Goal: Task Accomplishment & Management: Manage account settings

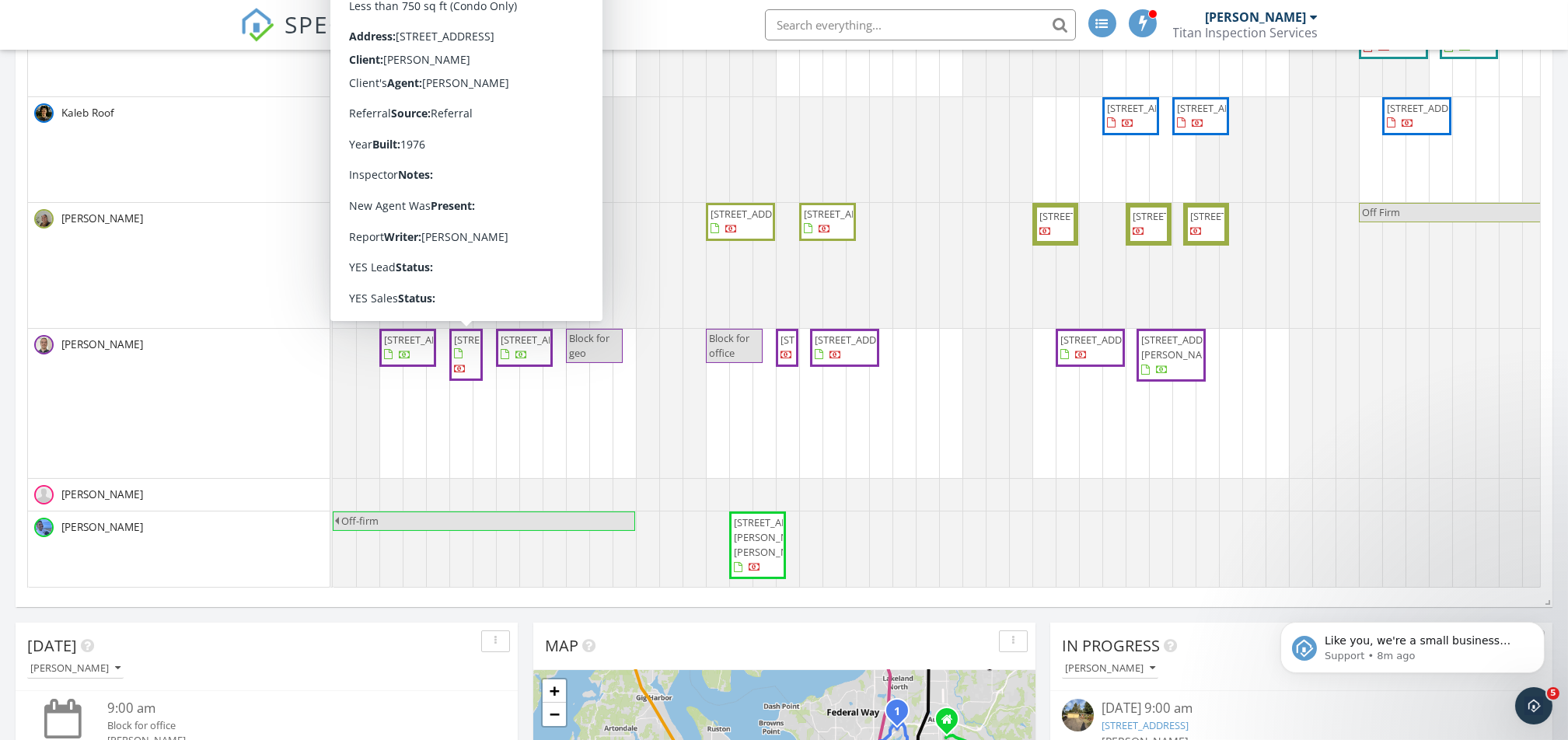
click at [463, 347] on span "14600 SE 176th St K4, Renton 98058" at bounding box center [498, 340] width 87 height 14
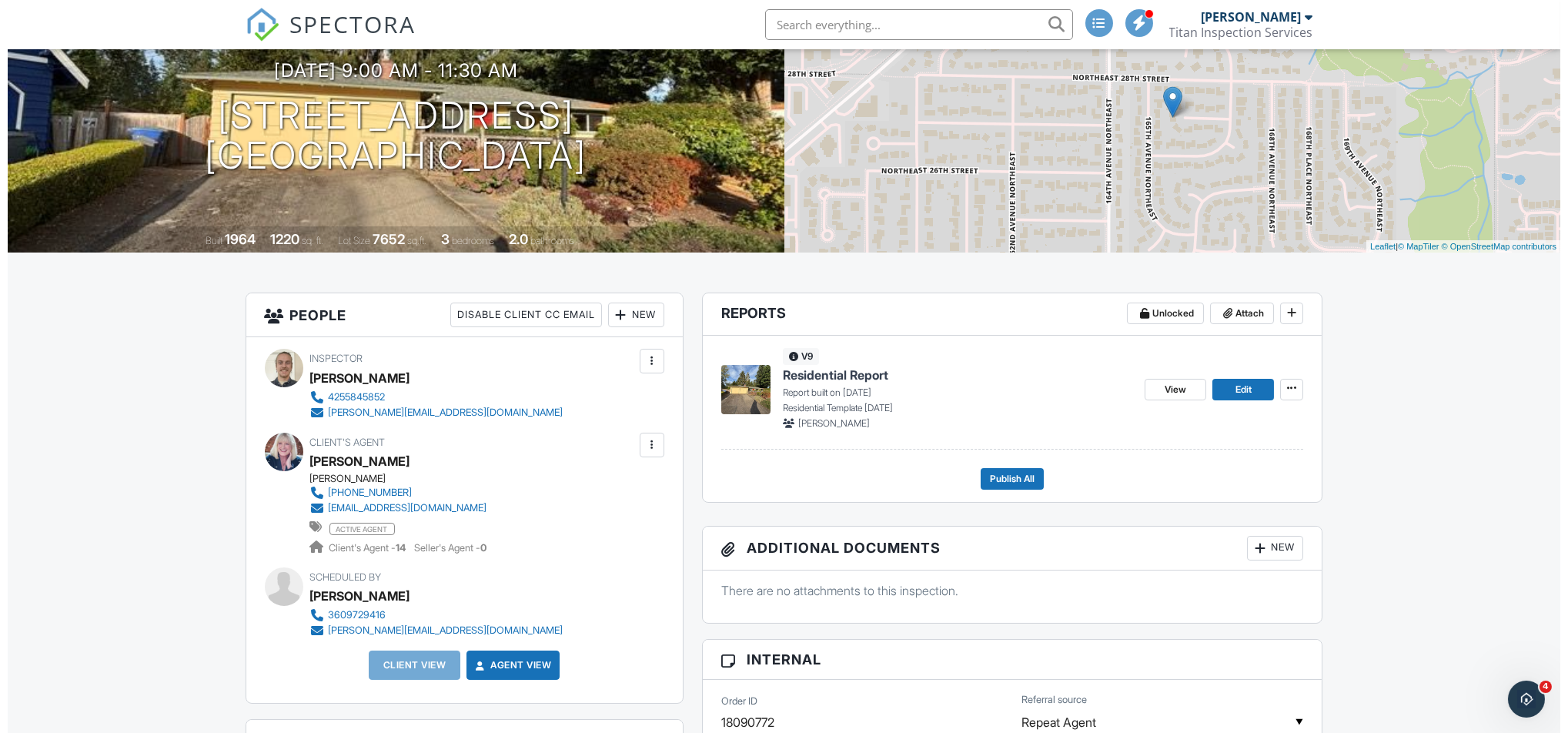
scroll to position [205, 0]
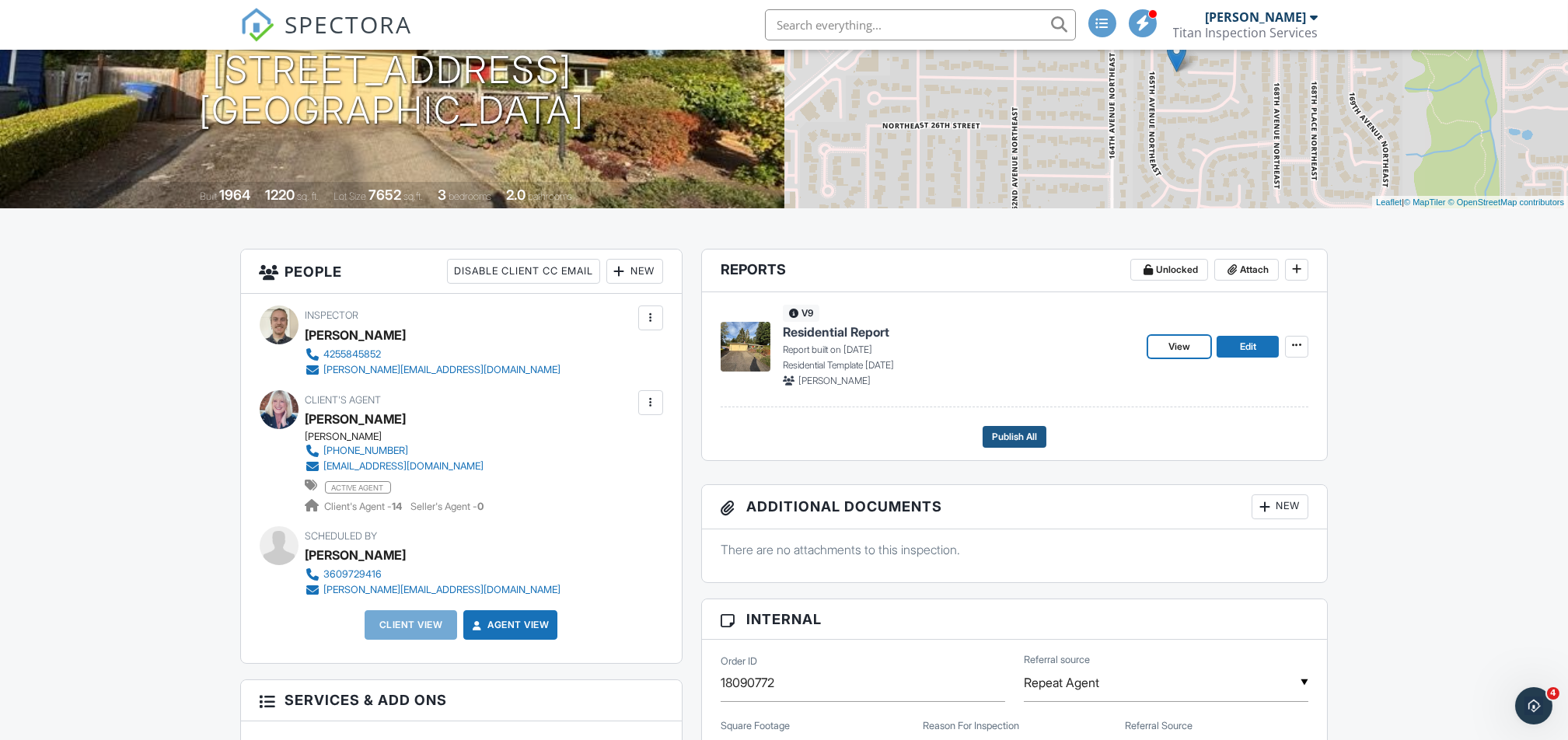
click at [1025, 426] on button "Publish All" at bounding box center [1014, 436] width 64 height 22
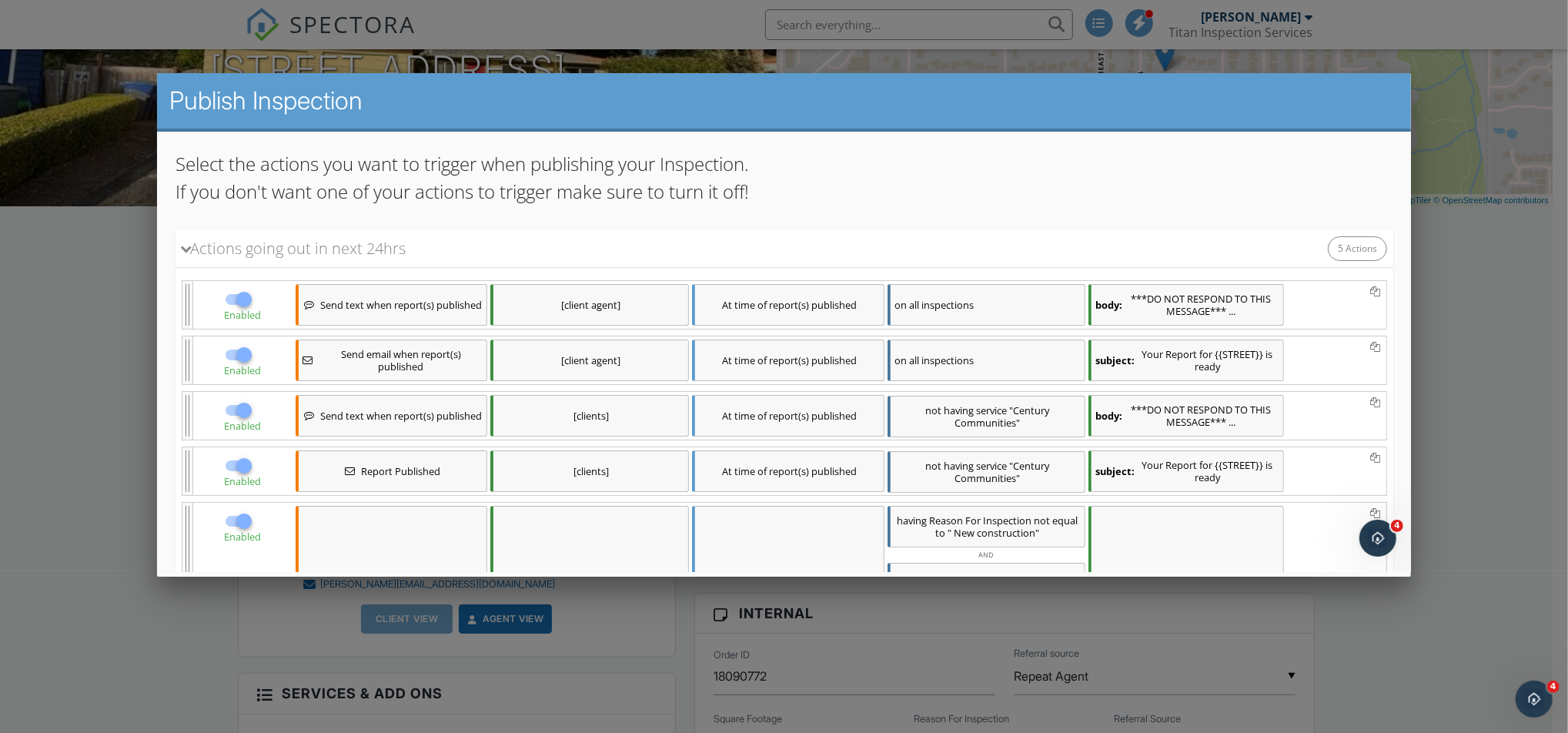
scroll to position [387, 0]
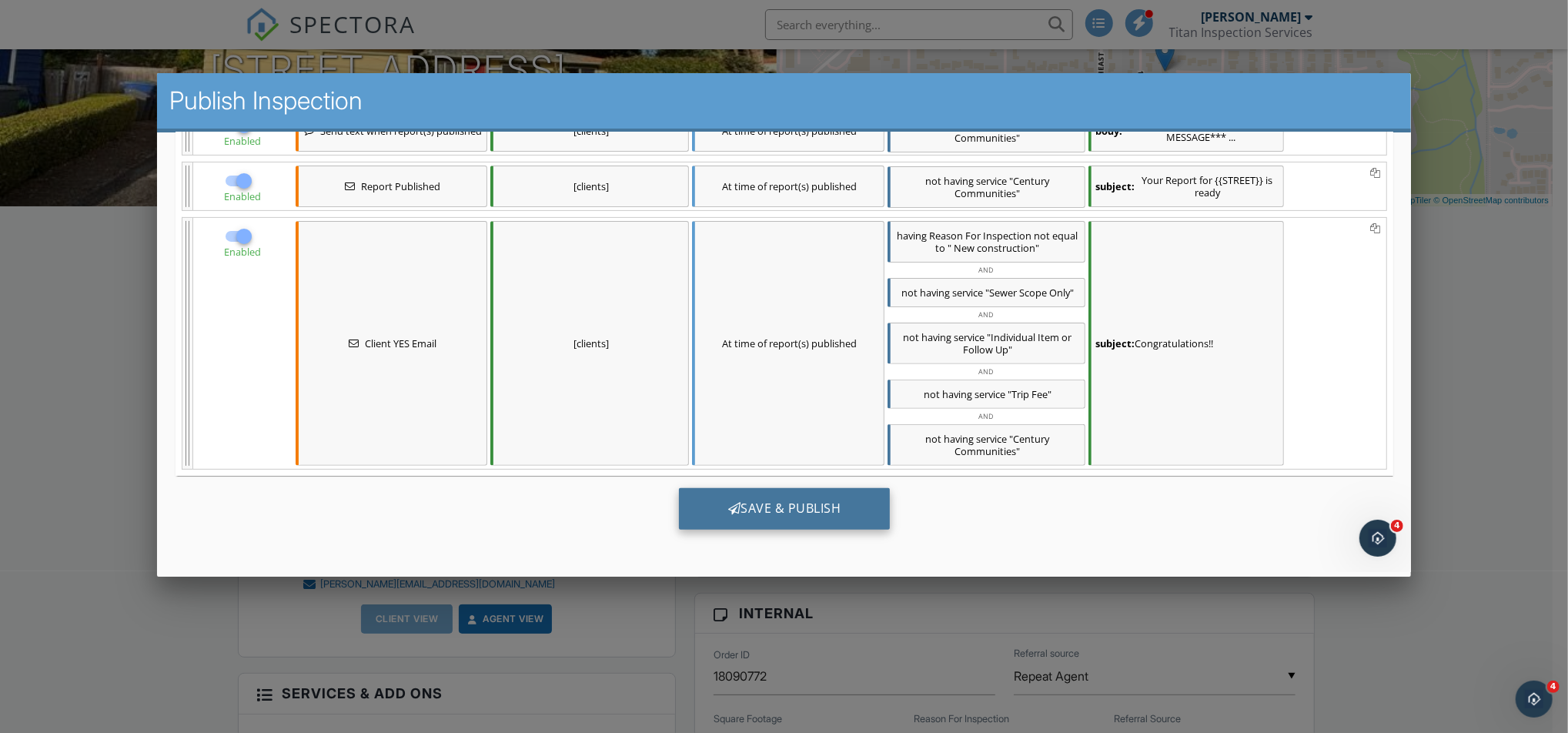
click at [823, 498] on div "Save & Publish" at bounding box center [784, 509] width 212 height 41
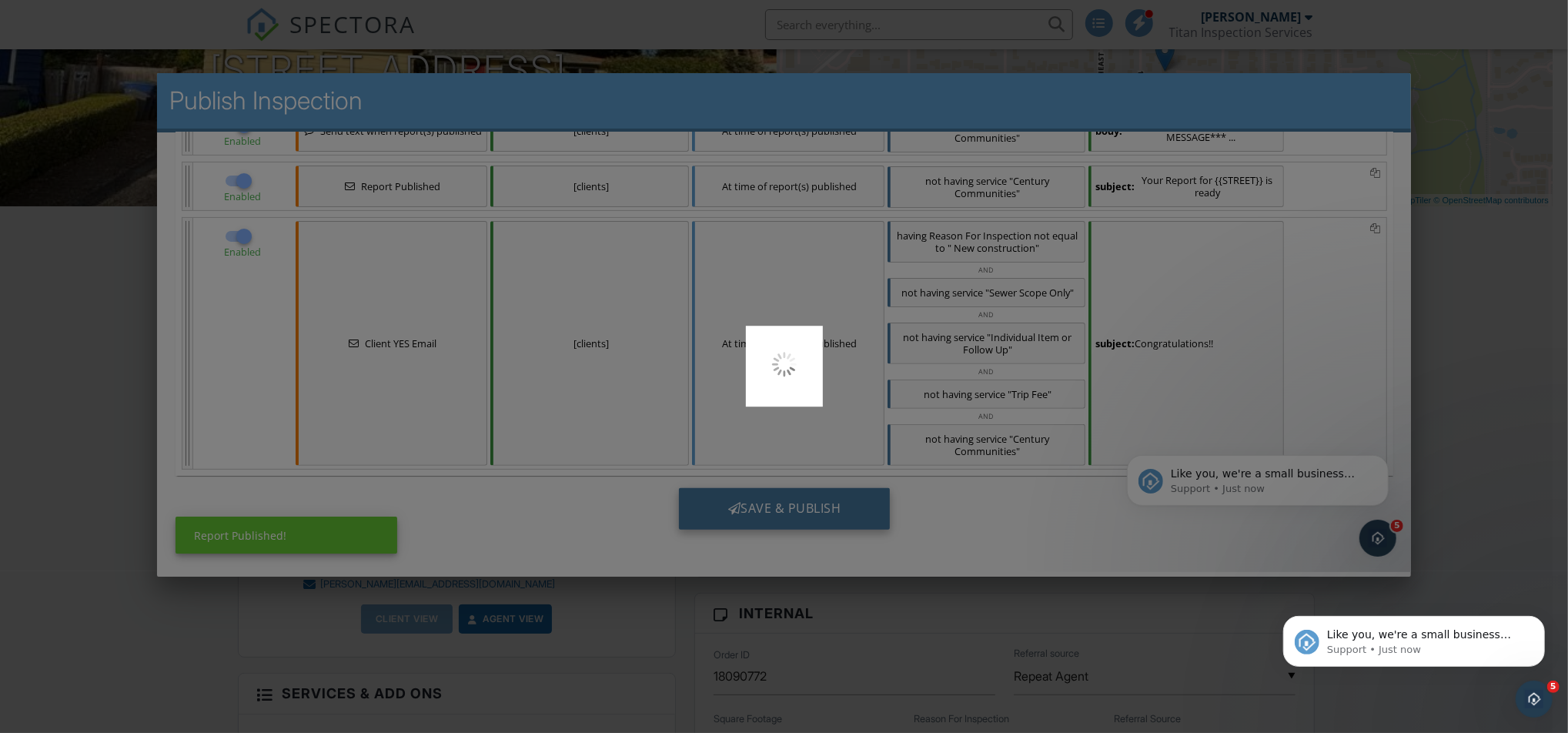
scroll to position [0, 0]
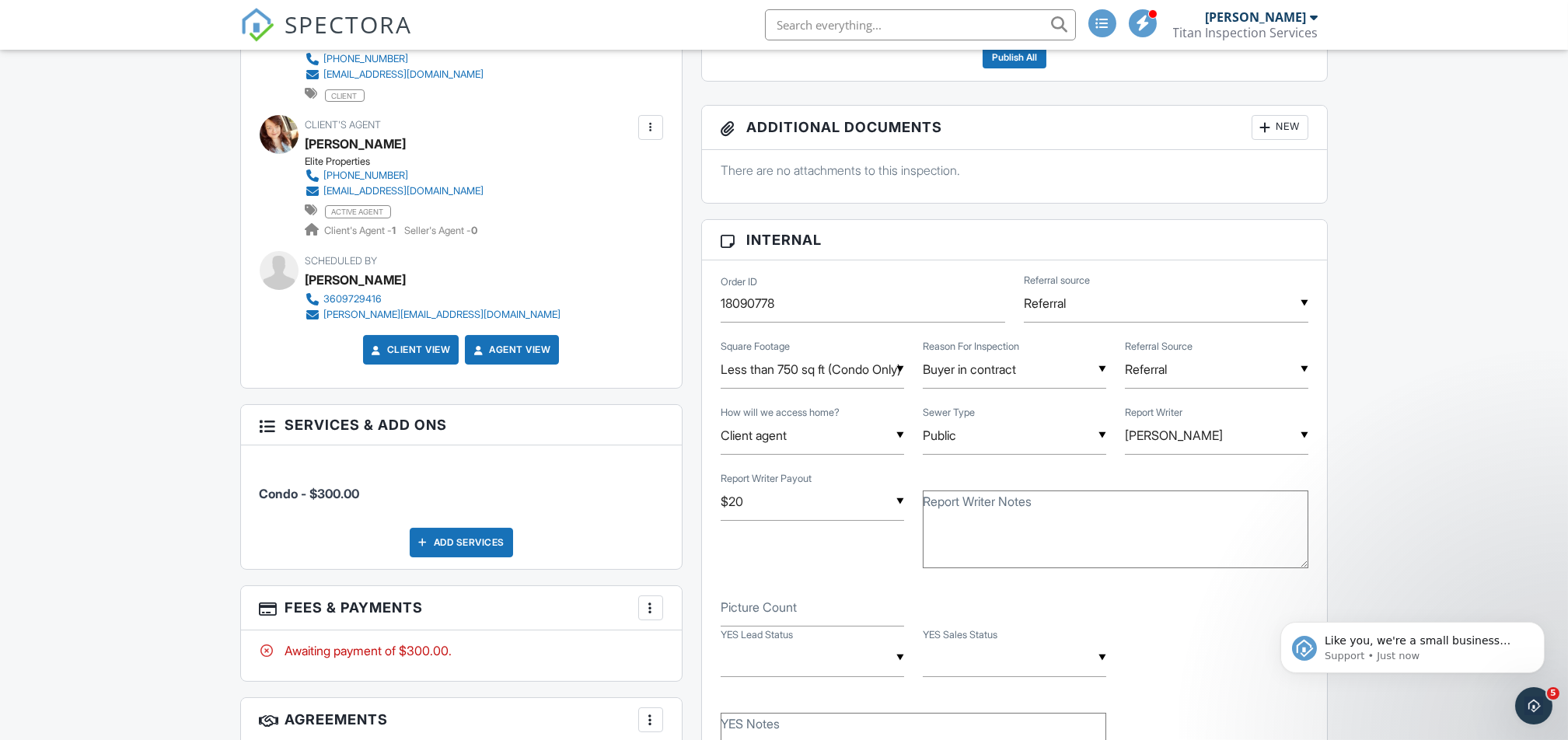
scroll to position [621, 0]
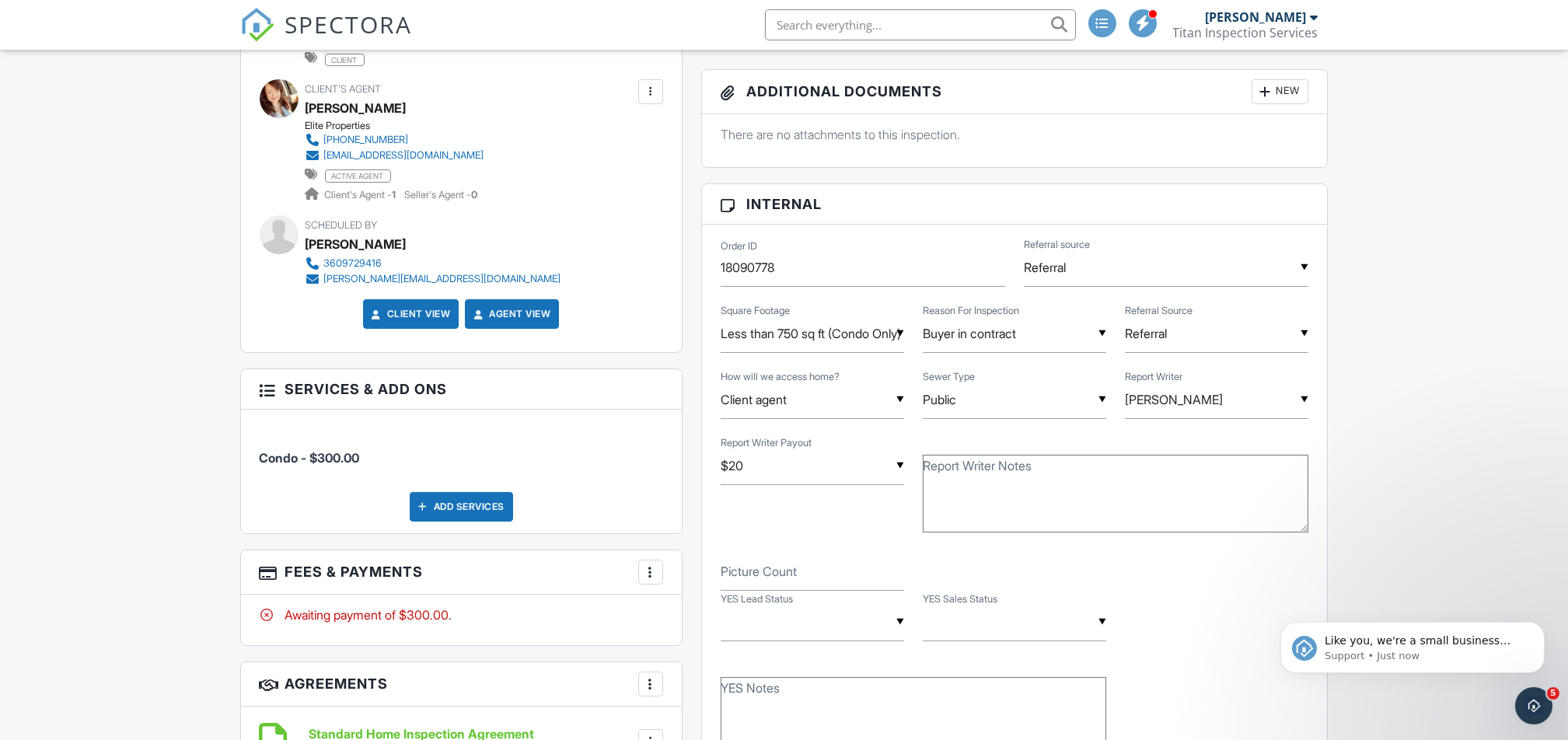
click at [455, 508] on div "Add Services" at bounding box center [461, 507] width 103 height 29
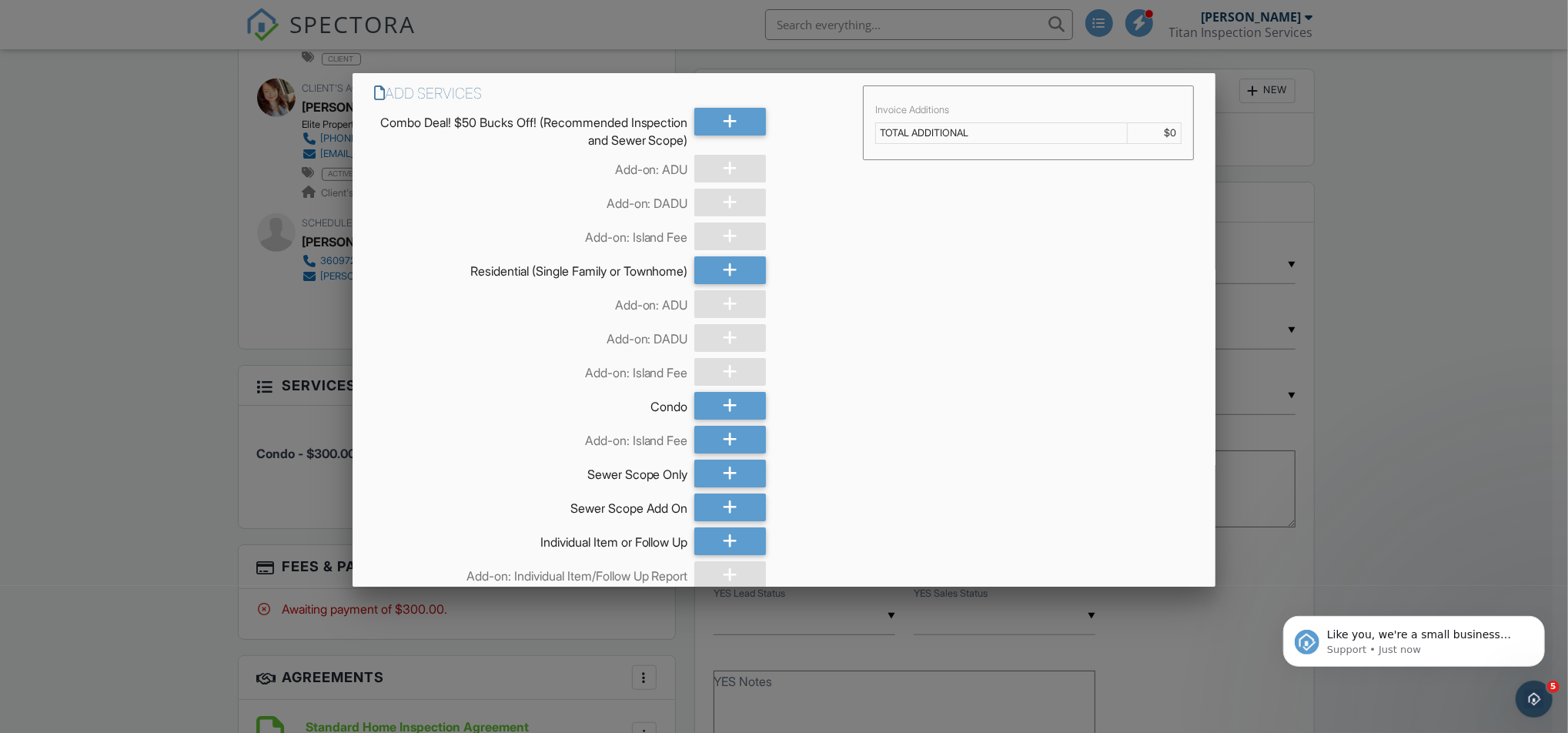
click at [167, 488] on div at bounding box center [784, 380] width 1568 height 916
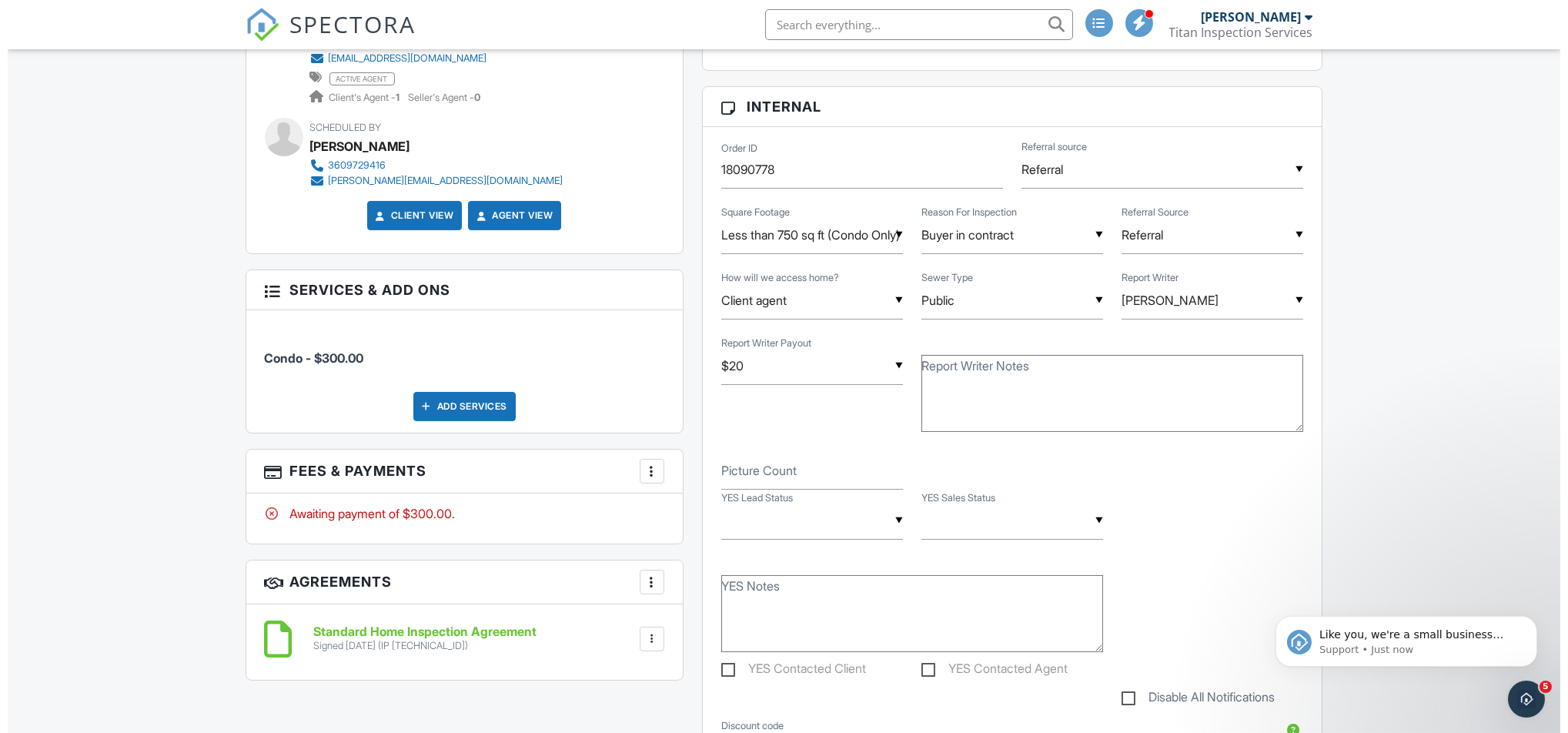
scroll to position [821, 0]
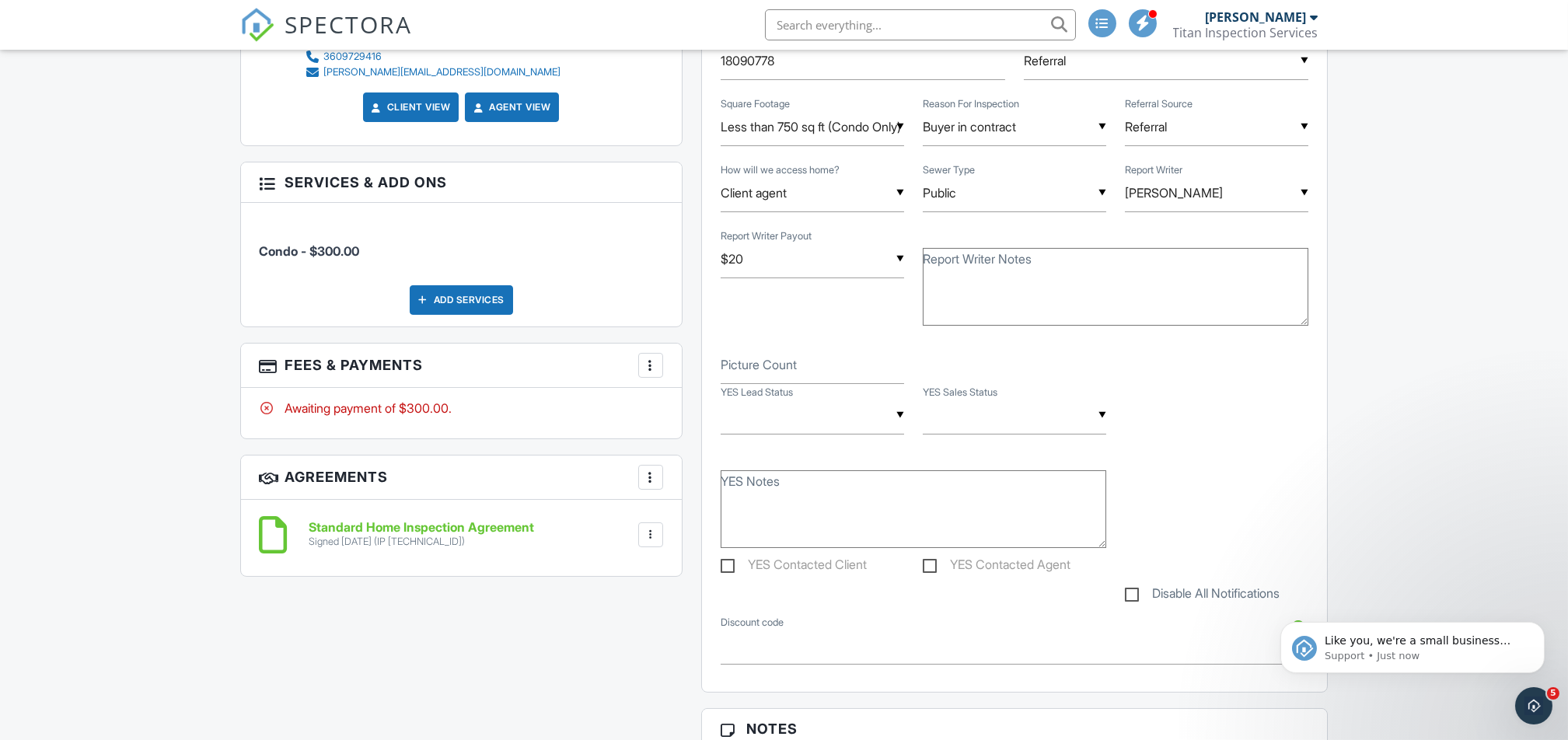
click at [654, 373] on div at bounding box center [651, 365] width 16 height 16
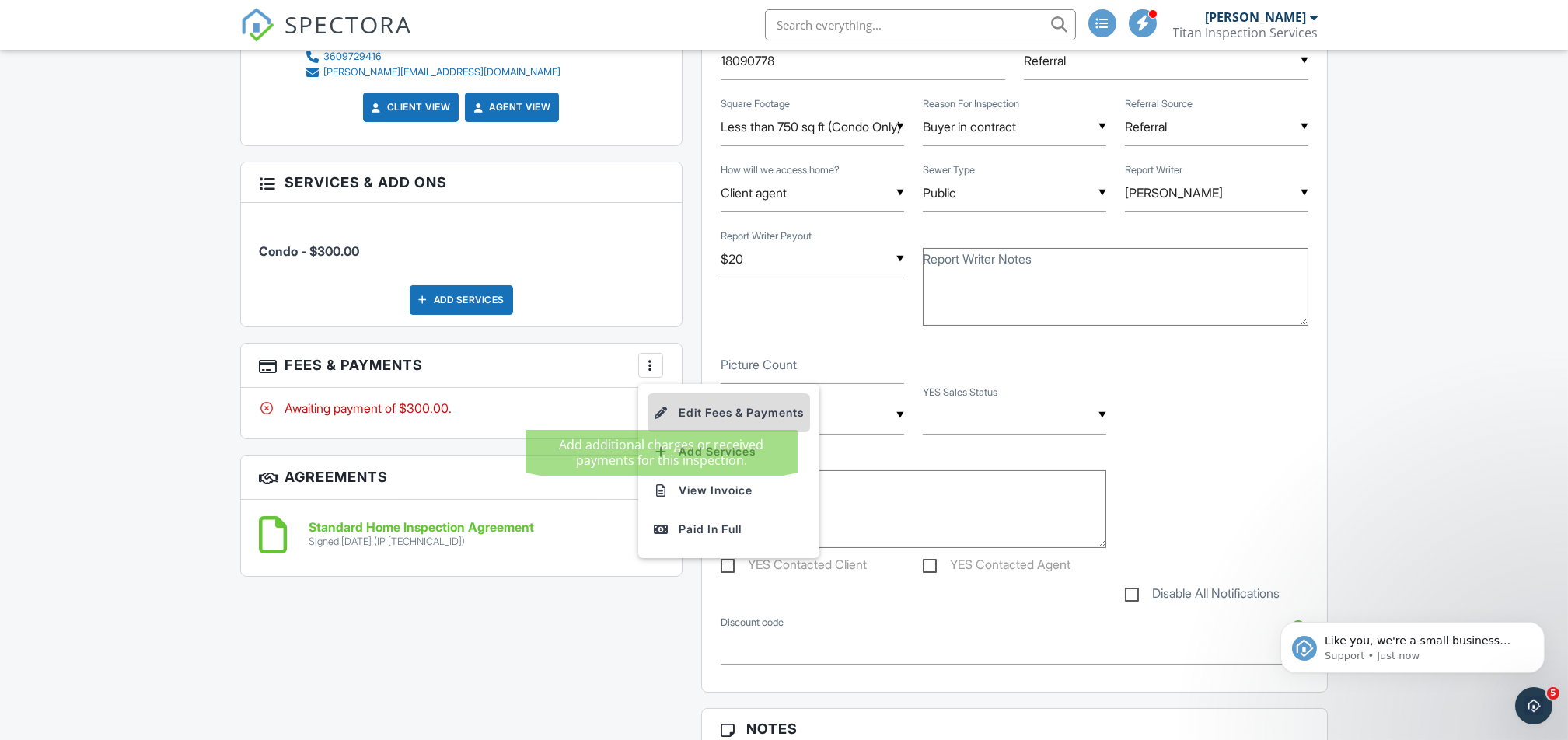
click at [655, 413] on div at bounding box center [661, 412] width 16 height 16
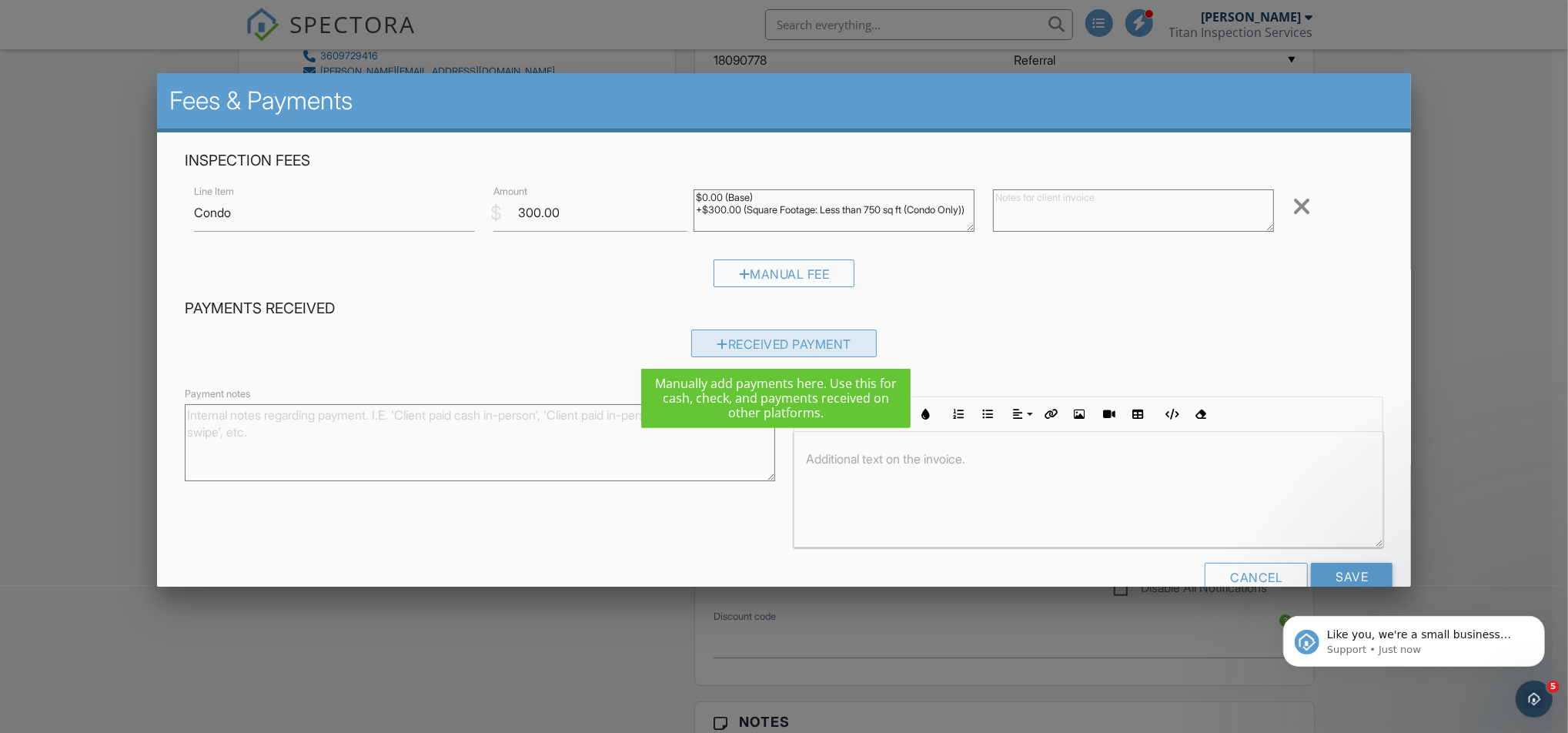
click at [697, 339] on div "Received Payment" at bounding box center [784, 343] width 185 height 27
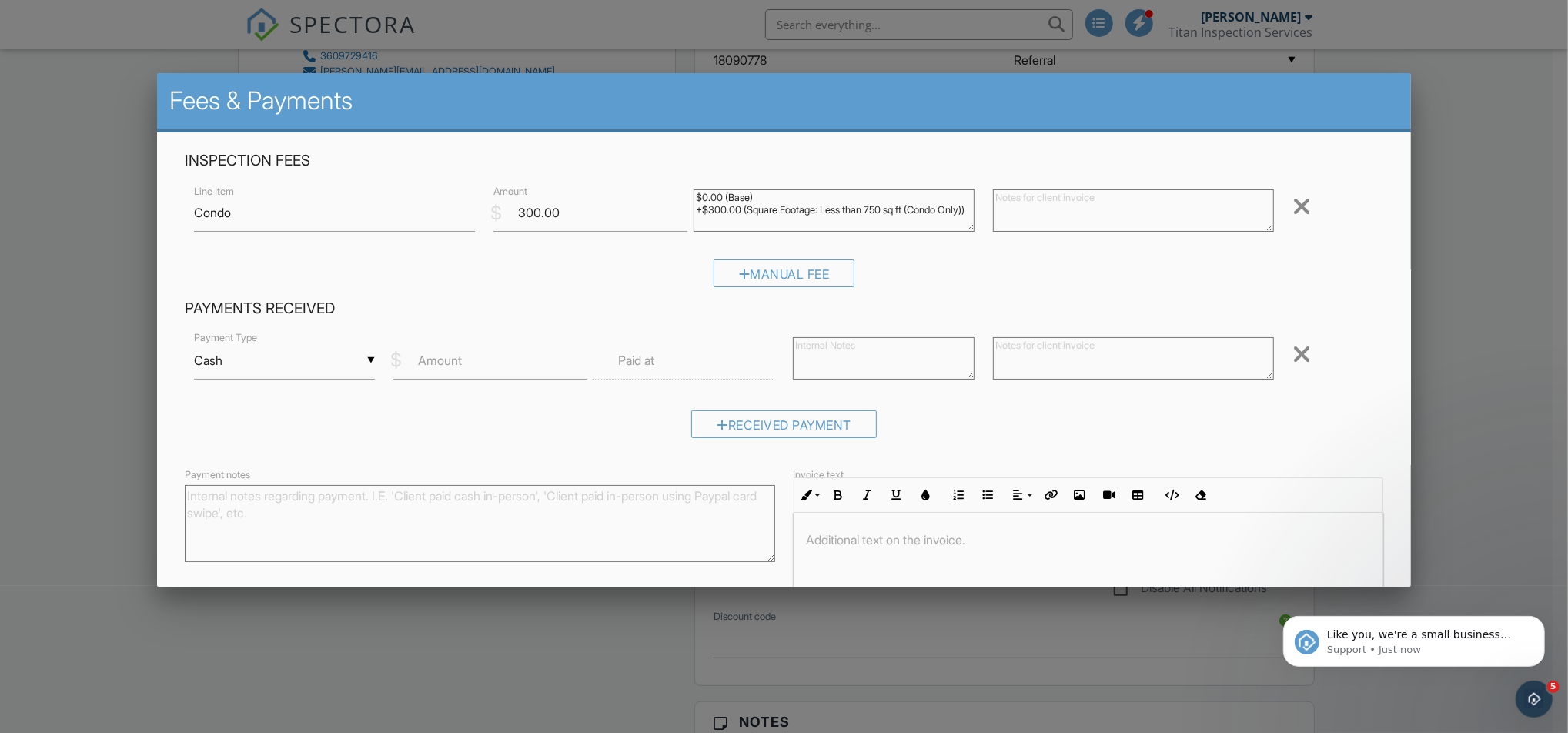
click at [329, 355] on div "▼ Cash Cash Check On-Site Card Other Cash Check On-Site Card Other" at bounding box center [285, 360] width 182 height 38
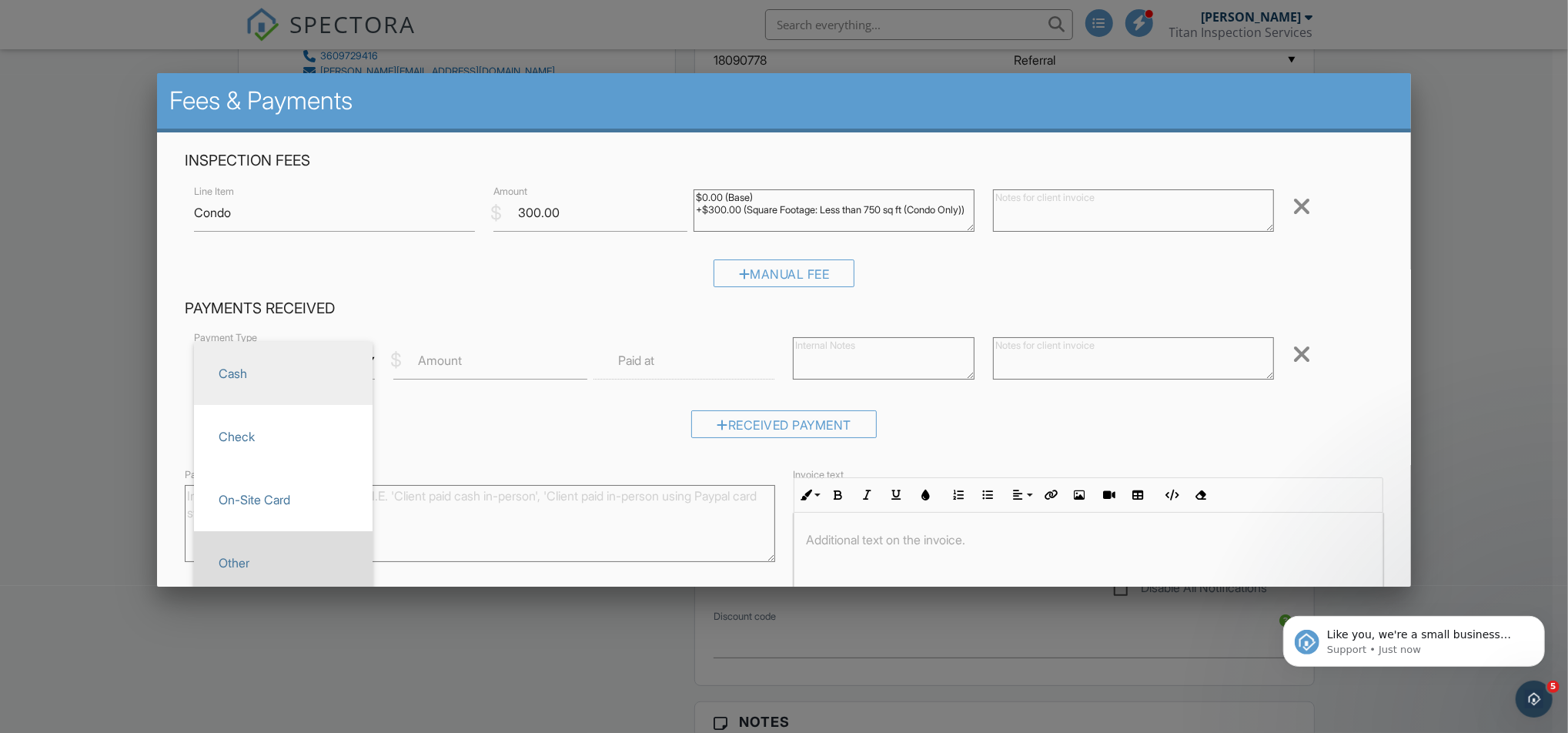
click at [327, 548] on span "Other" at bounding box center [282, 562] width 154 height 39
type input "Other"
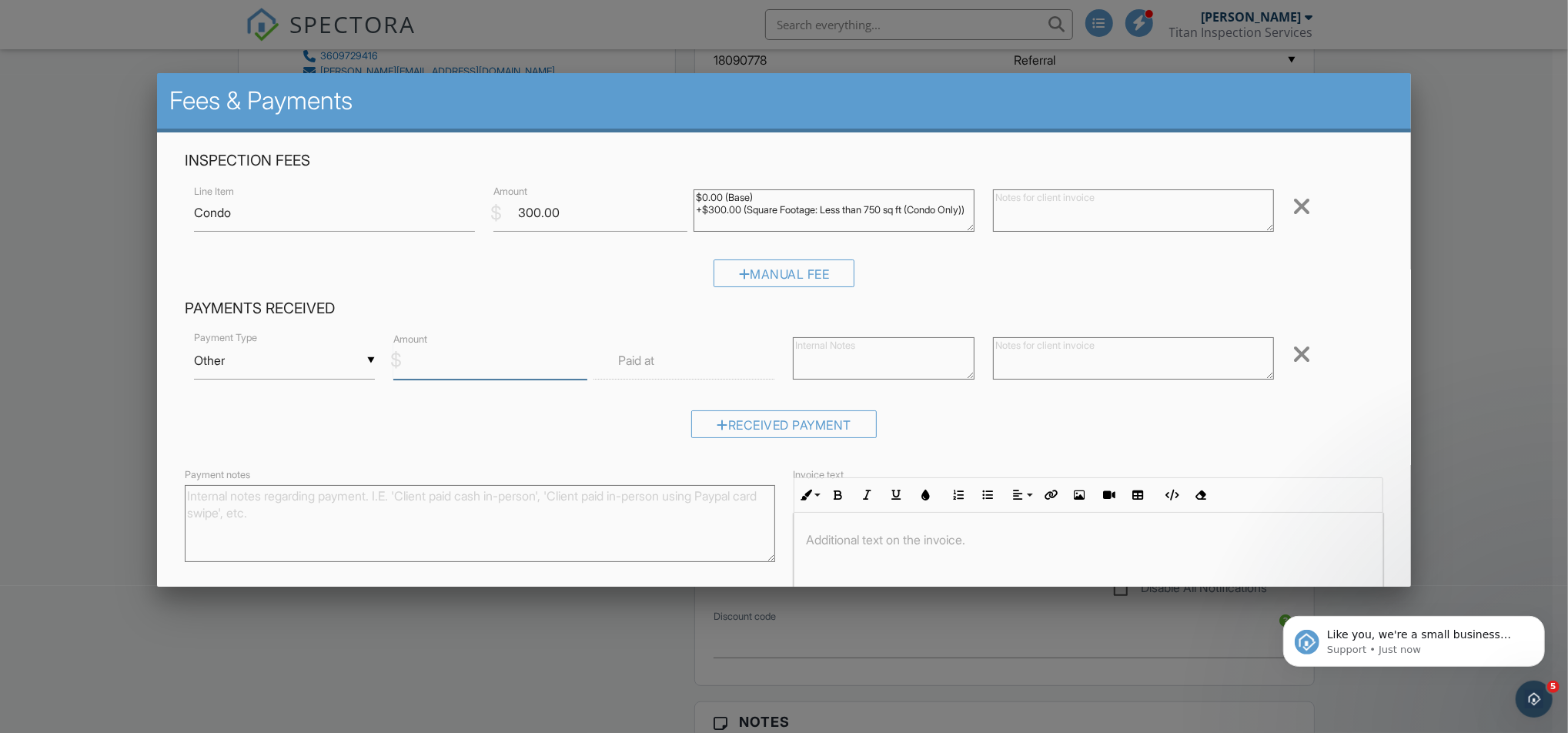
click at [460, 370] on input "Amount" at bounding box center [490, 360] width 194 height 38
type input "300"
click at [693, 360] on input "text" at bounding box center [684, 360] width 182 height 38
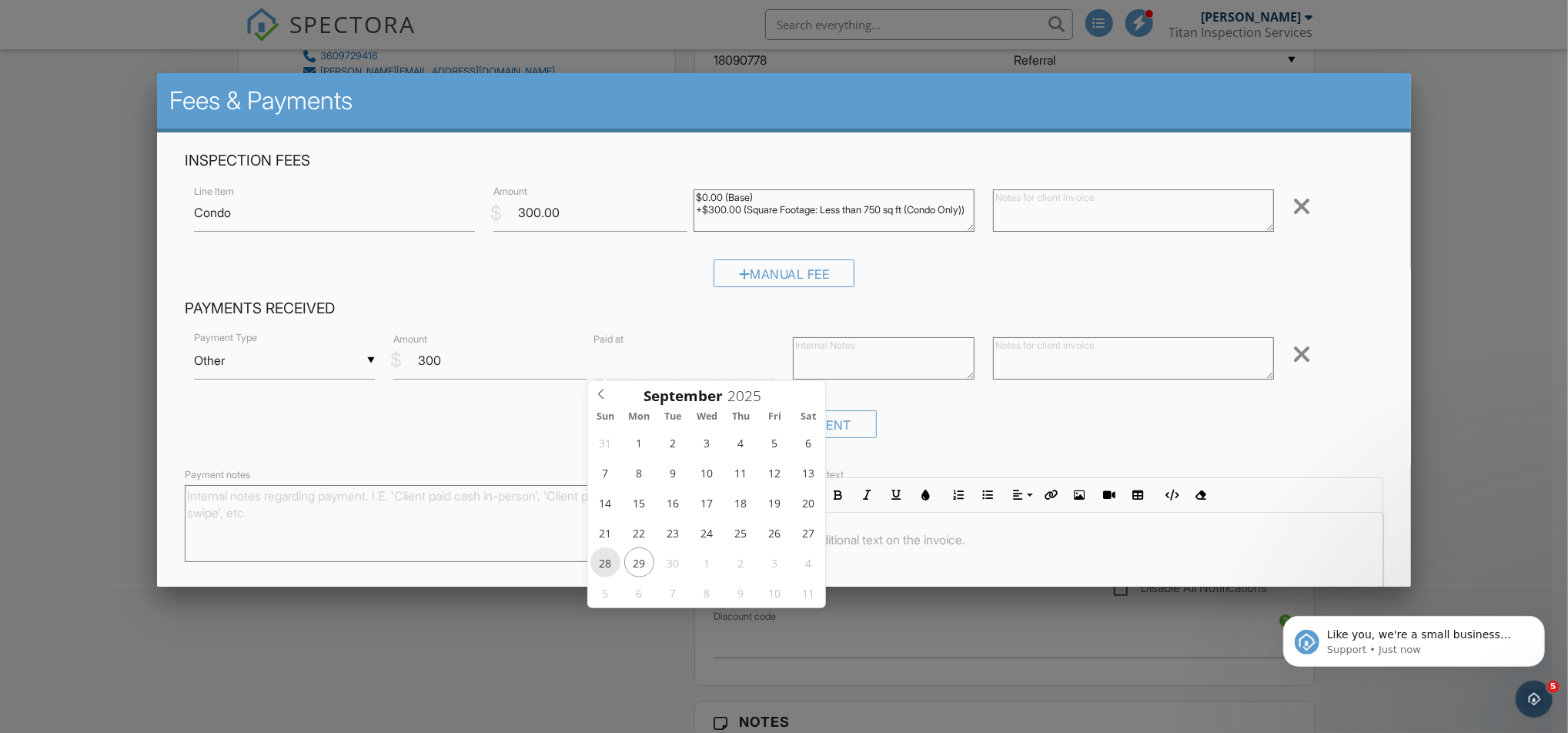
type input "09/28/2025 12:00 PM"
type input "11"
type input "09/28/2025 11:00 AM"
click at [680, 629] on span at bounding box center [677, 631] width 11 height 15
type input "10"
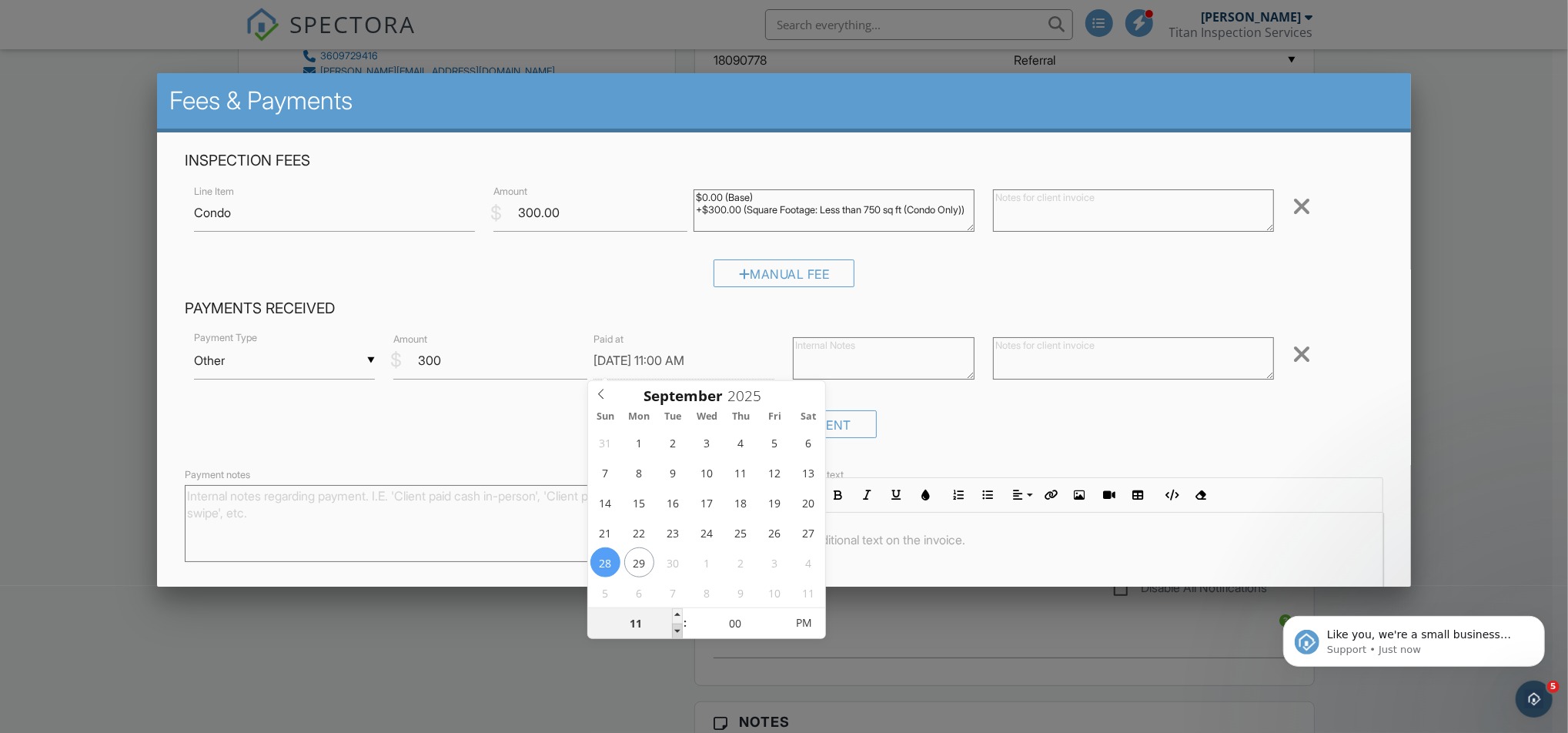
type input "09/28/2025 10:00 AM"
click at [680, 629] on span at bounding box center [677, 631] width 11 height 15
type input "11"
type input "09/28/2025 11:00 AM"
drag, startPoint x: 680, startPoint y: 629, endPoint x: 678, endPoint y: 615, distance: 14.1
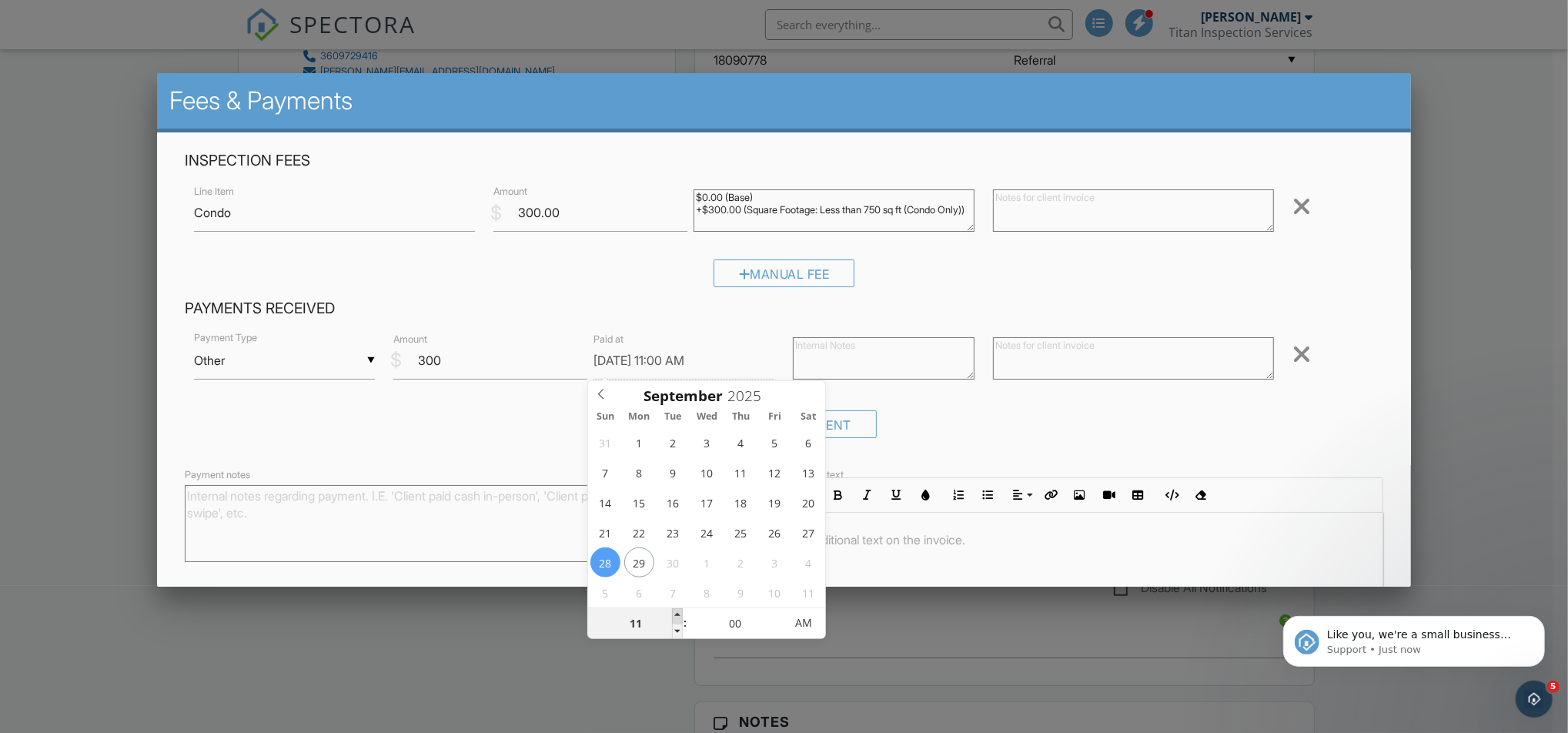
click at [678, 615] on span at bounding box center [677, 615] width 11 height 15
type input "12"
type input "09/28/2025 12:00 PM"
click at [678, 615] on span at bounding box center [677, 615] width 11 height 15
type input "01"
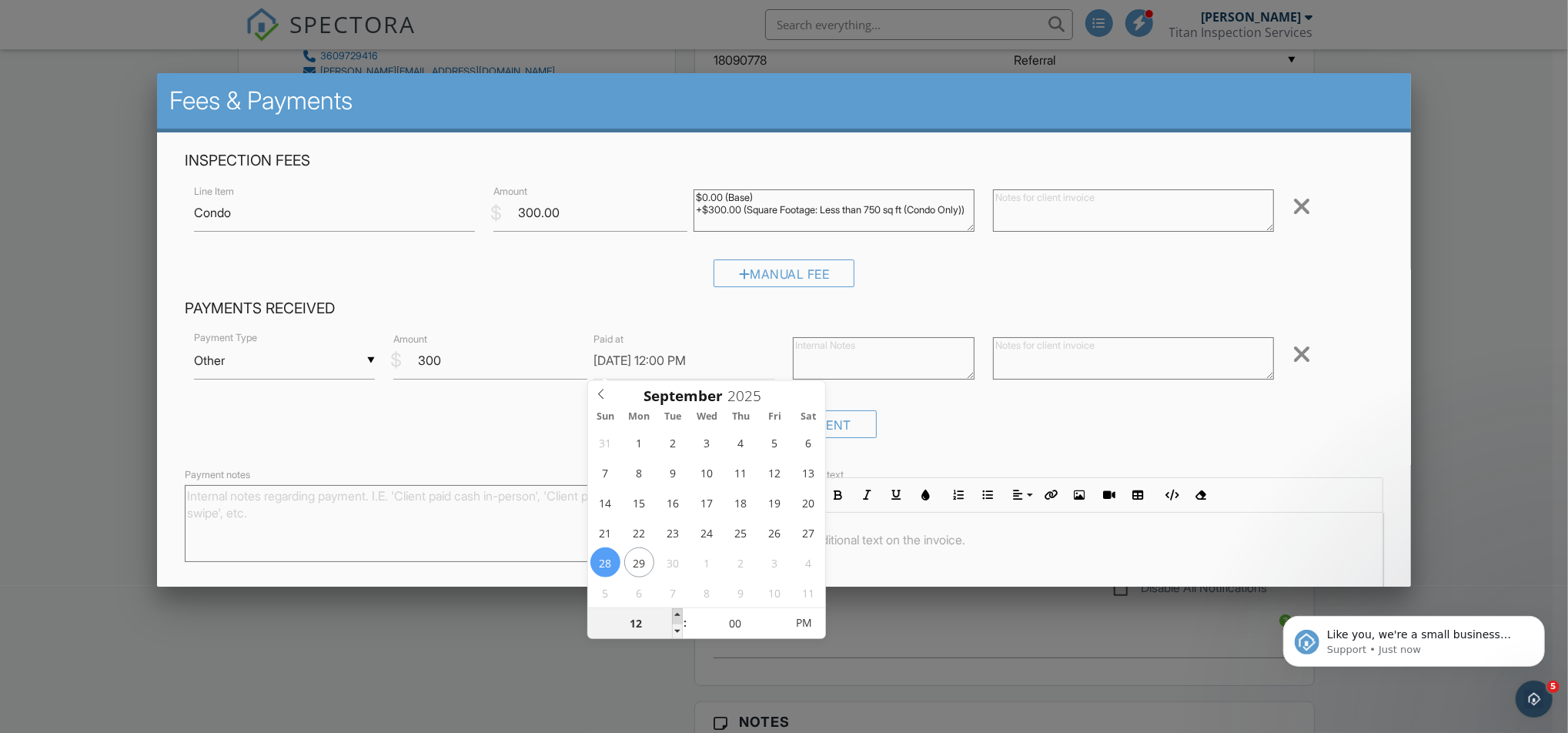
type input "09/28/2025 1:00 PM"
click at [678, 615] on span at bounding box center [677, 615] width 11 height 15
type input "02"
type input "09/28/2025 2:00 PM"
click at [678, 615] on span at bounding box center [677, 615] width 11 height 15
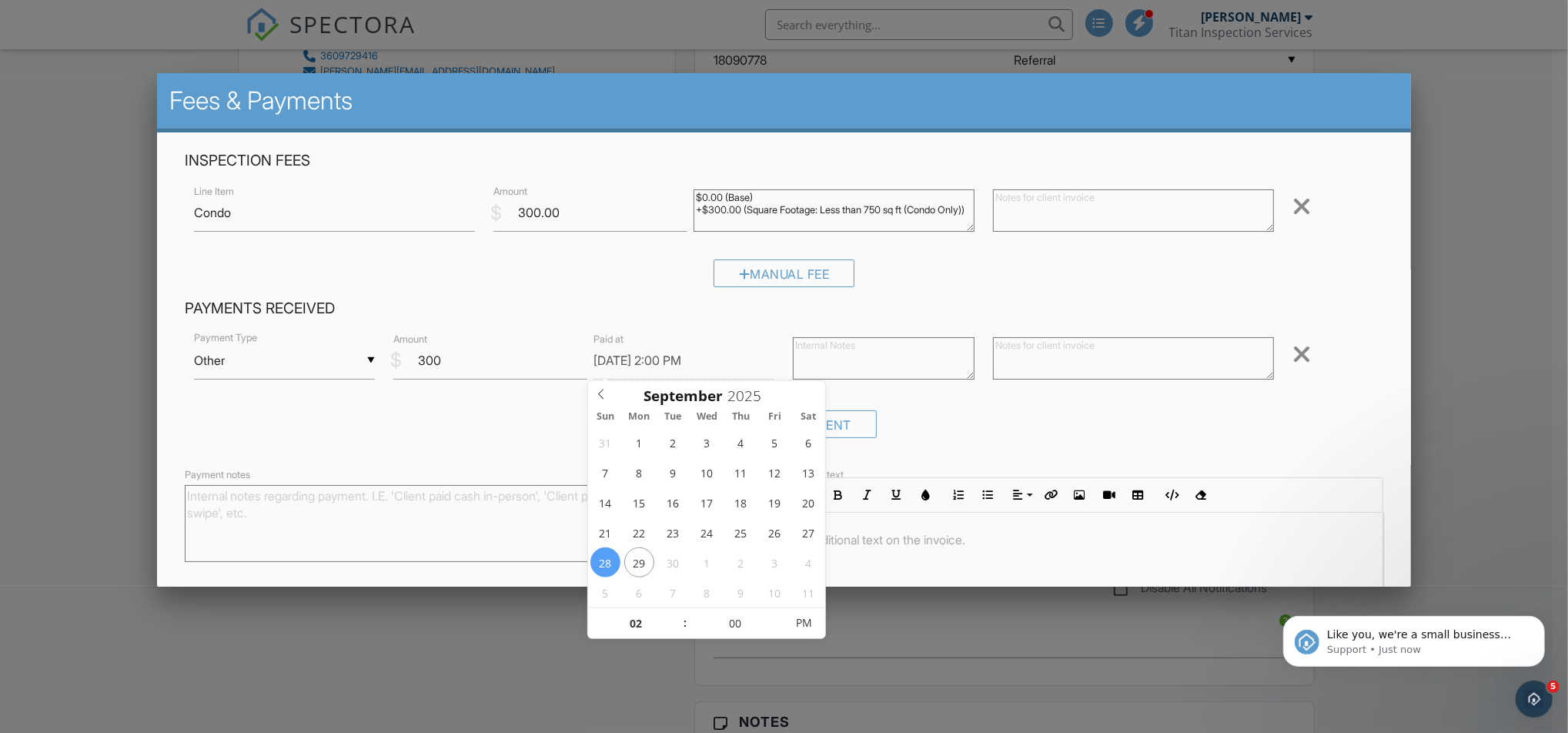
click at [468, 423] on div "Received Payment" at bounding box center [784, 430] width 1199 height 39
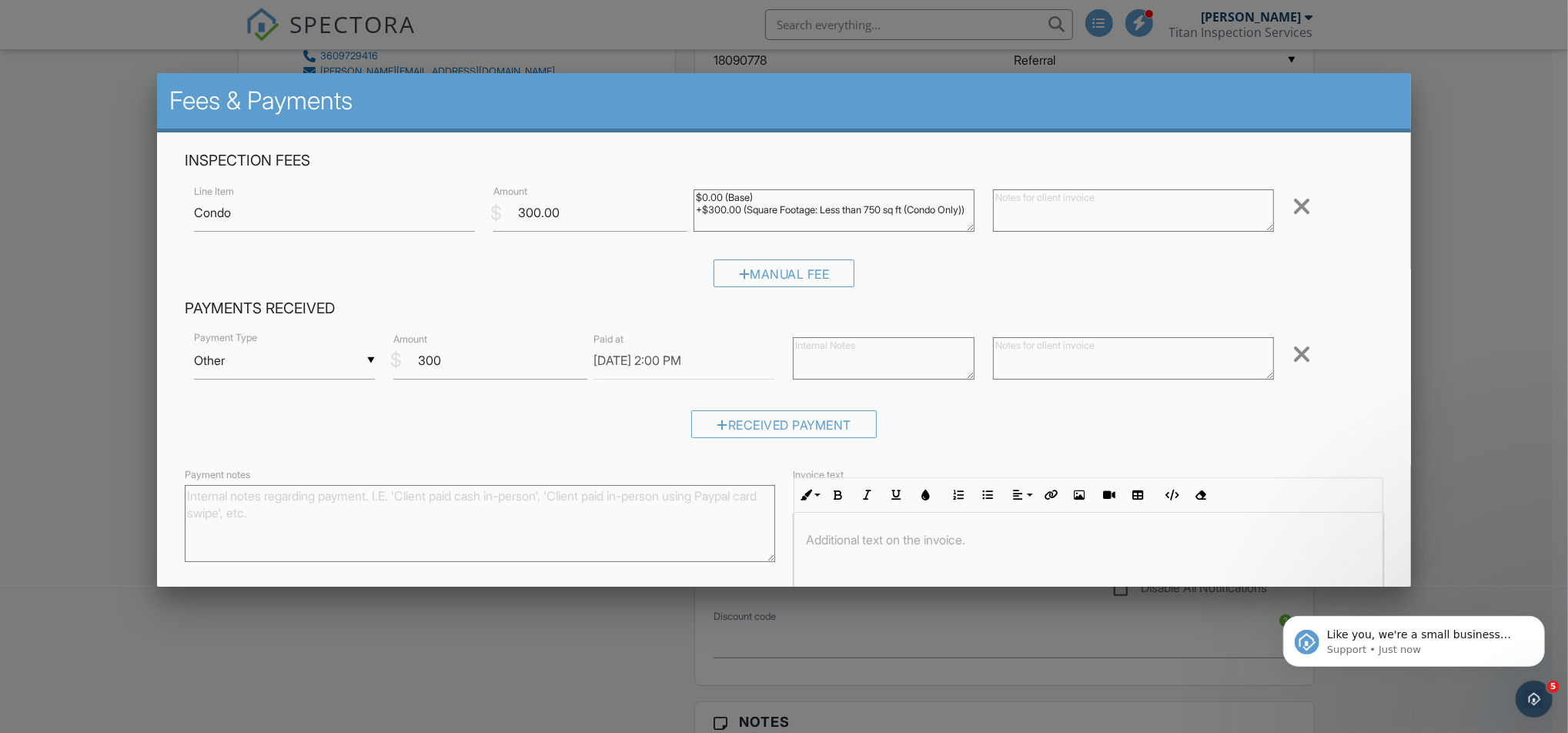
click at [842, 361] on textarea at bounding box center [884, 358] width 182 height 42
type textarea "Zelle"
click at [540, 408] on div "▼ Other Cash Check On-Site Card Other Cash Check On-Site Card Other Payment Typ…" at bounding box center [784, 390] width 1199 height 120
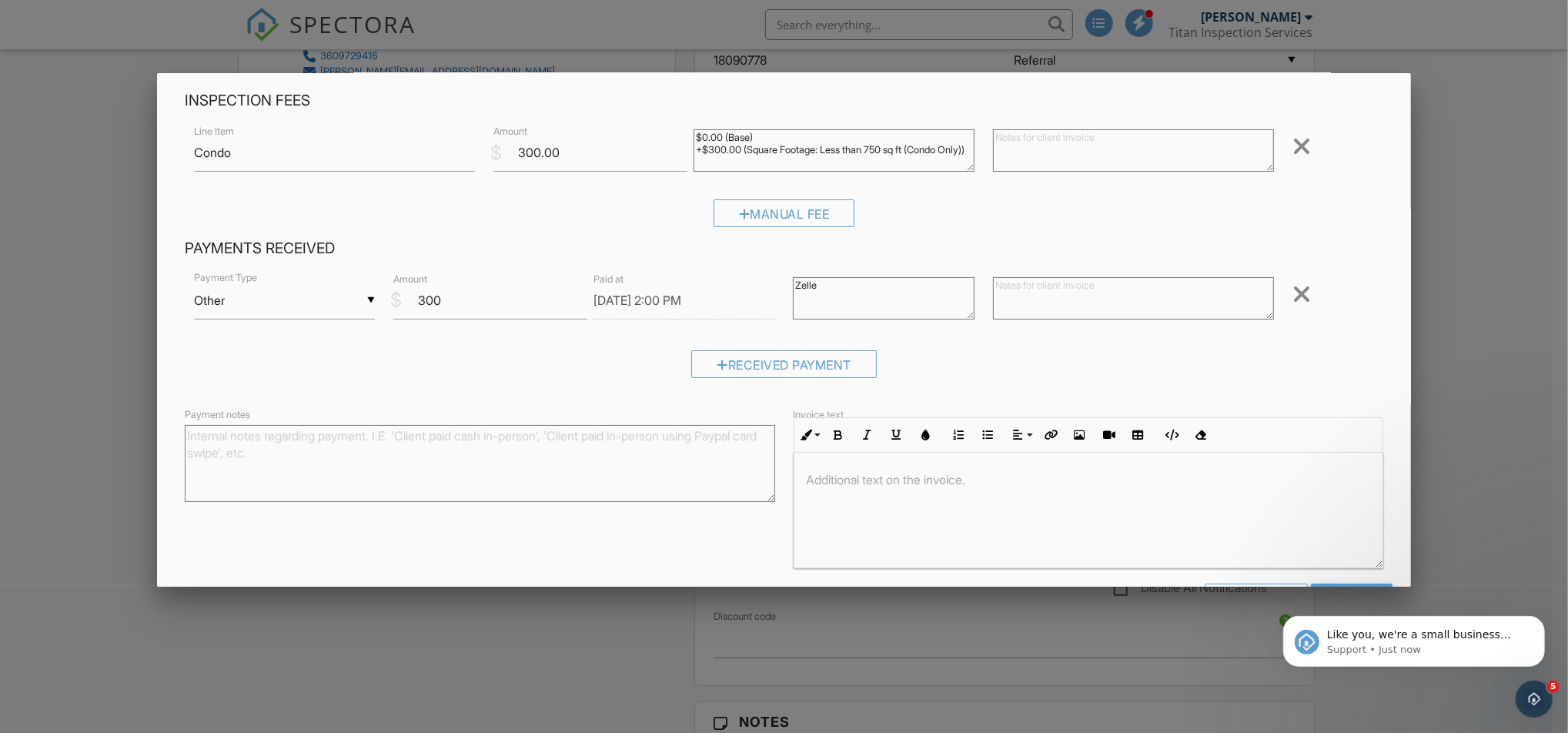
scroll to position [114, 0]
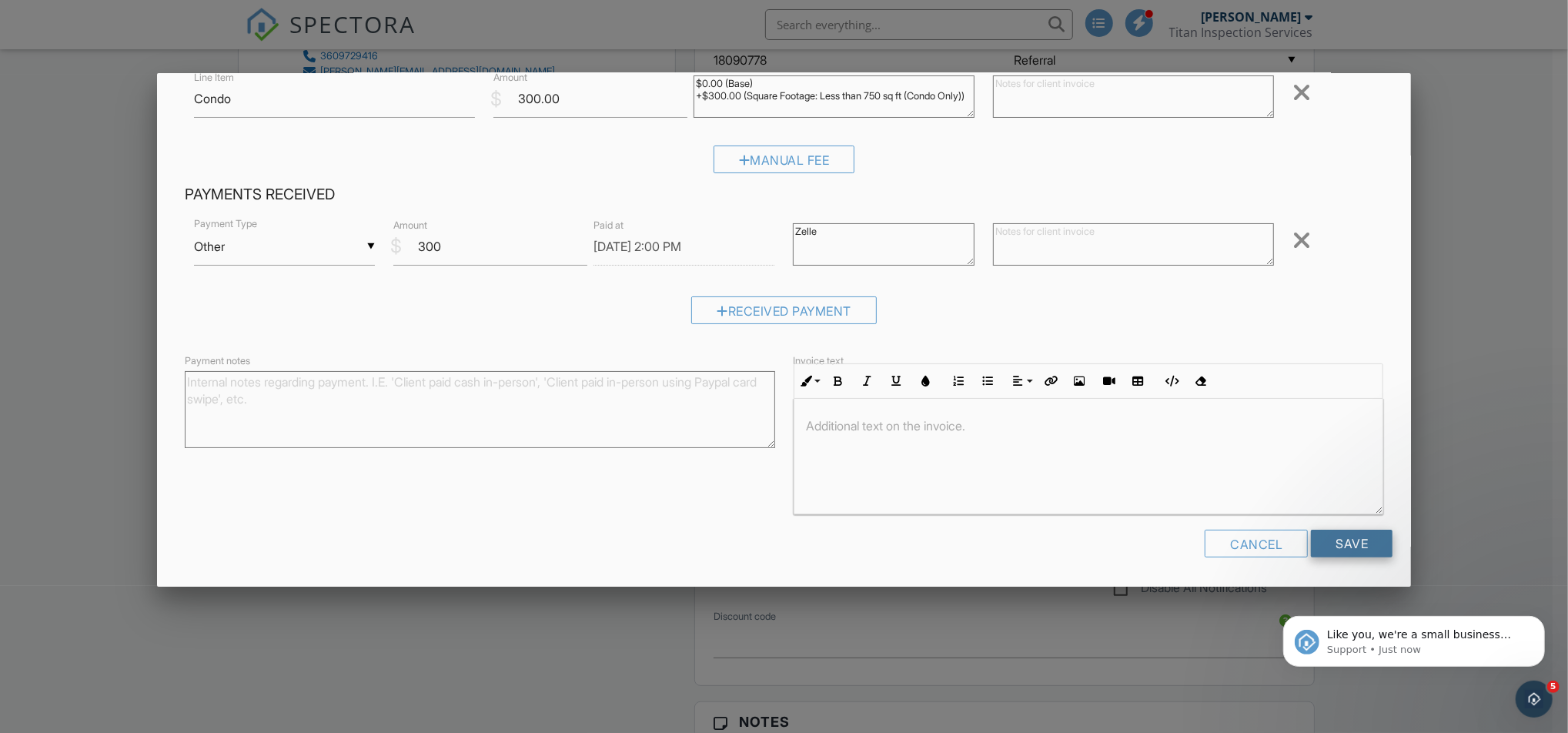
click at [1339, 536] on input "Save" at bounding box center [1351, 543] width 82 height 27
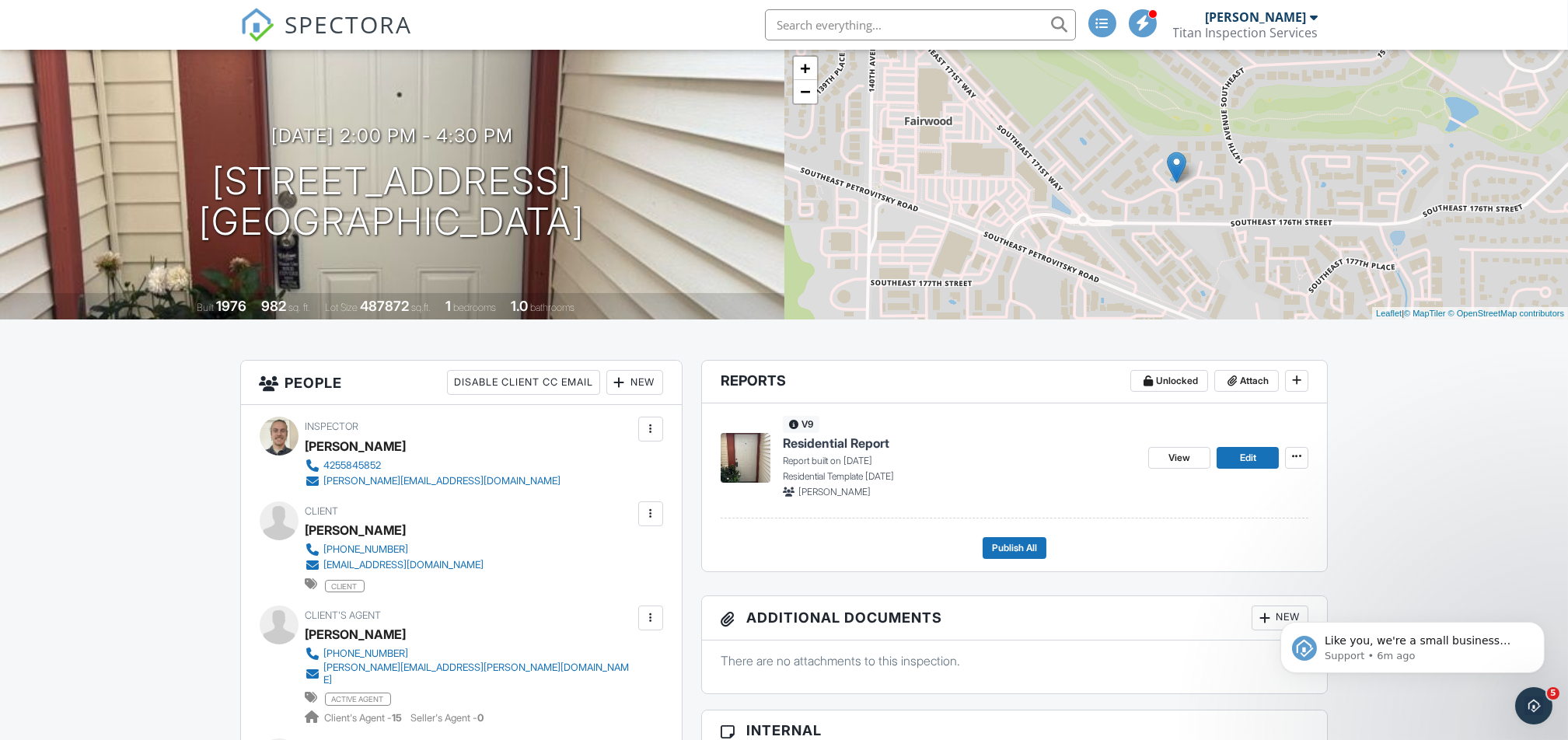
scroll to position [207, 0]
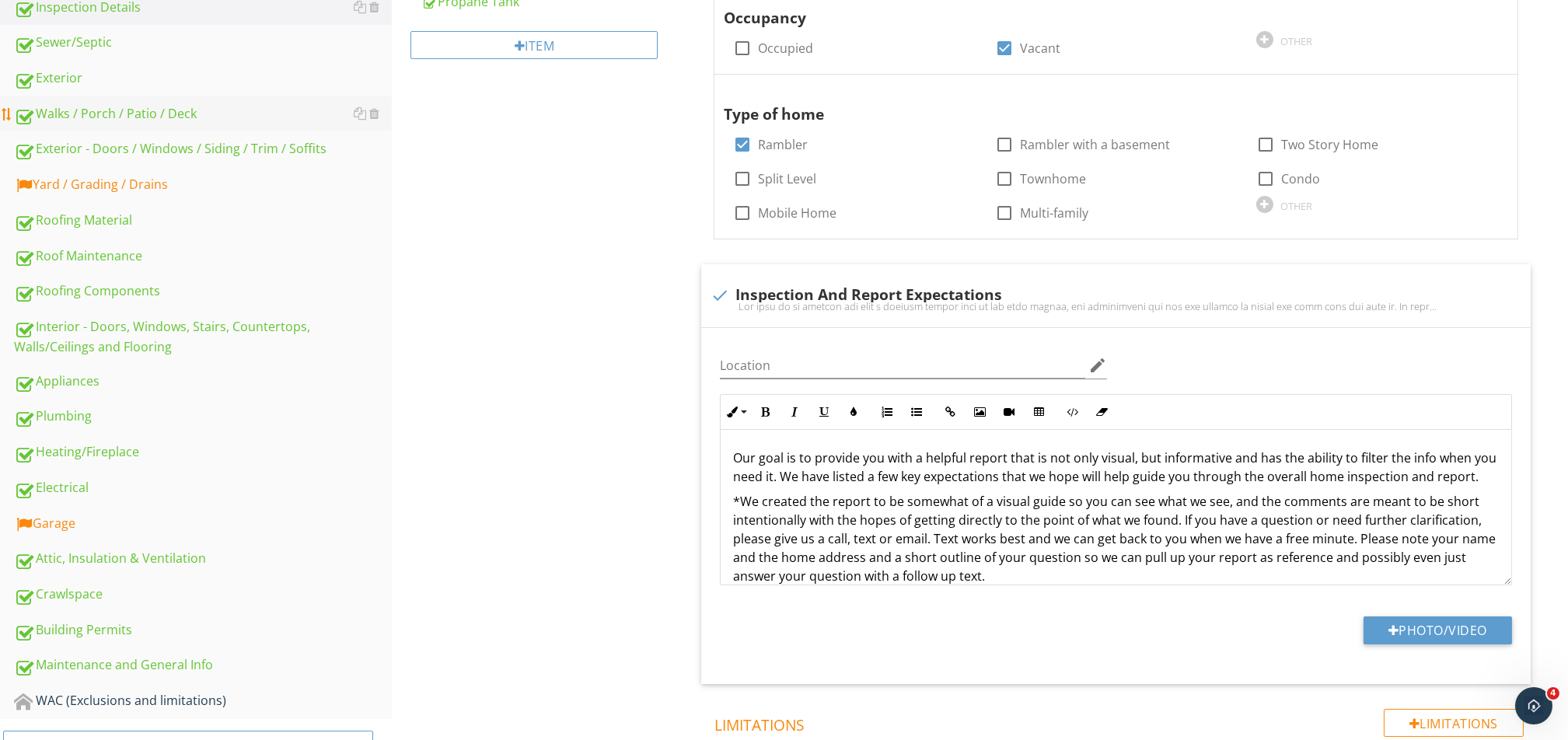
scroll to position [414, 0]
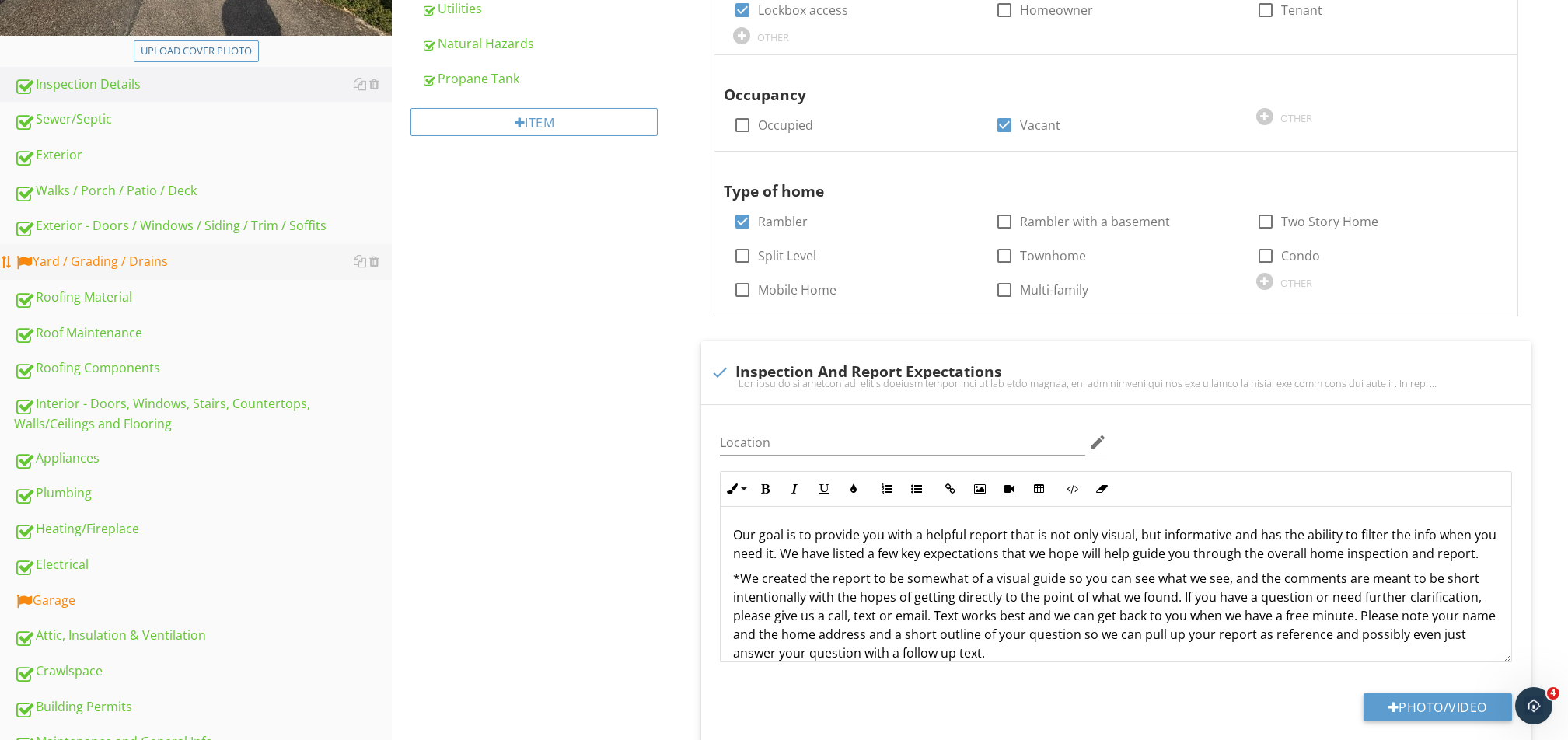
click at [125, 259] on div "Yard / Grading / Drains" at bounding box center [203, 262] width 378 height 20
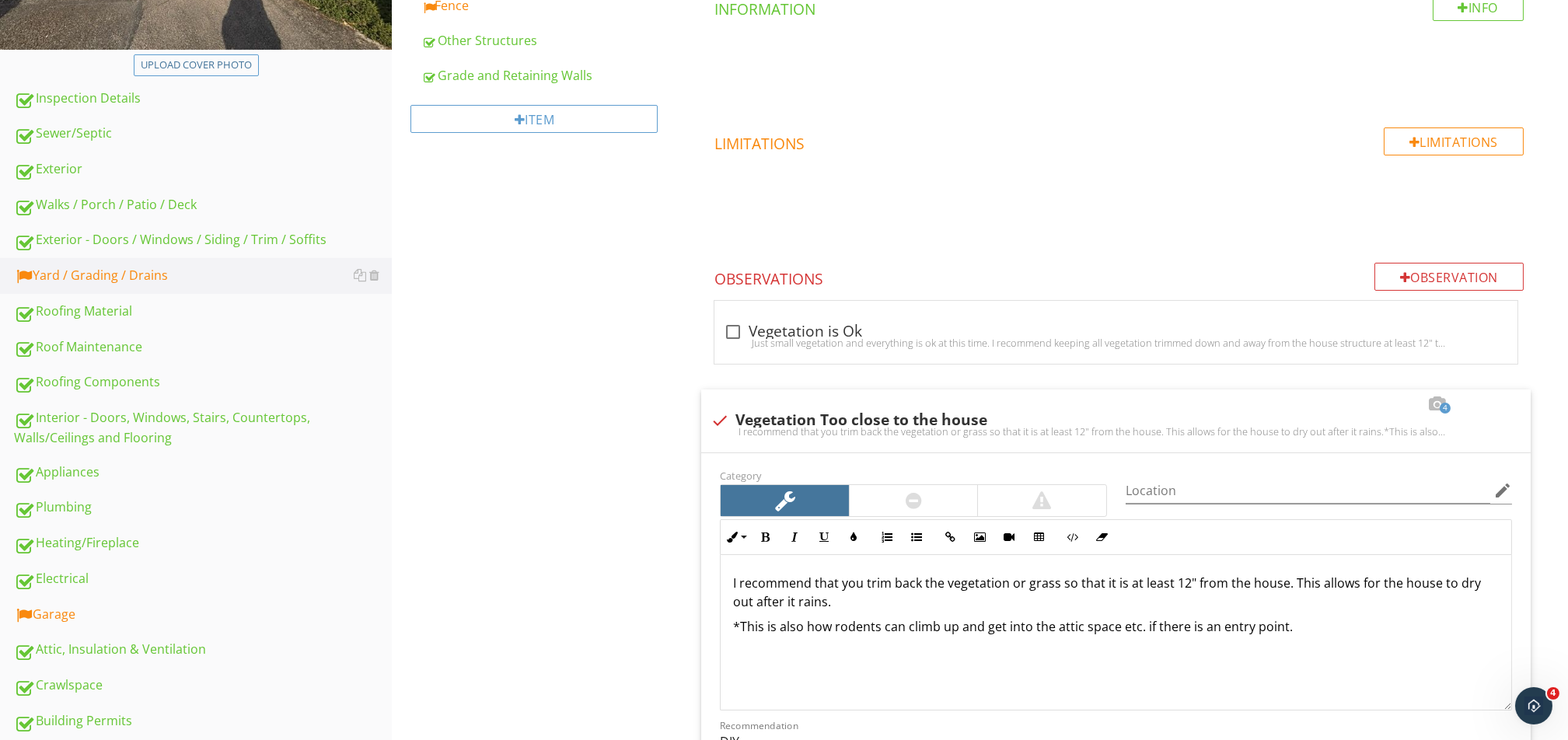
scroll to position [207, 0]
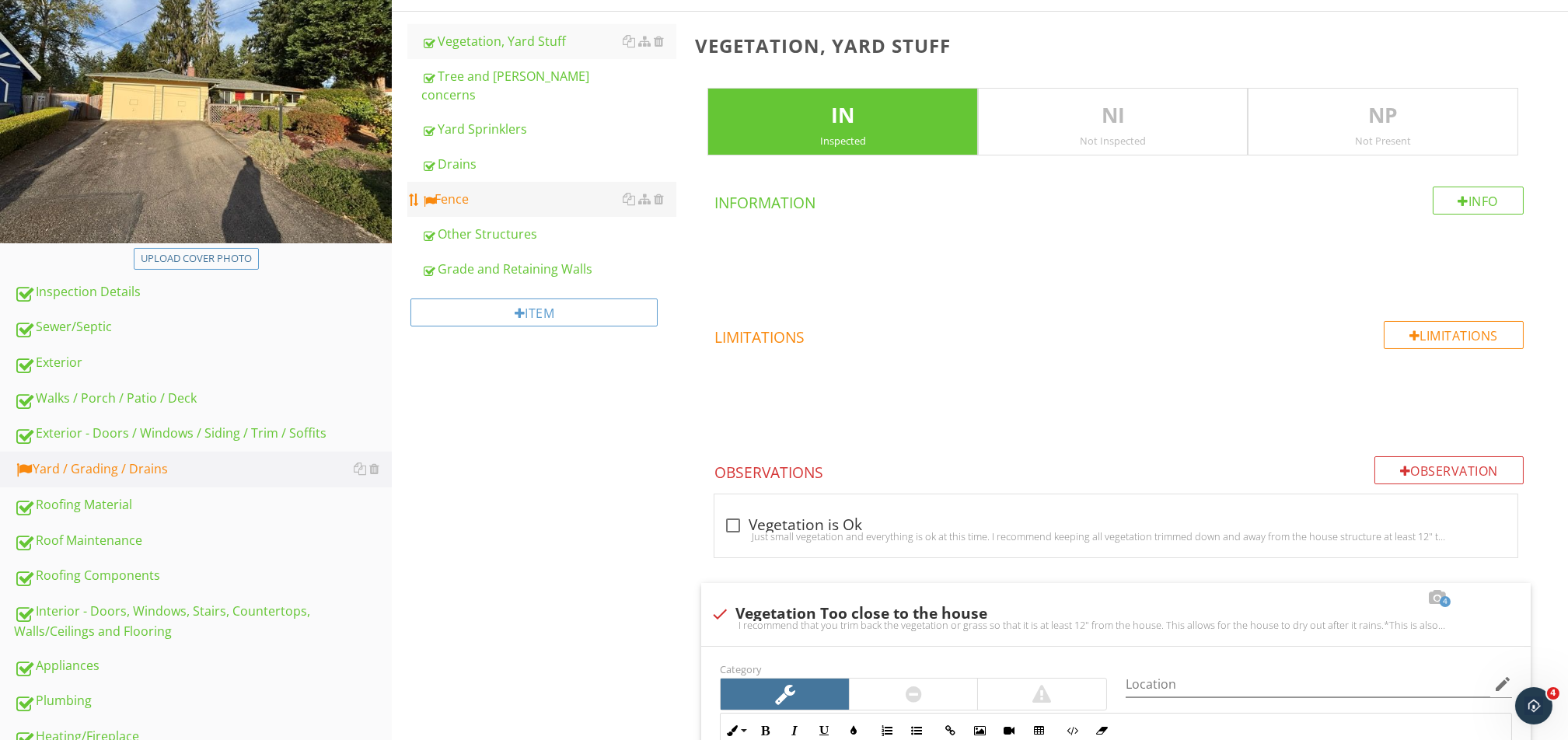
click at [477, 190] on div "Fence" at bounding box center [549, 199] width 255 height 19
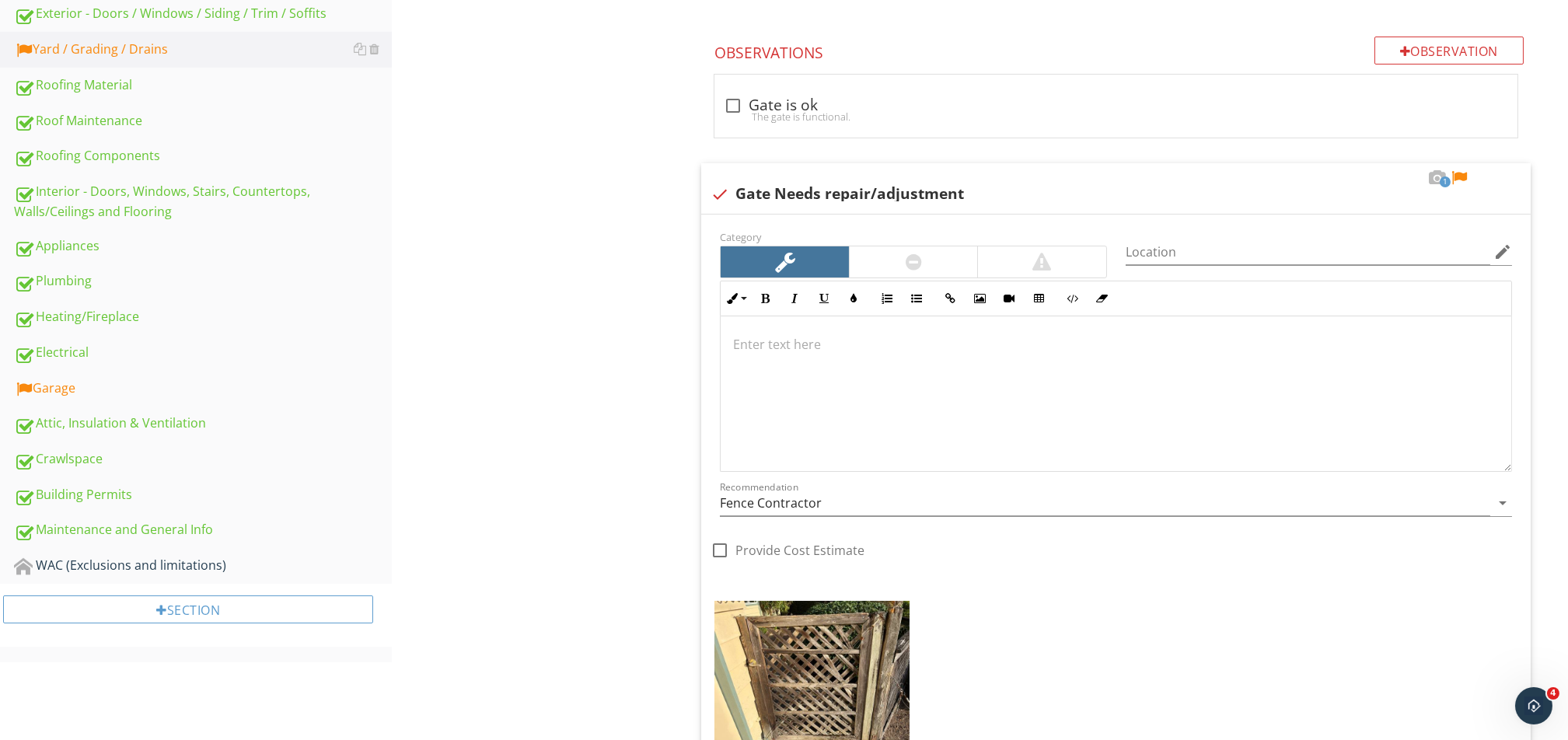
scroll to position [621, 0]
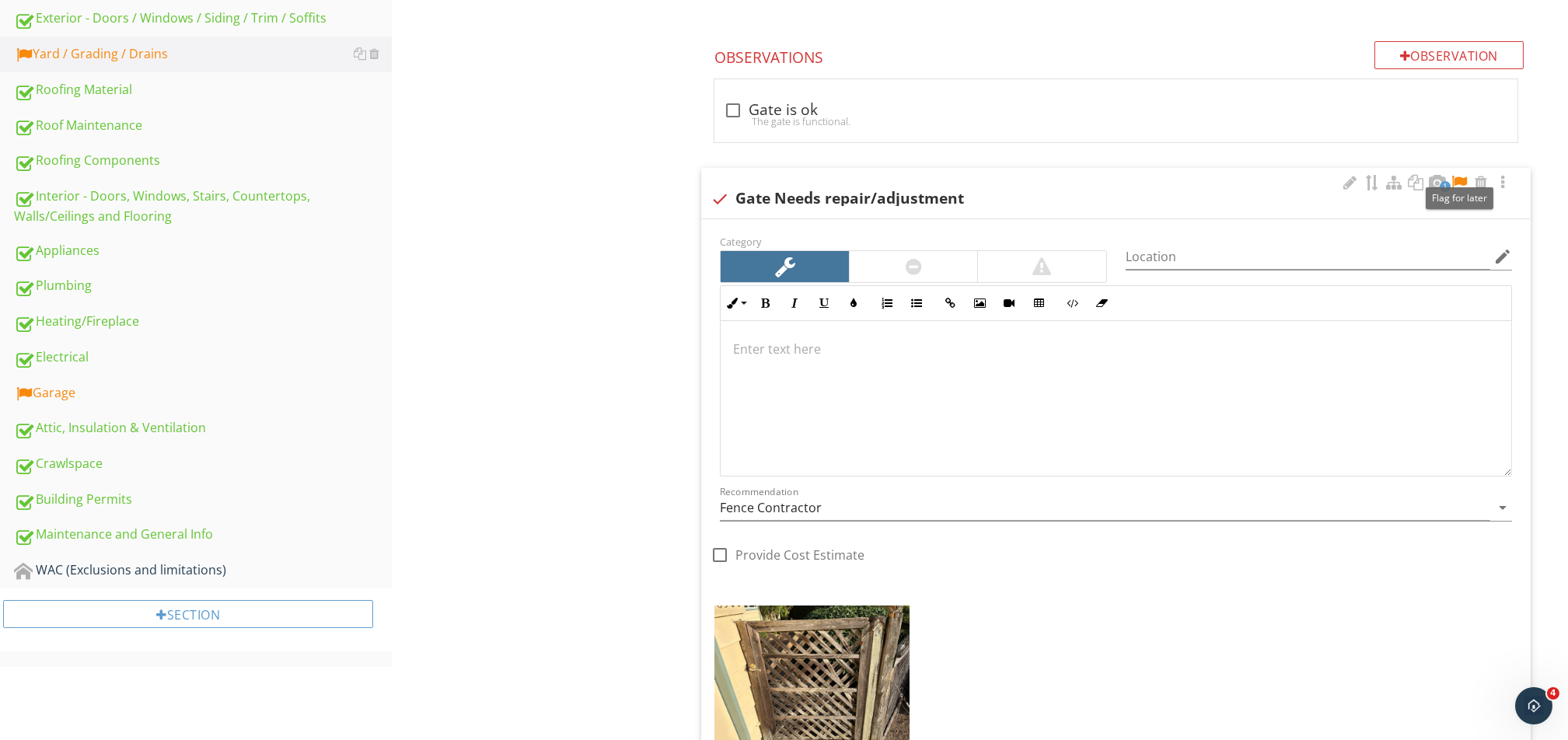
click at [1459, 181] on div at bounding box center [1459, 183] width 19 height 16
click at [1346, 183] on div at bounding box center [1350, 183] width 19 height 16
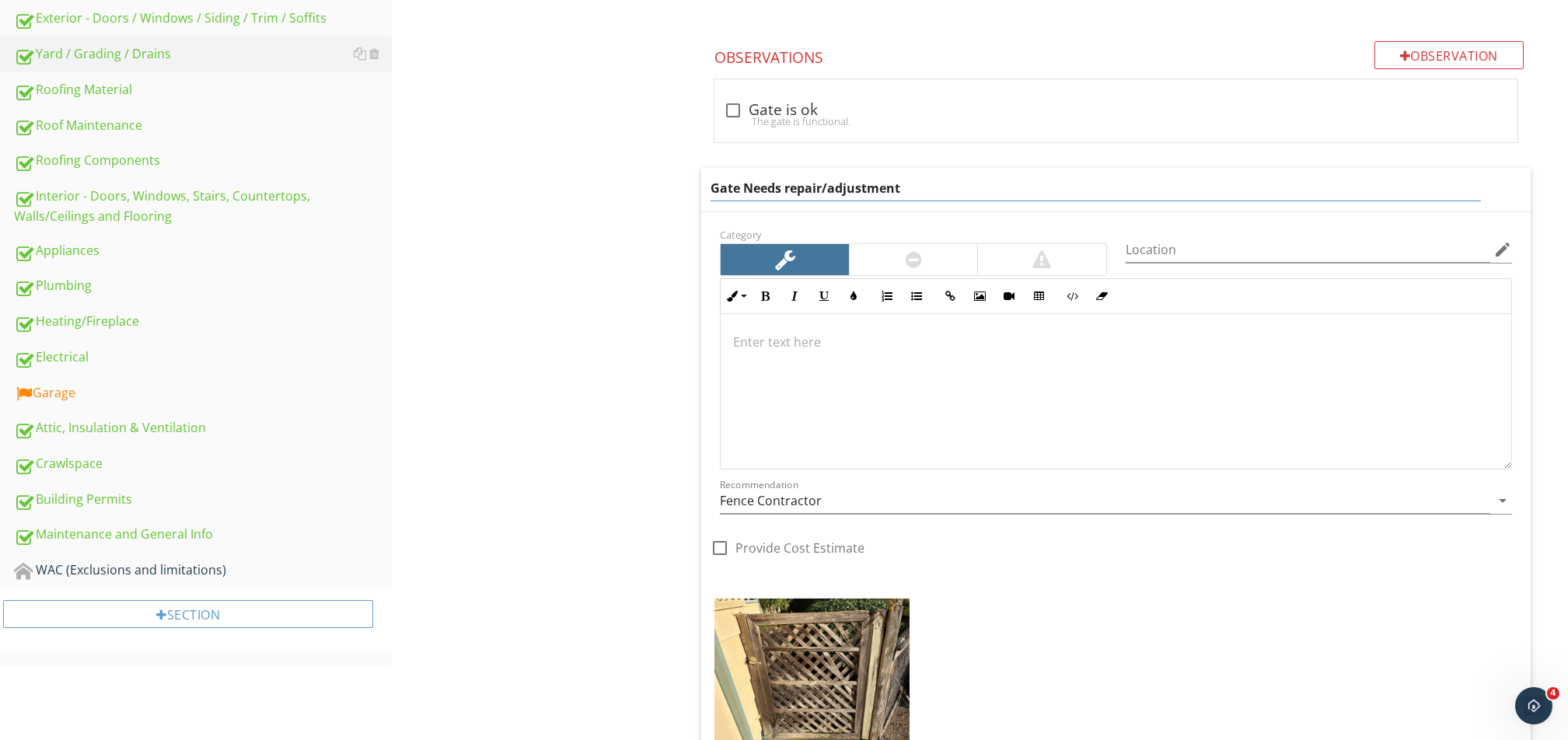
drag, startPoint x: 945, startPoint y: 184, endPoint x: 743, endPoint y: 189, distance: 202.1
click at [743, 189] on input "Gate Needs repair/adjustment" at bounding box center [1096, 189] width 770 height 26
type input "Gate is in weathered condition"
click at [868, 341] on p at bounding box center [1116, 342] width 765 height 19
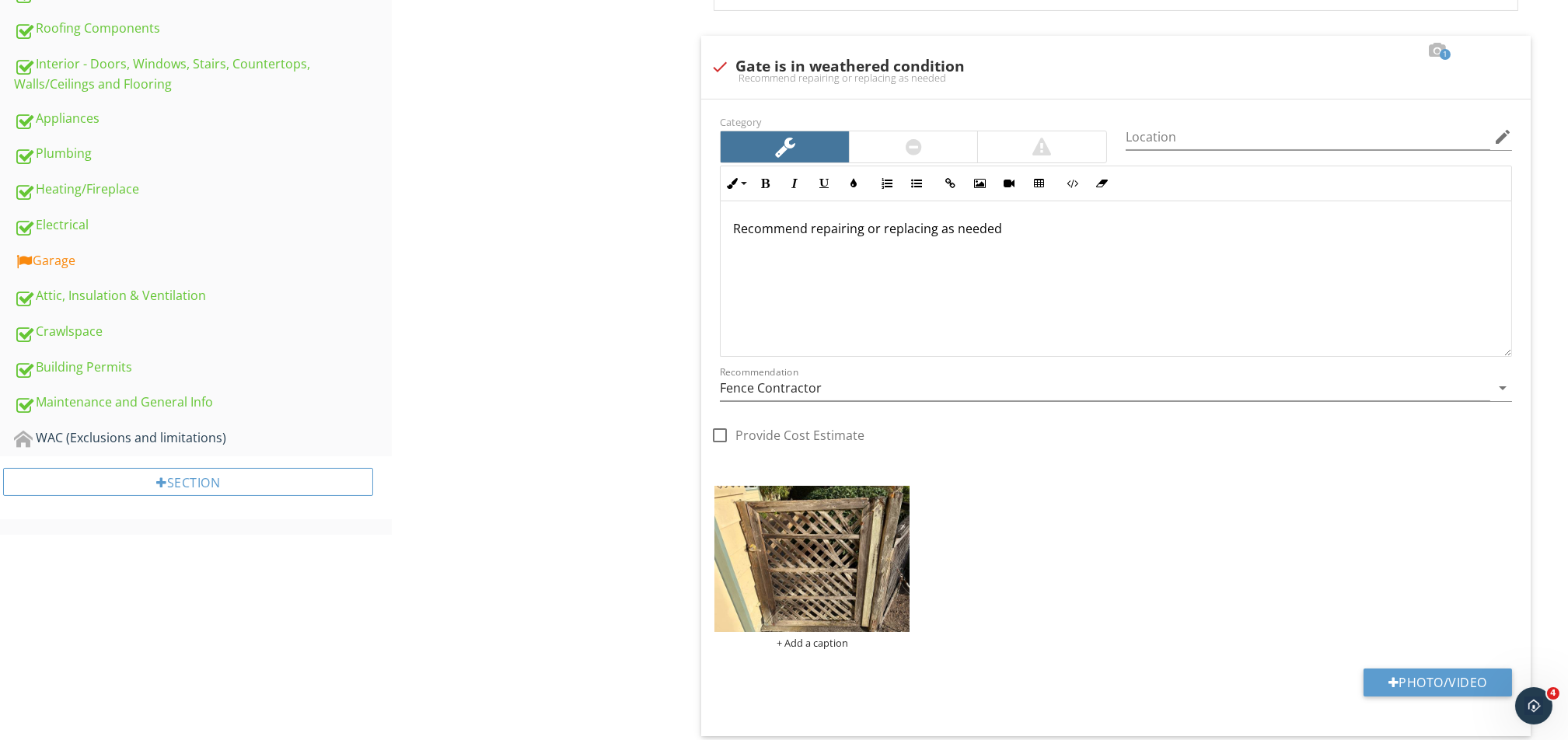
scroll to position [748, 0]
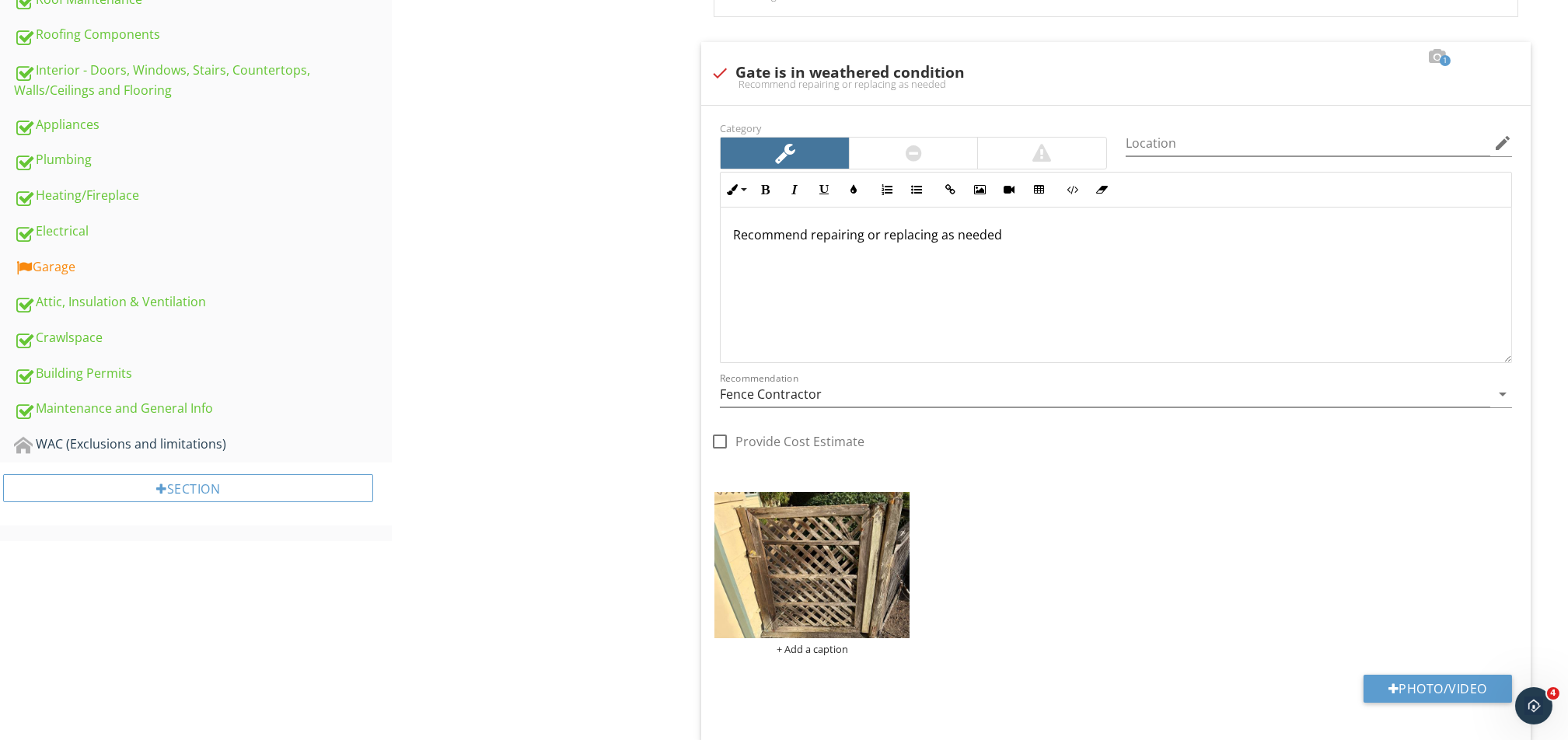
drag, startPoint x: 687, startPoint y: 451, endPoint x: 523, endPoint y: 328, distance: 205.0
click at [523, 328] on div "Yard / Grading / Drains Vegetation, Yard Stuff Tree and [PERSON_NAME] concerns …" at bounding box center [979, 643] width 1176 height 2470
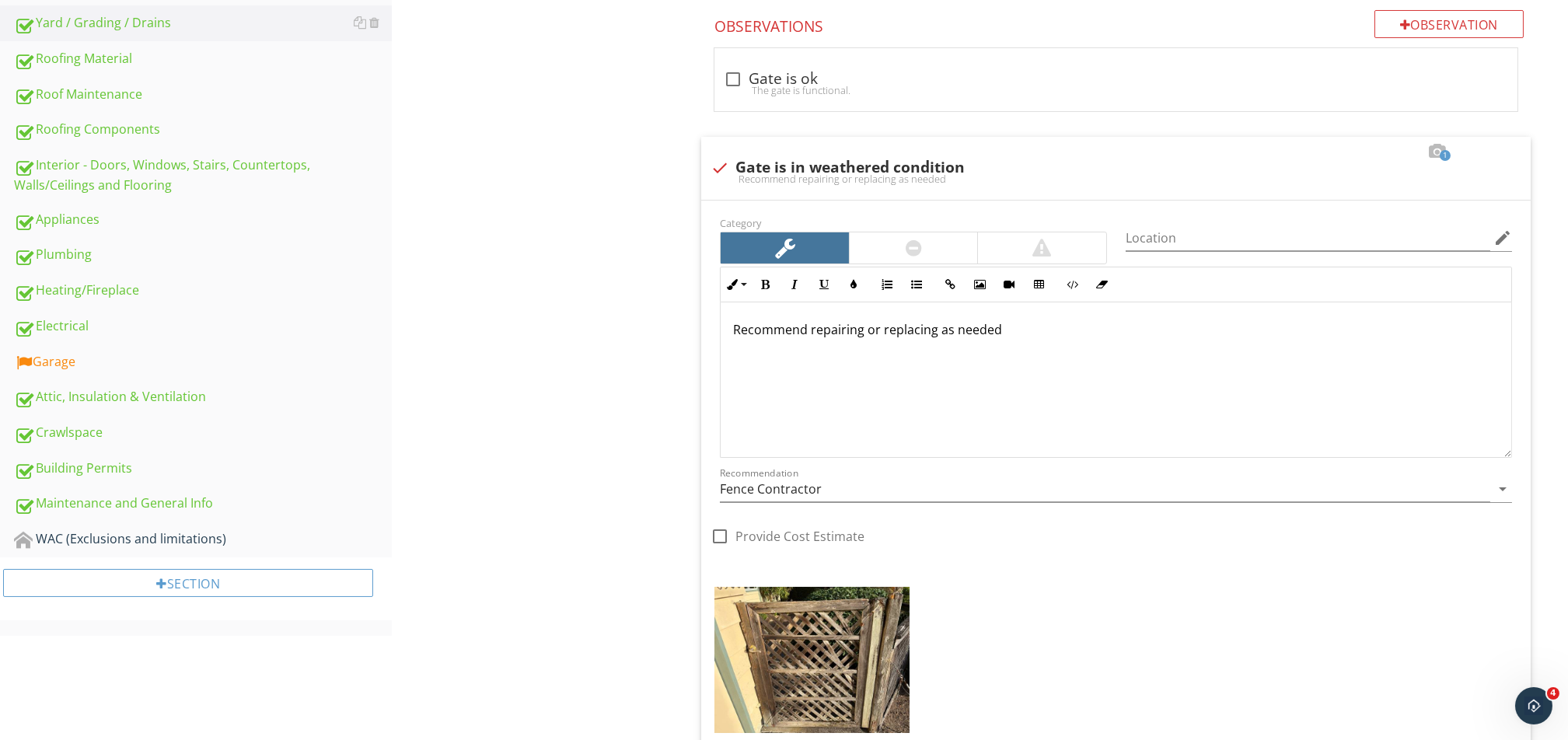
scroll to position [437, 0]
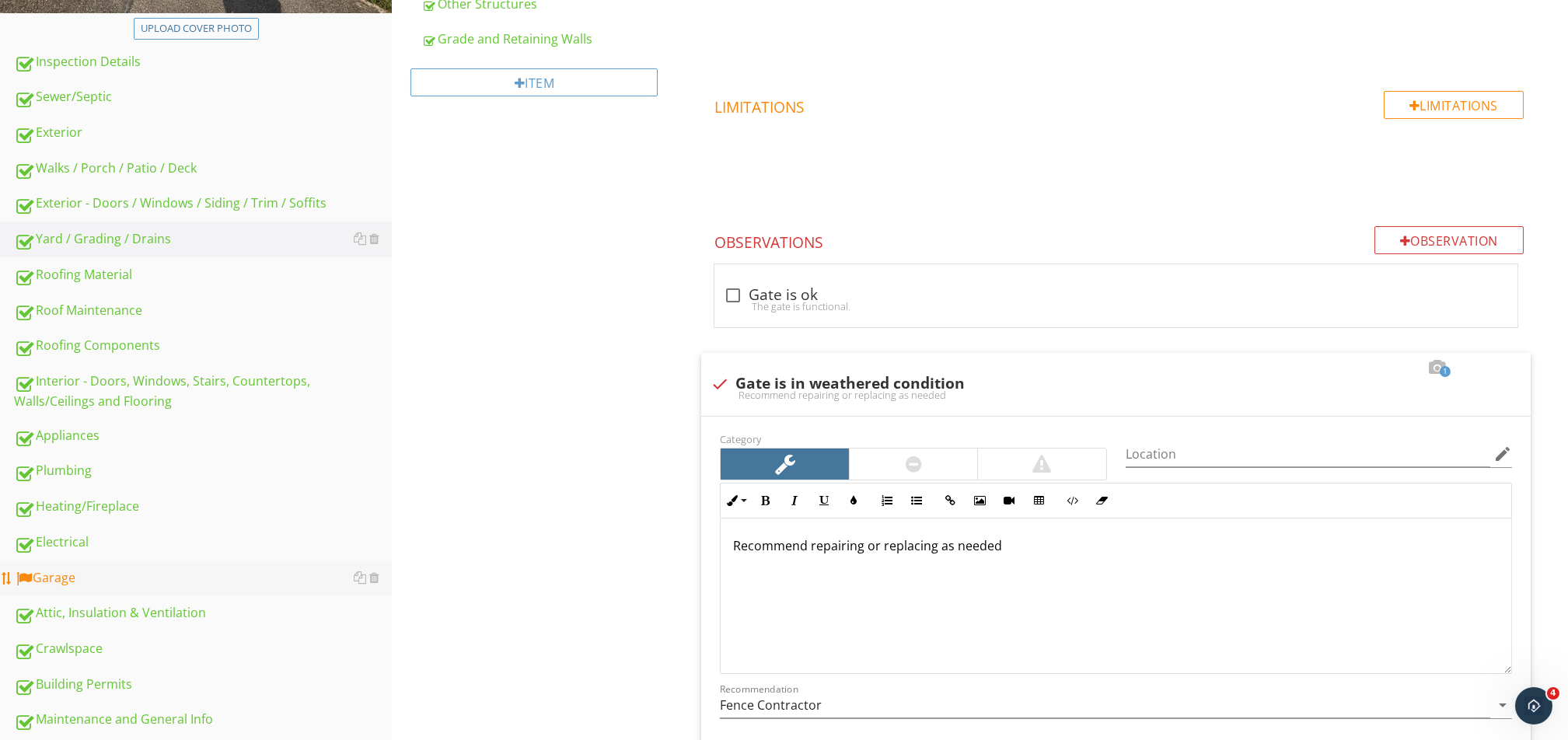
click at [156, 591] on link "Garage" at bounding box center [203, 578] width 378 height 36
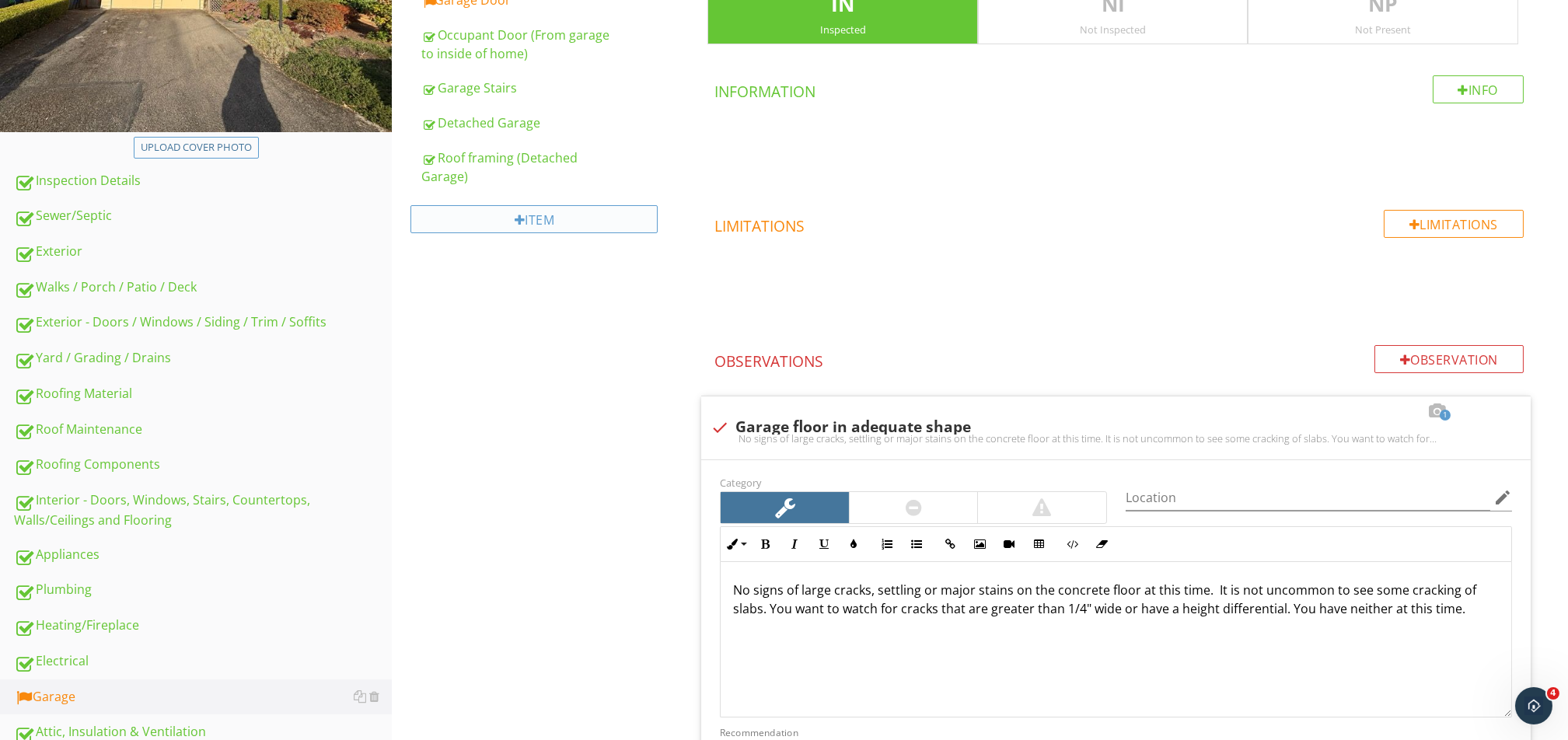
scroll to position [230, 0]
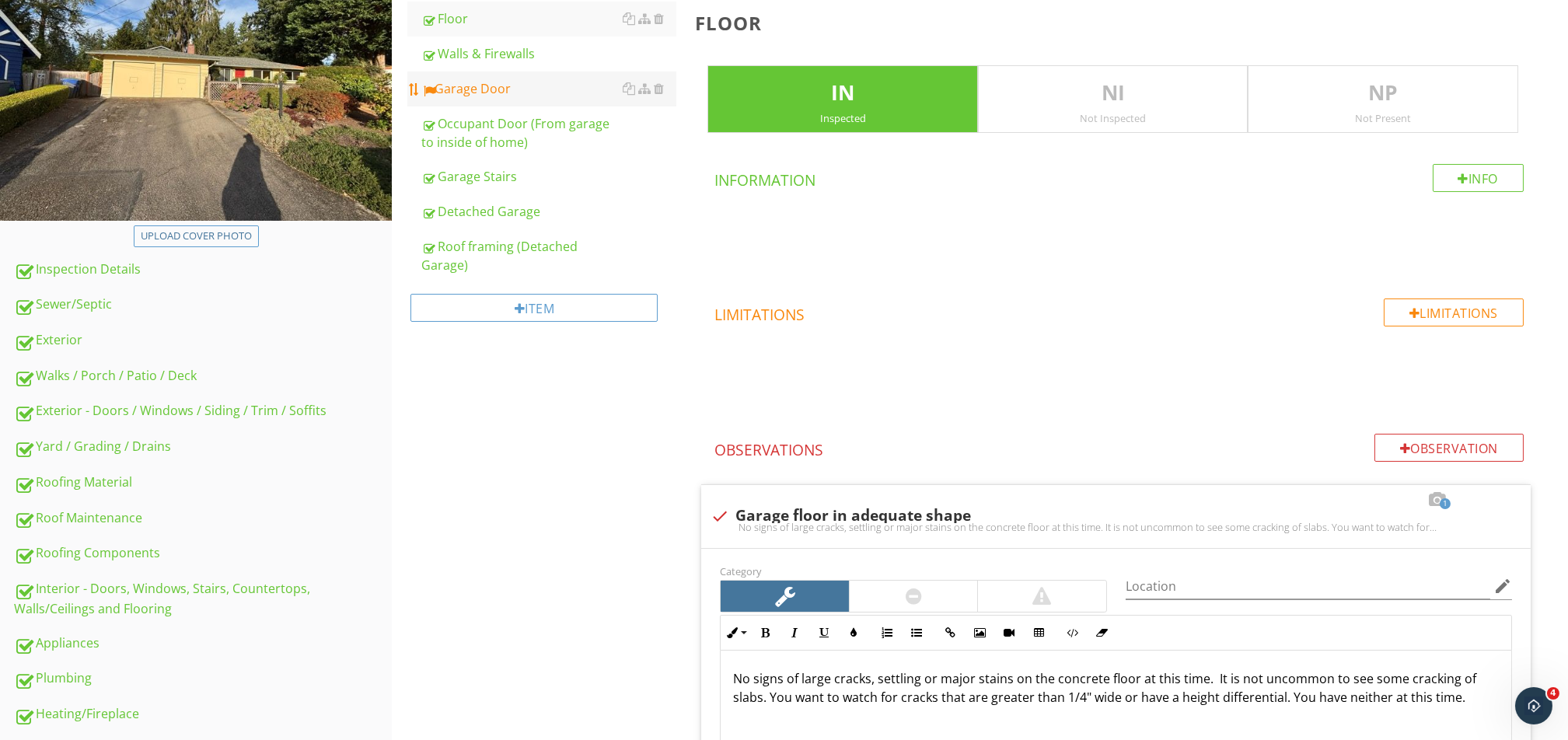
click at [511, 94] on div "Garage Door" at bounding box center [549, 88] width 255 height 19
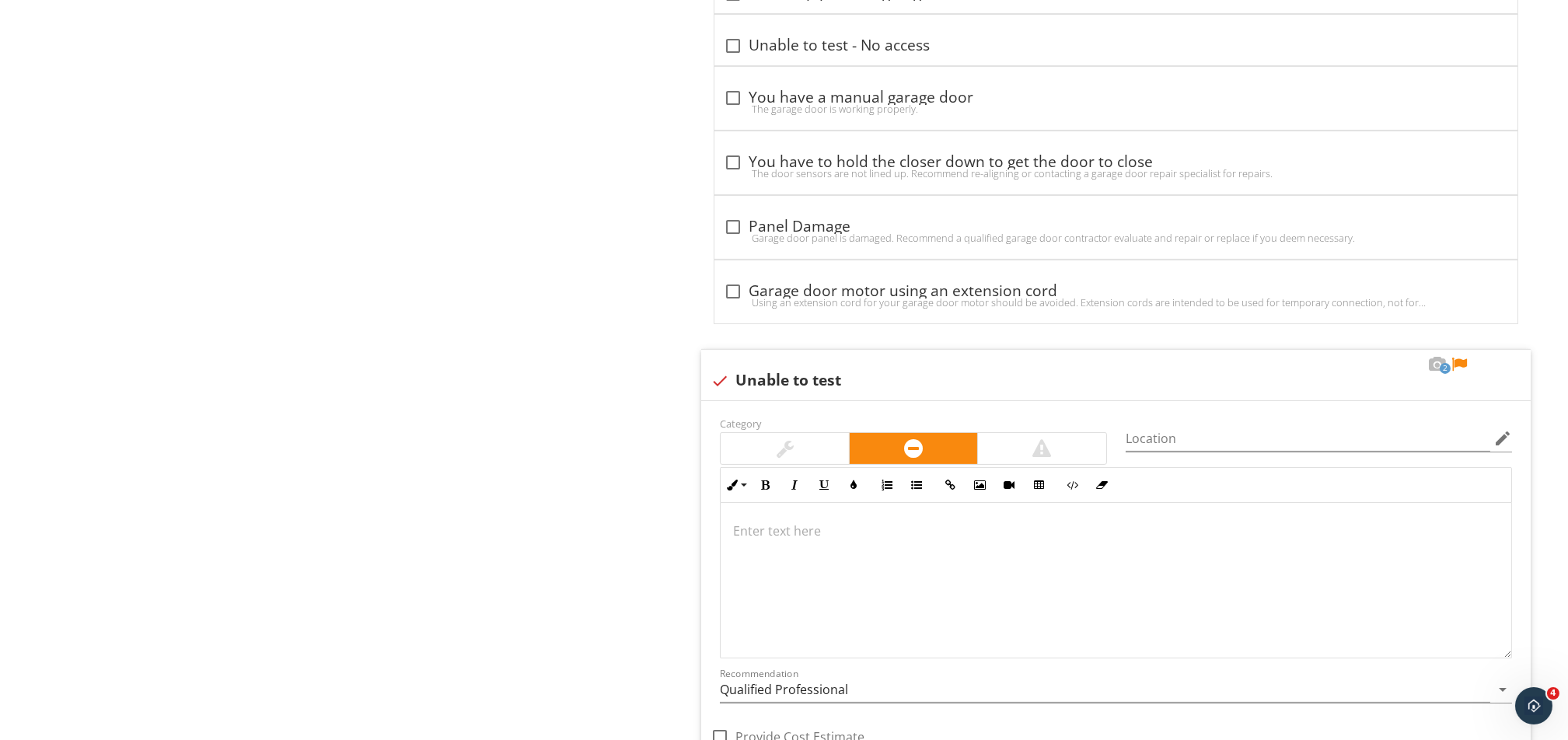
scroll to position [2197, 0]
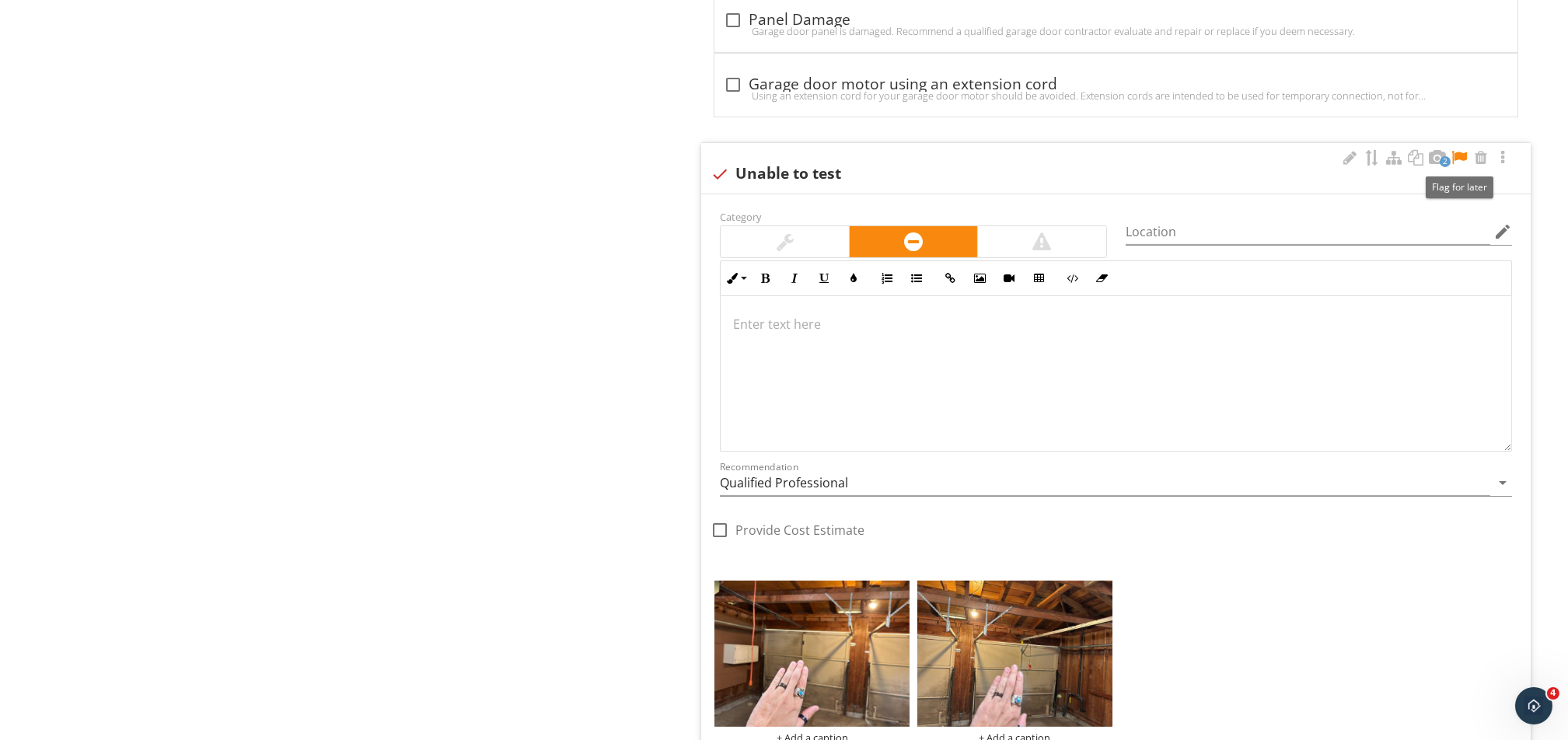
click at [1455, 156] on div at bounding box center [1459, 158] width 19 height 16
click at [1351, 160] on div at bounding box center [1350, 158] width 19 height 16
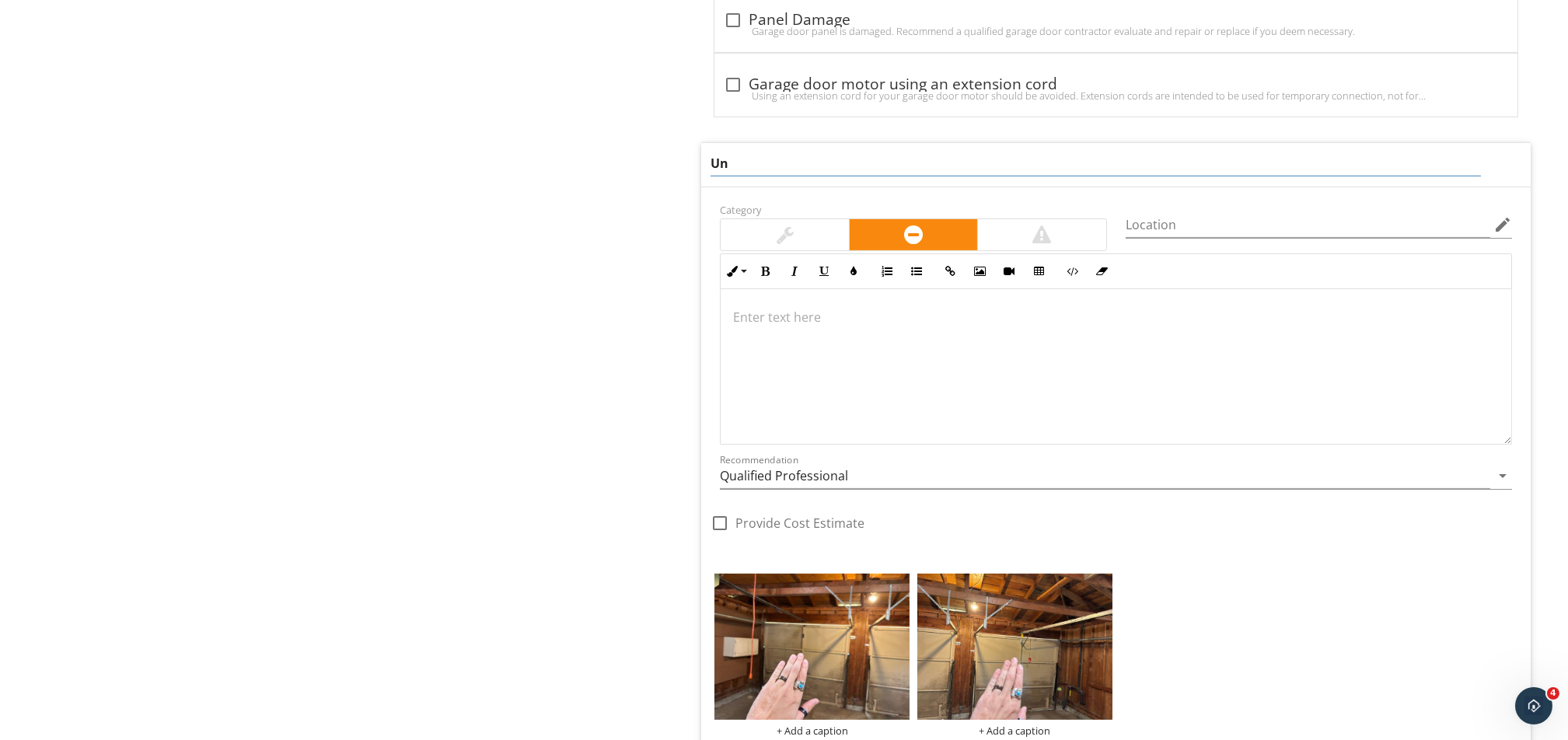
type input "U"
type input "Garage motors not attached"
click at [871, 358] on div at bounding box center [1116, 367] width 791 height 155
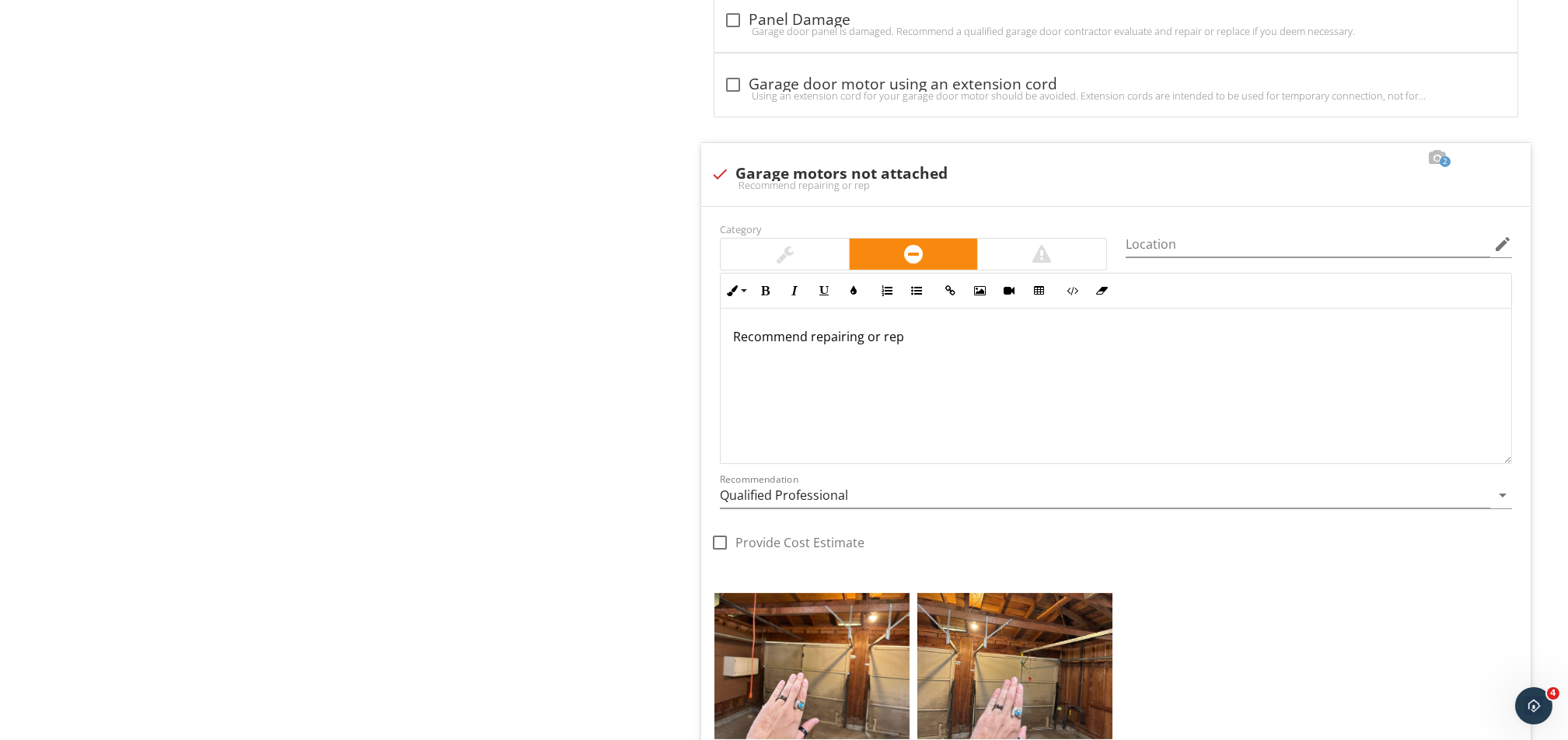
scroll to position [2210, 0]
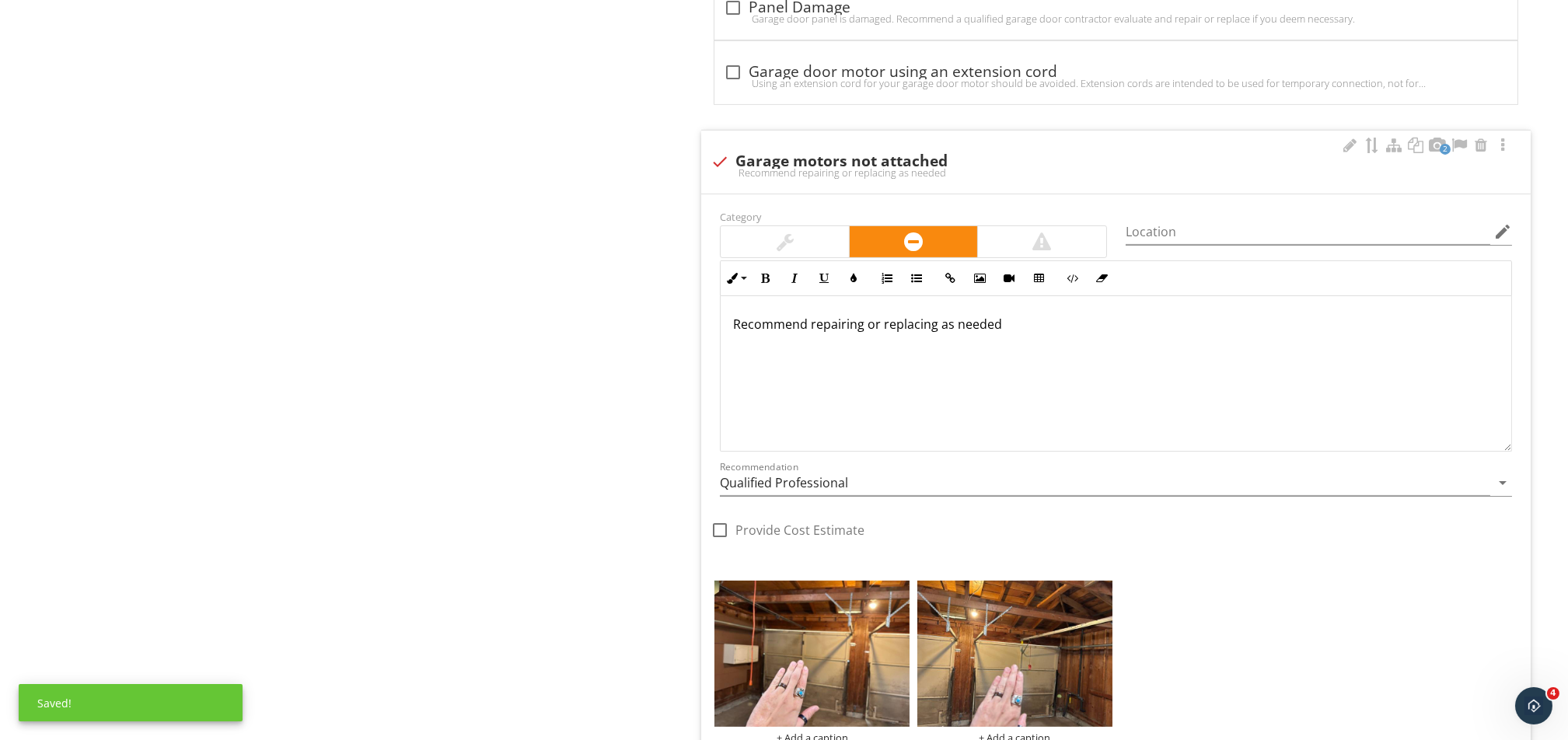
click at [733, 328] on p "Recommend repairing or replacing as needed" at bounding box center [1116, 324] width 765 height 19
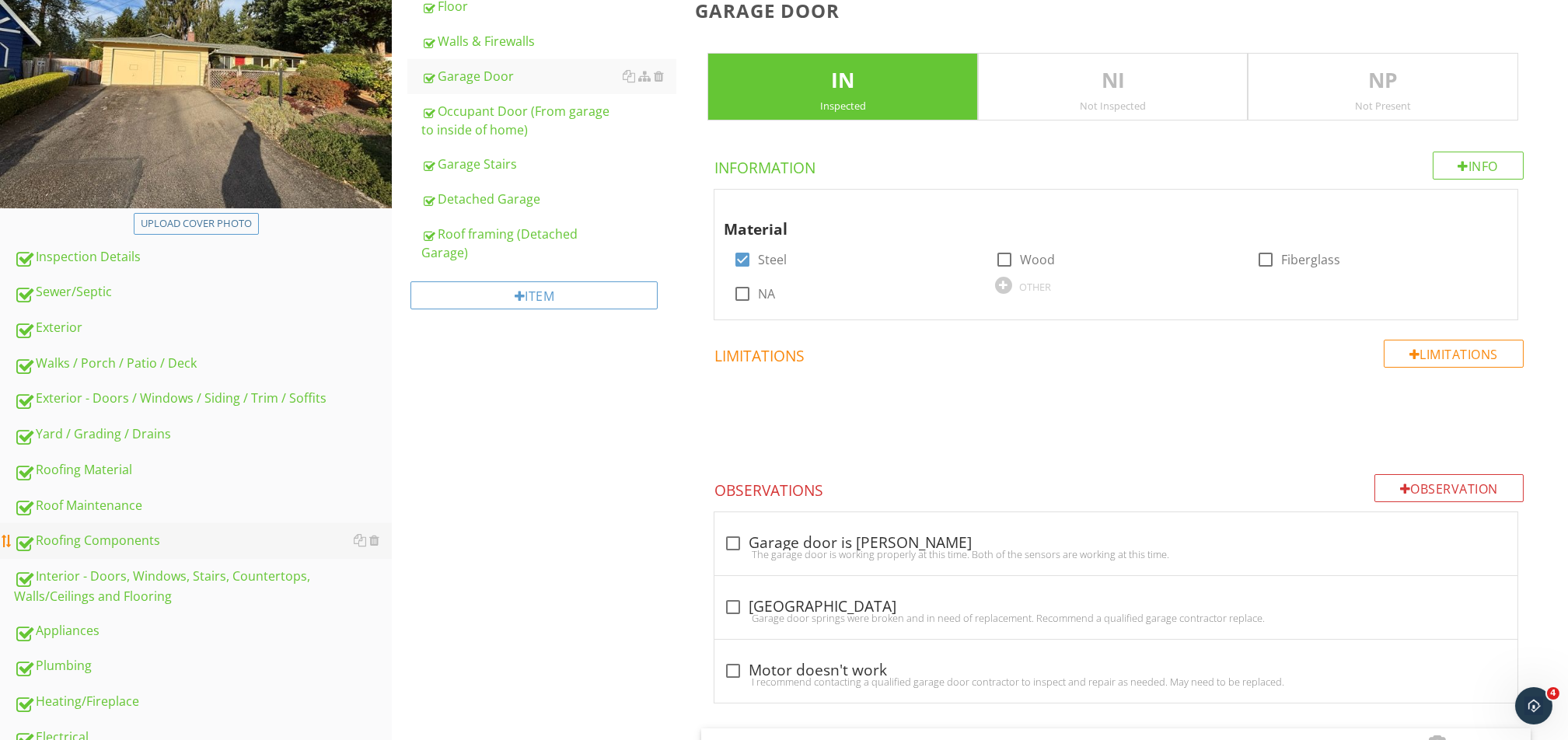
scroll to position [656, 0]
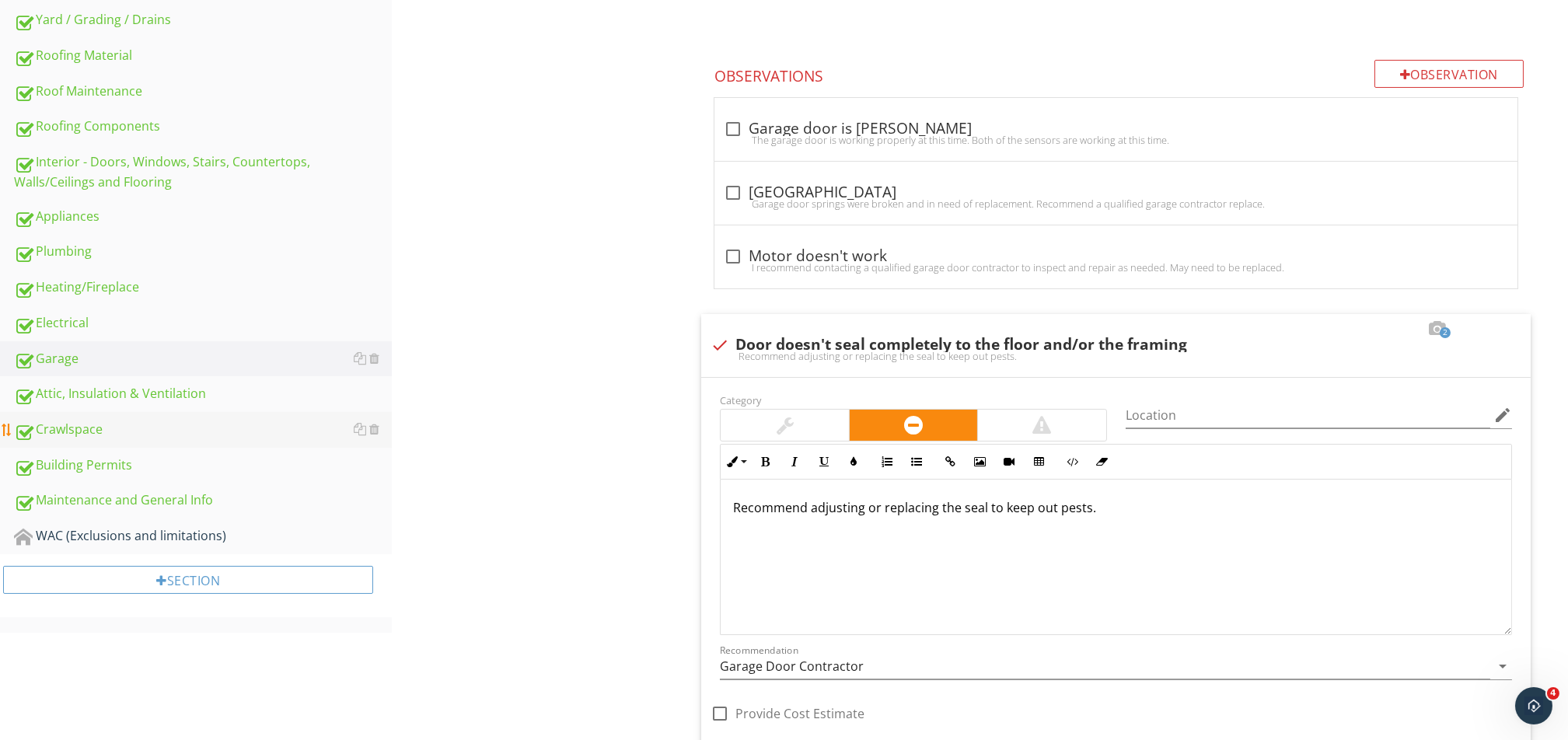
click at [116, 425] on div "Crawlspace" at bounding box center [203, 429] width 378 height 20
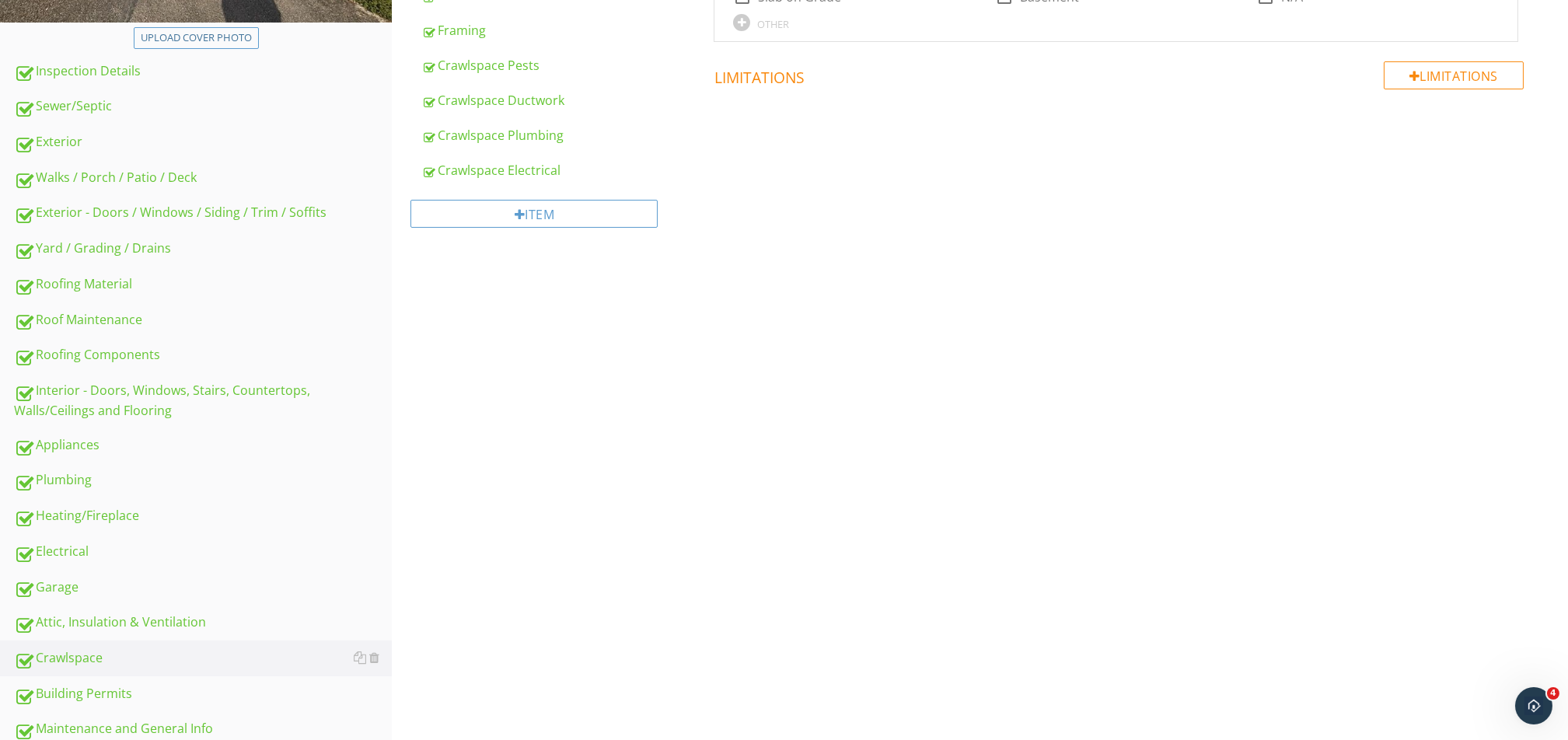
scroll to position [258, 0]
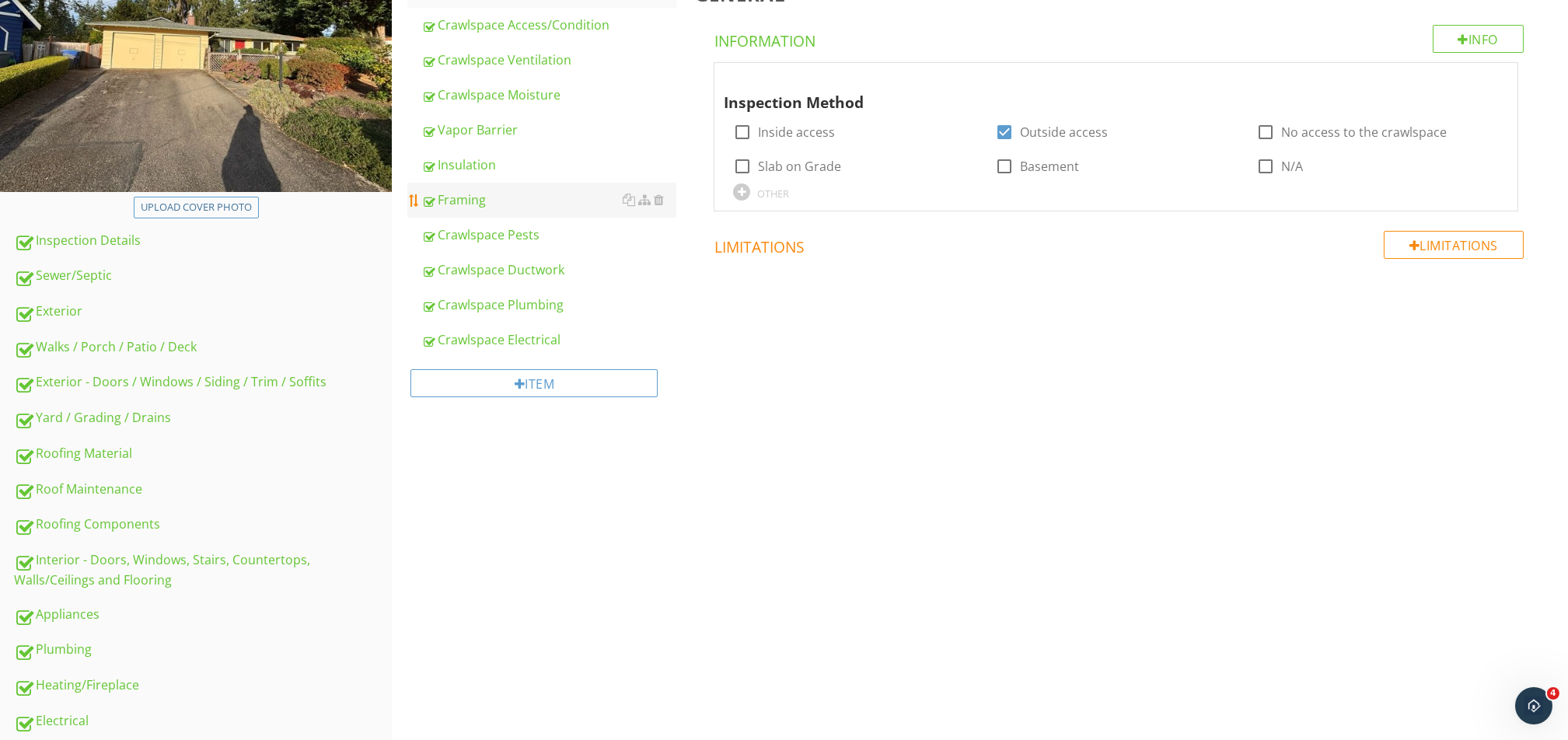
click at [474, 207] on div "Framing" at bounding box center [549, 200] width 255 height 19
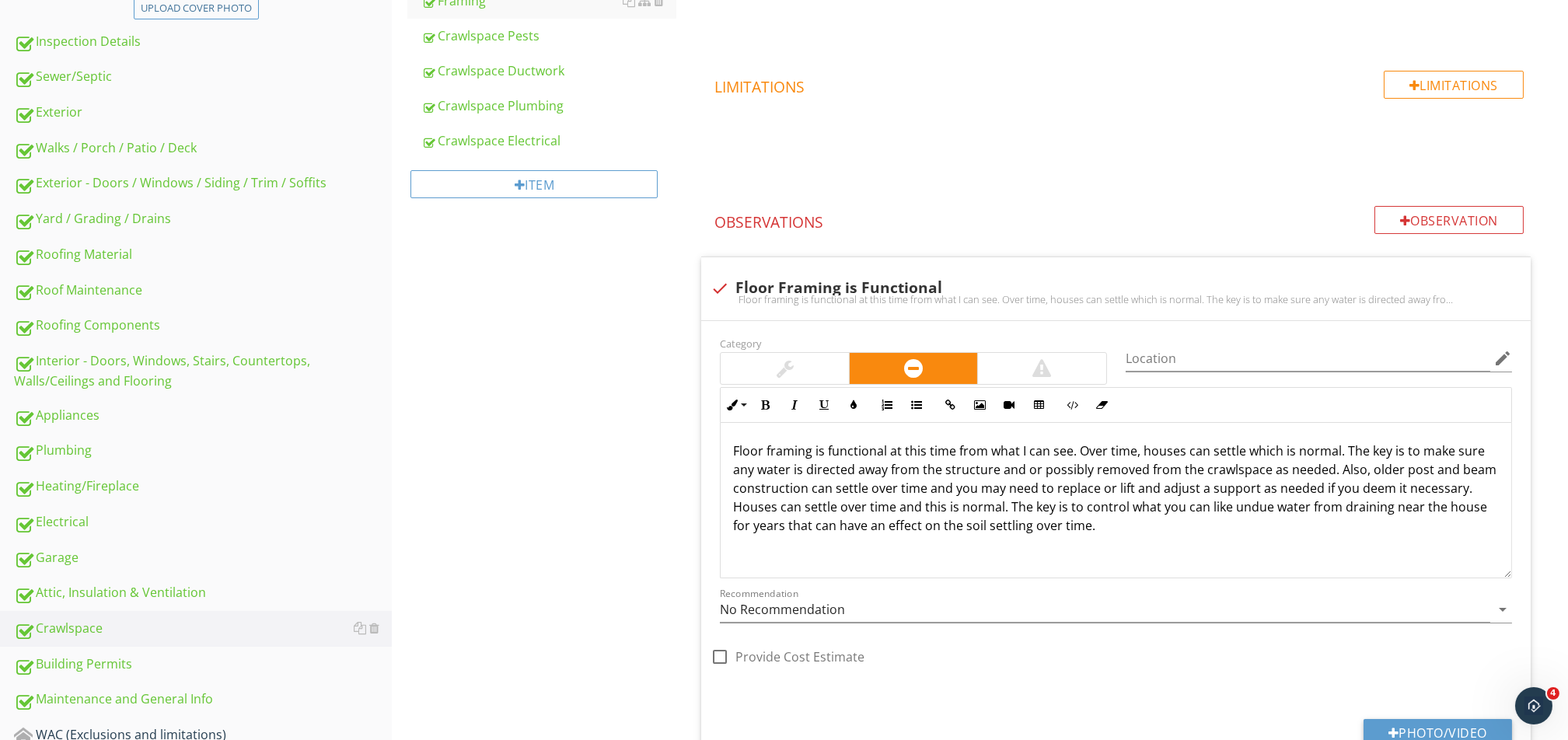
scroll to position [465, 0]
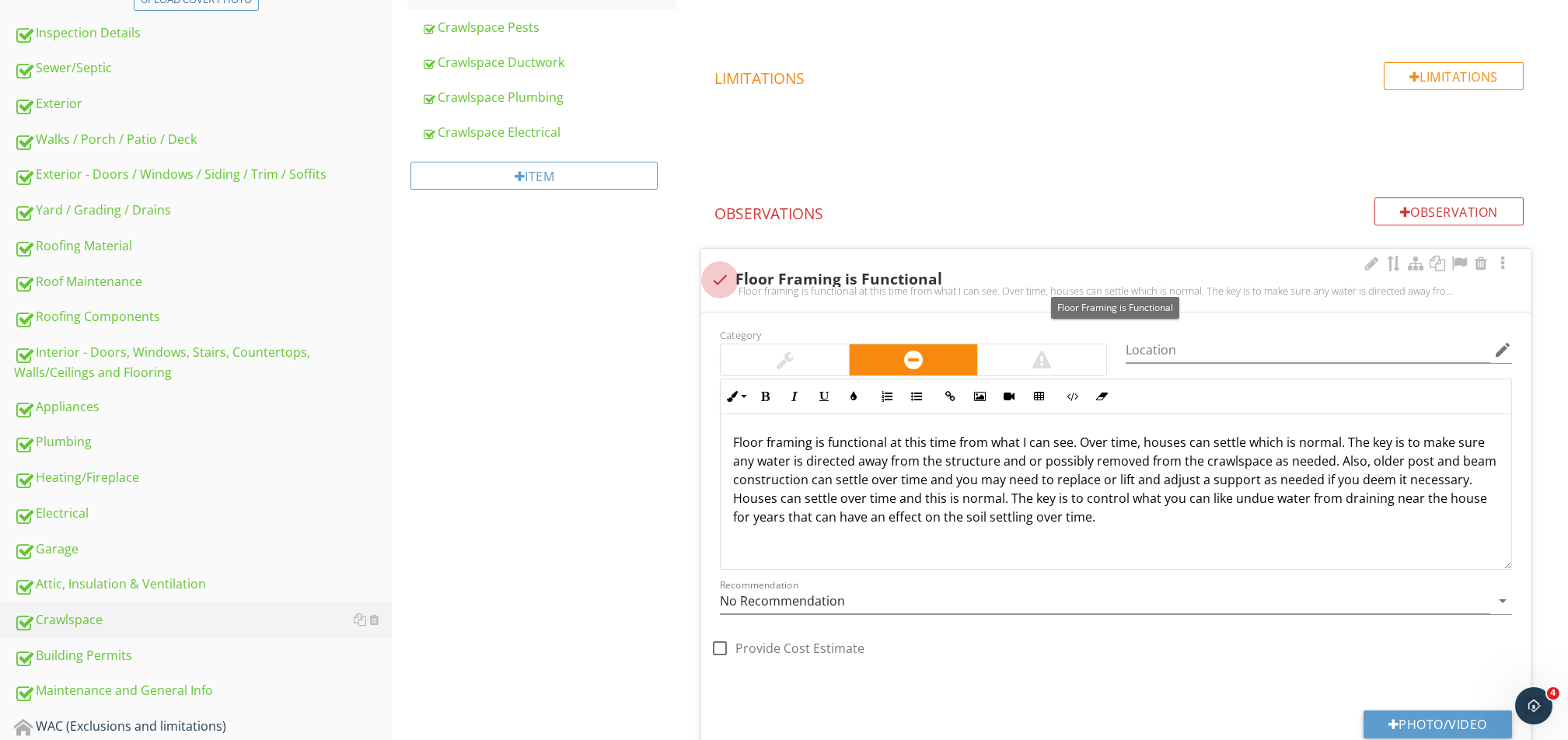
click at [719, 275] on div at bounding box center [719, 280] width 26 height 26
checkbox input "true"
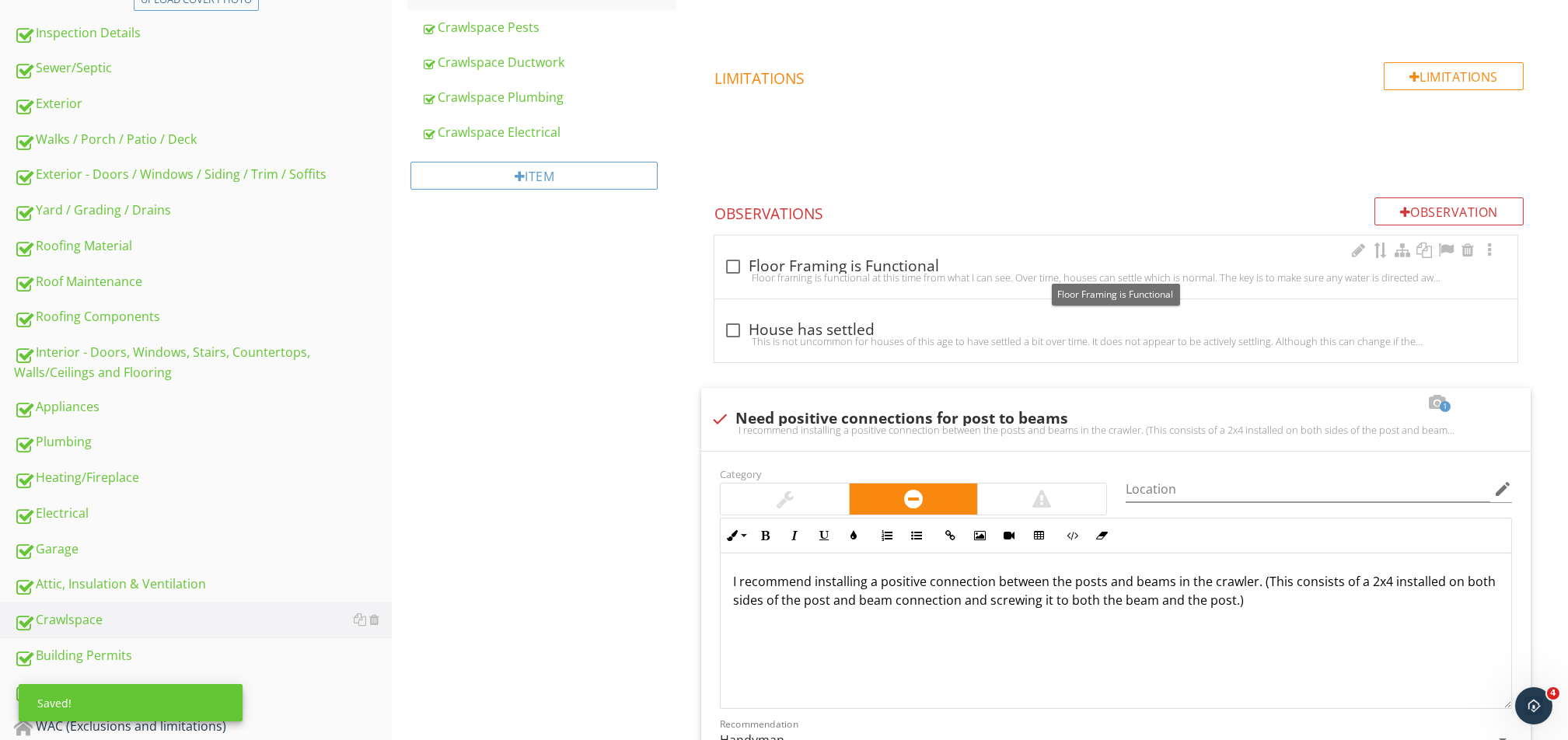
click at [735, 257] on div at bounding box center [732, 266] width 26 height 26
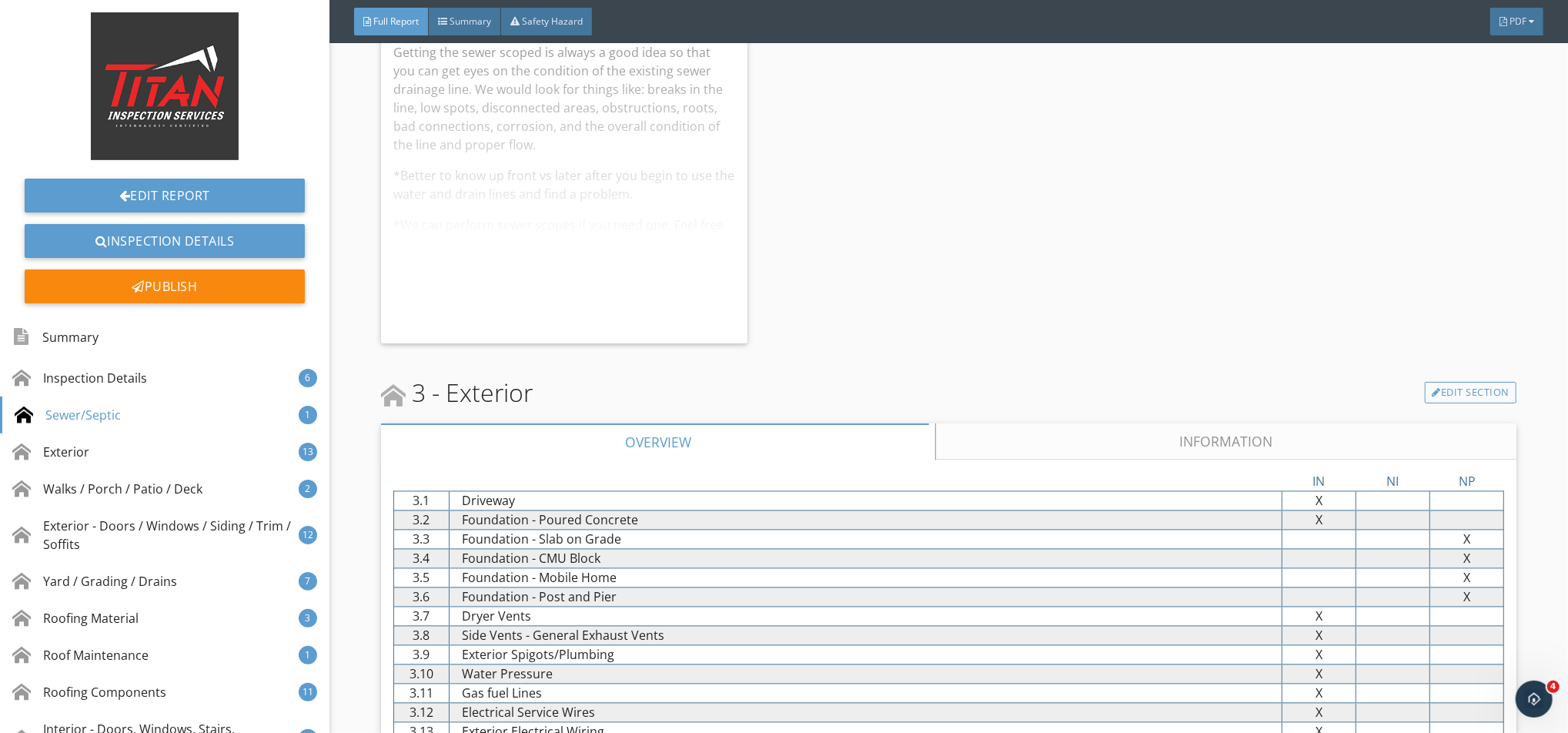
scroll to position [2360, 0]
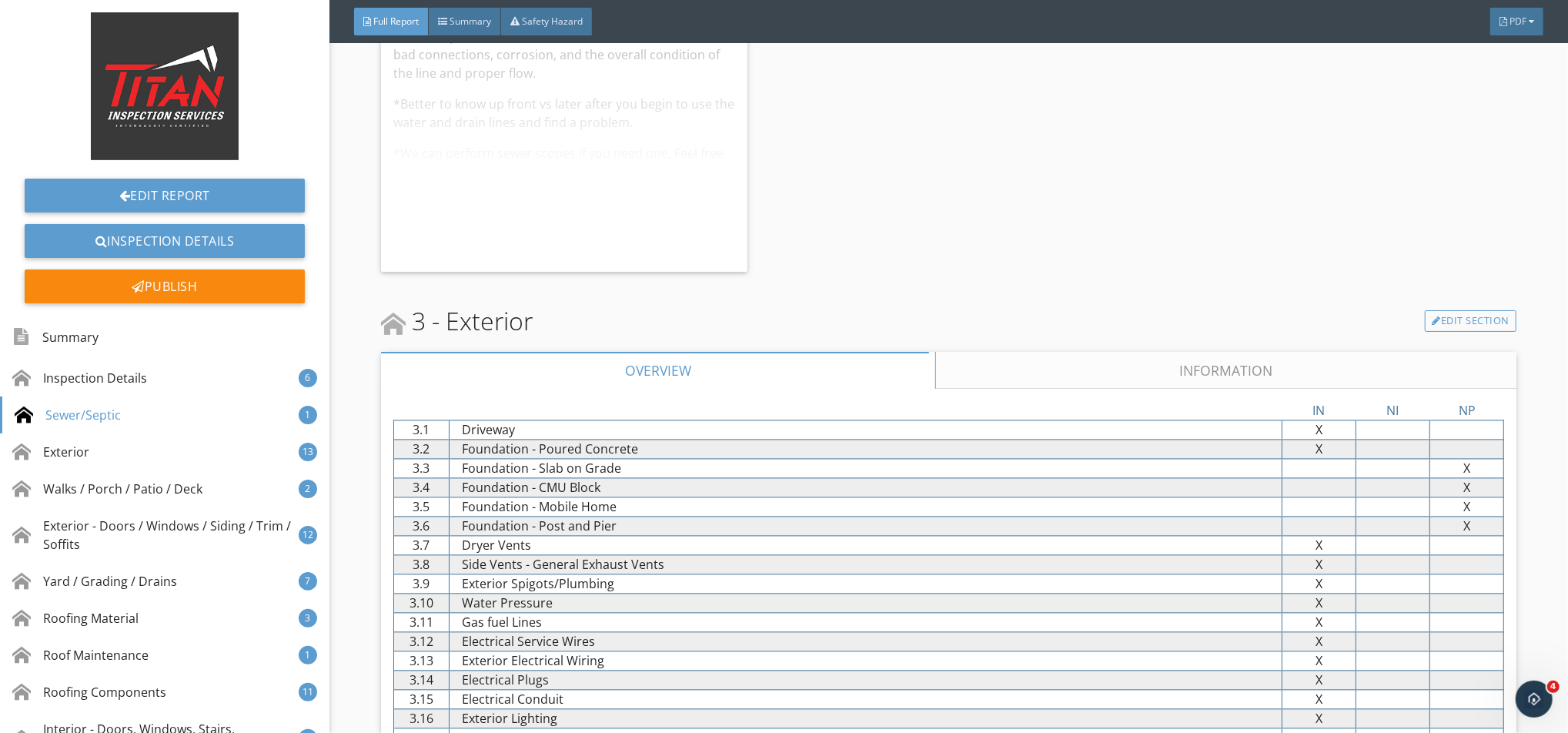
click at [1049, 368] on link "Information" at bounding box center [1226, 370] width 581 height 37
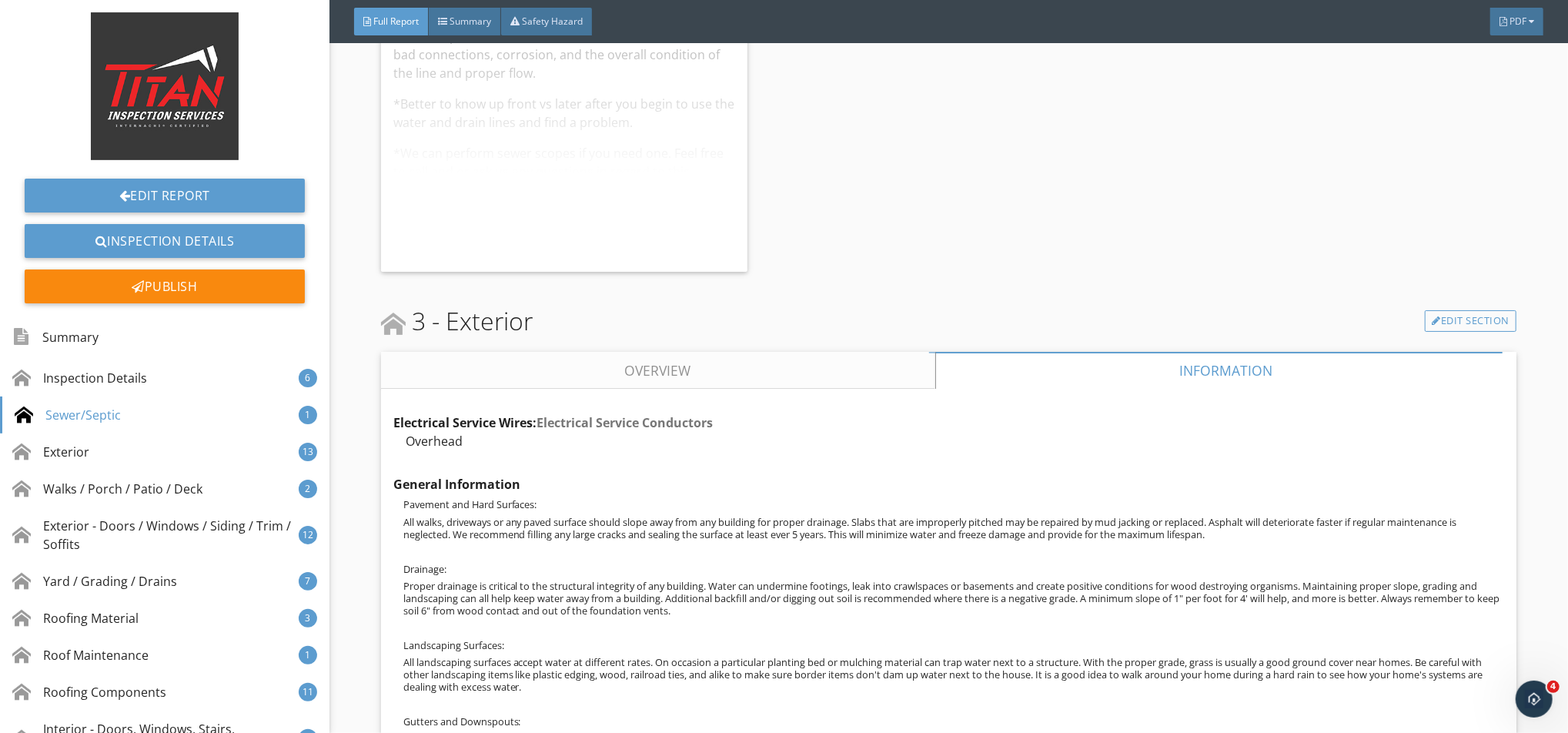
click at [843, 371] on link "Overview" at bounding box center [658, 370] width 554 height 37
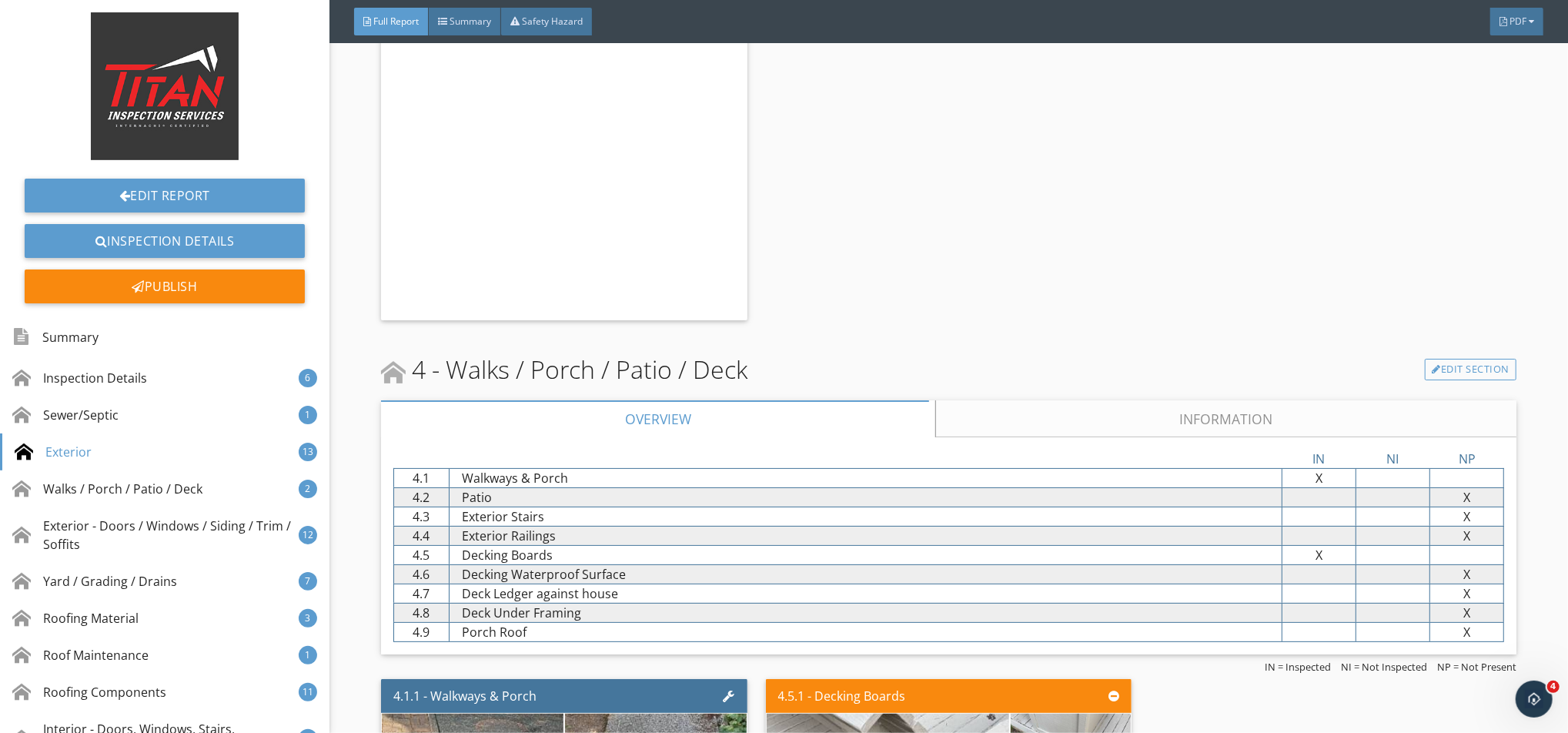
scroll to position [4926, 0]
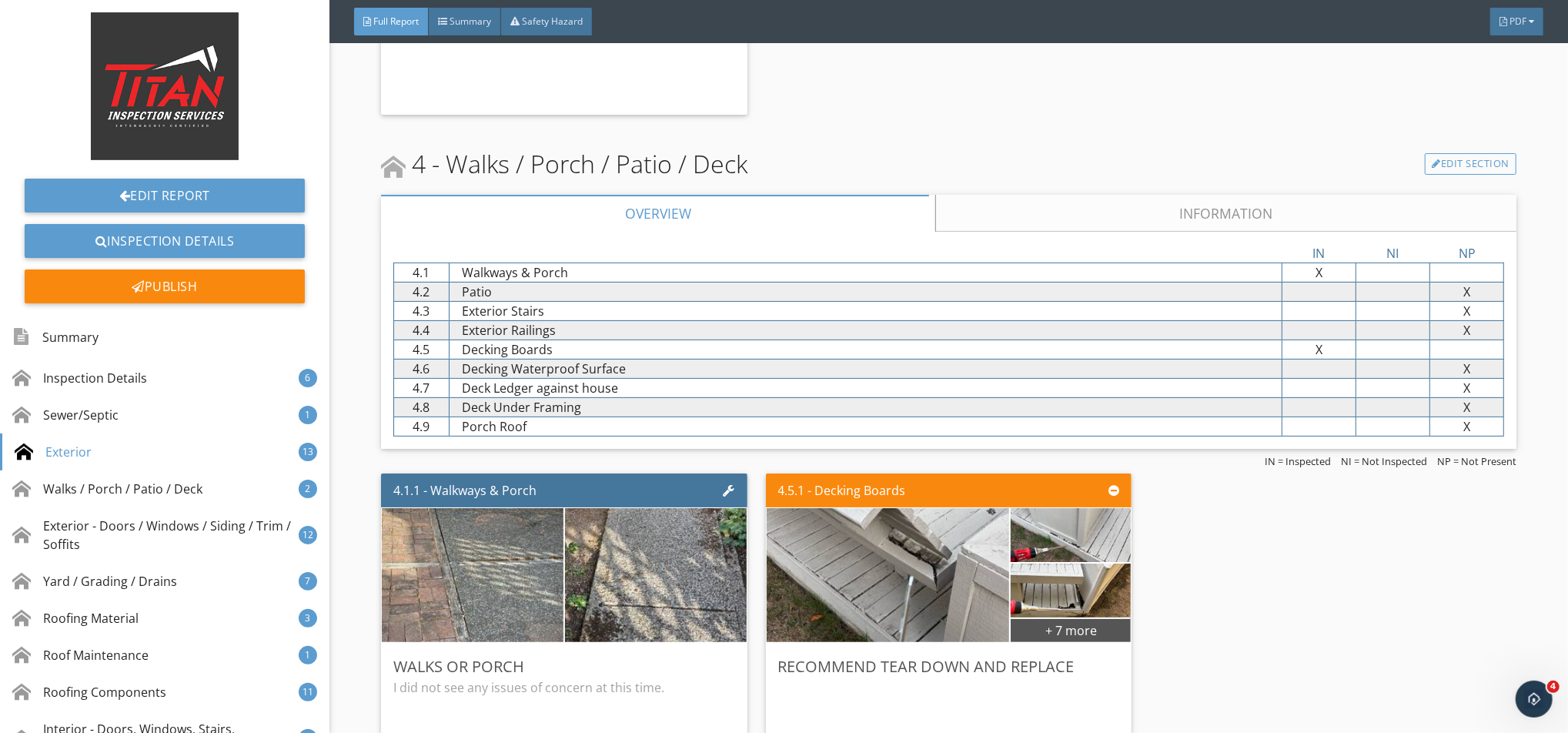
click at [1061, 212] on link "Information" at bounding box center [1226, 213] width 581 height 37
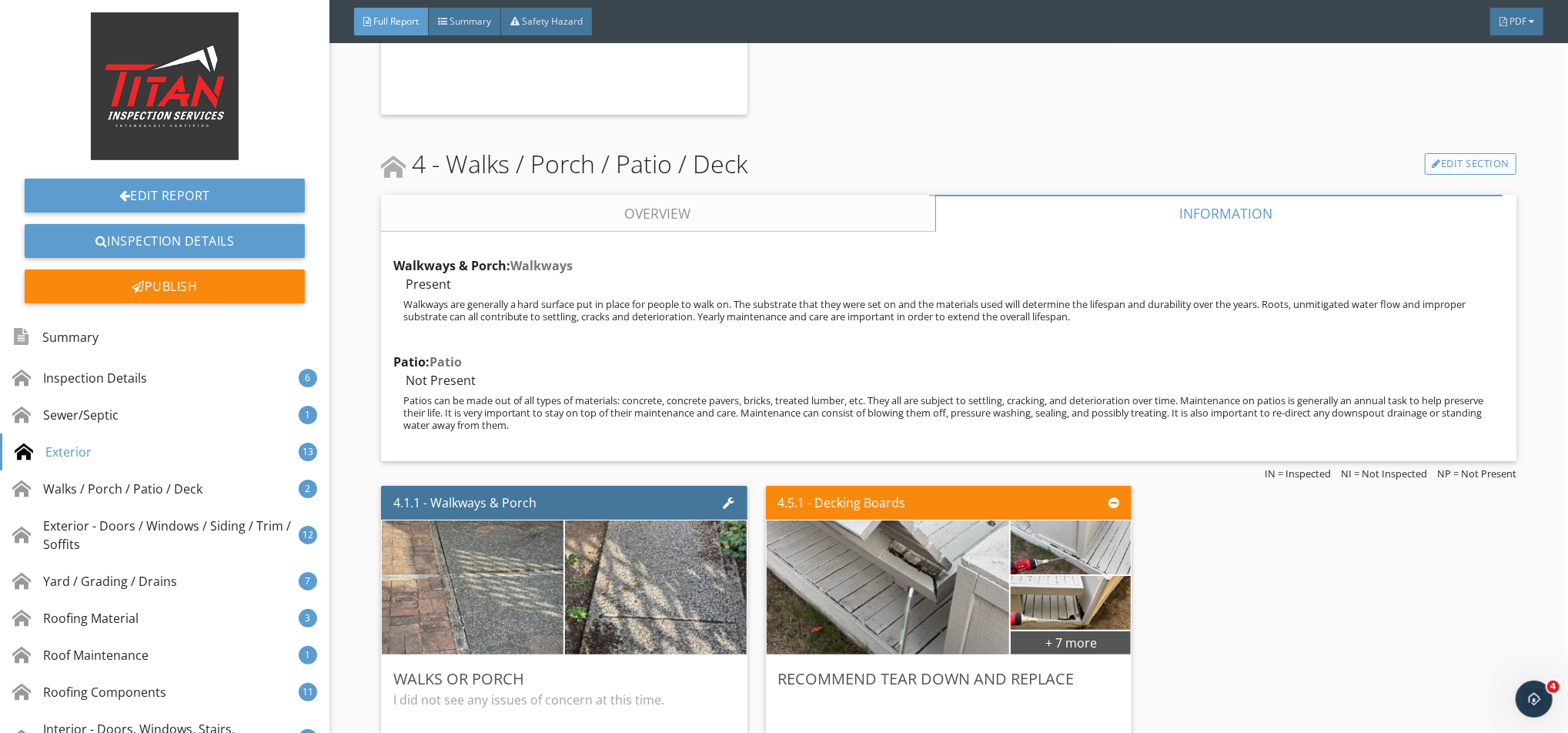
click at [815, 221] on link "Overview" at bounding box center [658, 213] width 554 height 37
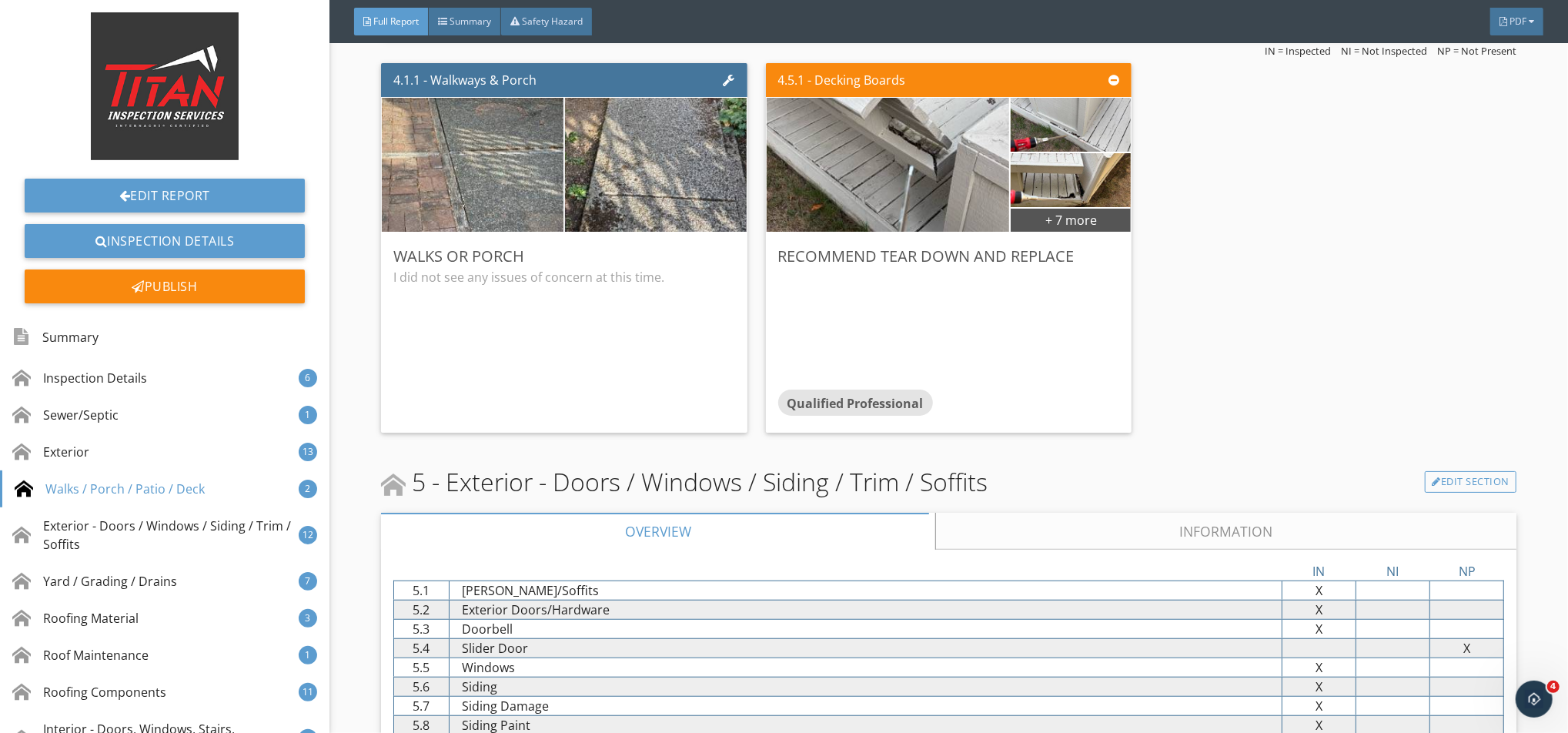
scroll to position [5644, 0]
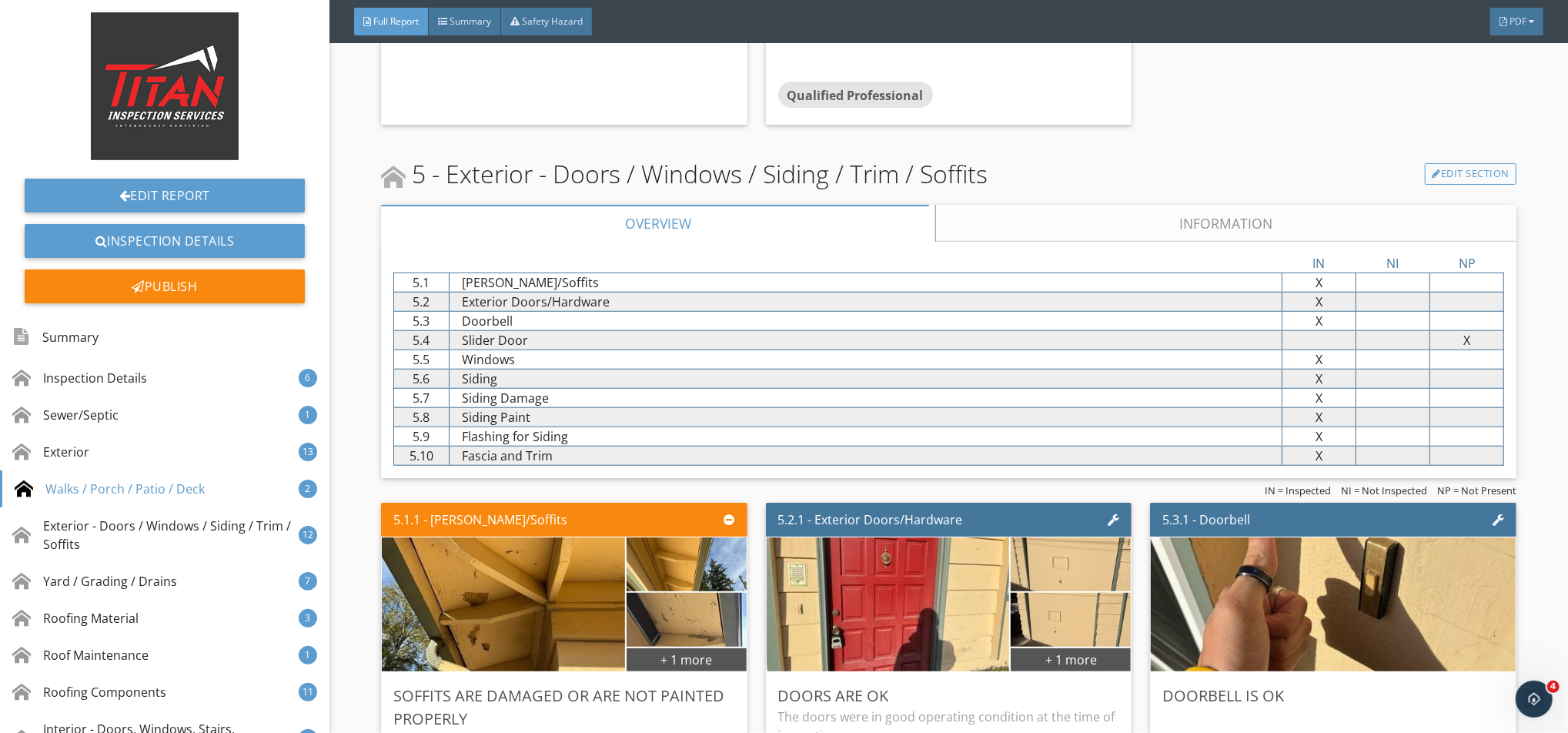
click at [1044, 224] on link "Information" at bounding box center [1226, 223] width 581 height 37
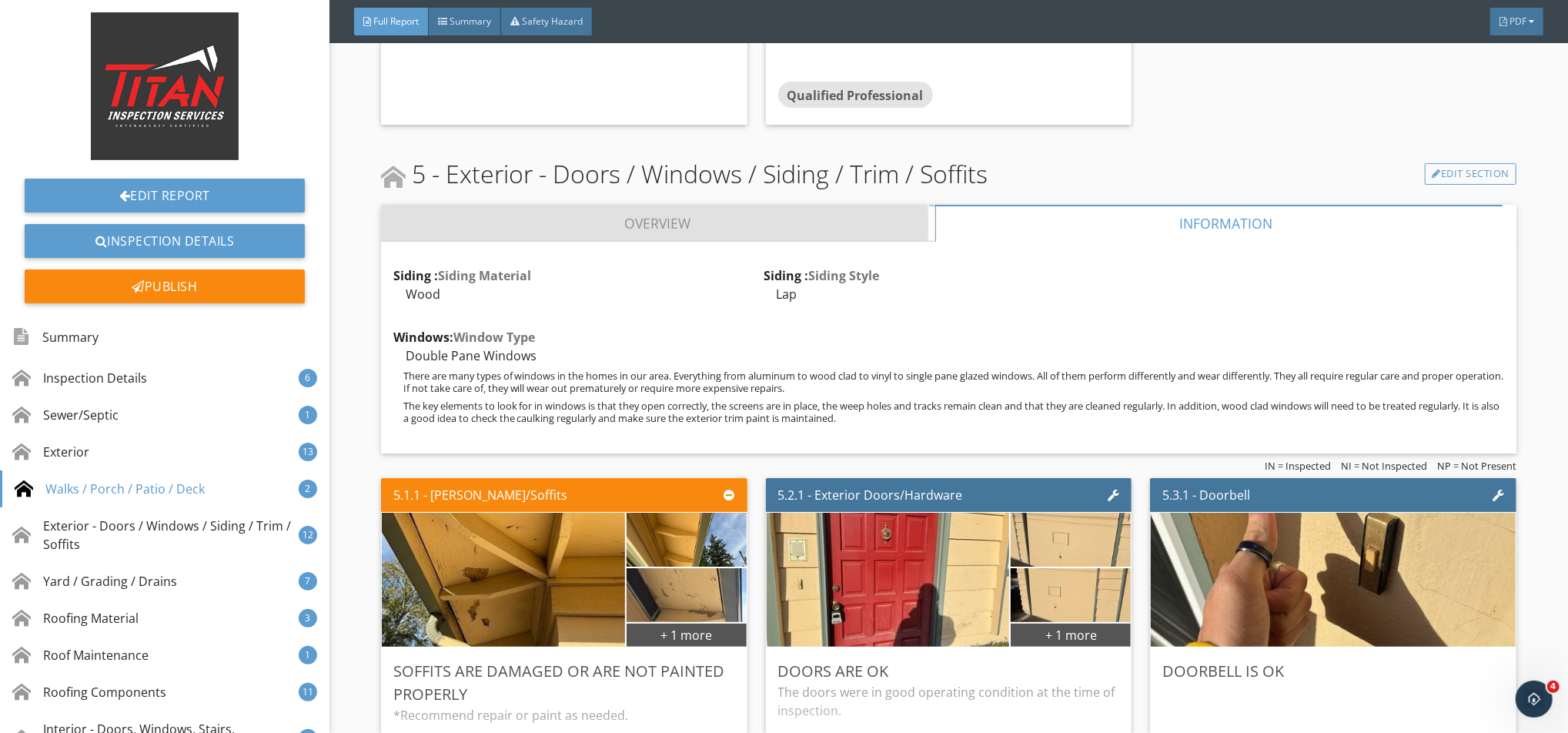
click at [772, 231] on link "Overview" at bounding box center [658, 223] width 554 height 37
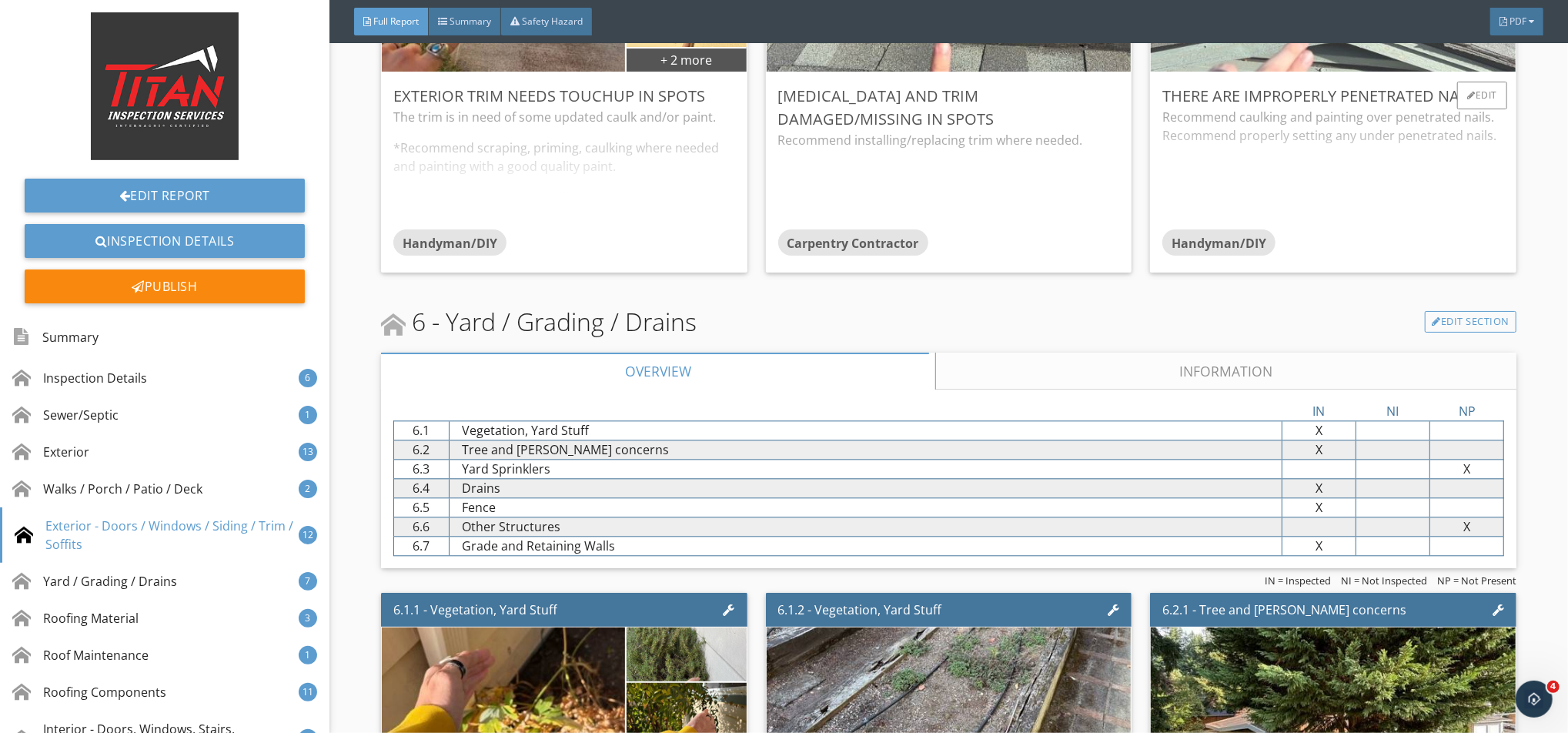
scroll to position [7594, 0]
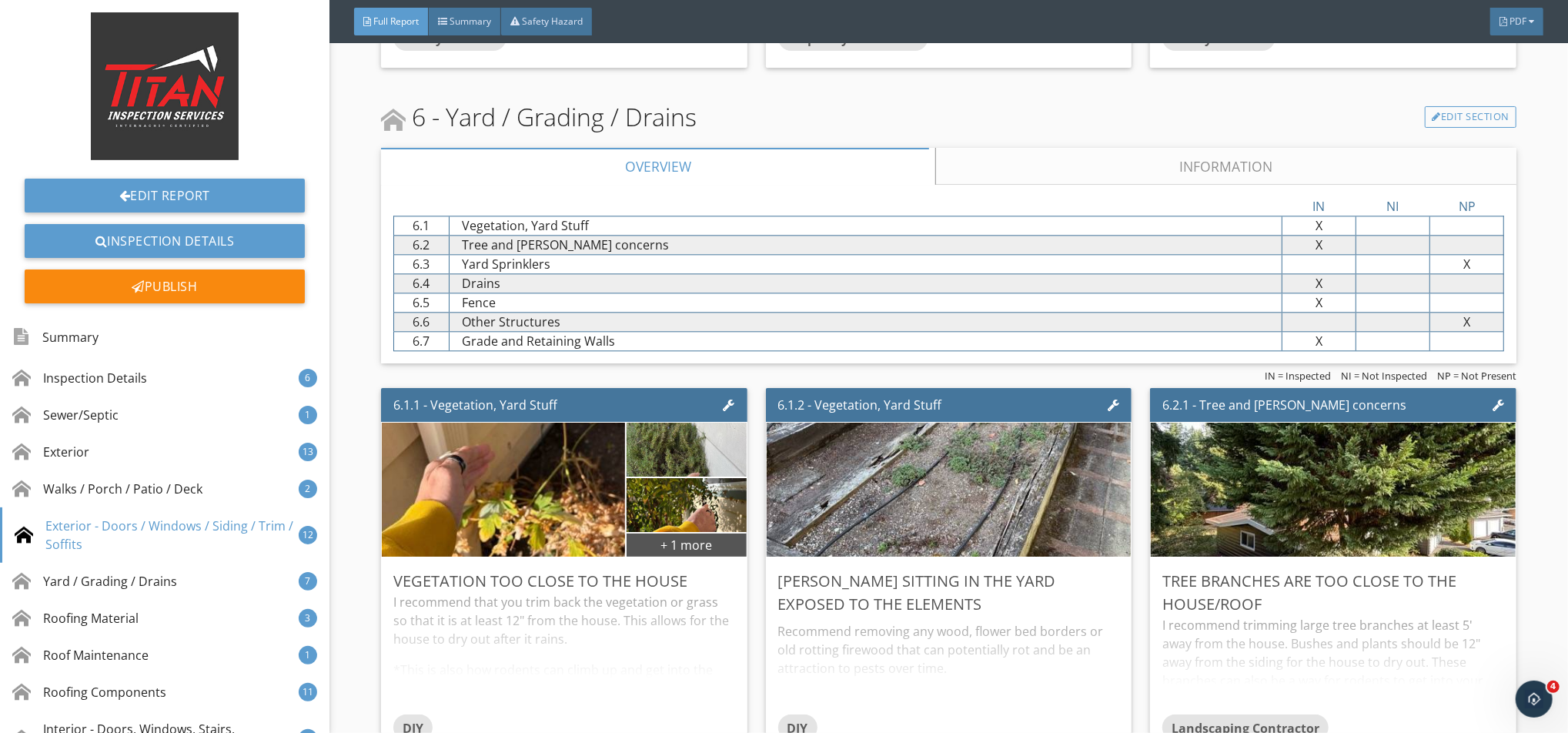
drag, startPoint x: 1002, startPoint y: 181, endPoint x: 994, endPoint y: 181, distance: 8.0
click at [1002, 181] on link "Information" at bounding box center [1226, 166] width 581 height 37
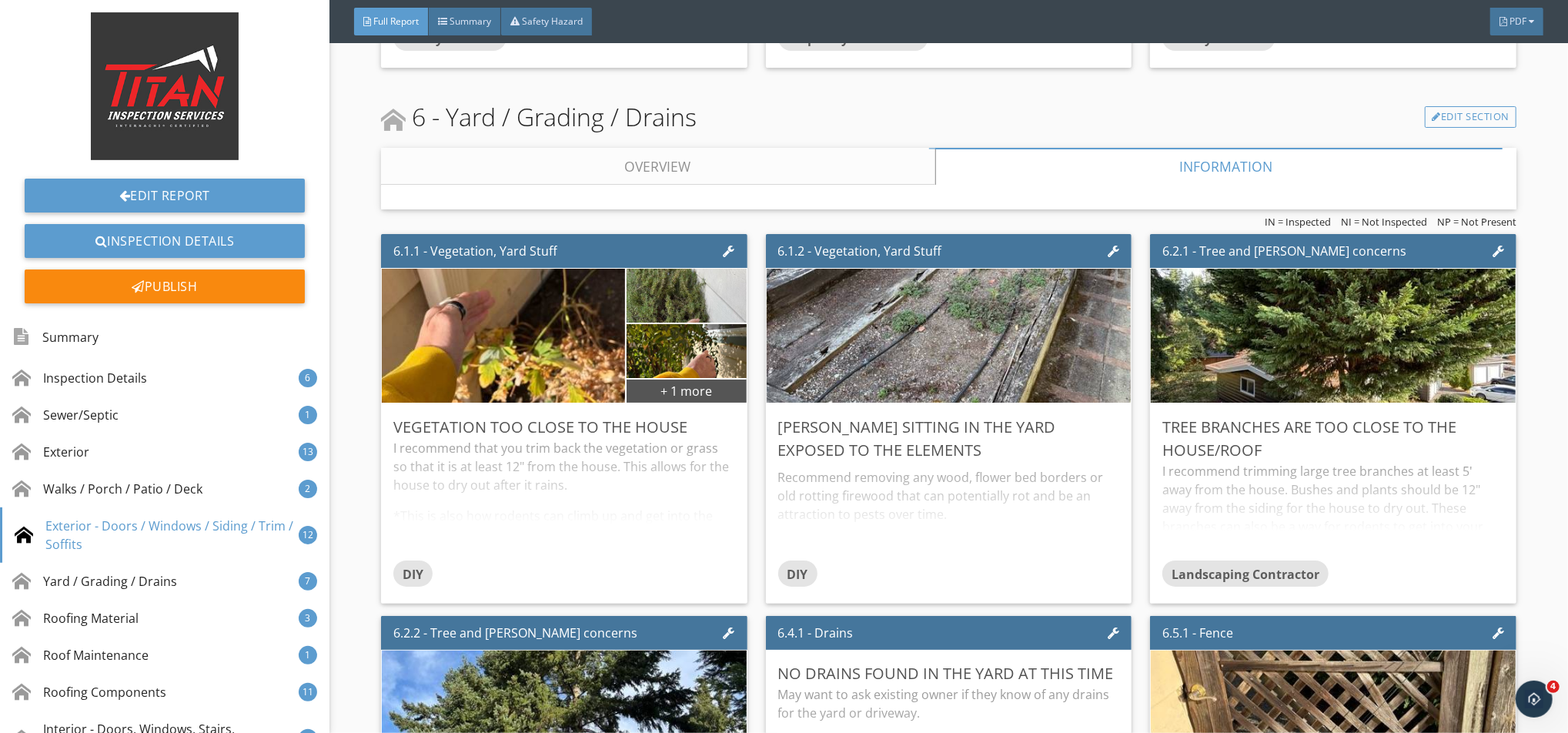
click at [820, 163] on link "Overview" at bounding box center [658, 166] width 554 height 37
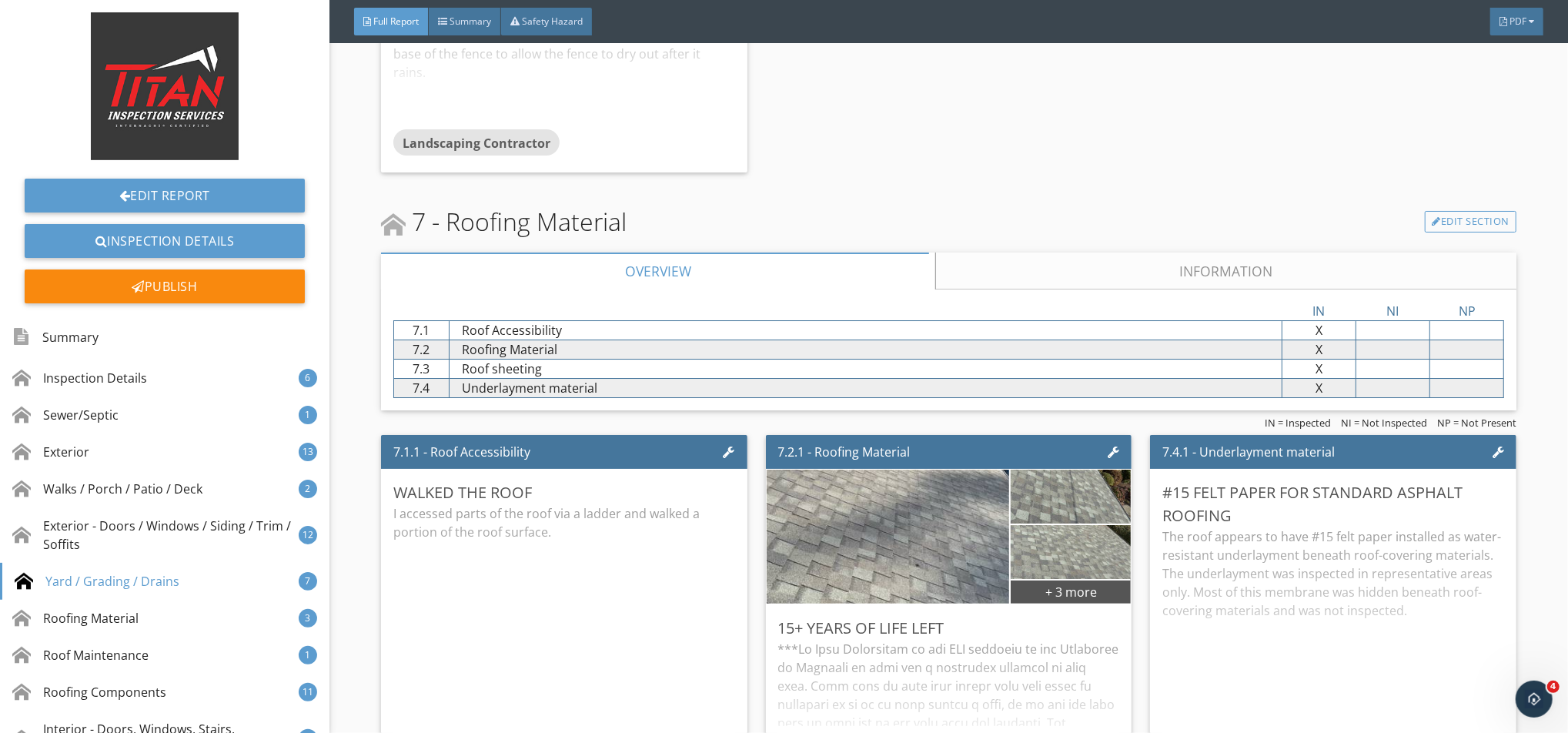
scroll to position [9030, 0]
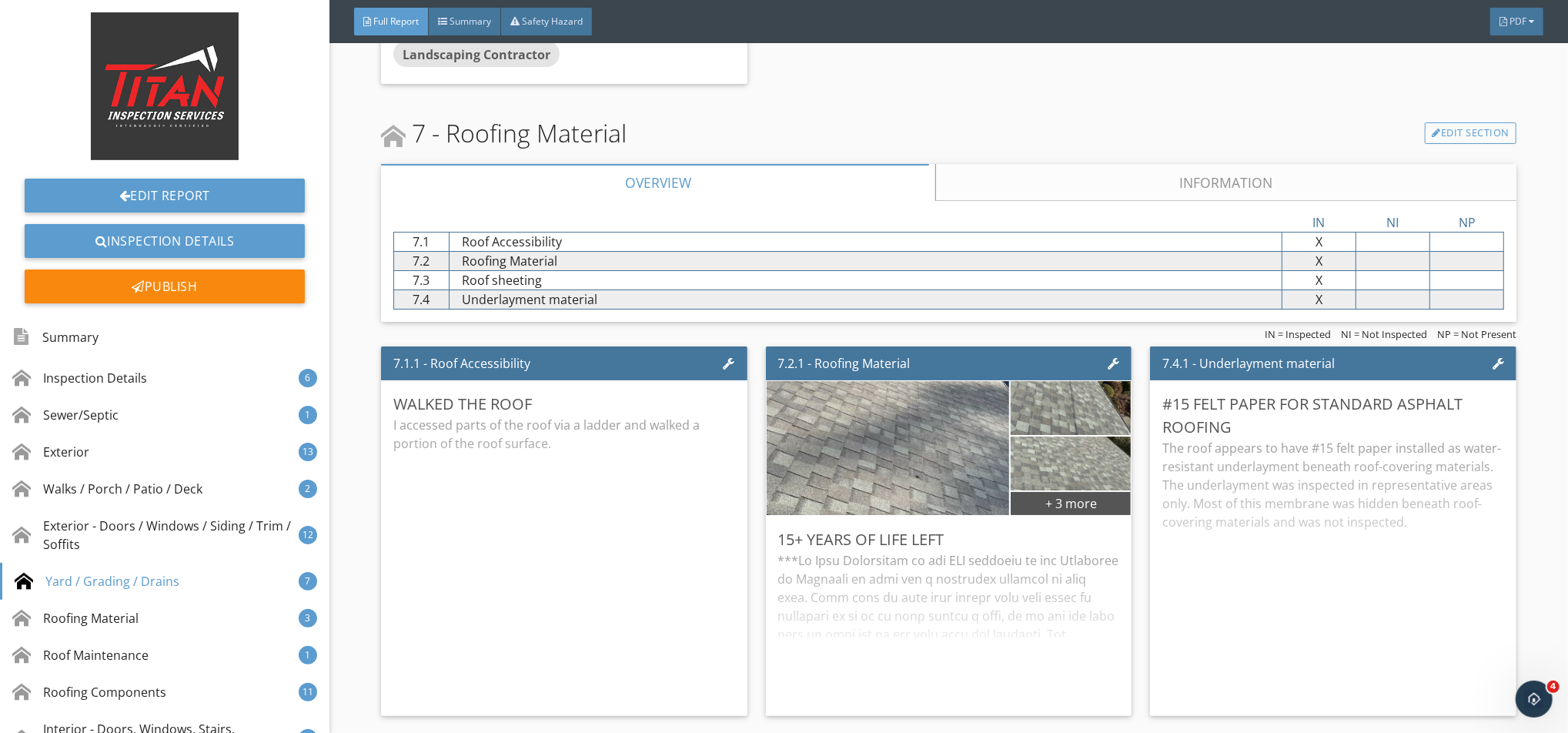
click at [1010, 180] on link "Information" at bounding box center [1226, 182] width 581 height 37
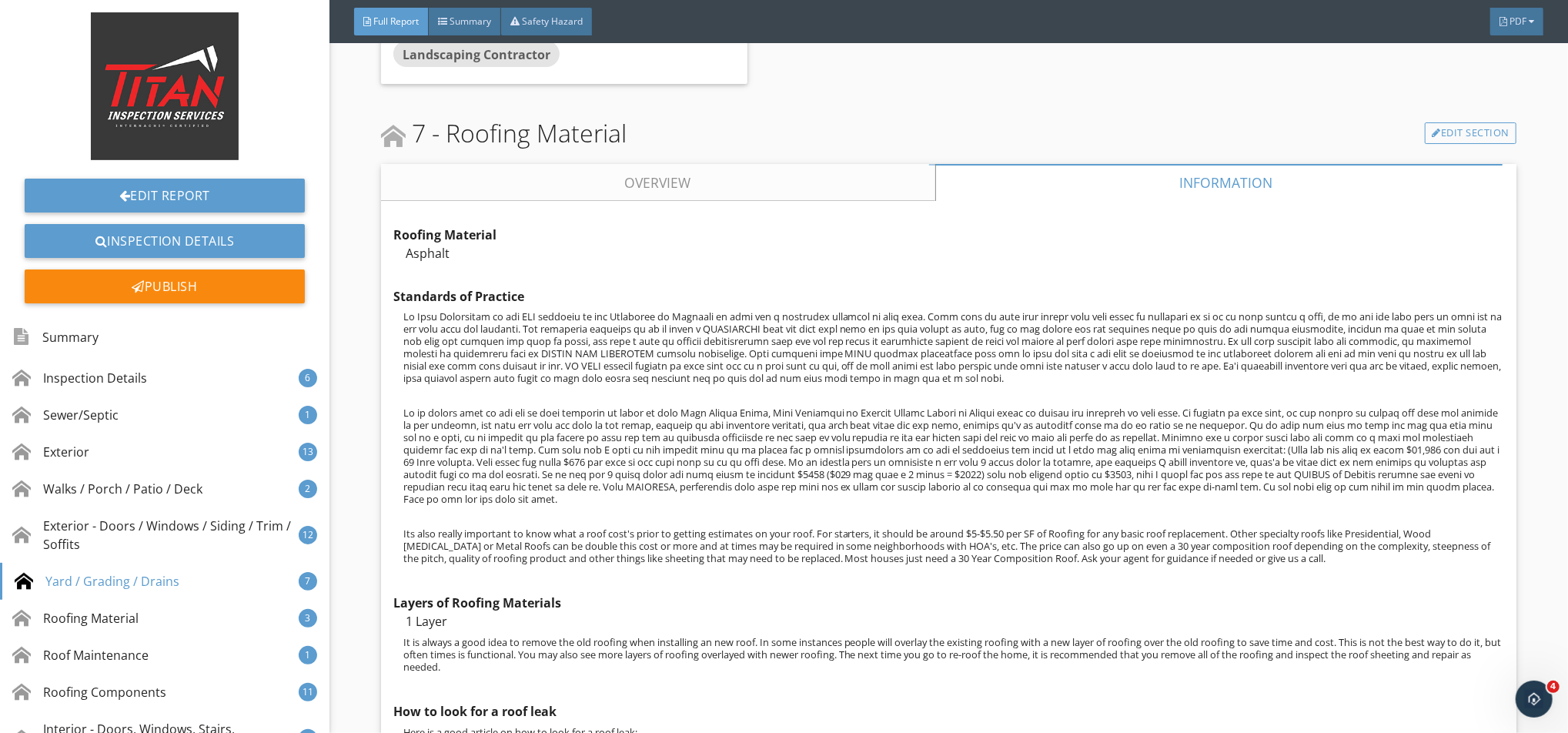
click at [893, 194] on link "Overview" at bounding box center [658, 182] width 554 height 37
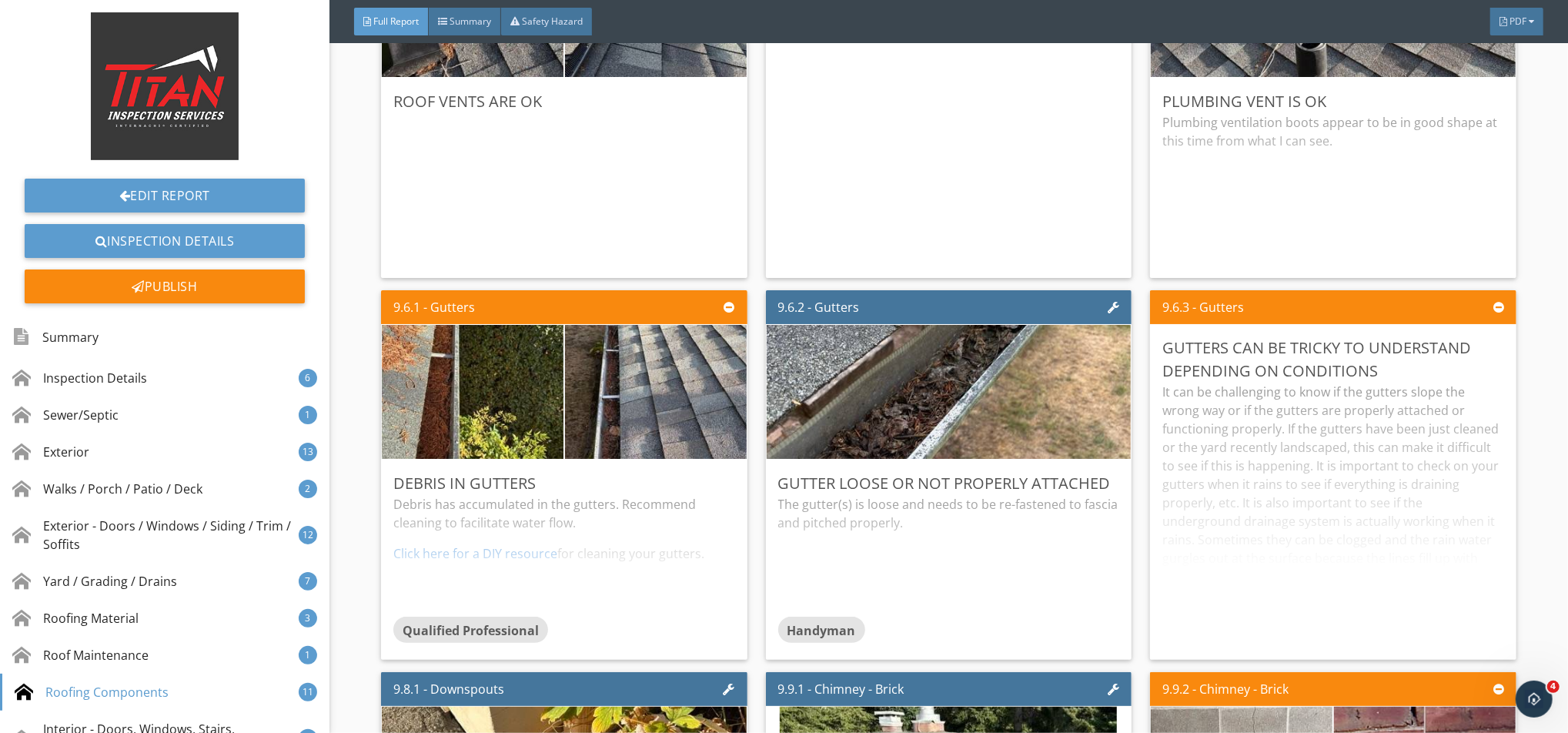
scroll to position [10877, 0]
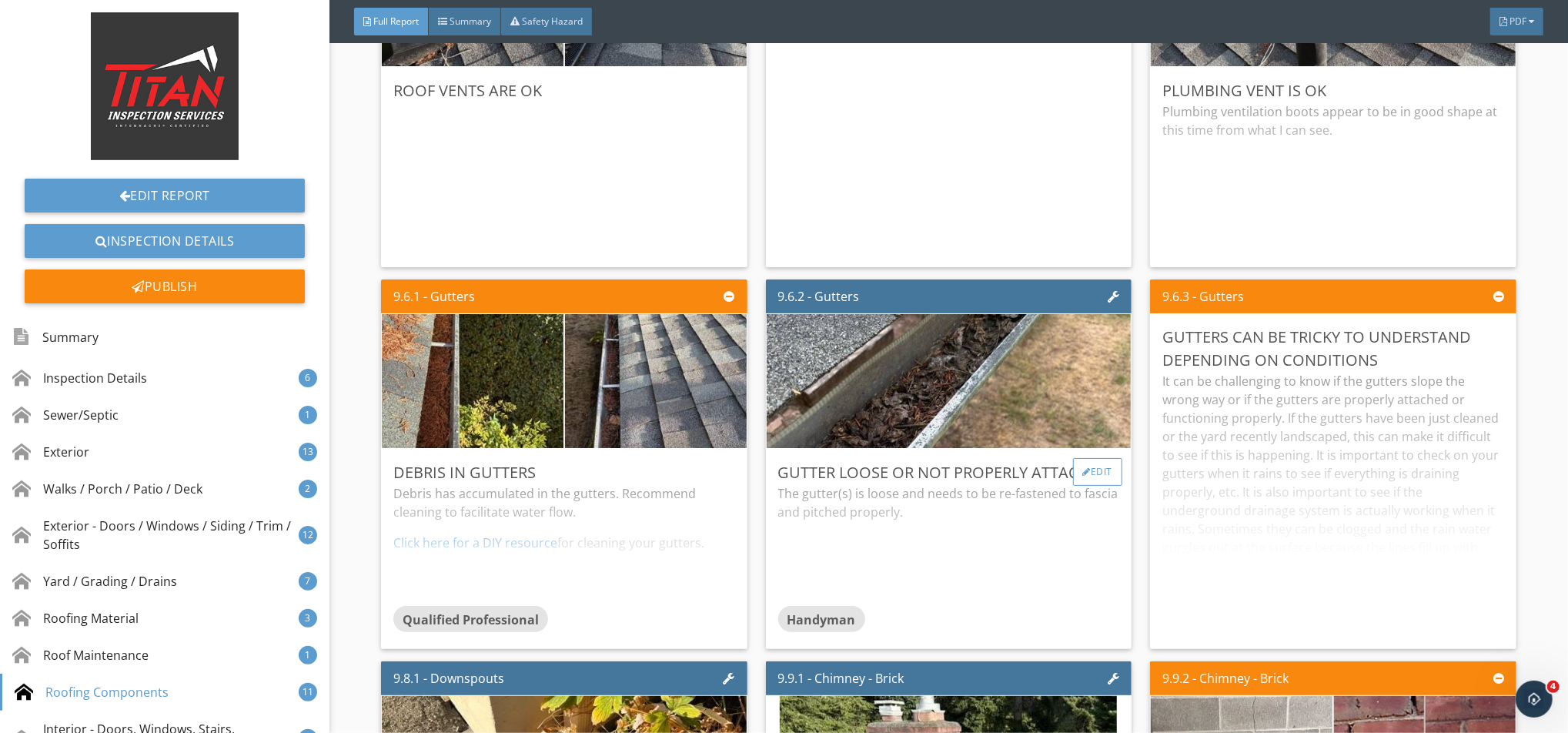
click at [1087, 481] on div "Edit" at bounding box center [1098, 472] width 50 height 27
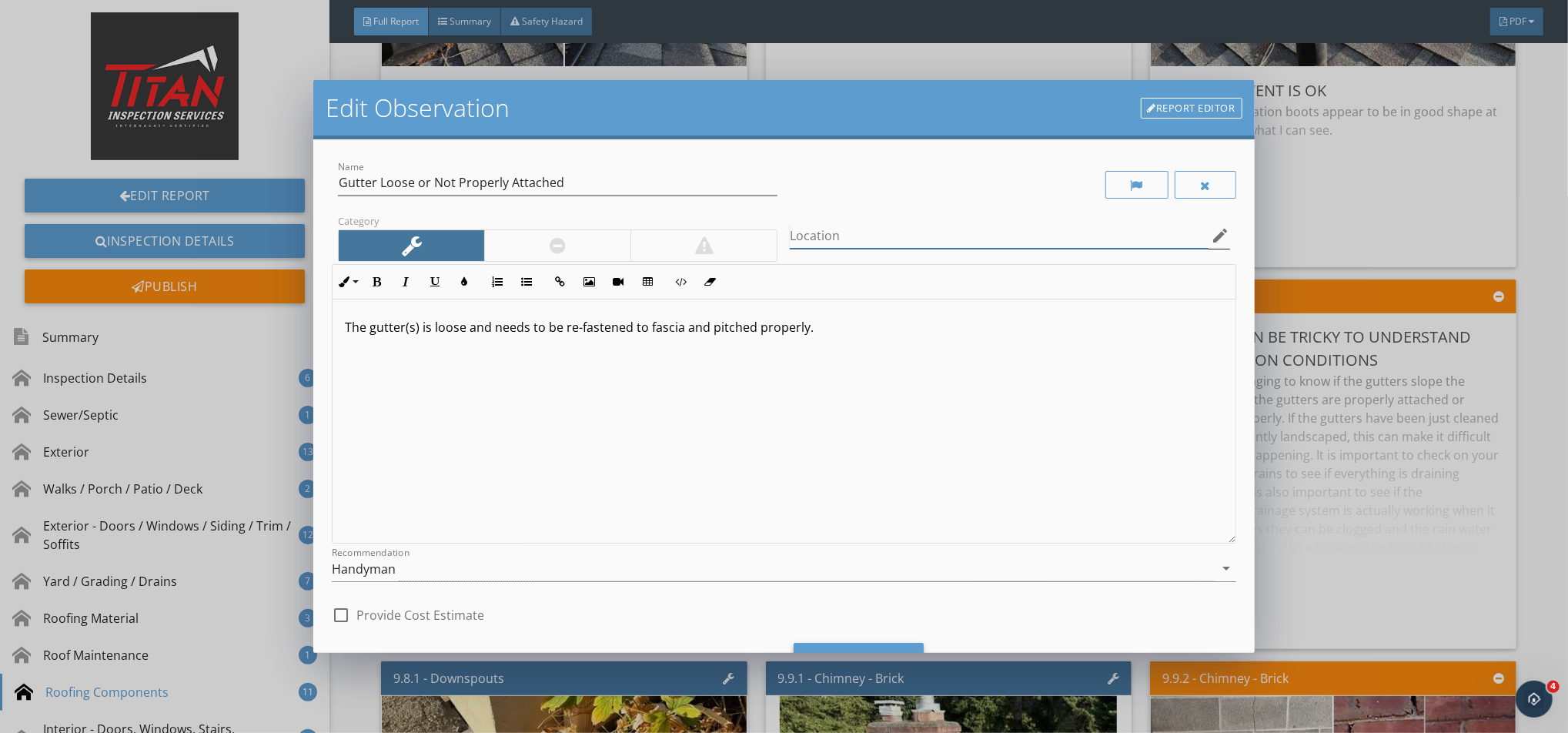
click at [978, 233] on input "Location" at bounding box center [998, 236] width 418 height 26
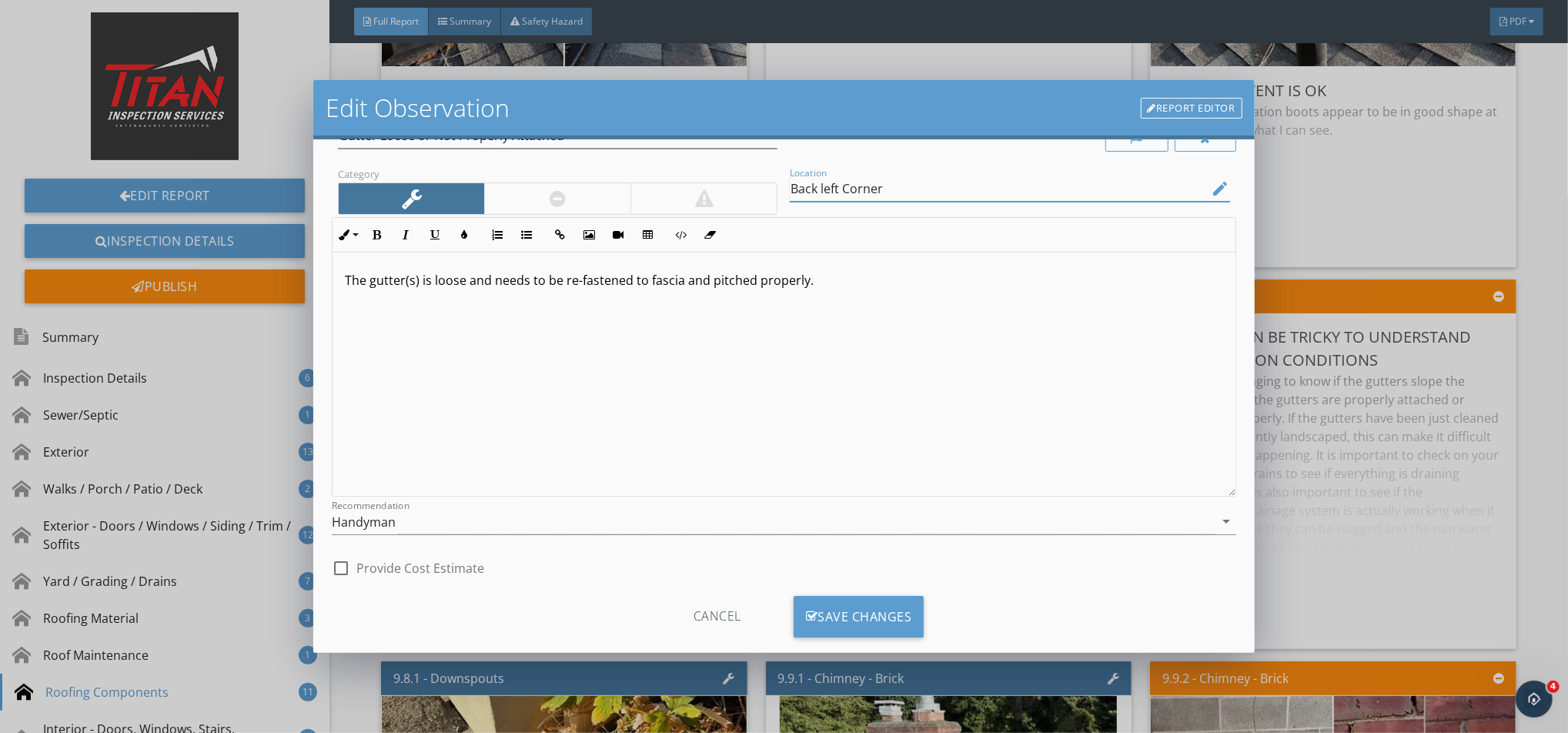
scroll to position [74, 0]
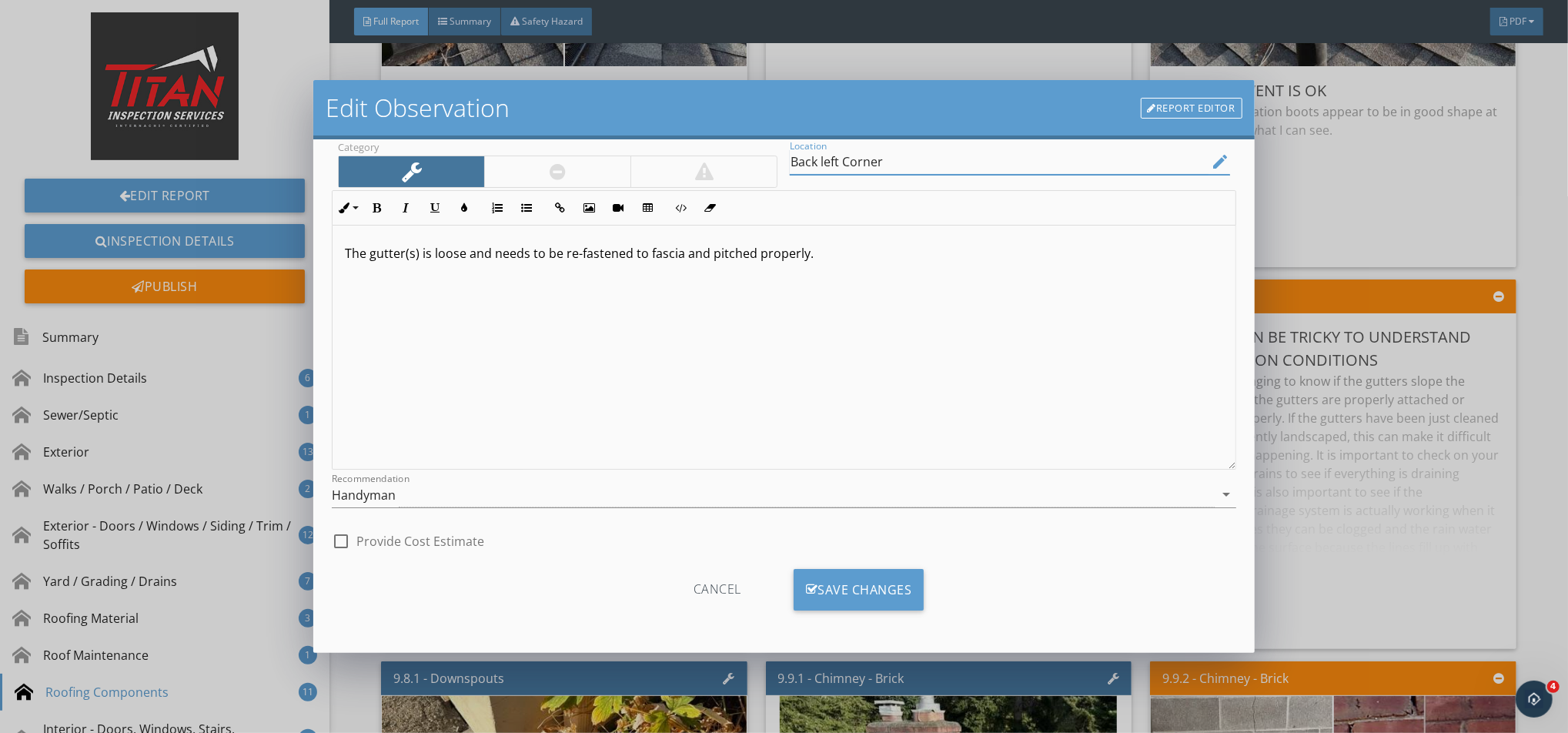
type input "Back left Corner"
click at [921, 548] on div "Cancel Save Changes" at bounding box center [783, 596] width 904 height 53
click at [871, 548] on div "Save Changes" at bounding box center [859, 590] width 130 height 41
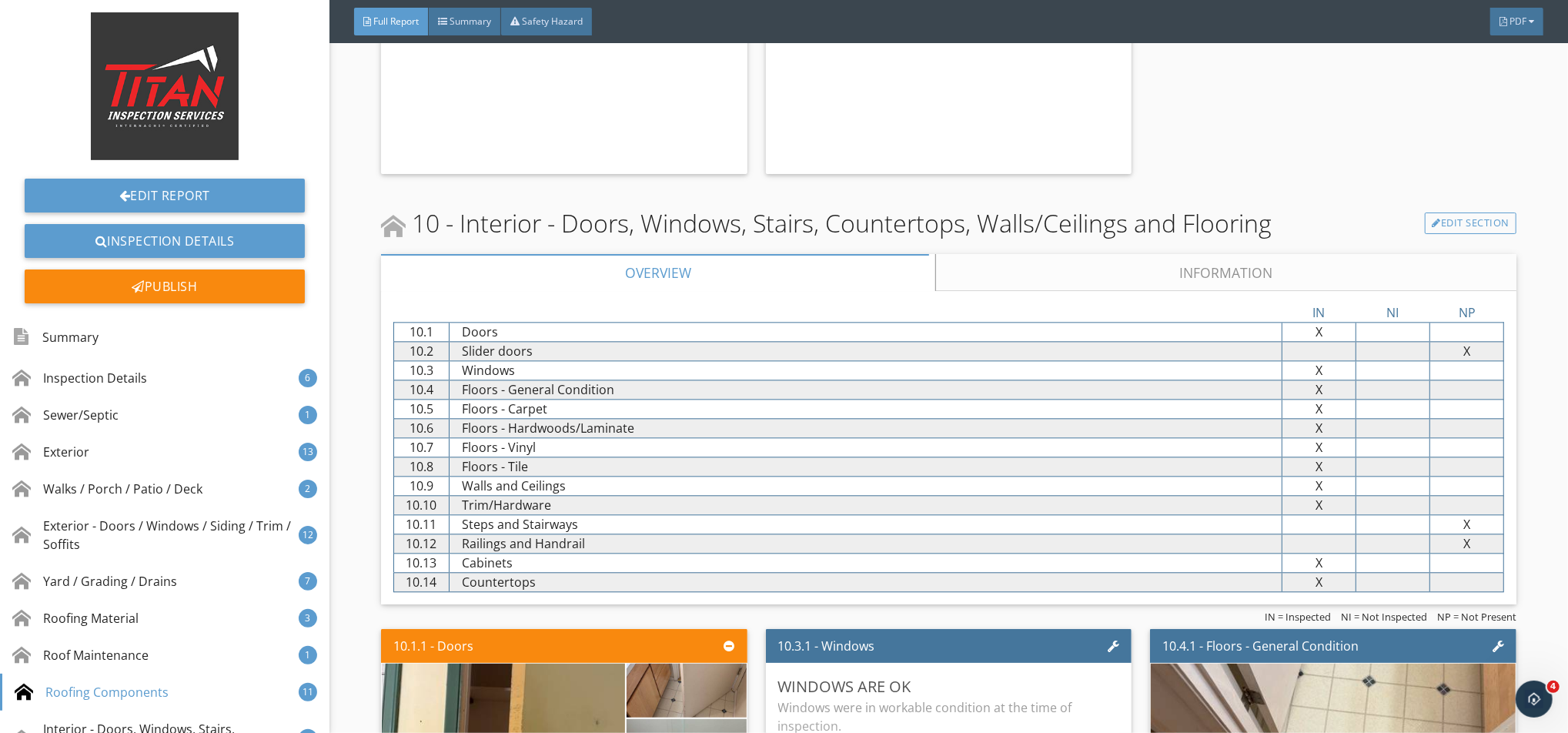
scroll to position [12109, 0]
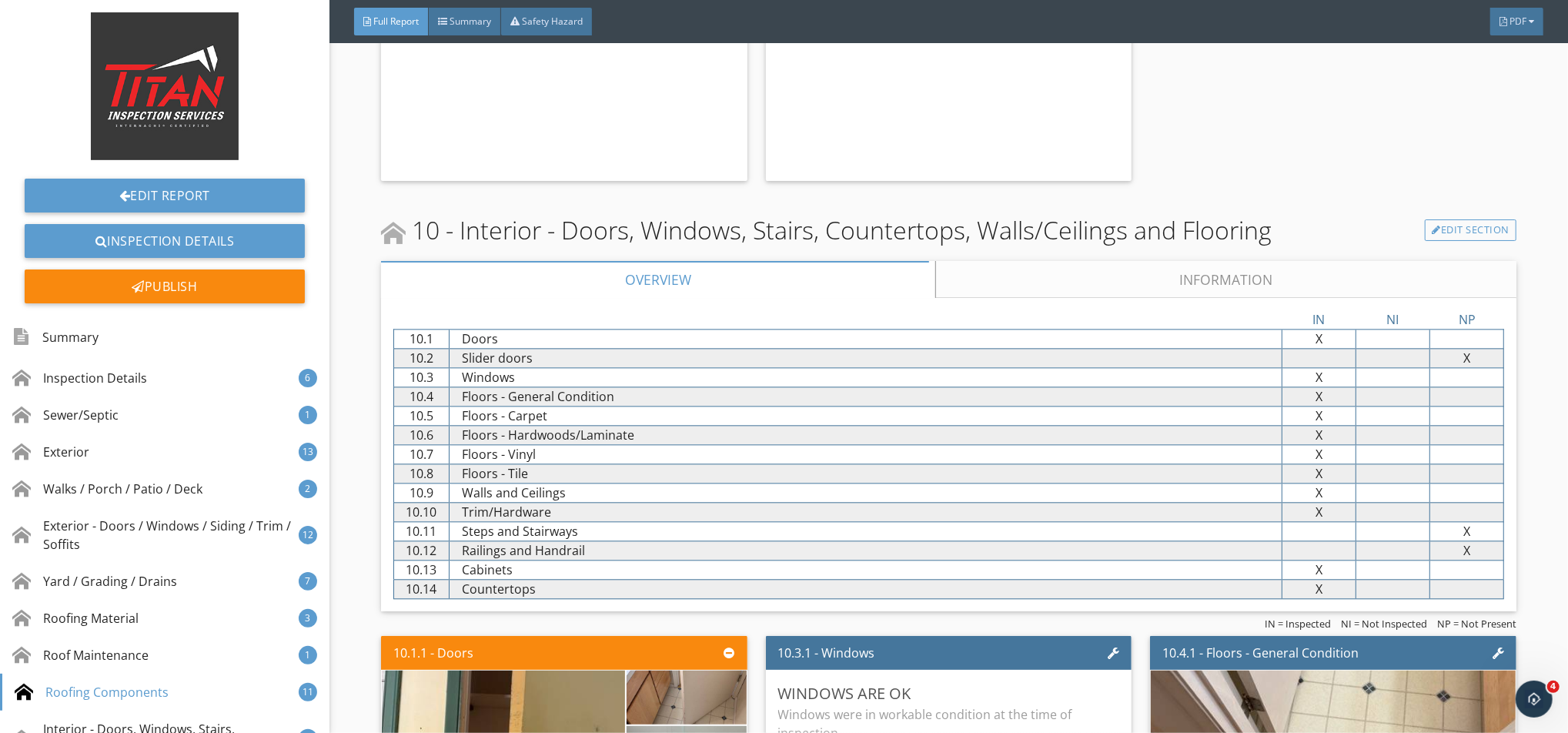
click at [990, 269] on link "Information" at bounding box center [1226, 279] width 581 height 37
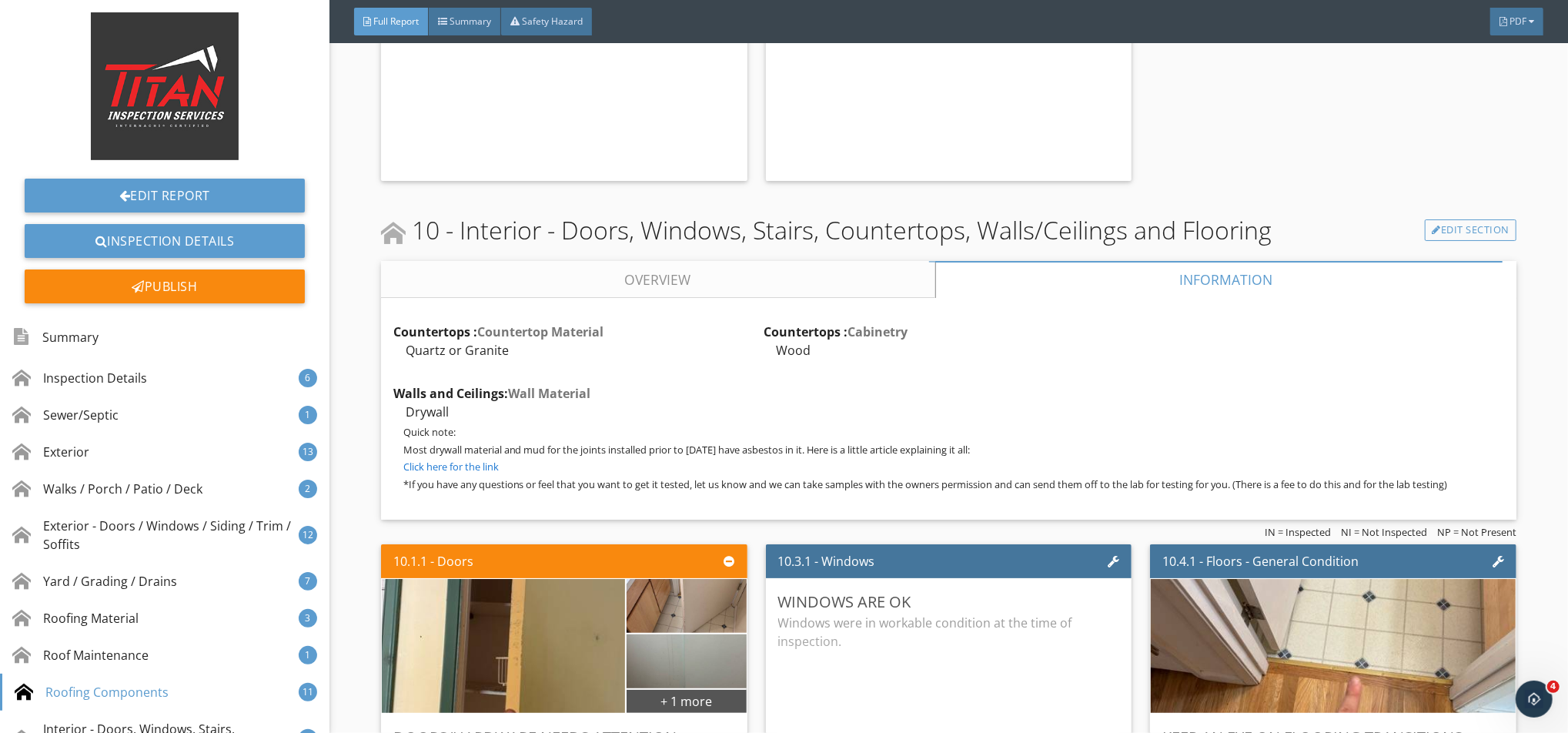
click at [857, 287] on link "Overview" at bounding box center [658, 279] width 554 height 37
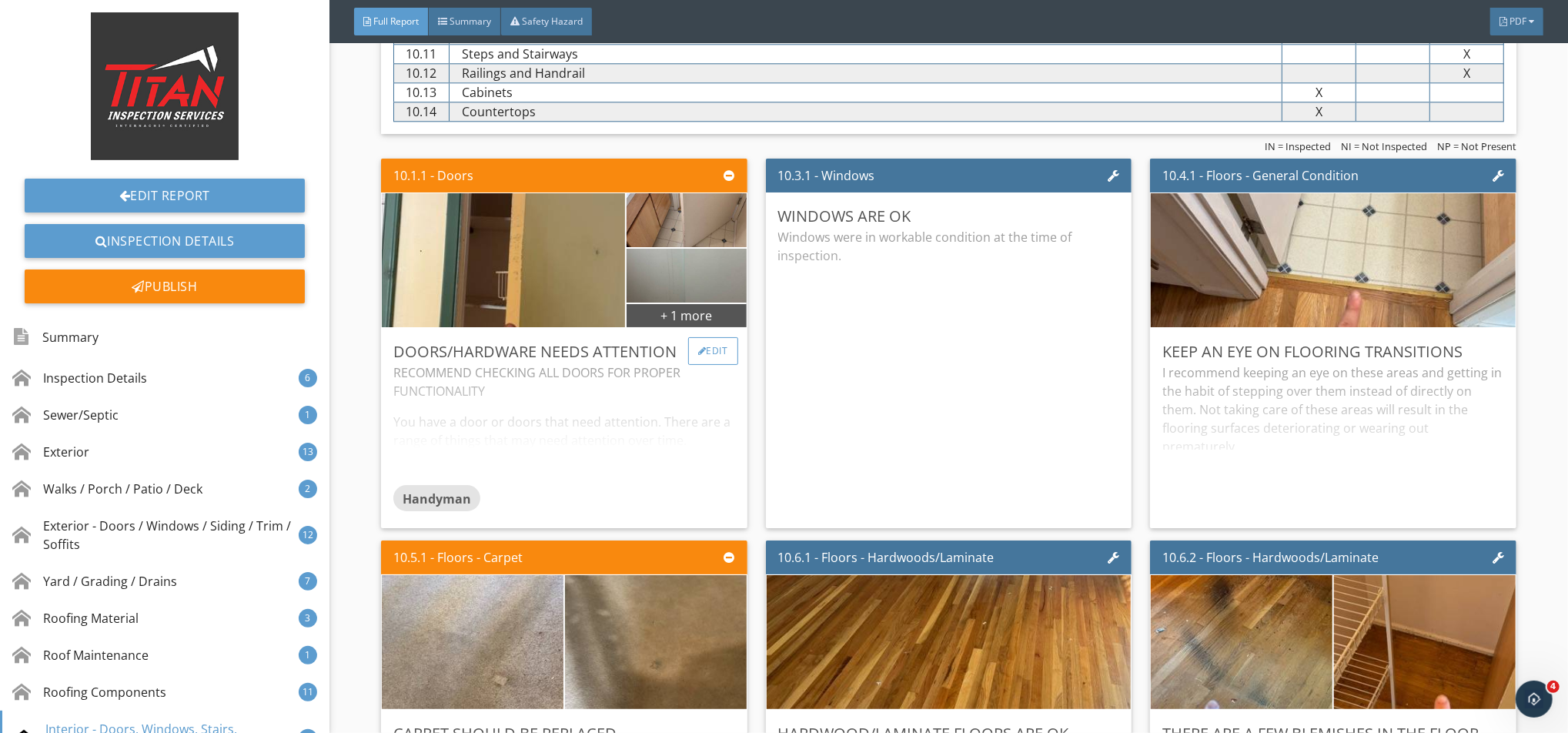
scroll to position [12622, 0]
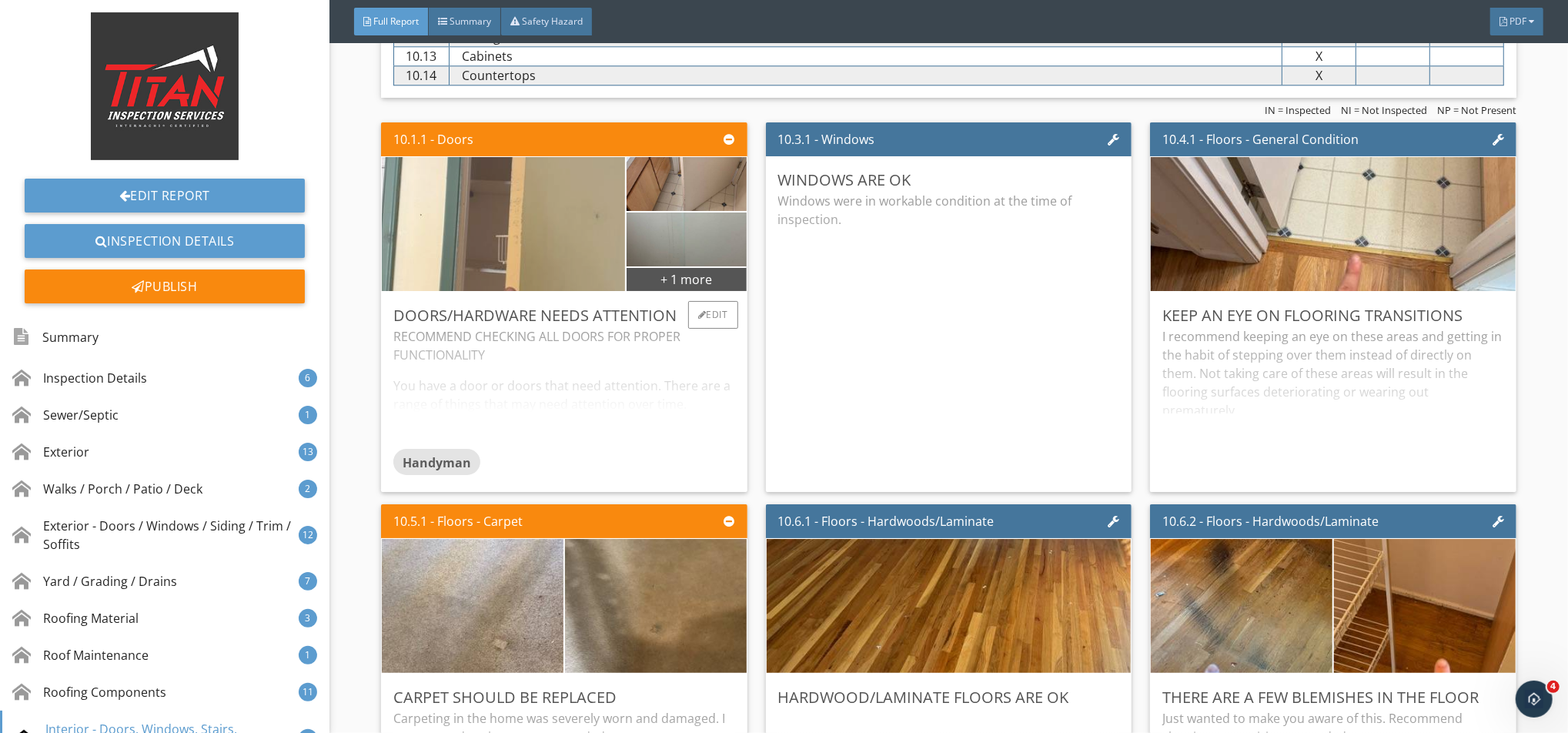
click at [545, 221] on img at bounding box center [503, 224] width 446 height 335
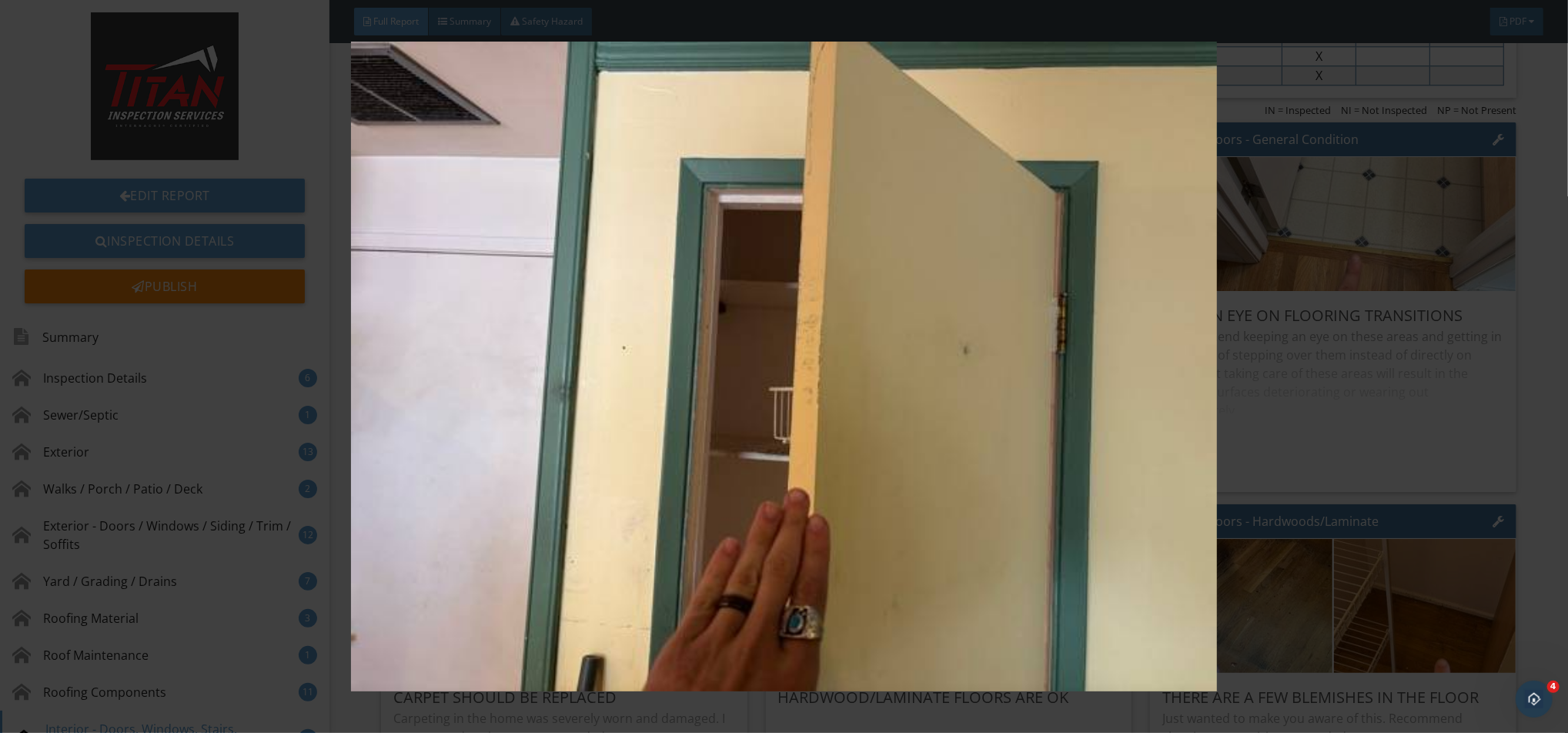
click at [699, 297] on img at bounding box center [784, 366] width 1442 height 650
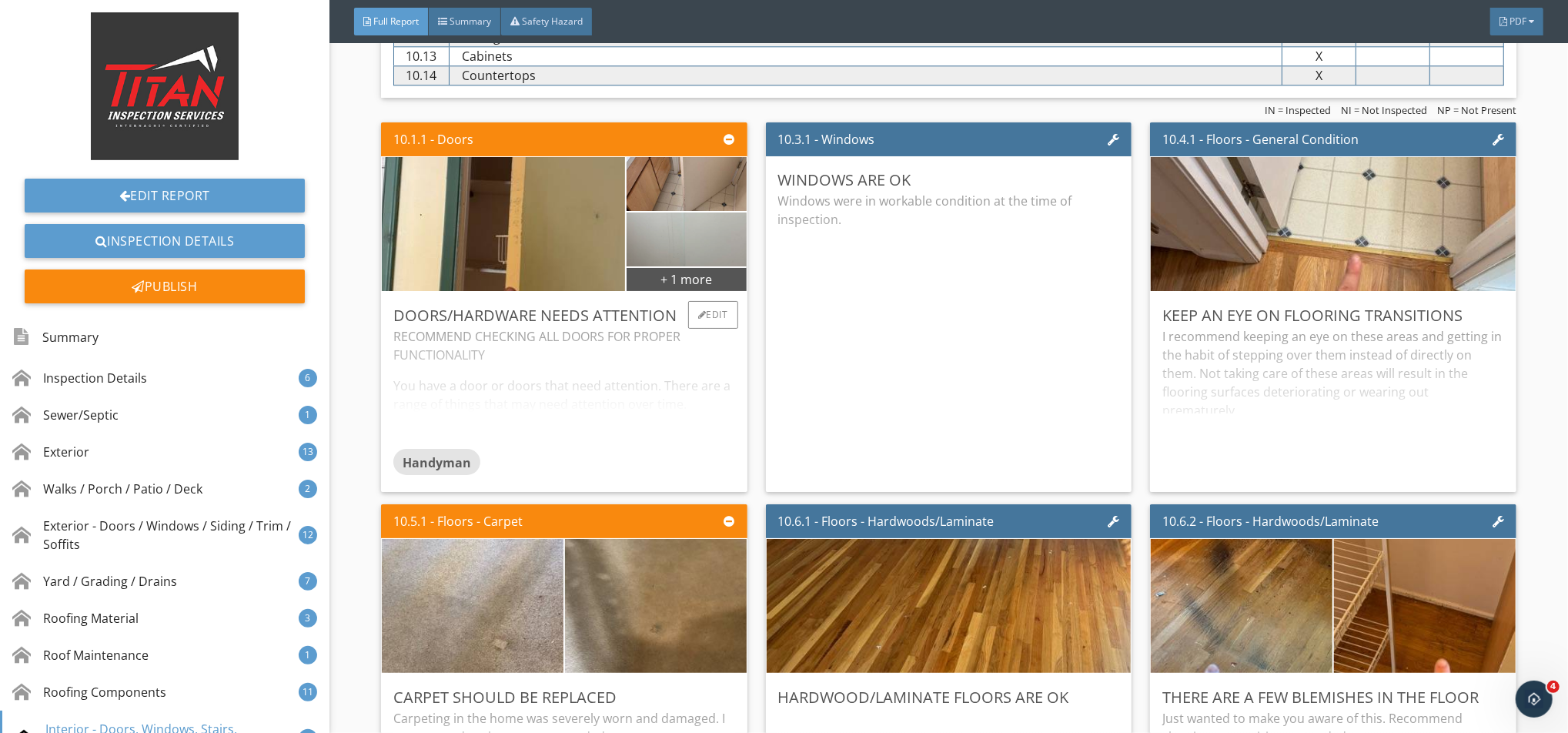
click at [642, 241] on img at bounding box center [686, 239] width 179 height 135
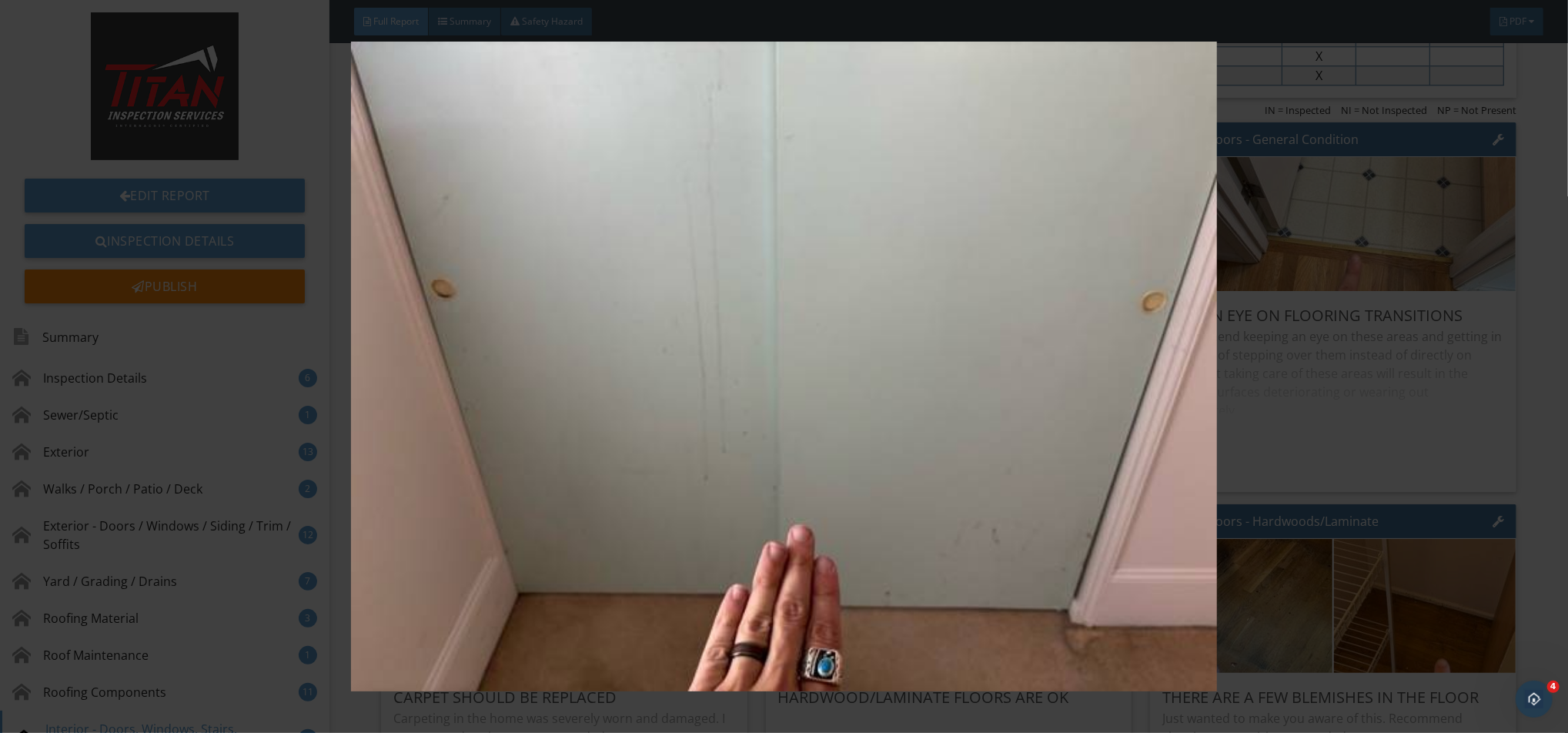
click at [727, 314] on img at bounding box center [784, 366] width 1442 height 650
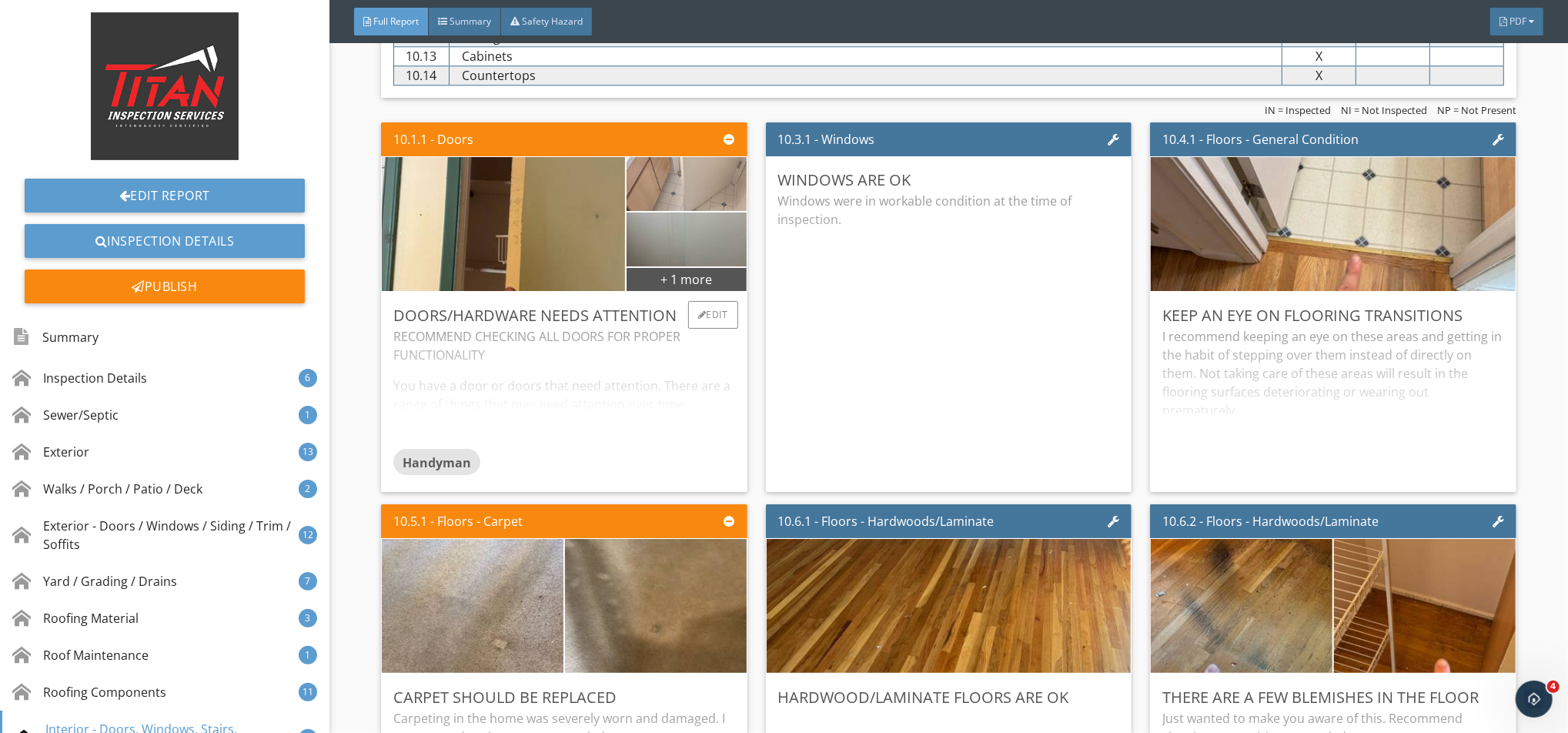
click at [689, 176] on img at bounding box center [686, 184] width 179 height 135
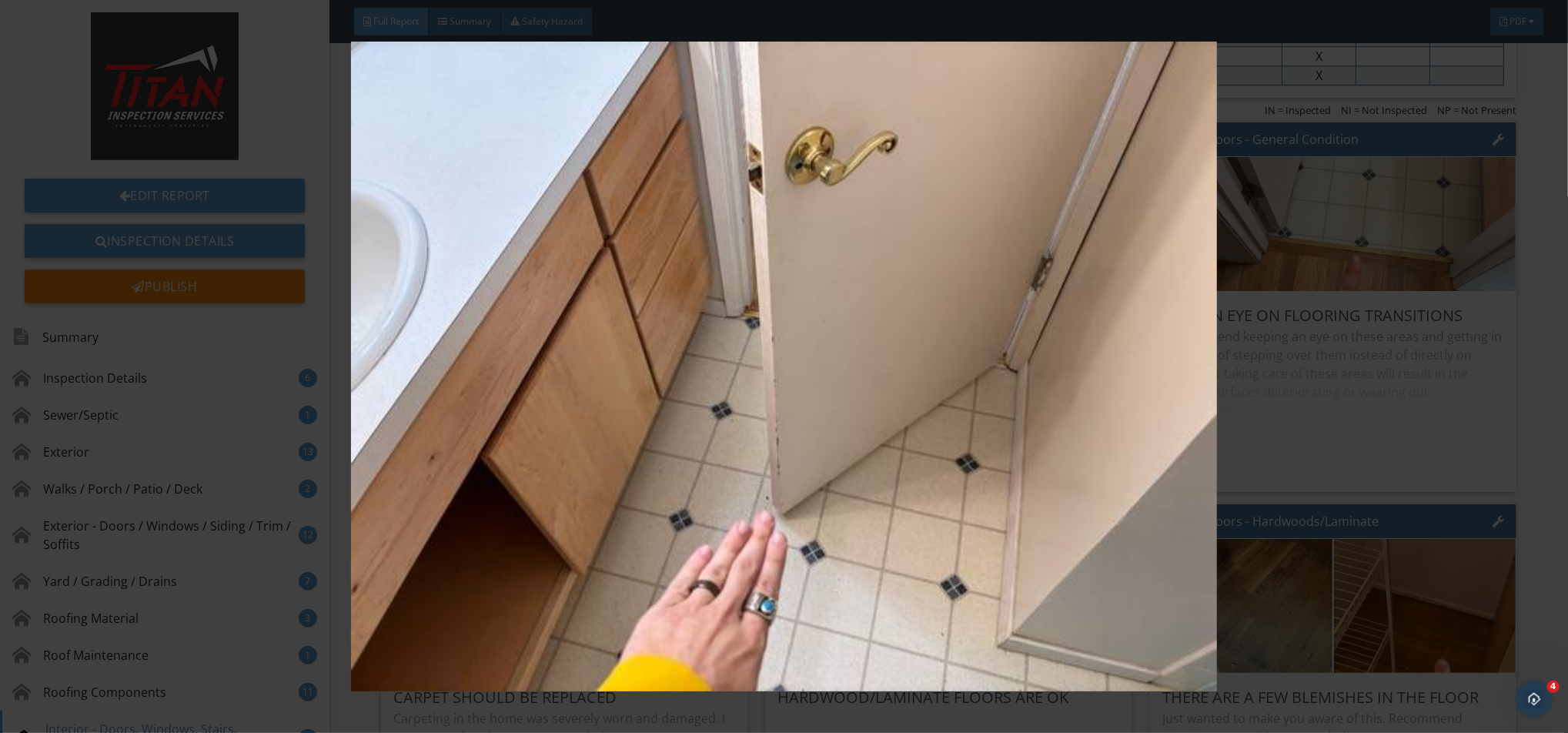
click at [683, 235] on img at bounding box center [784, 366] width 1442 height 650
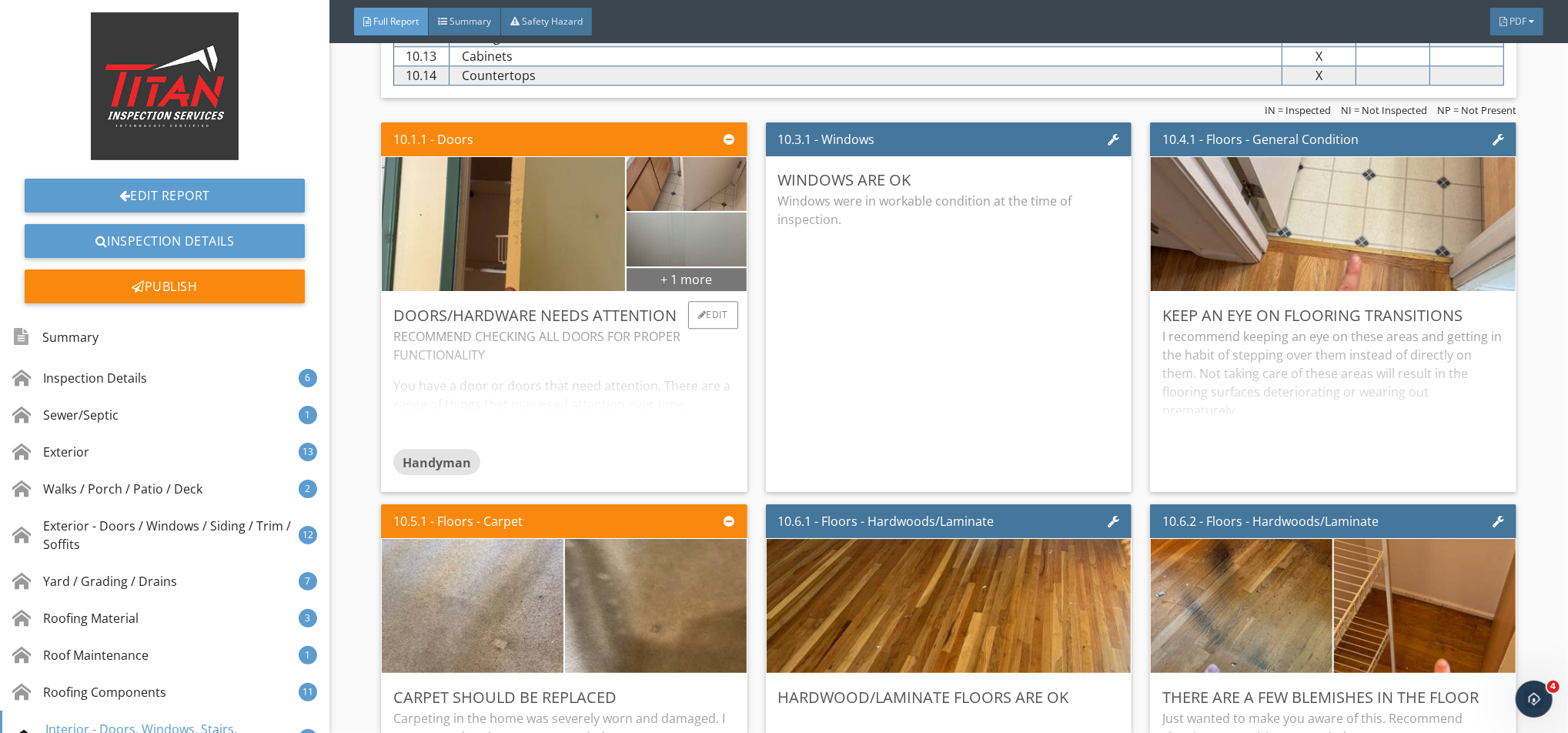
click at [682, 287] on div "+ 1 more" at bounding box center [687, 278] width 120 height 25
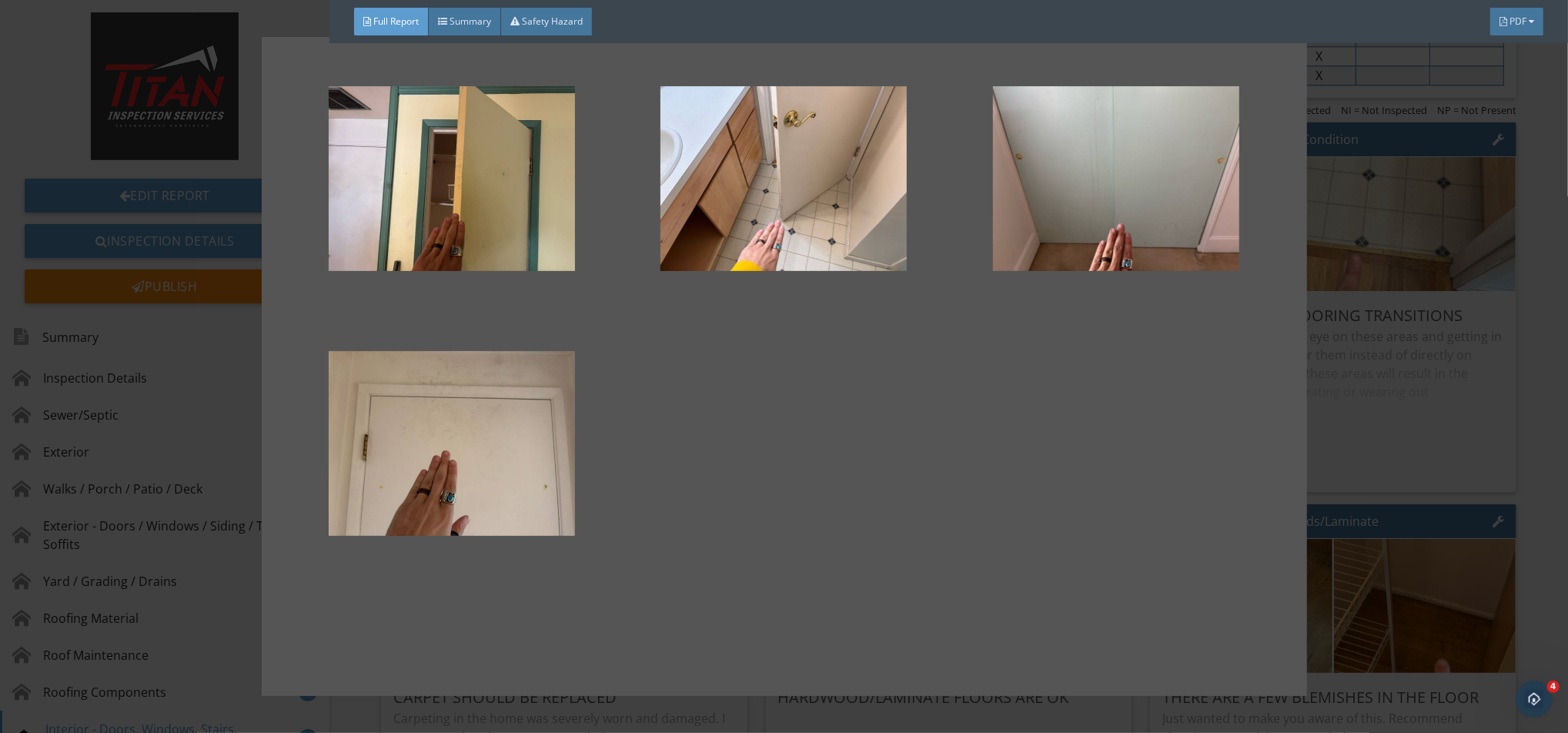
click at [881, 415] on div at bounding box center [784, 366] width 996 height 610
click at [1175, 197] on div at bounding box center [784, 366] width 1568 height 733
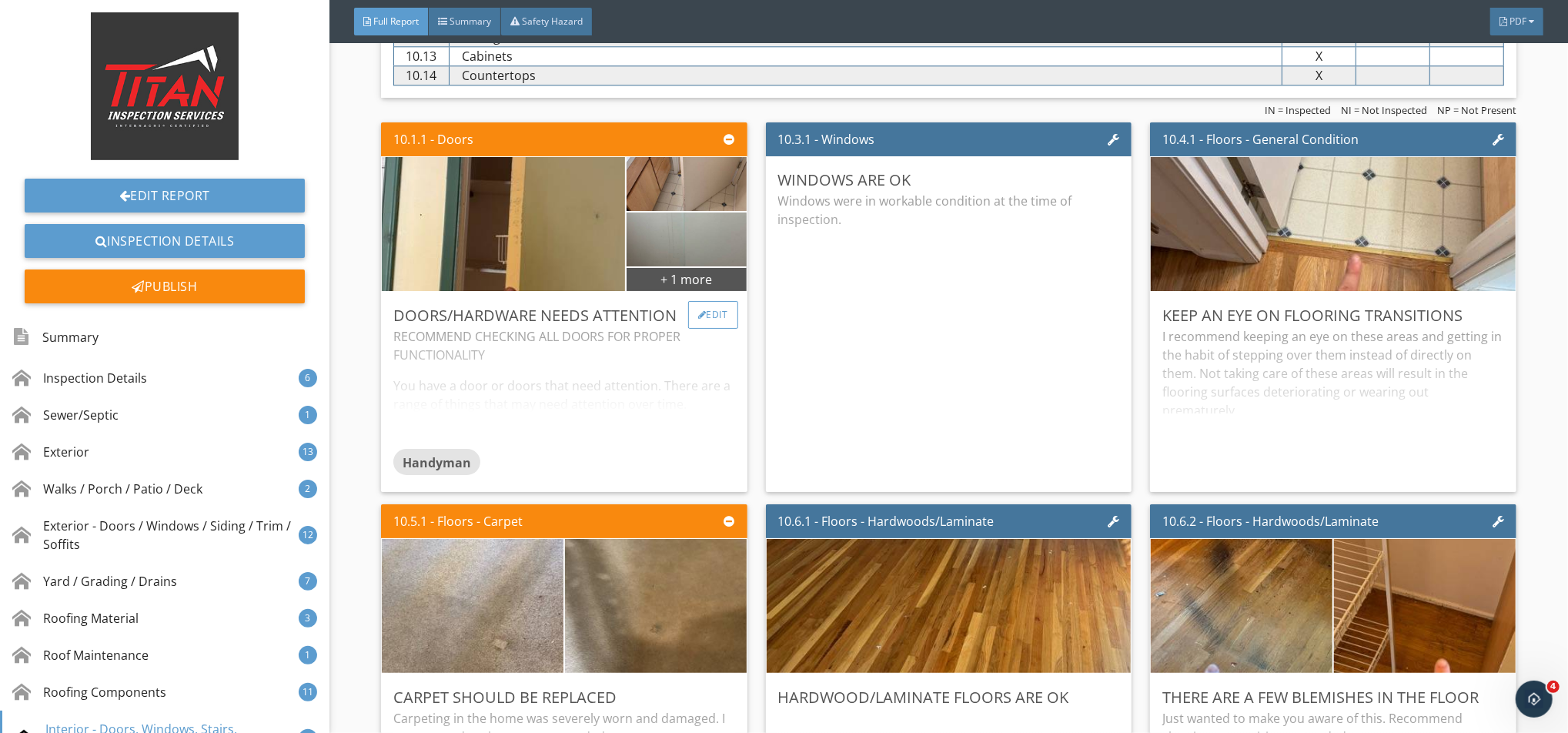
click at [698, 318] on div at bounding box center [702, 314] width 9 height 9
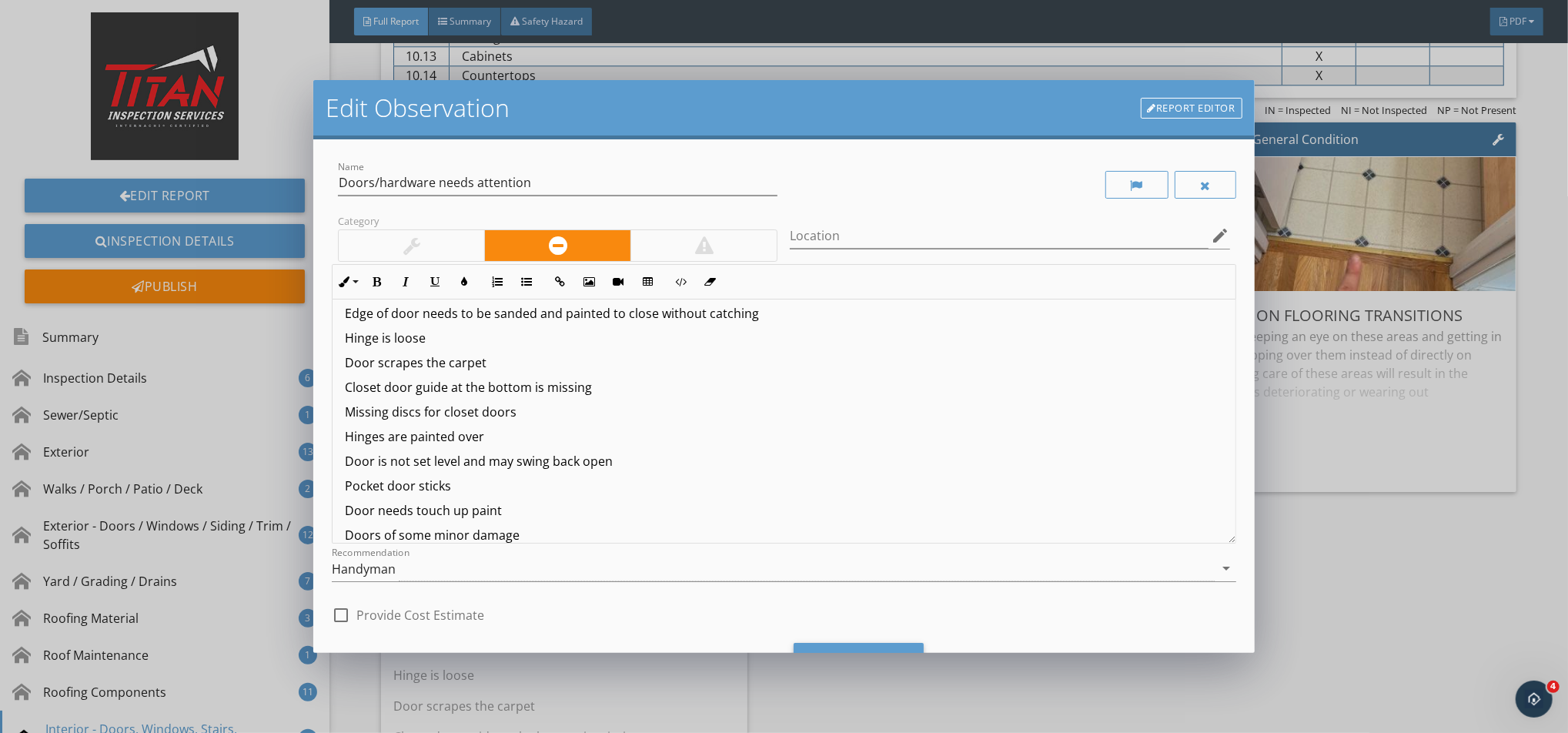
scroll to position [225, 0]
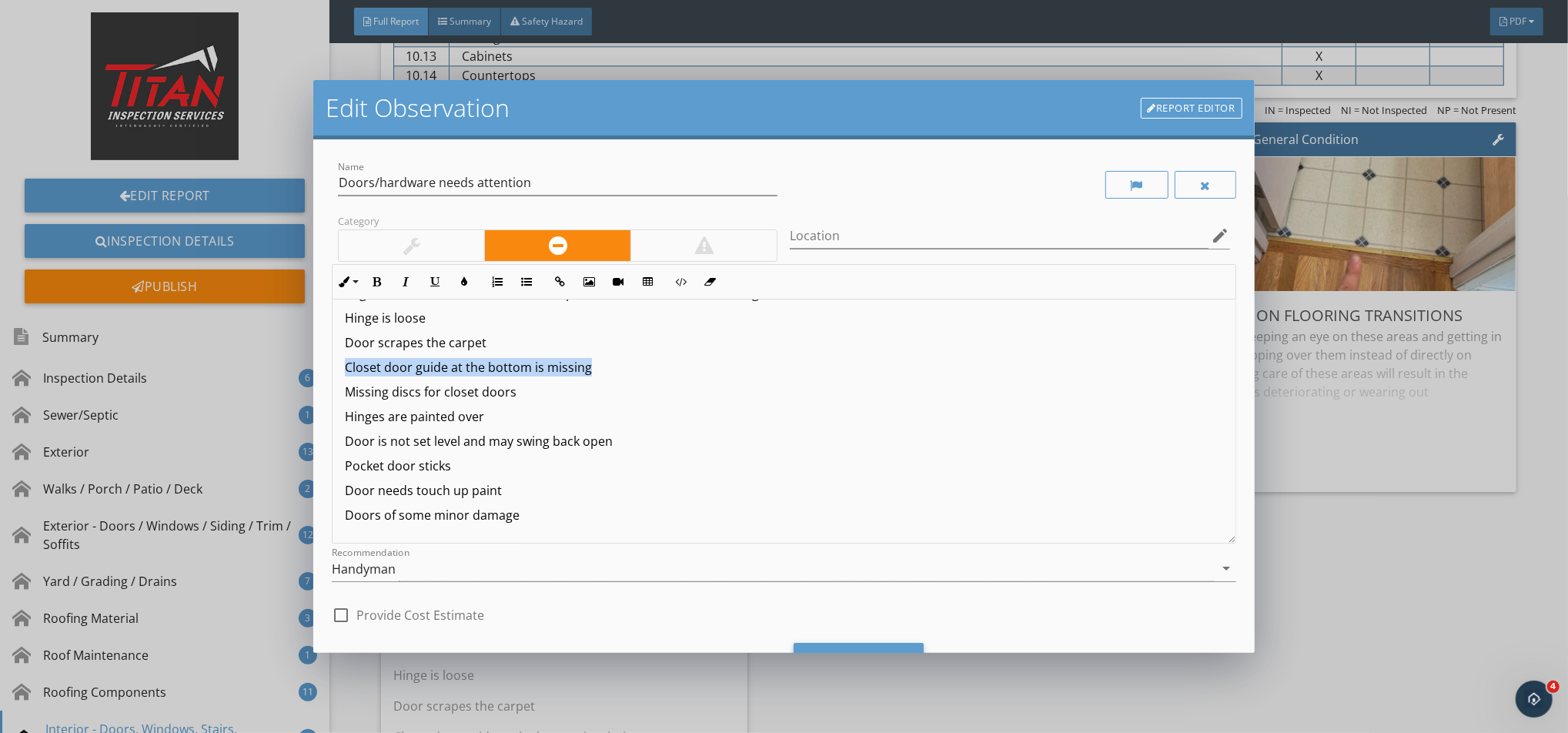
drag, startPoint x: 594, startPoint y: 368, endPoint x: 333, endPoint y: 371, distance: 261.0
click at [333, 371] on div "RECOMMEND CHECKING ALL DOORS FOR PROPER FUNCTIONALITY You have a door or doors …" at bounding box center [783, 308] width 902 height 468
click at [380, 283] on icon "button" at bounding box center [376, 282] width 11 height 11
drag, startPoint x: 502, startPoint y: 493, endPoint x: 345, endPoint y: 490, distance: 157.0
click at [345, 490] on p "Door needs touch up paint" at bounding box center [784, 490] width 877 height 19
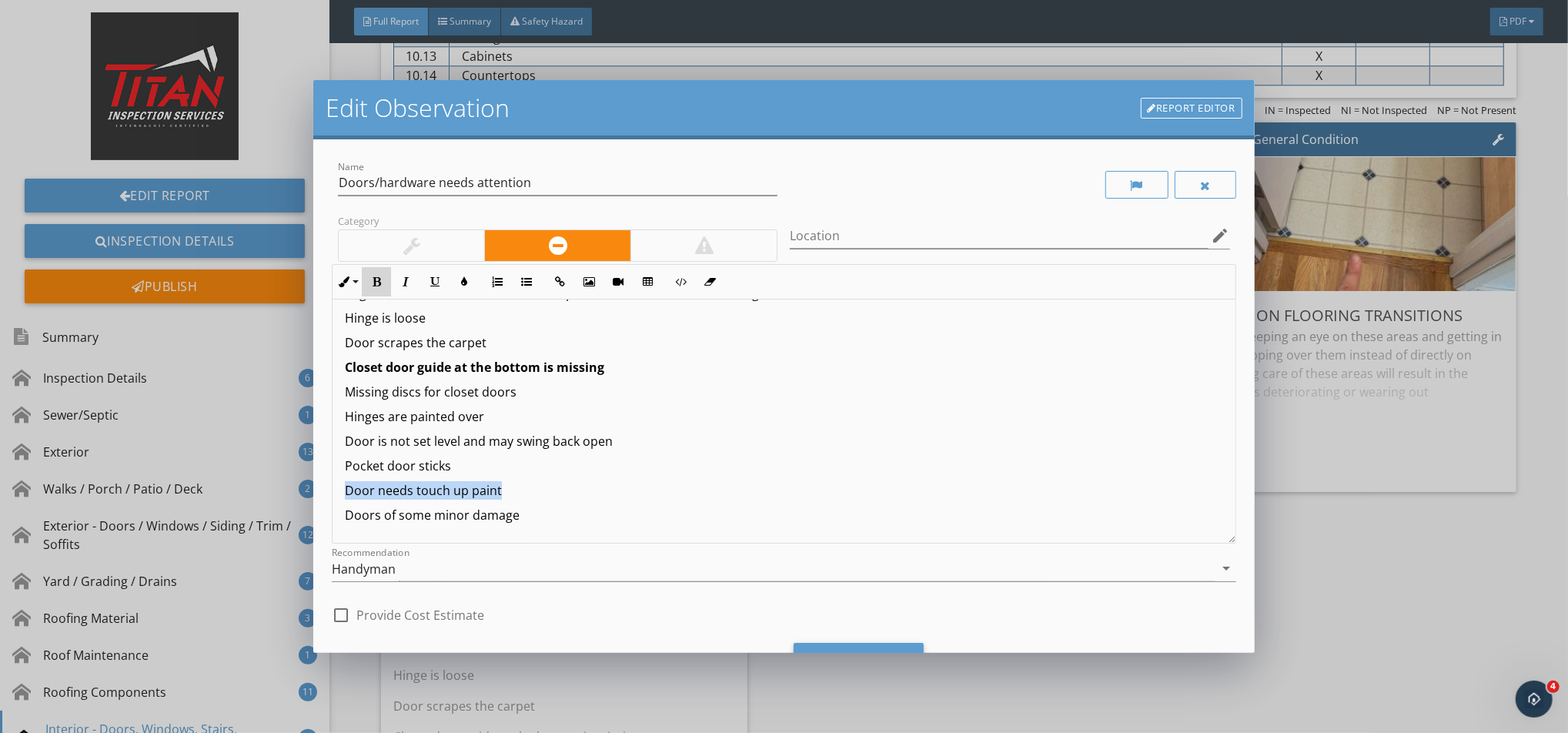
click at [367, 275] on button "Bold" at bounding box center [376, 282] width 29 height 29
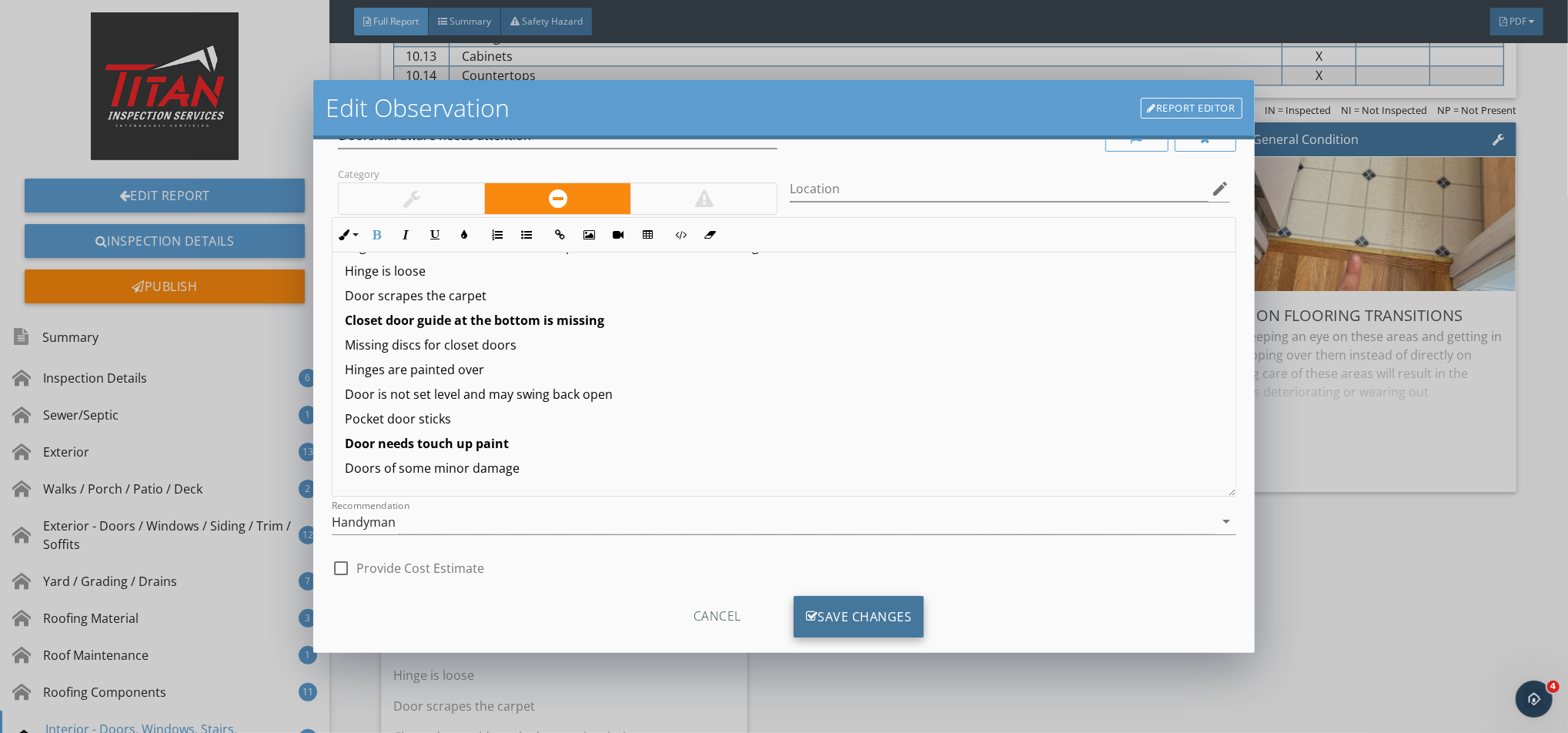
scroll to position [74, 0]
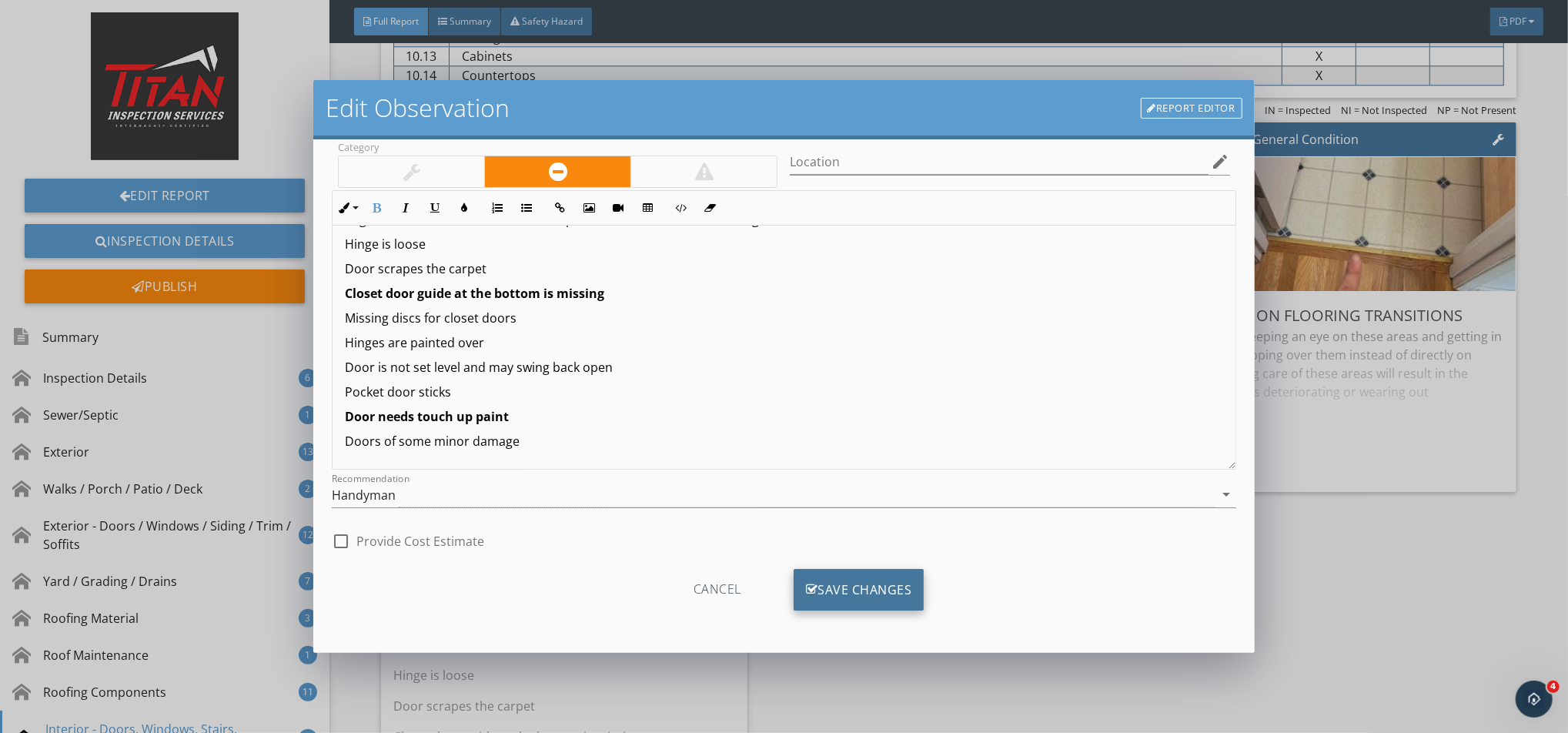
click at [856, 548] on div "Save Changes" at bounding box center [859, 590] width 130 height 41
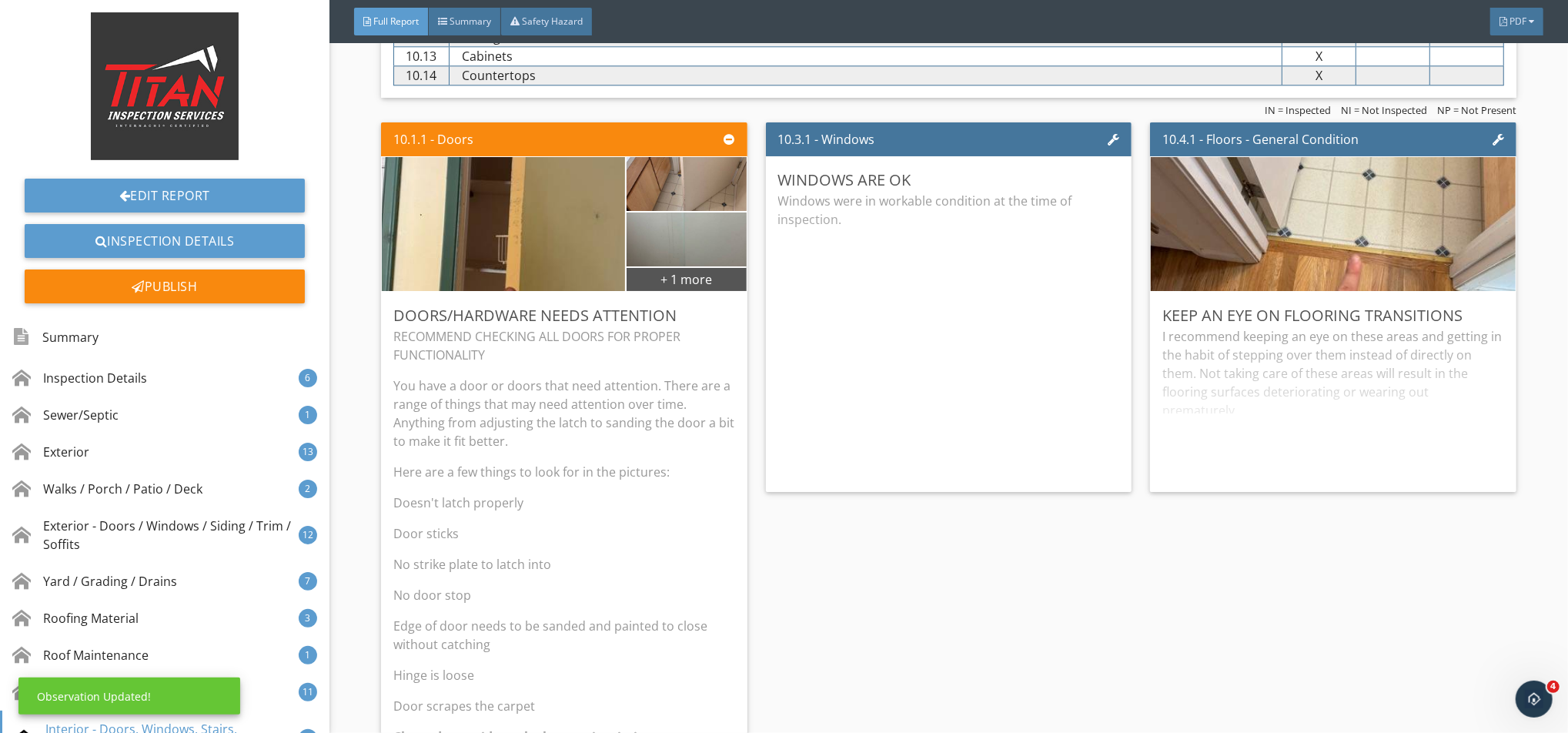
scroll to position [0, 0]
click at [592, 496] on div "RECOMMEND CHECKING ALL DOORS FOR PROPER FUNCTIONALITY You have a door or doors …" at bounding box center [564, 657] width 342 height 660
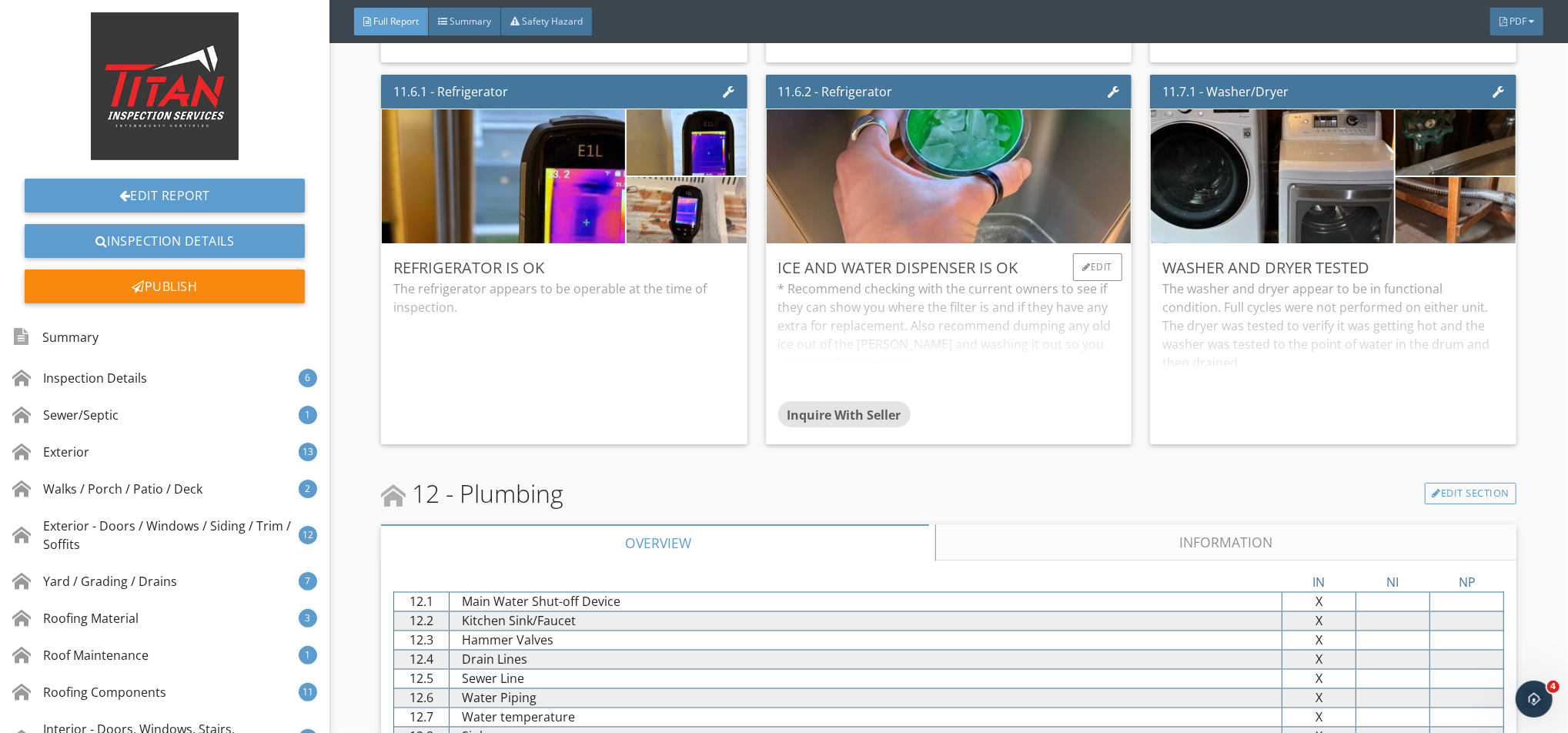
scroll to position [16214, 0]
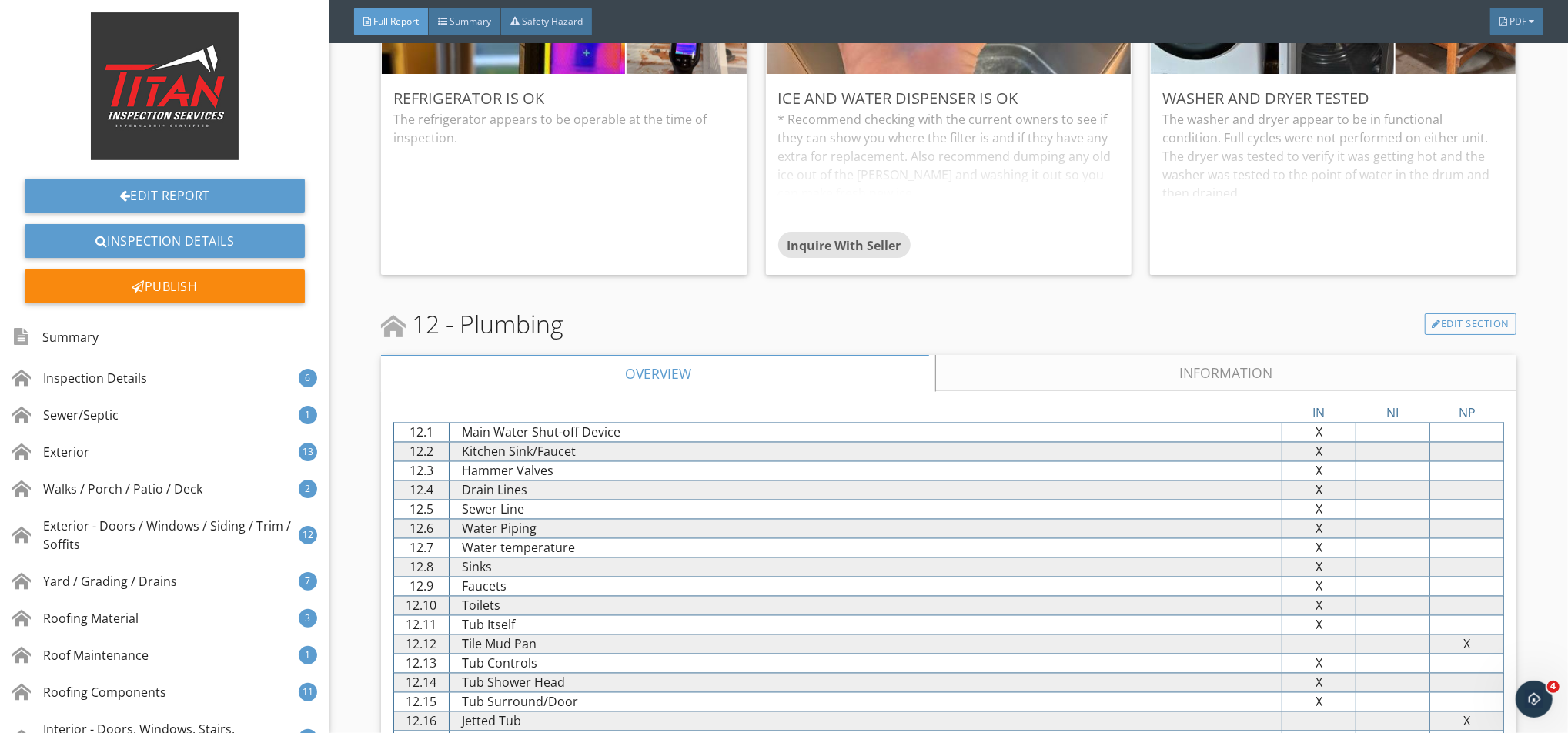
drag, startPoint x: 981, startPoint y: 389, endPoint x: 961, endPoint y: 383, distance: 20.9
click at [980, 389] on link "Information" at bounding box center [1226, 373] width 581 height 37
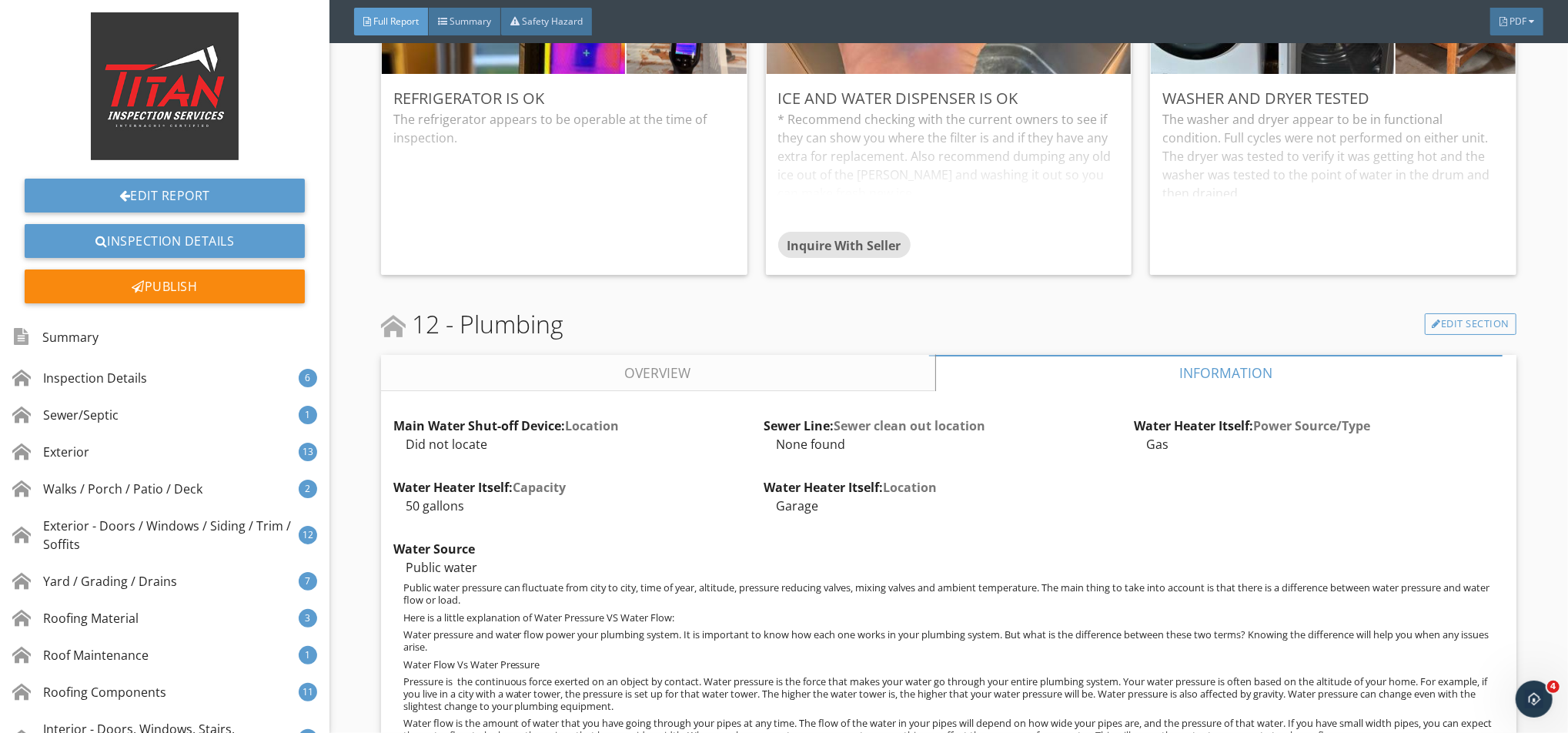
click at [895, 369] on link "Overview" at bounding box center [658, 373] width 554 height 37
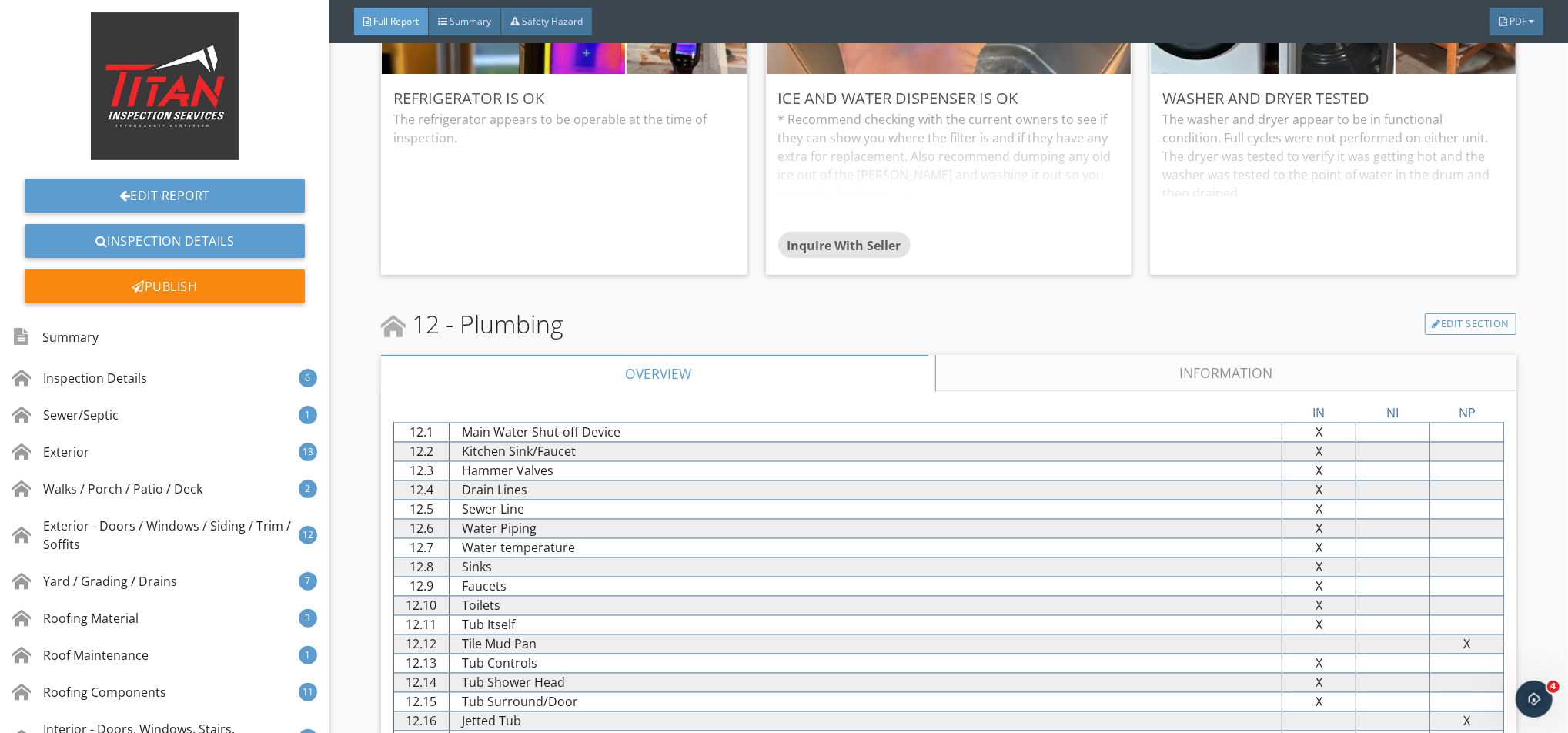
click at [1098, 364] on link "Information" at bounding box center [1226, 373] width 581 height 37
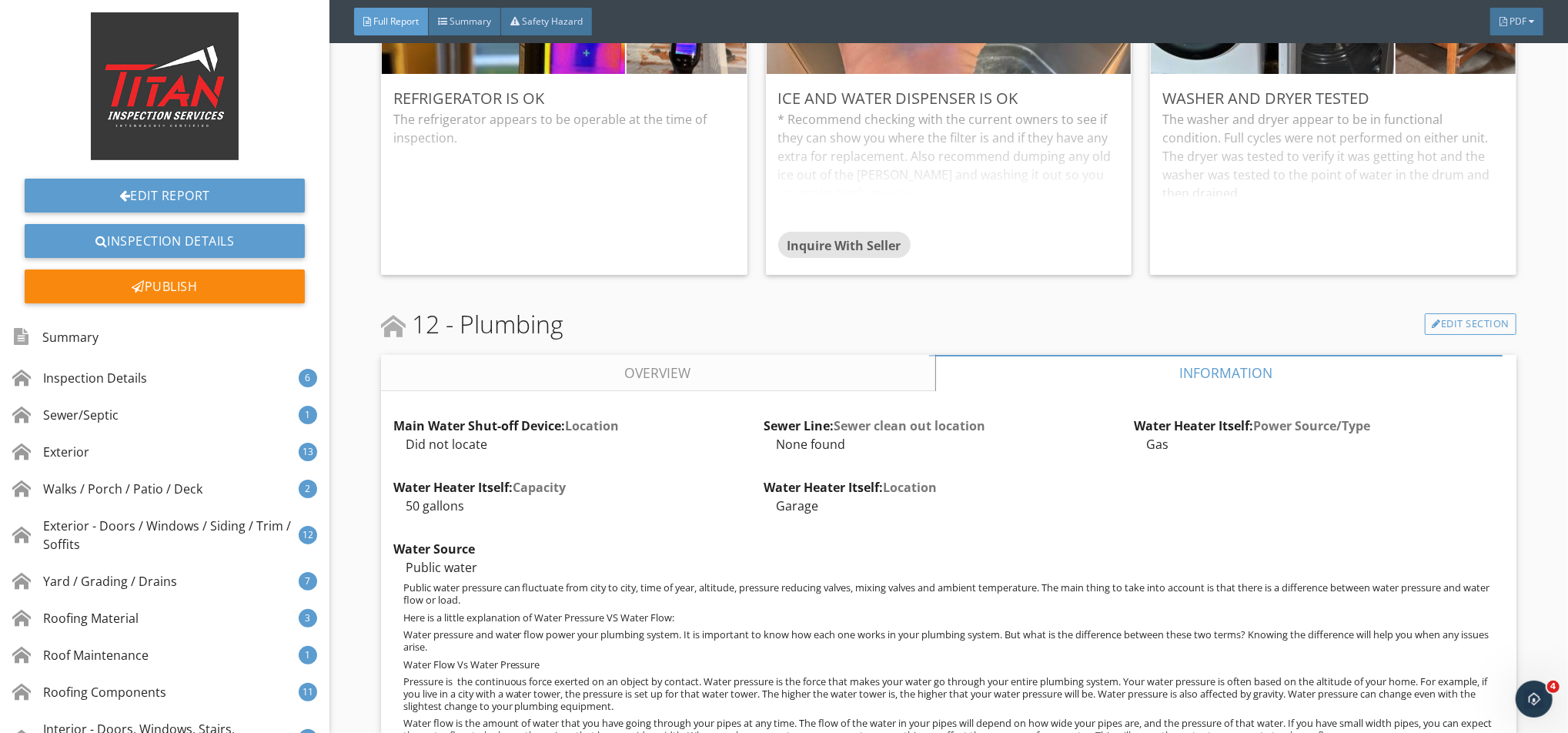
click at [875, 367] on link "Overview" at bounding box center [658, 373] width 554 height 37
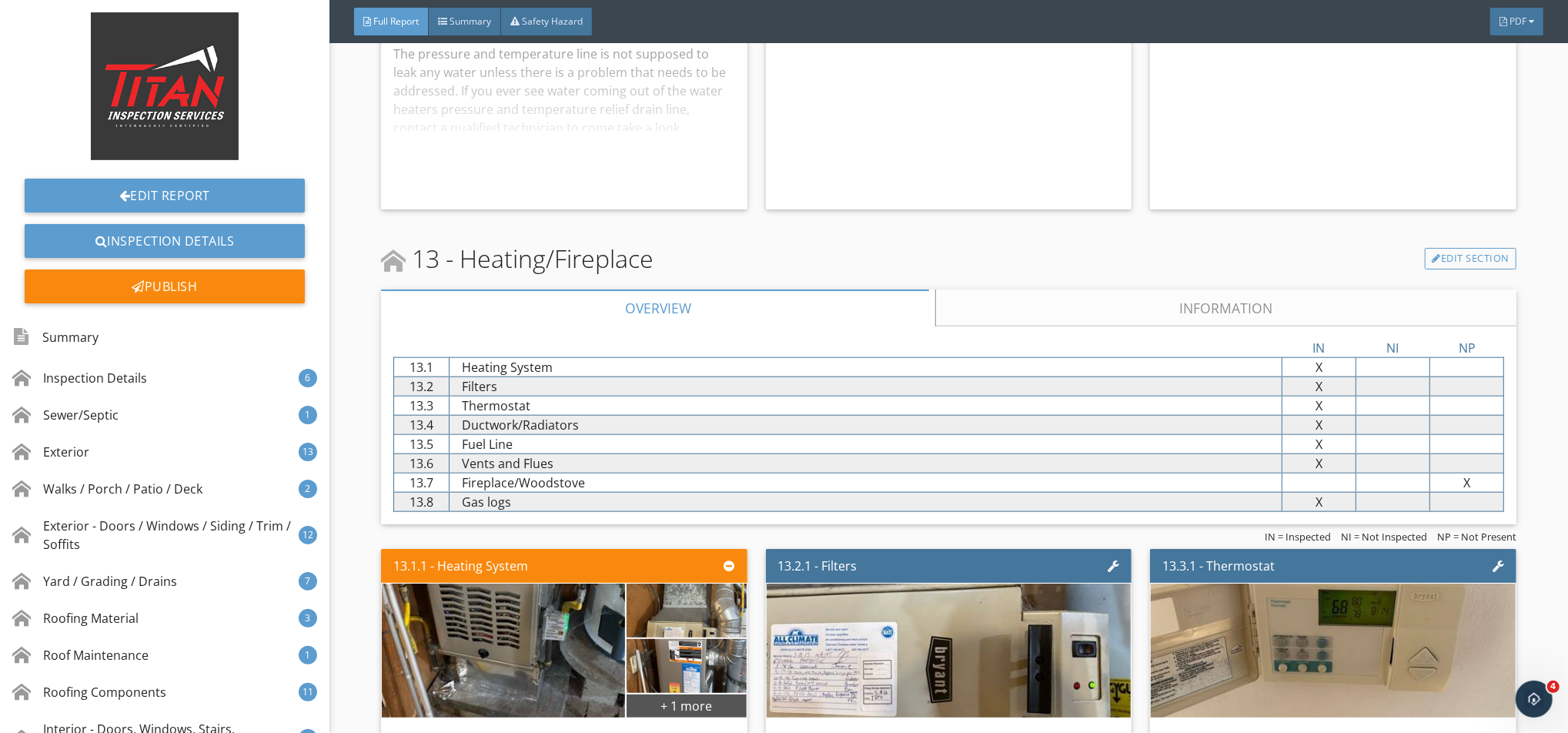
scroll to position [20114, 0]
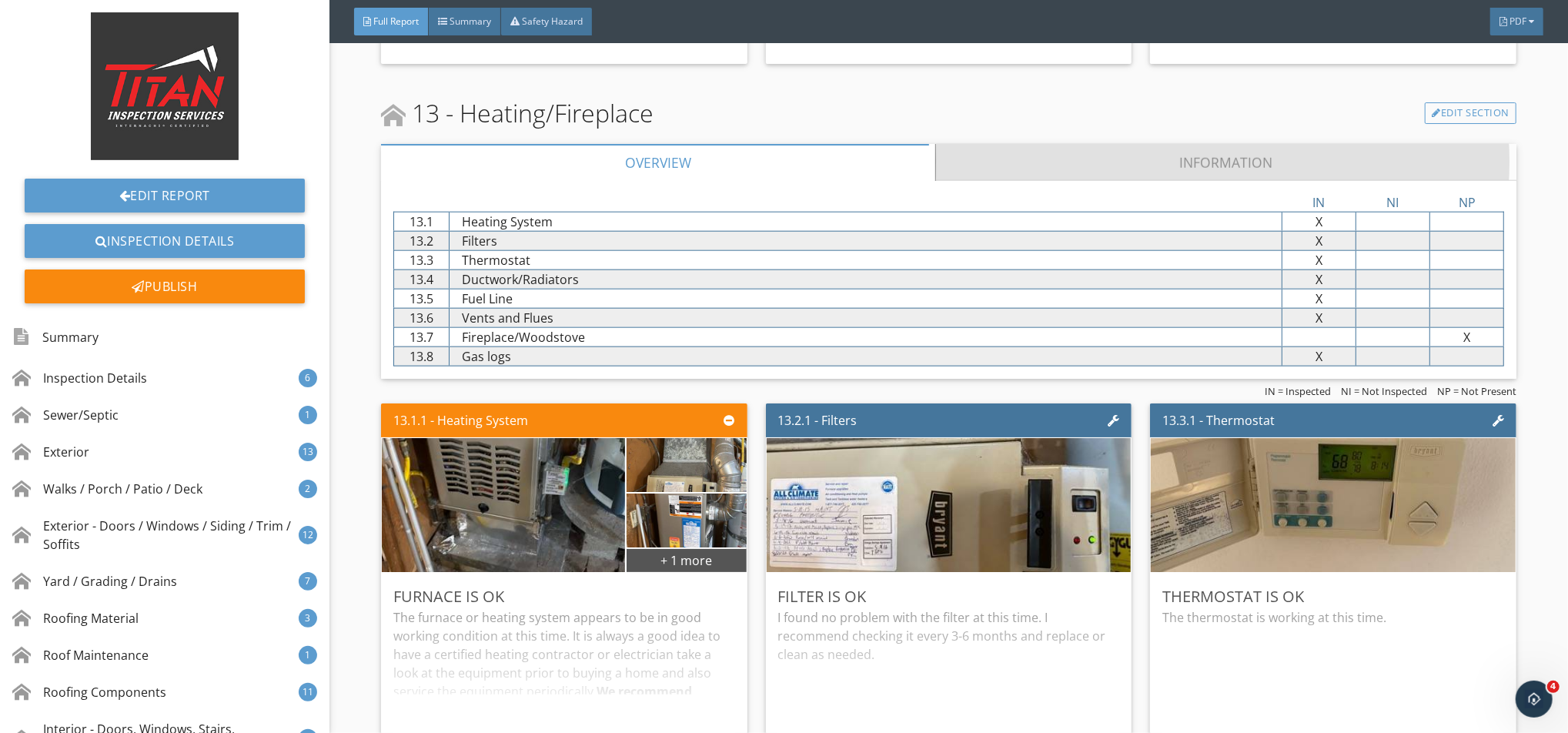
click at [950, 168] on link "Information" at bounding box center [1226, 162] width 581 height 37
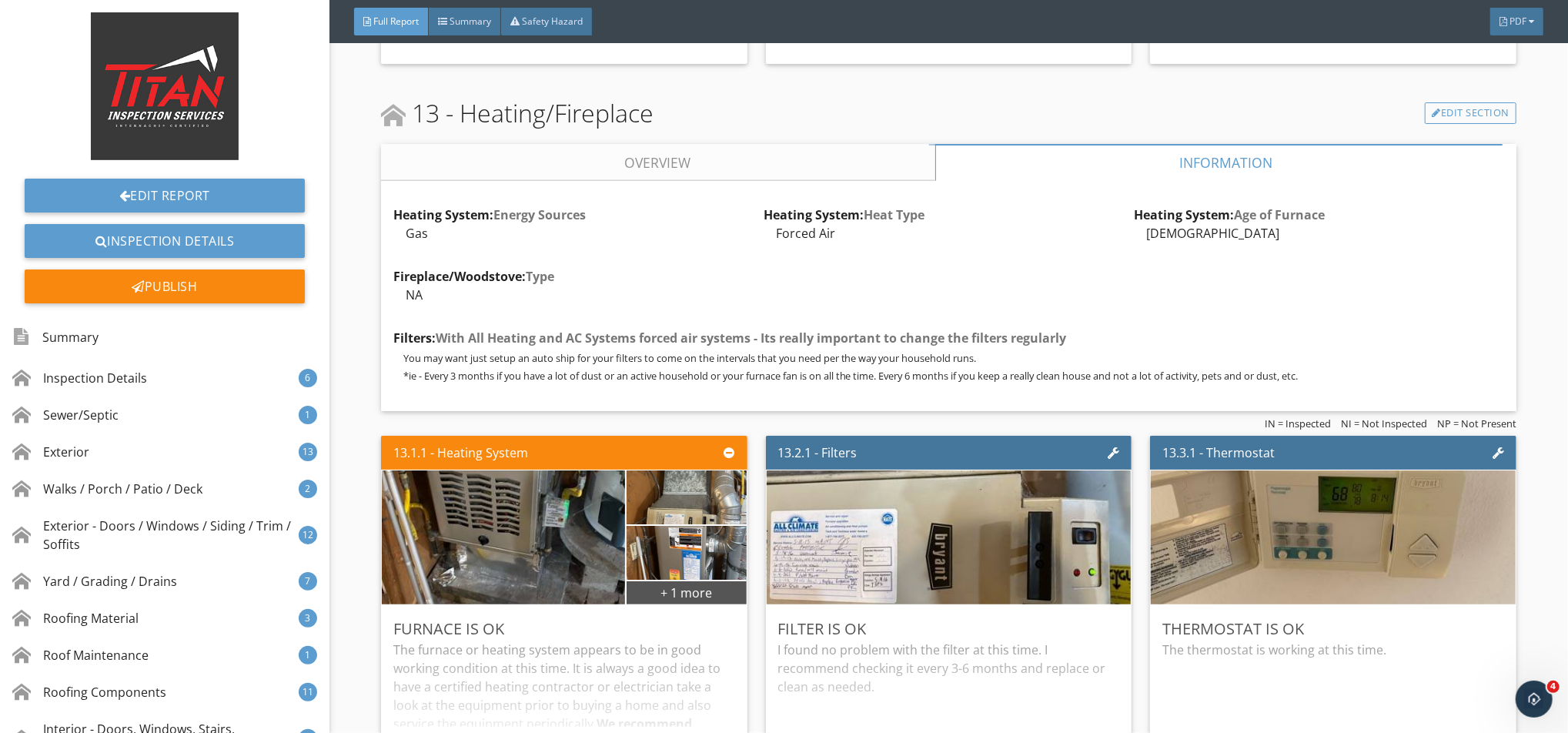
click at [881, 169] on link "Overview" at bounding box center [658, 162] width 554 height 37
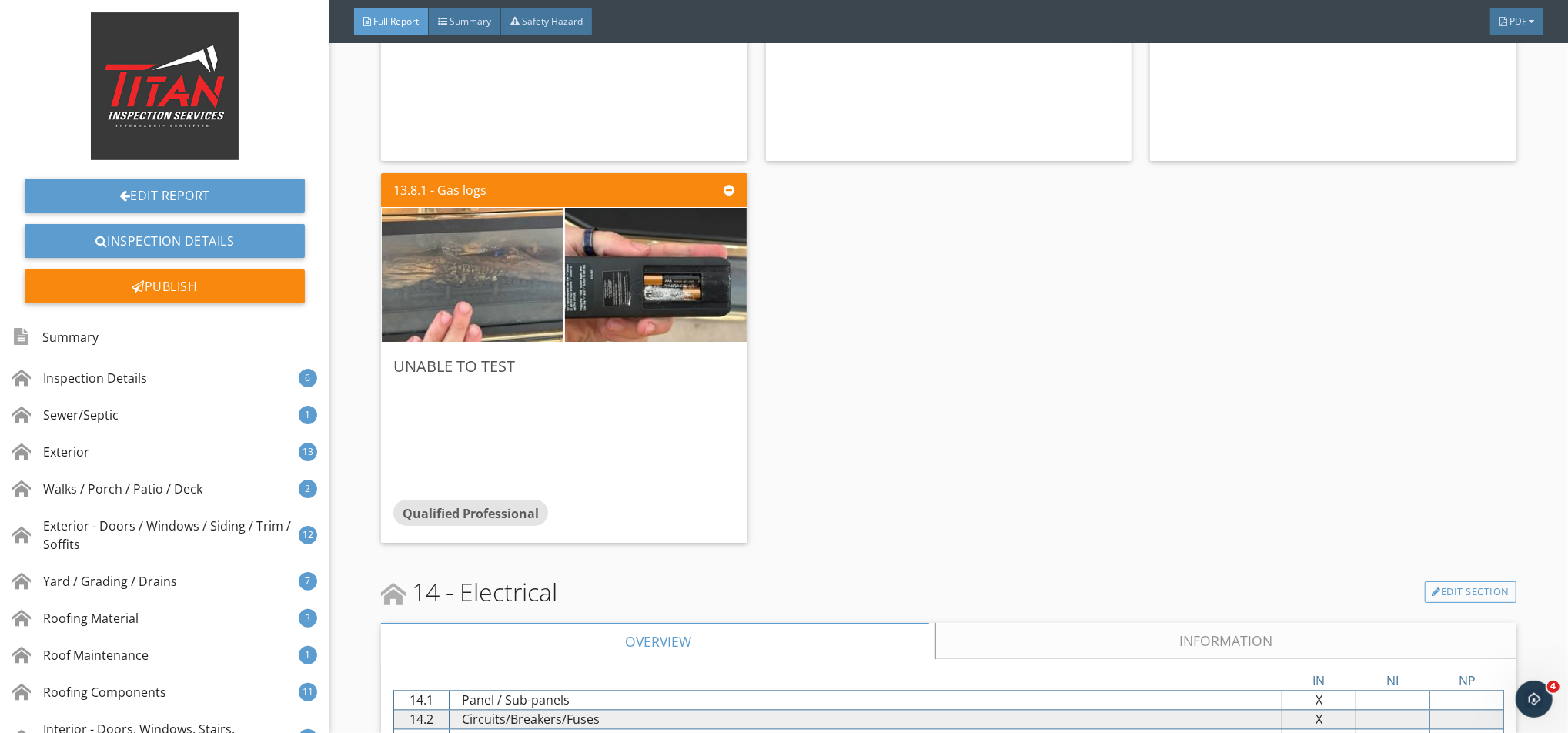
scroll to position [21242, 0]
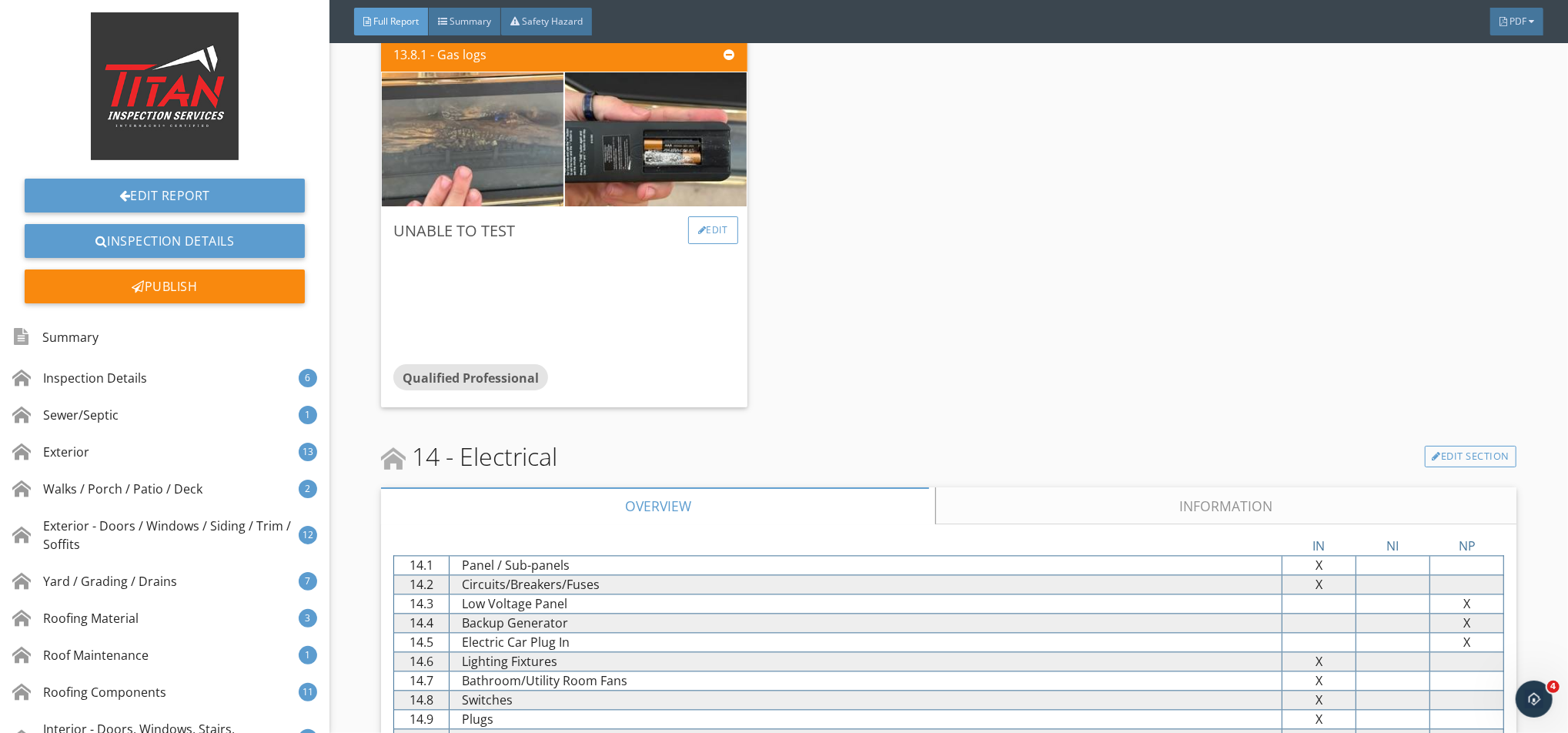
click at [717, 227] on div "Edit" at bounding box center [713, 230] width 50 height 27
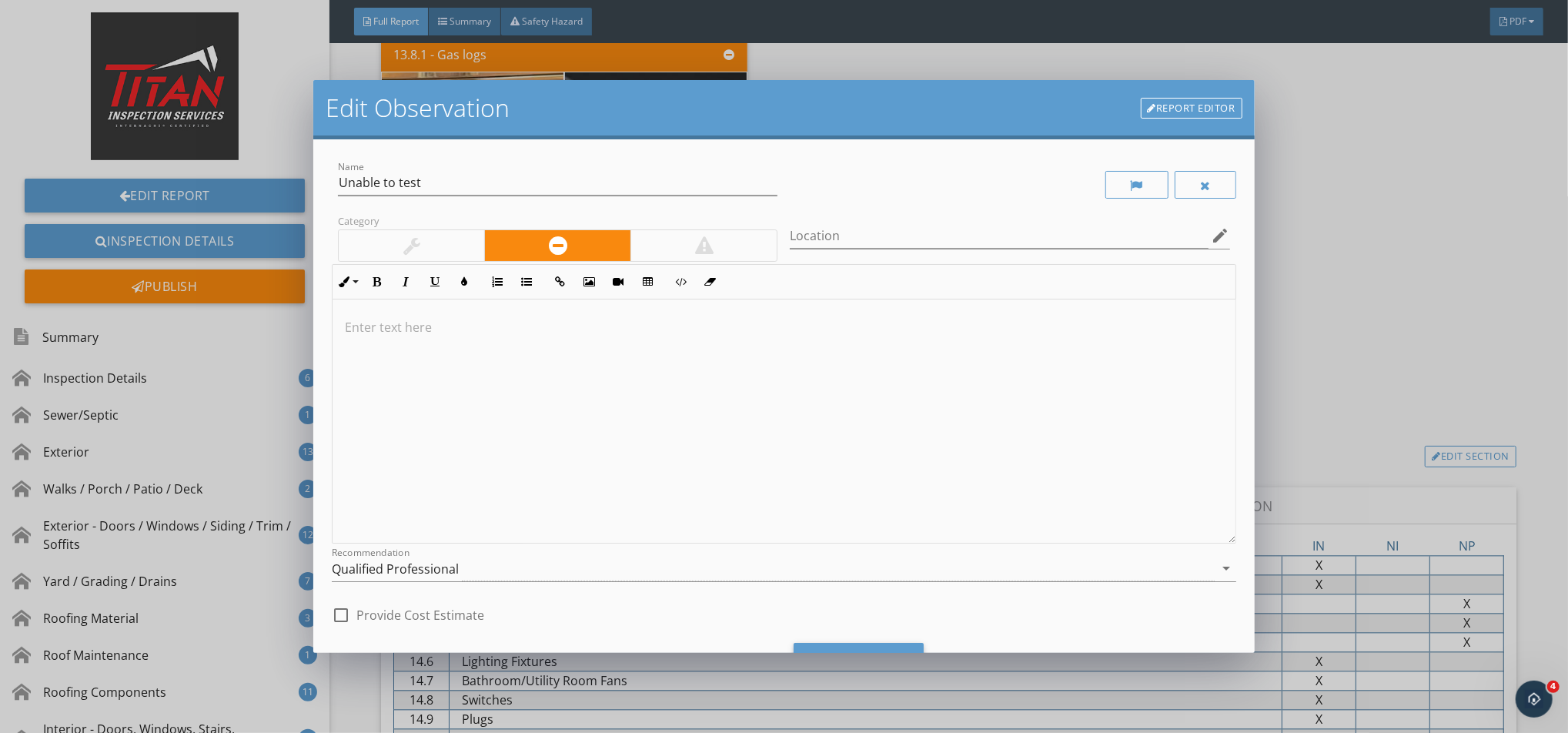
click at [561, 333] on p at bounding box center [784, 327] width 877 height 19
click at [345, 331] on p "Recommend inquiring with the seller to ensure the fireplace functions properly." at bounding box center [784, 327] width 877 height 19
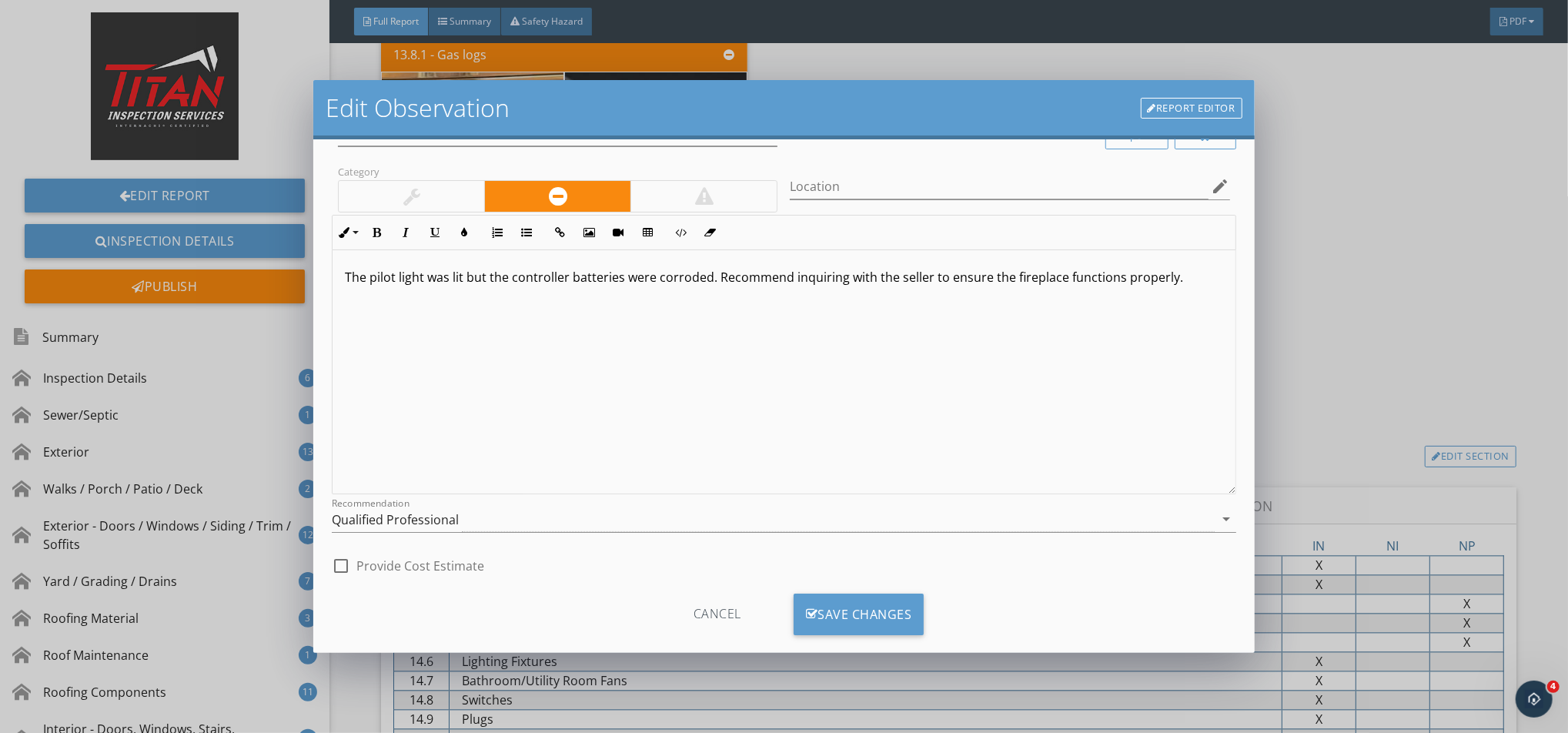
scroll to position [74, 0]
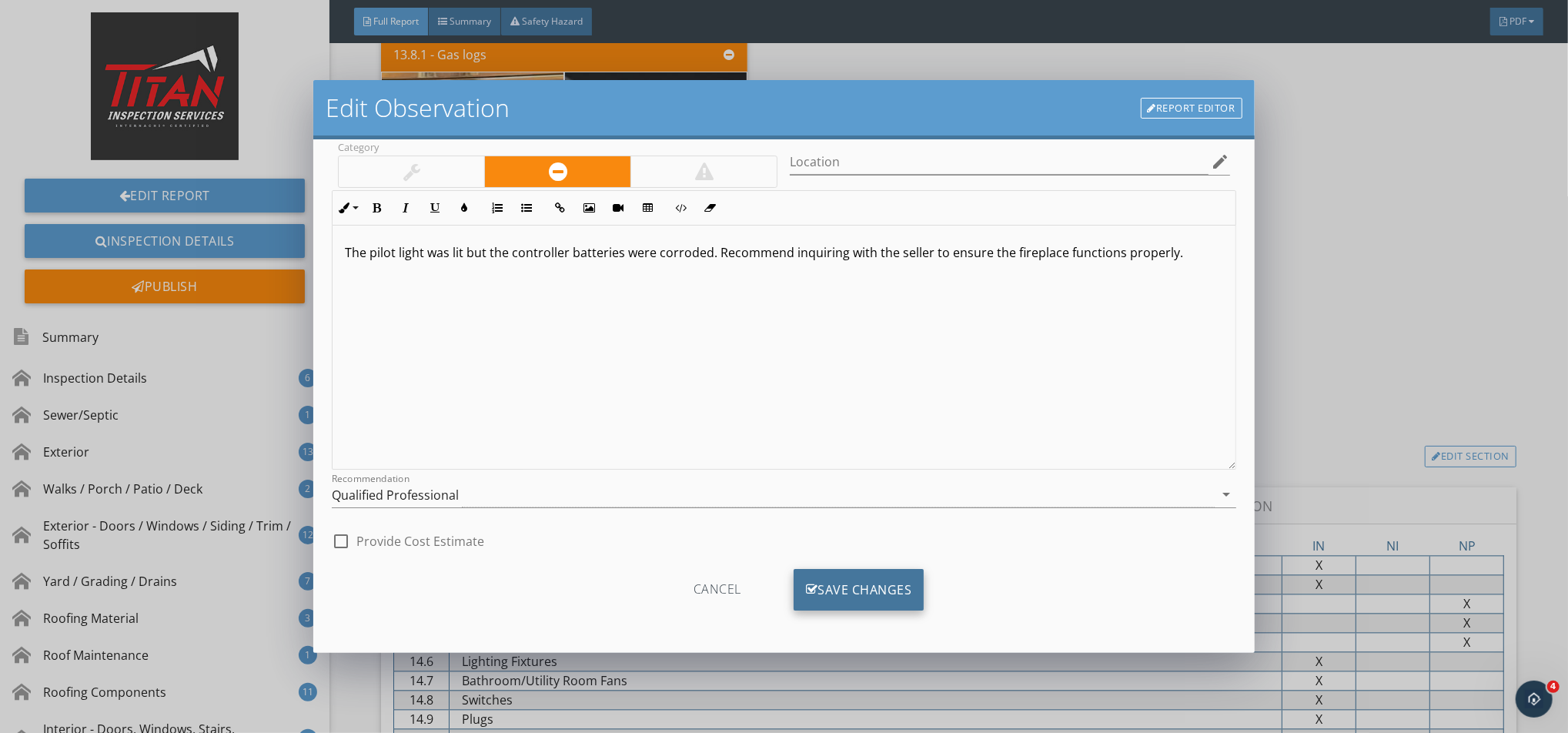
click at [860, 548] on div "Save Changes" at bounding box center [859, 590] width 130 height 41
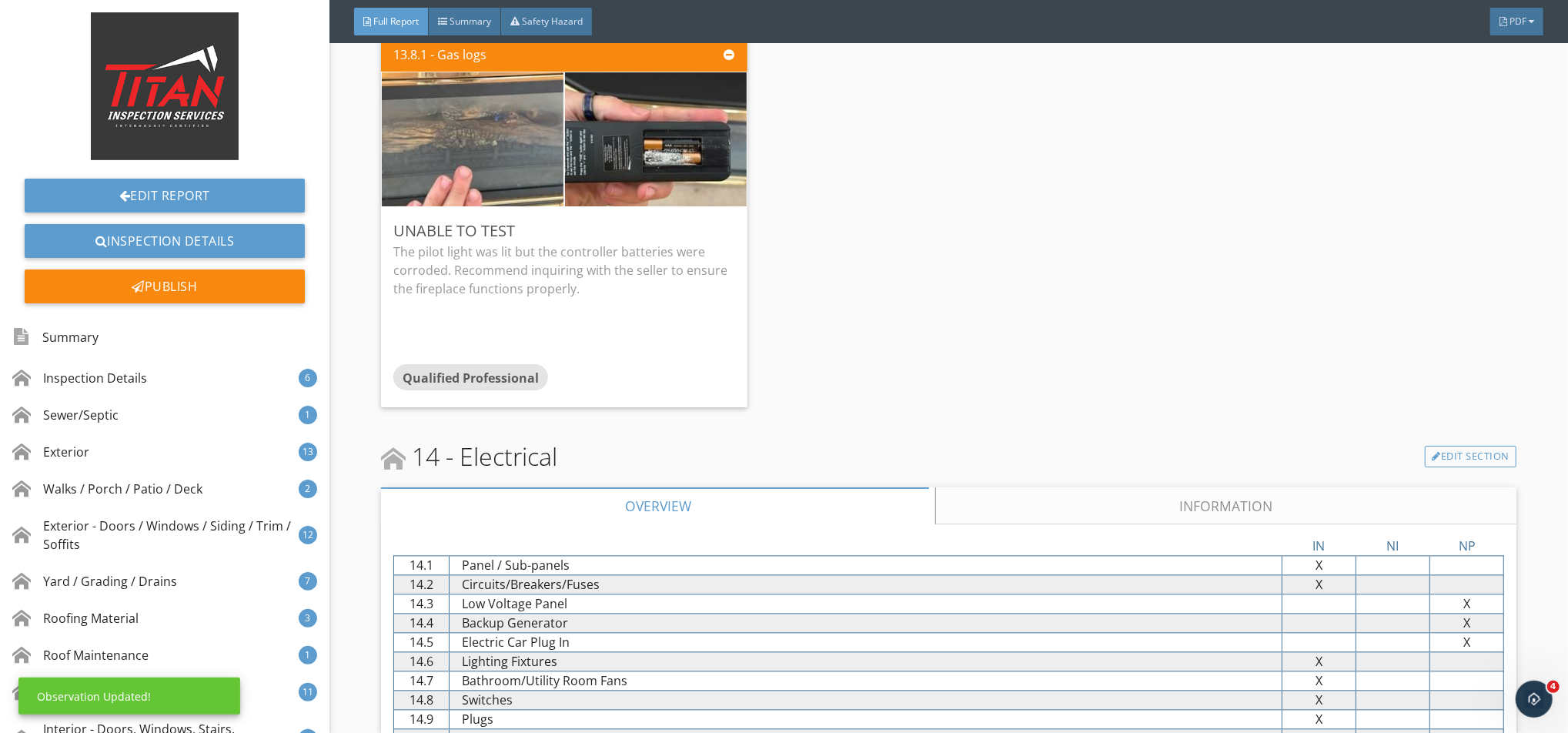
scroll to position [21551, 0]
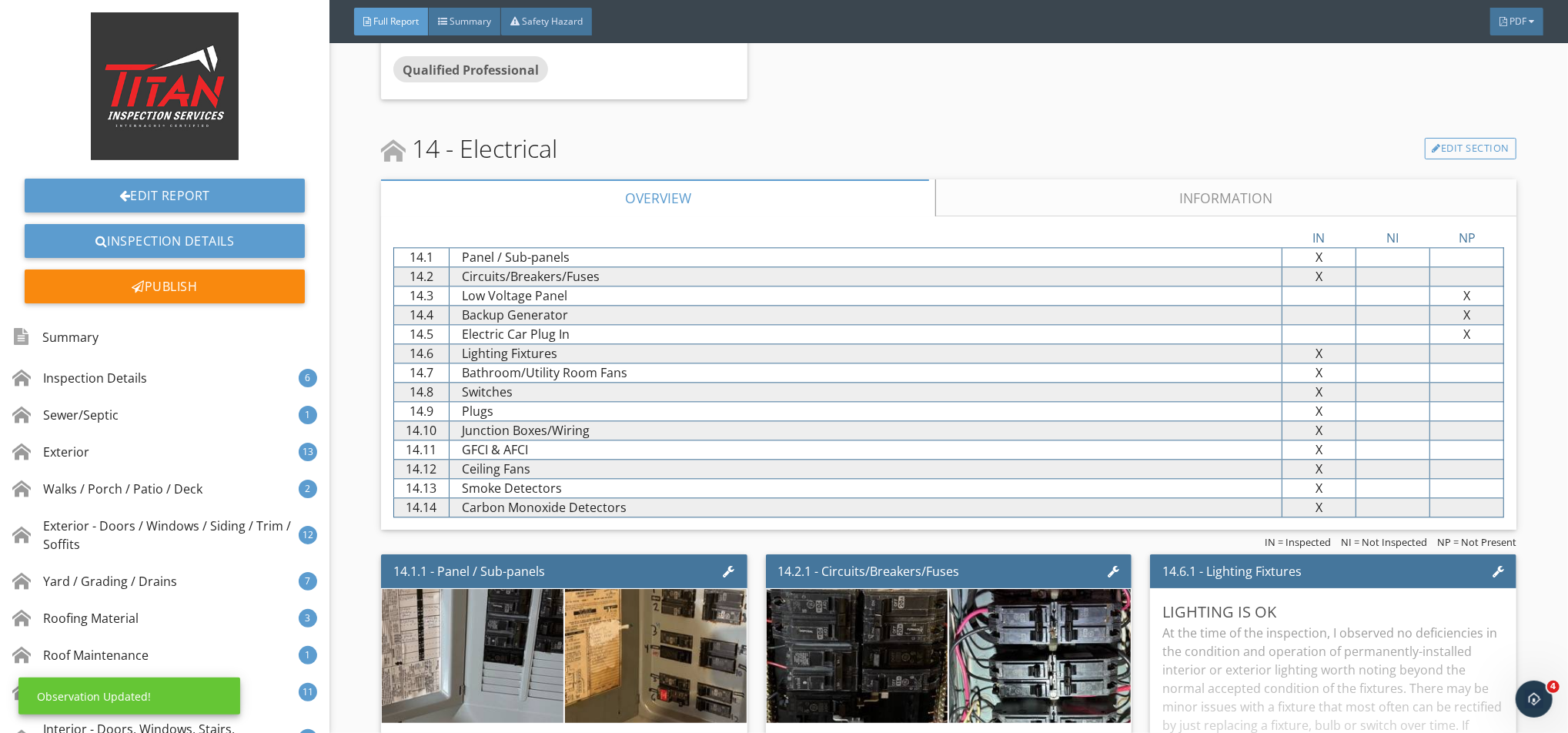
drag, startPoint x: 1093, startPoint y: 183, endPoint x: 1077, endPoint y: 187, distance: 16.5
click at [1009, 209] on link "Information" at bounding box center [1226, 197] width 581 height 37
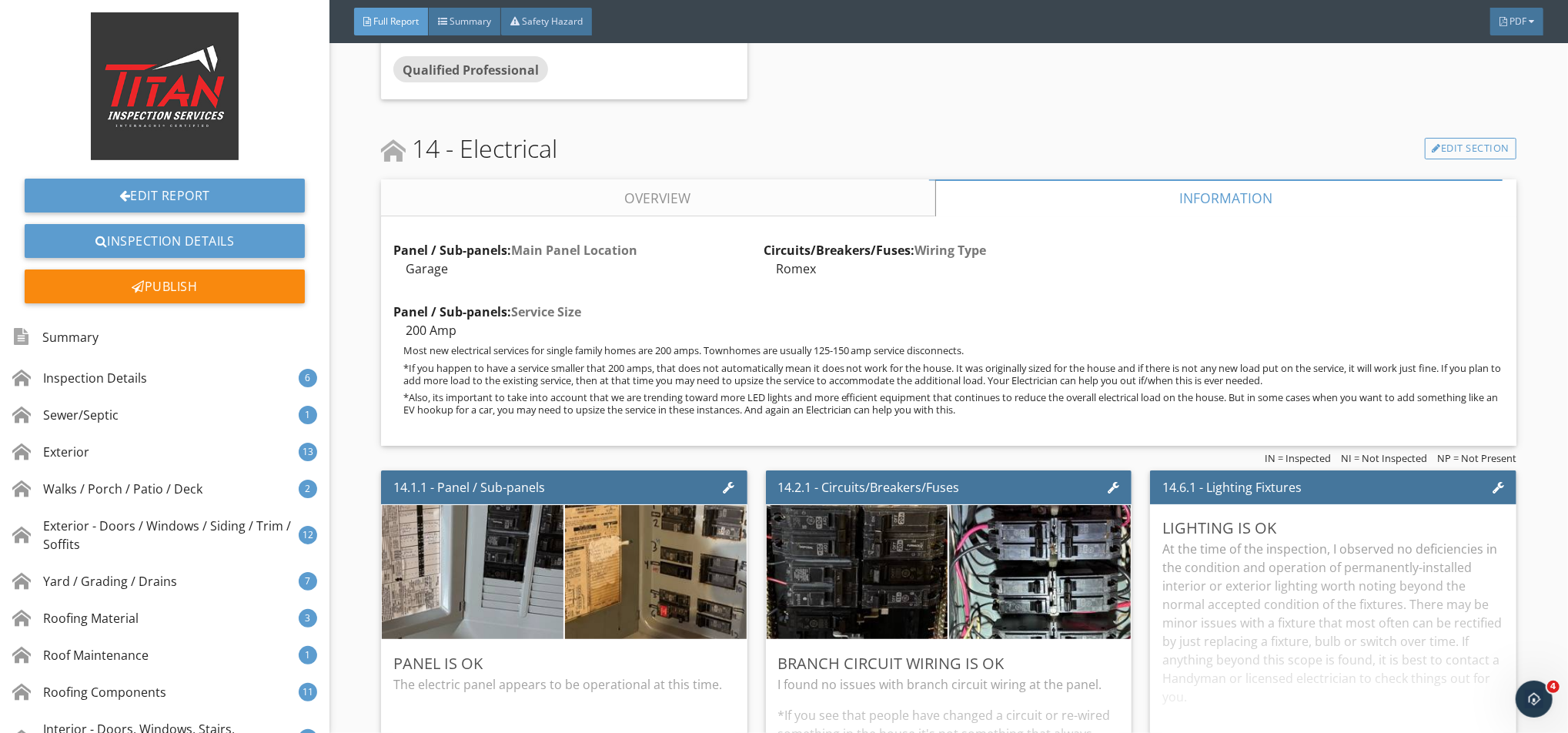
click at [875, 209] on link "Overview" at bounding box center [658, 197] width 554 height 37
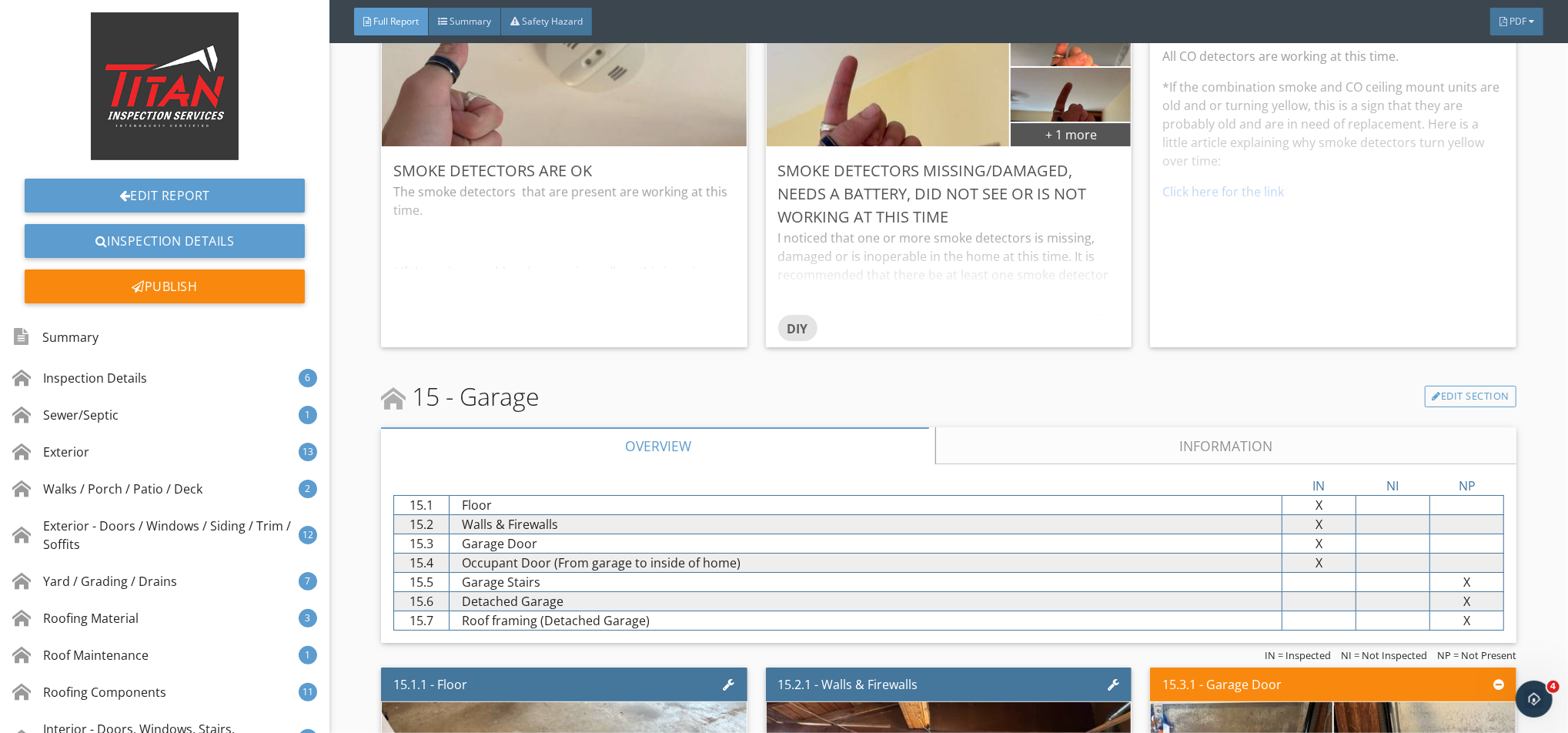
scroll to position [23398, 0]
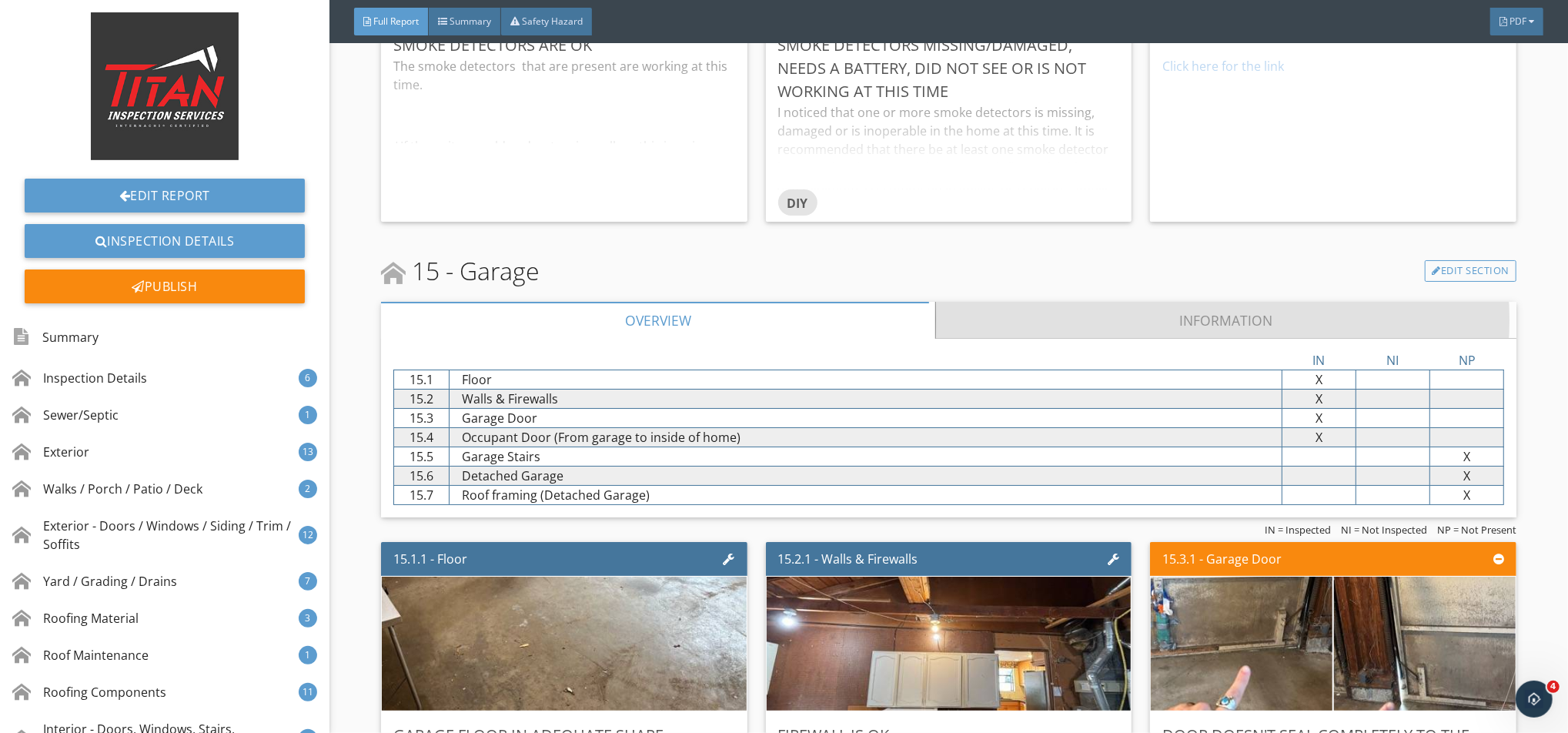
click at [982, 324] on link "Information" at bounding box center [1226, 320] width 581 height 37
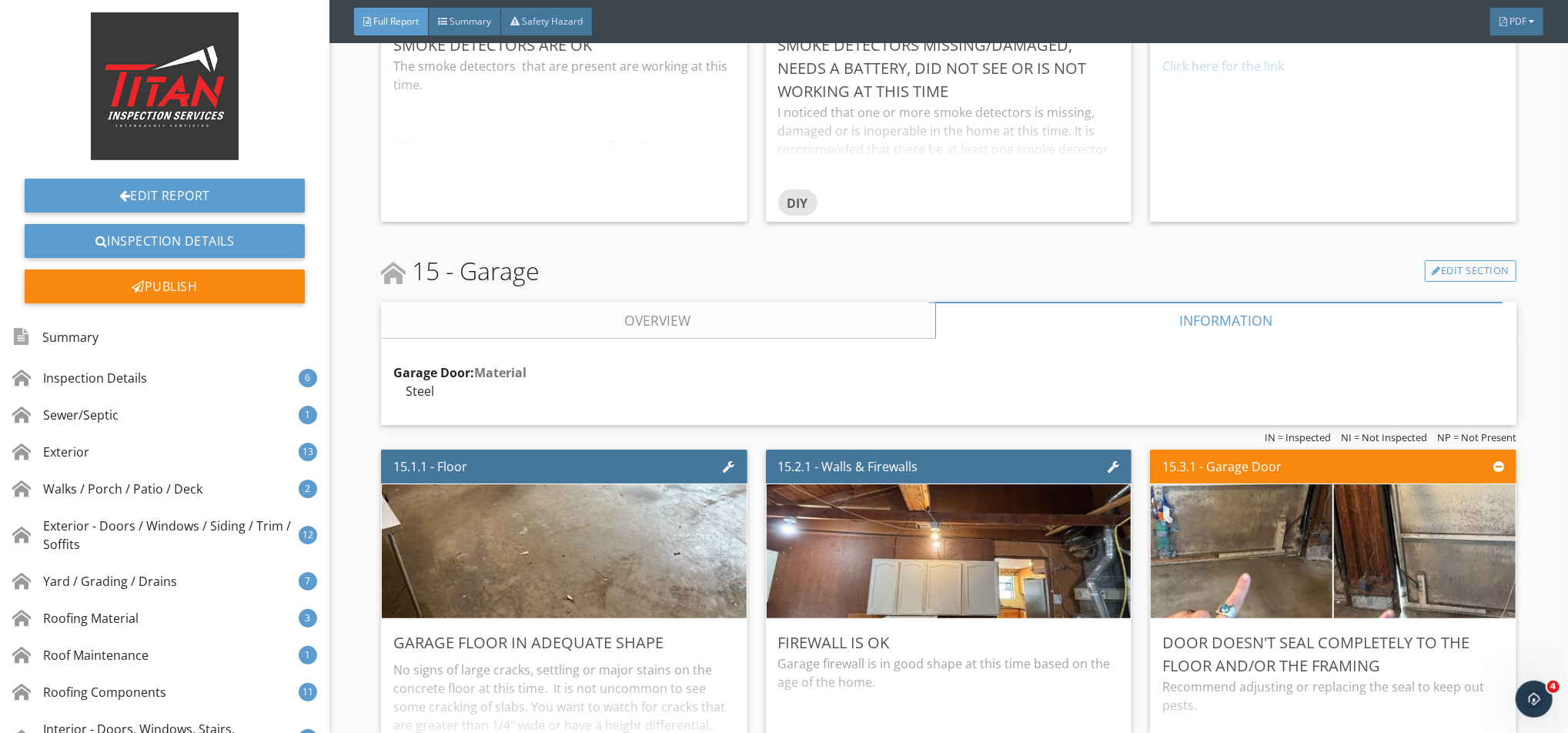
click at [853, 331] on link "Overview" at bounding box center [658, 320] width 554 height 37
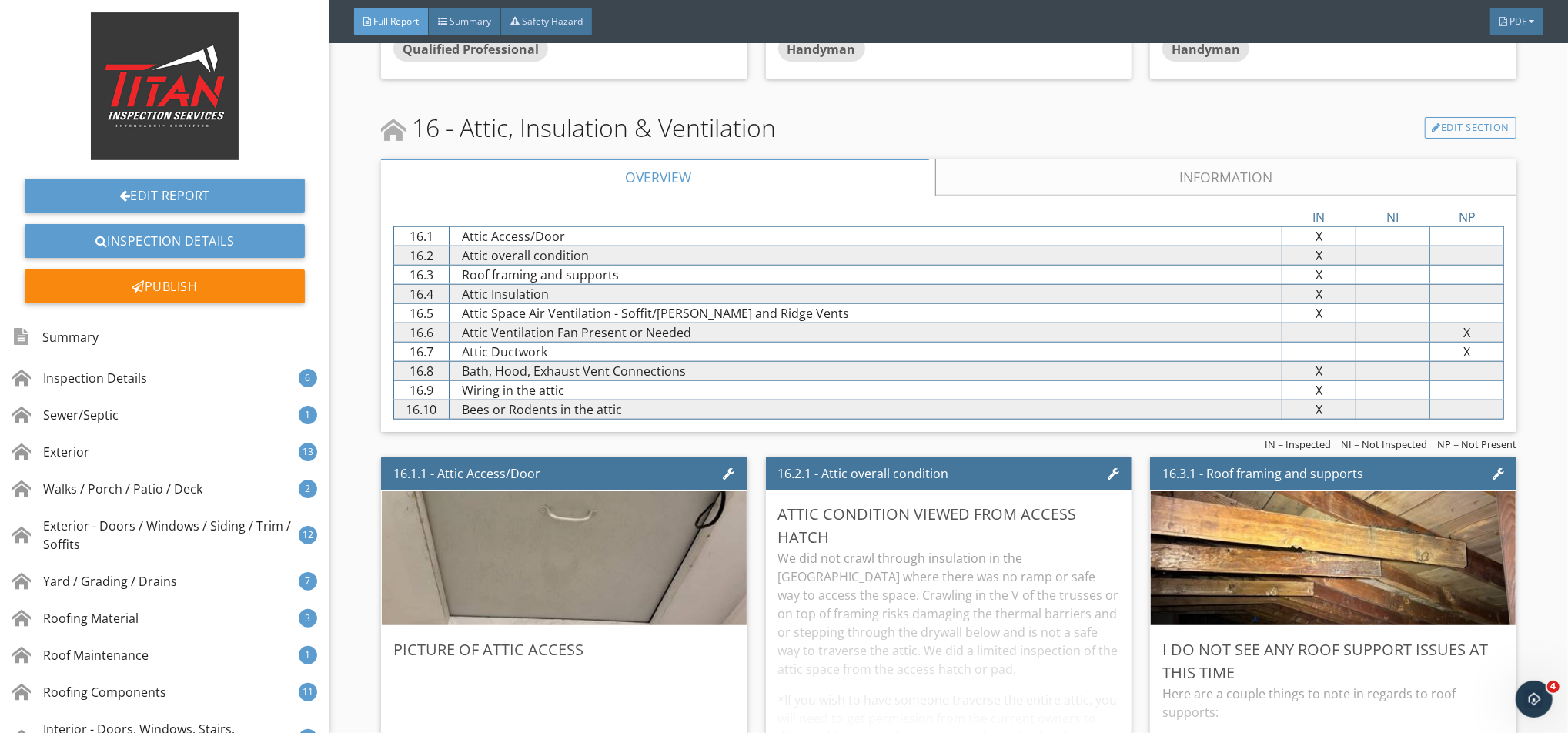
scroll to position [24629, 0]
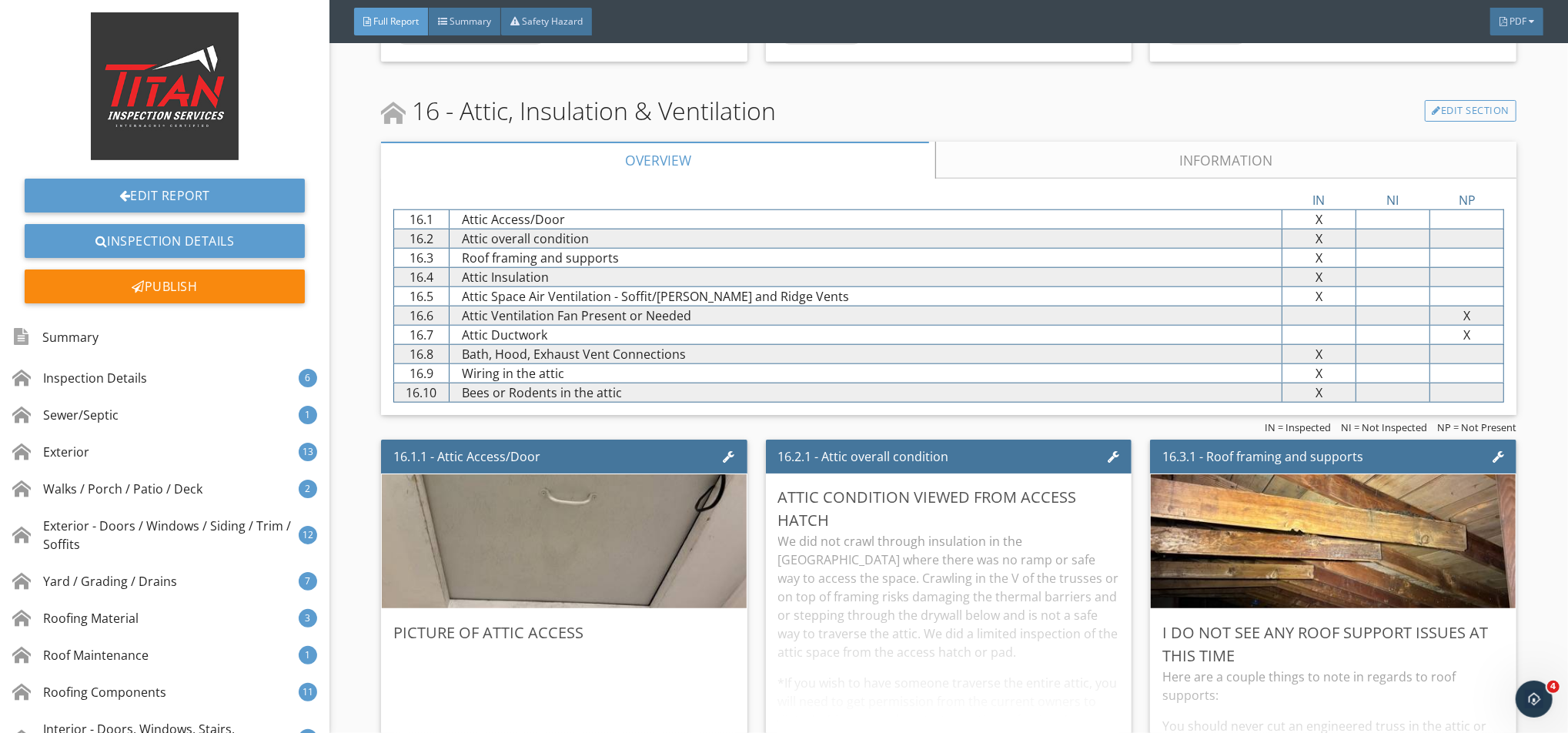
click at [1005, 153] on link "Information" at bounding box center [1226, 160] width 581 height 37
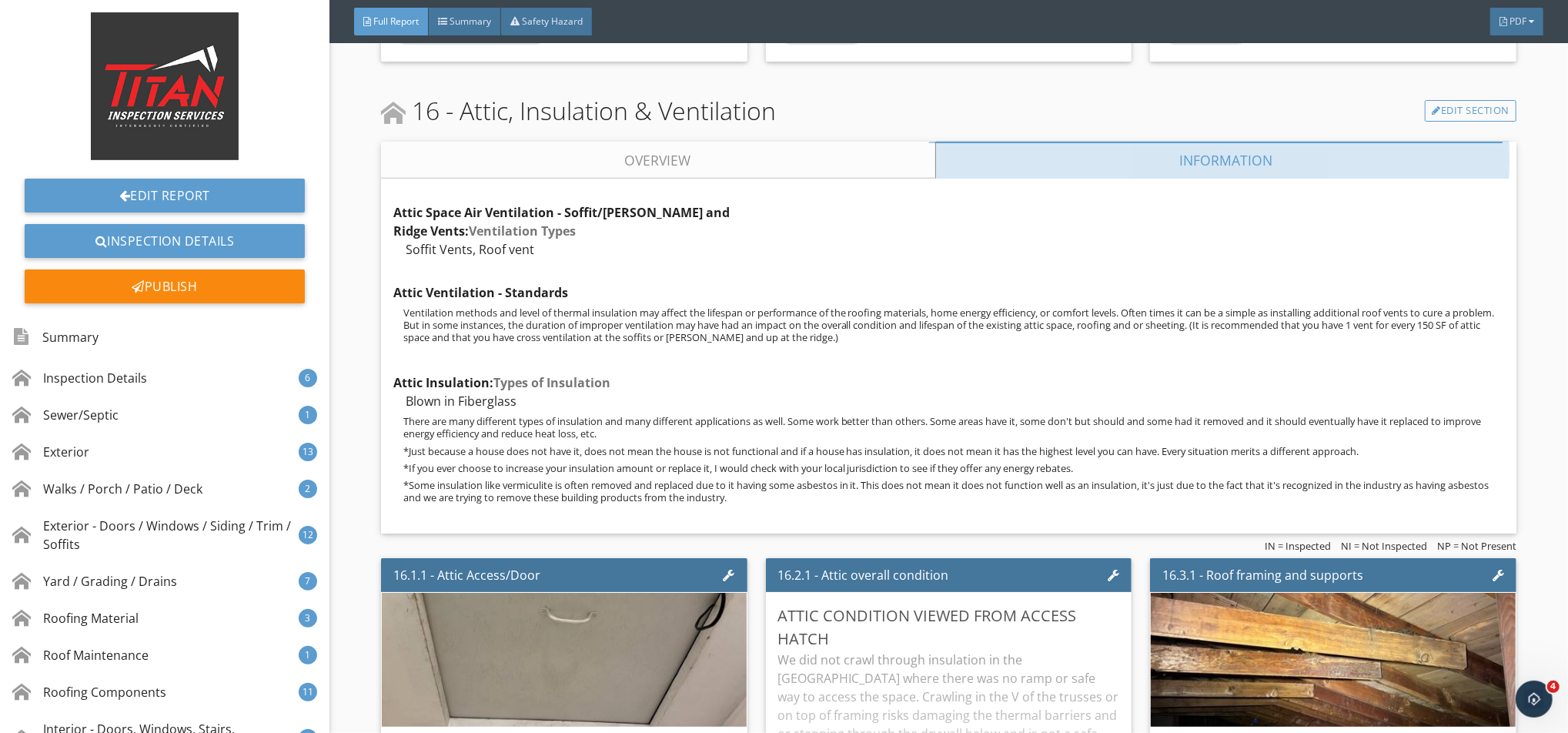
click at [764, 171] on link "Overview" at bounding box center [658, 160] width 554 height 37
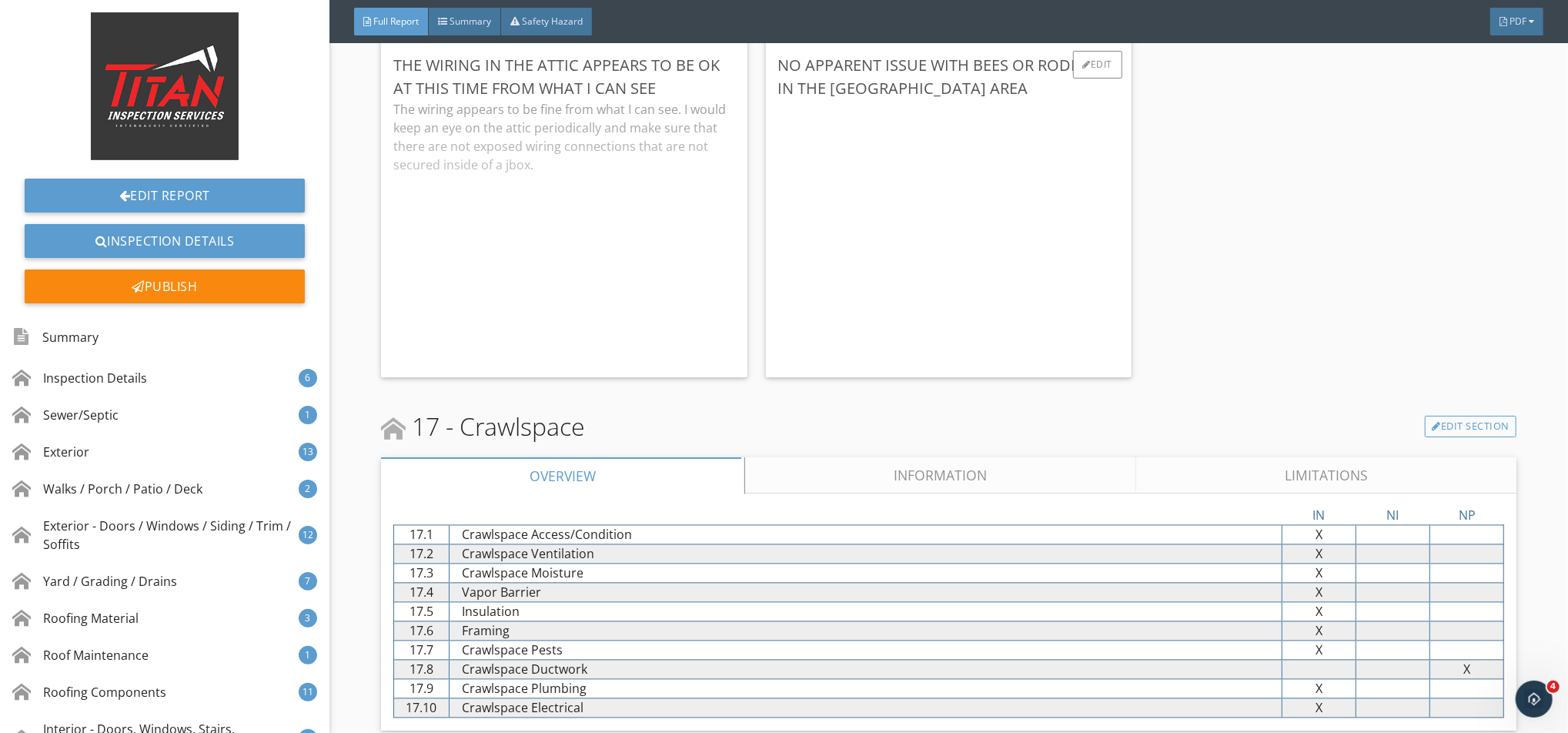
scroll to position [25861, 0]
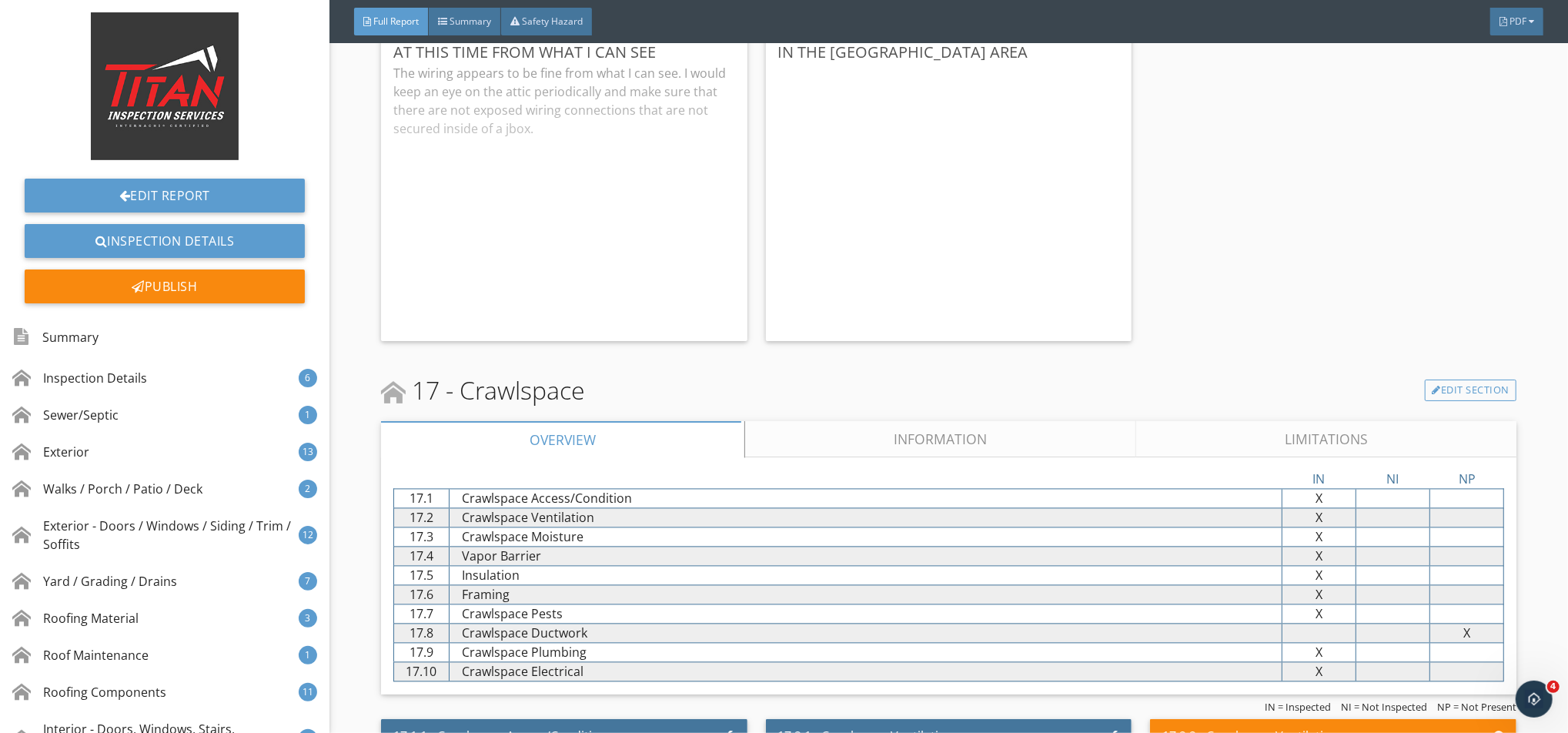
click at [829, 451] on link "Information" at bounding box center [941, 439] width 391 height 37
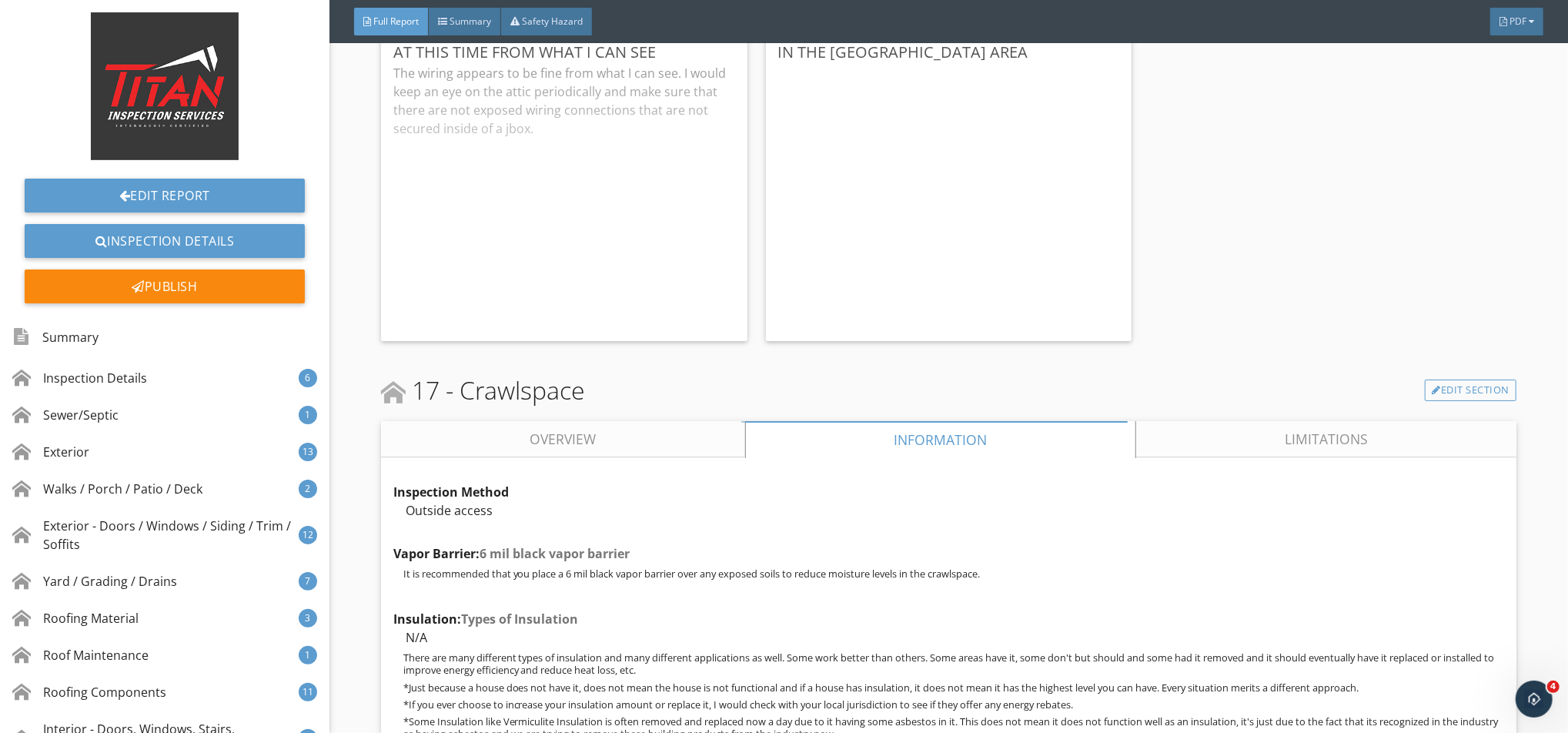
click at [1175, 458] on link "Limitations" at bounding box center [1326, 439] width 380 height 37
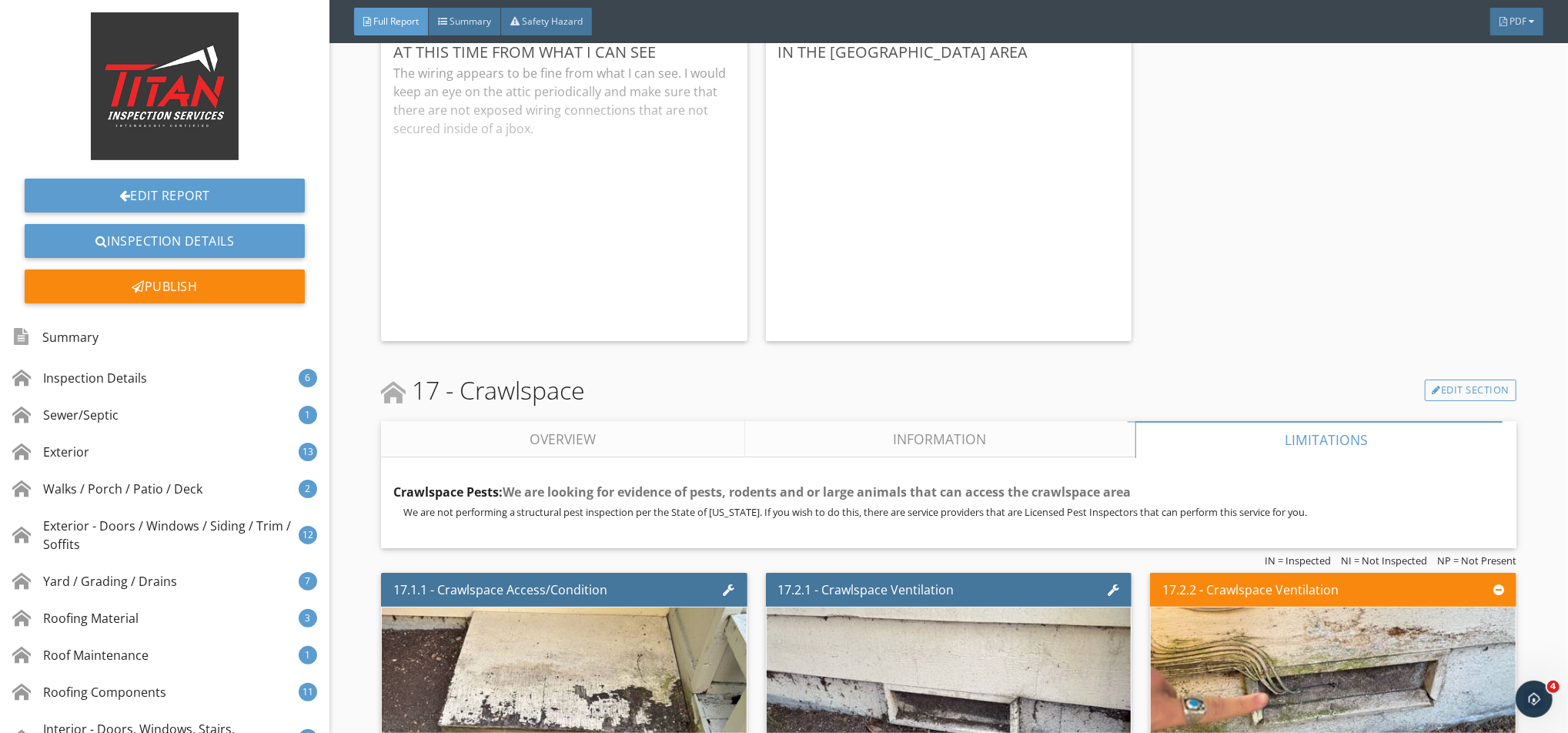
click at [861, 452] on link "Information" at bounding box center [941, 439] width 391 height 37
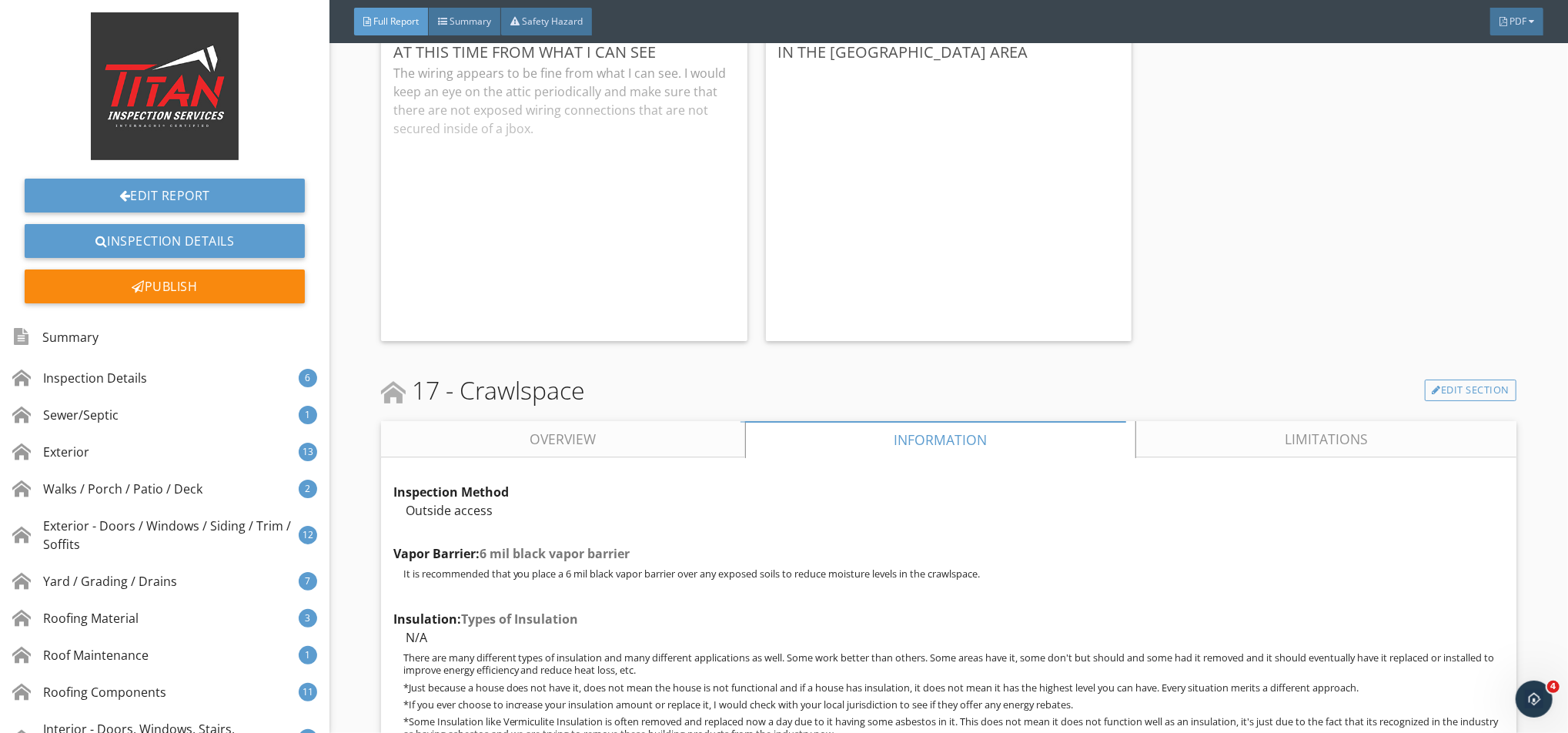
click at [667, 447] on link "Overview" at bounding box center [563, 439] width 364 height 37
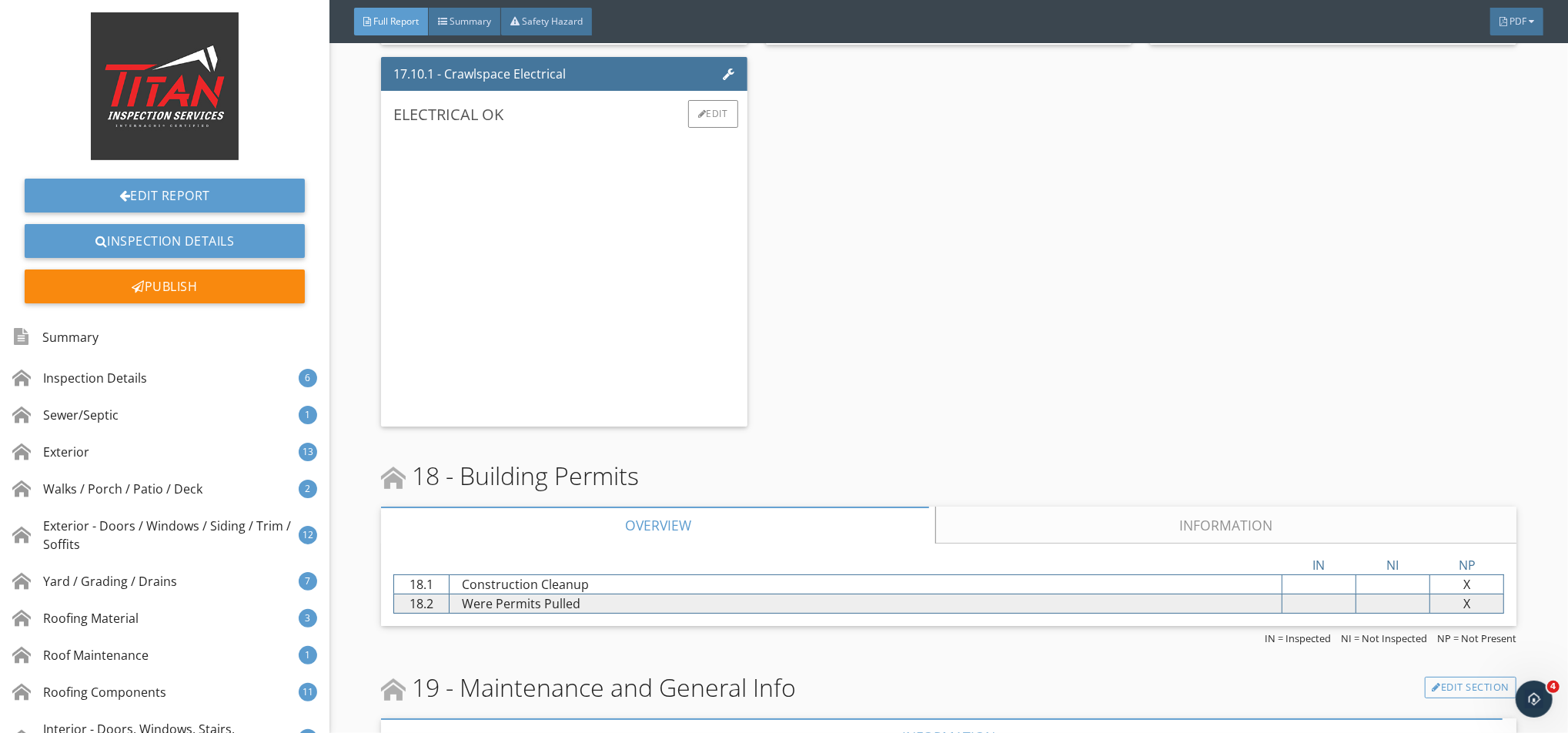
scroll to position [28220, 0]
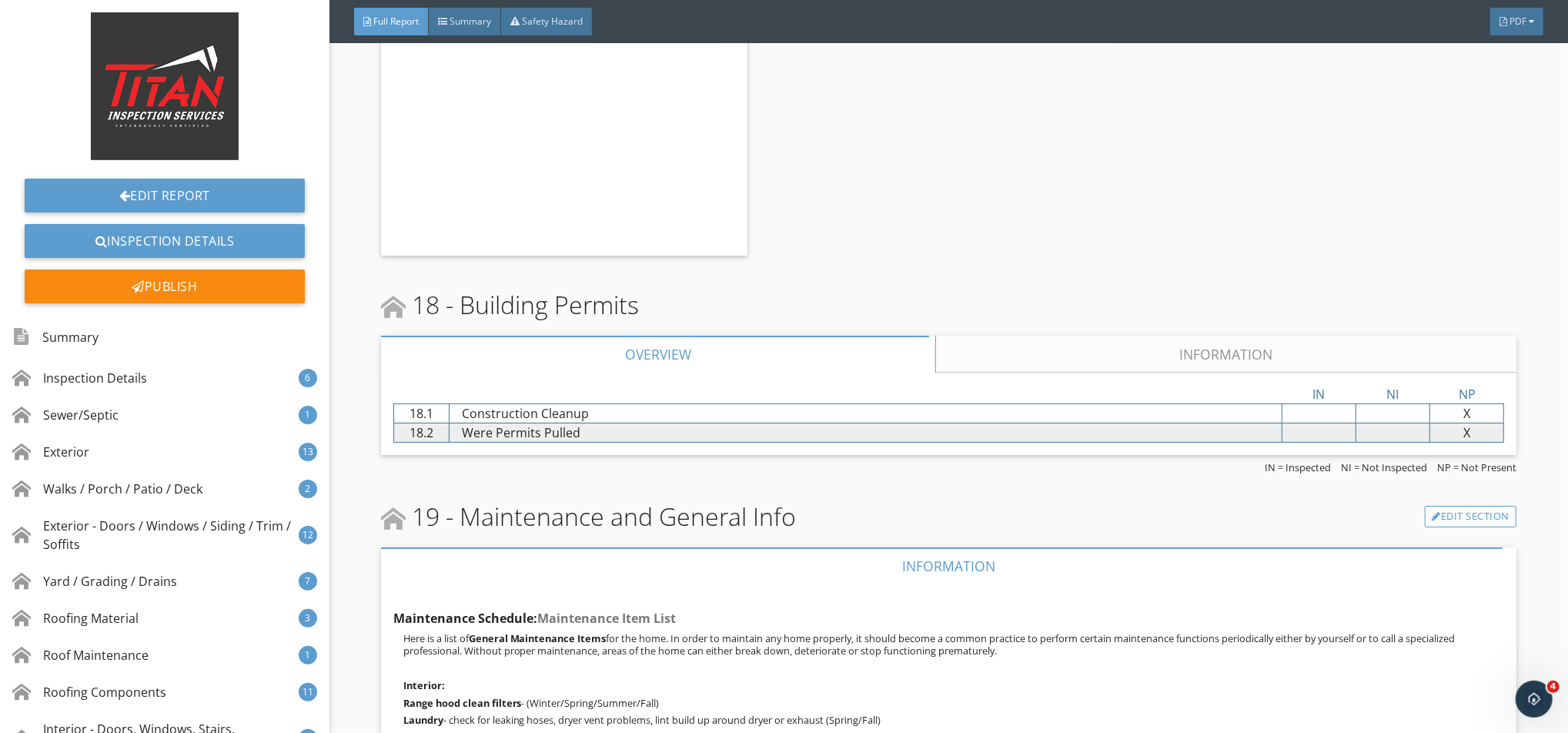
click at [991, 360] on link "Information" at bounding box center [1226, 354] width 581 height 37
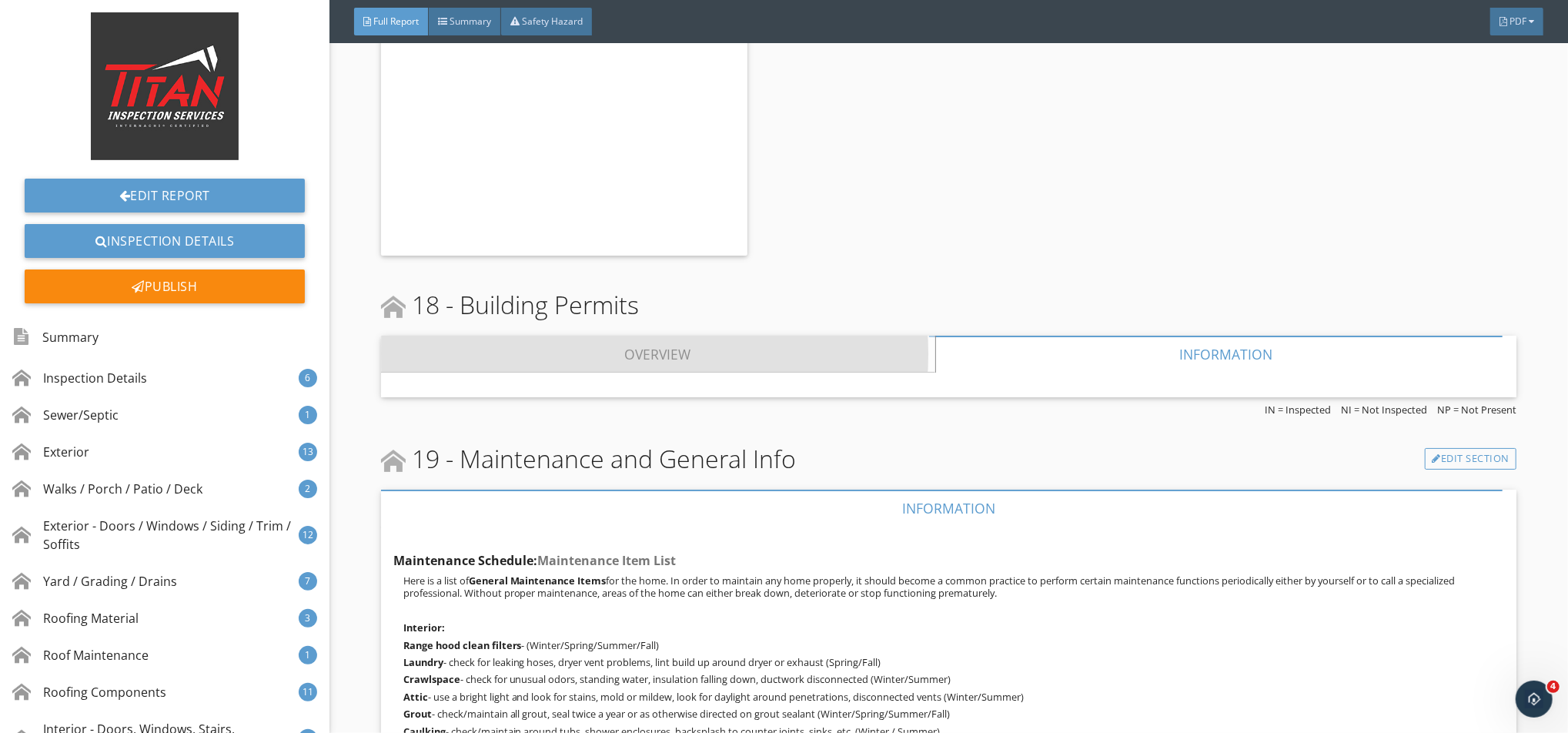
click at [869, 357] on link "Overview" at bounding box center [658, 354] width 554 height 37
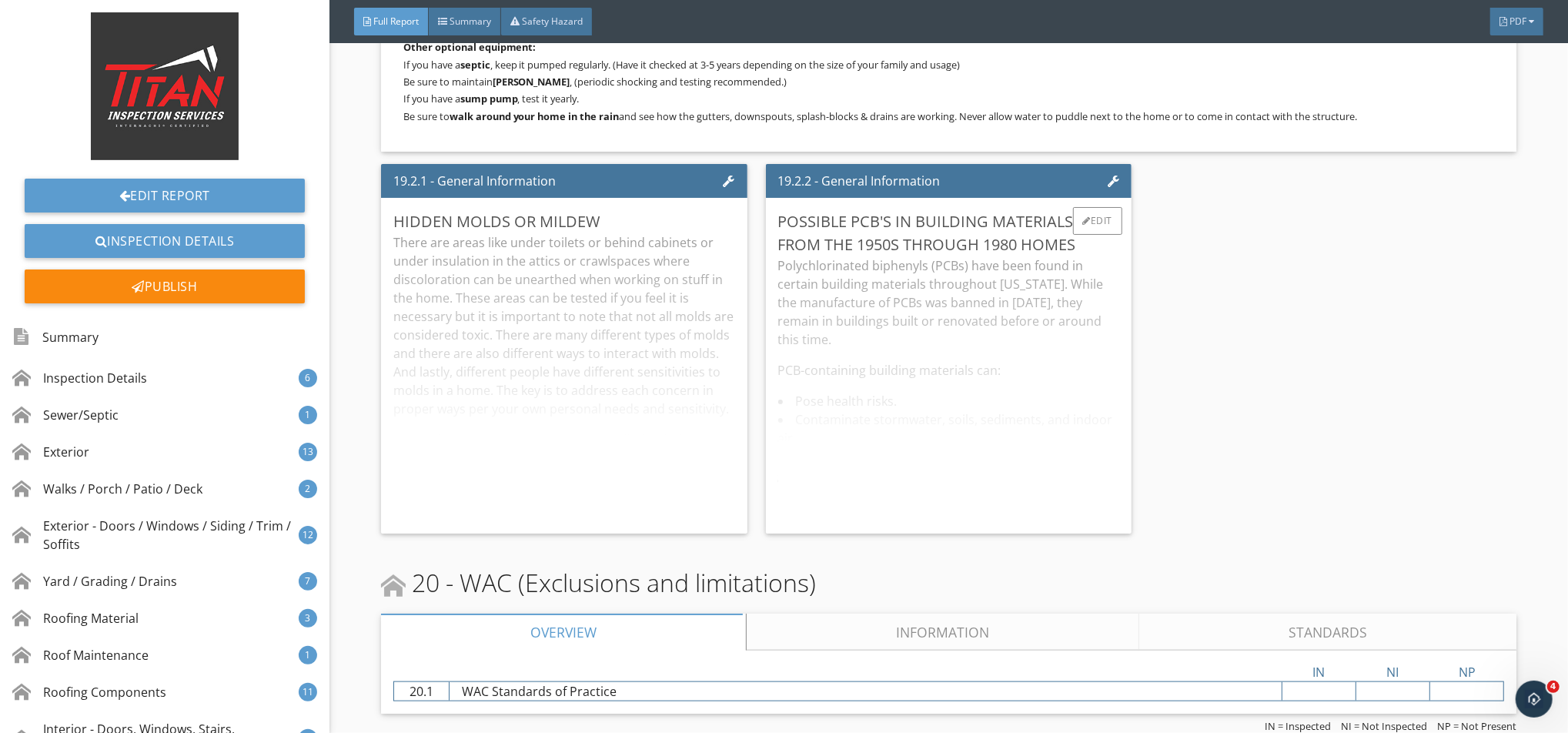
scroll to position [29365, 0]
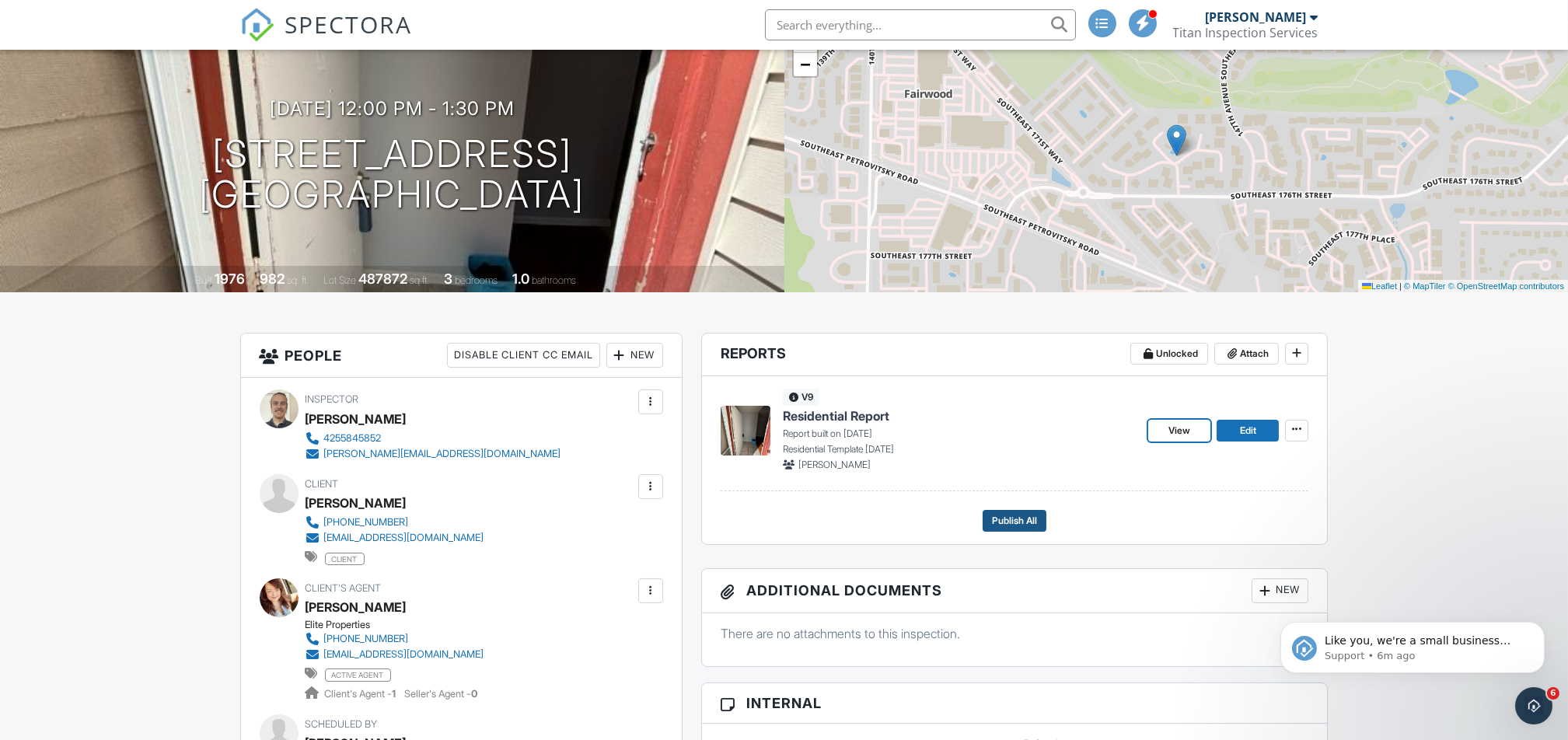
click at [1005, 517] on span "Publish All" at bounding box center [1014, 521] width 45 height 16
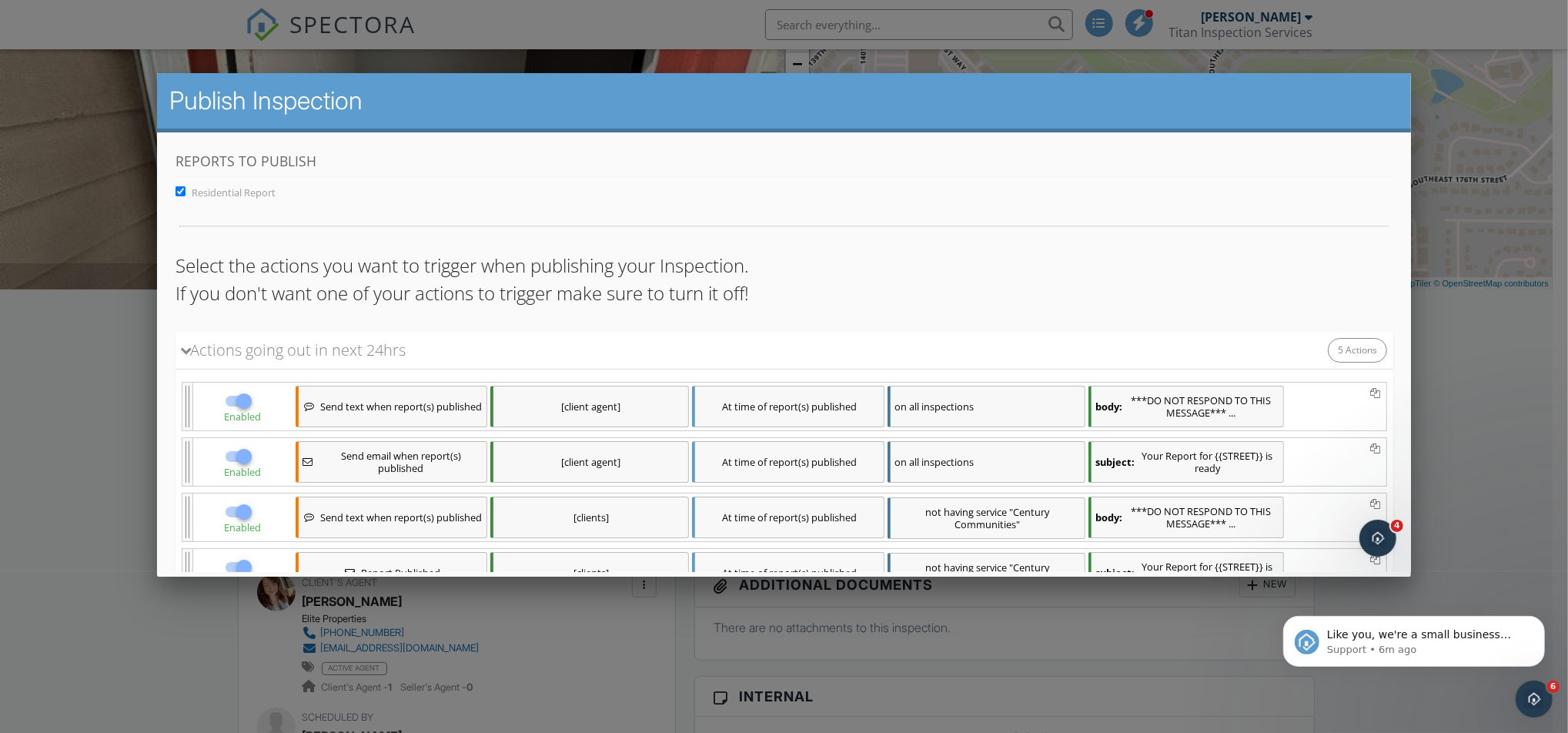
scroll to position [387, 0]
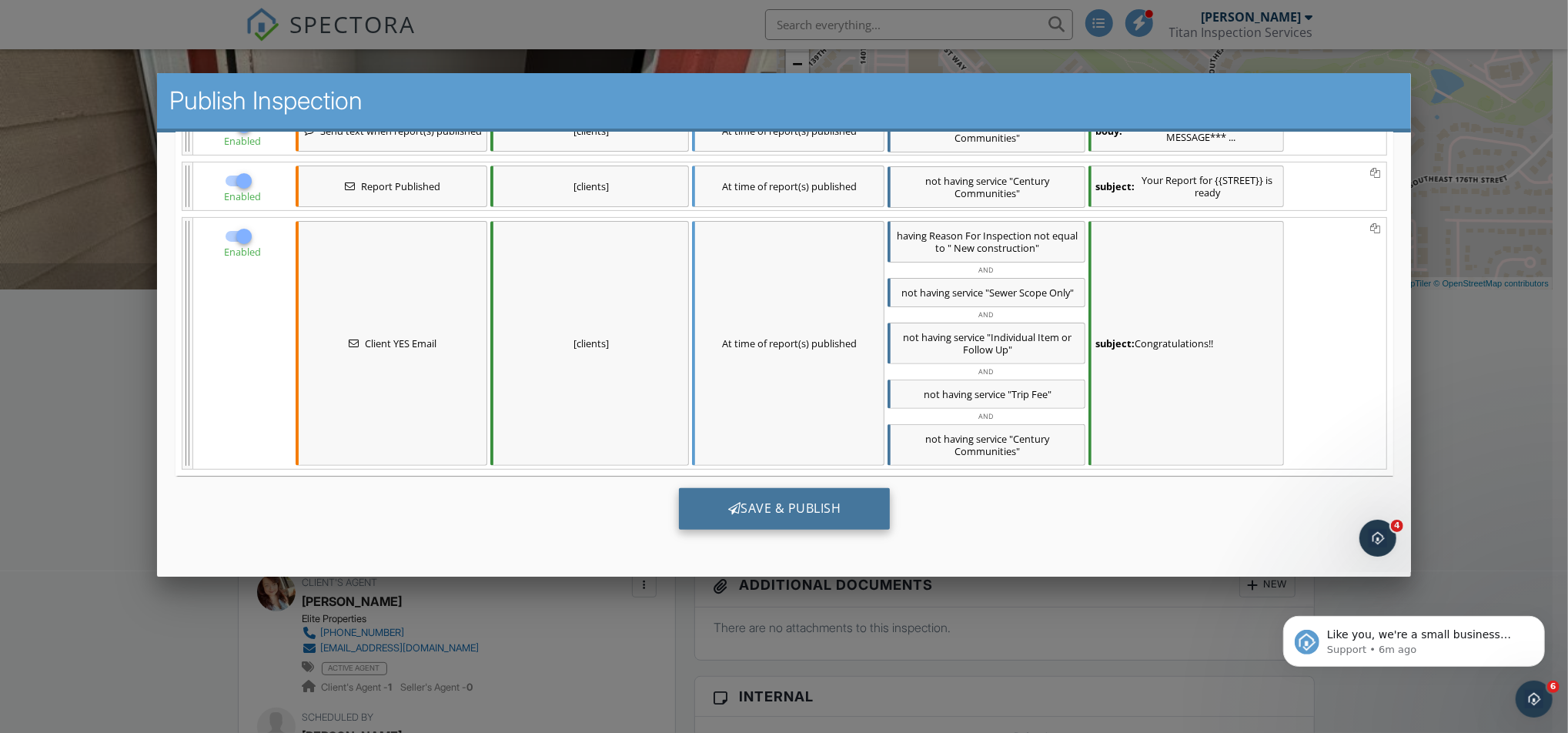
click at [808, 524] on div "Save & Publish" at bounding box center [784, 509] width 212 height 41
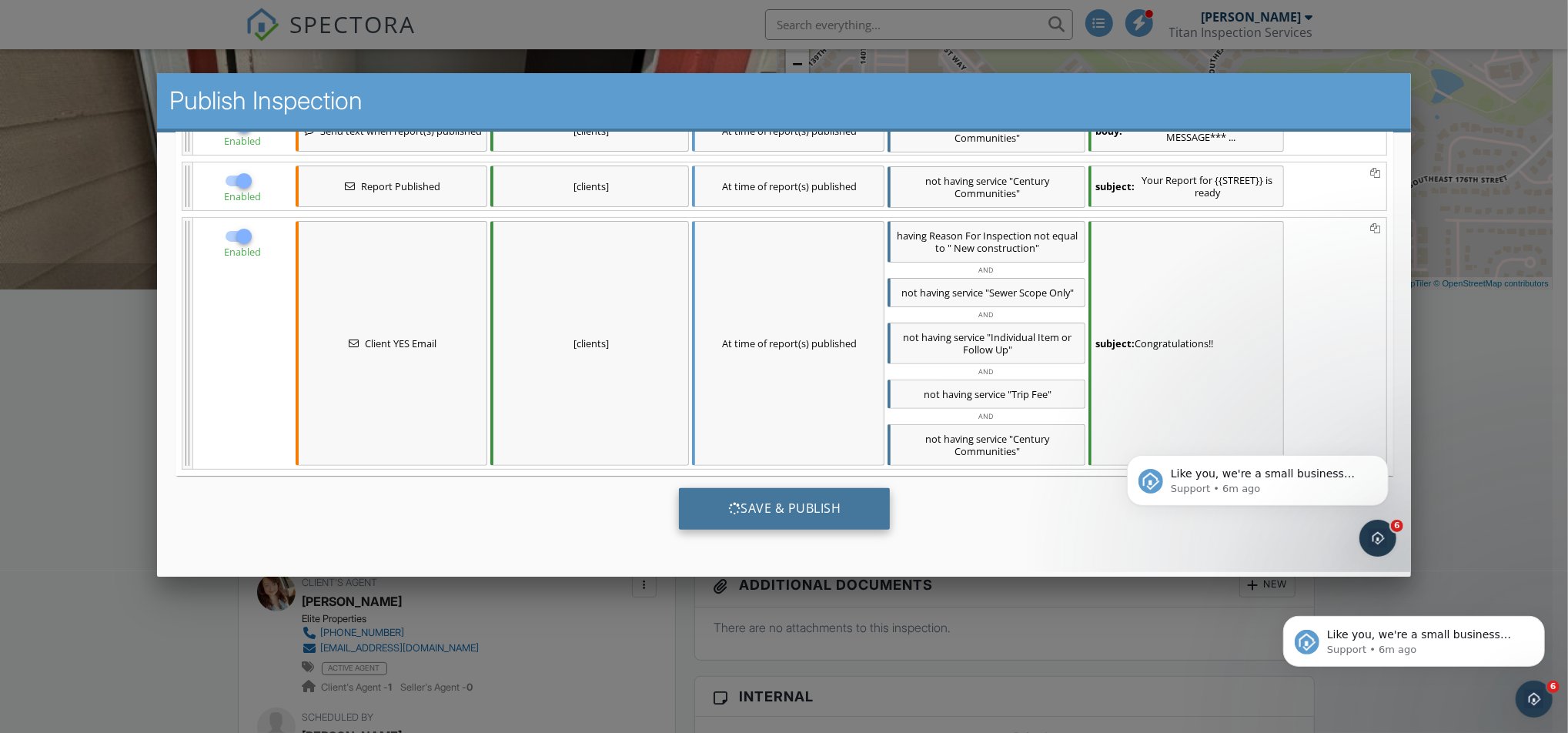
scroll to position [0, 0]
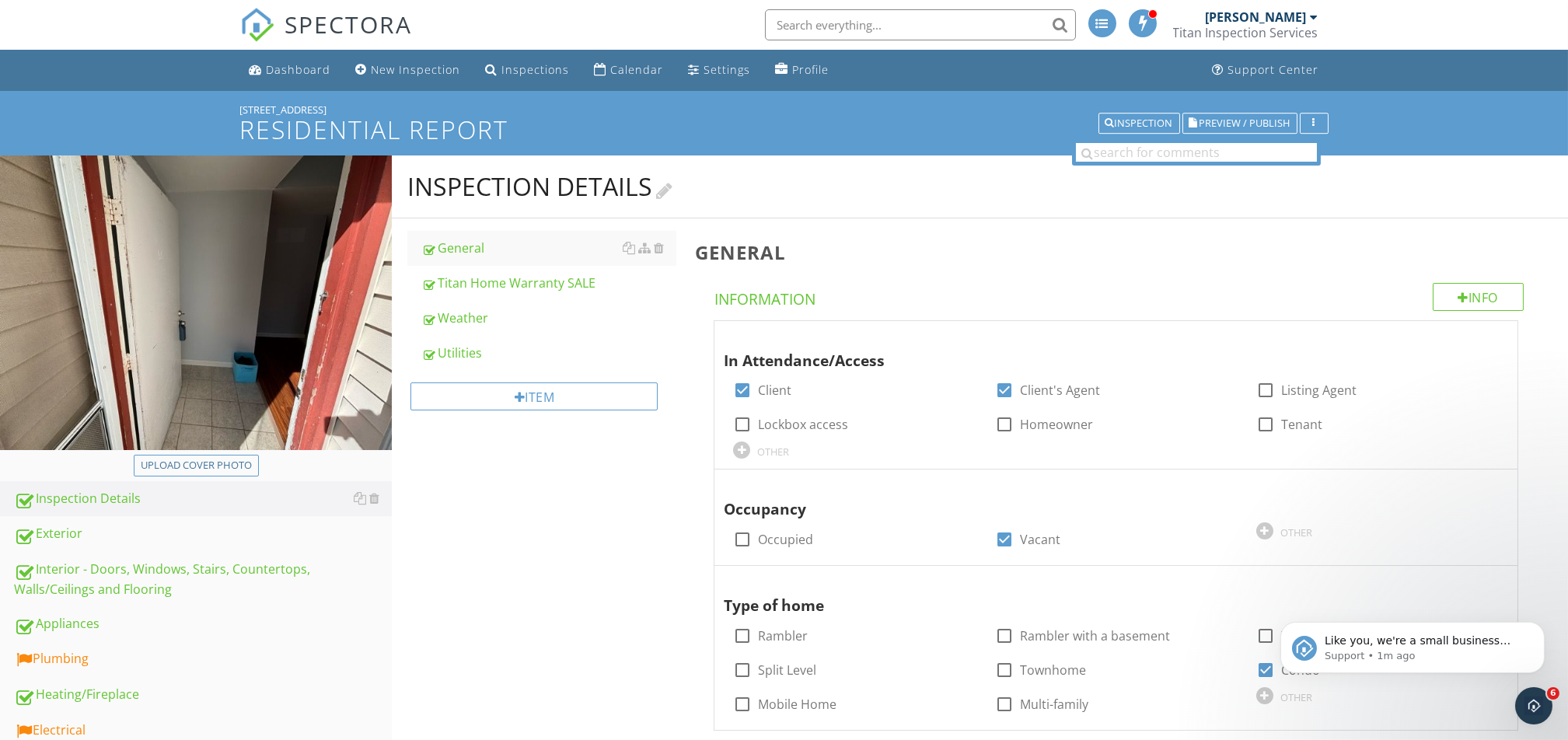
scroll to position [311, 0]
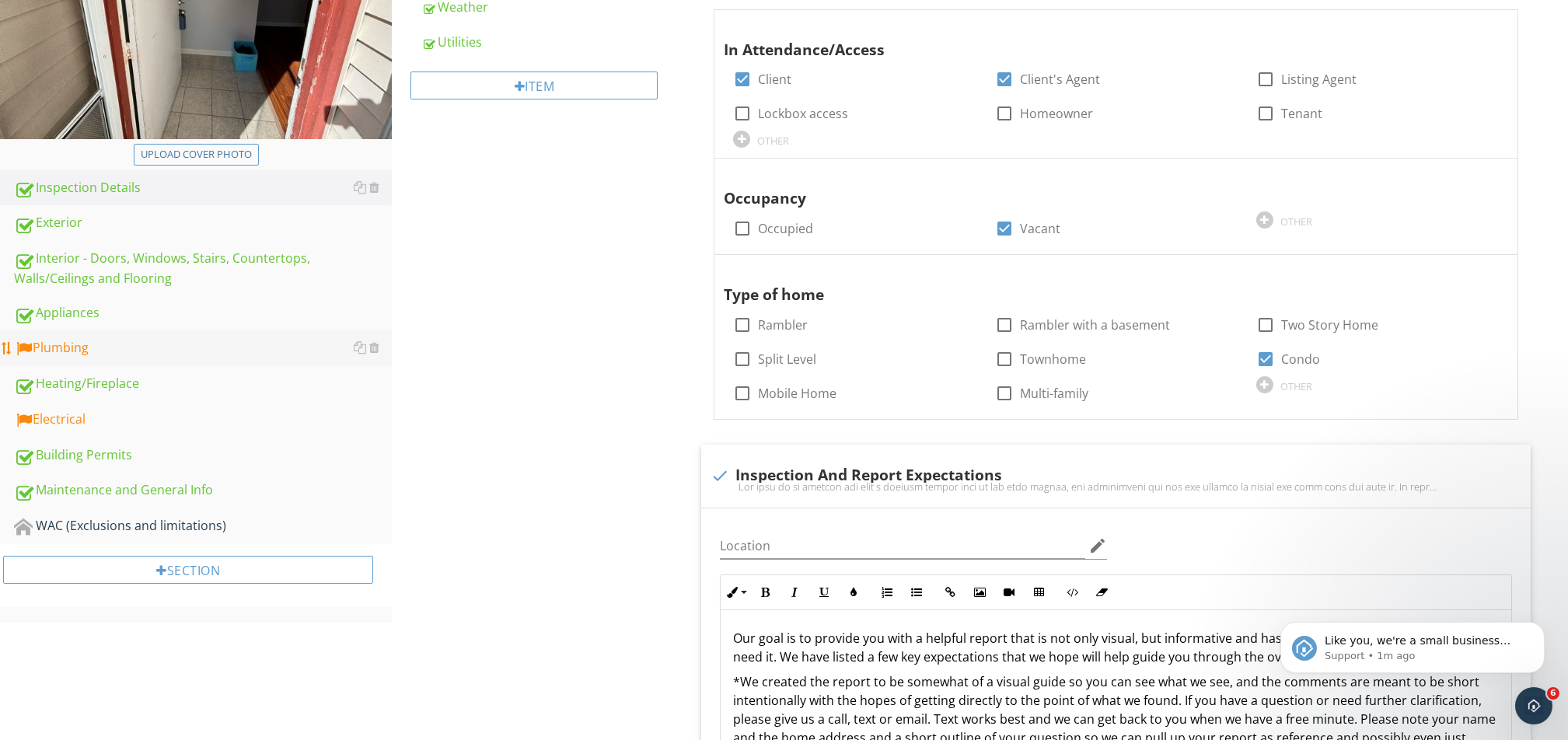
click at [86, 340] on div "Plumbing" at bounding box center [203, 347] width 378 height 20
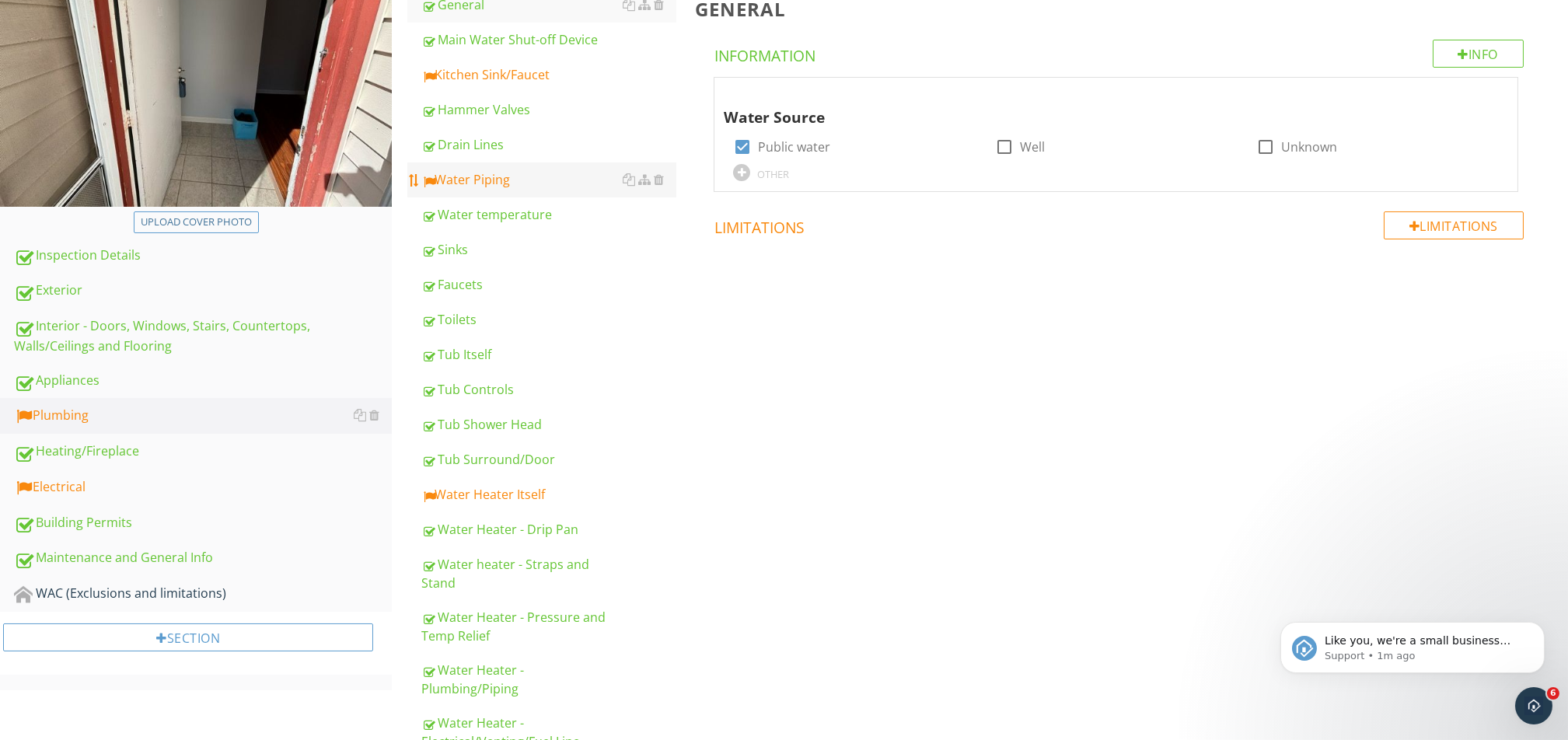
scroll to position [207, 0]
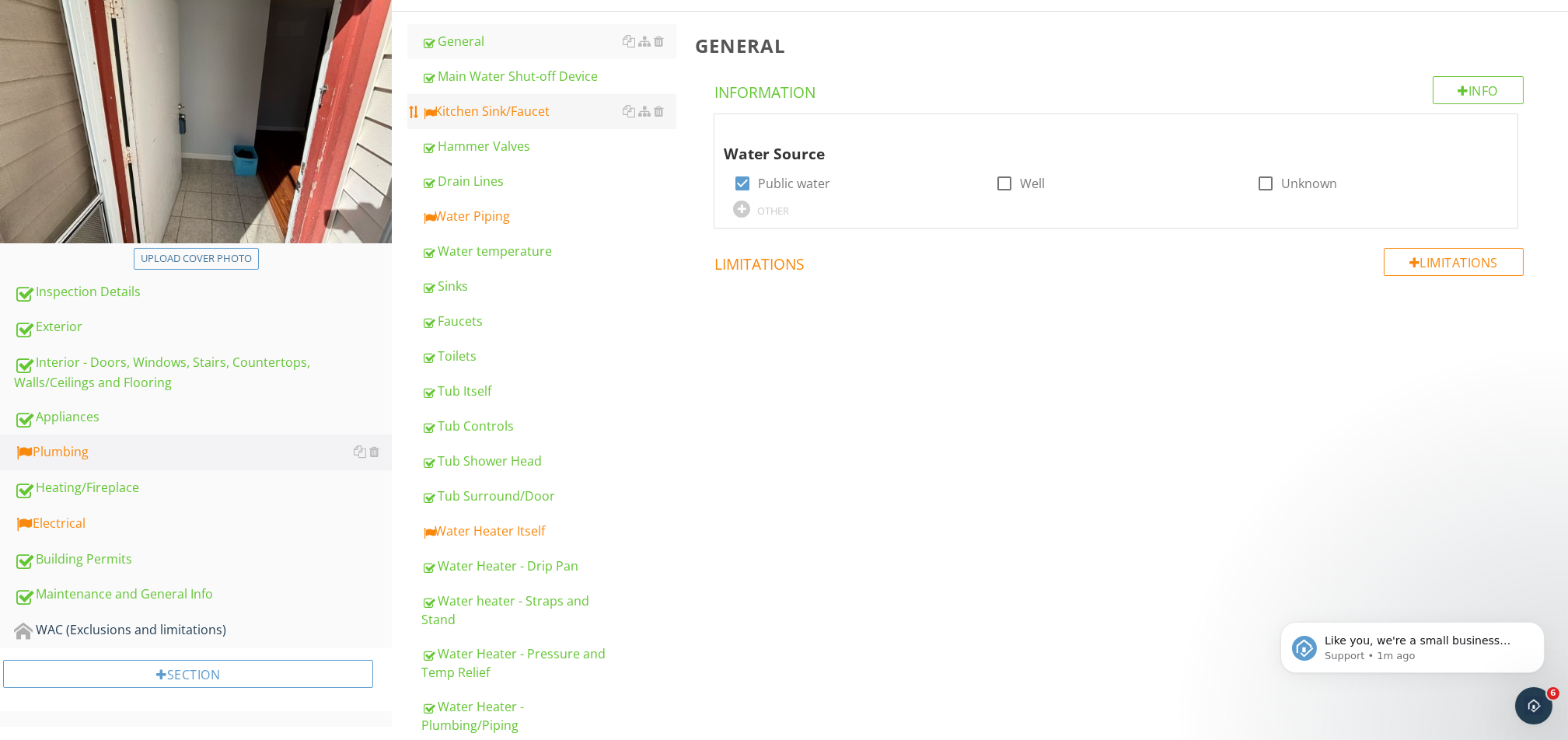
click at [526, 124] on link "Kitchen Sink/Faucet" at bounding box center [549, 111] width 255 height 34
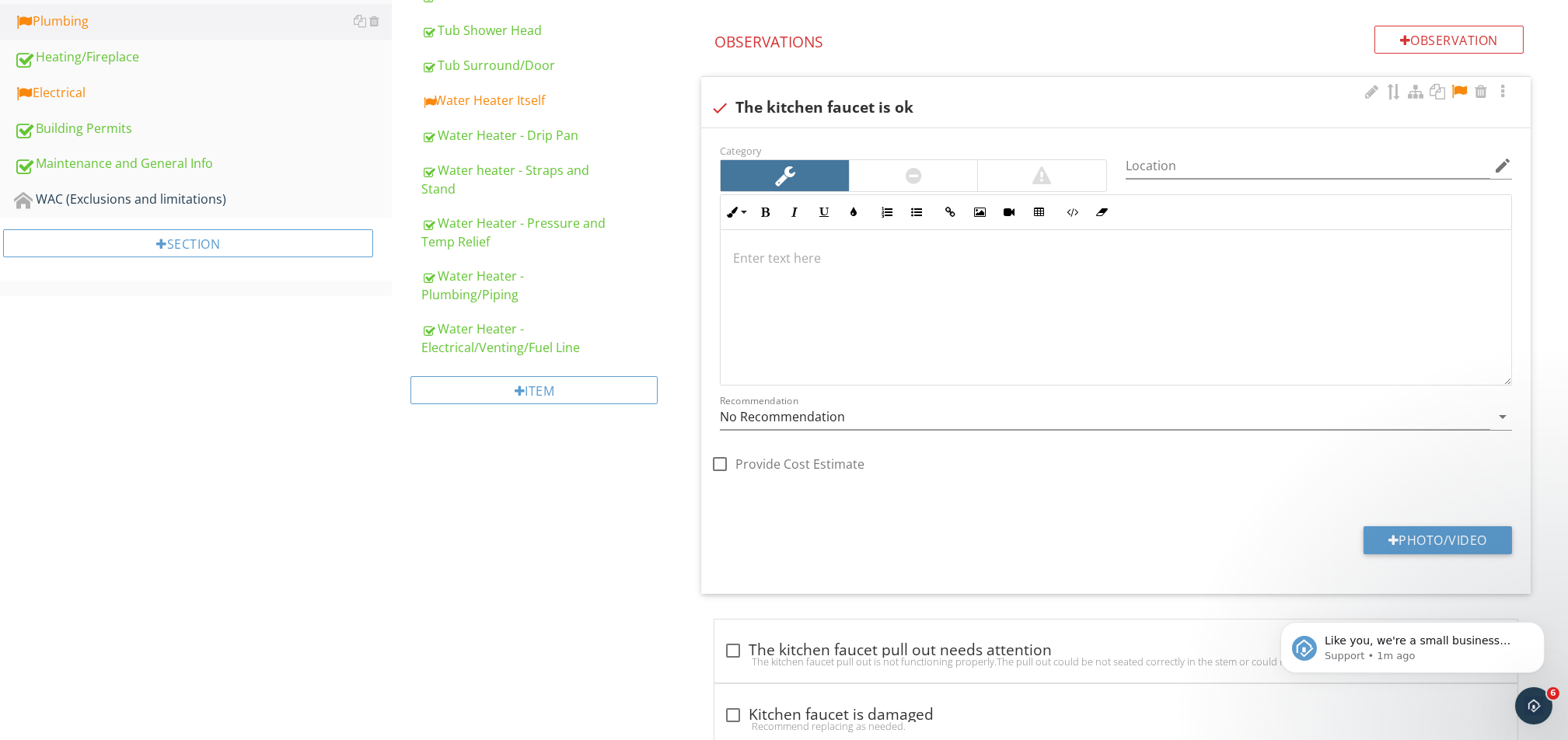
scroll to position [517, 0]
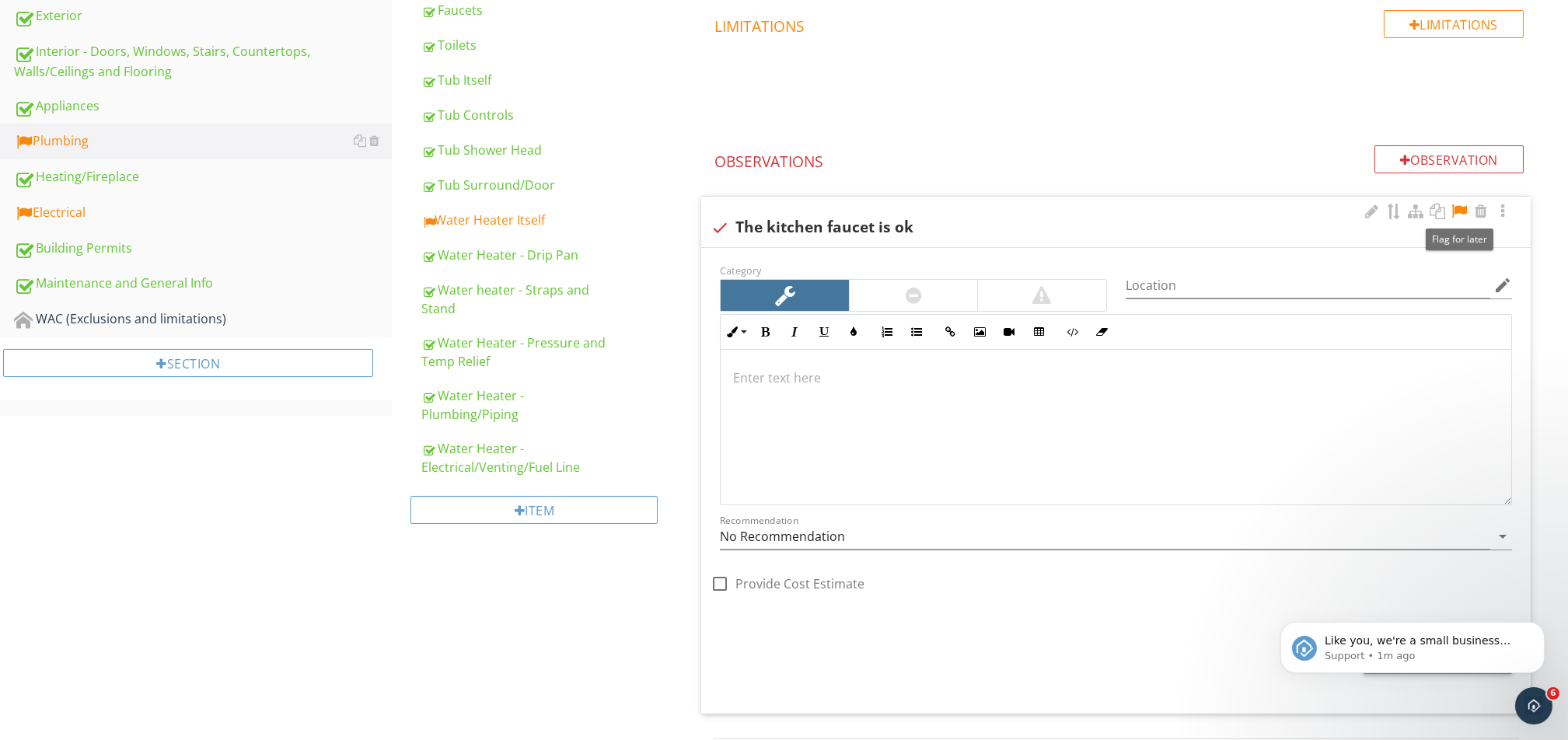
click at [1175, 213] on div at bounding box center [1459, 211] width 19 height 16
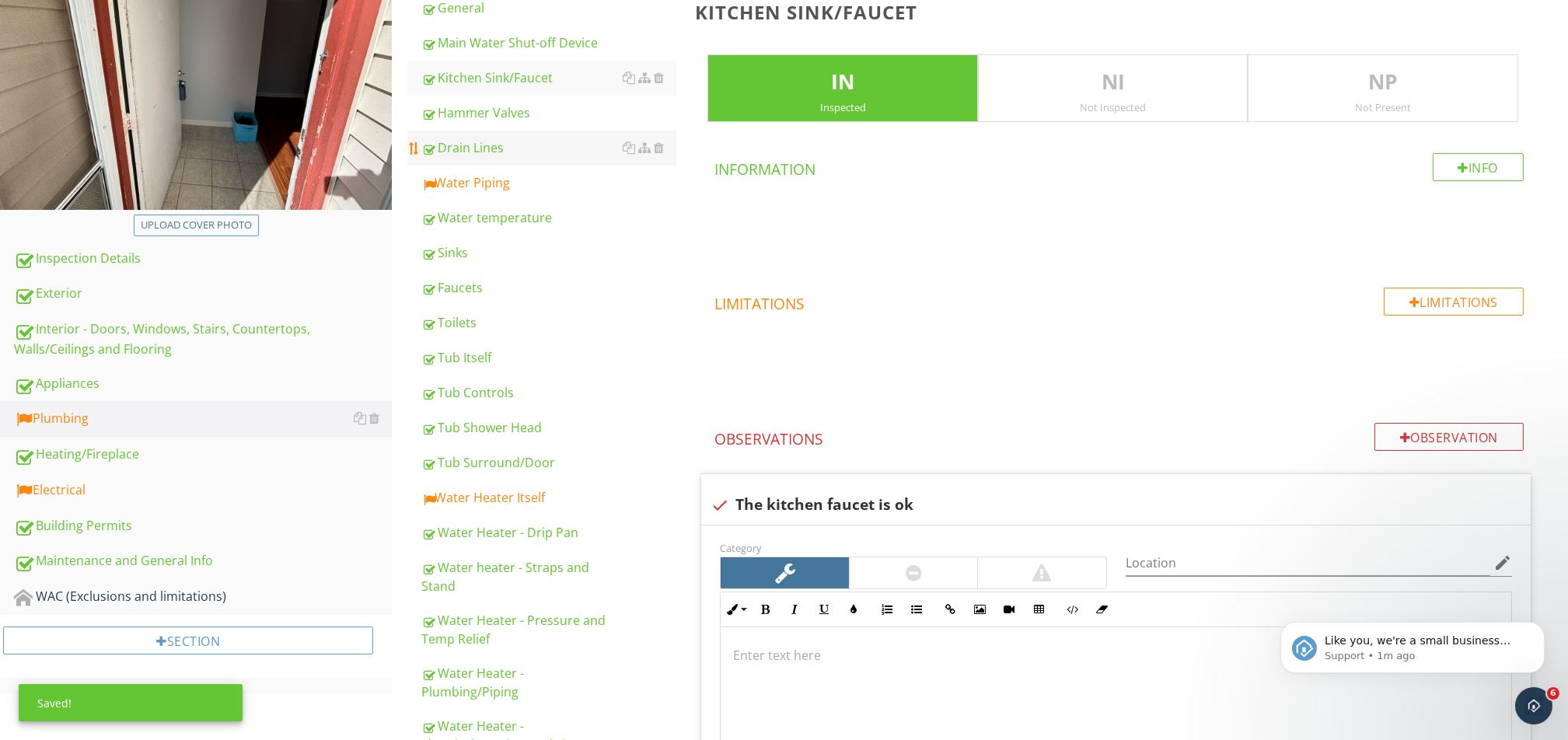
scroll to position [207, 0]
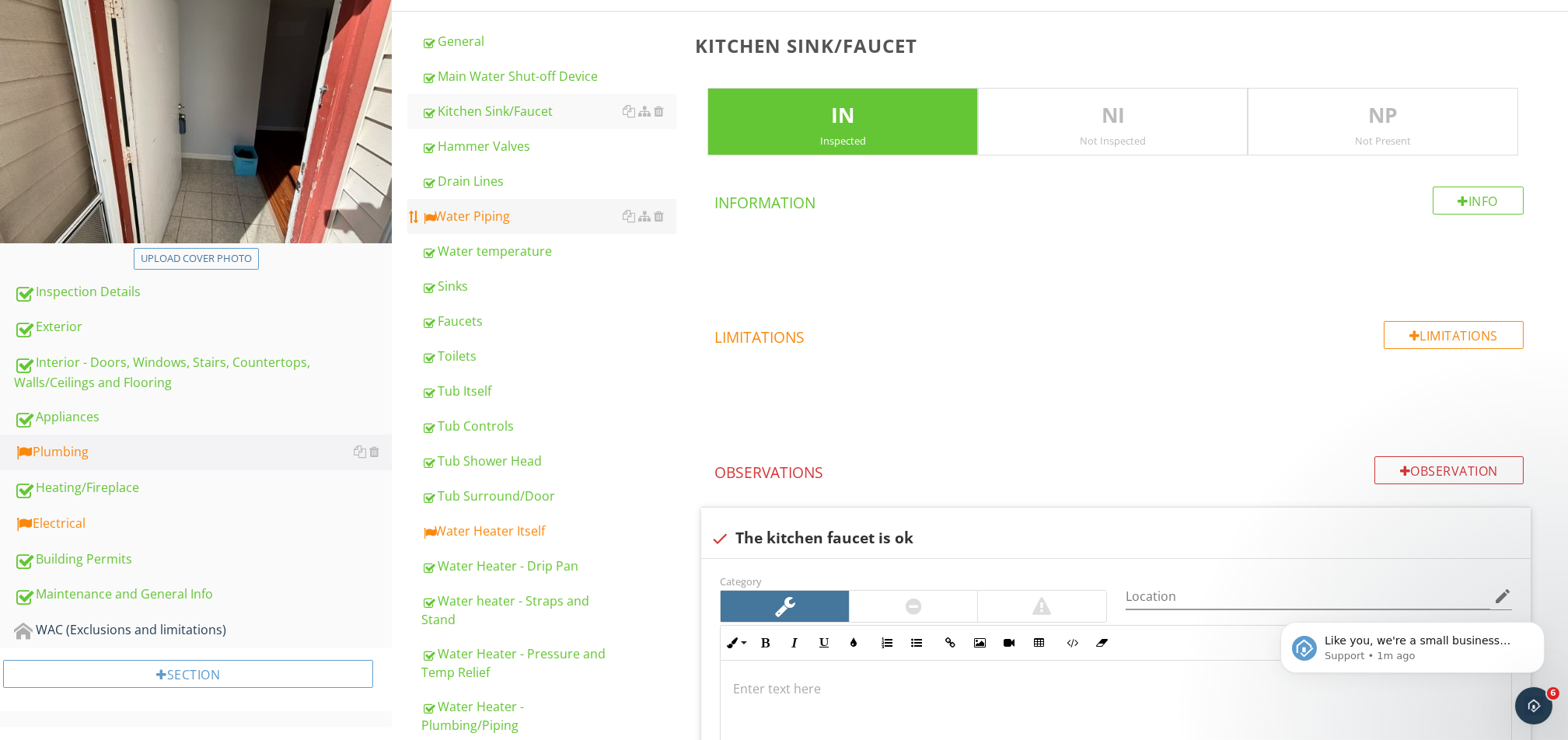
click at [527, 214] on div "Water Piping" at bounding box center [549, 217] width 255 height 19
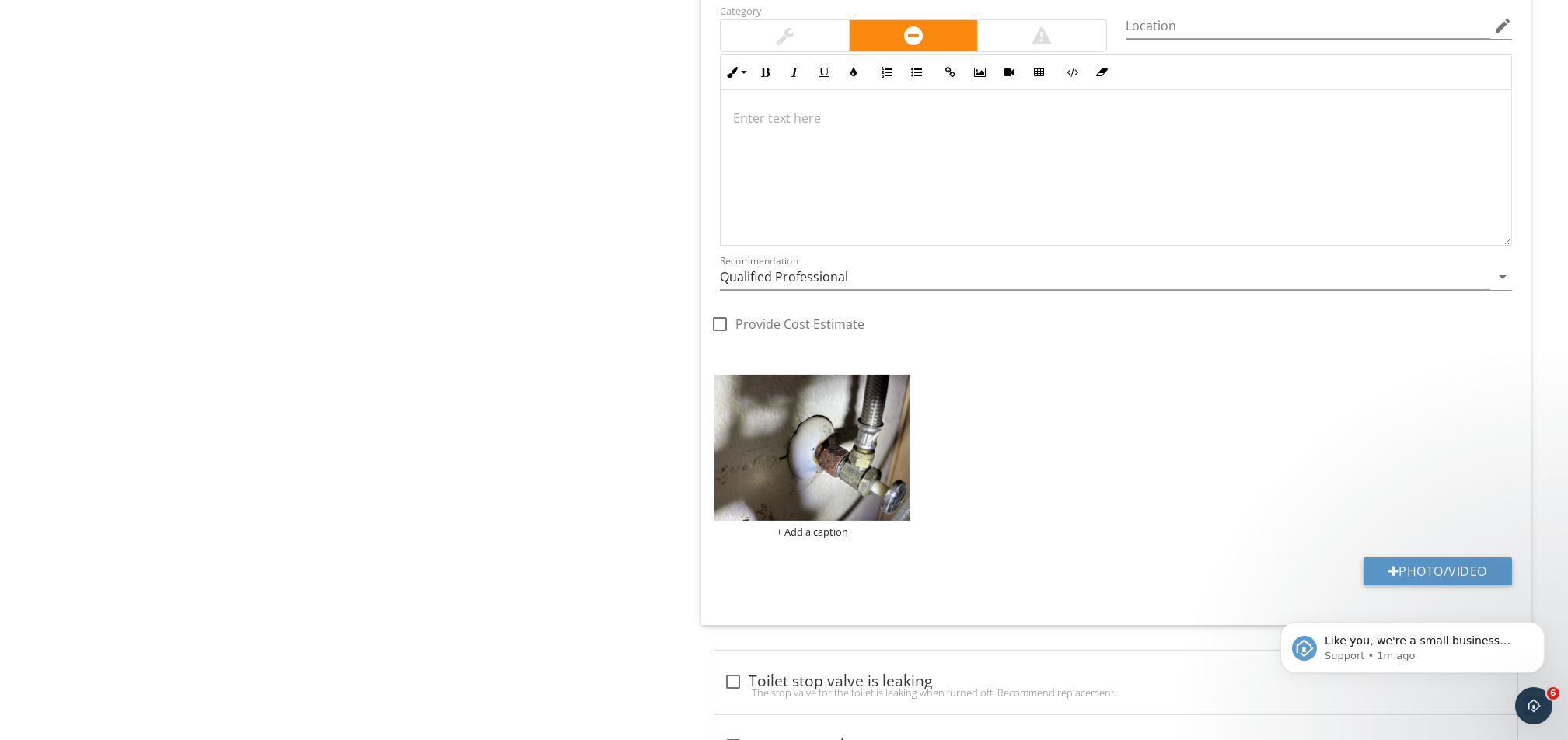
scroll to position [1554, 0]
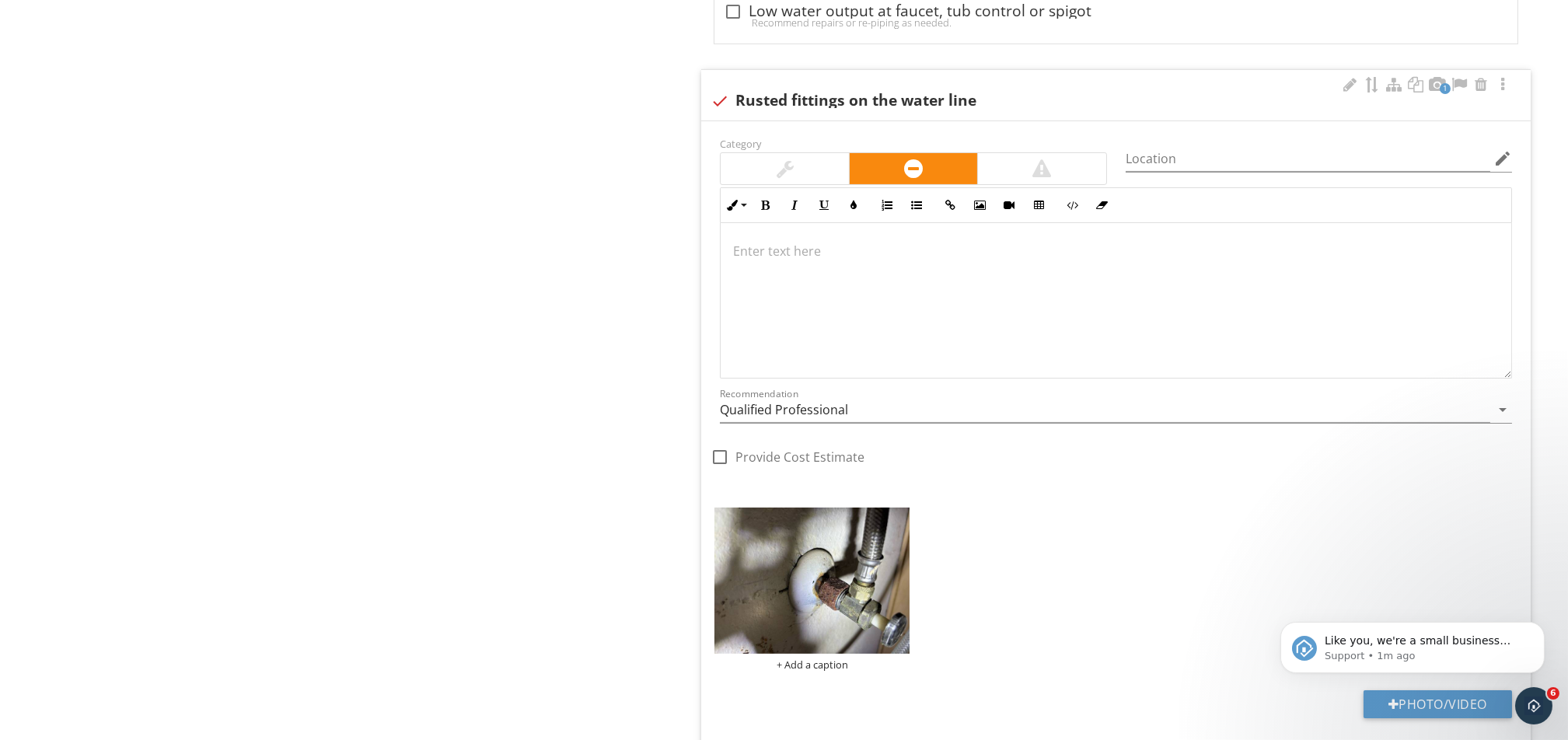
click at [827, 260] on p at bounding box center [1116, 251] width 765 height 19
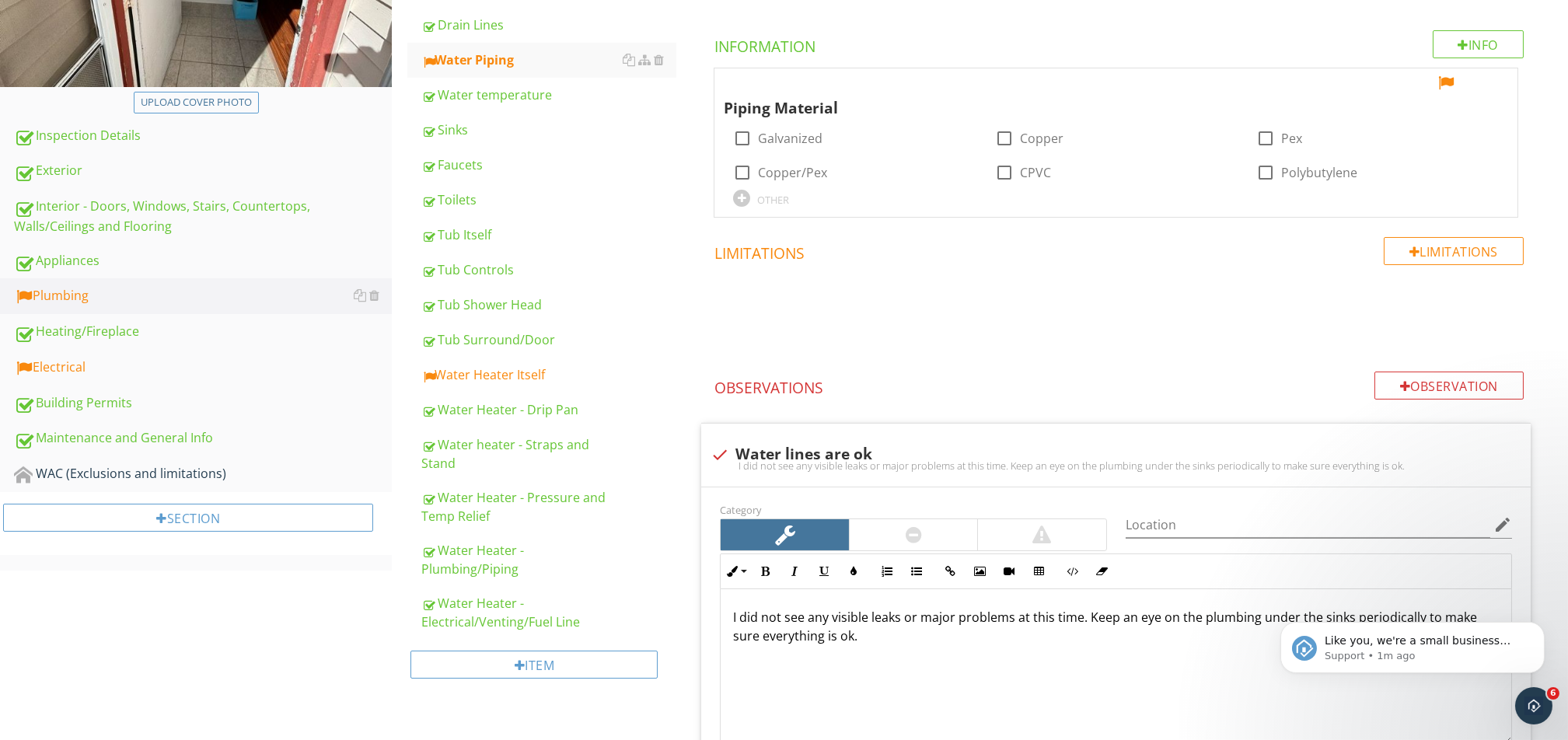
scroll to position [314, 0]
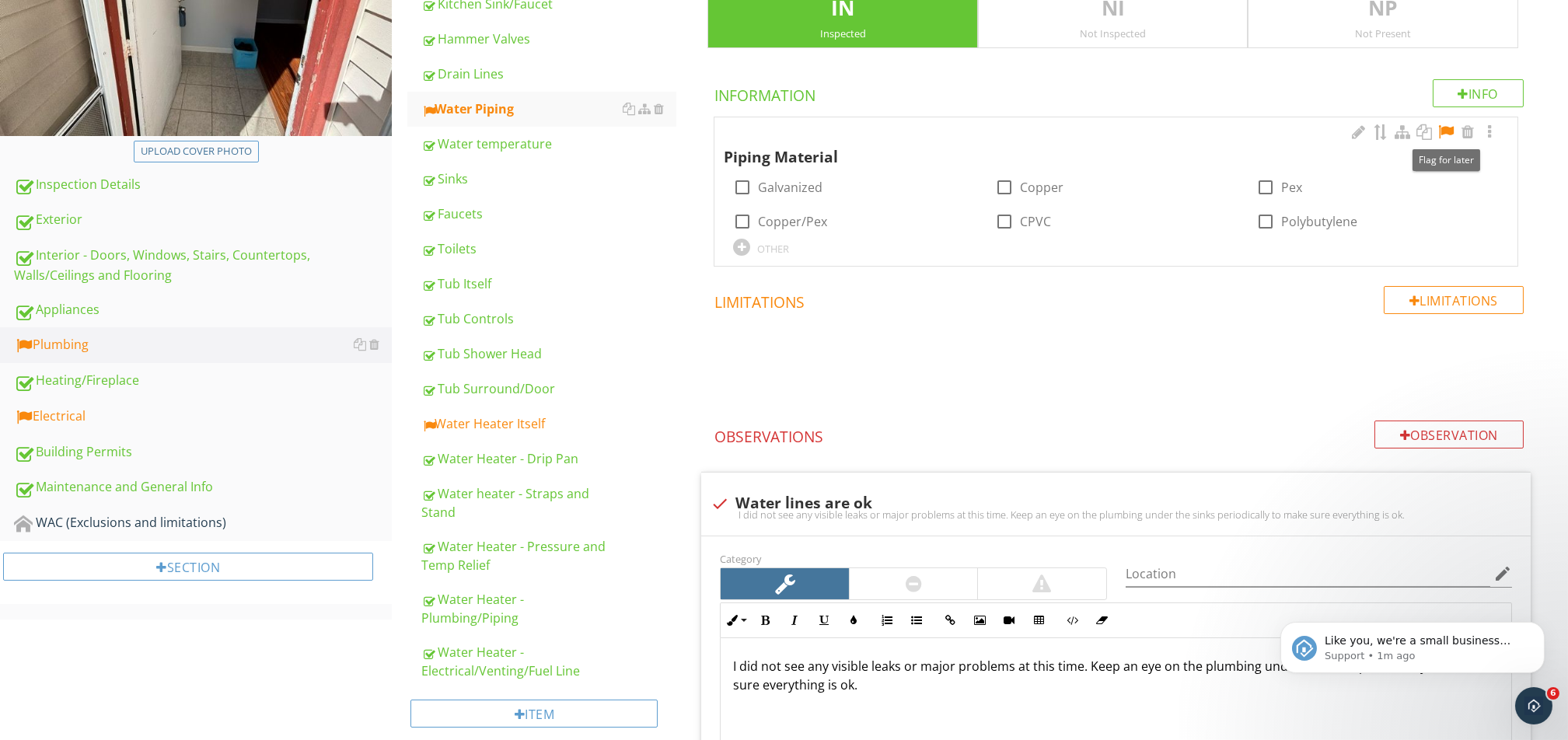
drag, startPoint x: 1438, startPoint y: 131, endPoint x: 1410, endPoint y: 141, distance: 29.7
click at [1175, 132] on div at bounding box center [1446, 132] width 19 height 16
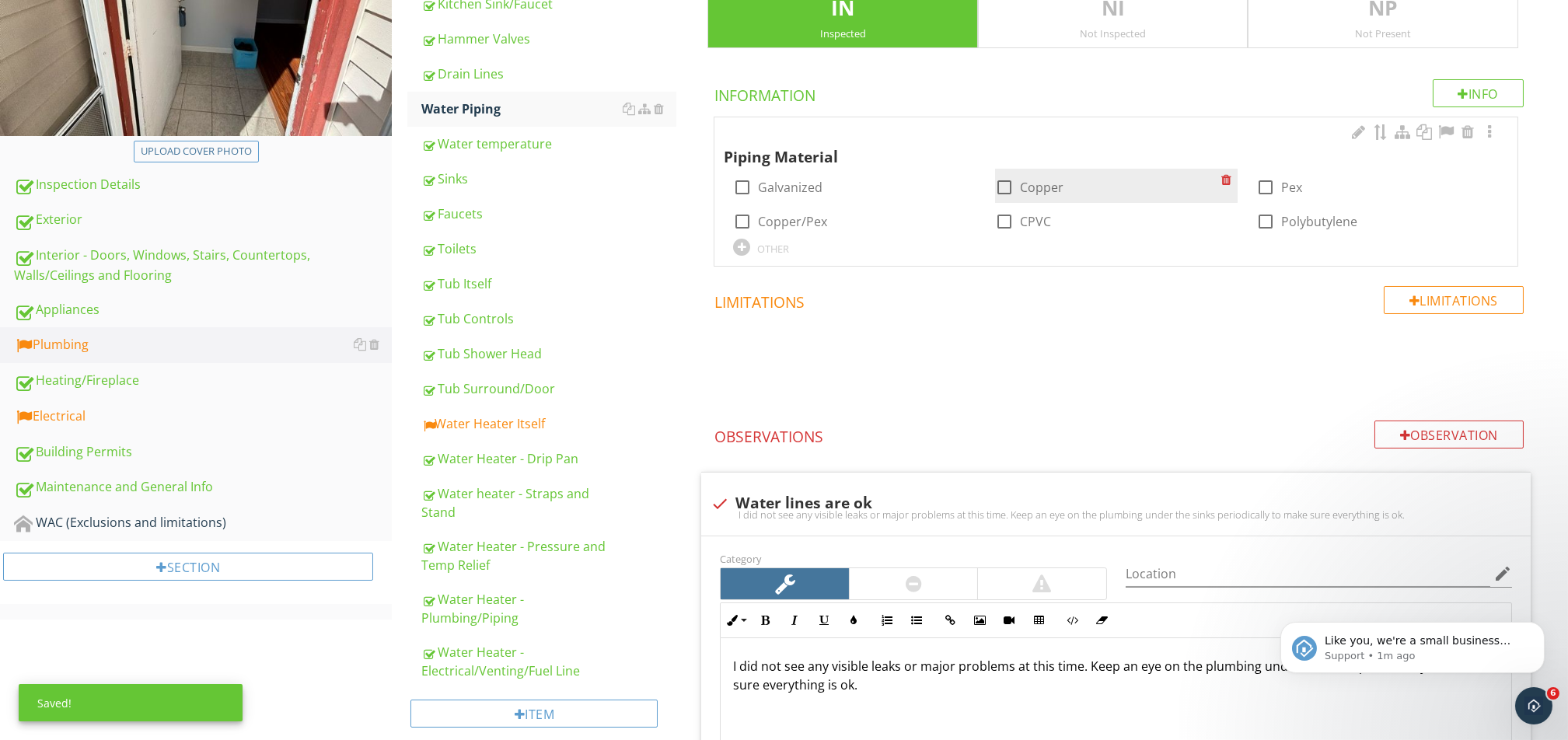
click at [1005, 185] on div at bounding box center [1004, 187] width 26 height 26
checkbox input "true"
click at [512, 420] on div "Water Heater Itself" at bounding box center [549, 424] width 255 height 19
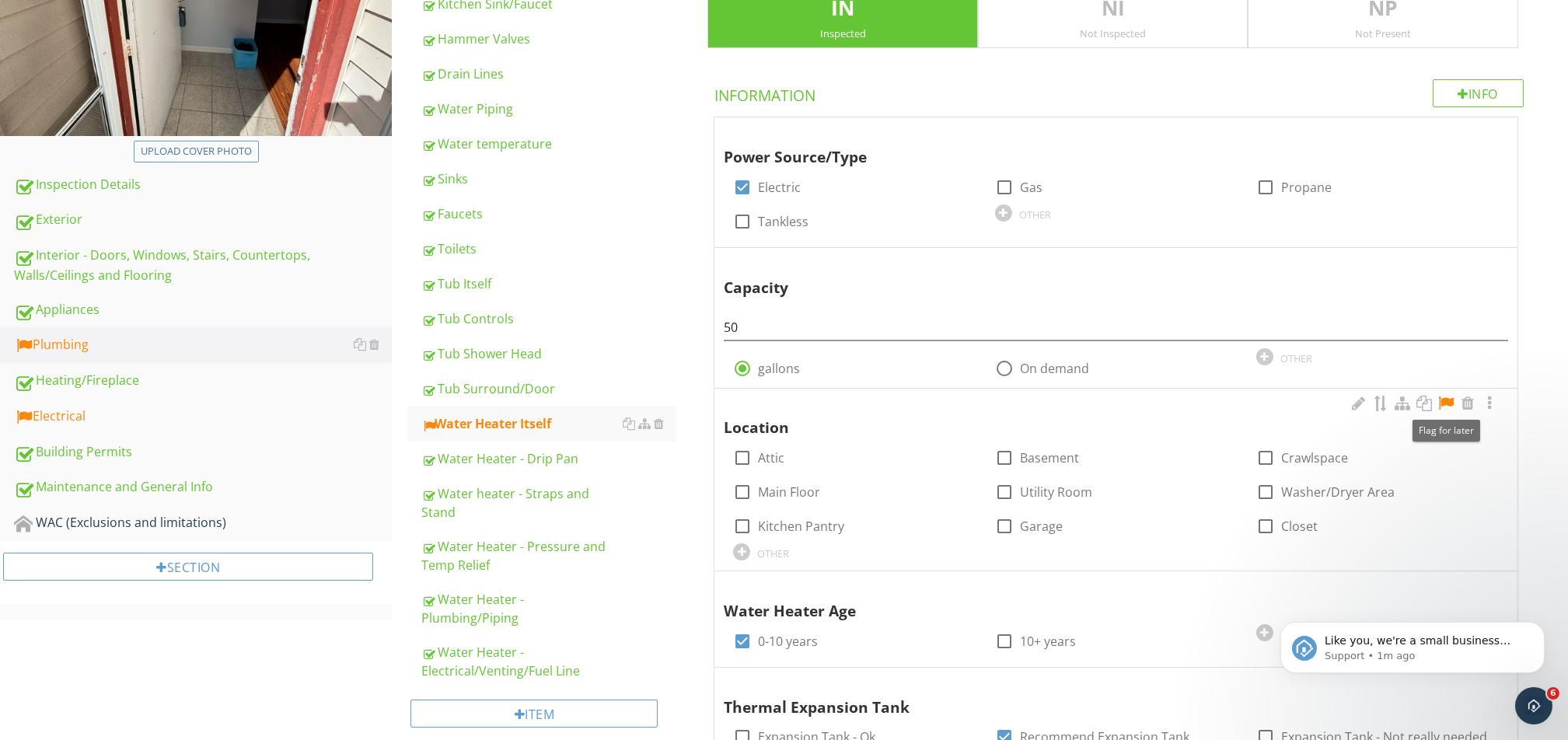
click at [1175, 406] on div at bounding box center [1446, 403] width 19 height 16
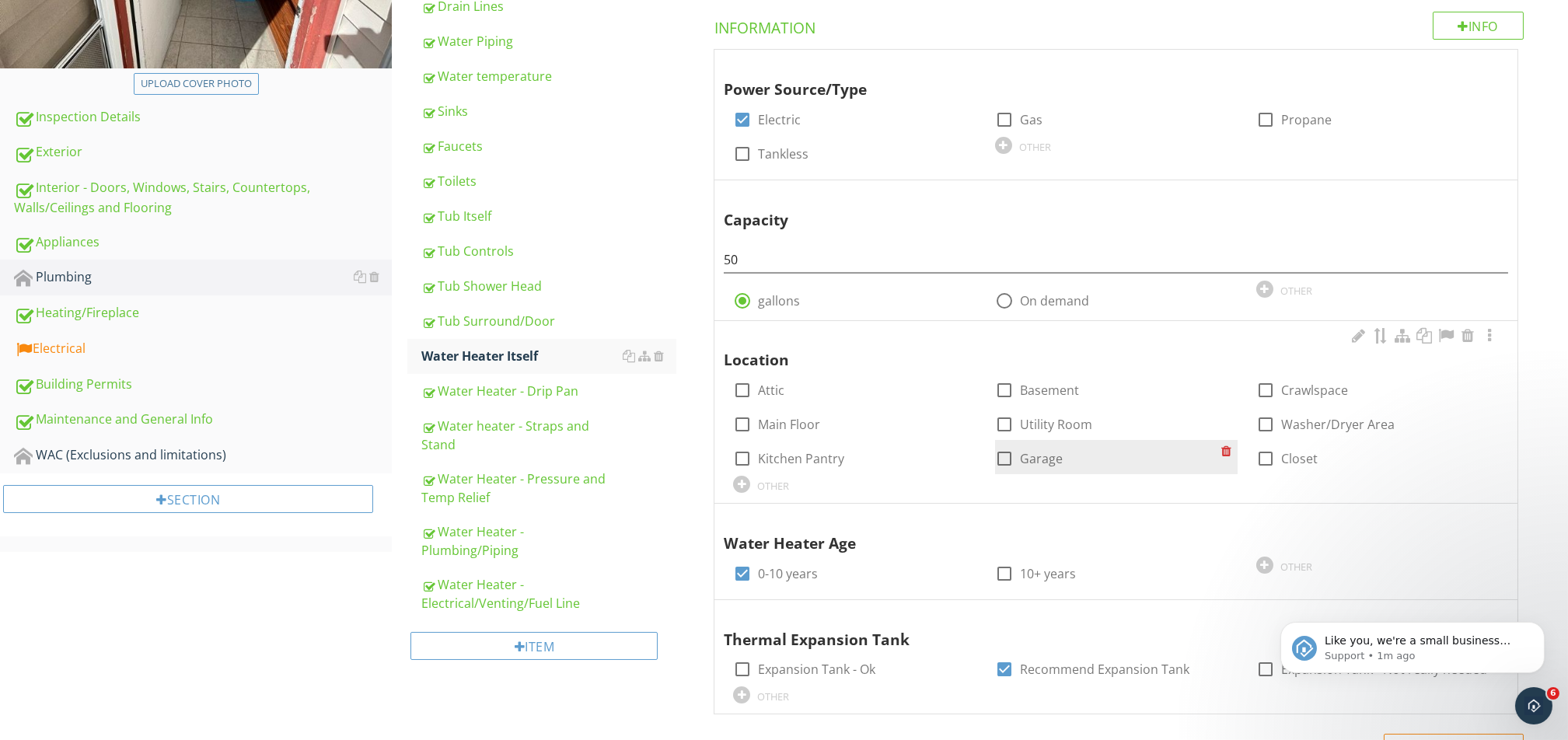
scroll to position [418, 0]
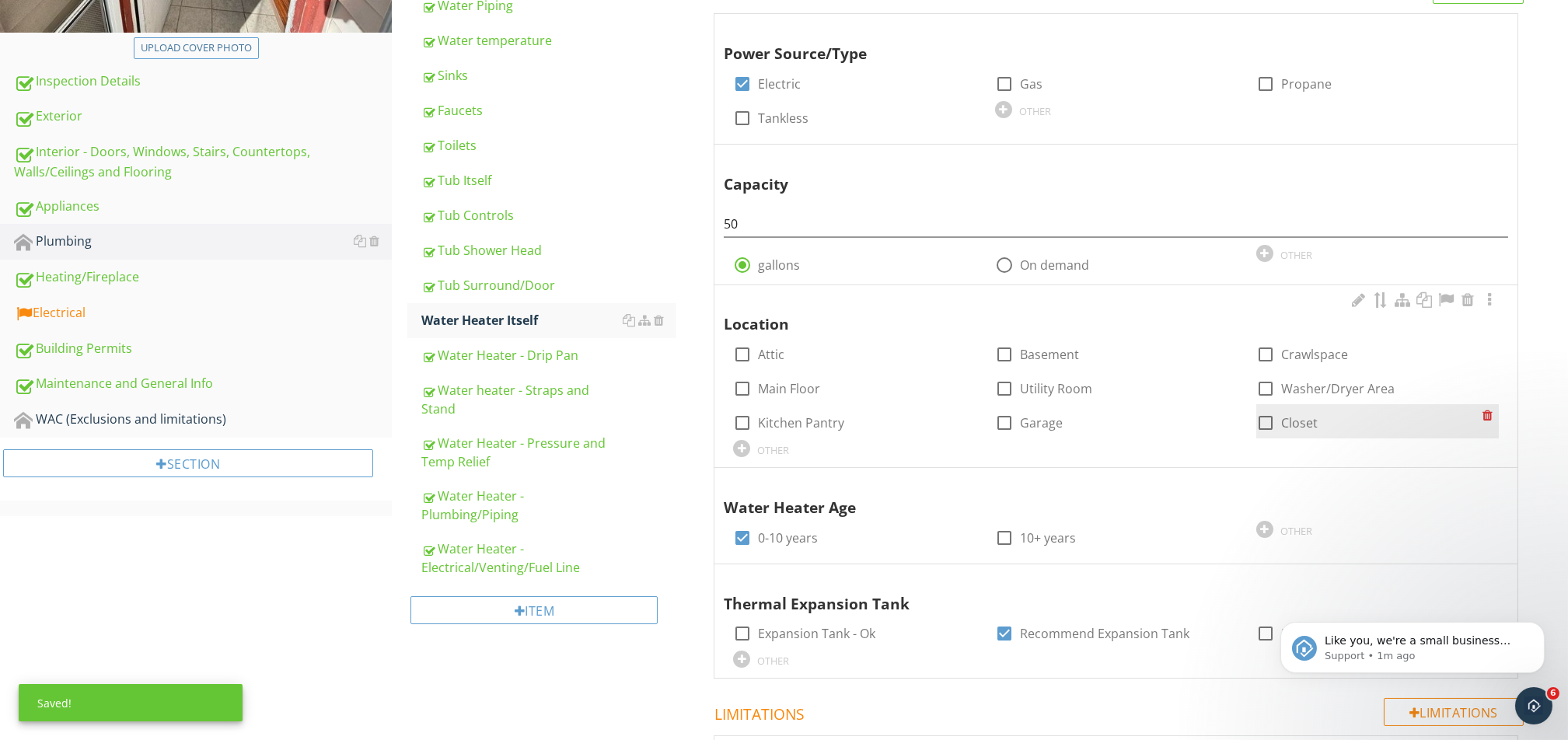
click at [1175, 430] on div at bounding box center [1265, 423] width 26 height 26
checkbox input "true"
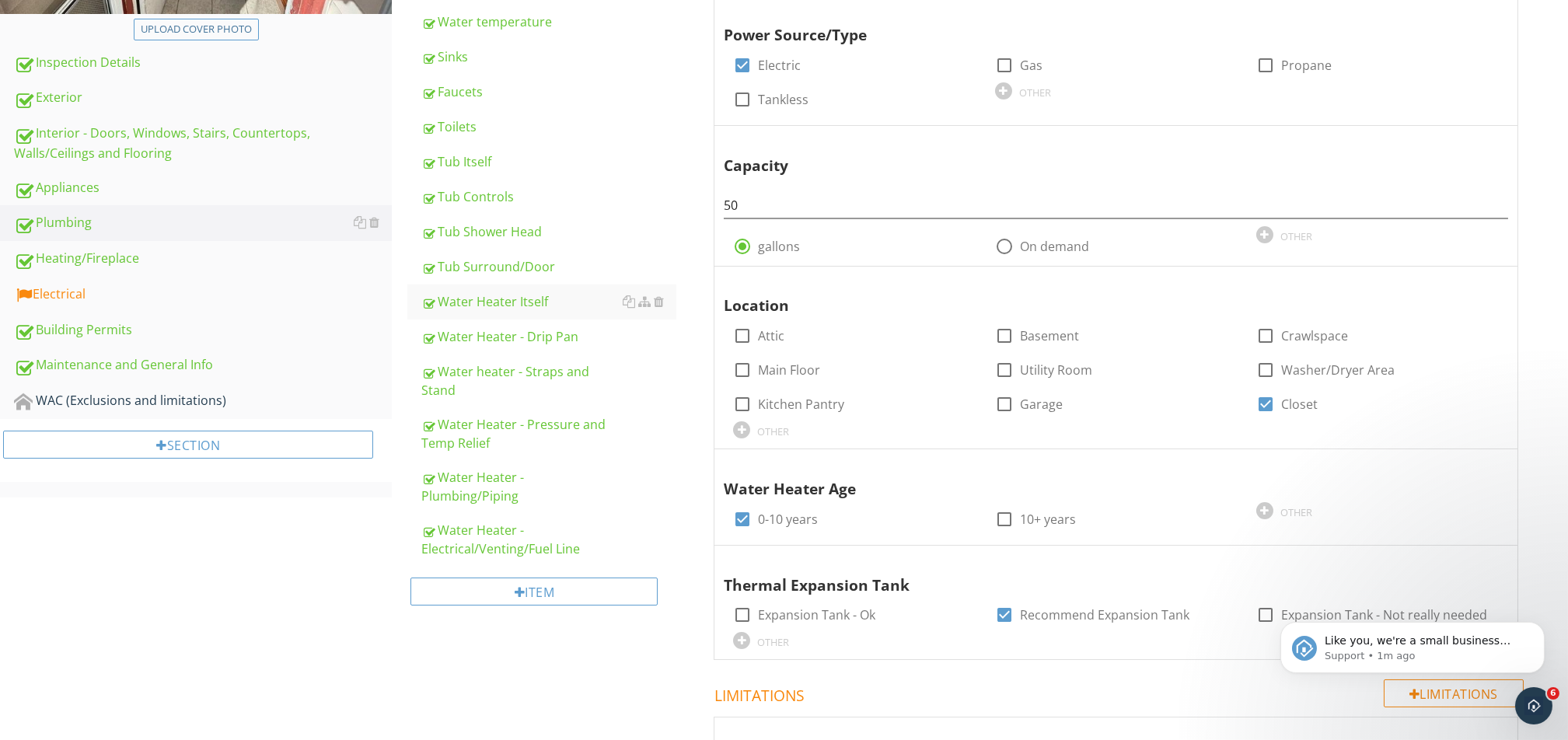
scroll to position [314, 0]
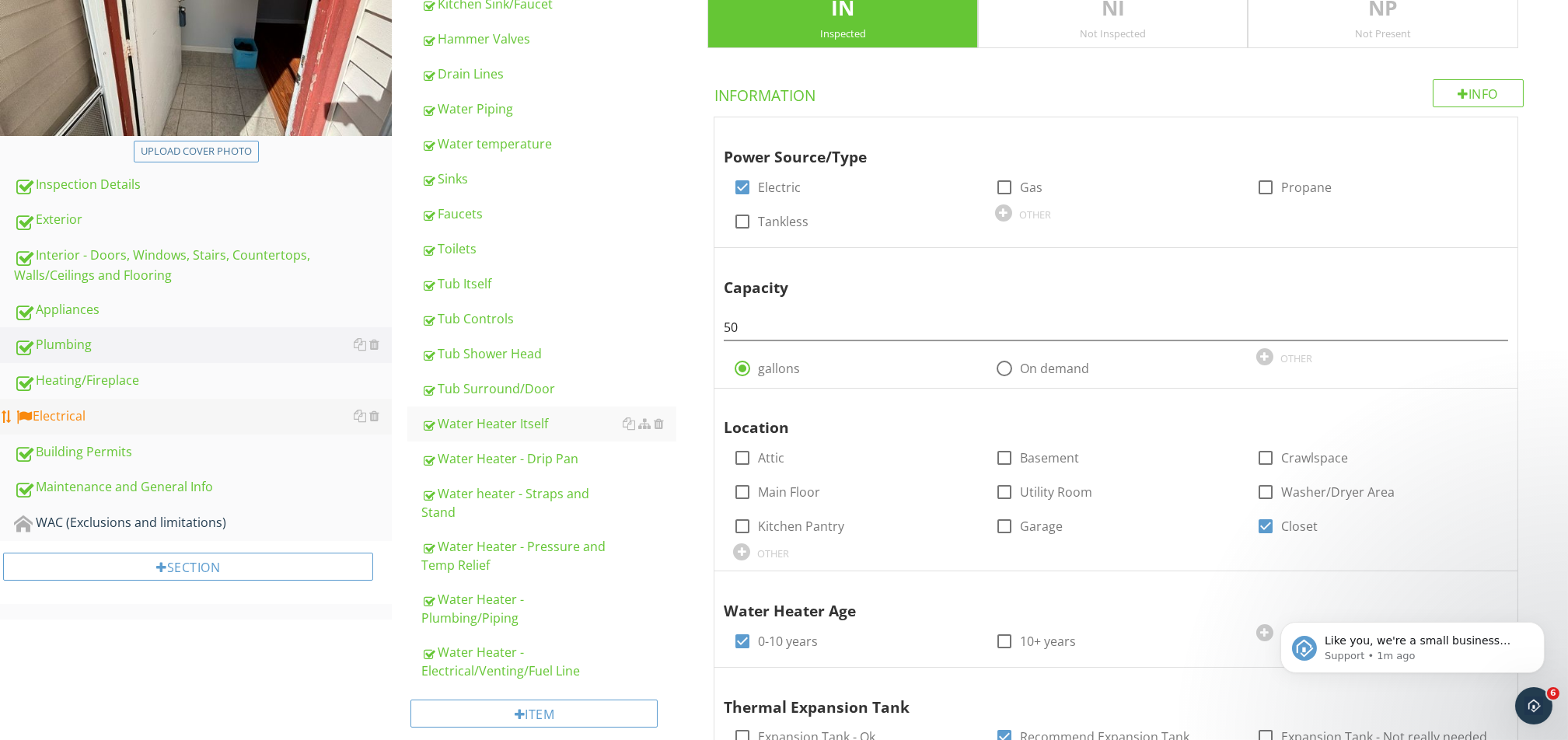
click at [127, 432] on link "Electrical" at bounding box center [203, 416] width 378 height 36
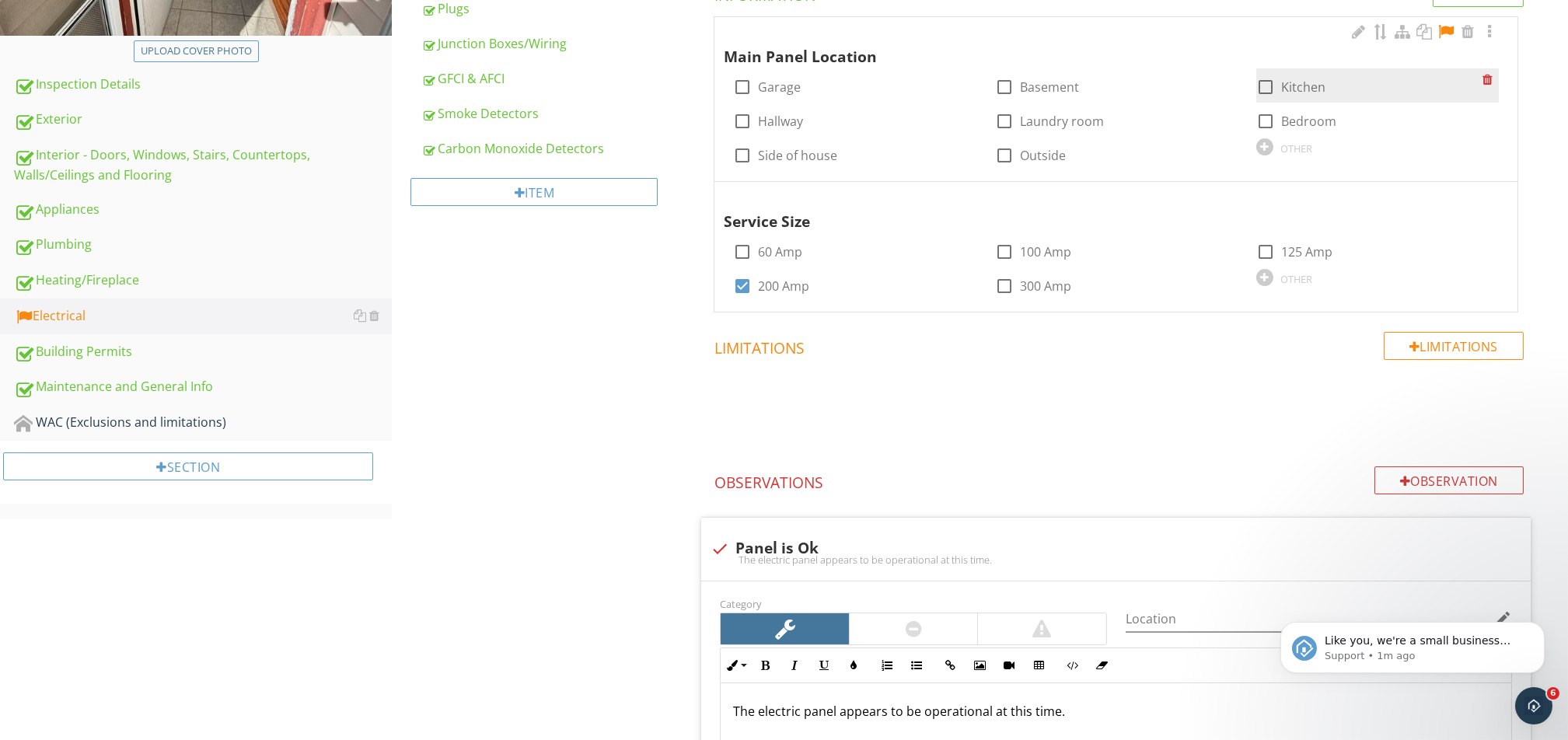
scroll to position [207, 0]
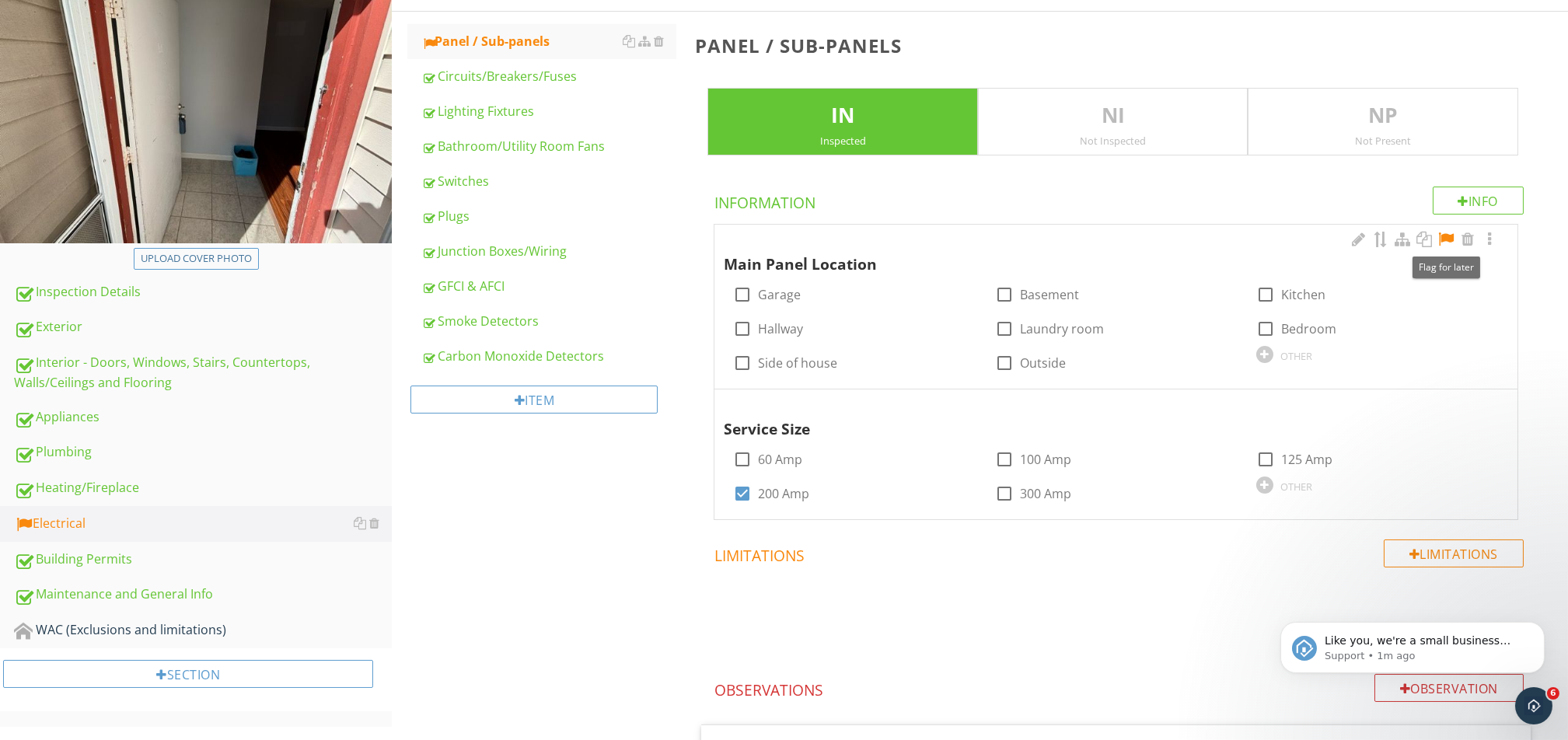
click at [1175, 232] on div at bounding box center [1446, 239] width 19 height 16
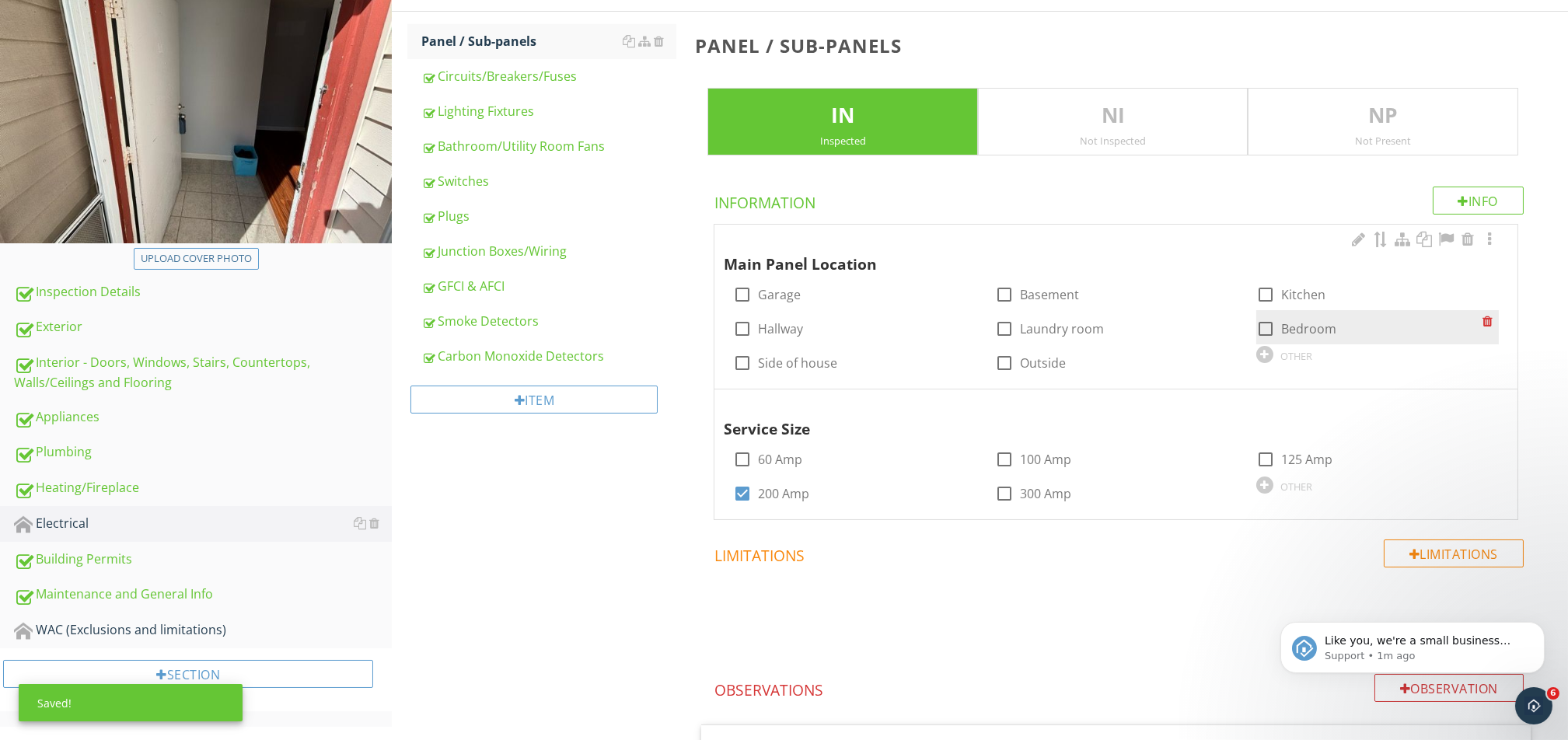
click at [1175, 327] on div at bounding box center [1265, 328] width 26 height 26
checkbox input "true"
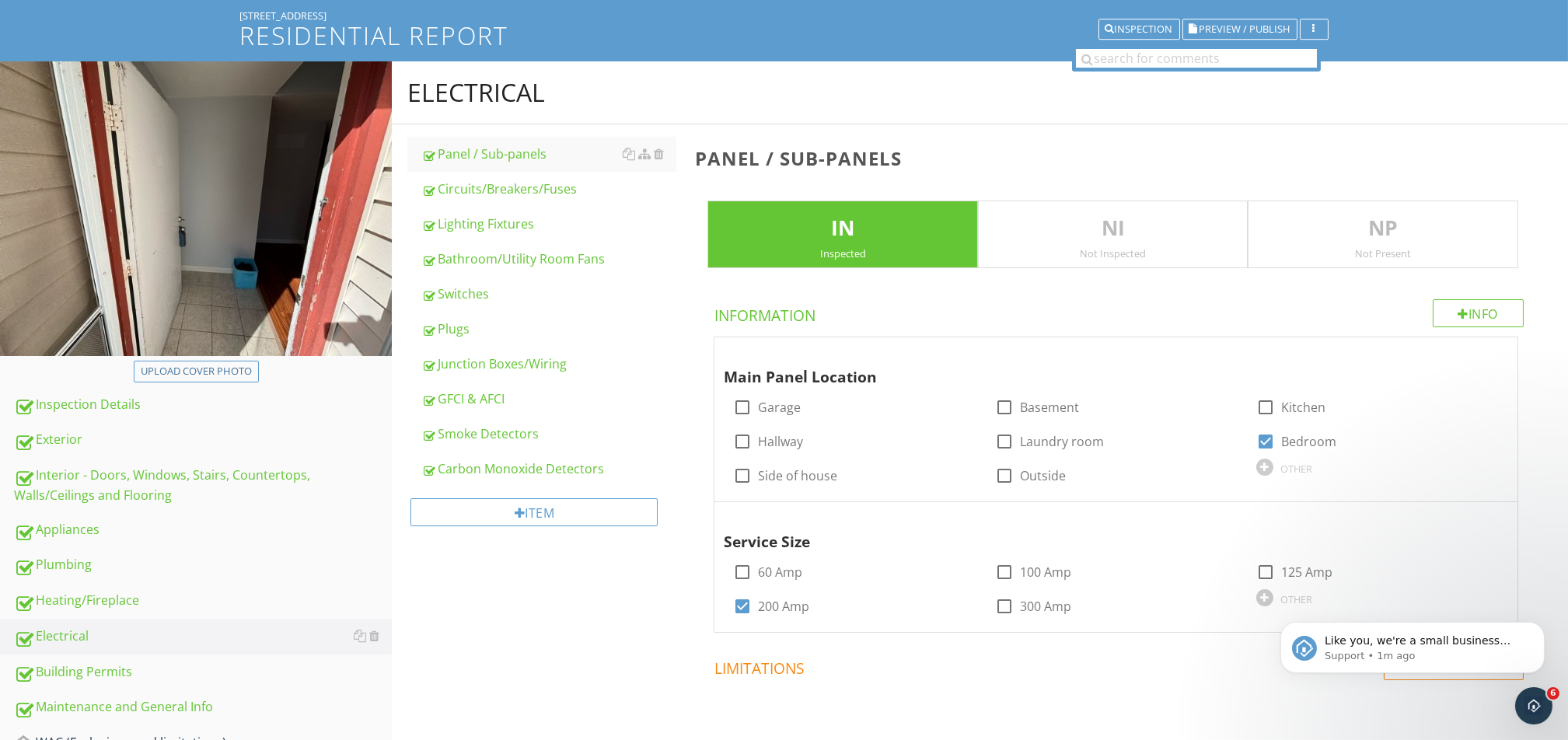
scroll to position [0, 0]
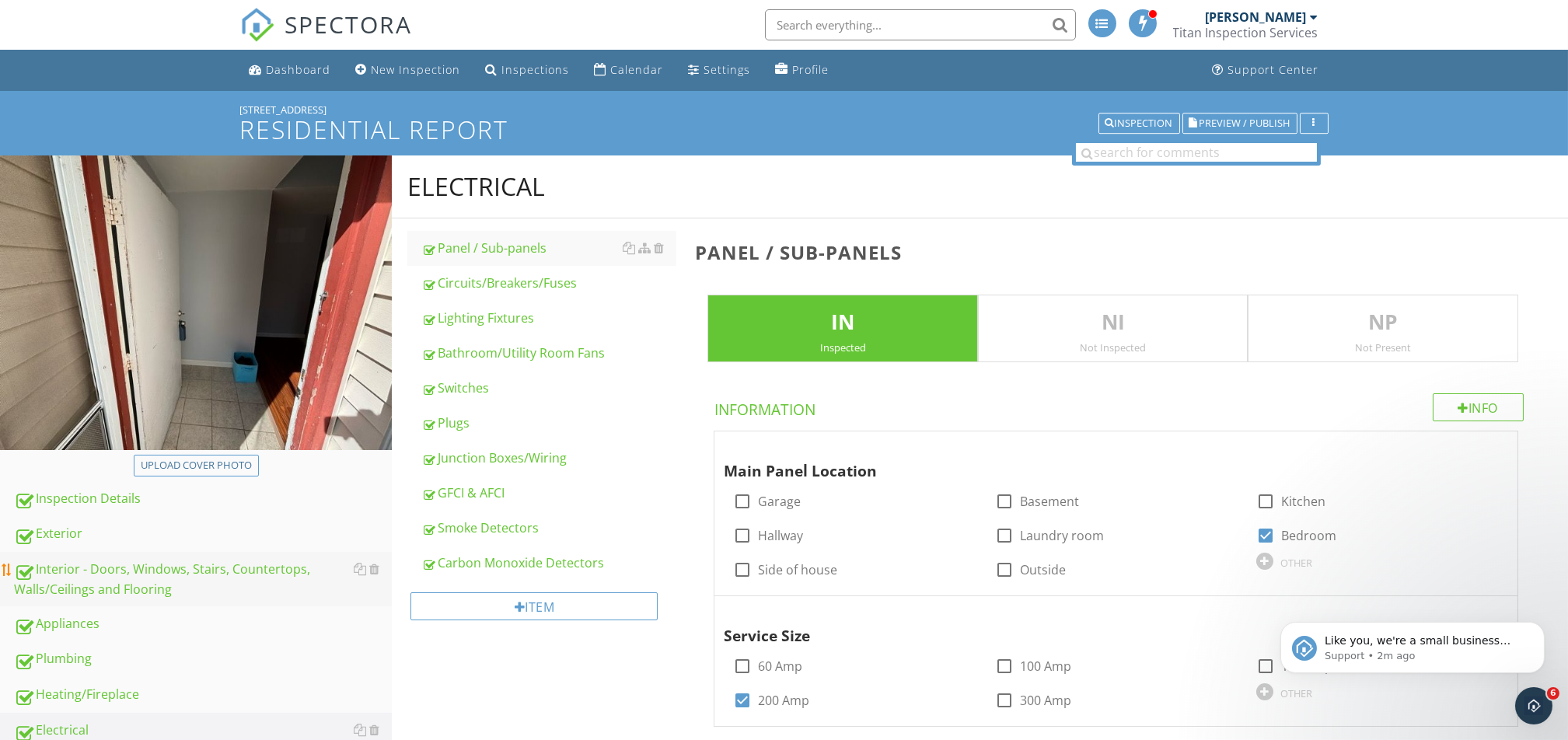
click at [159, 554] on div "Interior - Doors, Windows, Stairs, Countertops, Walls/Ceilings and Flooring" at bounding box center [203, 579] width 378 height 39
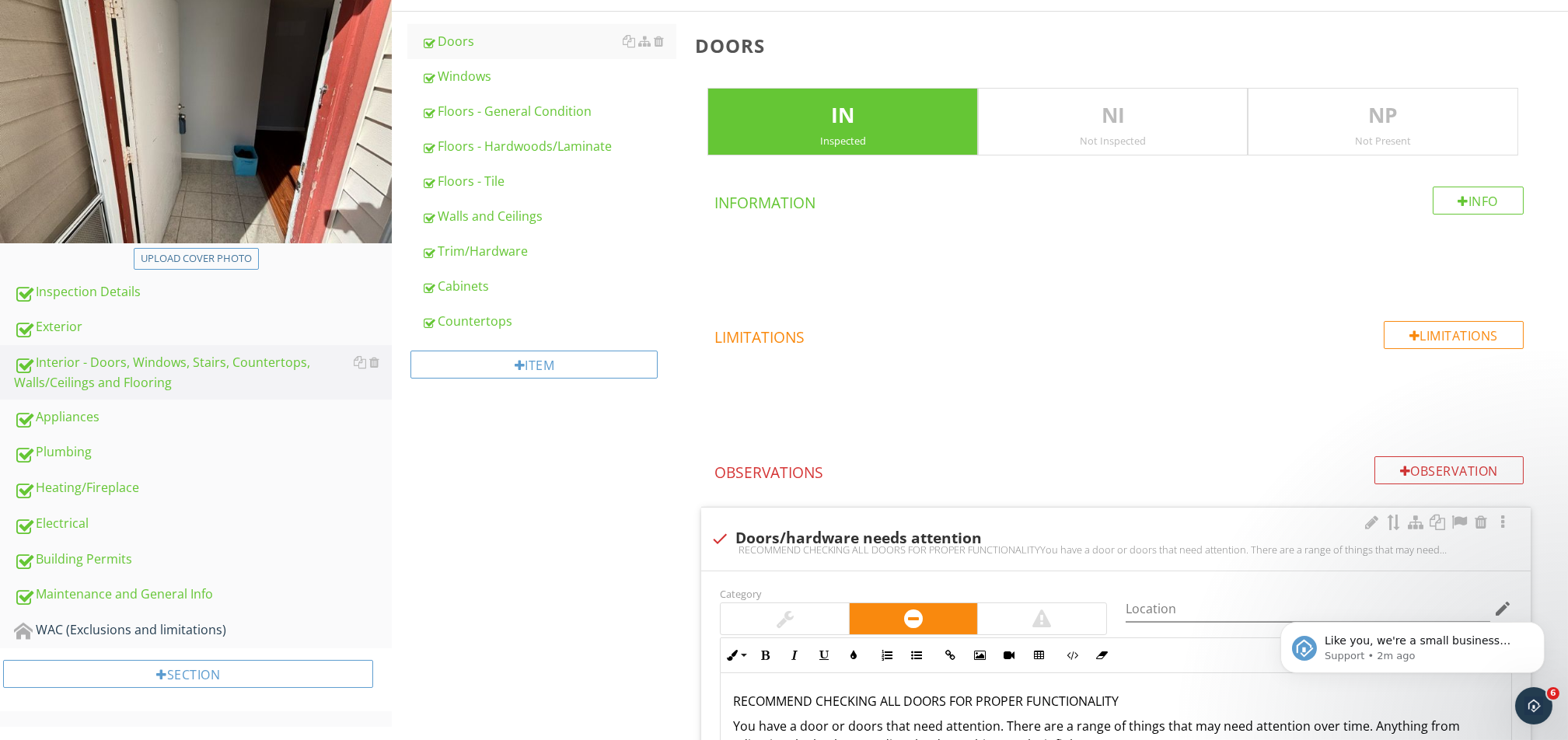
scroll to position [414, 0]
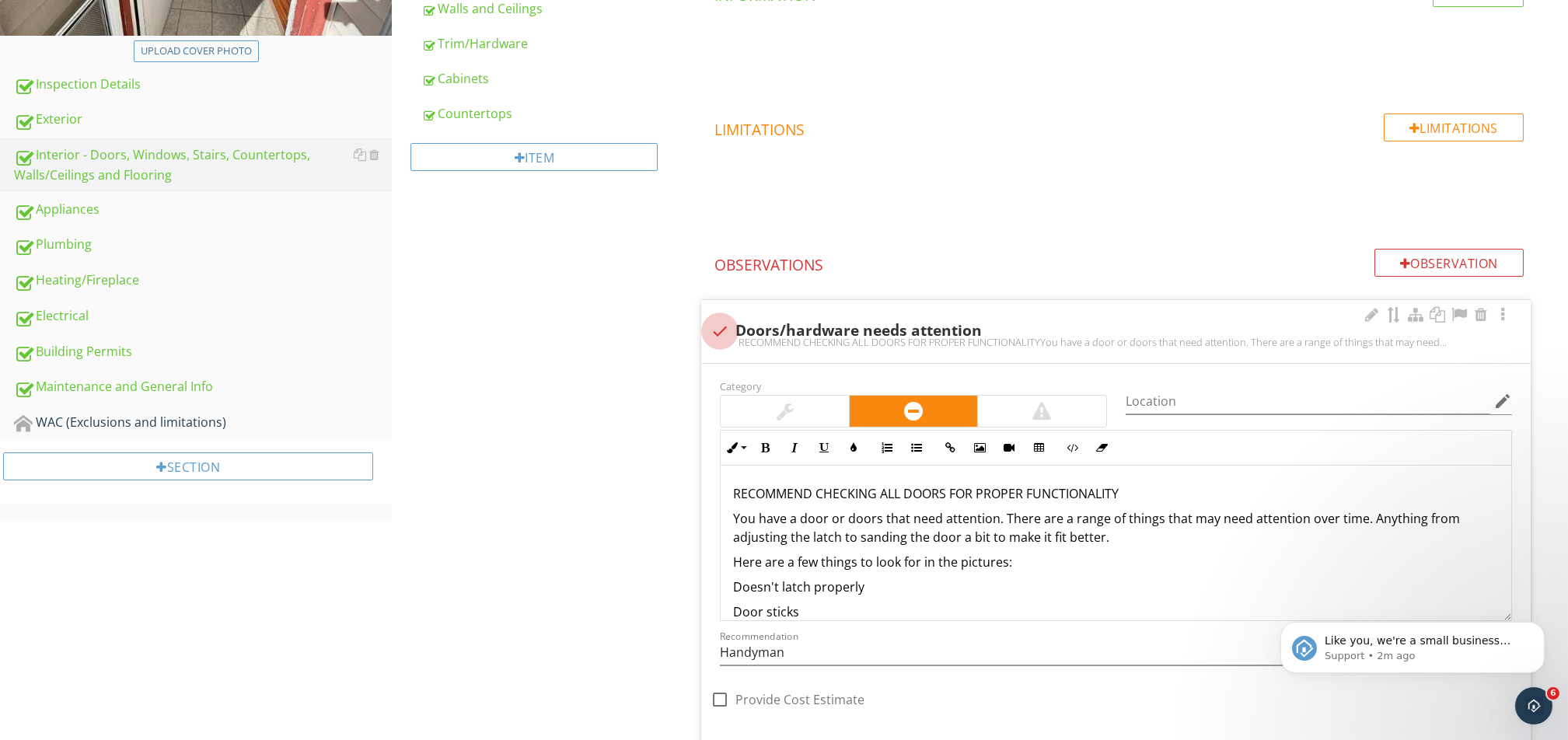
click at [724, 328] on div at bounding box center [719, 331] width 26 height 26
checkbox input "true"
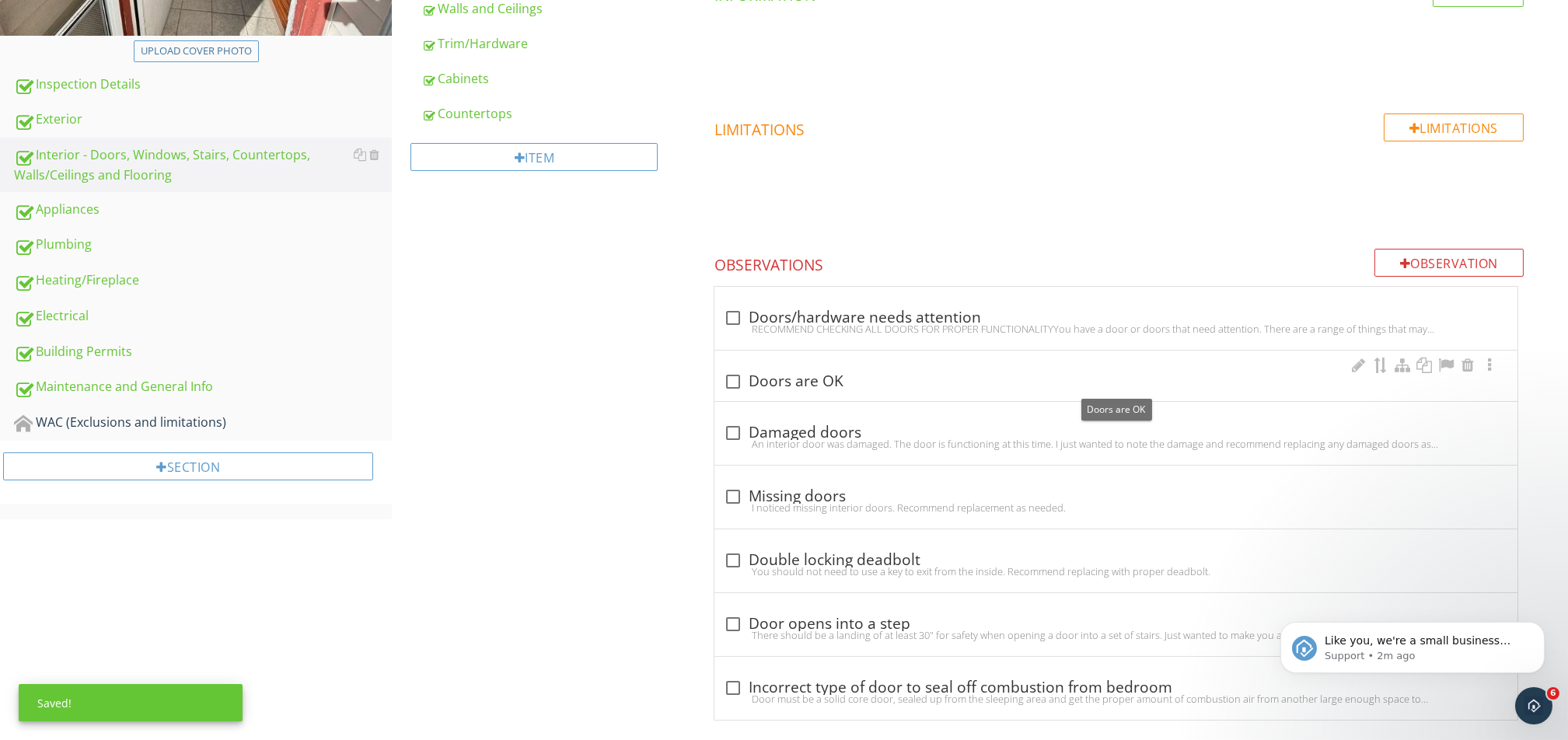
click at [731, 385] on div at bounding box center [732, 381] width 26 height 26
checkbox input "true"
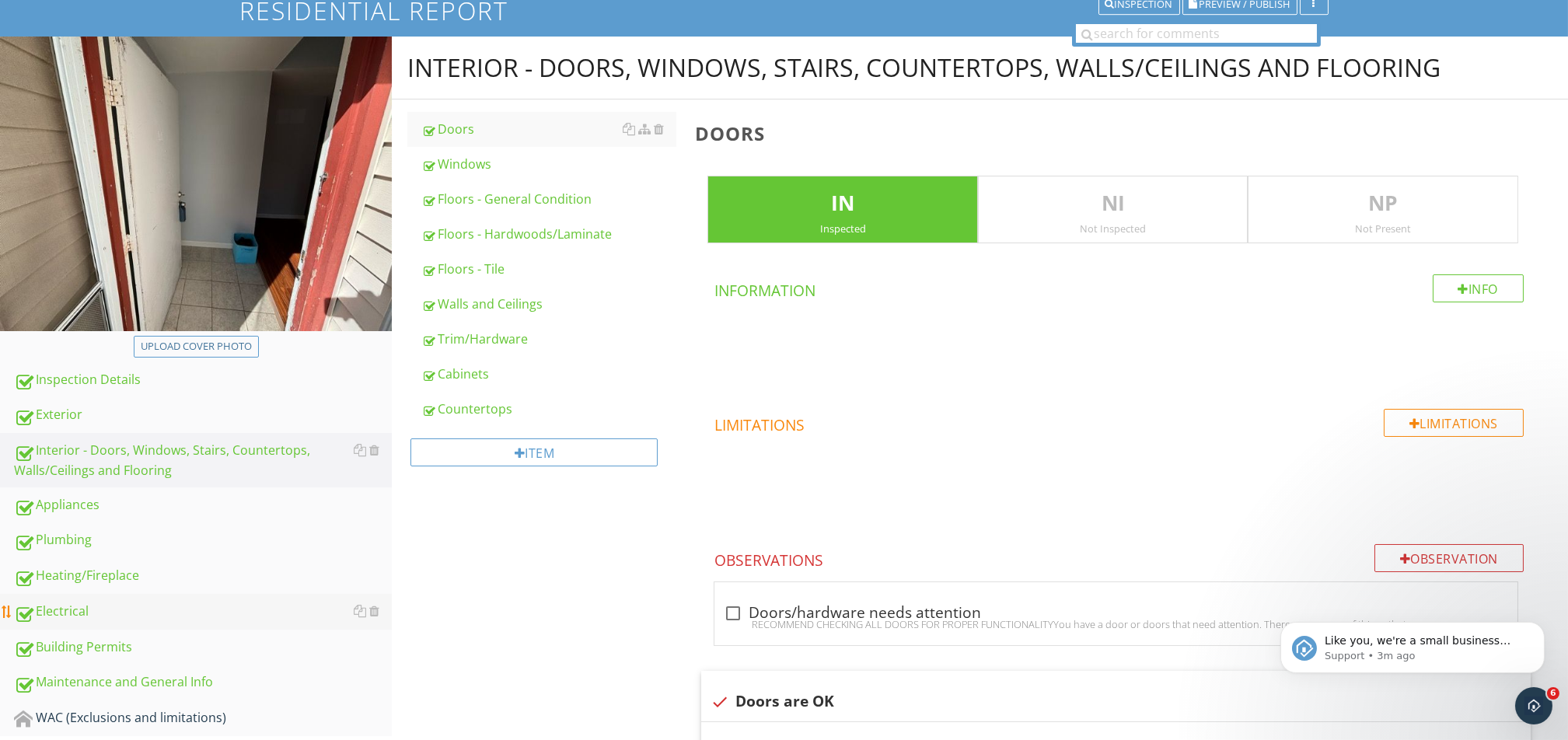
scroll to position [207, 0]
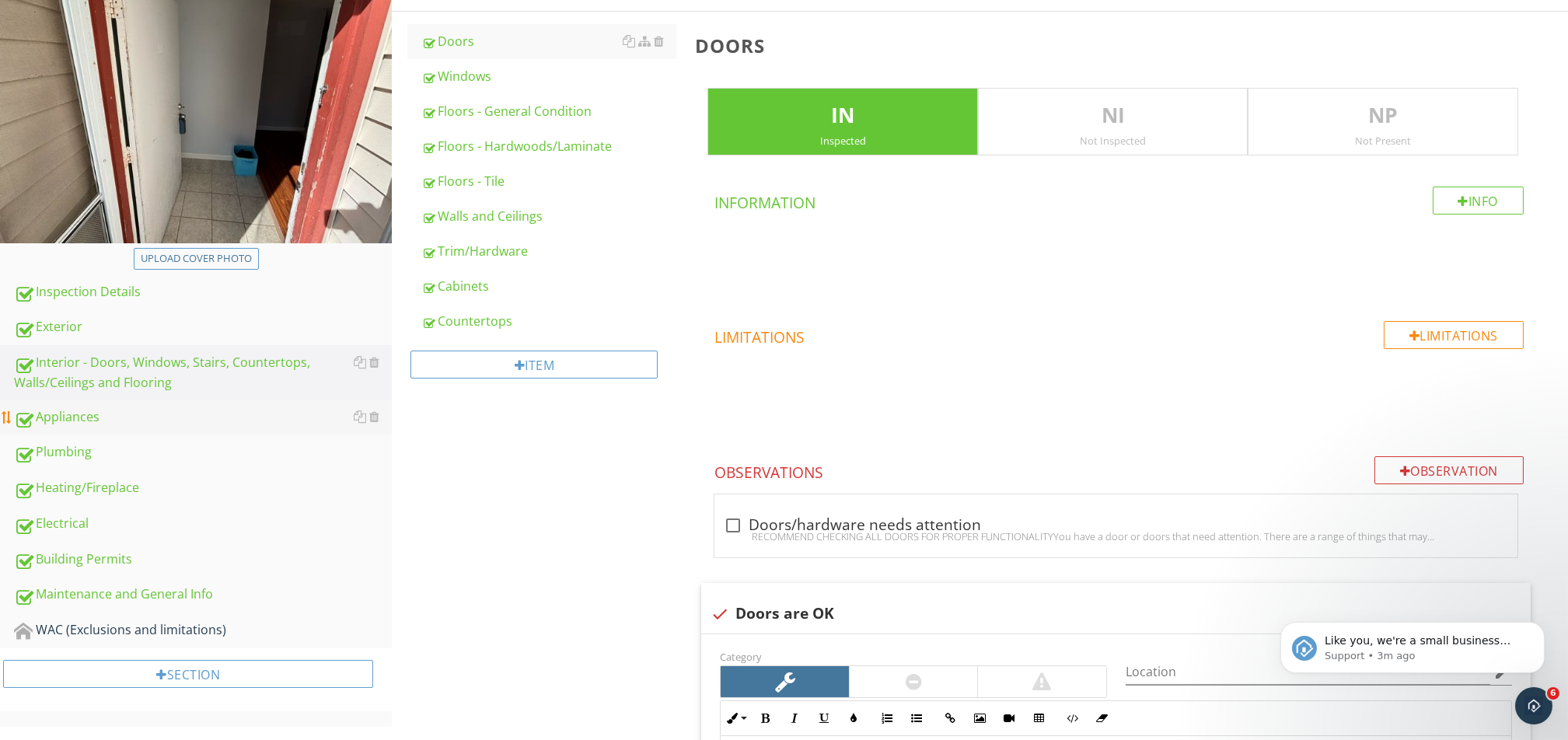
click at [100, 418] on div "Appliances" at bounding box center [203, 417] width 378 height 20
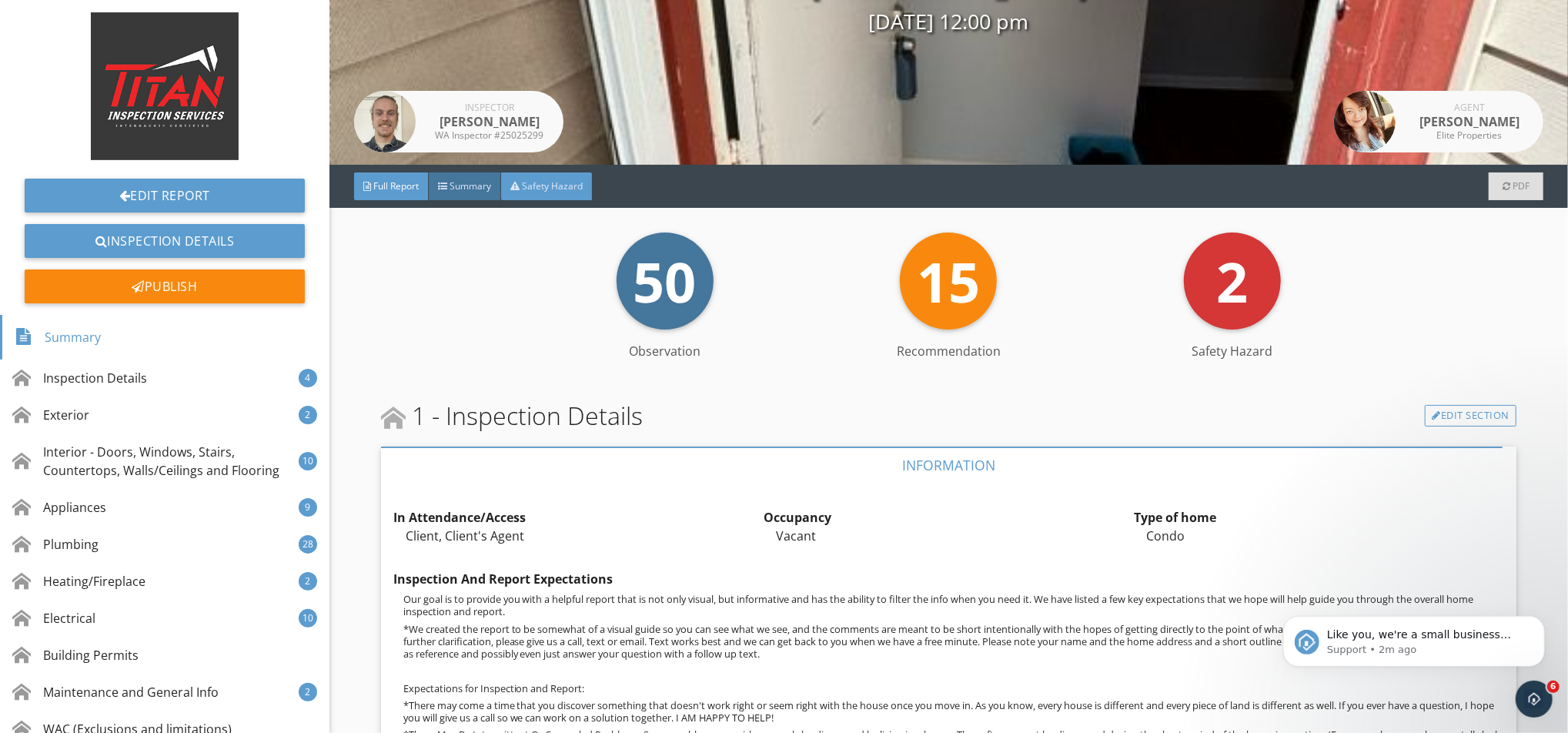
click at [536, 197] on div "Safety Hazard" at bounding box center [547, 186] width 91 height 27
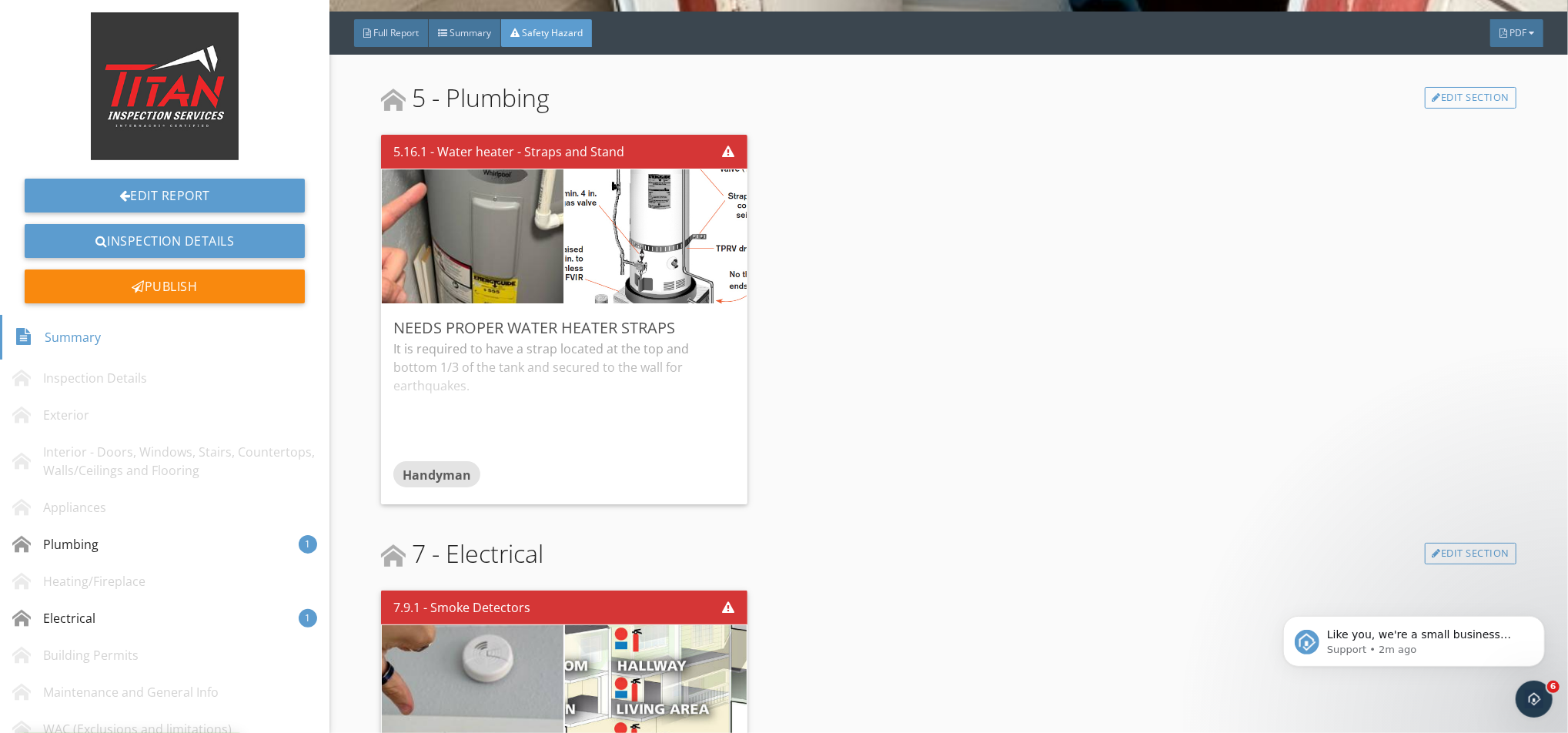
scroll to position [255, 0]
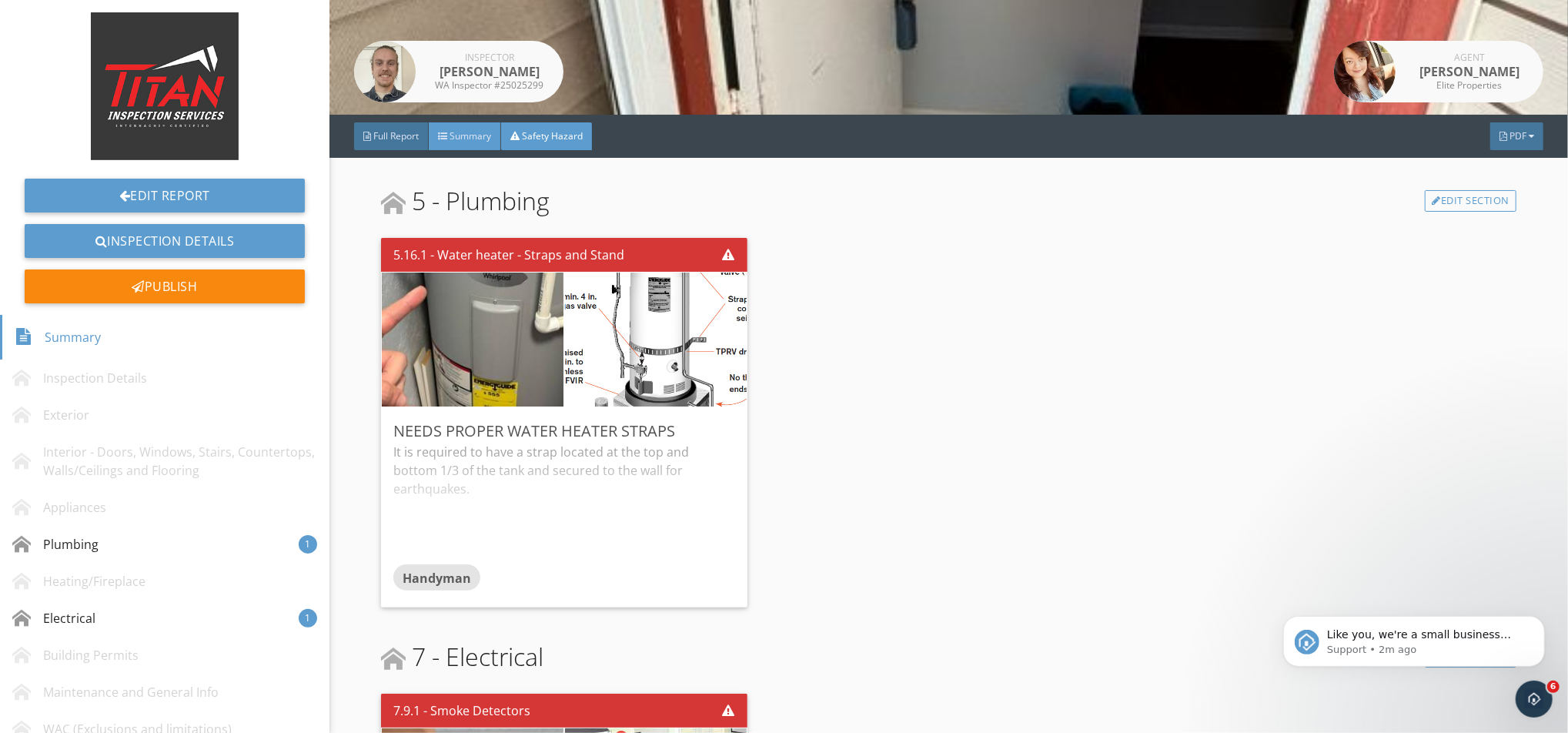
click at [460, 138] on span "Summary" at bounding box center [470, 136] width 41 height 13
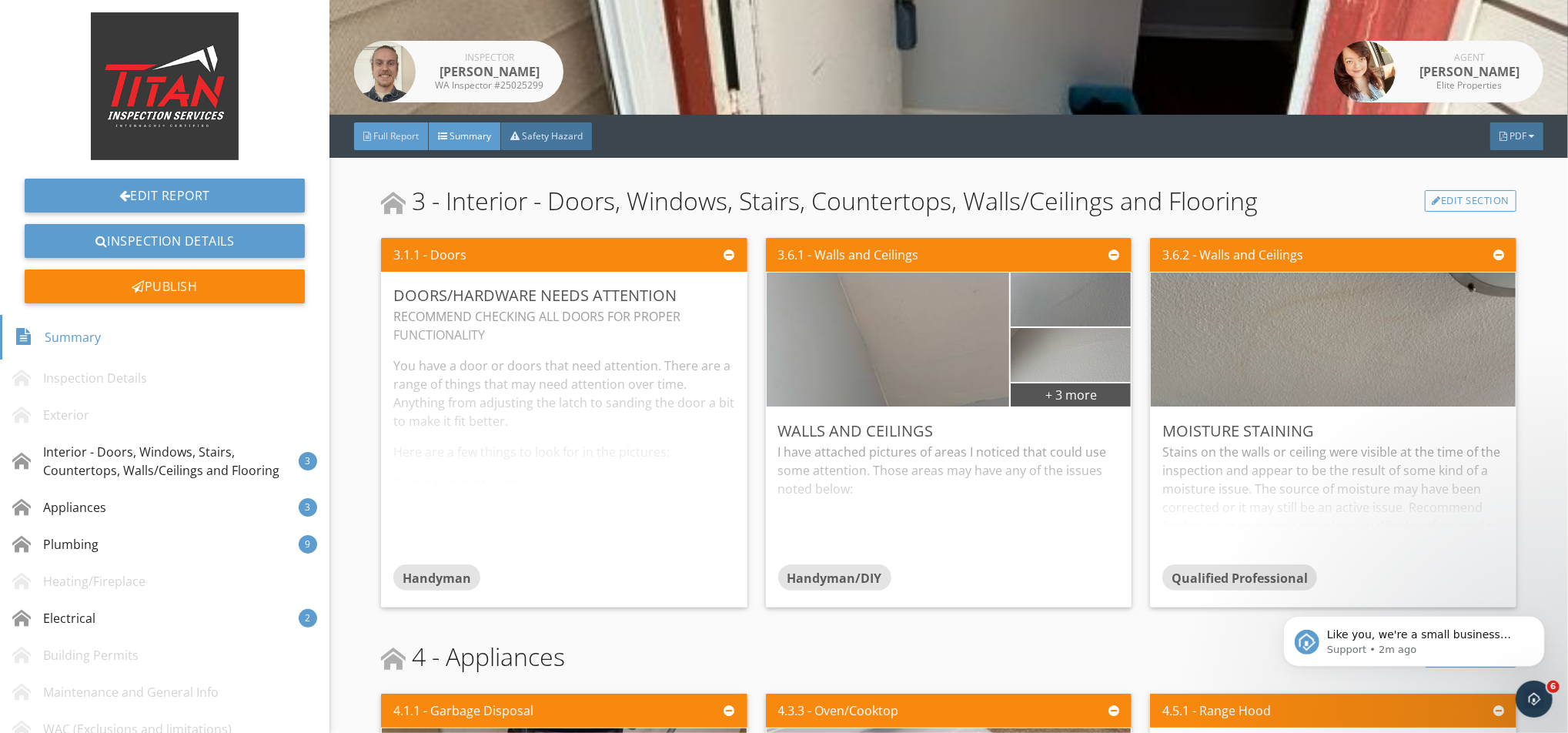
click at [391, 139] on span "Full Report" at bounding box center [396, 136] width 45 height 13
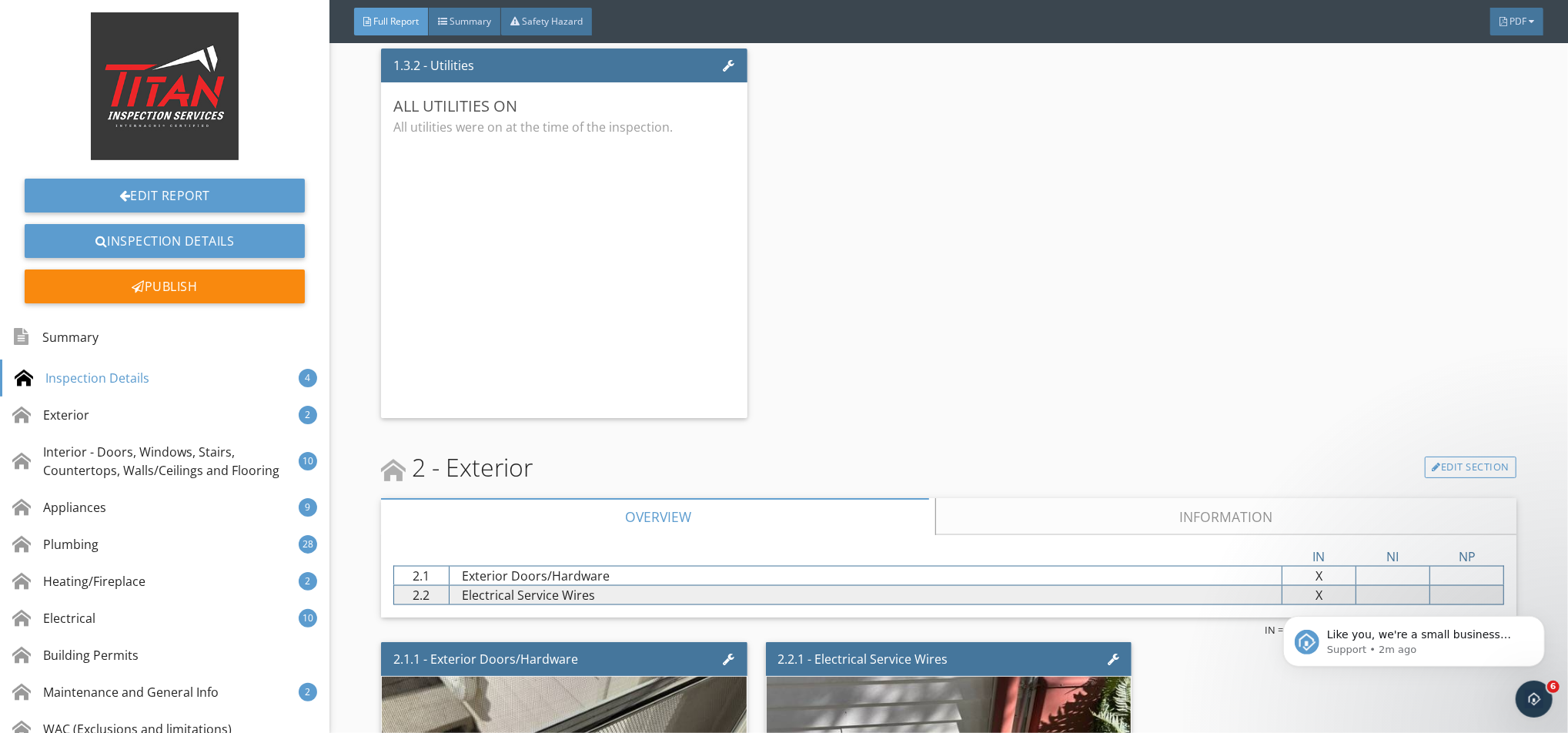
scroll to position [2000, 0]
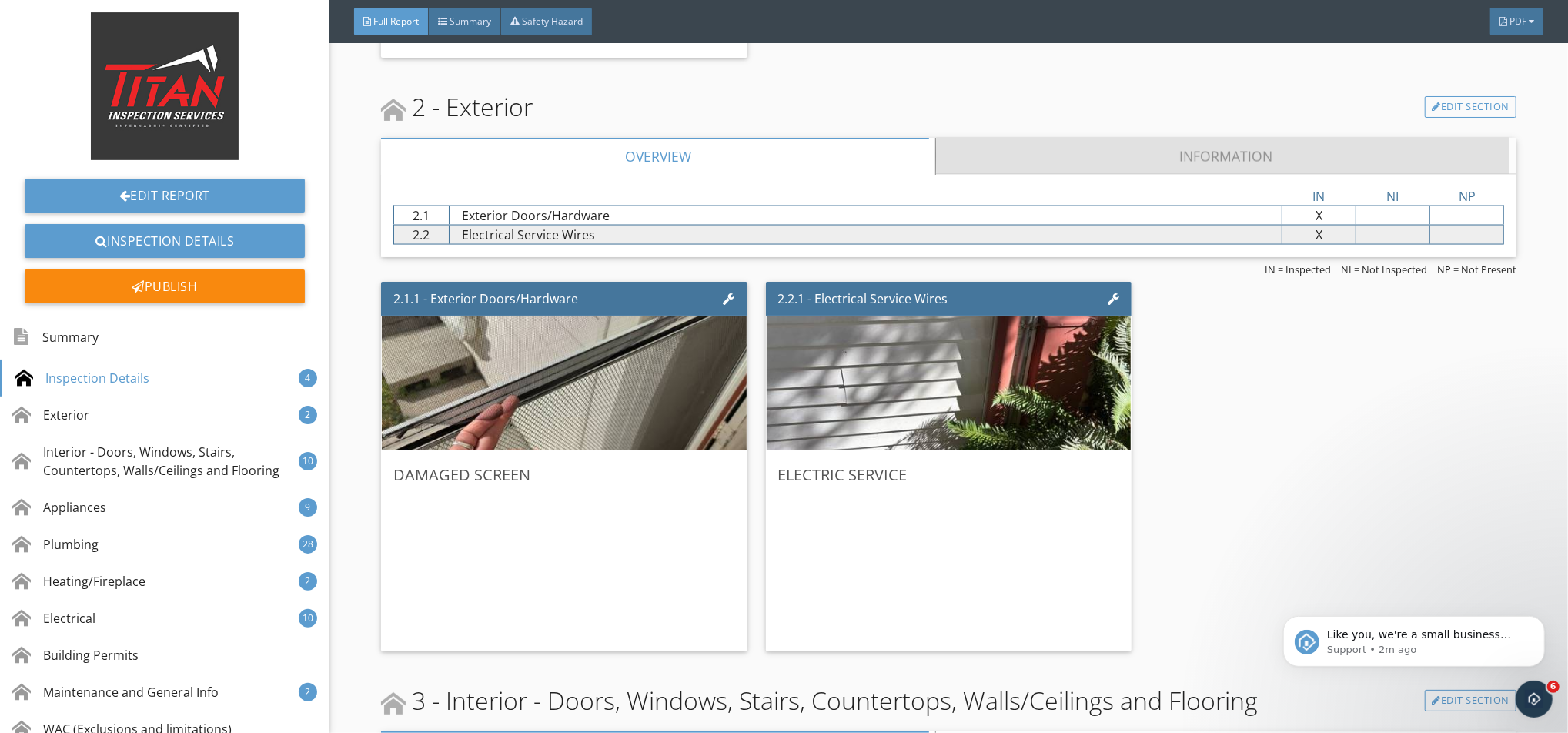
click at [1047, 143] on link "Information" at bounding box center [1226, 156] width 581 height 37
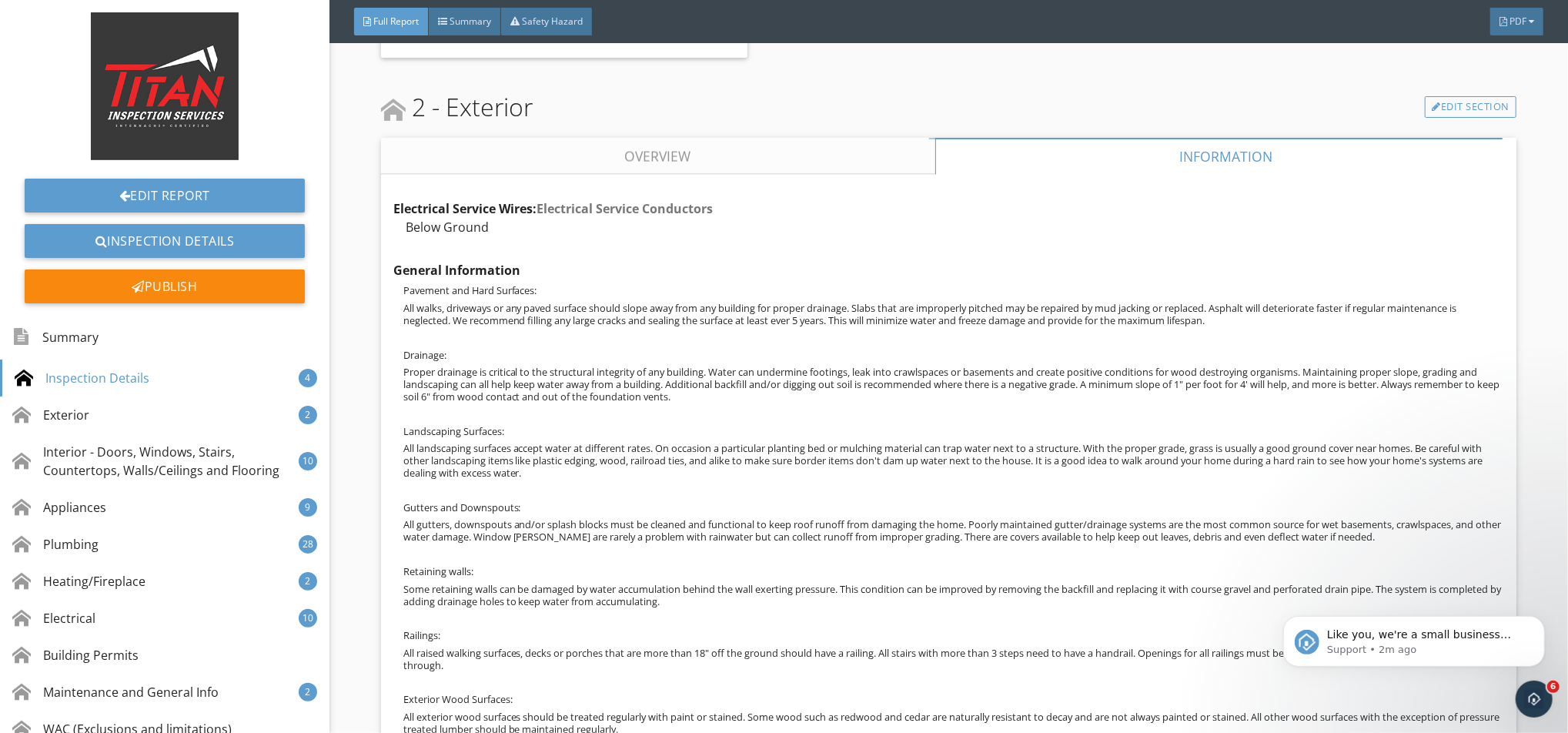
click at [816, 153] on link "Overview" at bounding box center [658, 156] width 554 height 37
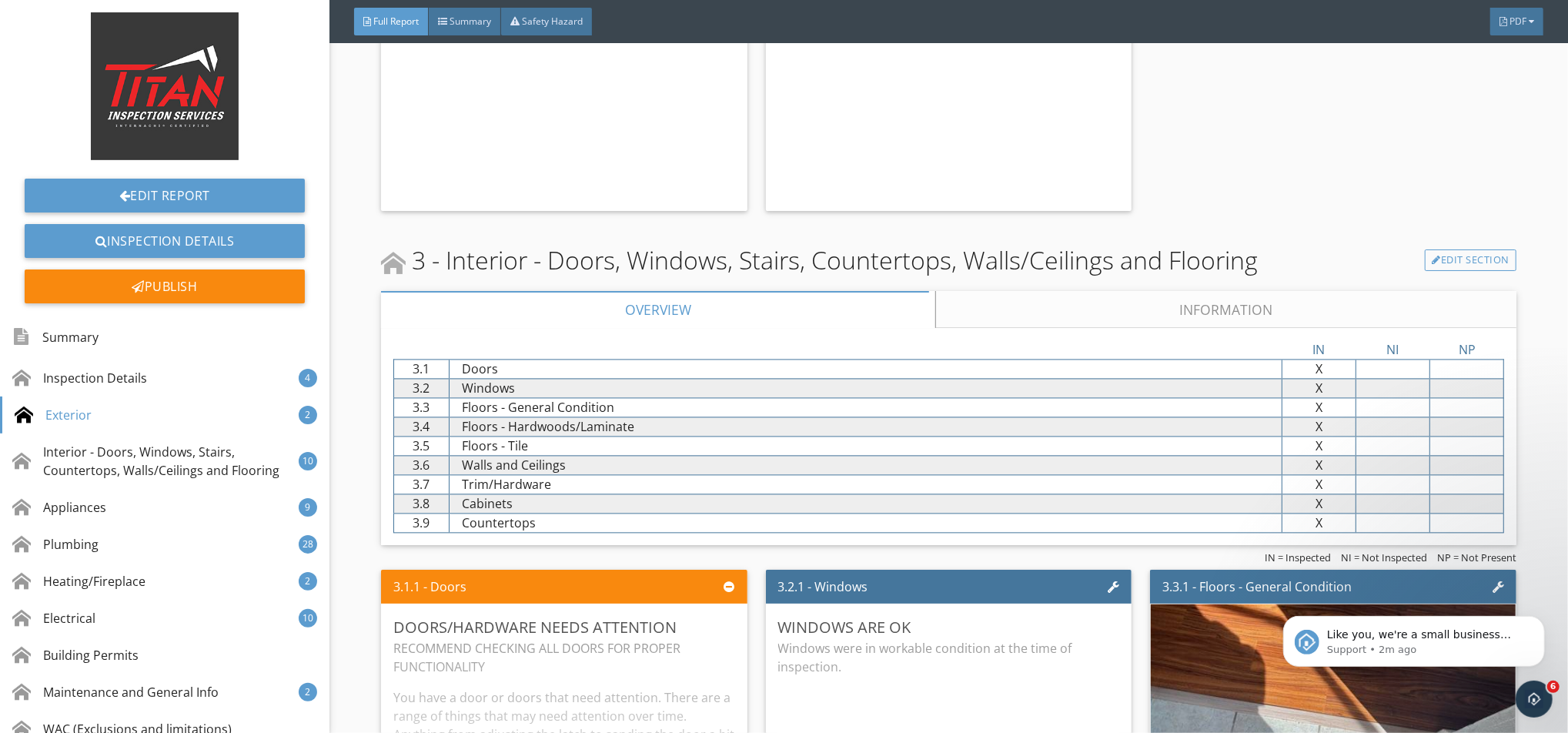
scroll to position [2615, 0]
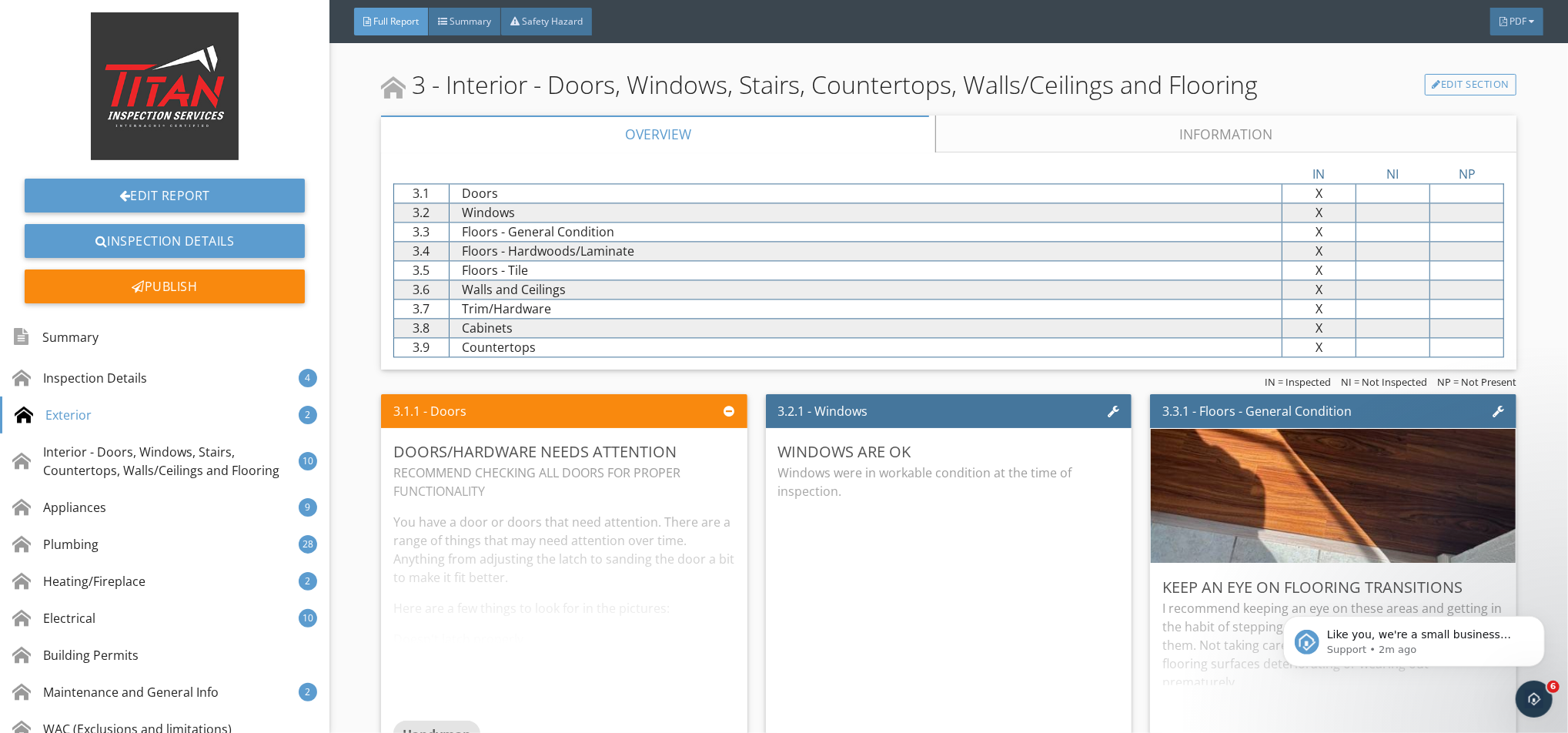
click at [1006, 126] on link "Information" at bounding box center [1226, 134] width 581 height 37
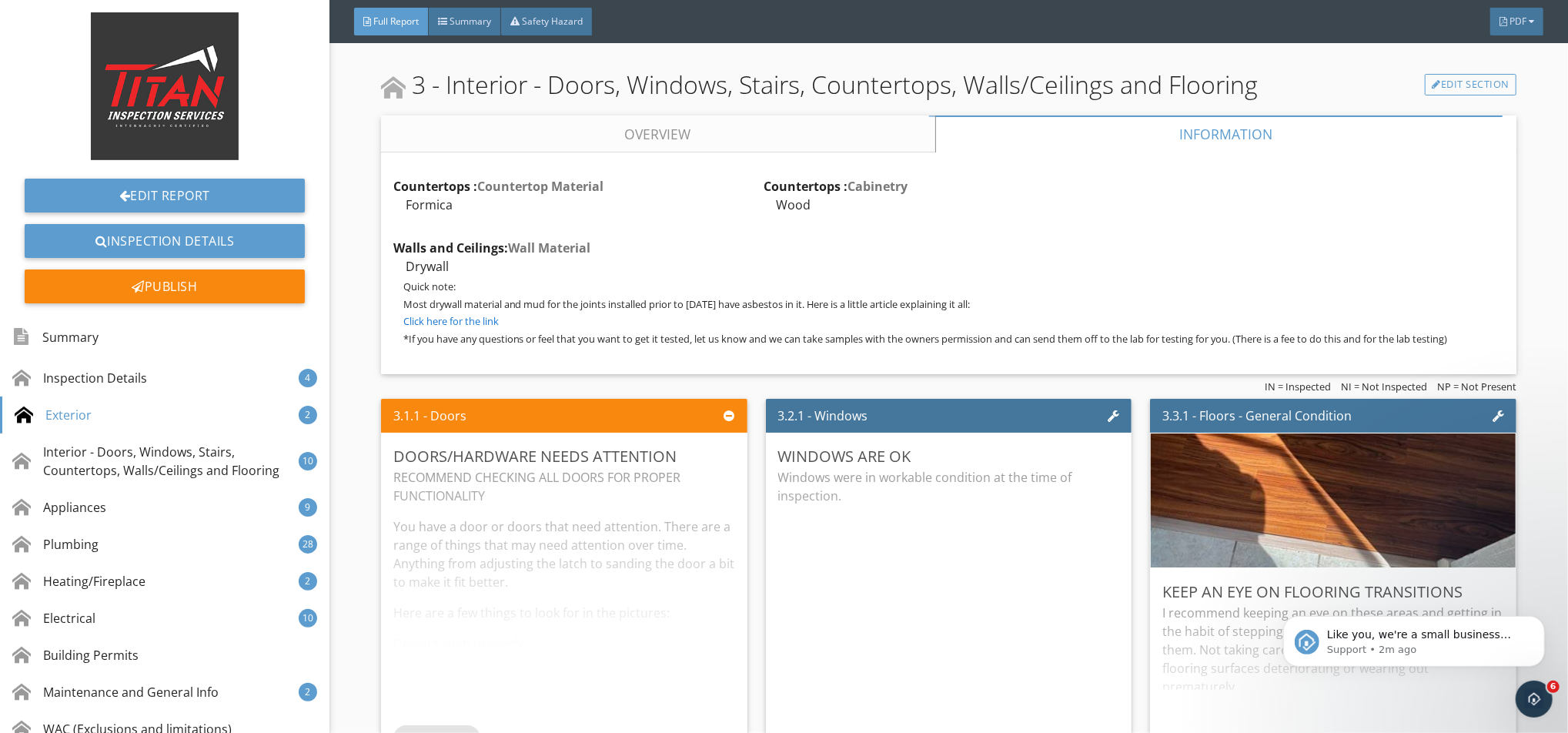
click at [802, 148] on link "Overview" at bounding box center [658, 134] width 554 height 37
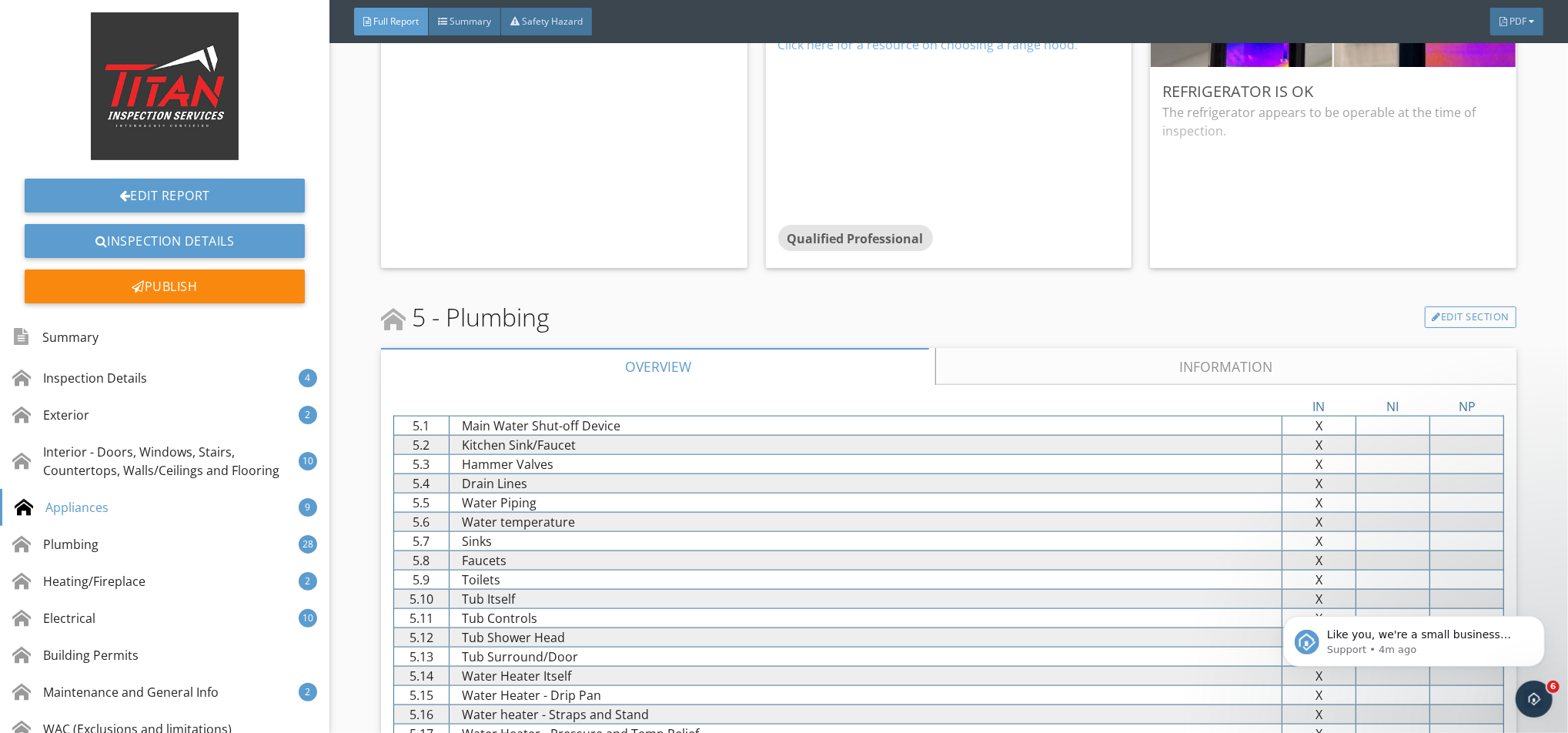
scroll to position [6104, 0]
drag, startPoint x: 1063, startPoint y: 343, endPoint x: 1025, endPoint y: 363, distance: 42.9
click at [1017, 367] on link "Information" at bounding box center [1226, 365] width 581 height 37
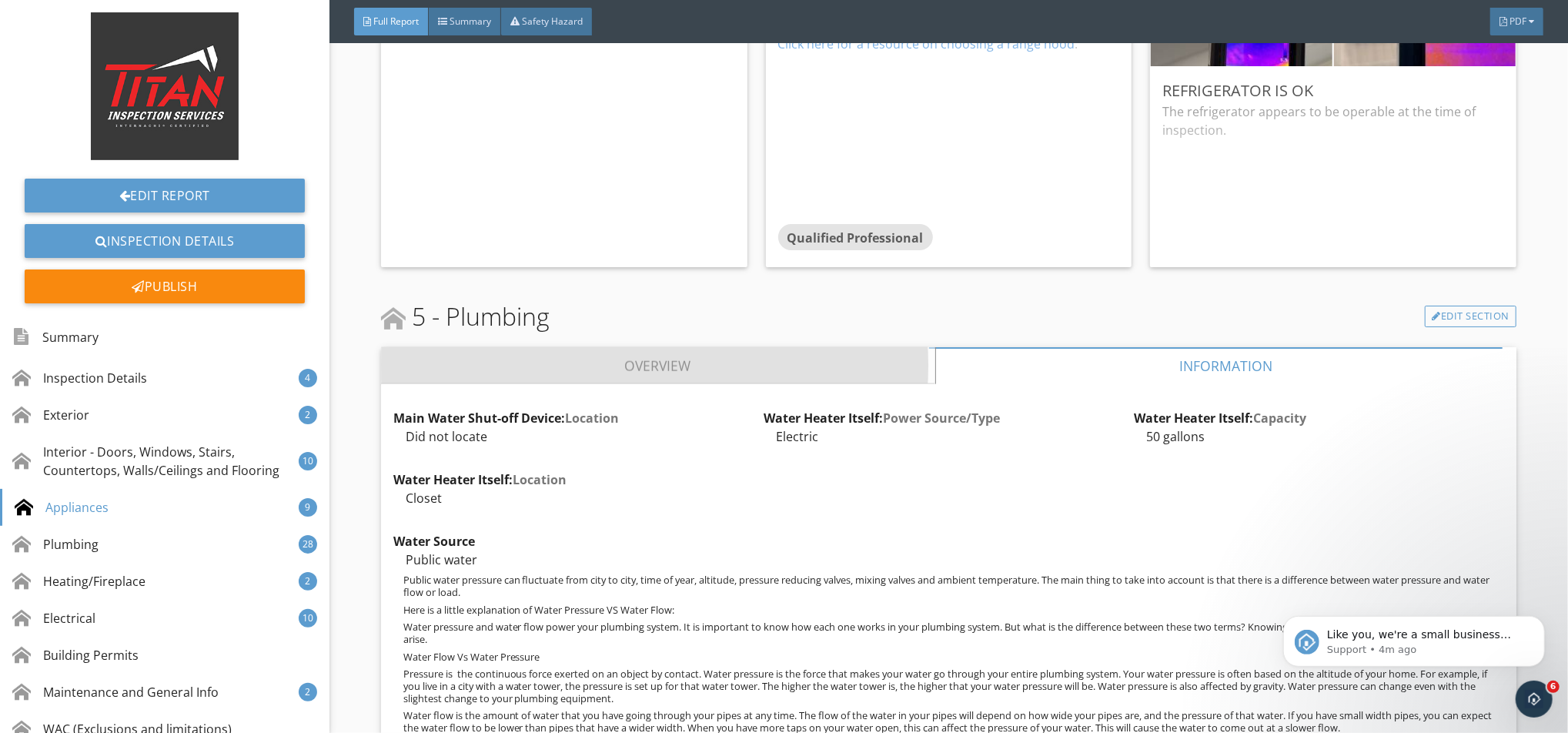
click at [861, 354] on link "Overview" at bounding box center [658, 365] width 554 height 37
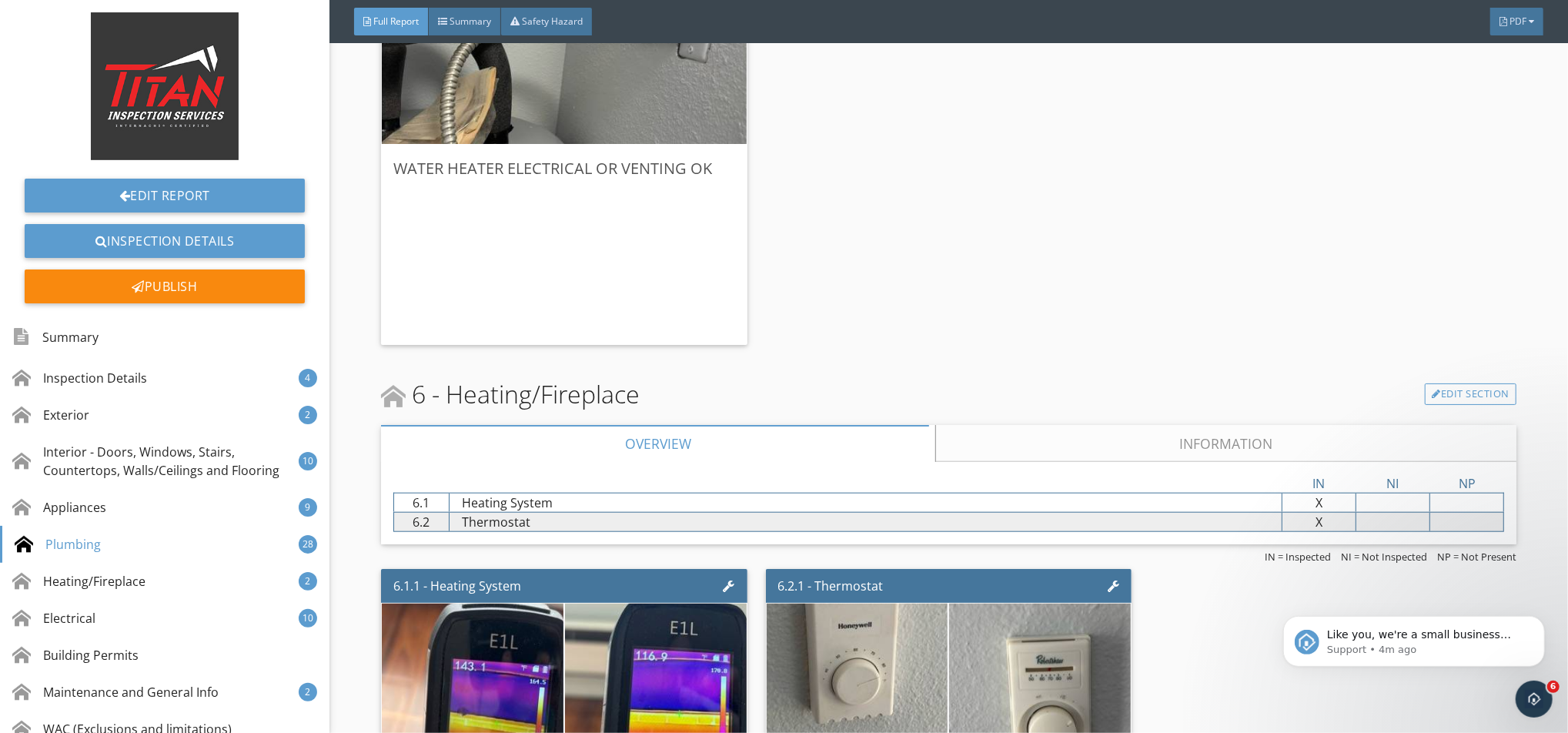
scroll to position [10620, 0]
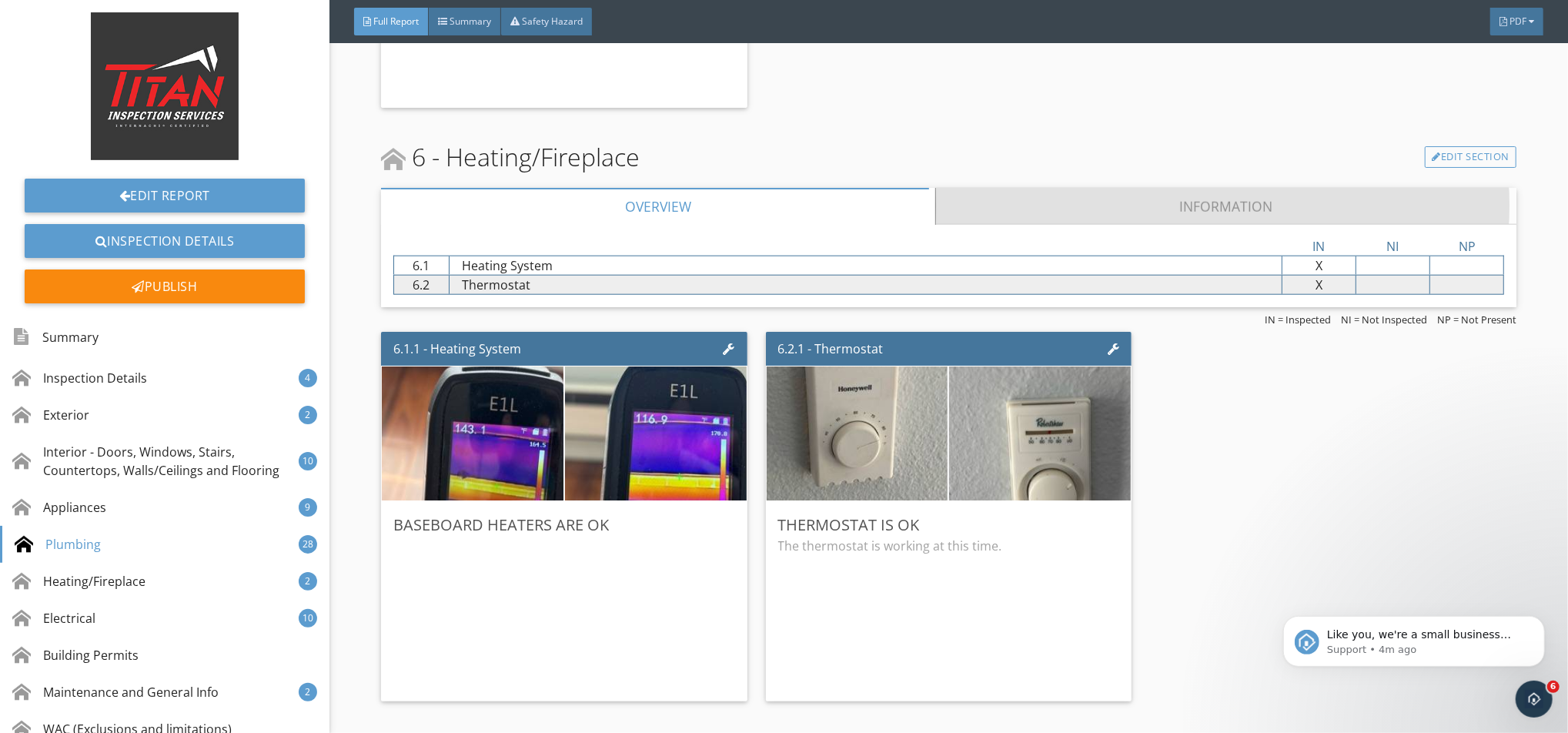
click at [989, 207] on link "Information" at bounding box center [1226, 206] width 581 height 37
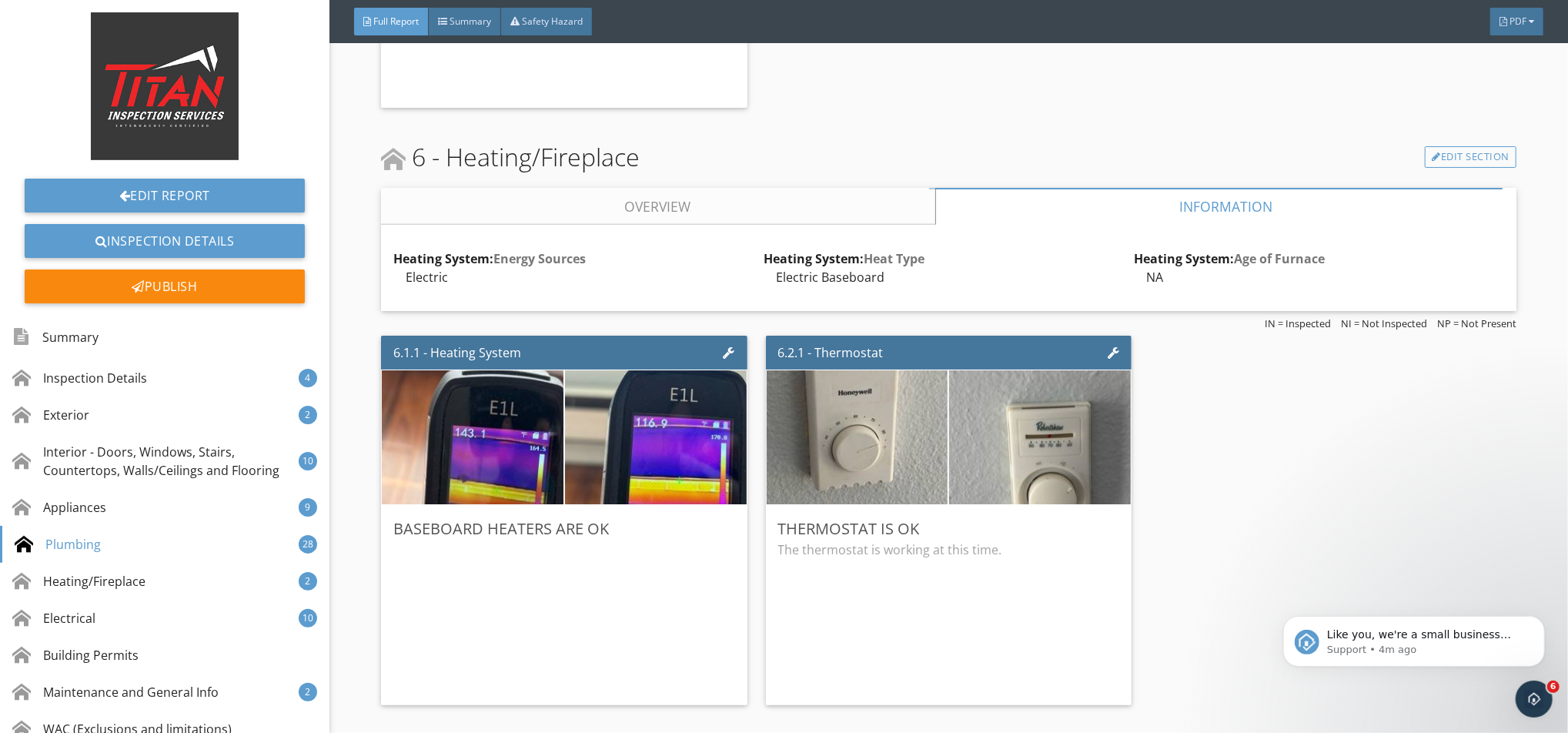
click at [875, 206] on link "Overview" at bounding box center [658, 206] width 554 height 37
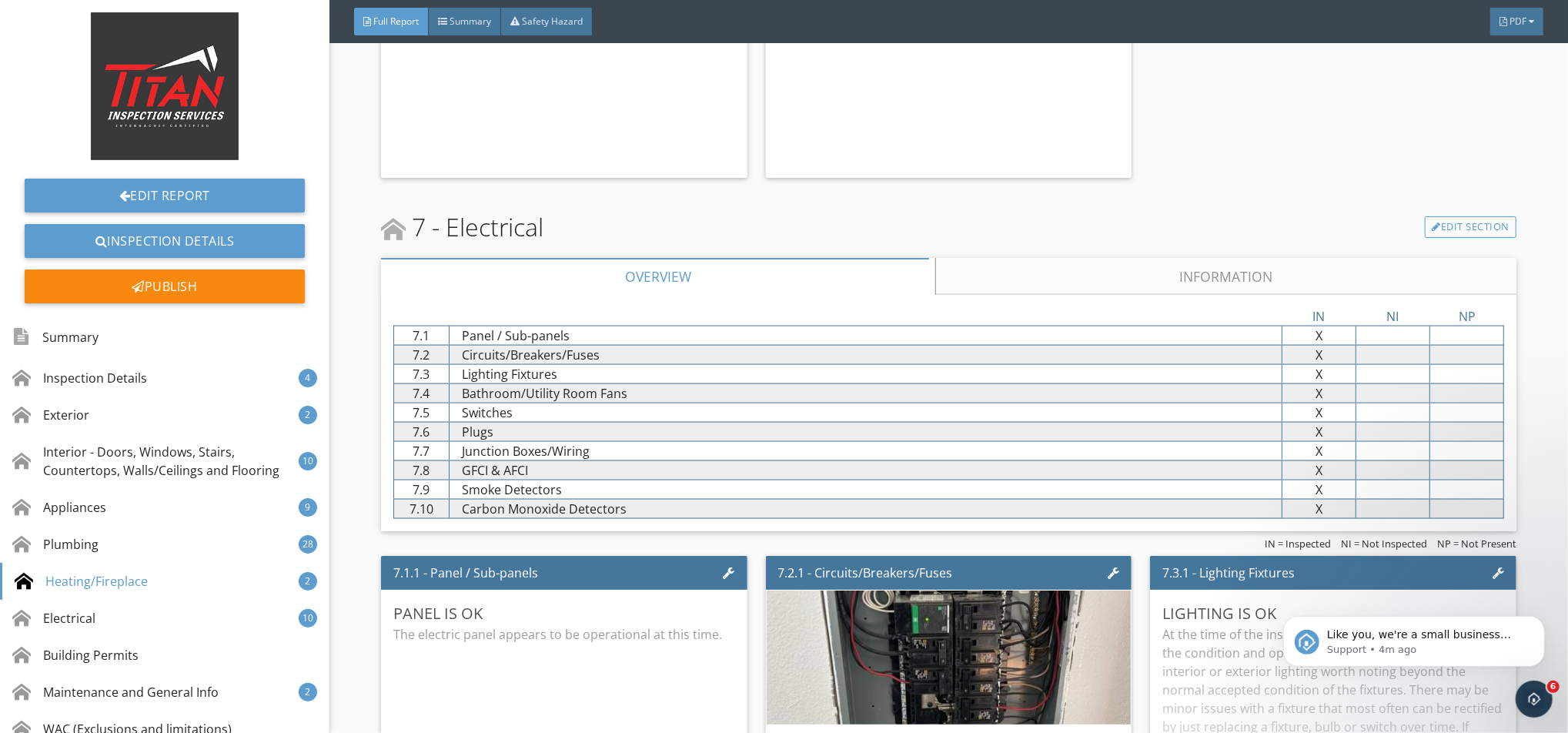
scroll to position [11338, 0]
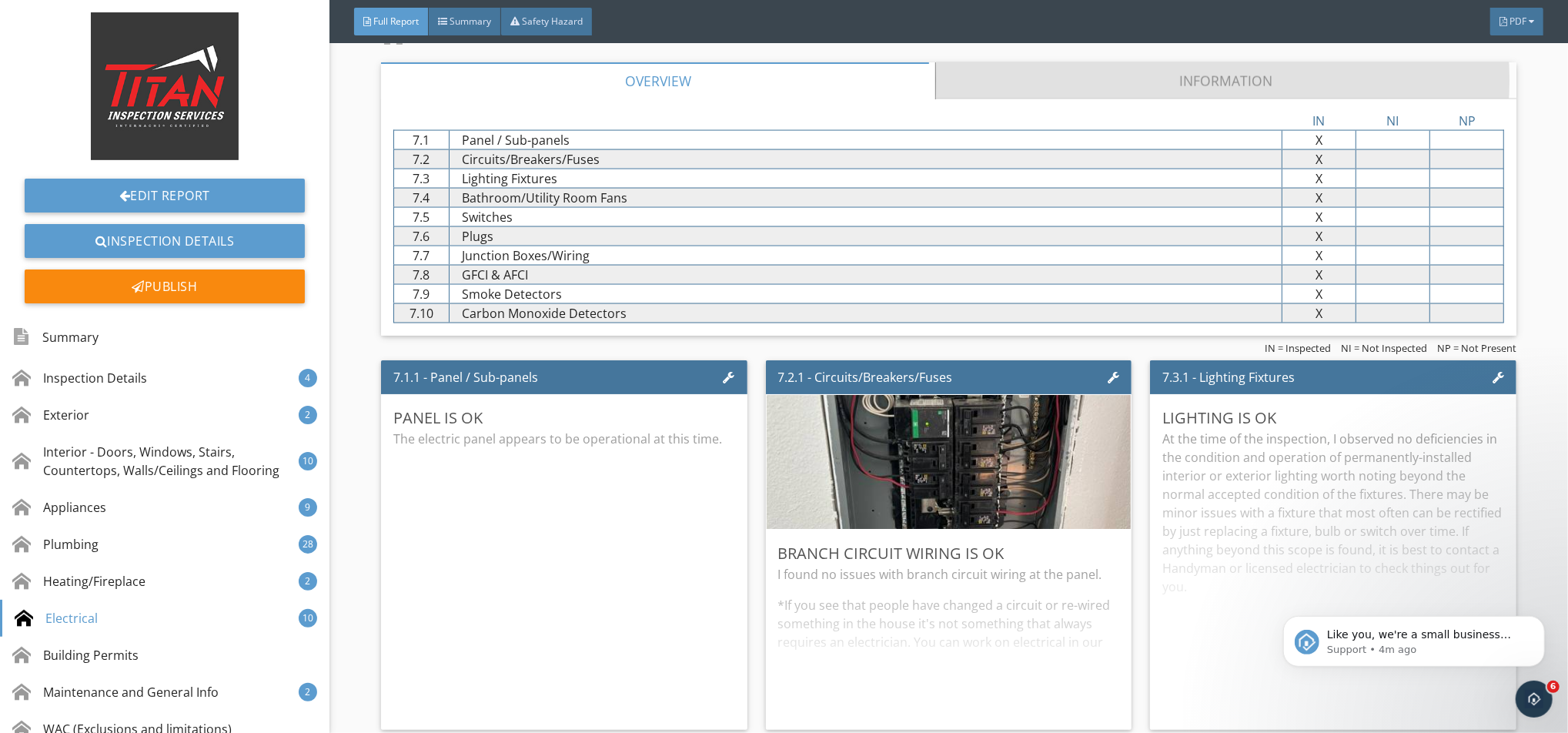
click at [1069, 78] on link "Information" at bounding box center [1226, 81] width 581 height 37
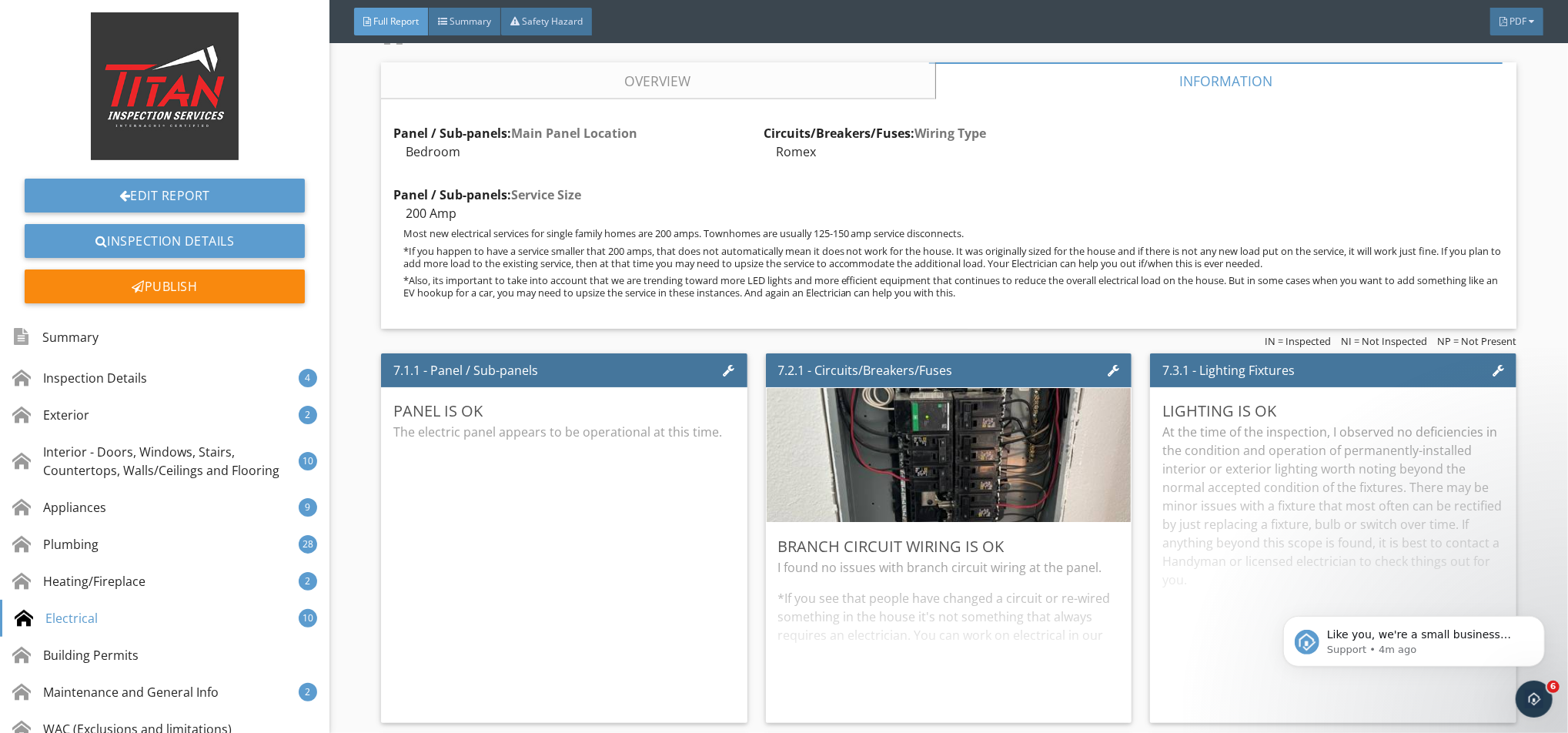
click at [778, 70] on link "Overview" at bounding box center [658, 81] width 554 height 37
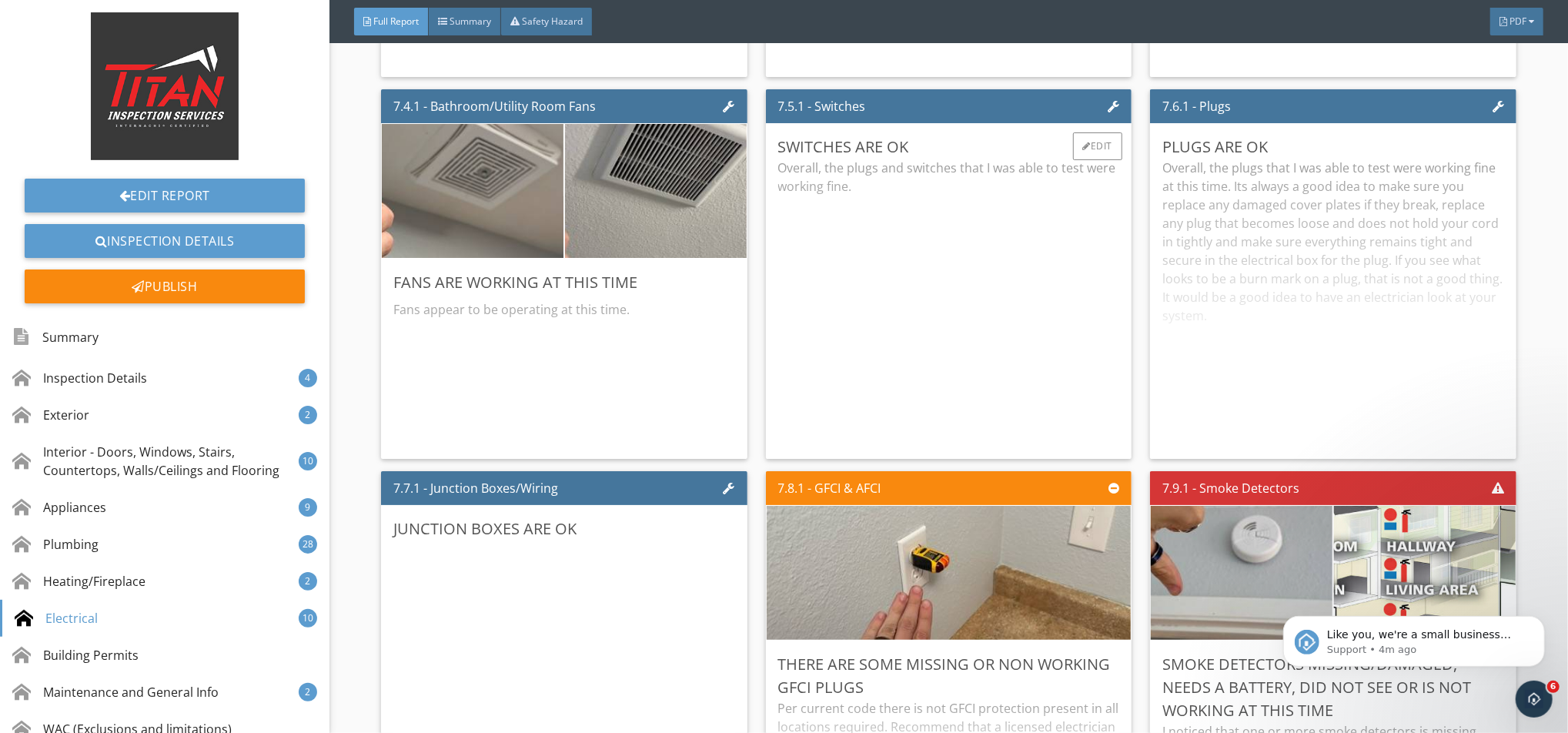
scroll to position [11955, 0]
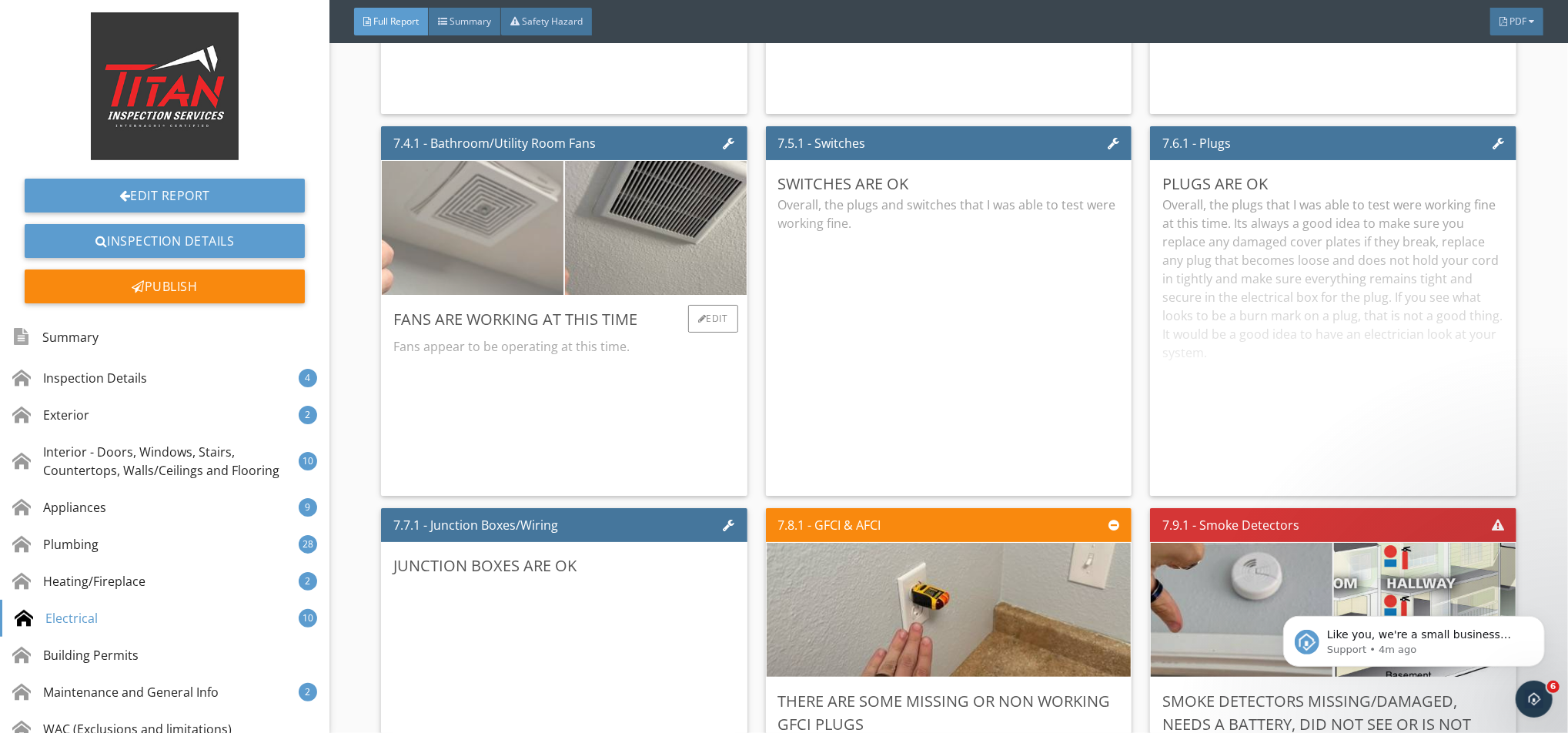
click at [536, 217] on img at bounding box center [473, 228] width 446 height 335
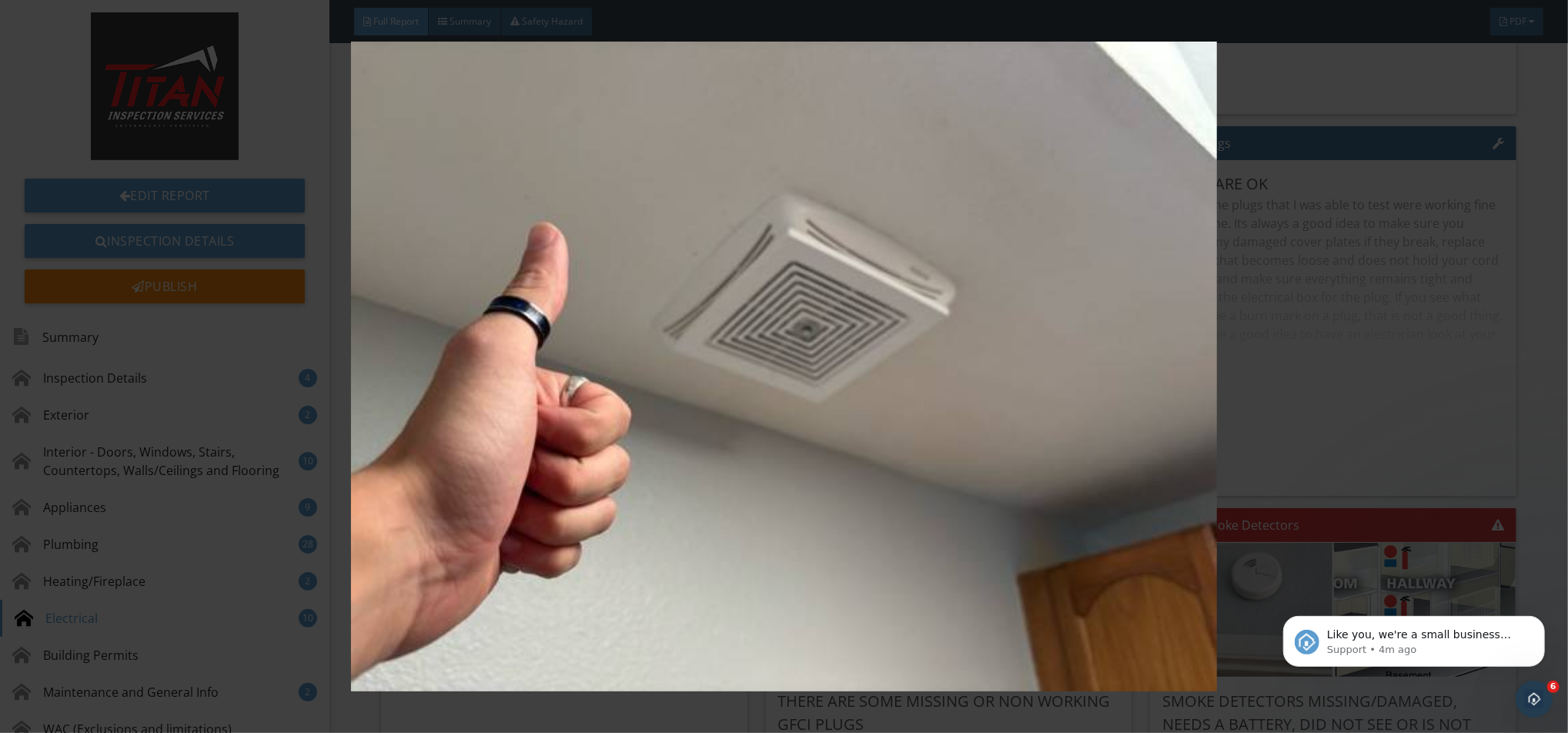
click at [560, 288] on img at bounding box center [784, 366] width 1442 height 650
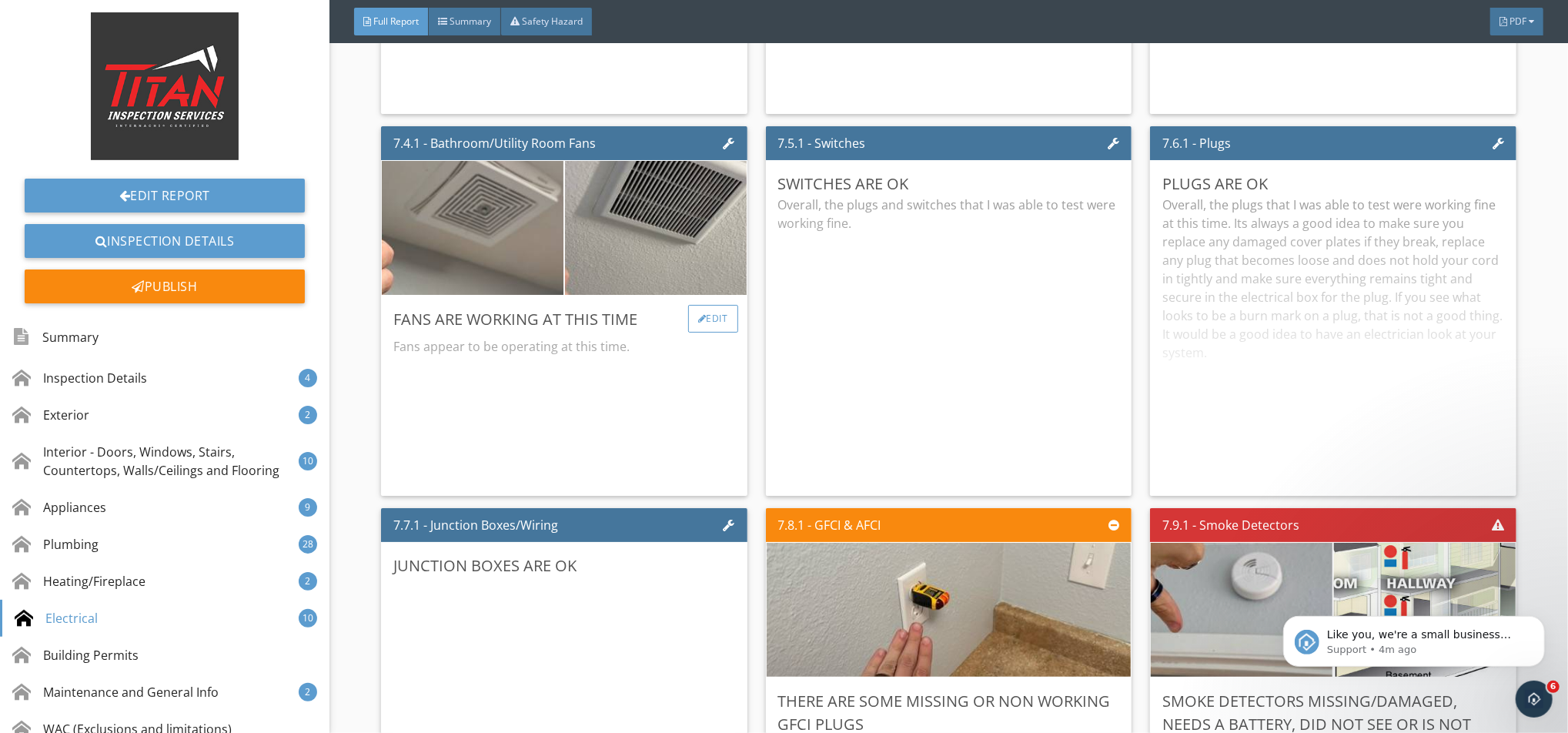
click at [697, 328] on div "Edit" at bounding box center [713, 318] width 50 height 27
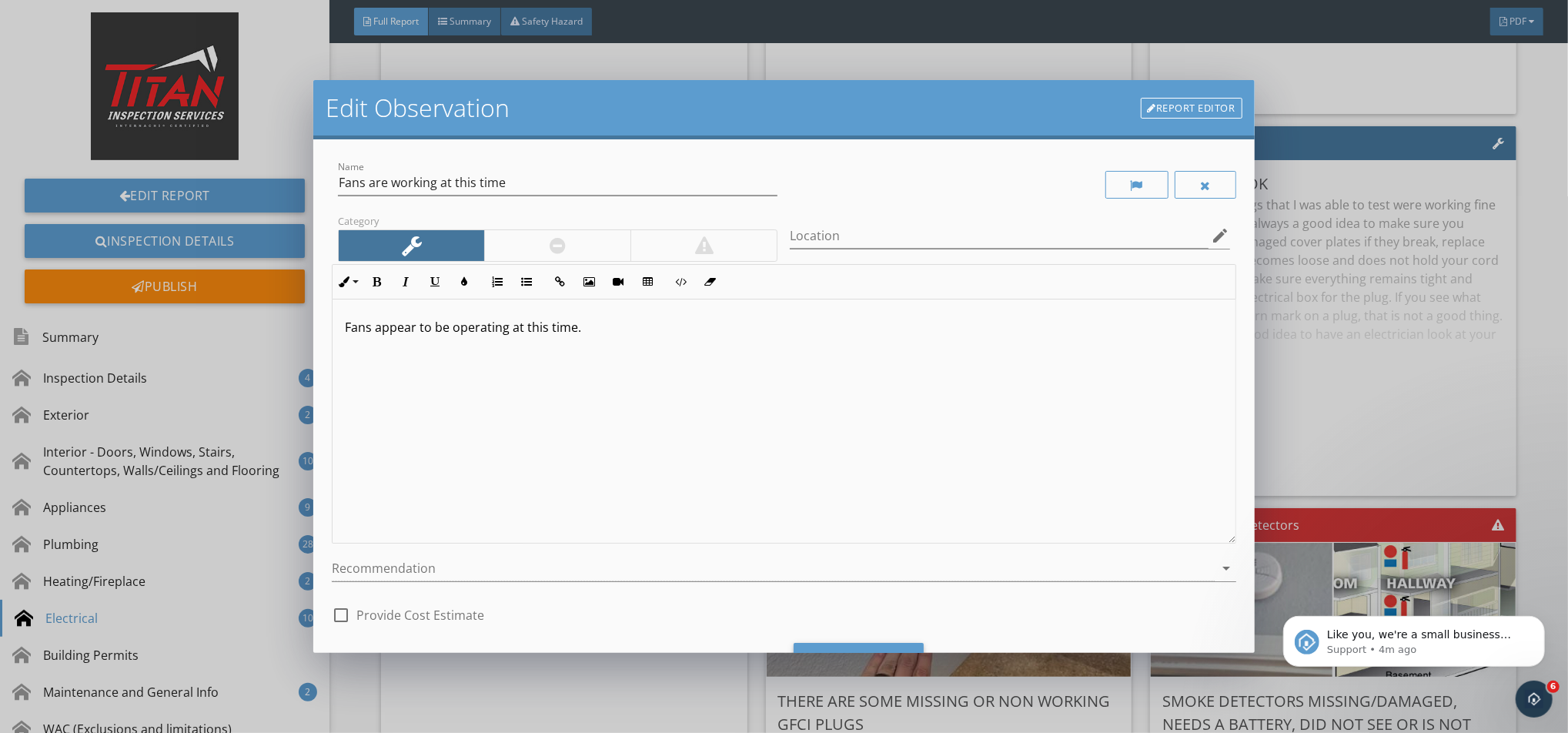
click at [786, 328] on p "Fans appear to be operating at this time." at bounding box center [784, 327] width 877 height 19
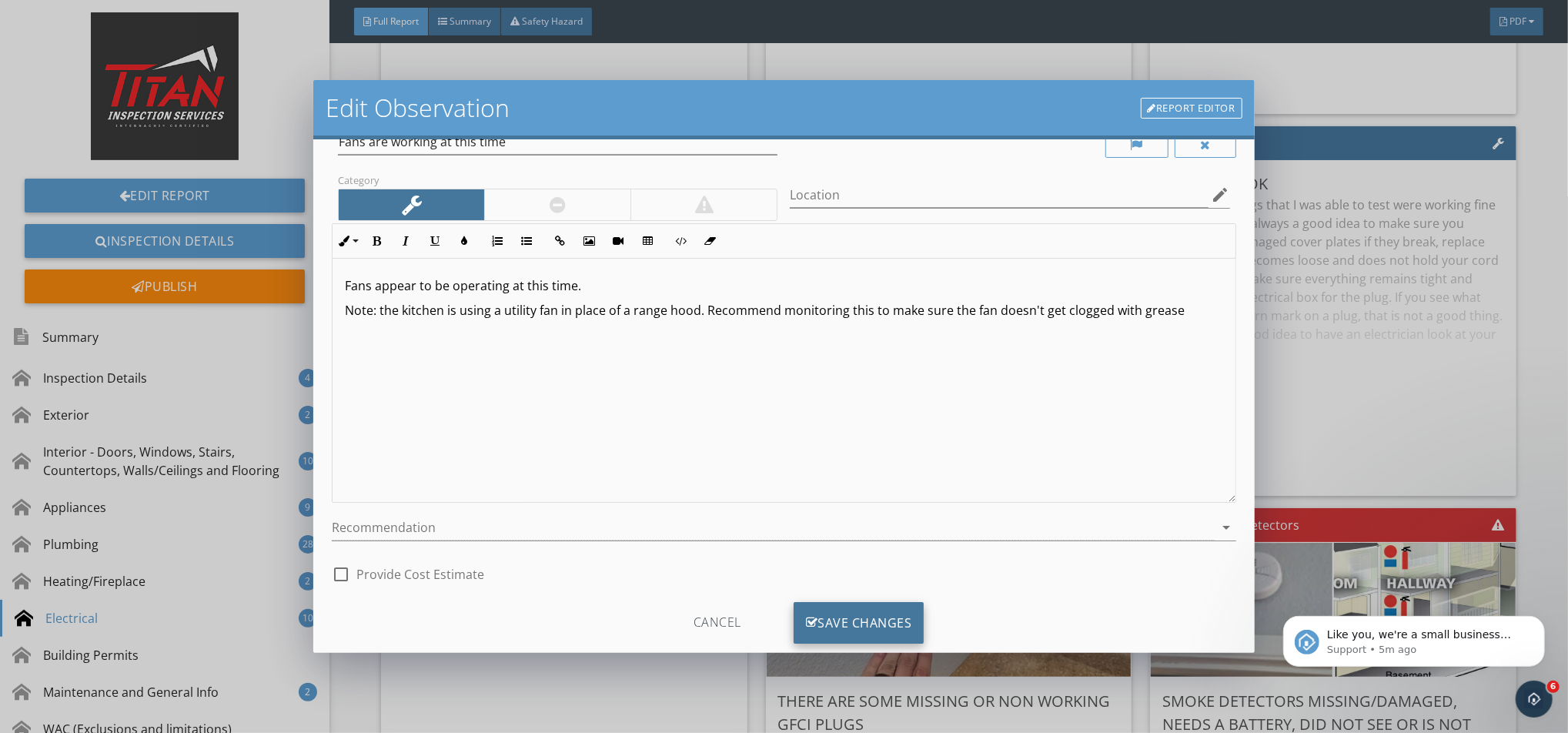
scroll to position [74, 0]
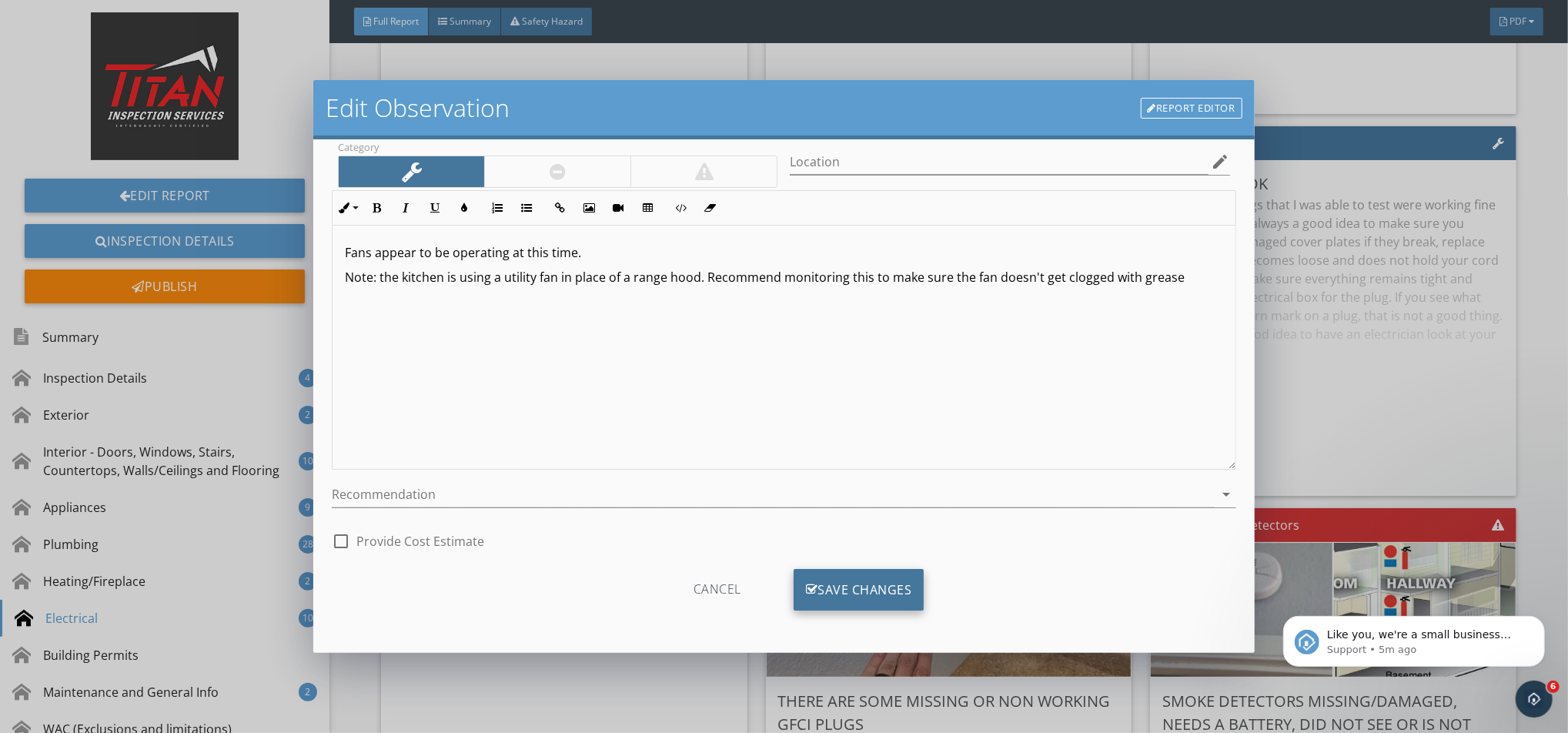
click at [871, 579] on div "Save Changes" at bounding box center [859, 590] width 130 height 41
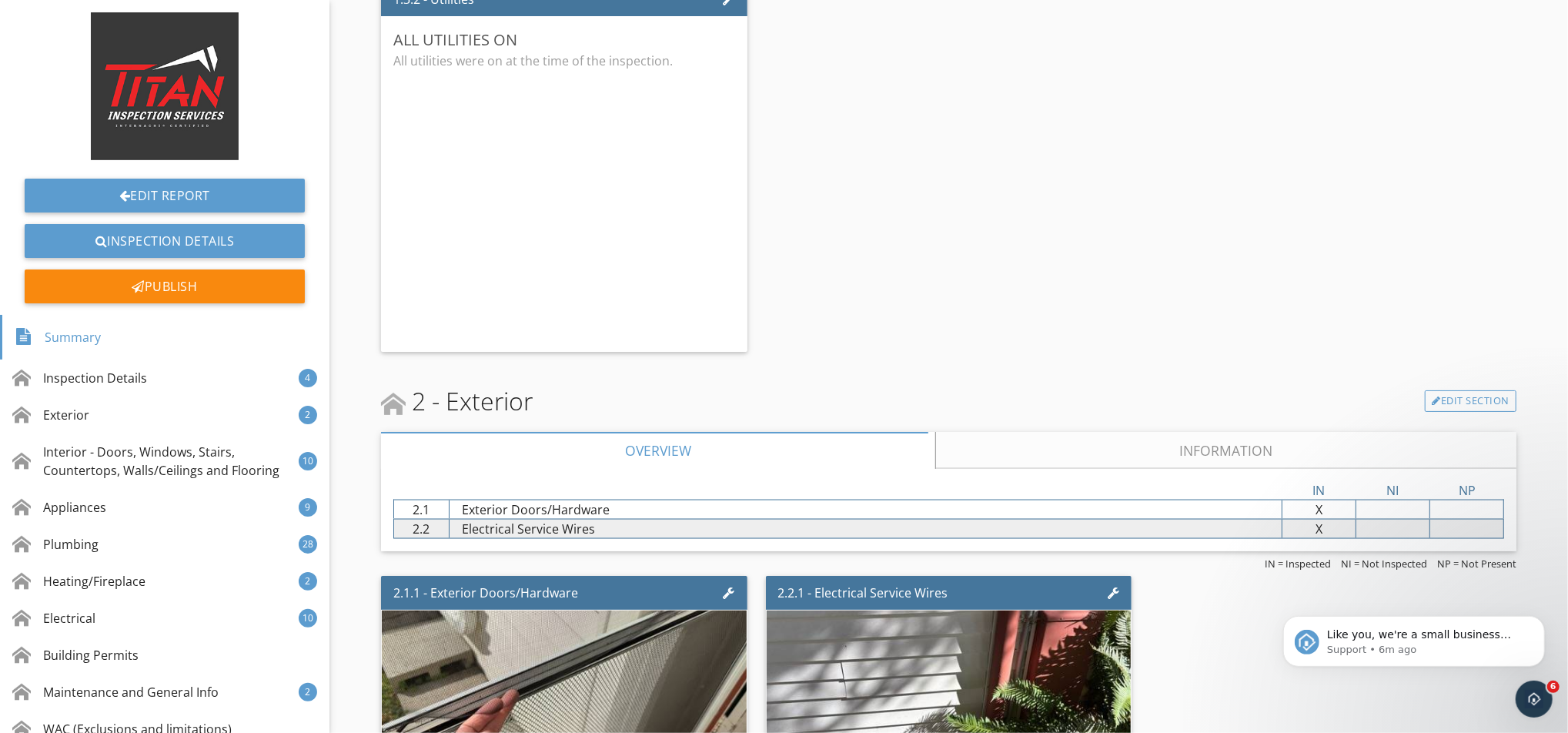
scroll to position [0, 0]
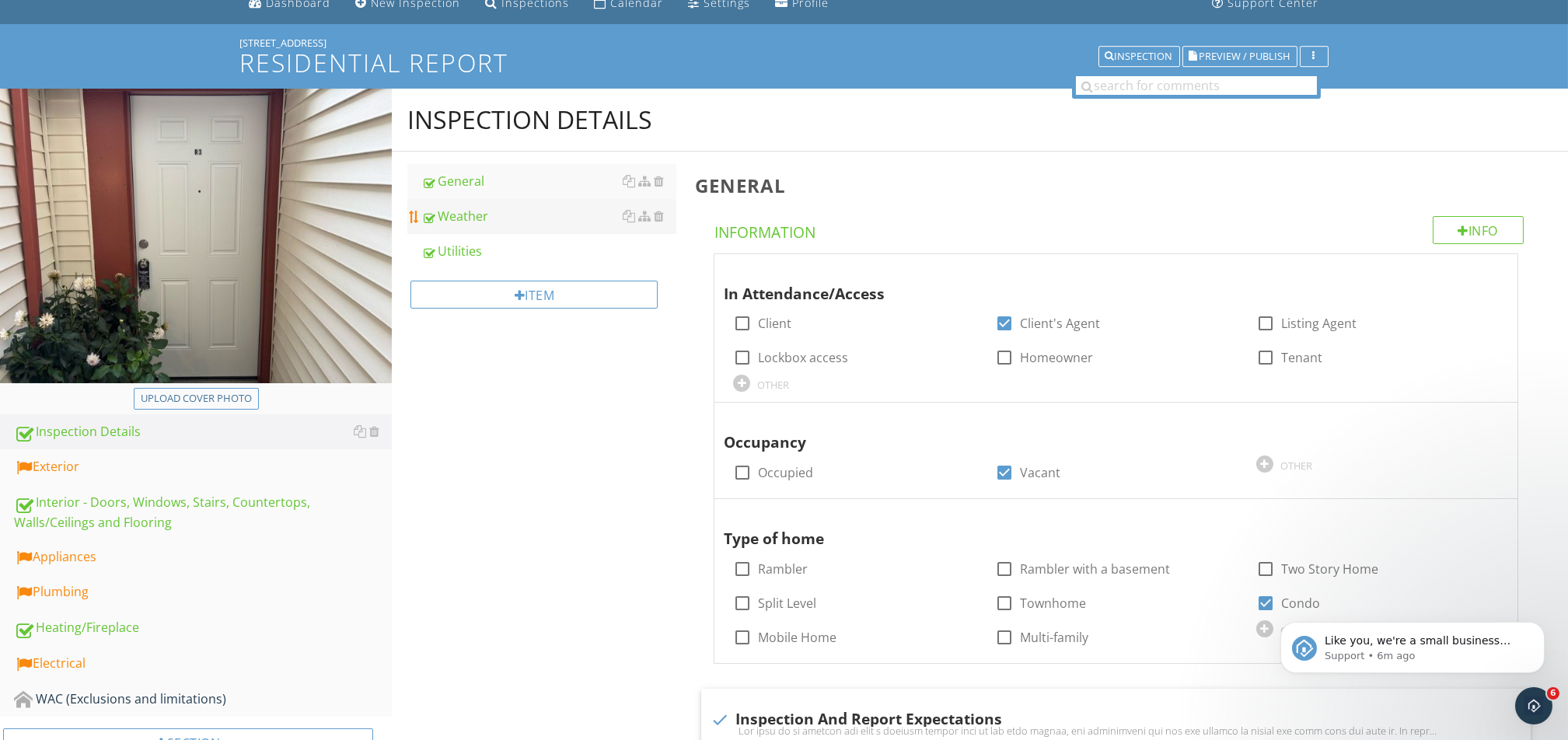
scroll to position [103, 0]
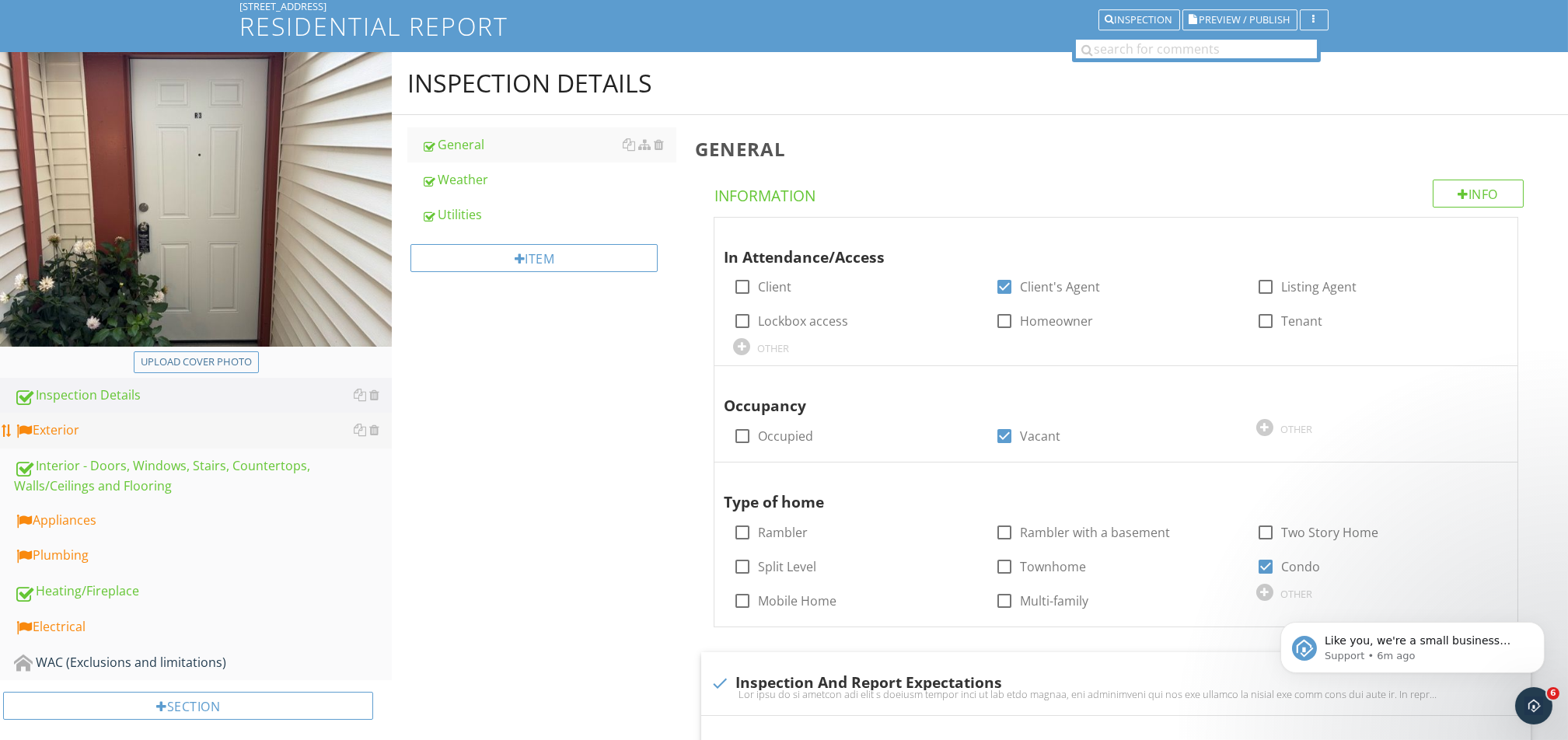
click at [142, 430] on div "Exterior" at bounding box center [203, 430] width 378 height 20
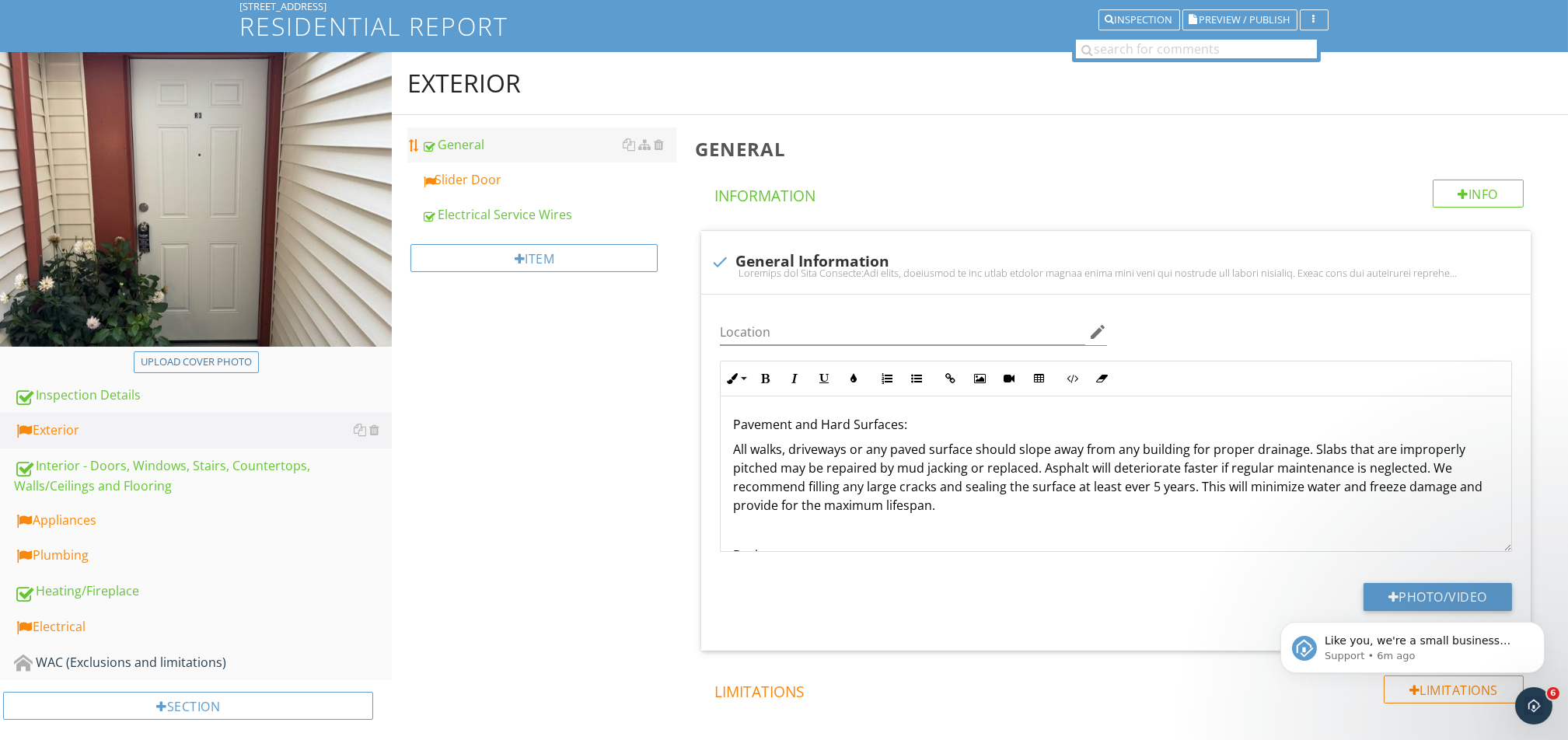
click at [525, 161] on link "General" at bounding box center [549, 144] width 255 height 34
click at [514, 183] on div "Slider Door" at bounding box center [549, 179] width 255 height 19
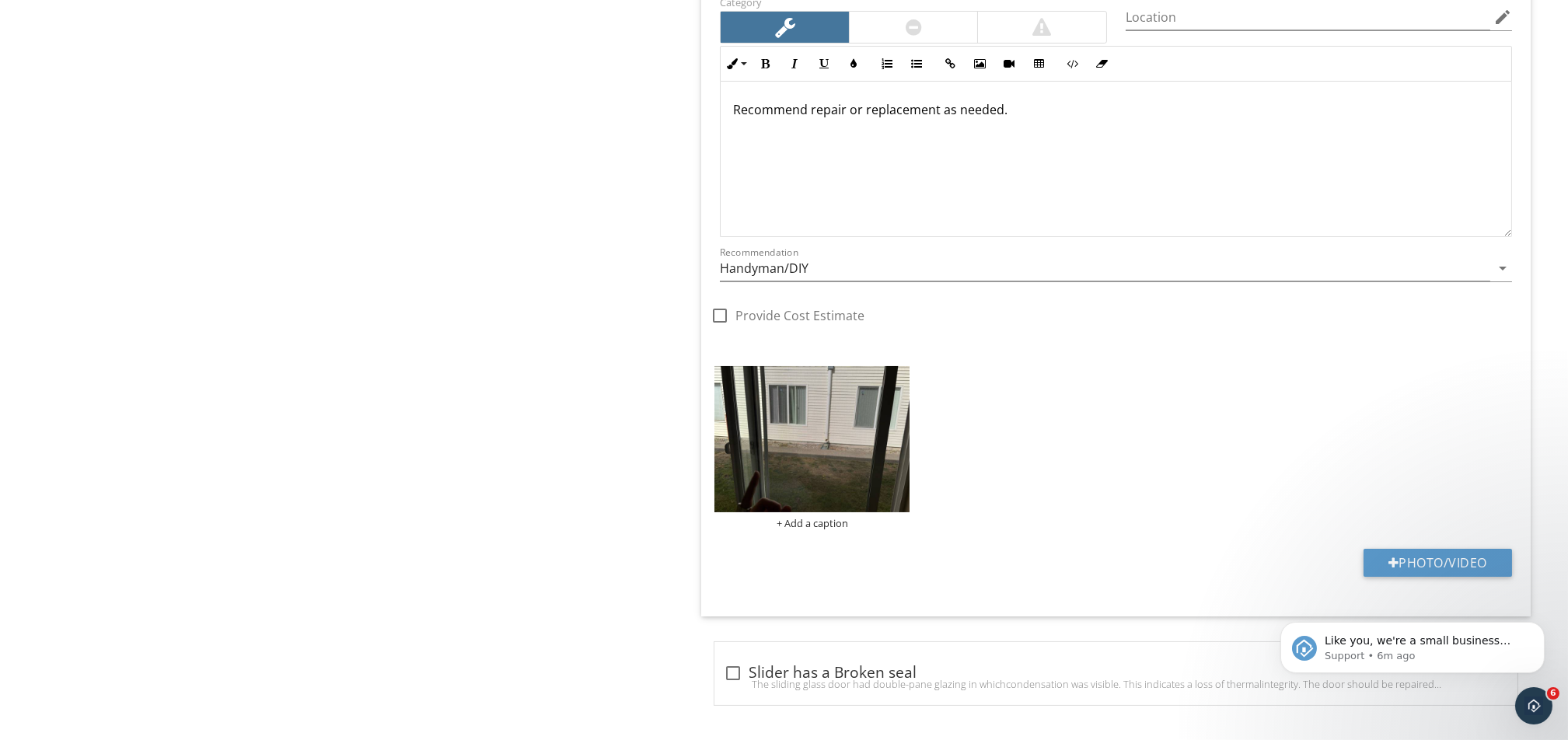
scroll to position [877, 0]
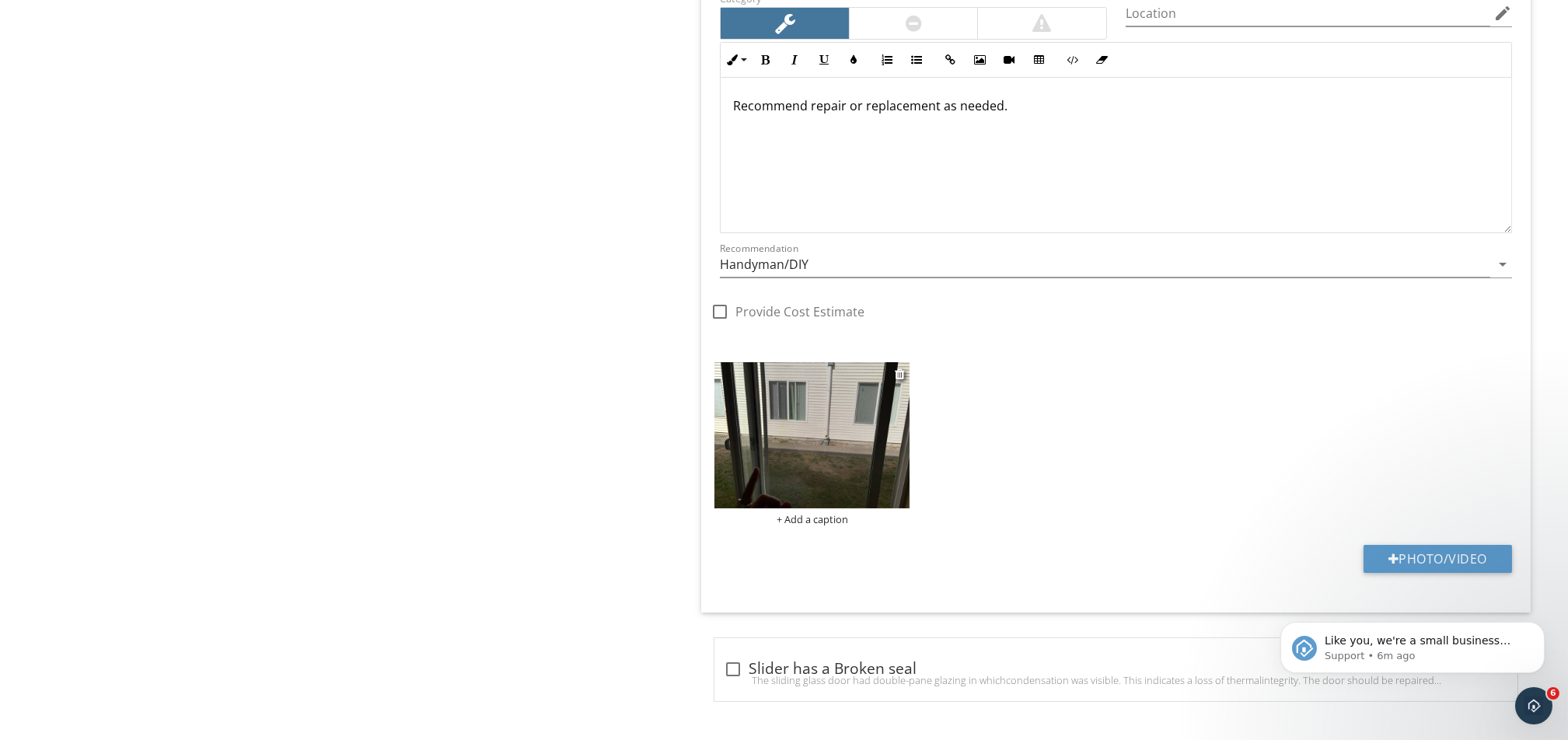
click at [807, 477] on img at bounding box center [811, 435] width 195 height 146
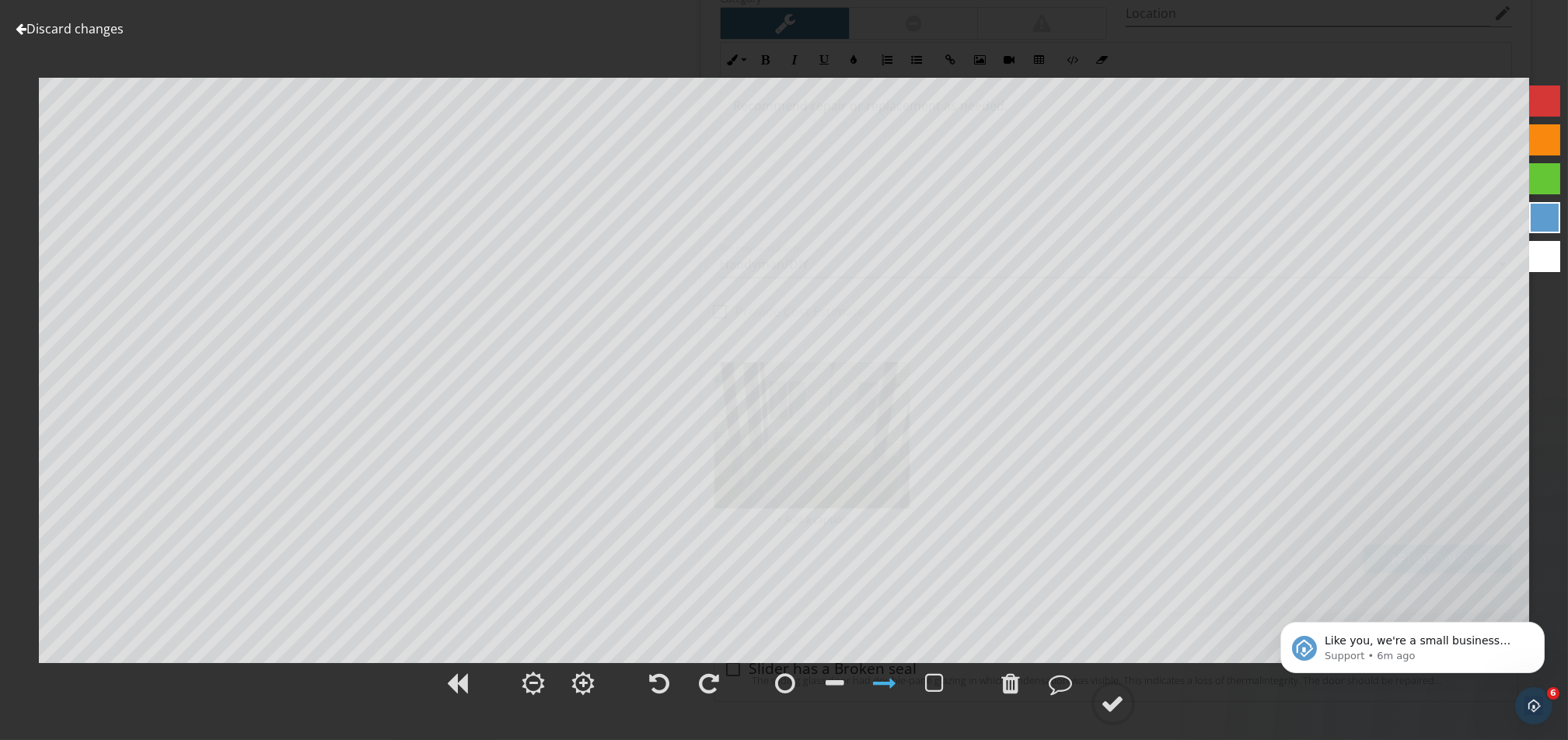
click at [81, 13] on div "Discard changes Add Location" at bounding box center [784, 370] width 1568 height 740
click at [72, 28] on link "Discard changes" at bounding box center [69, 29] width 108 height 17
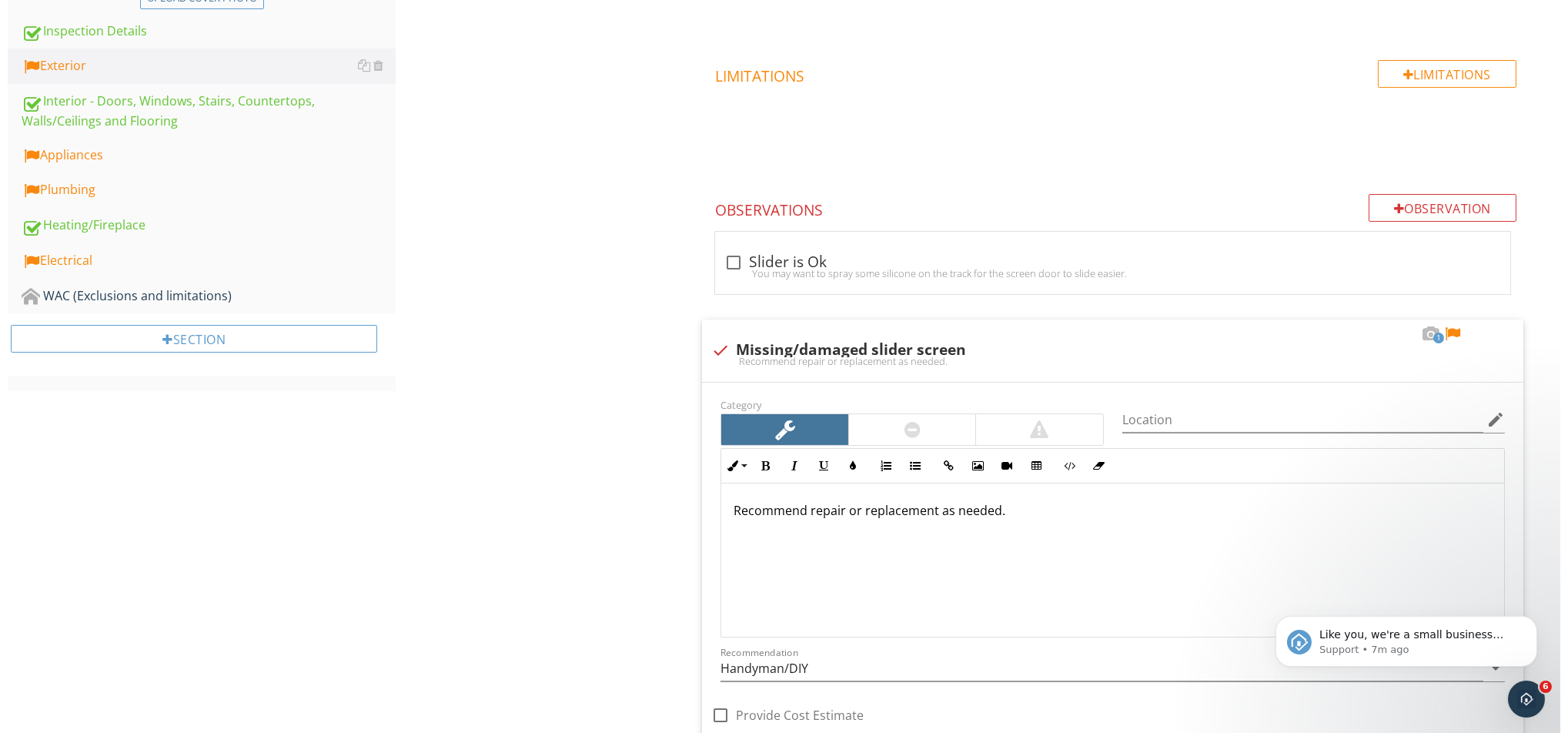
scroll to position [458, 0]
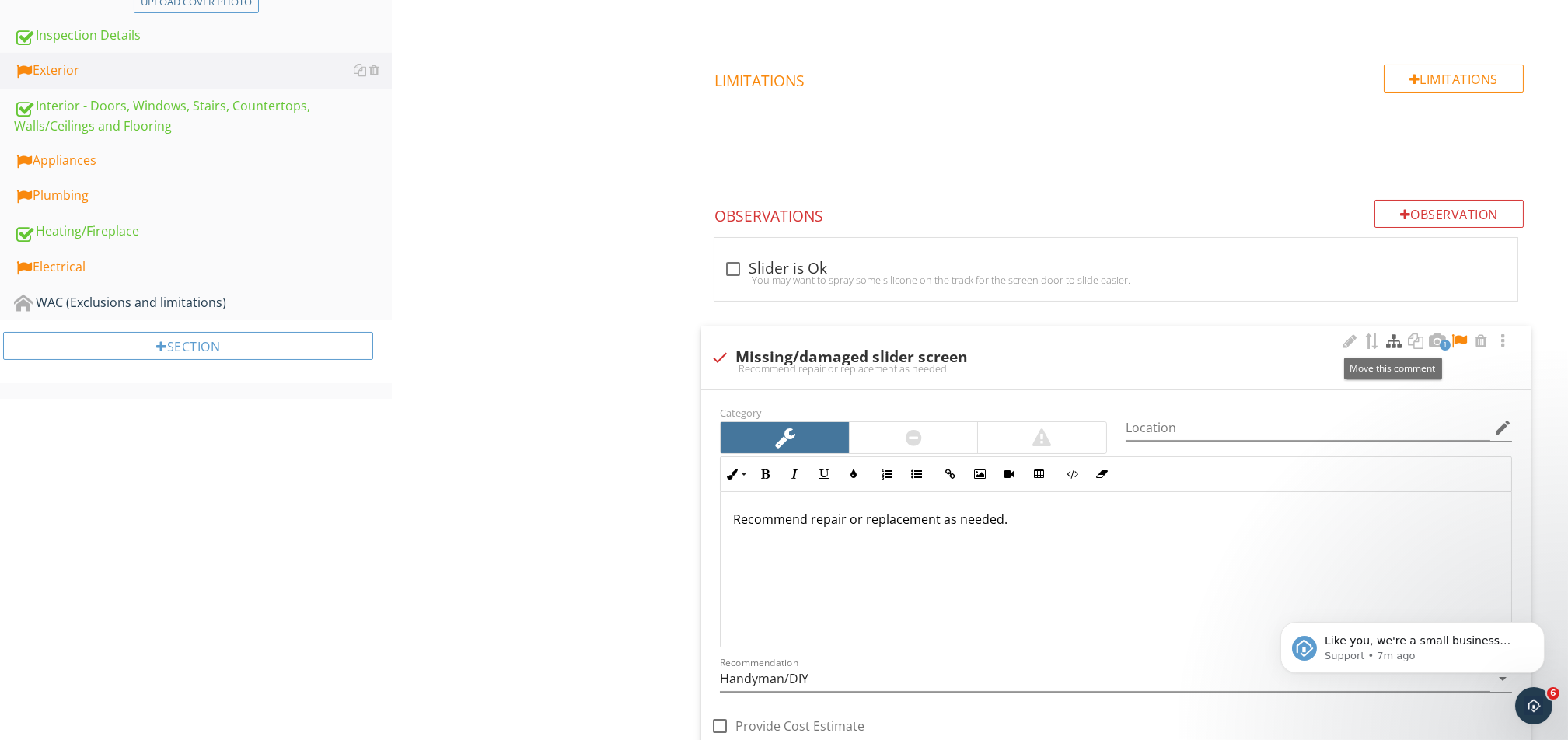
click at [1175, 337] on div at bounding box center [1394, 341] width 19 height 16
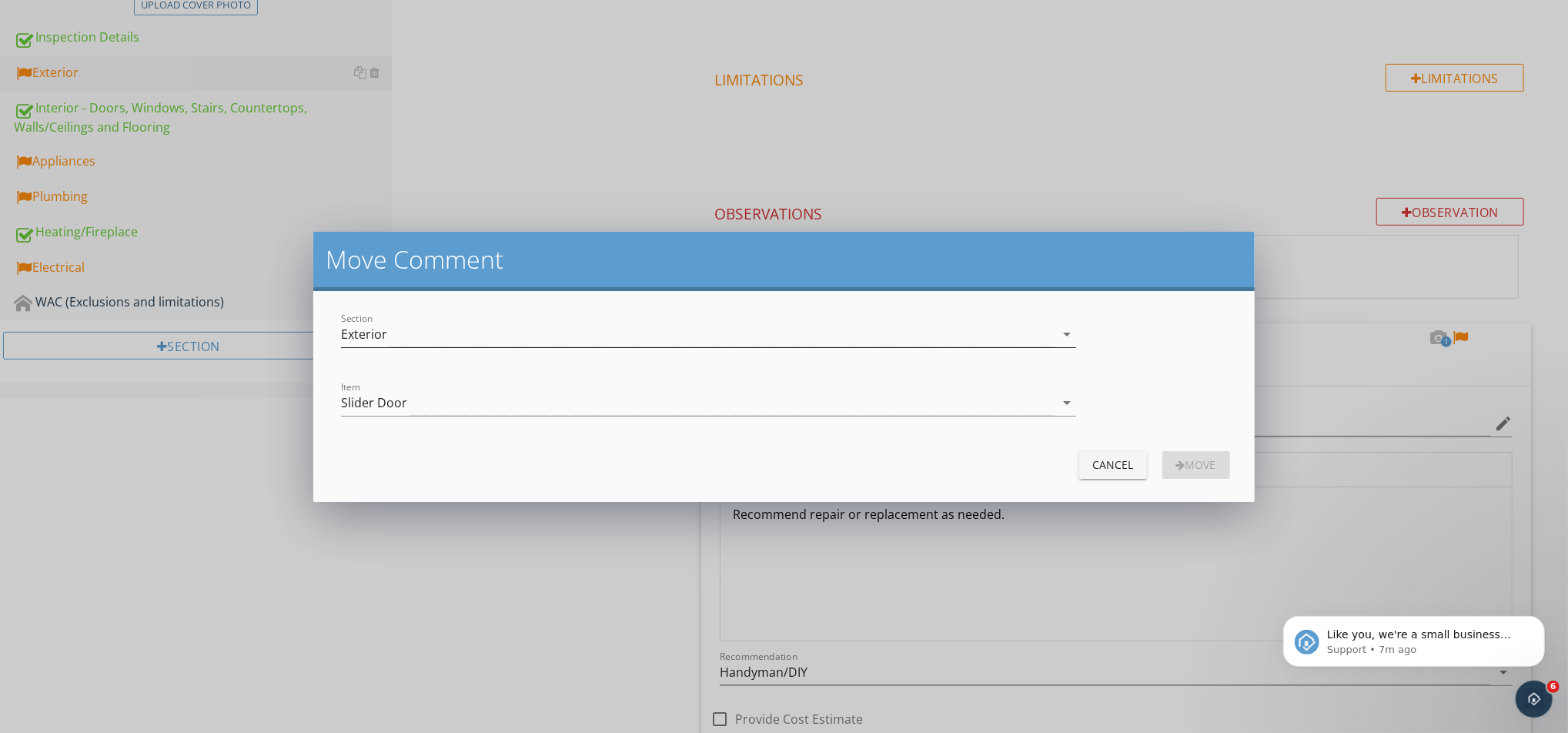
click at [585, 339] on div "Exterior" at bounding box center [697, 335] width 712 height 26
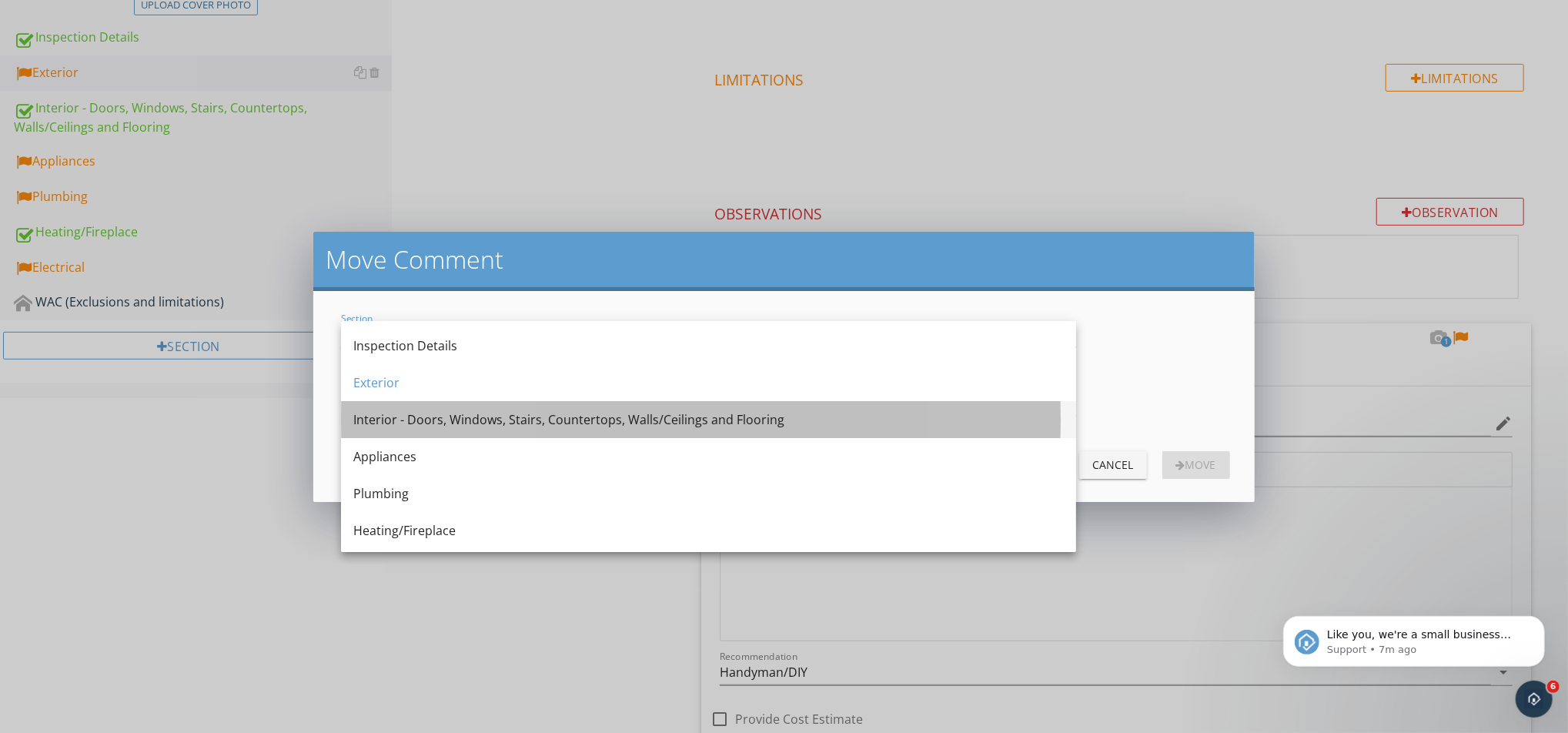
click at [512, 417] on div "Interior - Doors, Windows, Stairs, Countertops, Walls/Ceilings and Flooring" at bounding box center [709, 420] width 711 height 19
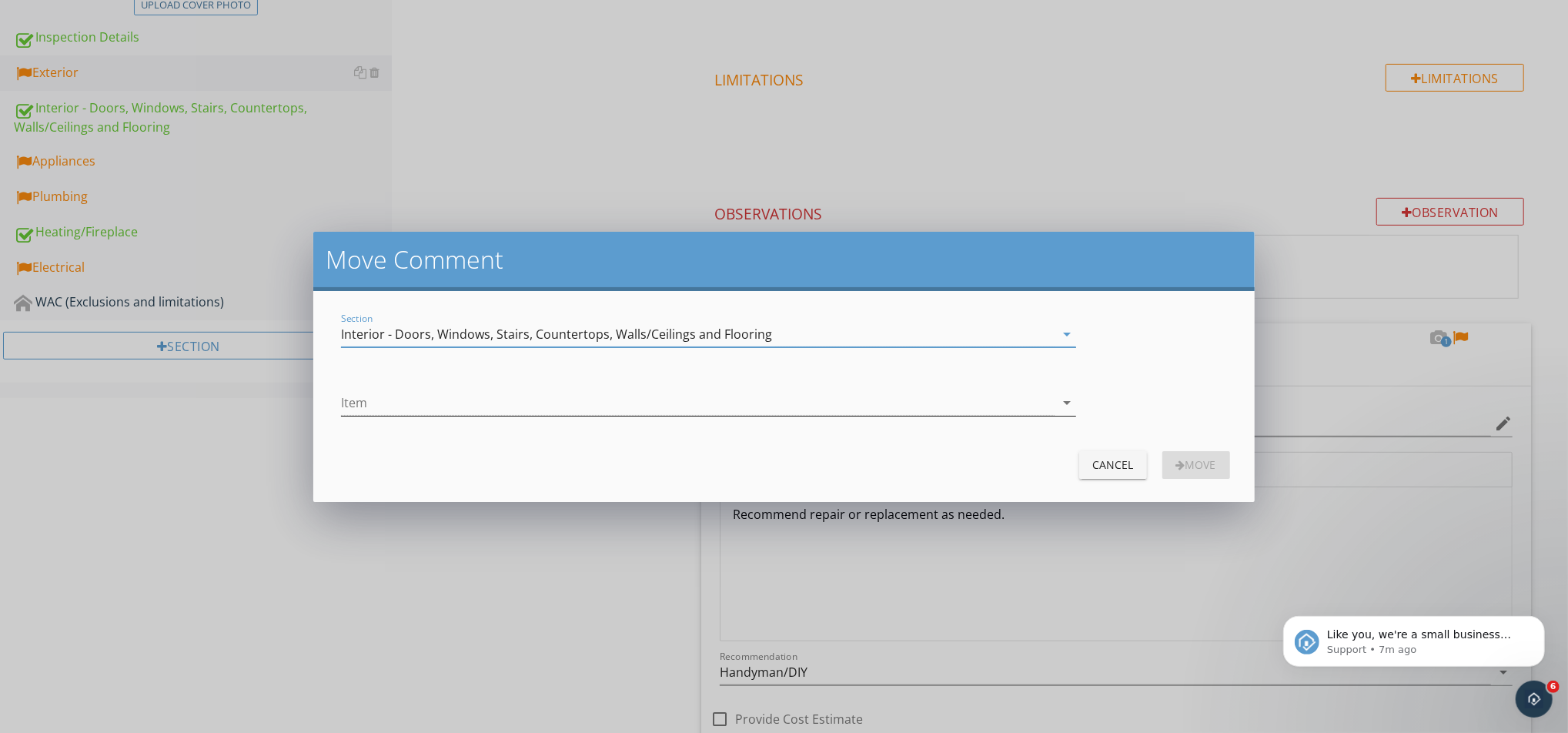
click at [513, 403] on div at bounding box center [697, 403] width 712 height 26
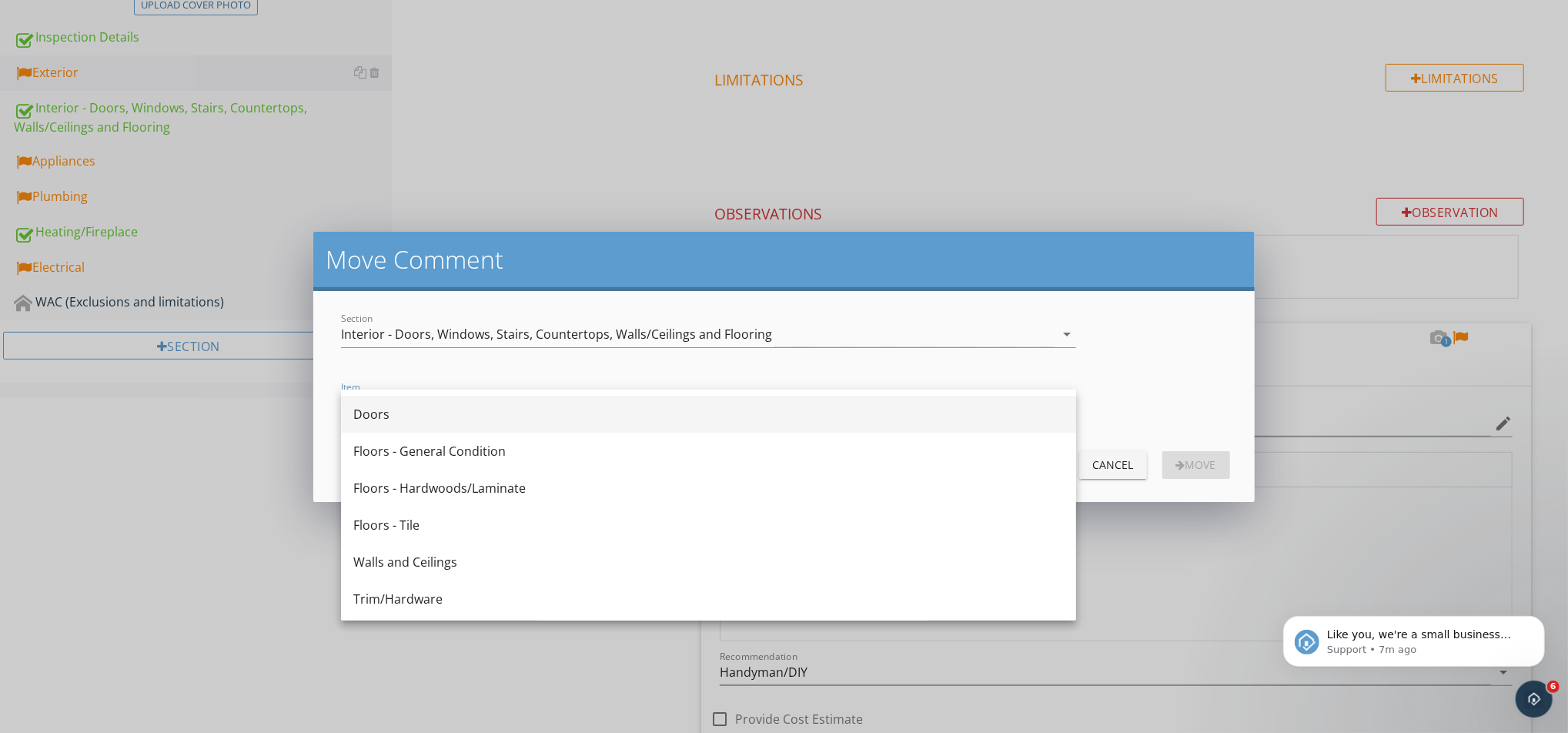
click at [498, 421] on div "Doors" at bounding box center [709, 415] width 711 height 19
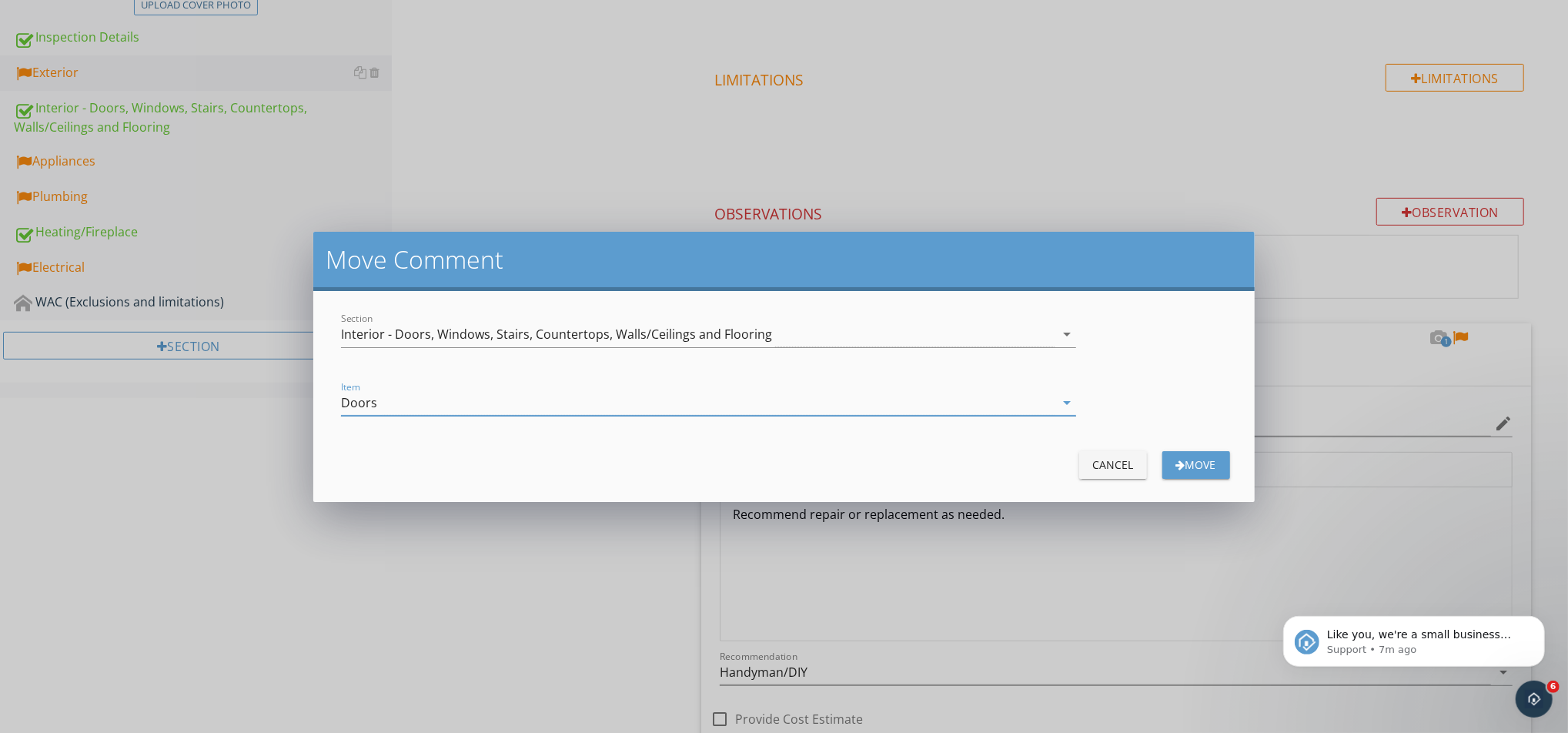
click at [832, 400] on div "Doors" at bounding box center [697, 403] width 712 height 26
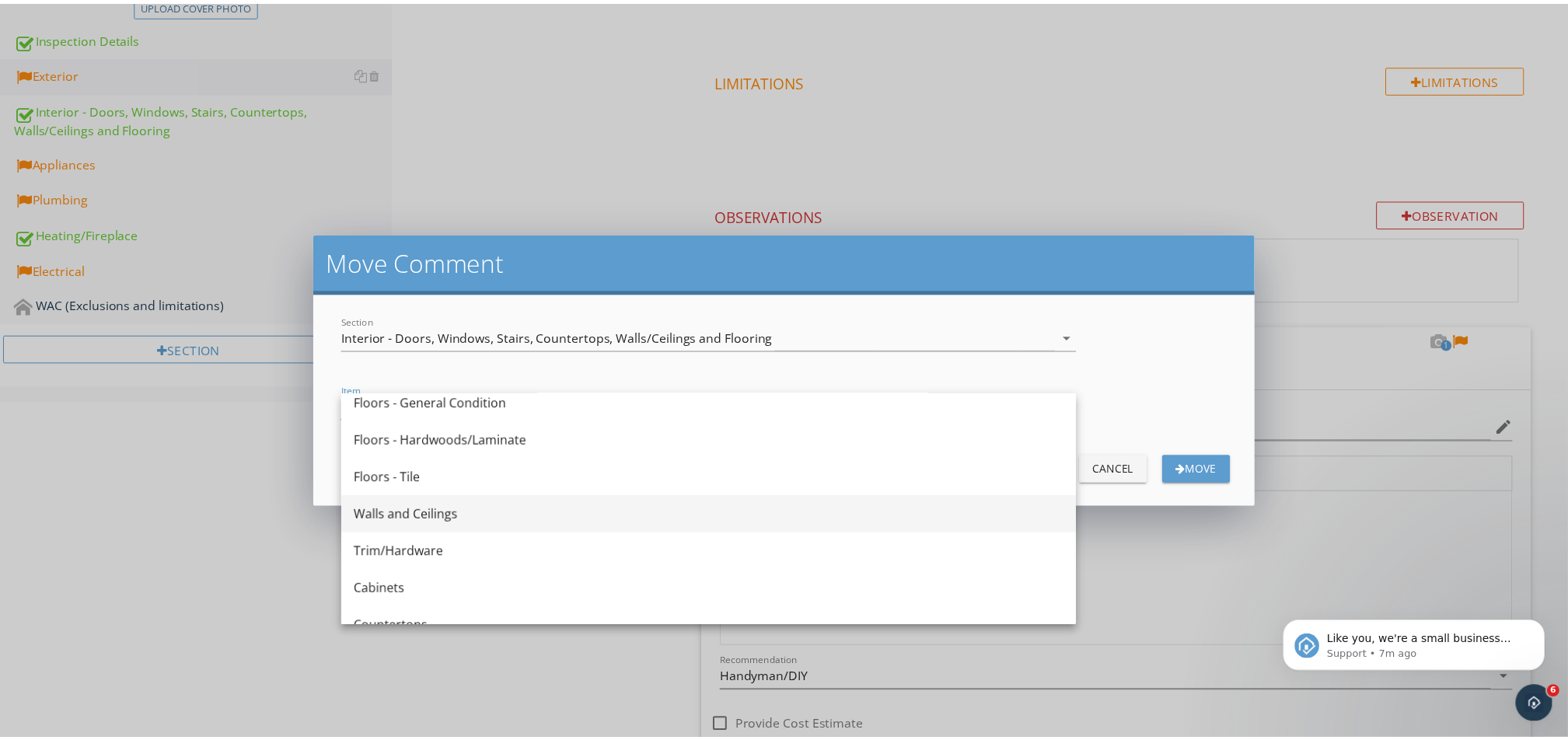
scroll to position [78, 0]
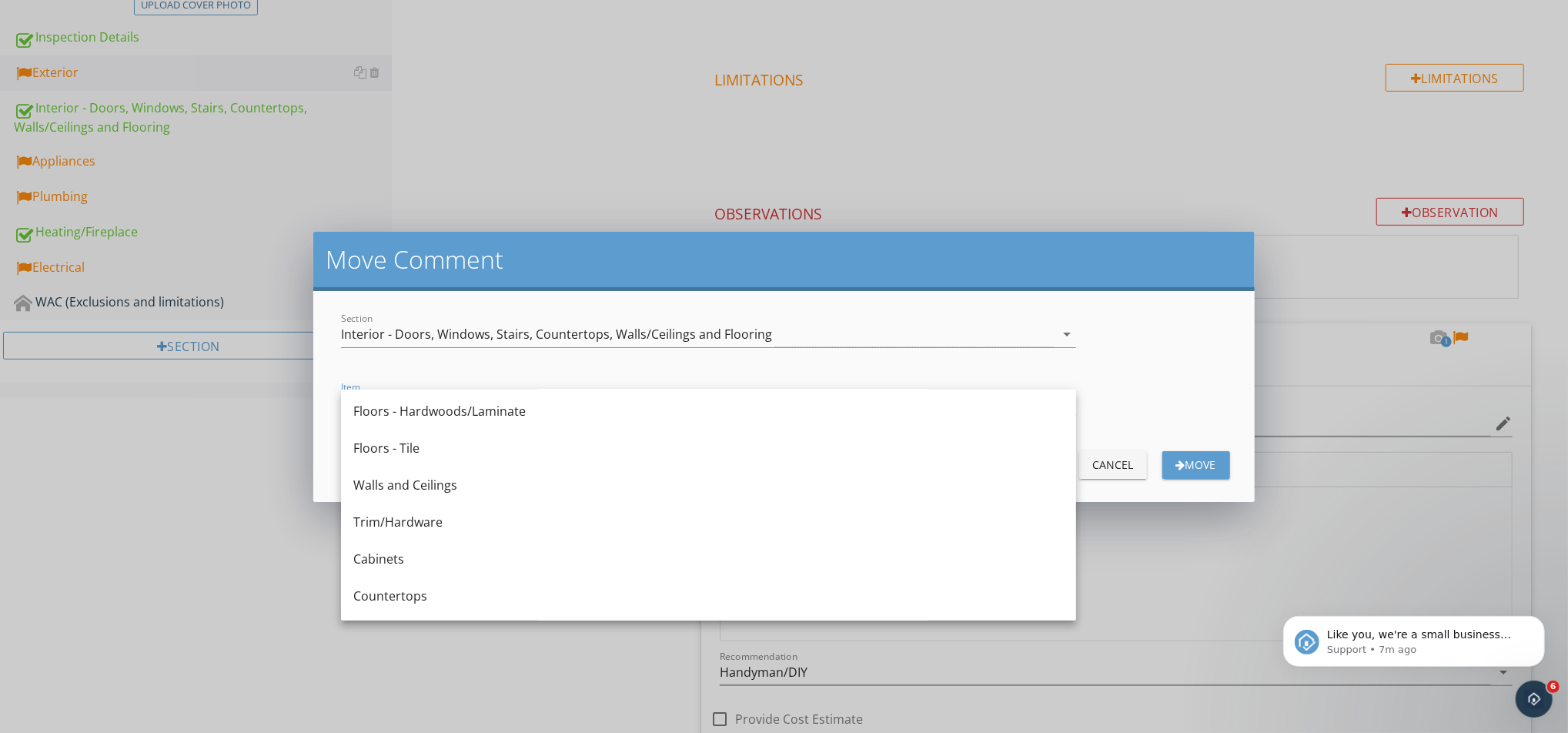
click at [177, 503] on div "Move Comment Section Interior - Doors, Windows, Stairs, Countertops, Walls/Ceil…" at bounding box center [784, 366] width 1568 height 733
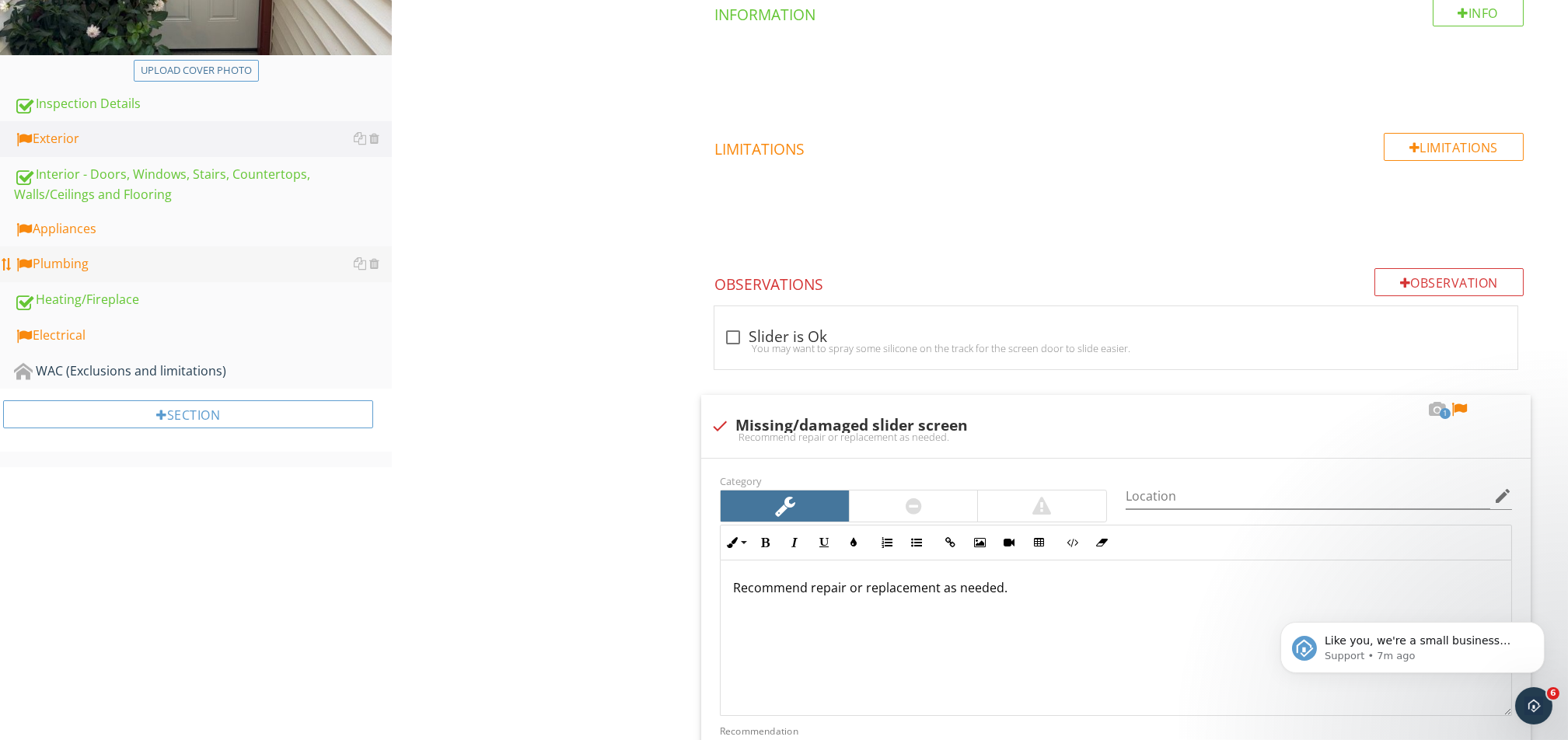
scroll to position [359, 0]
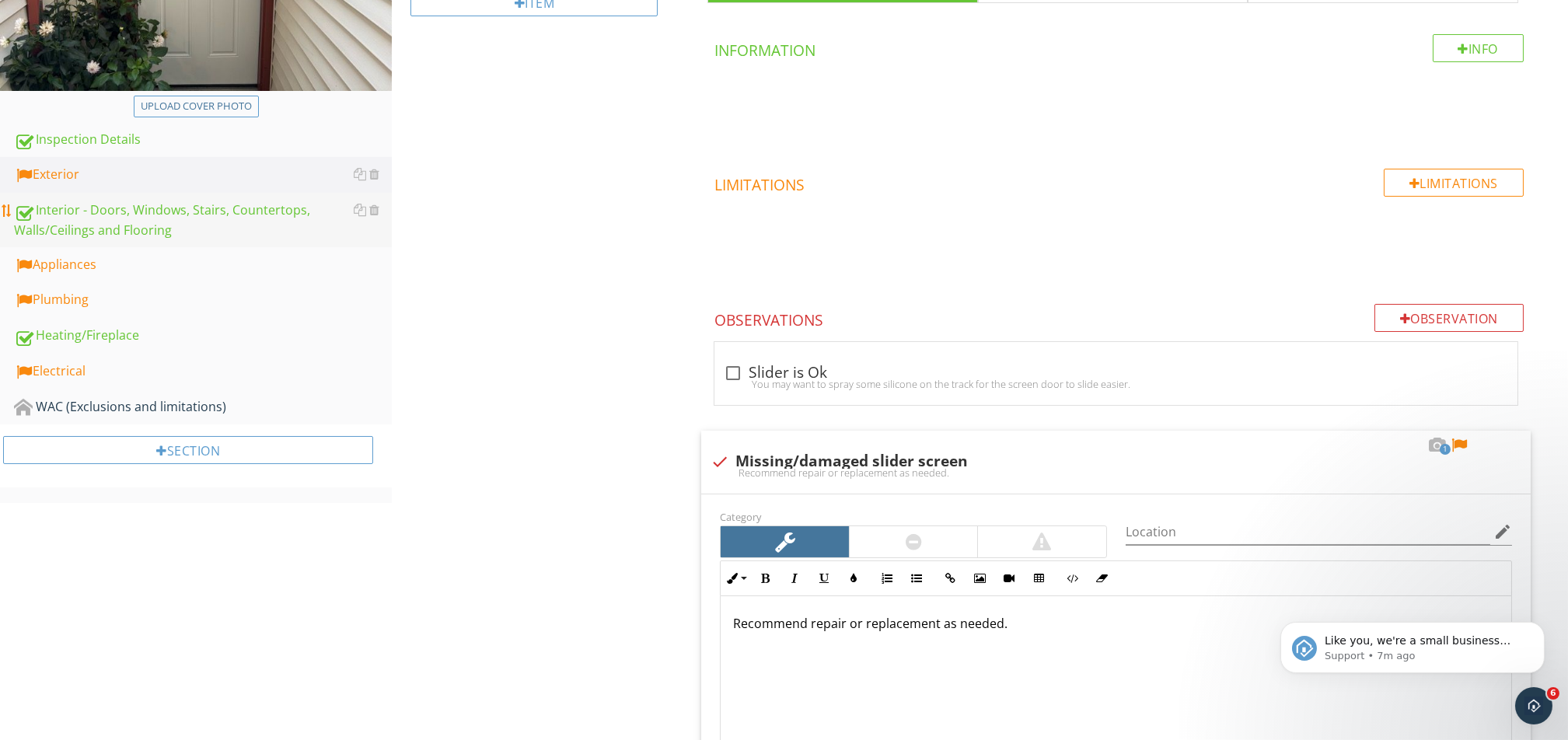
click at [101, 222] on div "Interior - Doors, Windows, Stairs, Countertops, Walls/Ceilings and Flooring" at bounding box center [203, 219] width 378 height 39
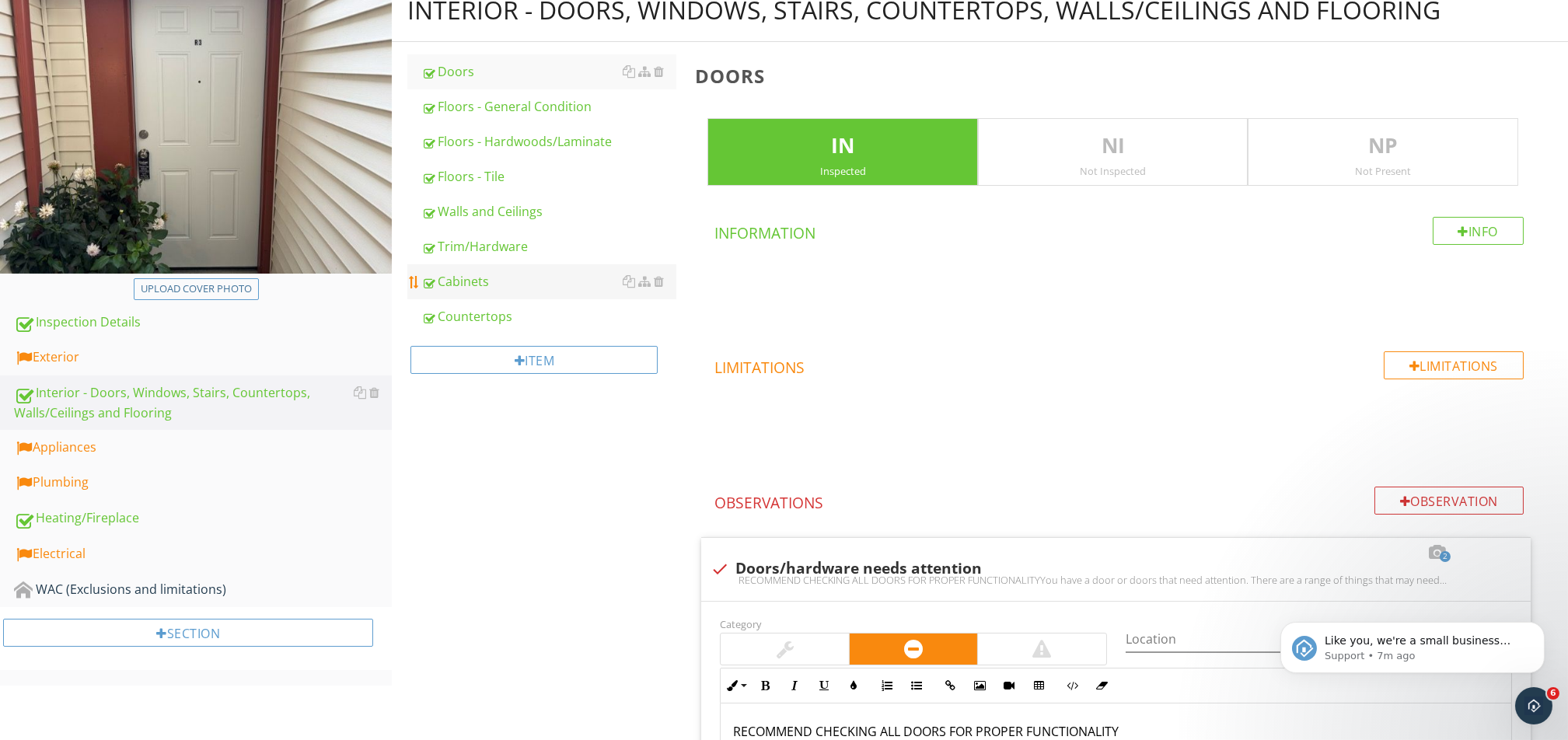
scroll to position [153, 0]
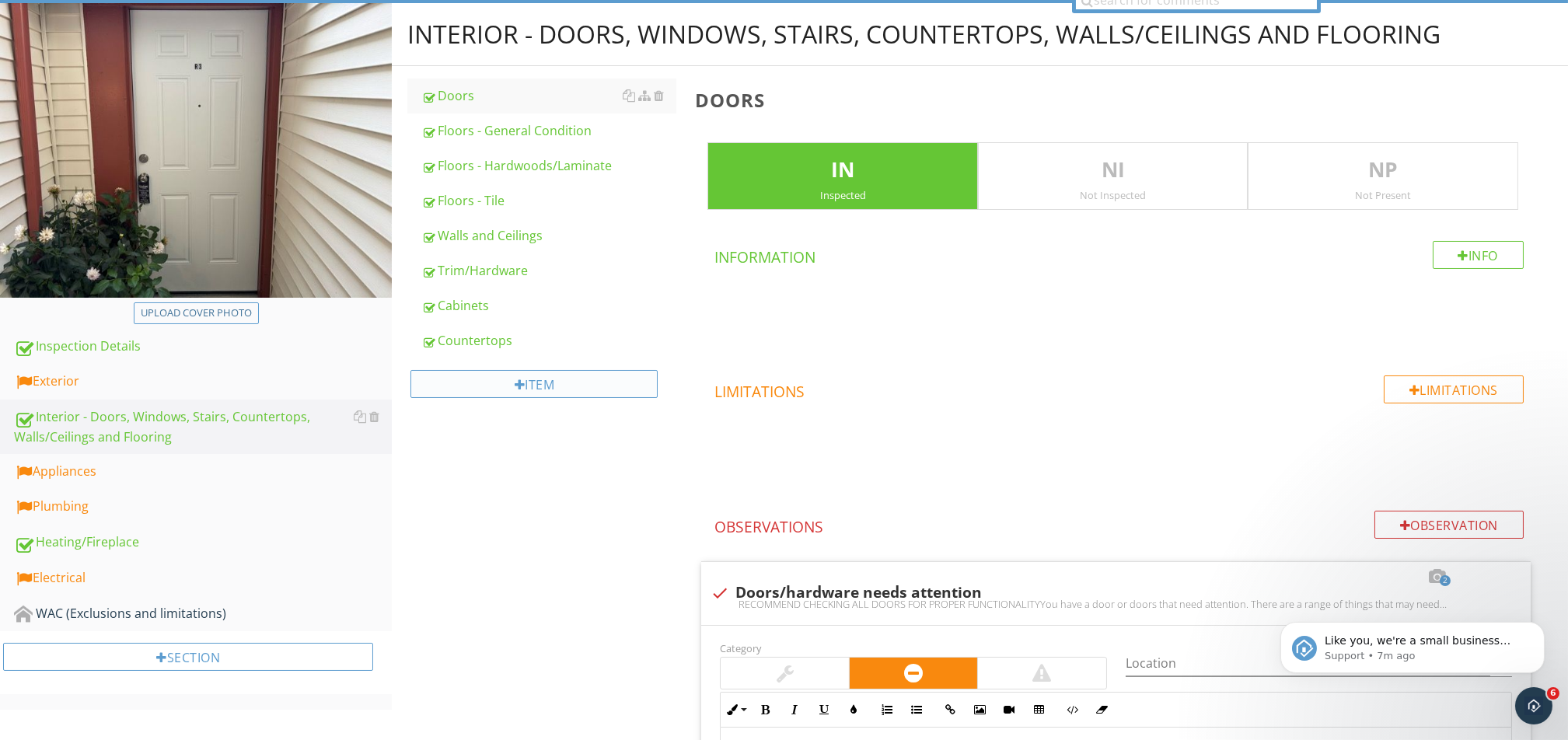
click at [556, 393] on div "Item" at bounding box center [533, 384] width 247 height 28
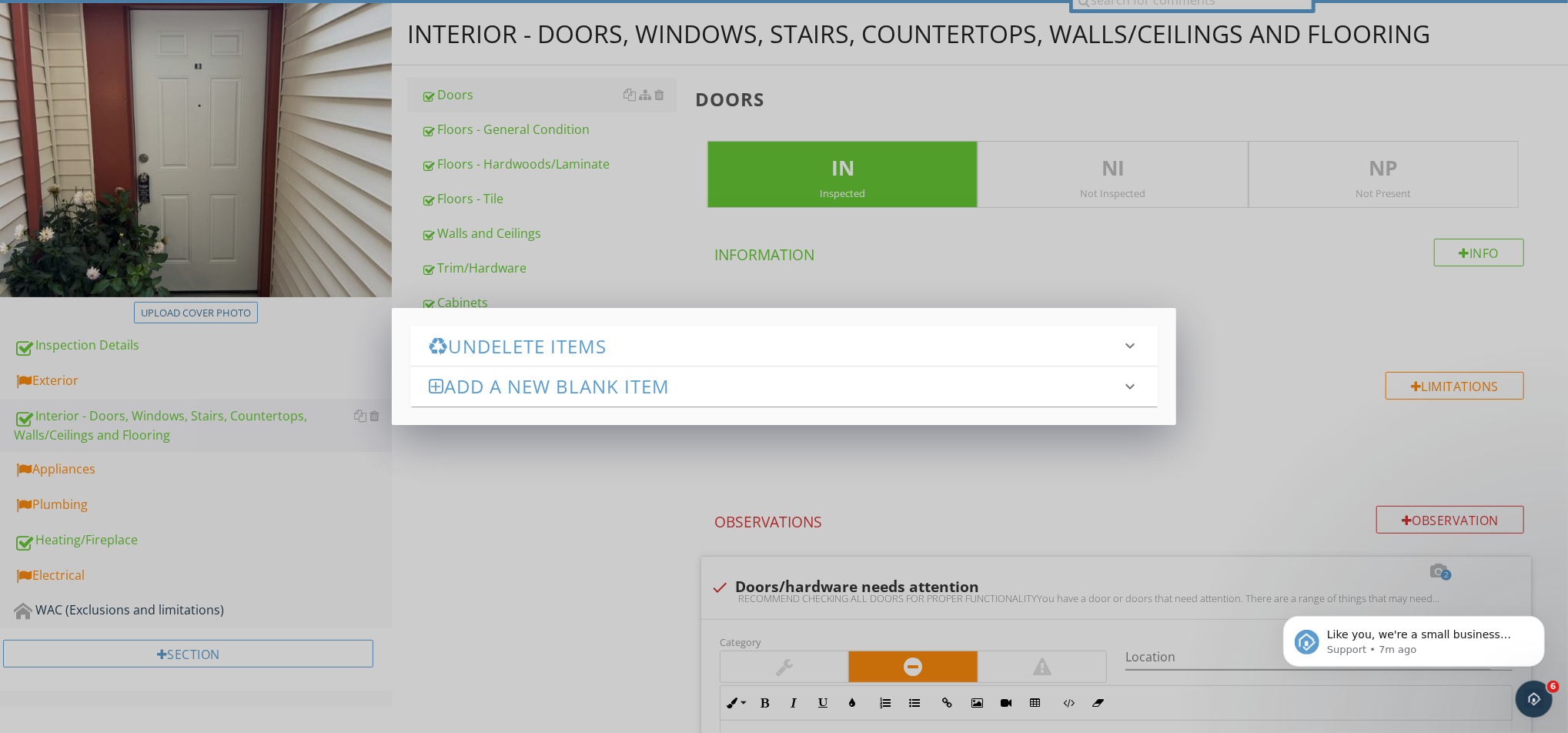
click at [551, 347] on h3 "Undelete Items" at bounding box center [774, 346] width 692 height 21
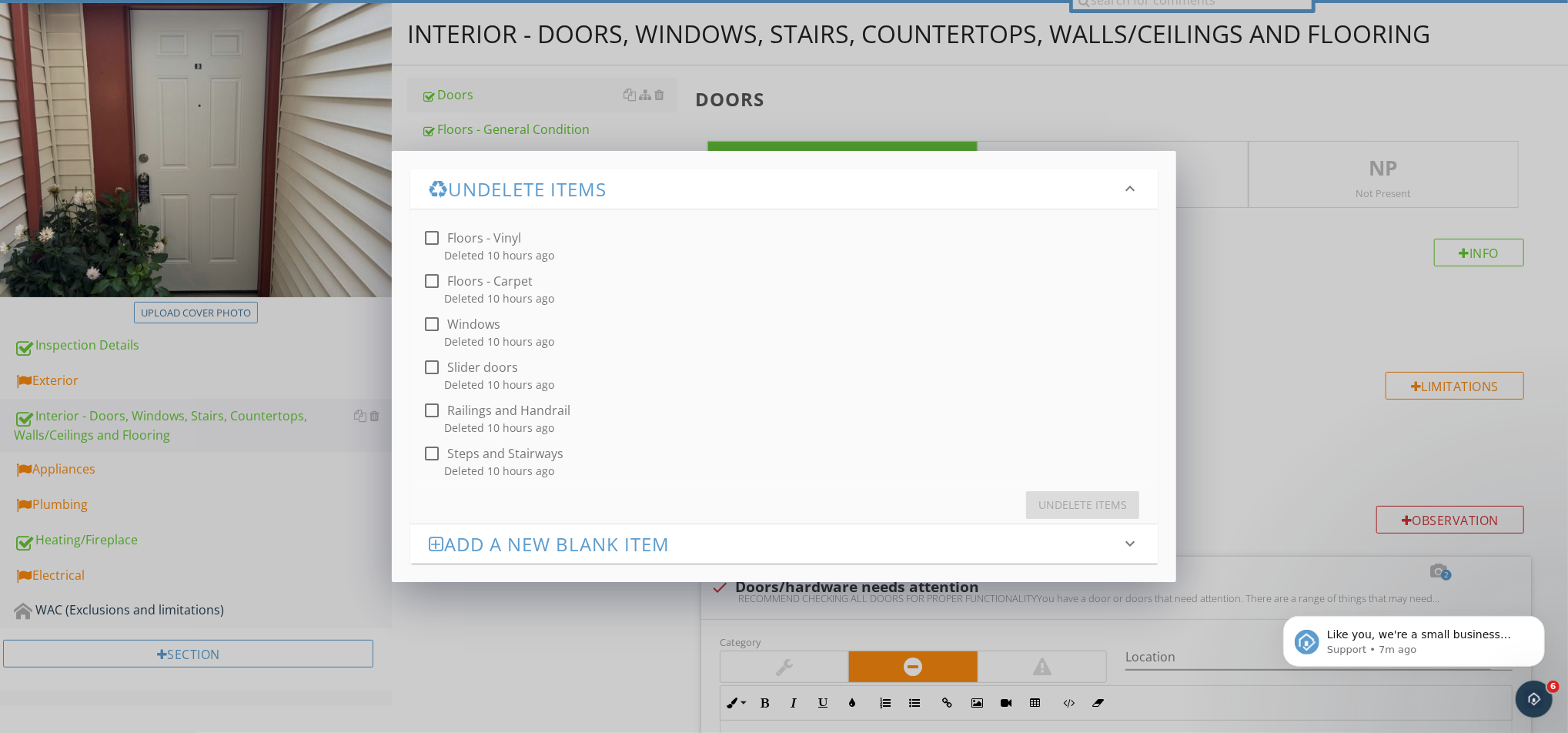
click at [435, 326] on div at bounding box center [432, 324] width 26 height 26
checkbox input "true"
click at [1074, 503] on div "Undelete Items" at bounding box center [1082, 504] width 88 height 16
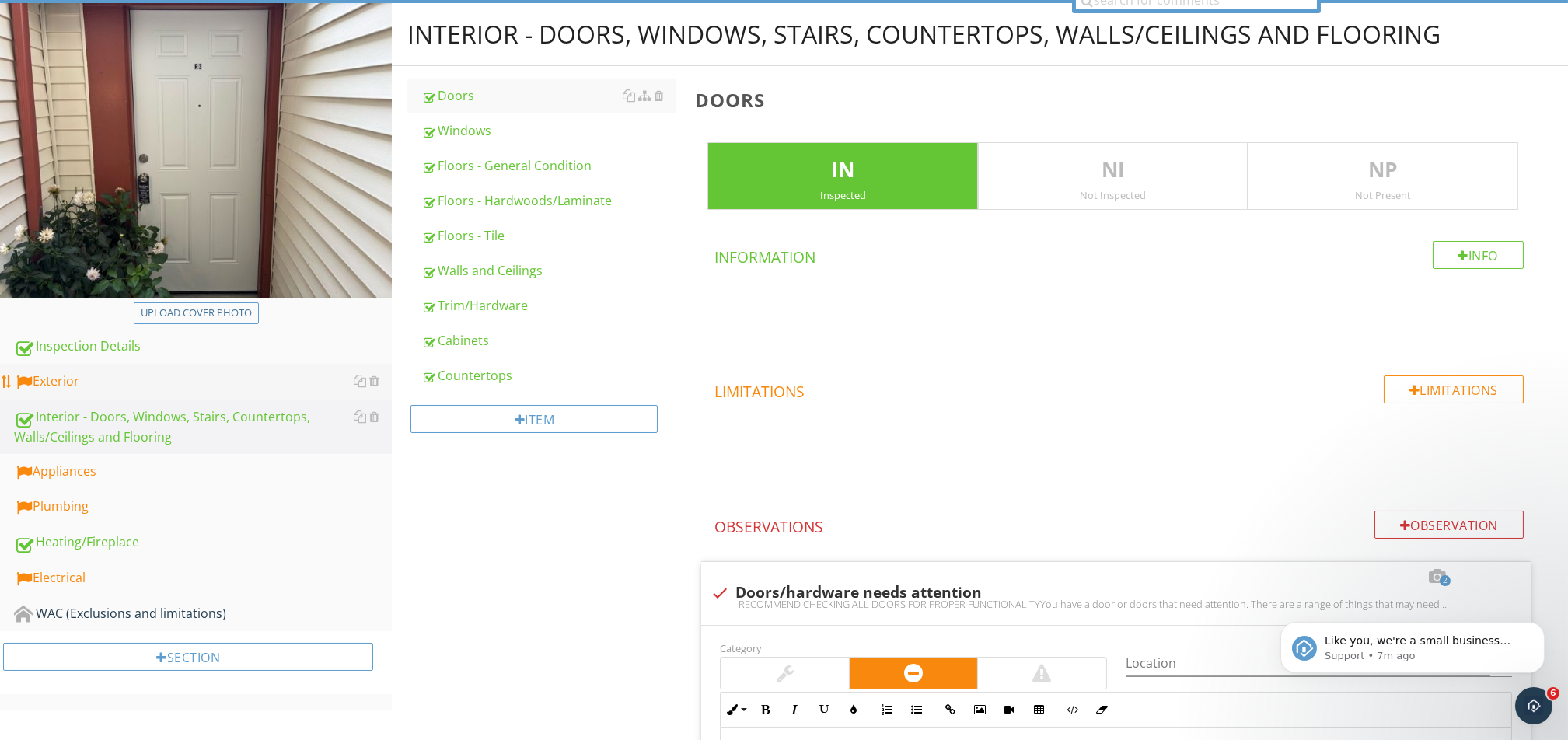
click at [118, 380] on div "Exterior" at bounding box center [203, 381] width 378 height 20
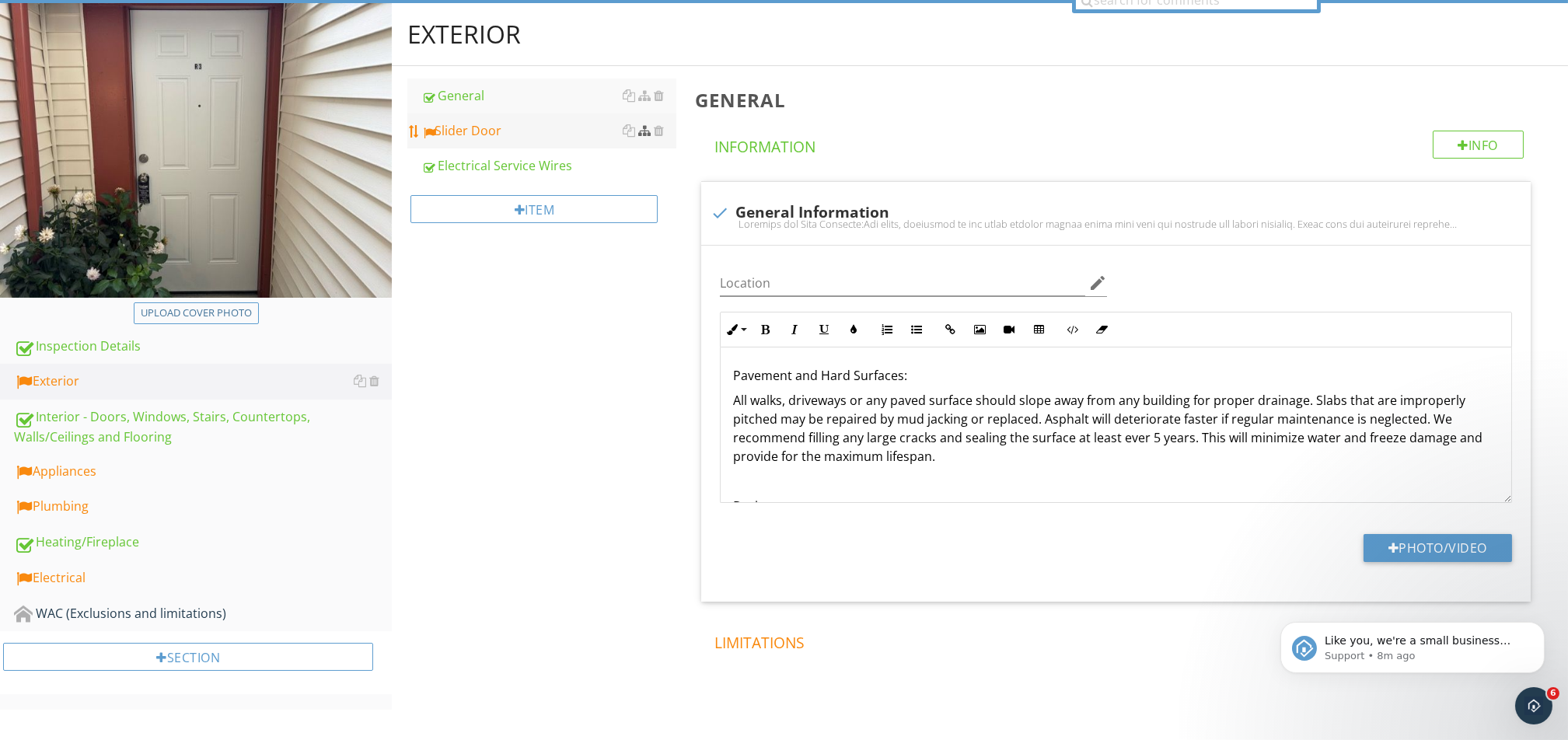
click at [647, 128] on div at bounding box center [644, 130] width 12 height 12
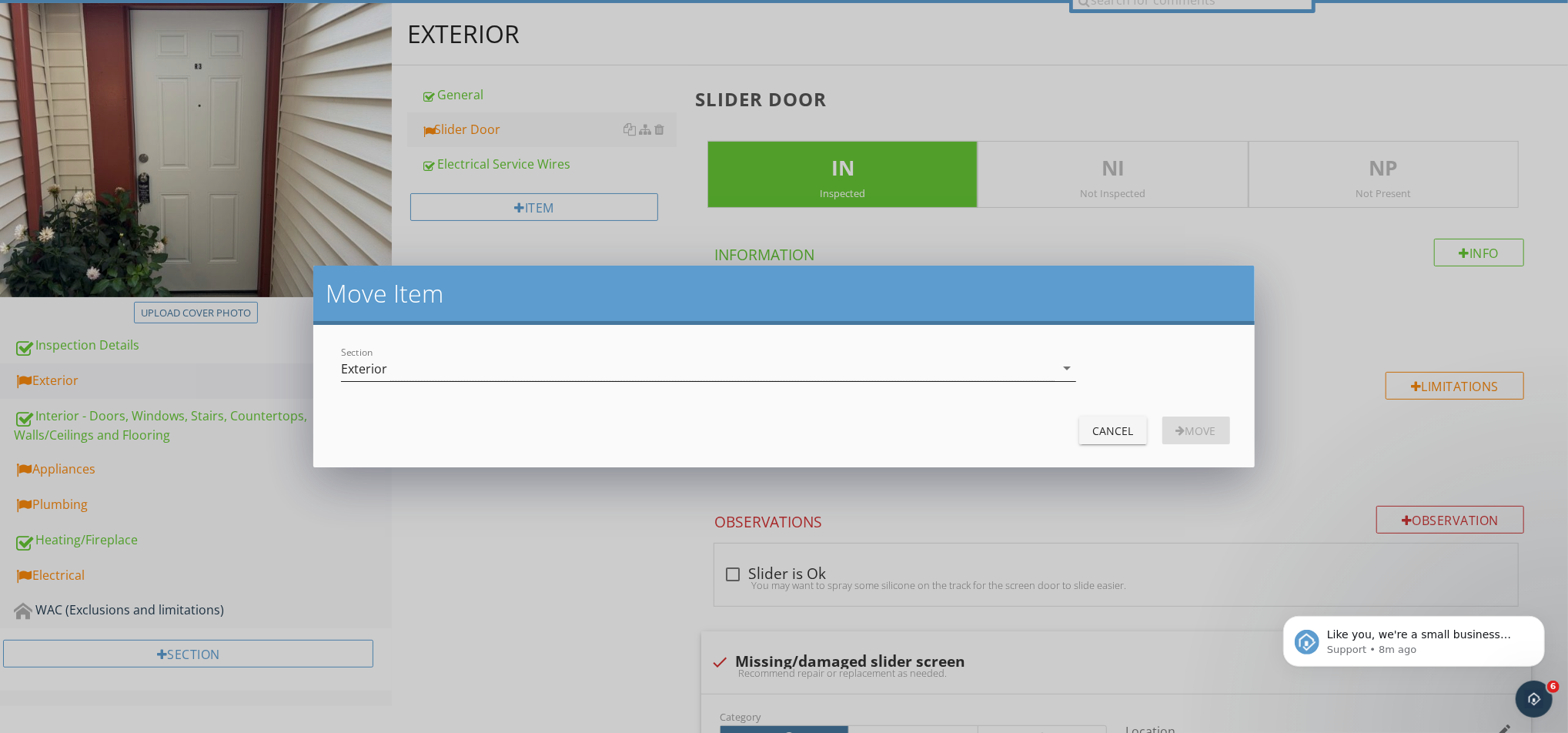
click at [639, 372] on div "Exterior" at bounding box center [697, 368] width 712 height 26
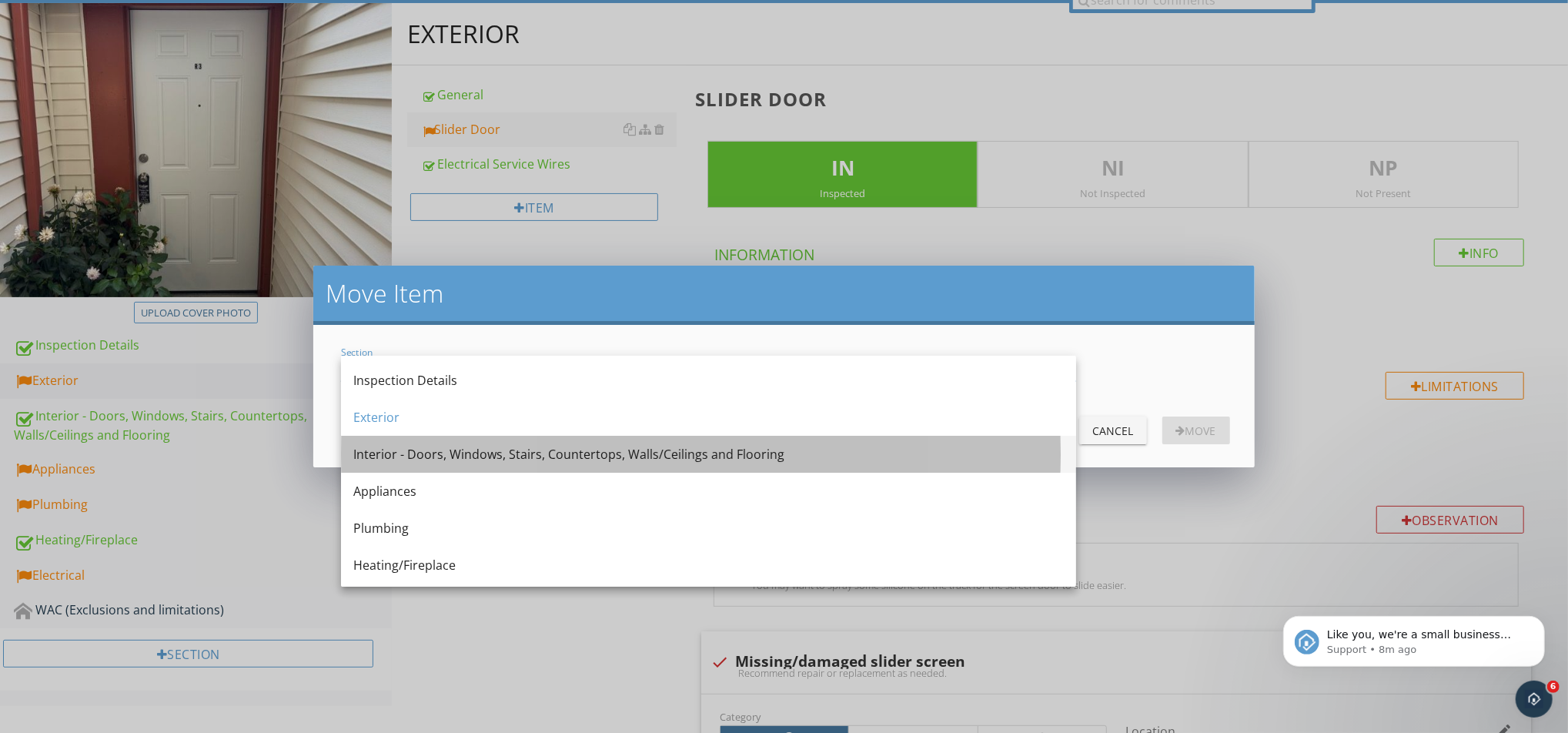
click at [512, 464] on div "Interior - Doors, Windows, Stairs, Countertops, Walls/Ceilings and Flooring" at bounding box center [709, 454] width 711 height 37
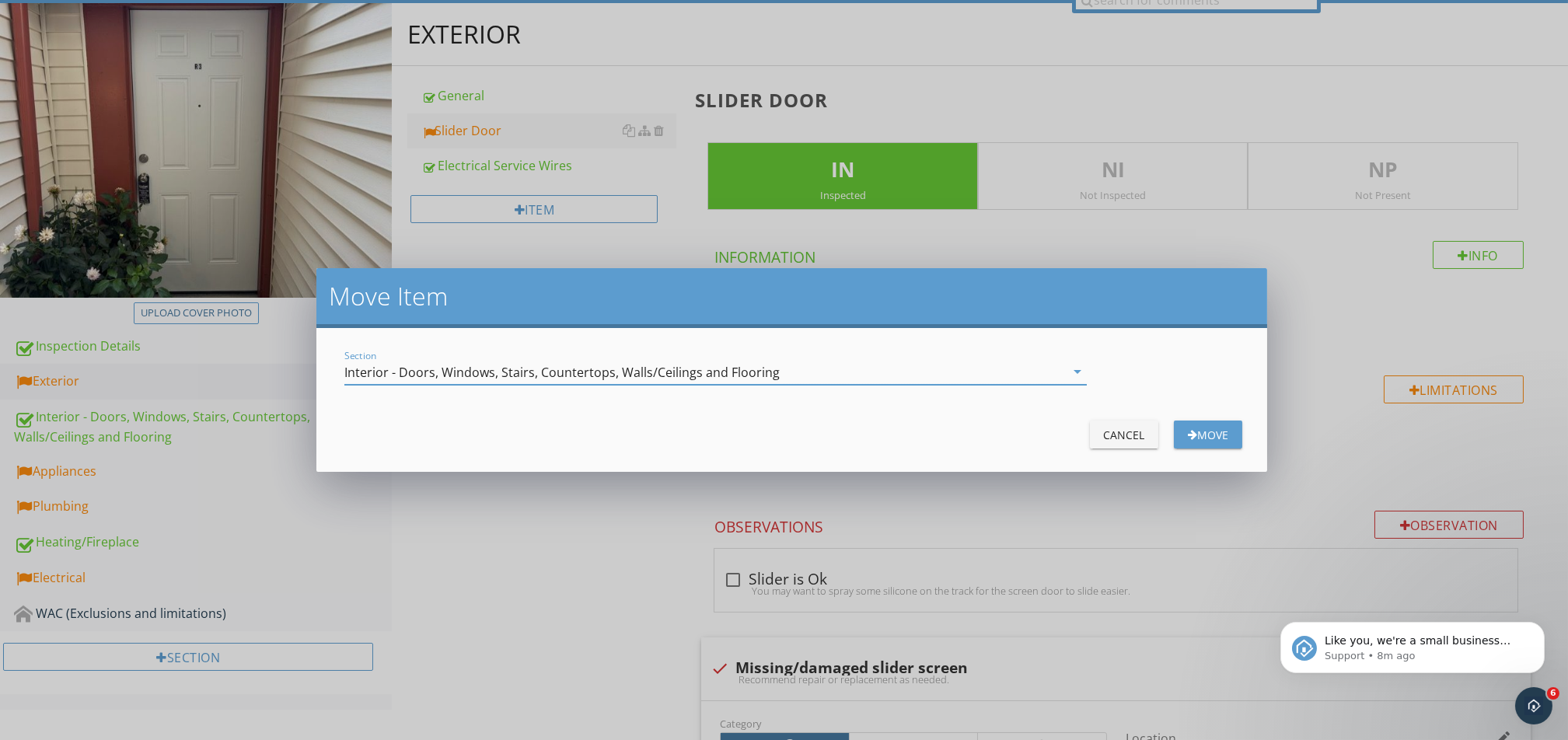
click at [531, 509] on div "Move Item Section Interior - Doors, Windows, Stairs, Countertops, Walls/Ceiling…" at bounding box center [784, 370] width 1568 height 740
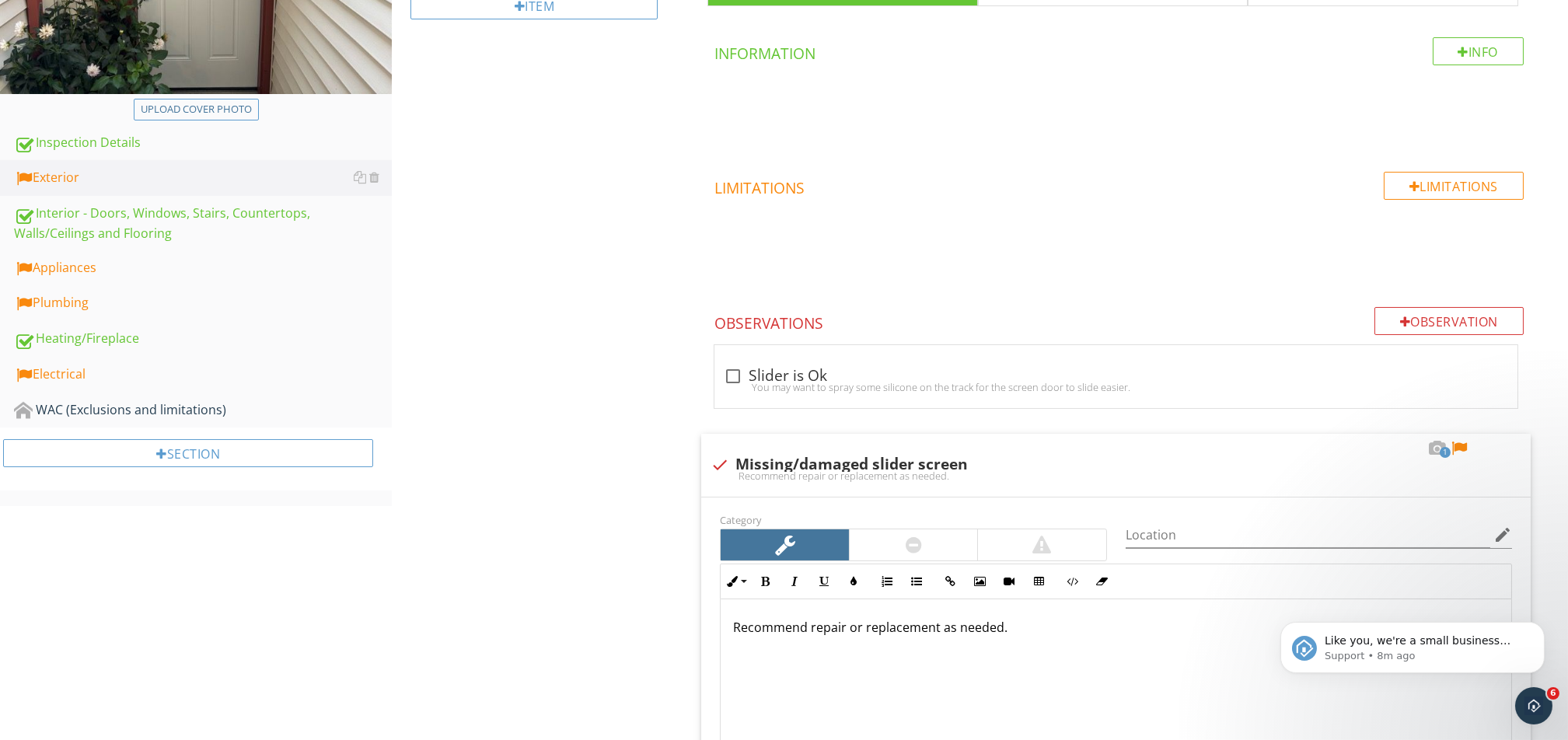
scroll to position [359, 0]
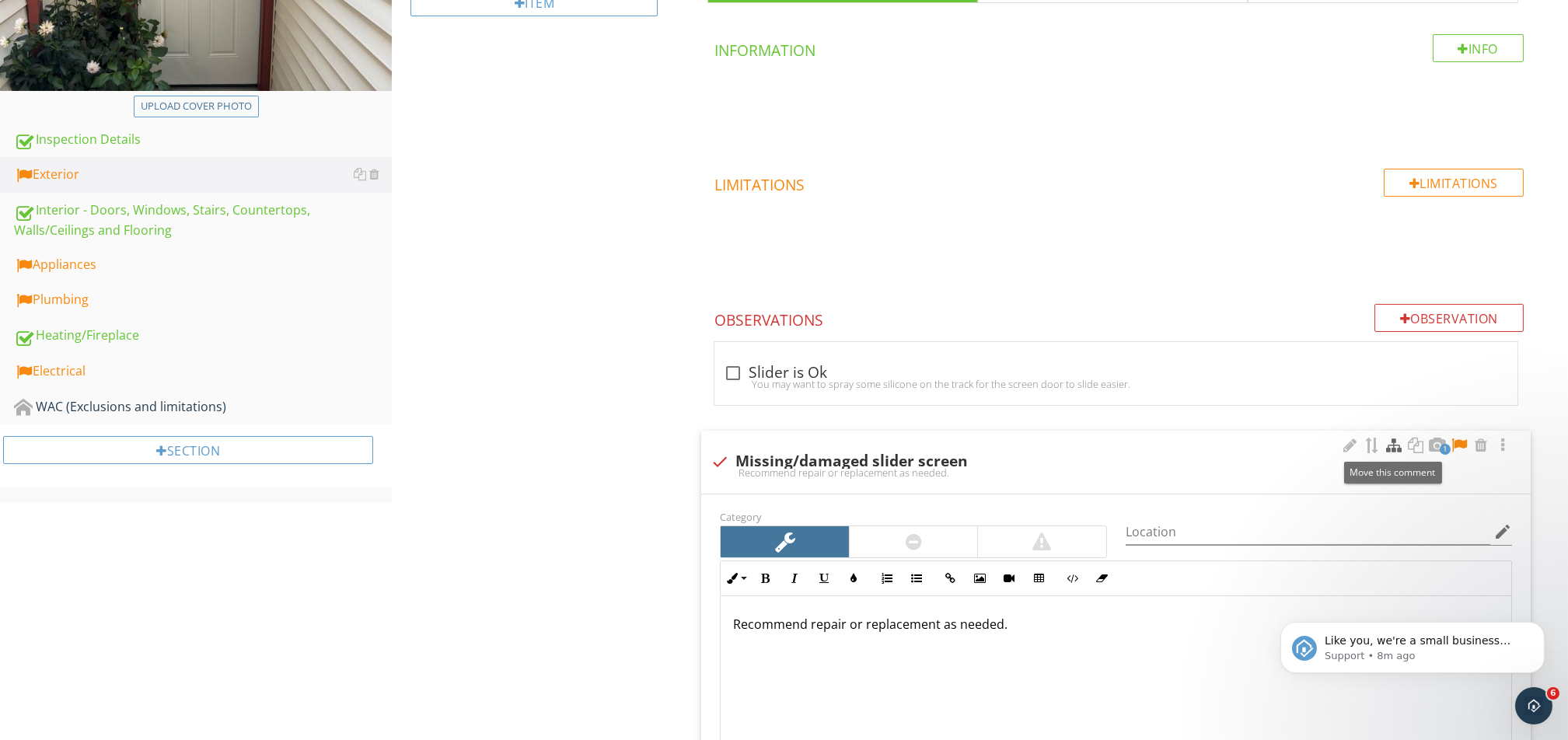
click at [1175, 443] on div at bounding box center [1394, 445] width 19 height 16
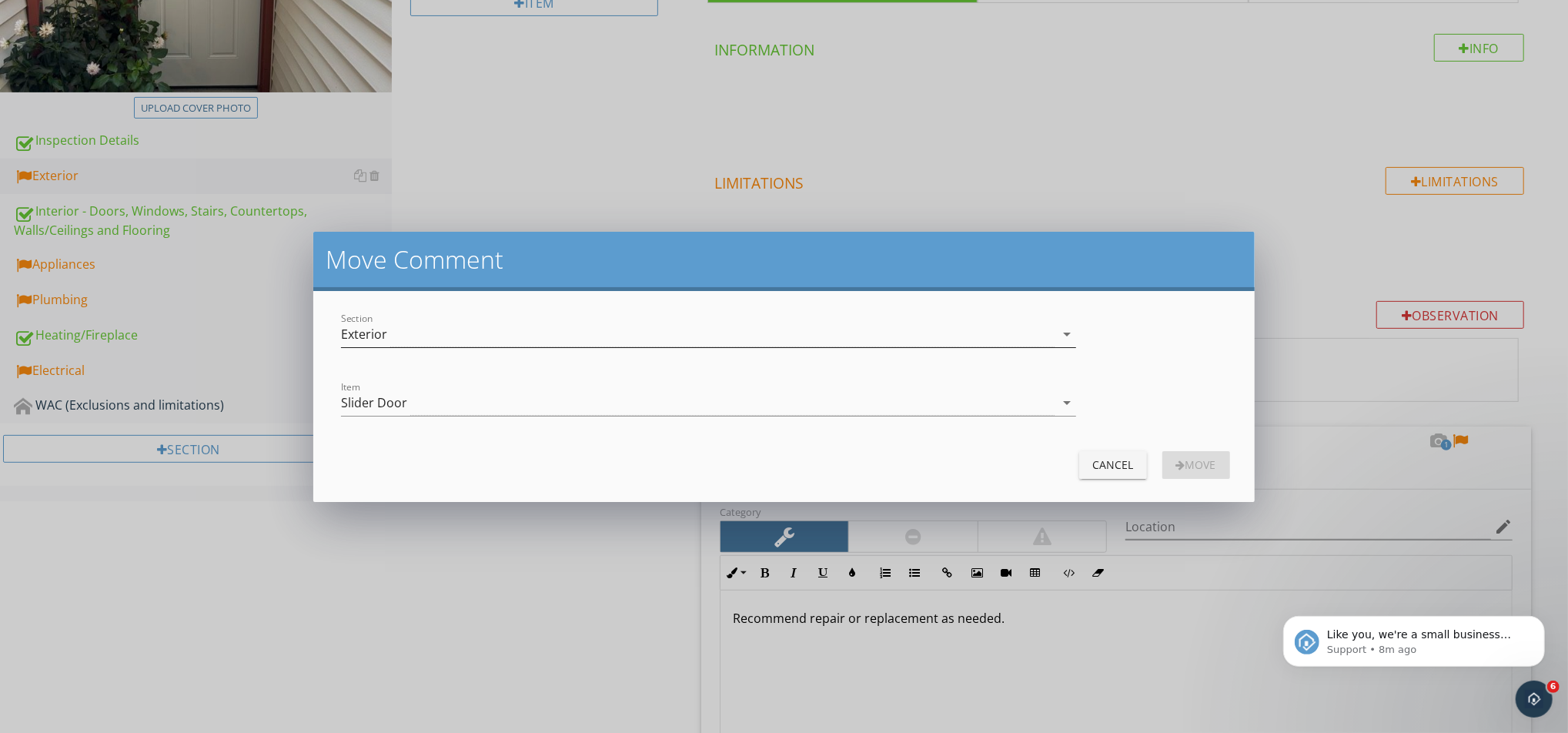
click at [555, 329] on div "Exterior" at bounding box center [697, 335] width 712 height 26
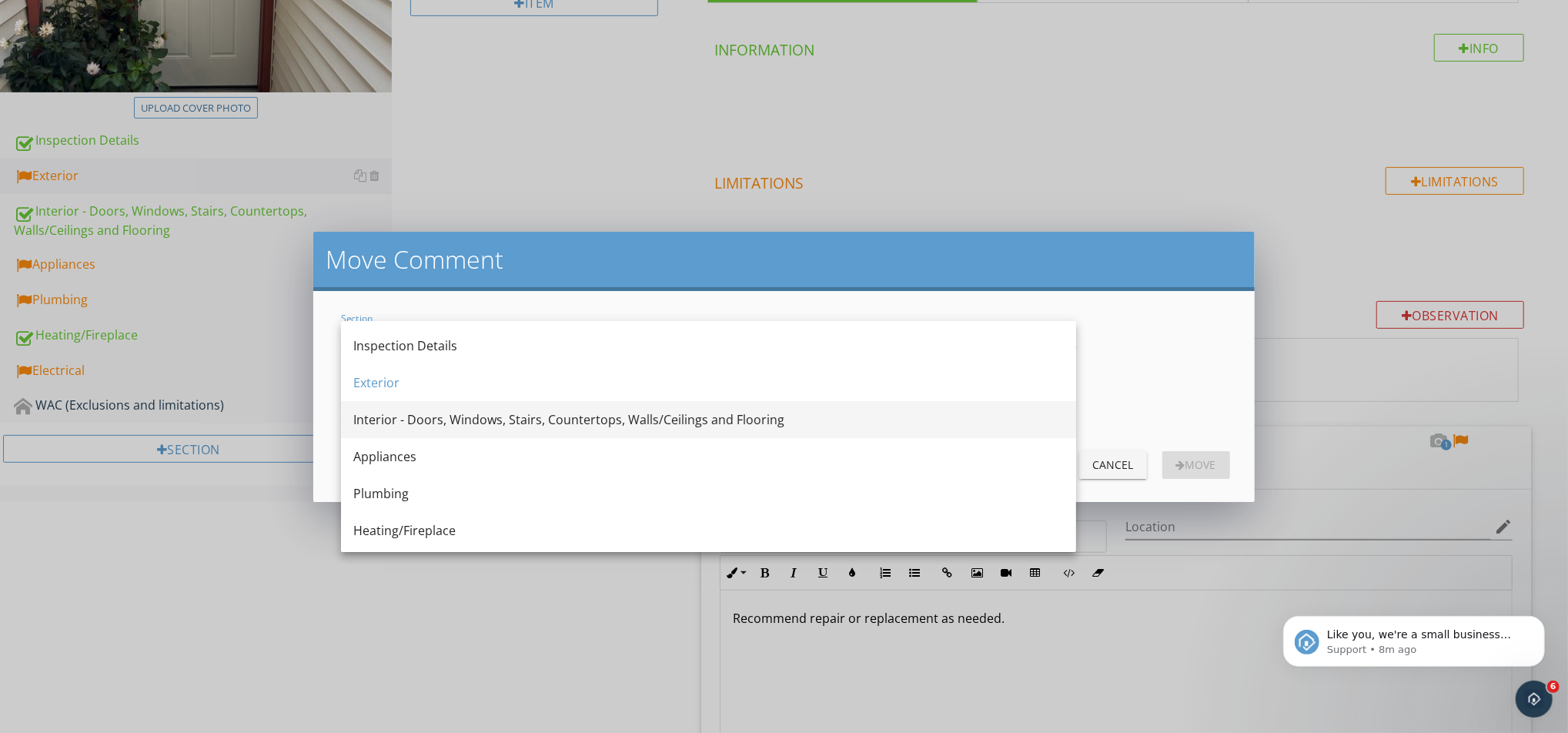
click at [469, 428] on div "Interior - Doors, Windows, Stairs, Countertops, Walls/Ceilings and Flooring" at bounding box center [709, 420] width 711 height 19
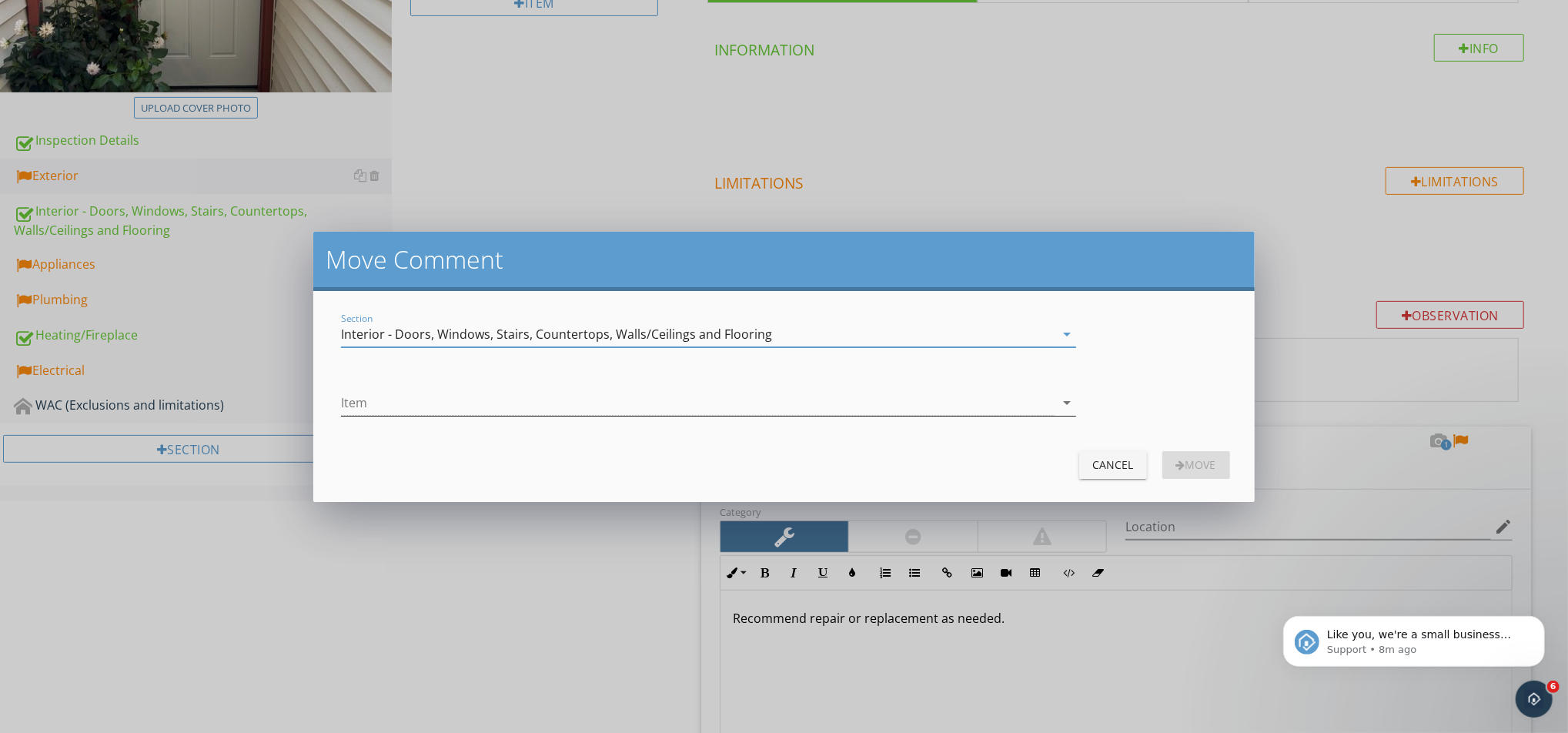
click at [576, 402] on div at bounding box center [697, 403] width 712 height 26
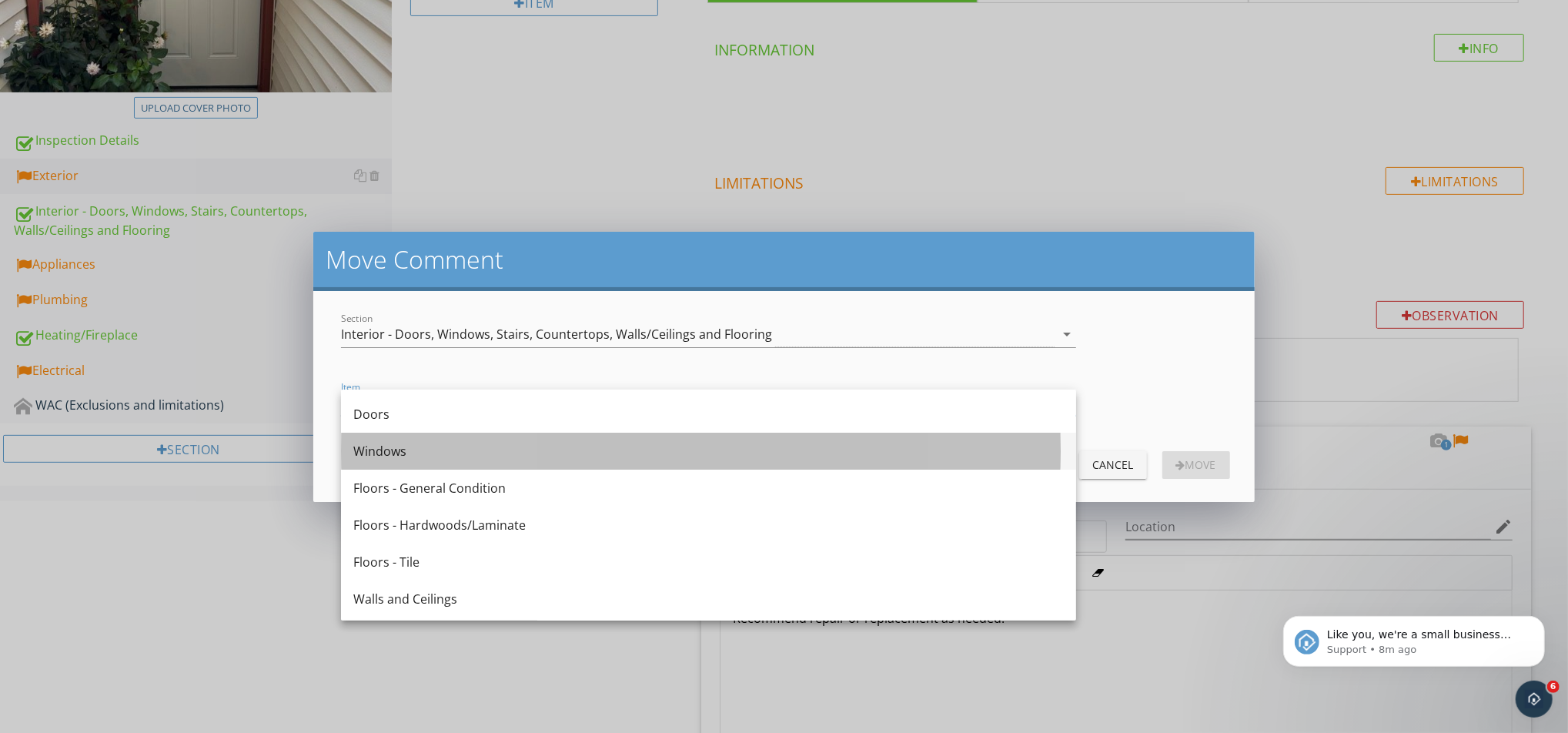
click at [509, 457] on div "Windows" at bounding box center [709, 451] width 711 height 19
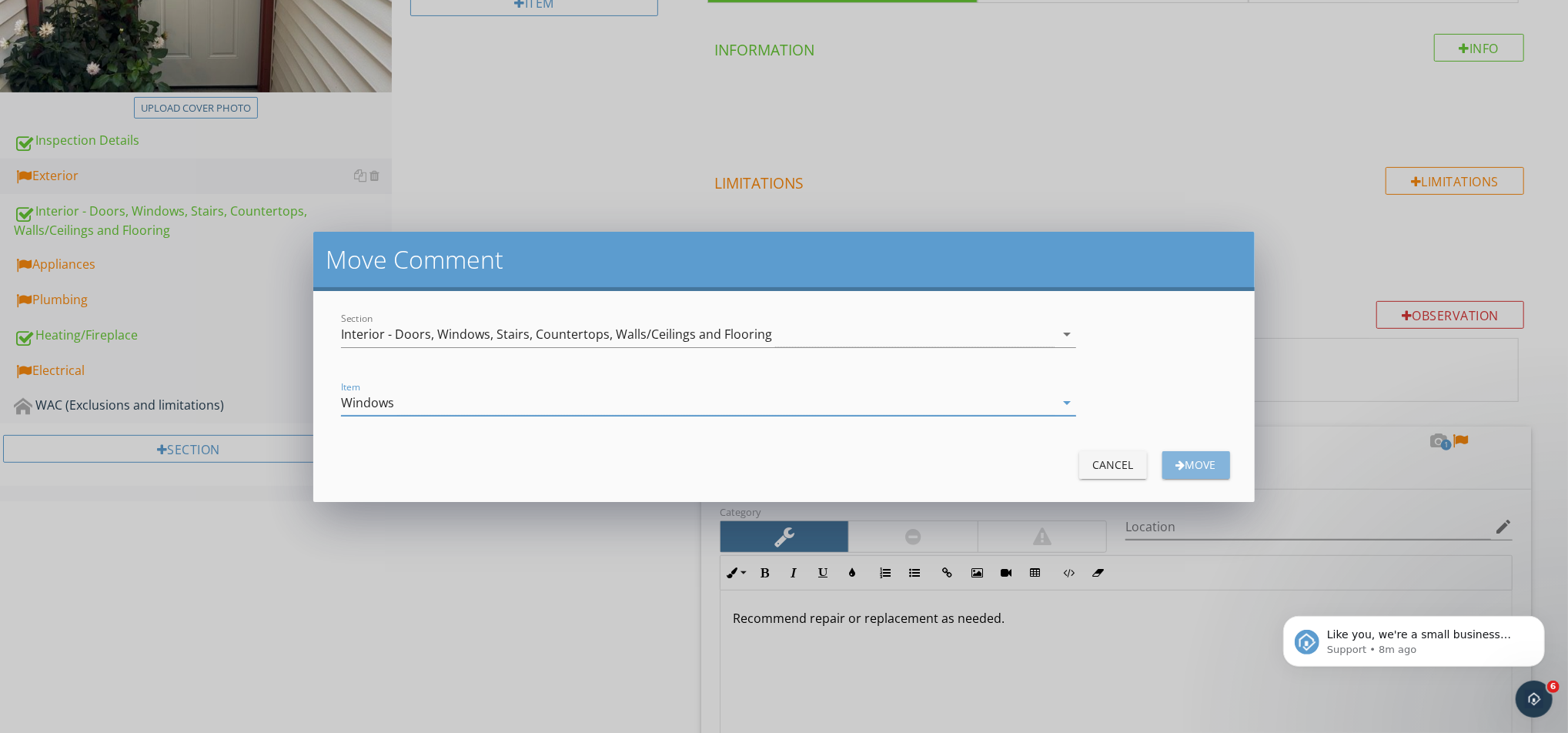
click at [1164, 469] on div "Move" at bounding box center [1196, 464] width 43 height 16
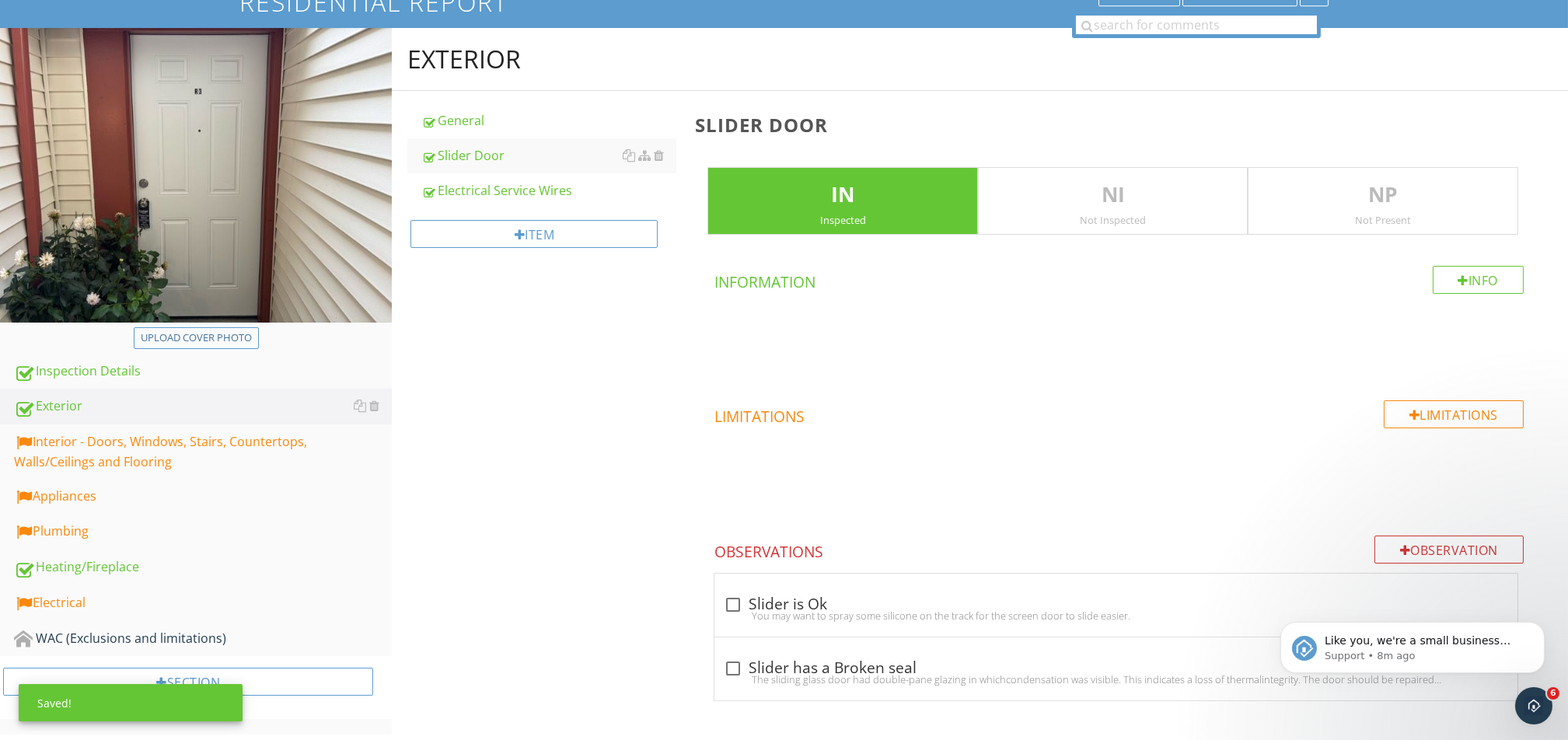
scroll to position [127, 0]
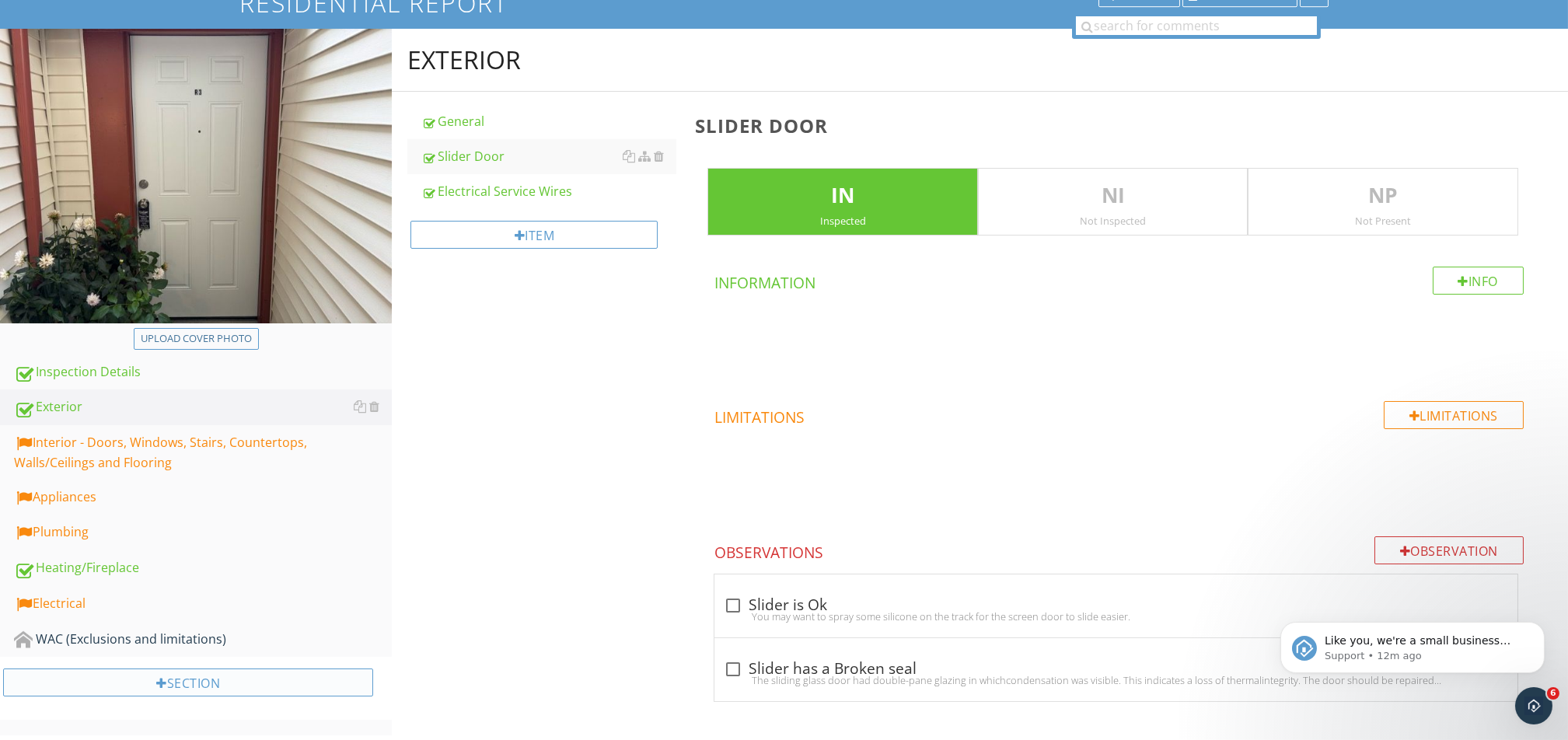
click at [272, 554] on div "Section" at bounding box center [188, 682] width 370 height 28
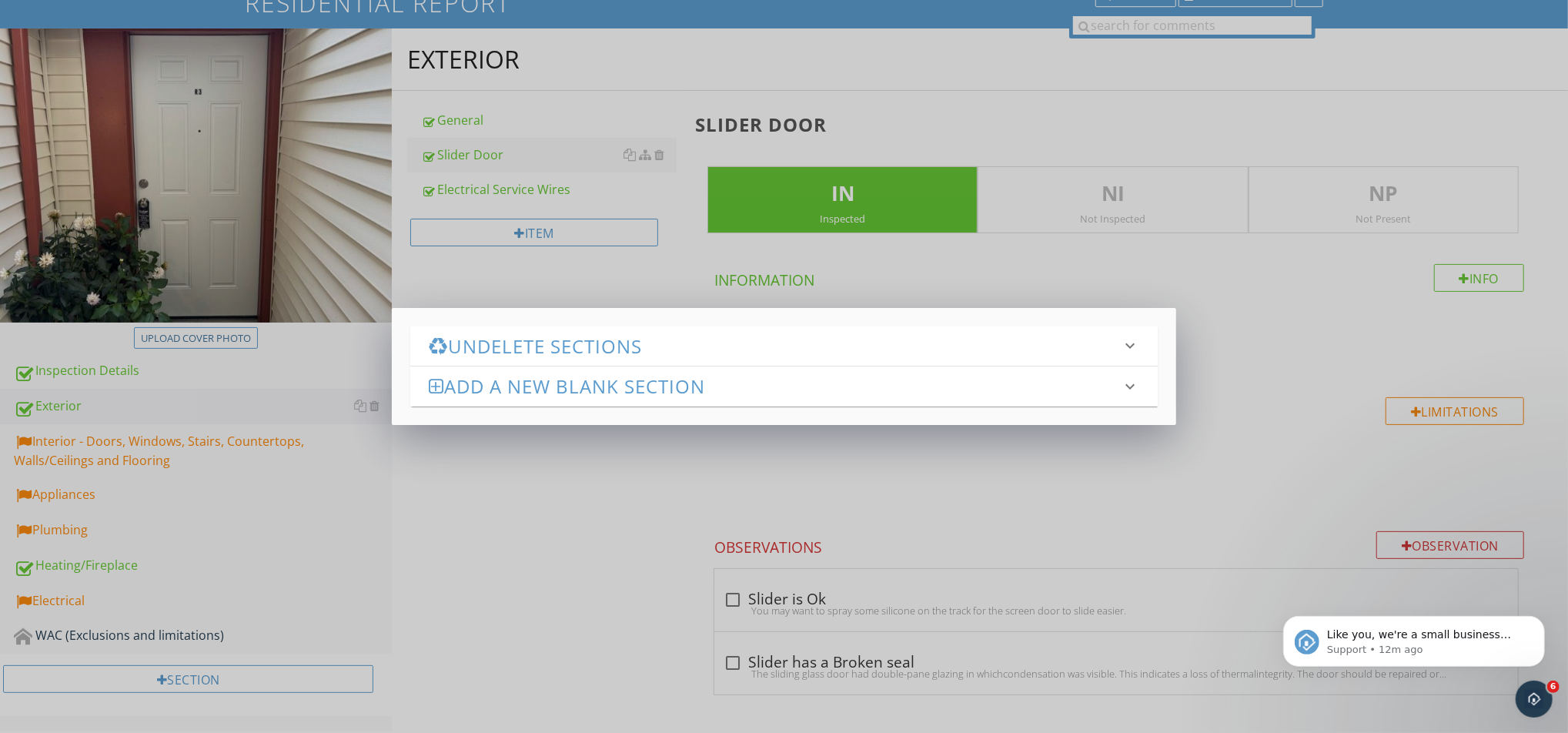
click at [550, 354] on h3 "Undelete Sections" at bounding box center [774, 346] width 692 height 21
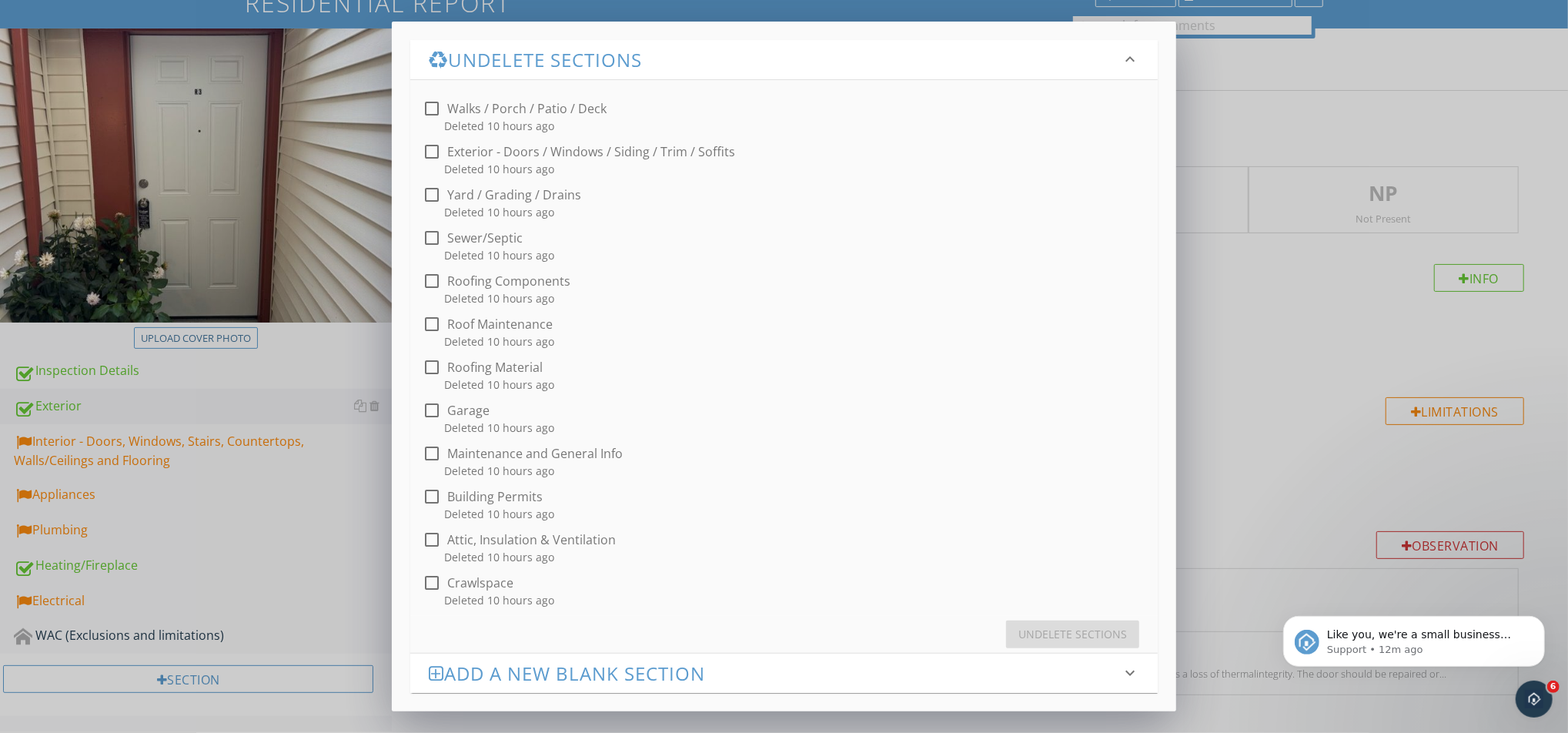
click at [434, 454] on div at bounding box center [432, 453] width 26 height 26
checkbox input "true"
click at [436, 496] on div at bounding box center [432, 496] width 26 height 26
checkbox input "true"
click at [1048, 548] on div "Undelete Sections" at bounding box center [1072, 633] width 108 height 16
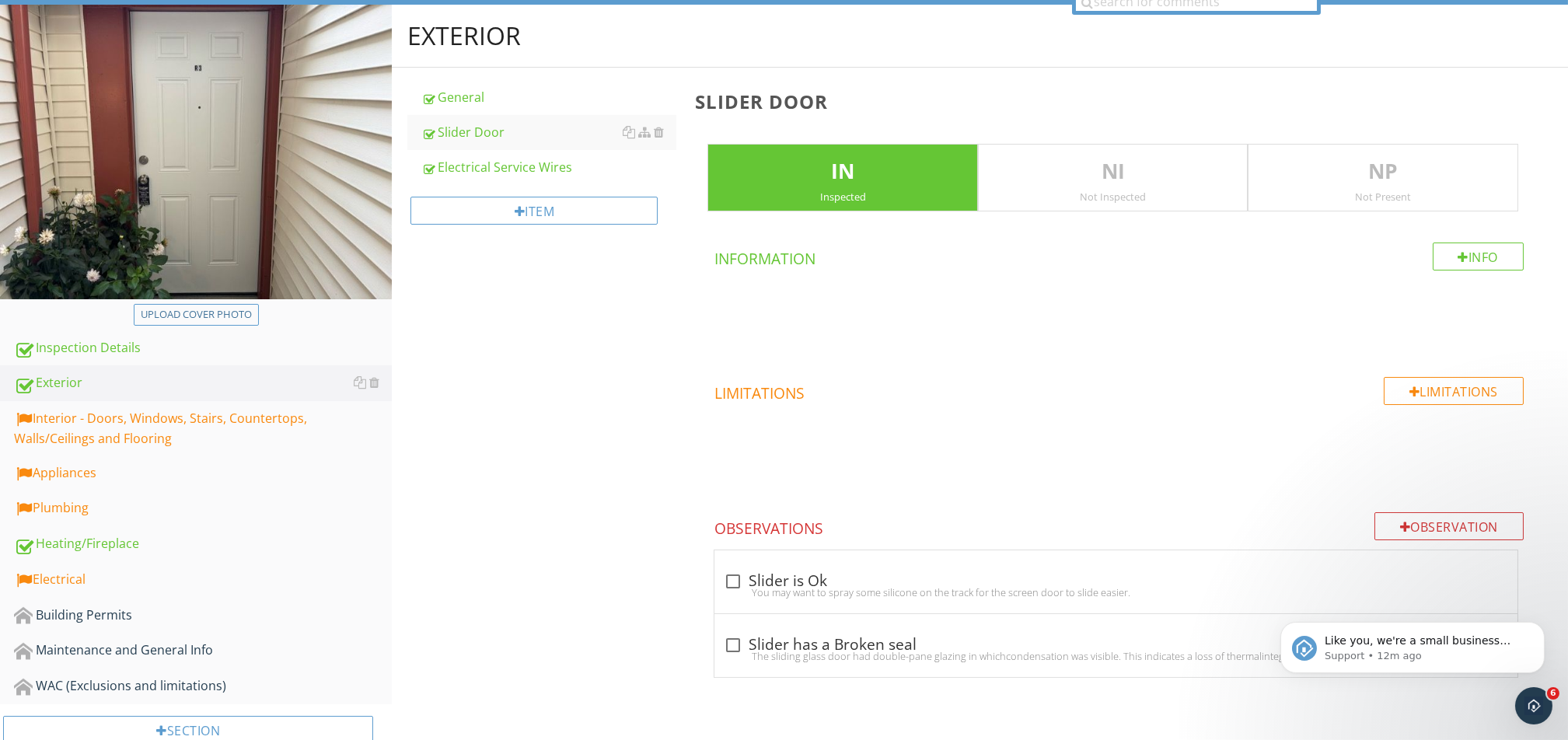
scroll to position [193, 0]
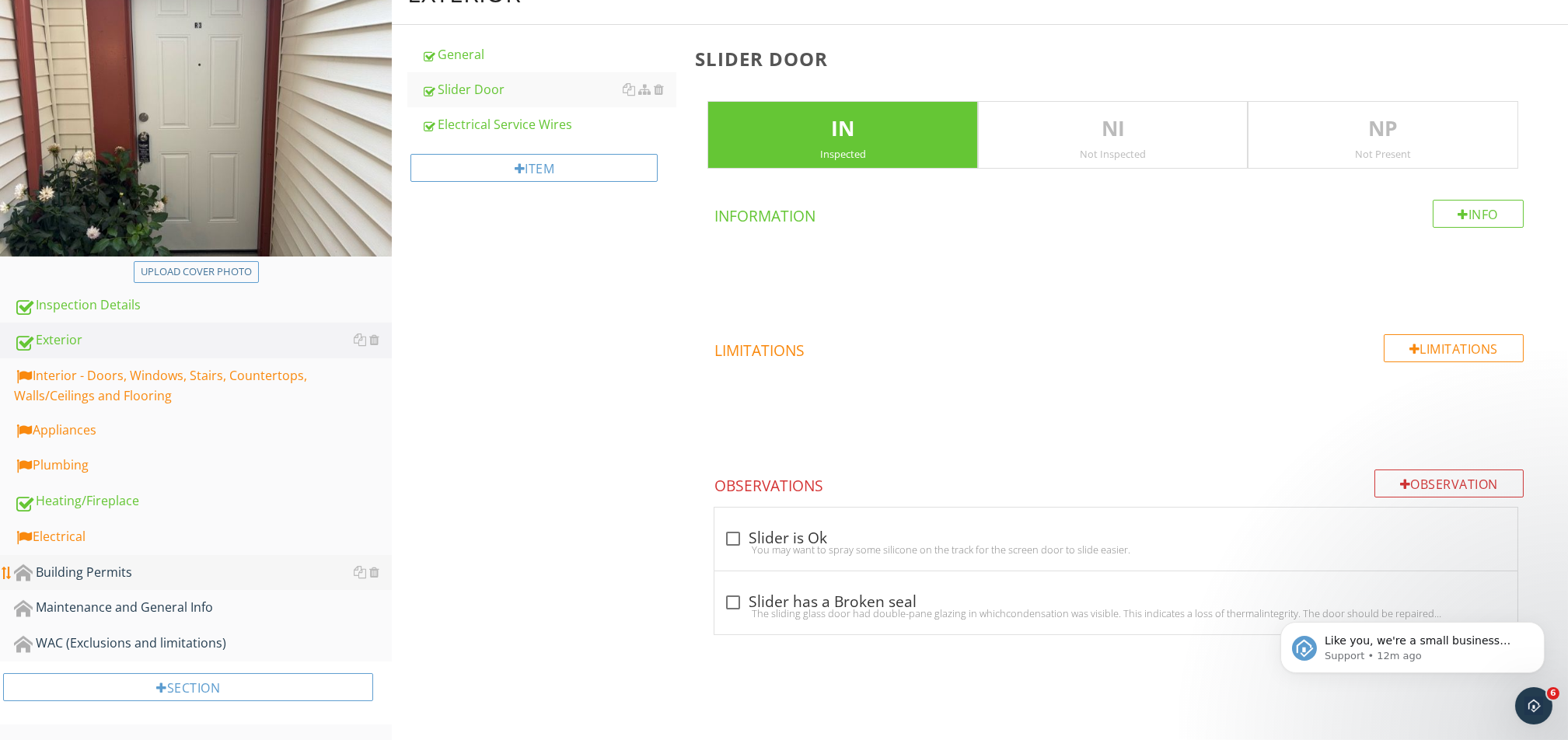
click at [73, 554] on div "Building Permits" at bounding box center [203, 572] width 378 height 20
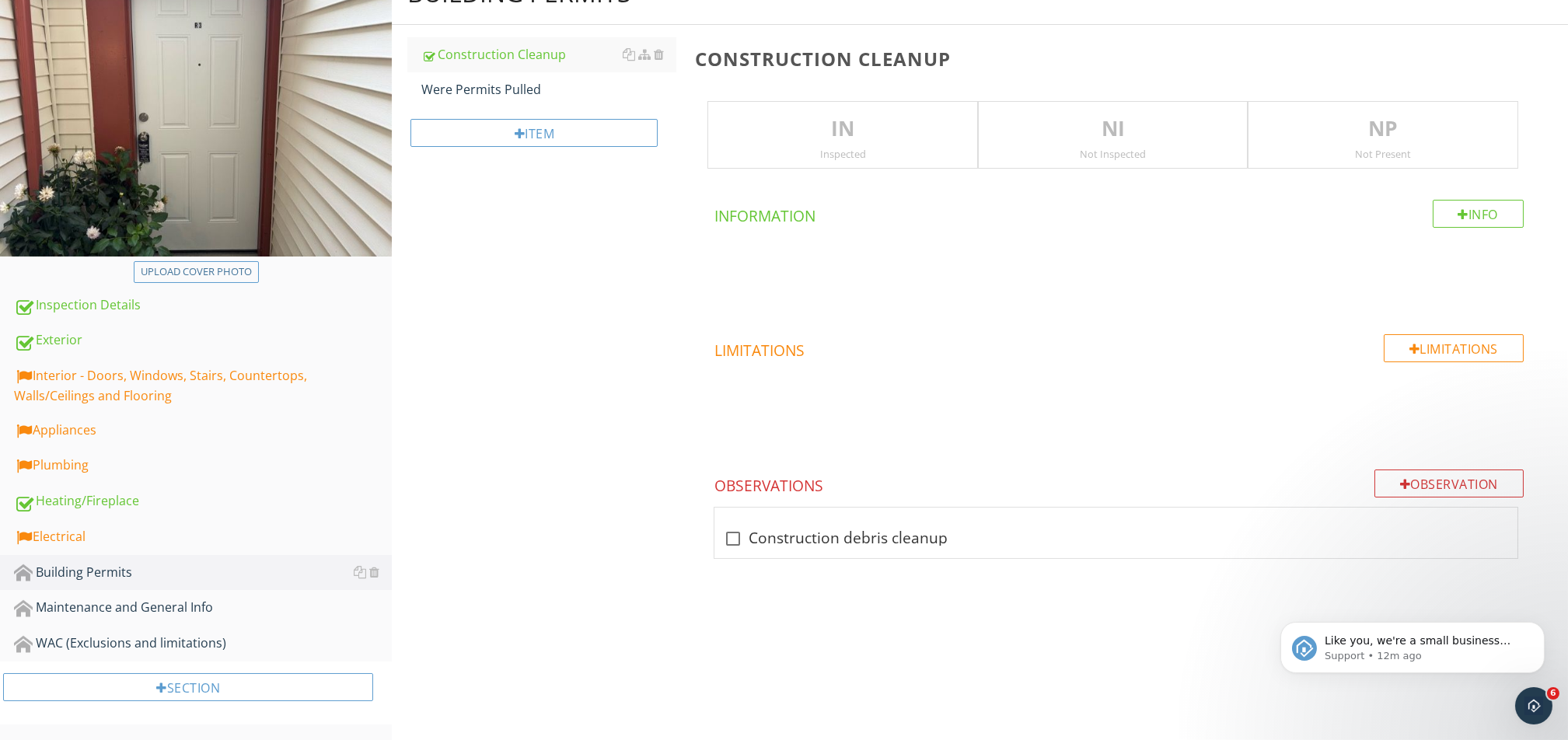
click at [773, 138] on p "IN" at bounding box center [843, 129] width 269 height 31
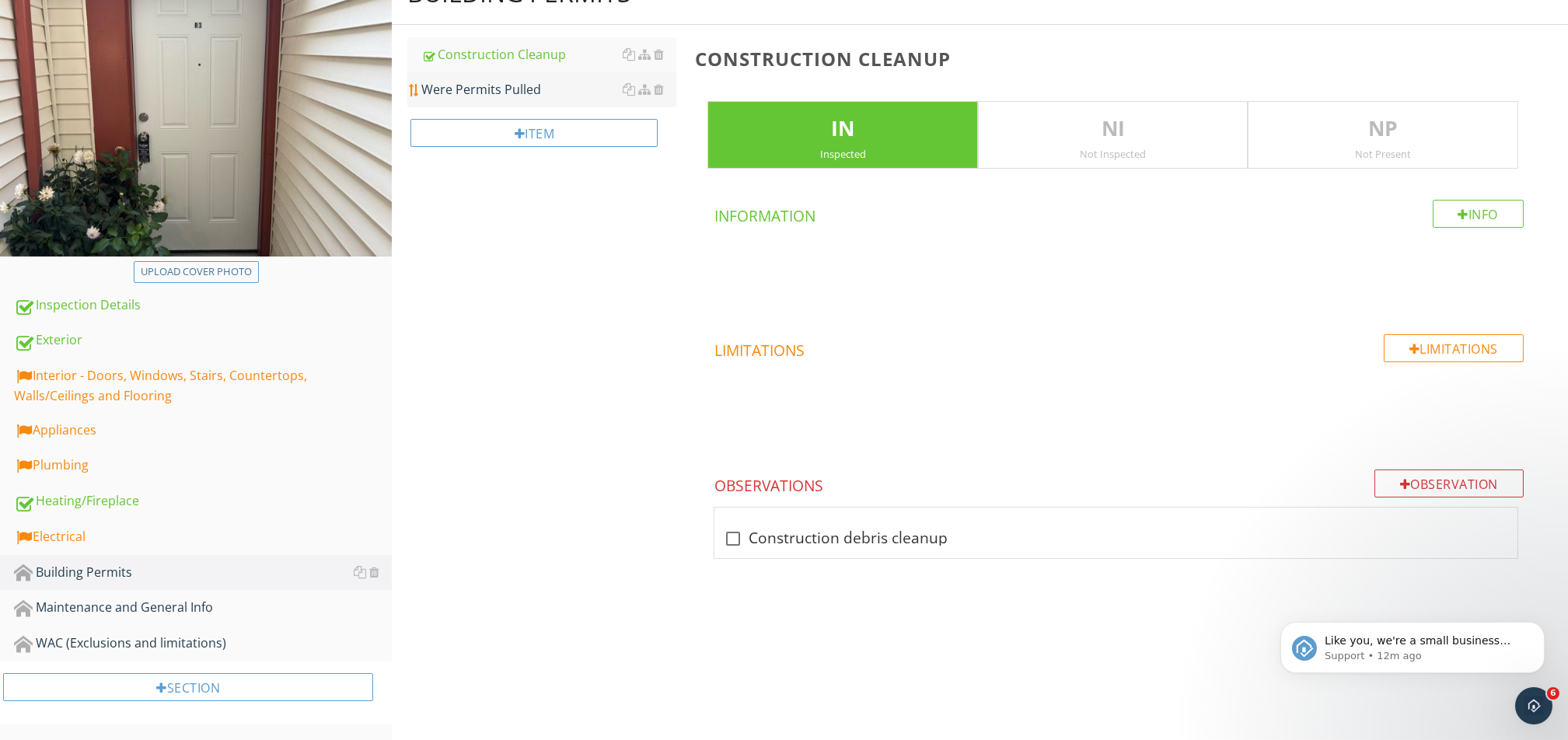
click at [538, 92] on div "Were Permits Pulled" at bounding box center [549, 89] width 255 height 19
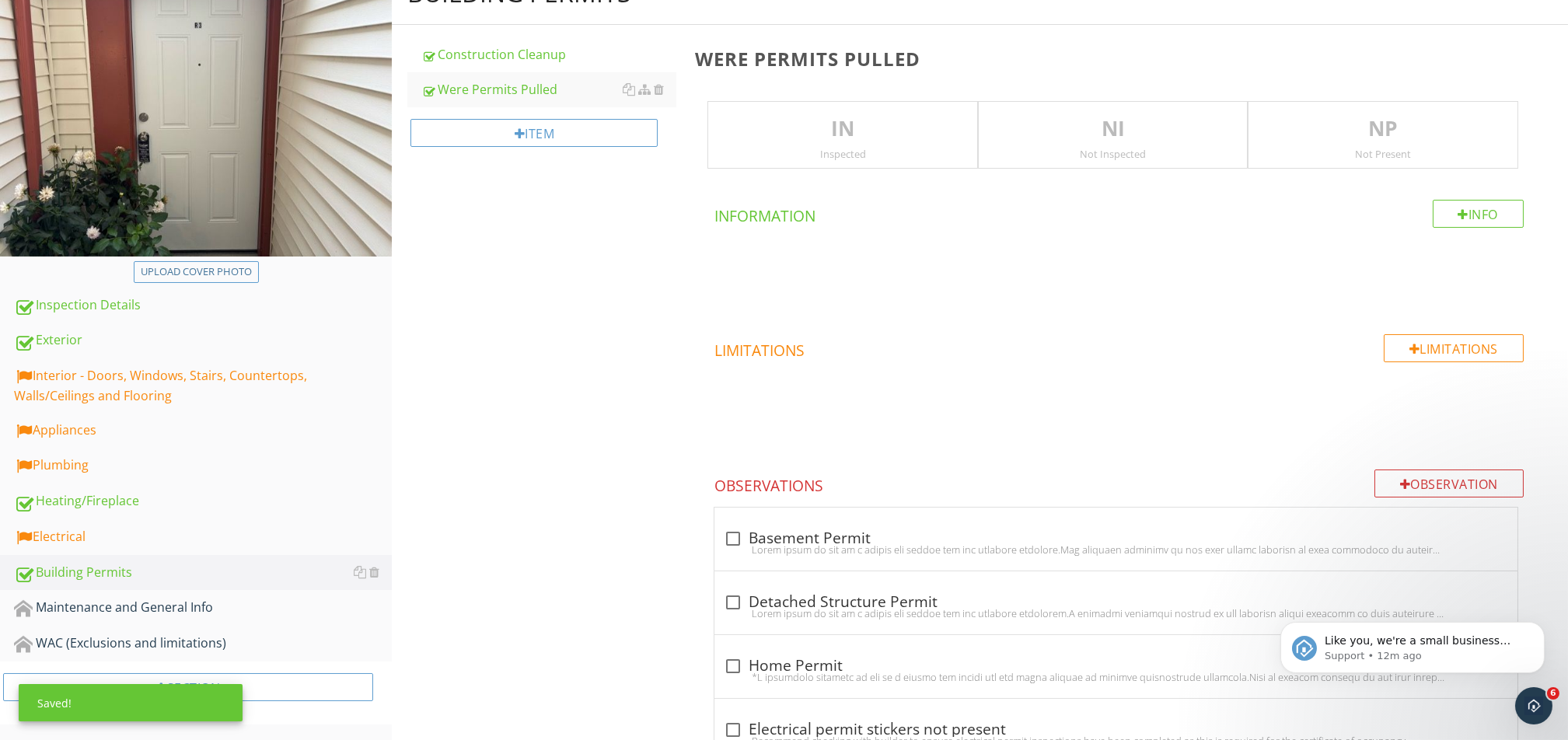
click at [871, 168] on div "IN Inspected" at bounding box center [843, 135] width 270 height 68
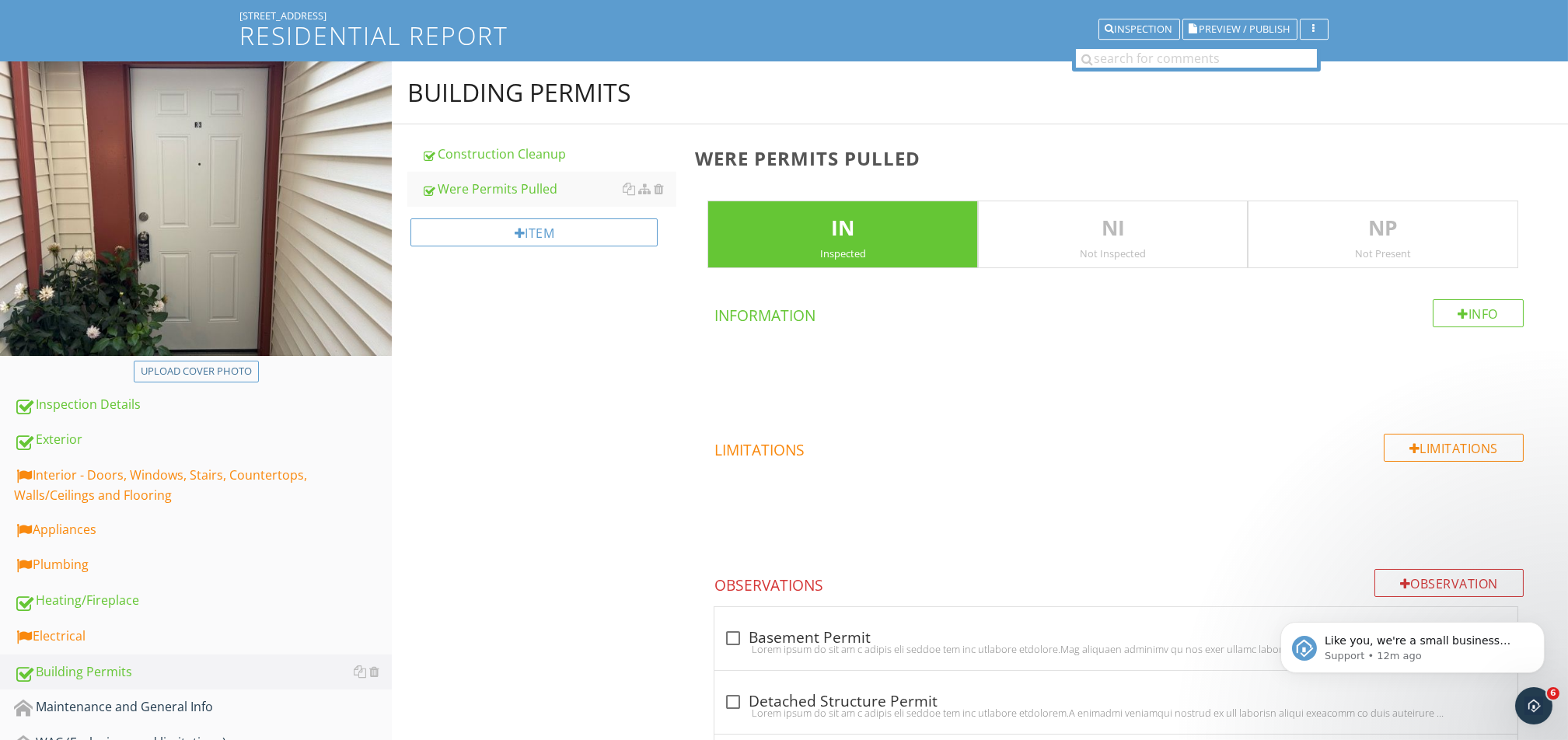
scroll to position [207, 0]
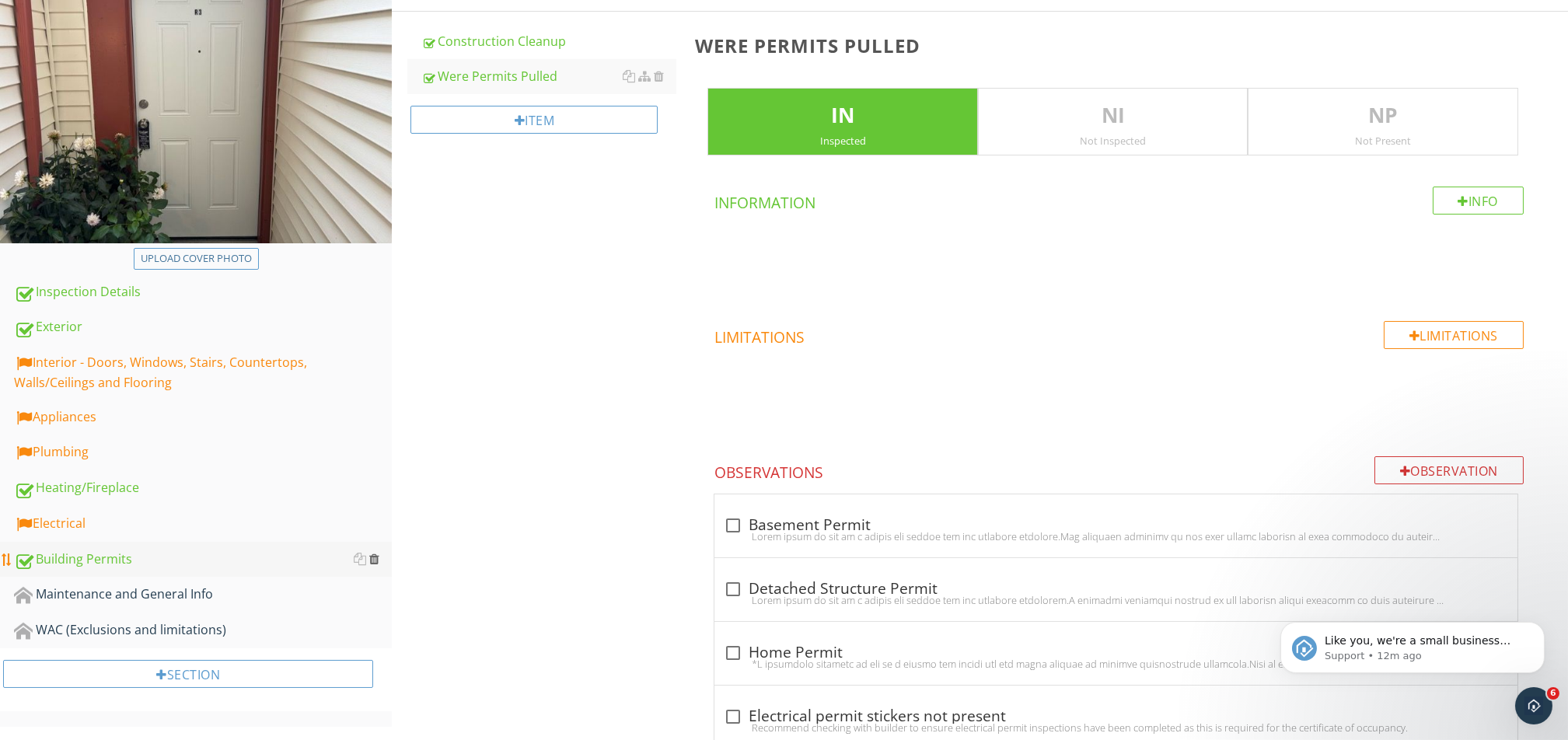
click at [378, 554] on div at bounding box center [374, 559] width 10 height 12
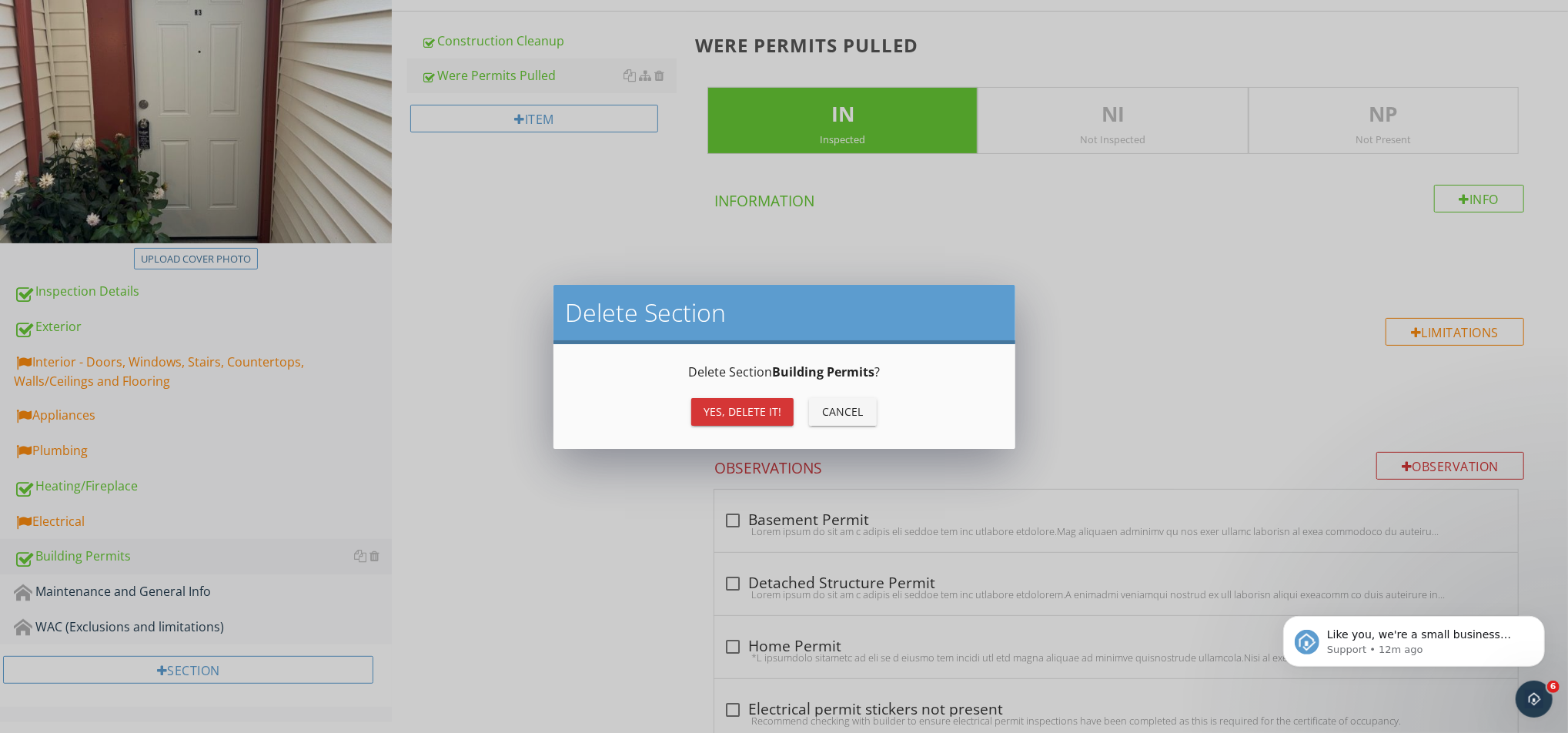
click at [725, 421] on button "Yes, Delete it!" at bounding box center [742, 412] width 102 height 27
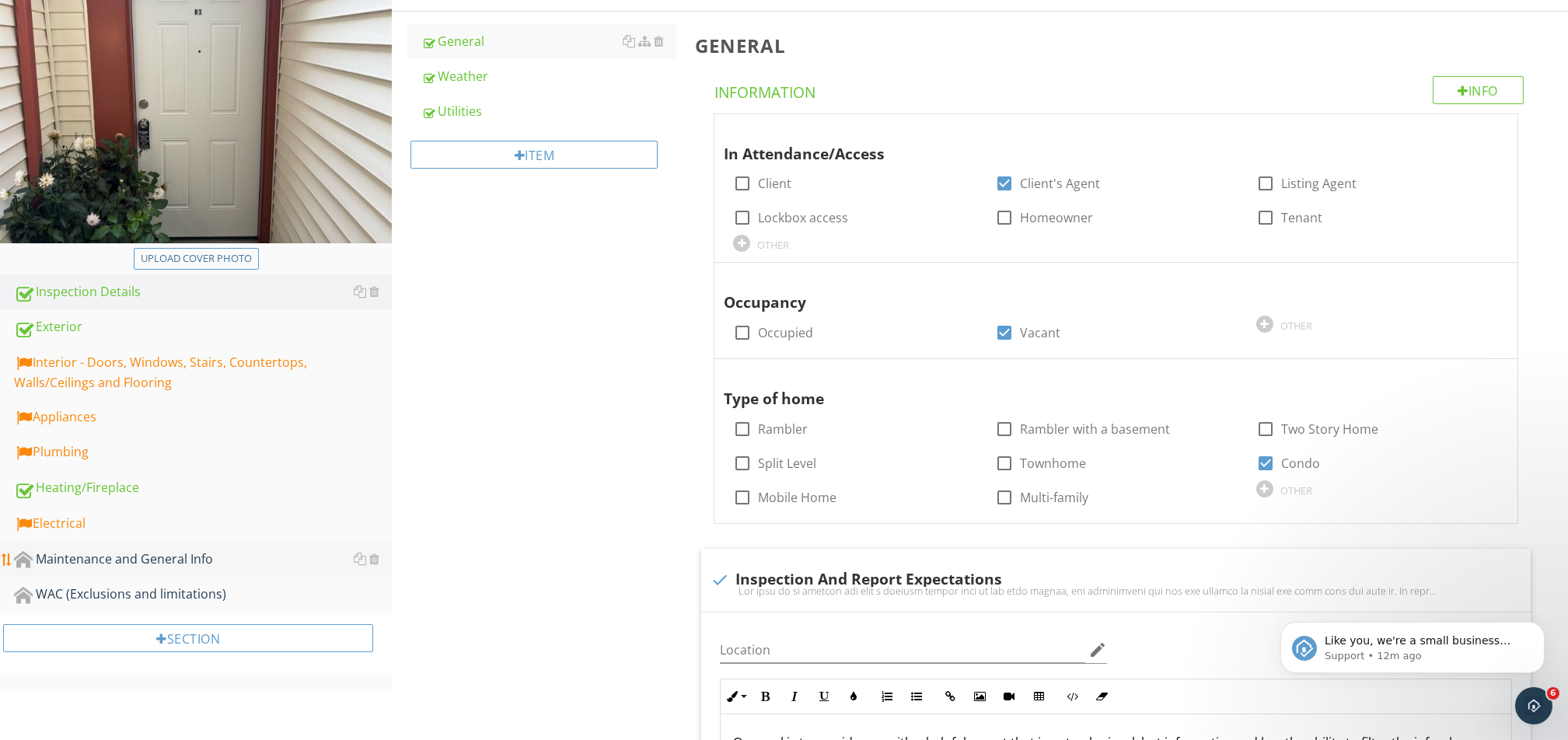
click at [138, 554] on link "Maintenance and General Info" at bounding box center [203, 559] width 378 height 36
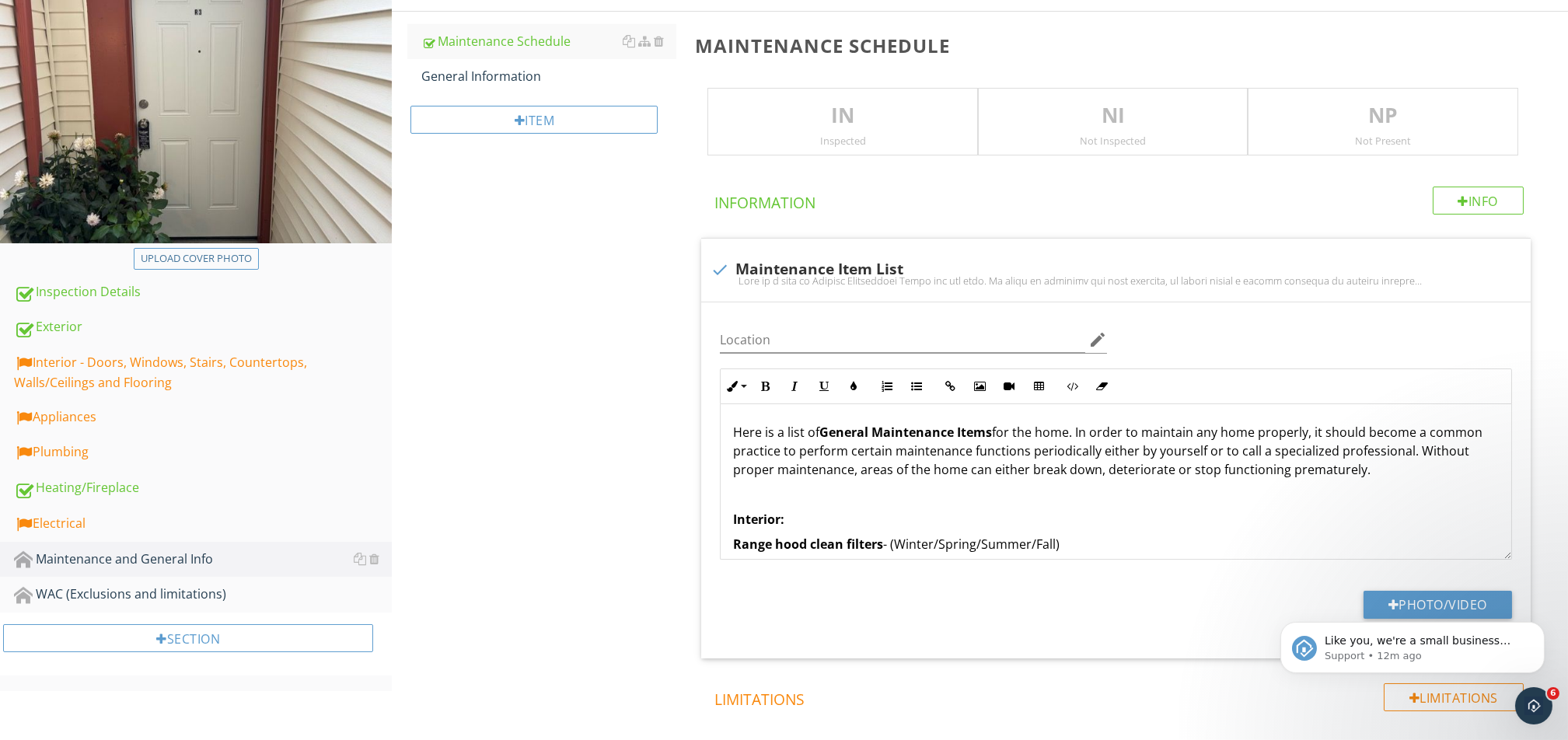
click at [855, 127] on p "IN" at bounding box center [843, 116] width 269 height 31
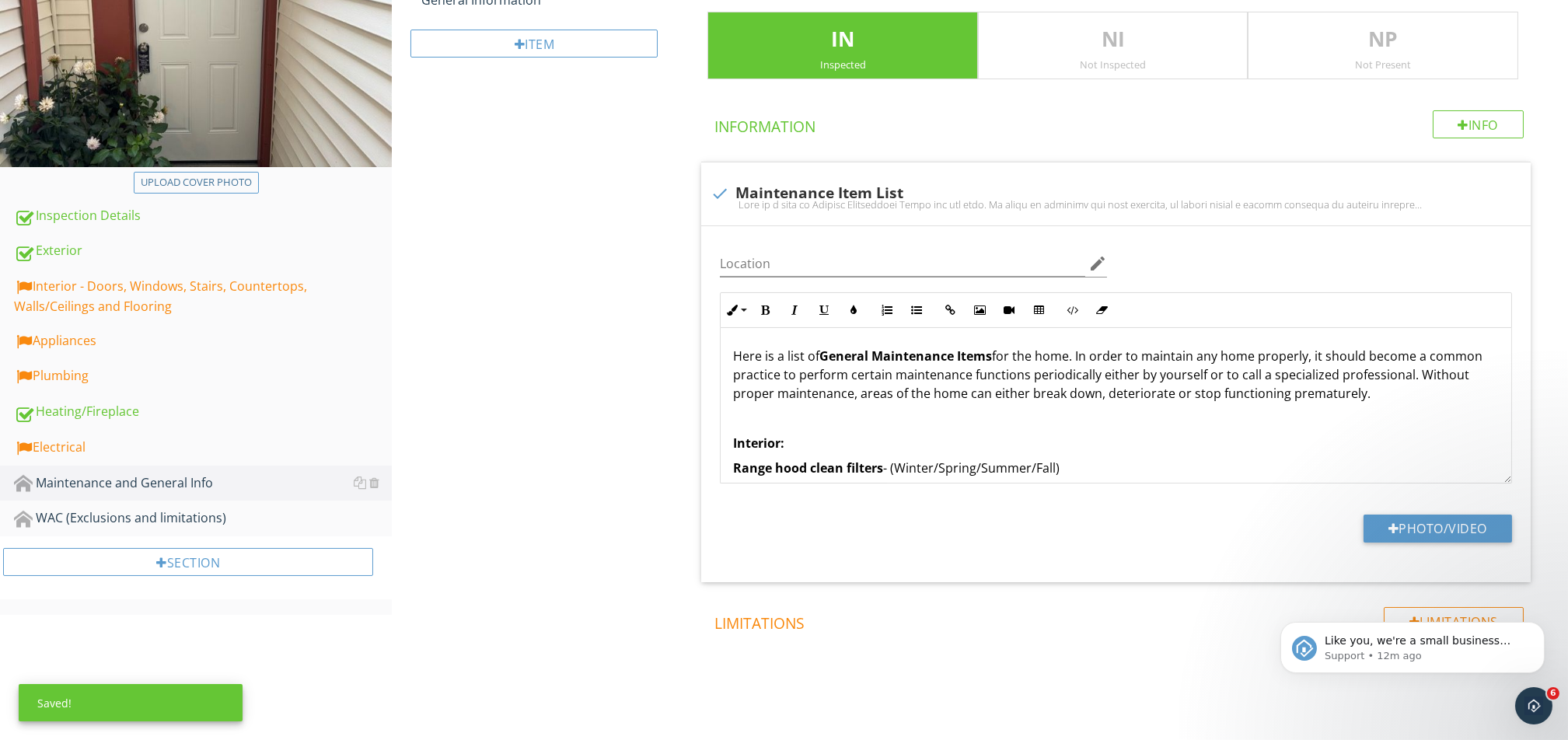
scroll to position [23, 0]
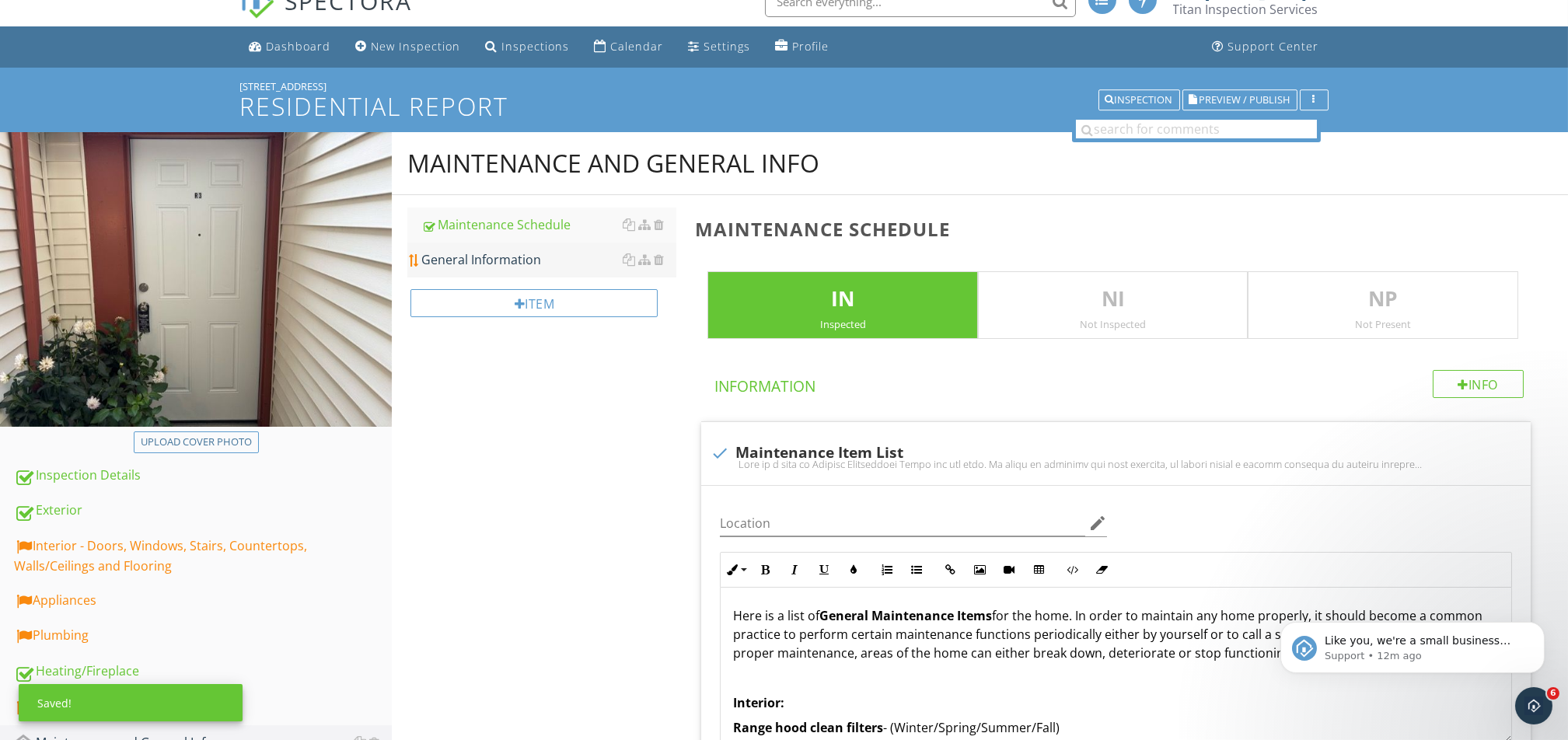
click at [545, 251] on div "General Information" at bounding box center [549, 260] width 255 height 19
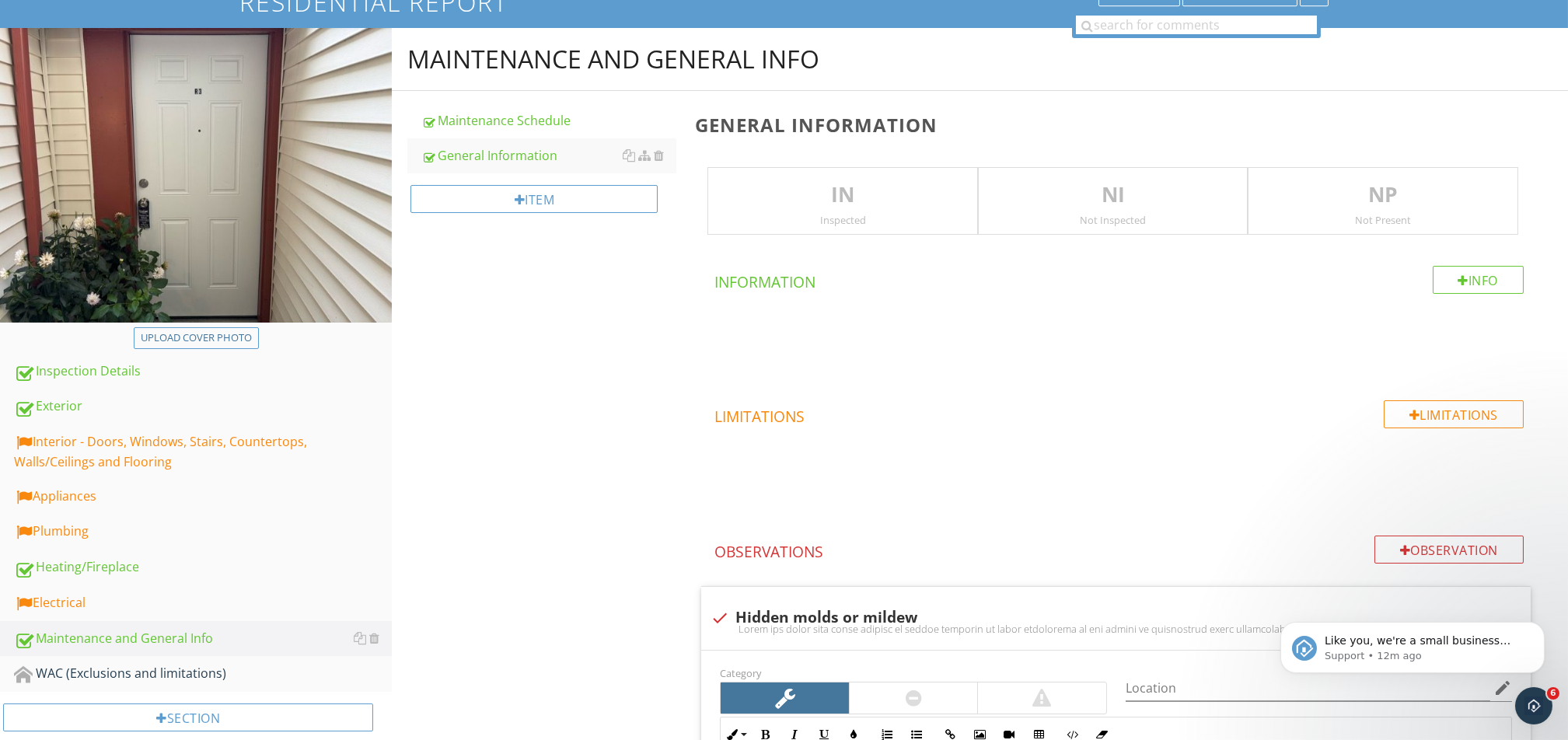
click at [839, 180] on p "IN" at bounding box center [843, 195] width 269 height 31
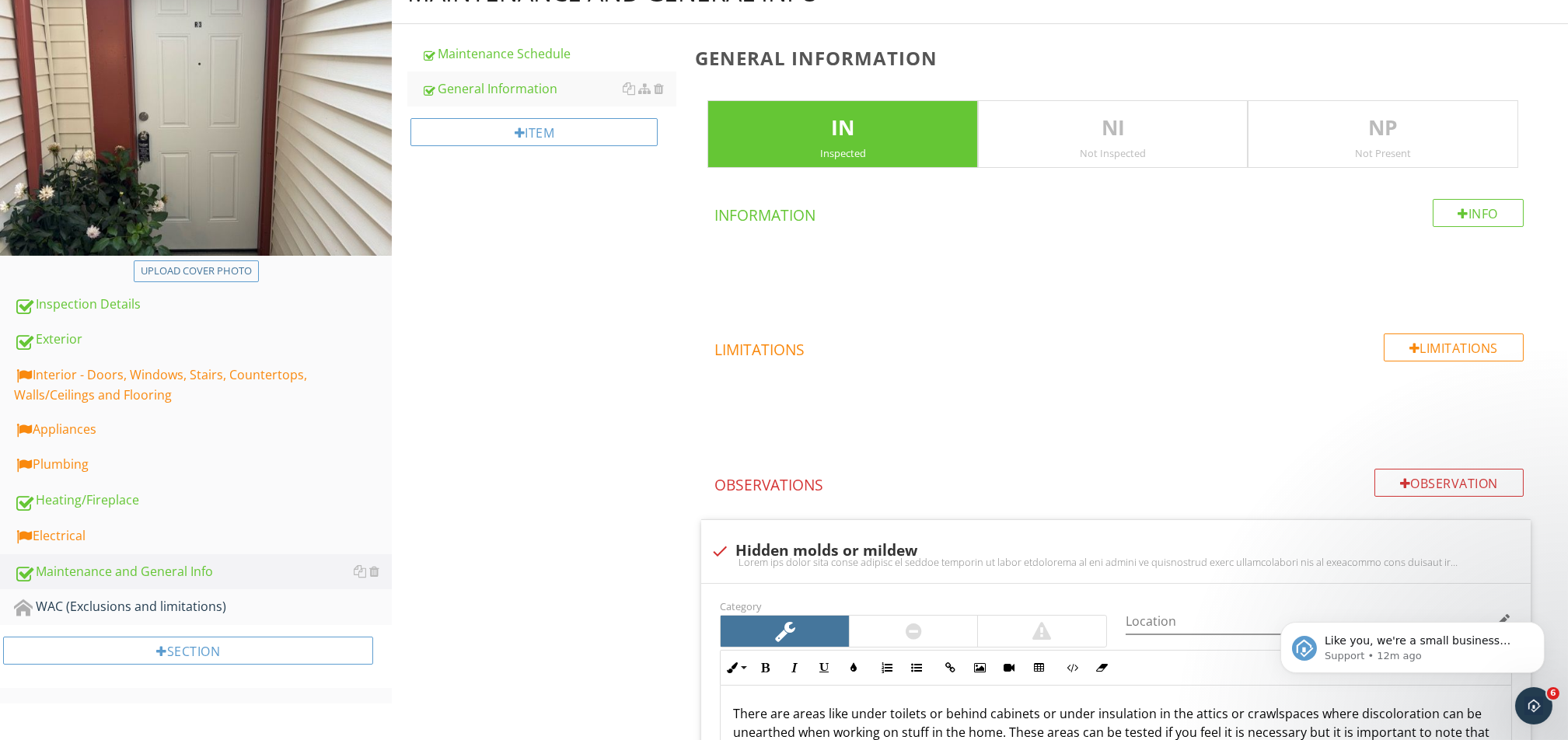
scroll to position [190, 0]
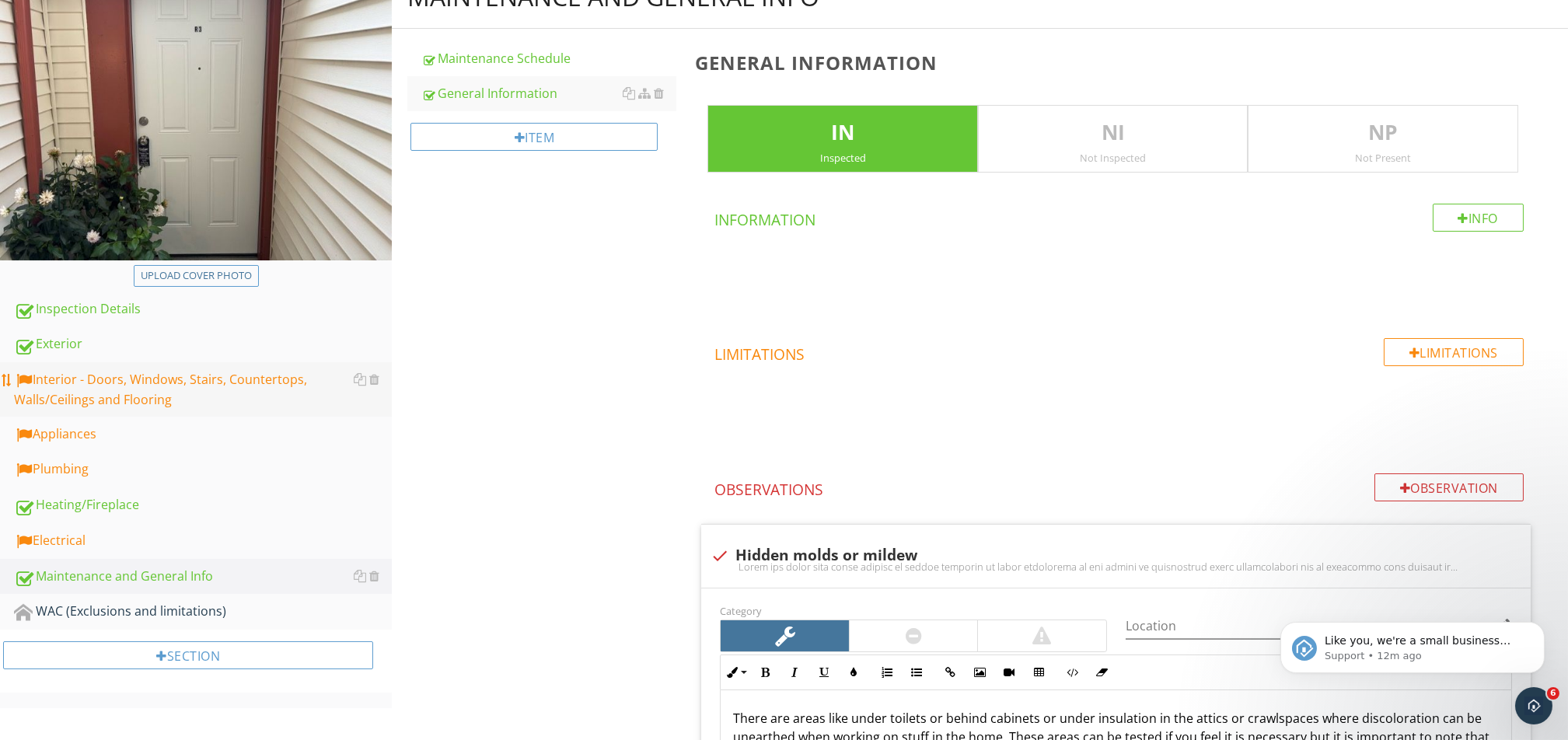
click at [169, 380] on div "Interior - Doors, Windows, Stairs, Countertops, Walls/Ceilings and Flooring" at bounding box center [203, 389] width 378 height 39
type textarea "<p>Polychlorinated biphenyls (PCBs)&nbsp;have been found in certain building ma…"
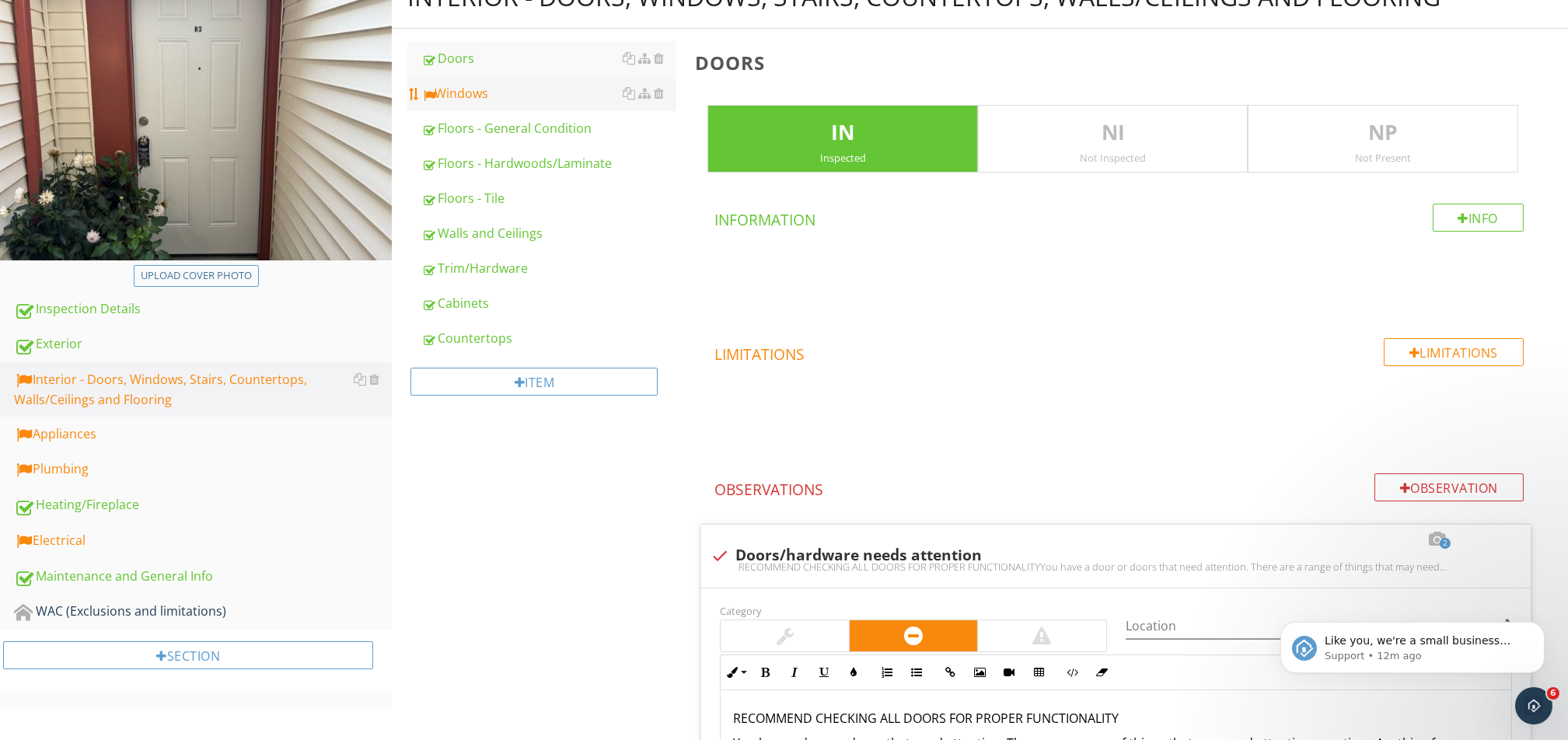
click at [508, 100] on div "Windows" at bounding box center [549, 94] width 255 height 19
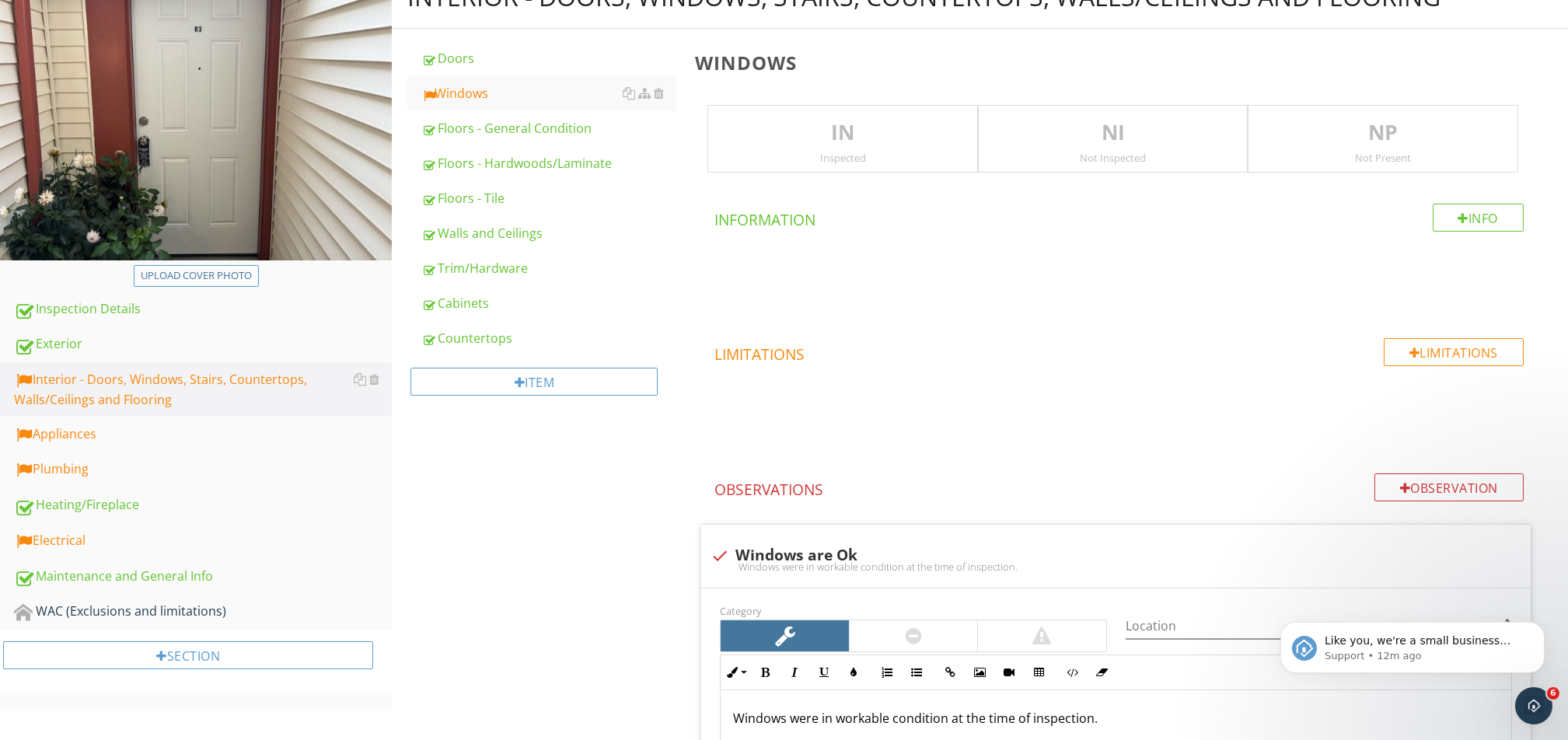
click at [836, 146] on p "IN" at bounding box center [843, 133] width 269 height 31
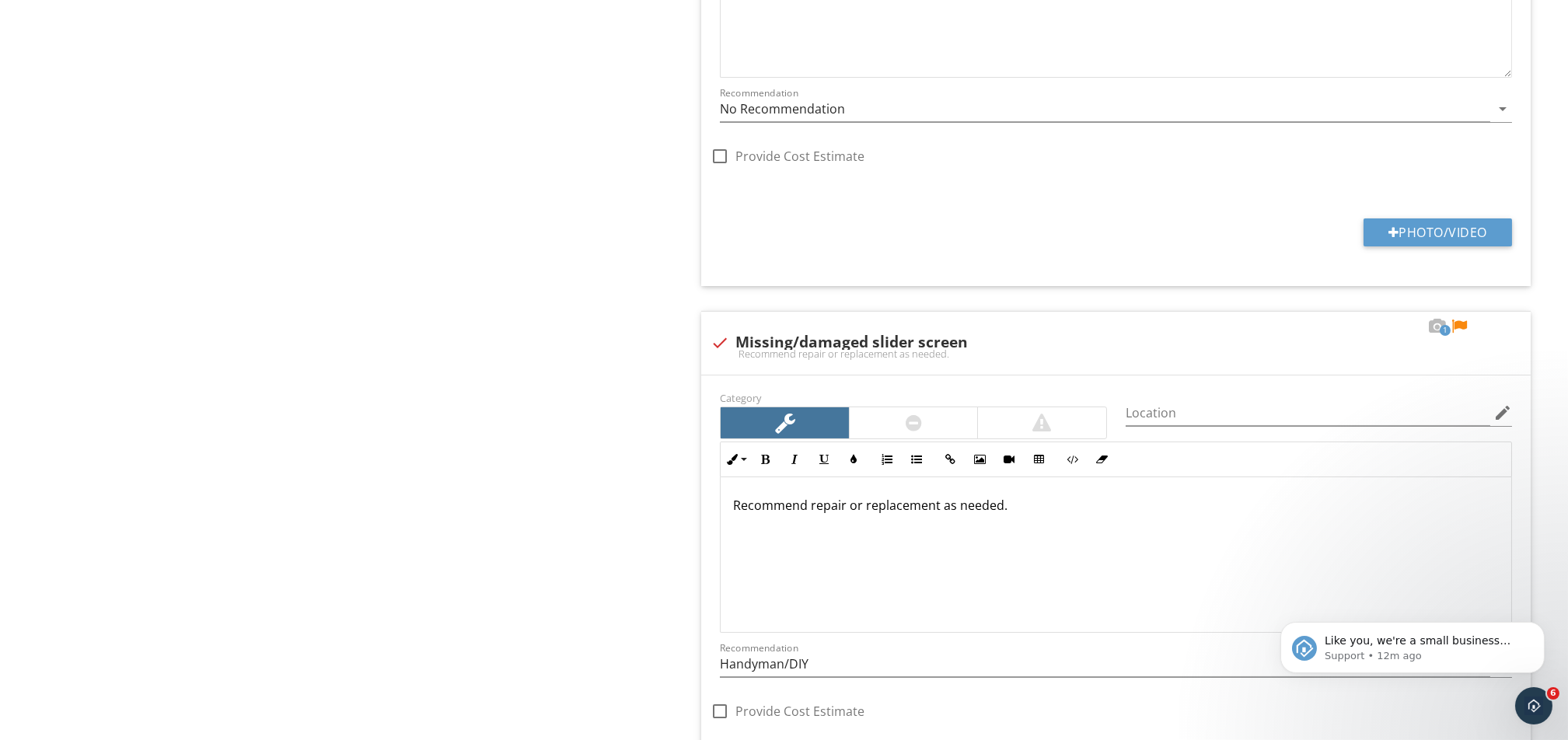
scroll to position [1061, 0]
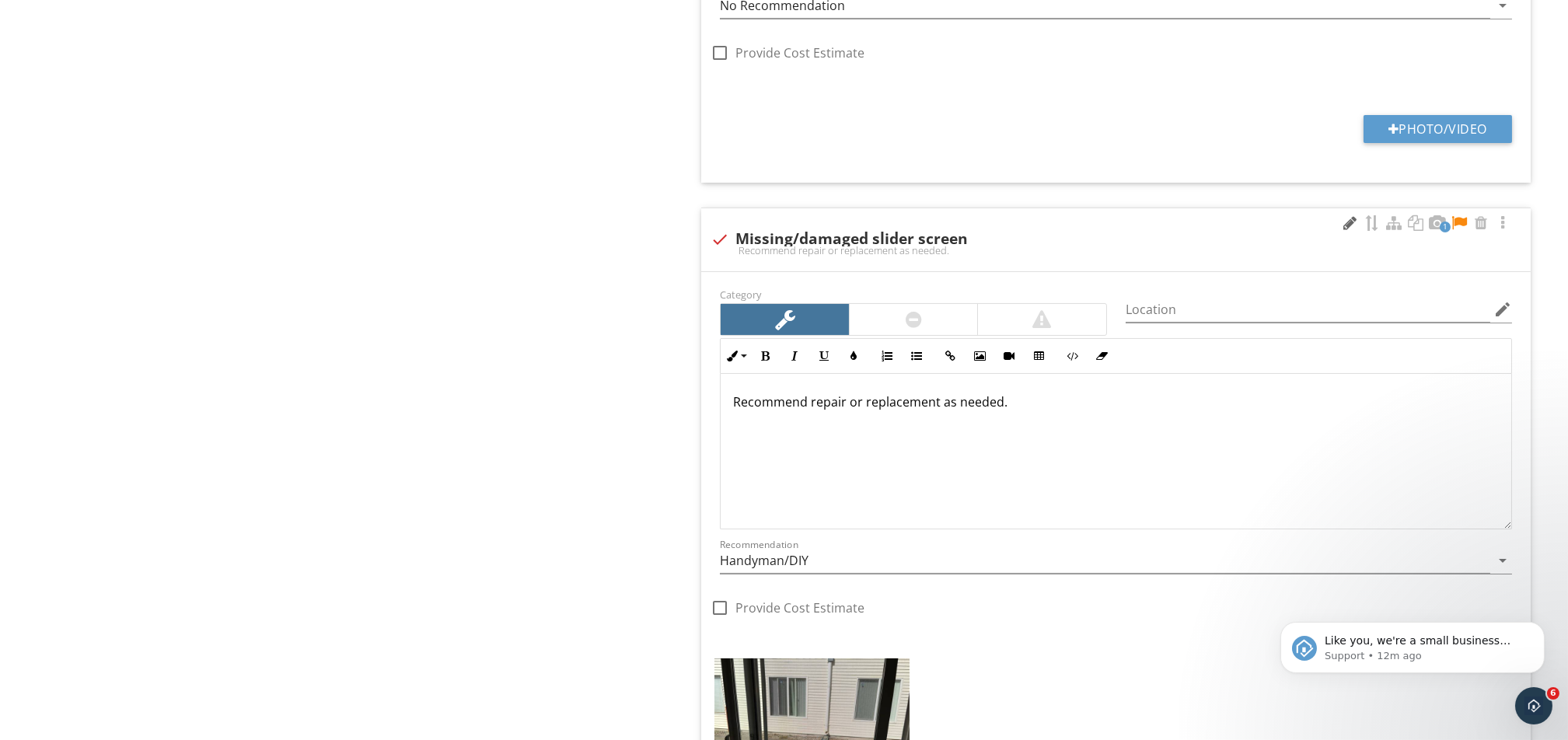
click at [1175, 225] on div at bounding box center [1350, 223] width 19 height 16
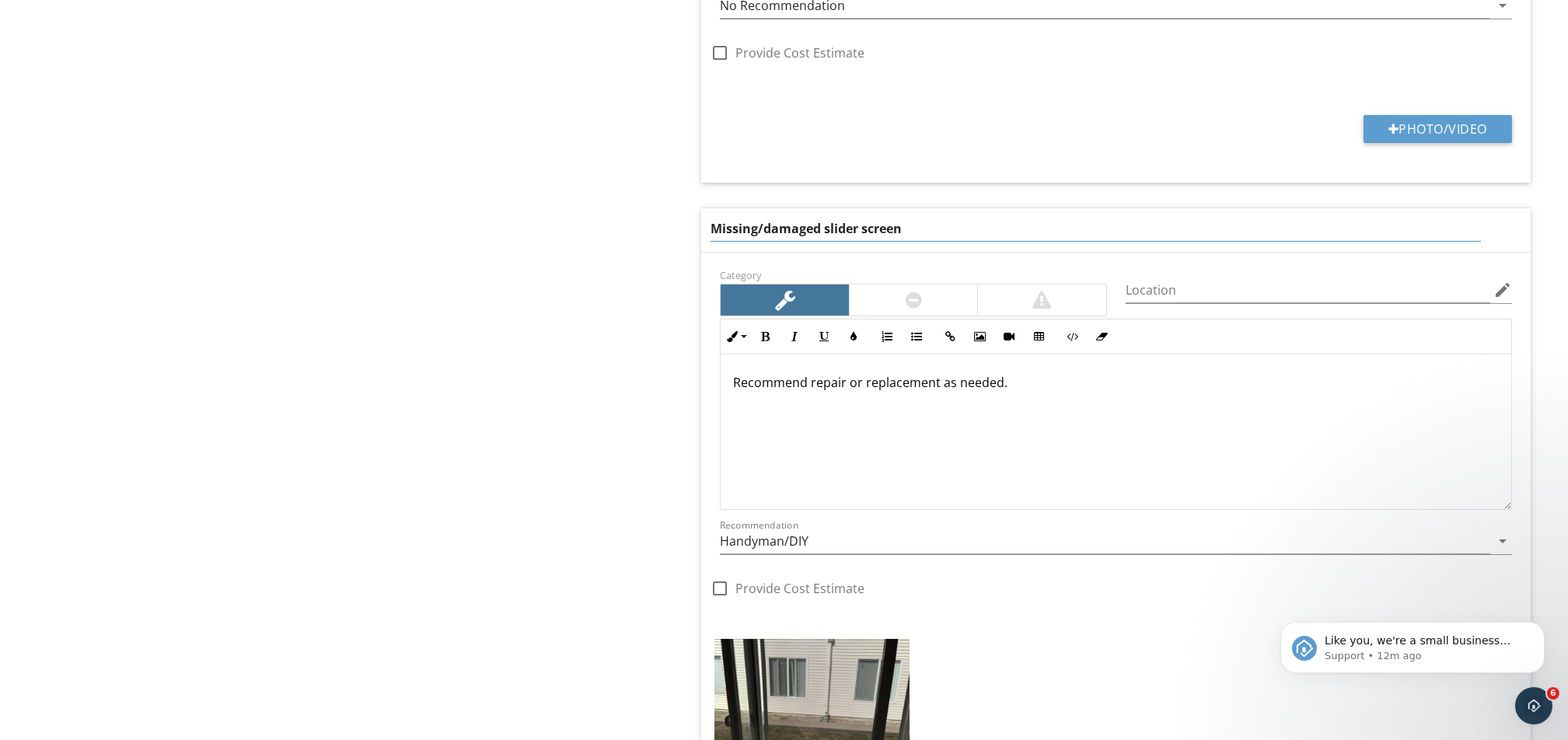
click at [859, 227] on input "Missing/damaged slider screen" at bounding box center [1096, 229] width 770 height 26
type input "Missing/damaged screen"
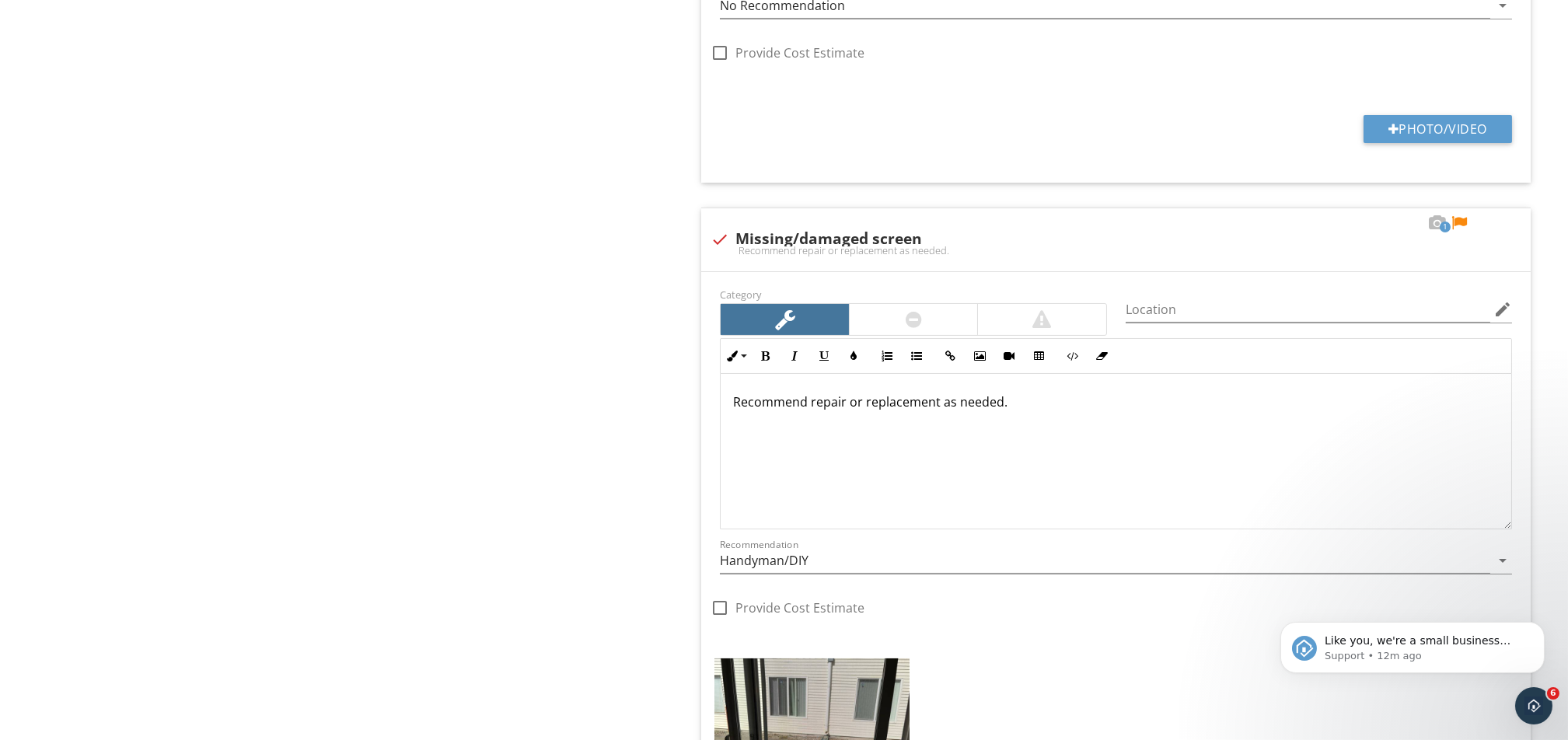
click at [543, 271] on div "Interior - Doors, Windows, Stairs, Countertops, Walls/Ceilings and Flooring Doo…" at bounding box center [979, 330] width 1176 height 2472
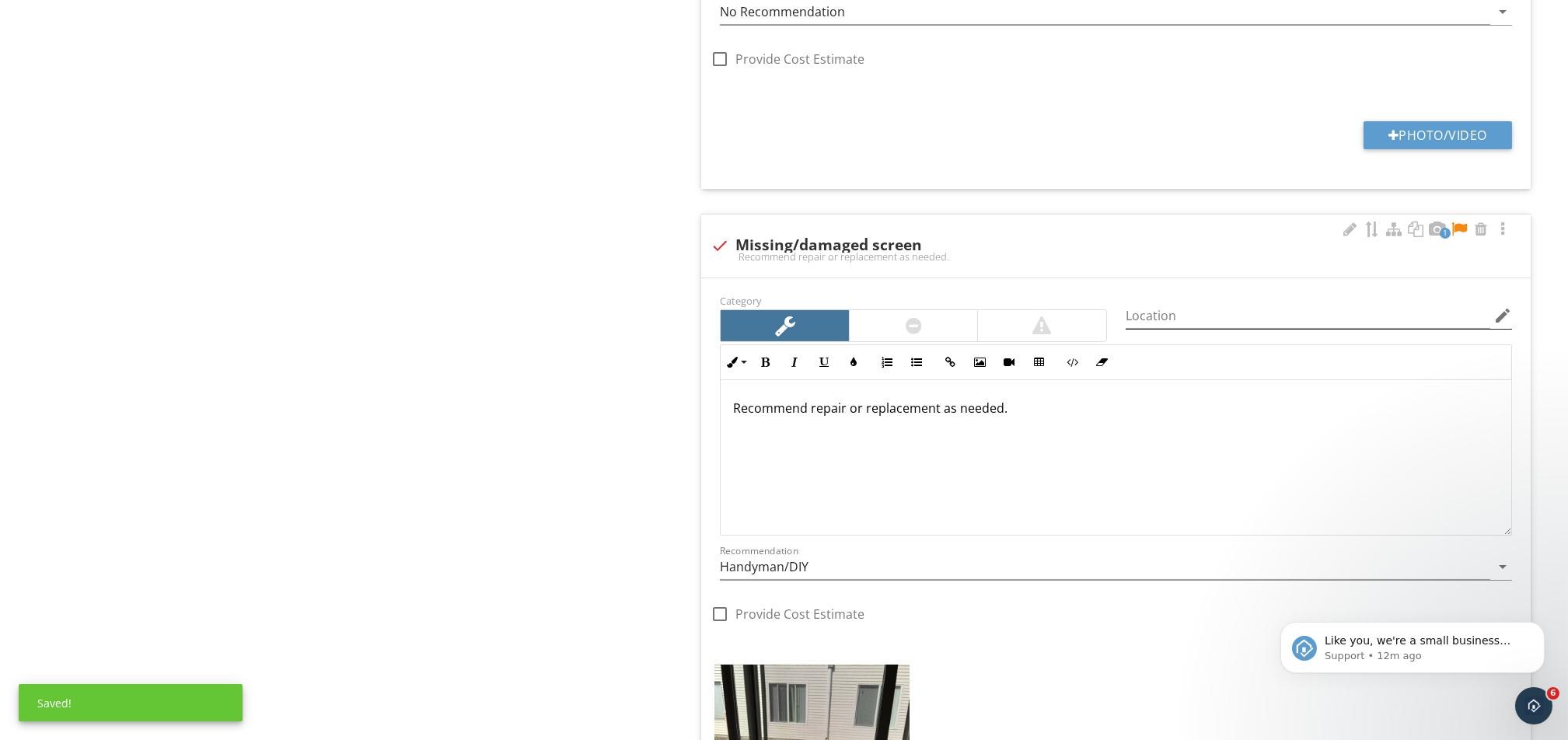
scroll to position [1164, 0]
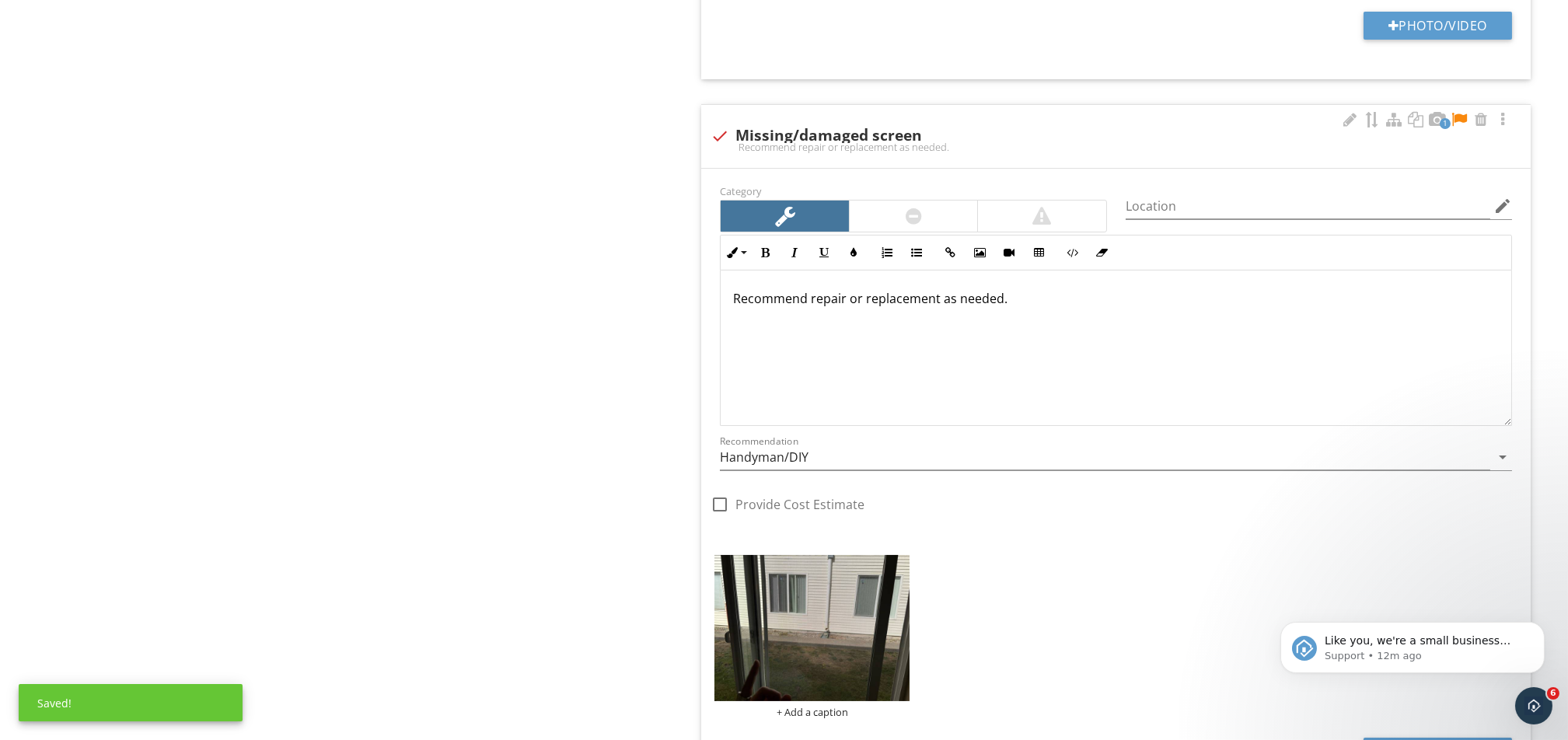
click at [1175, 117] on div at bounding box center [1459, 120] width 19 height 16
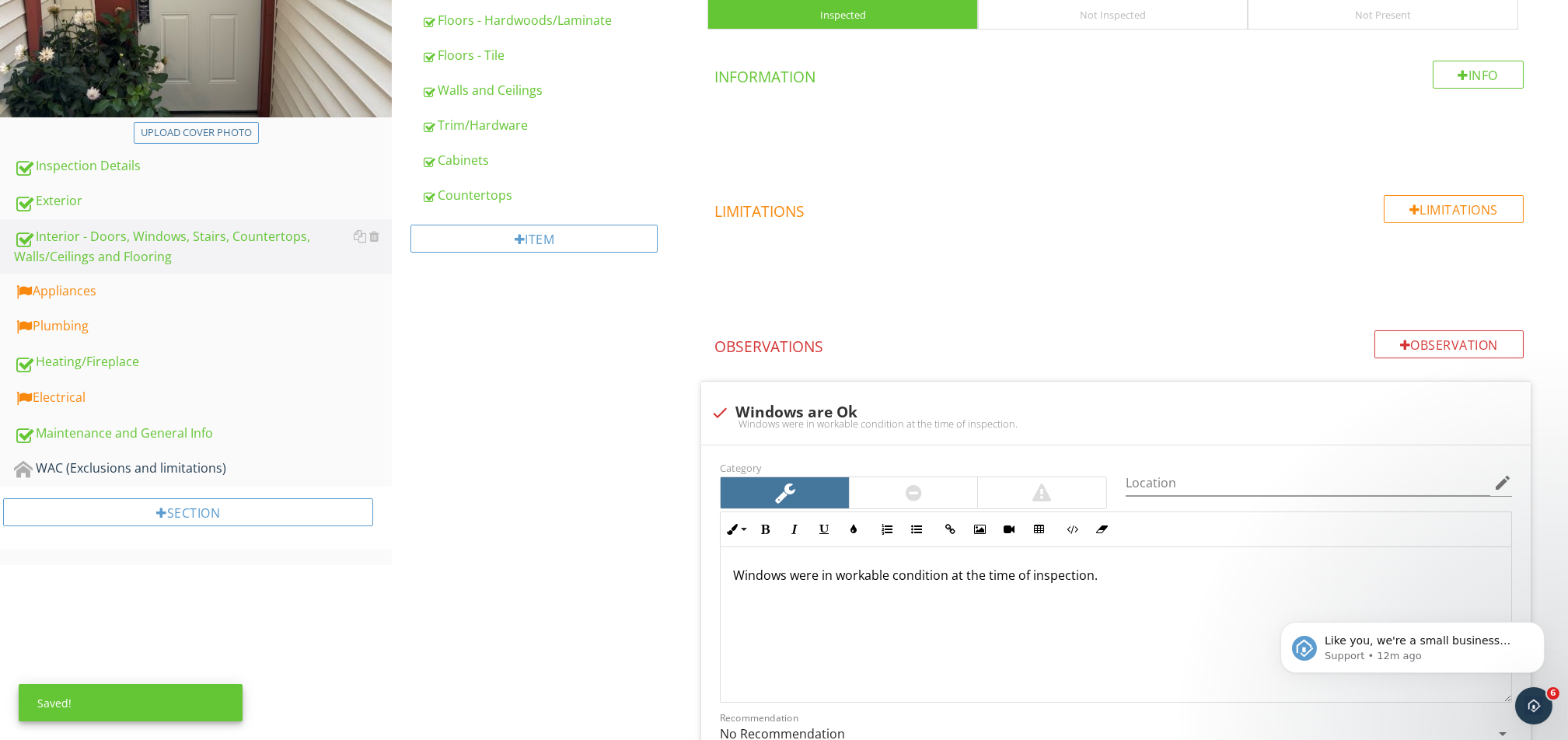
scroll to position [231, 0]
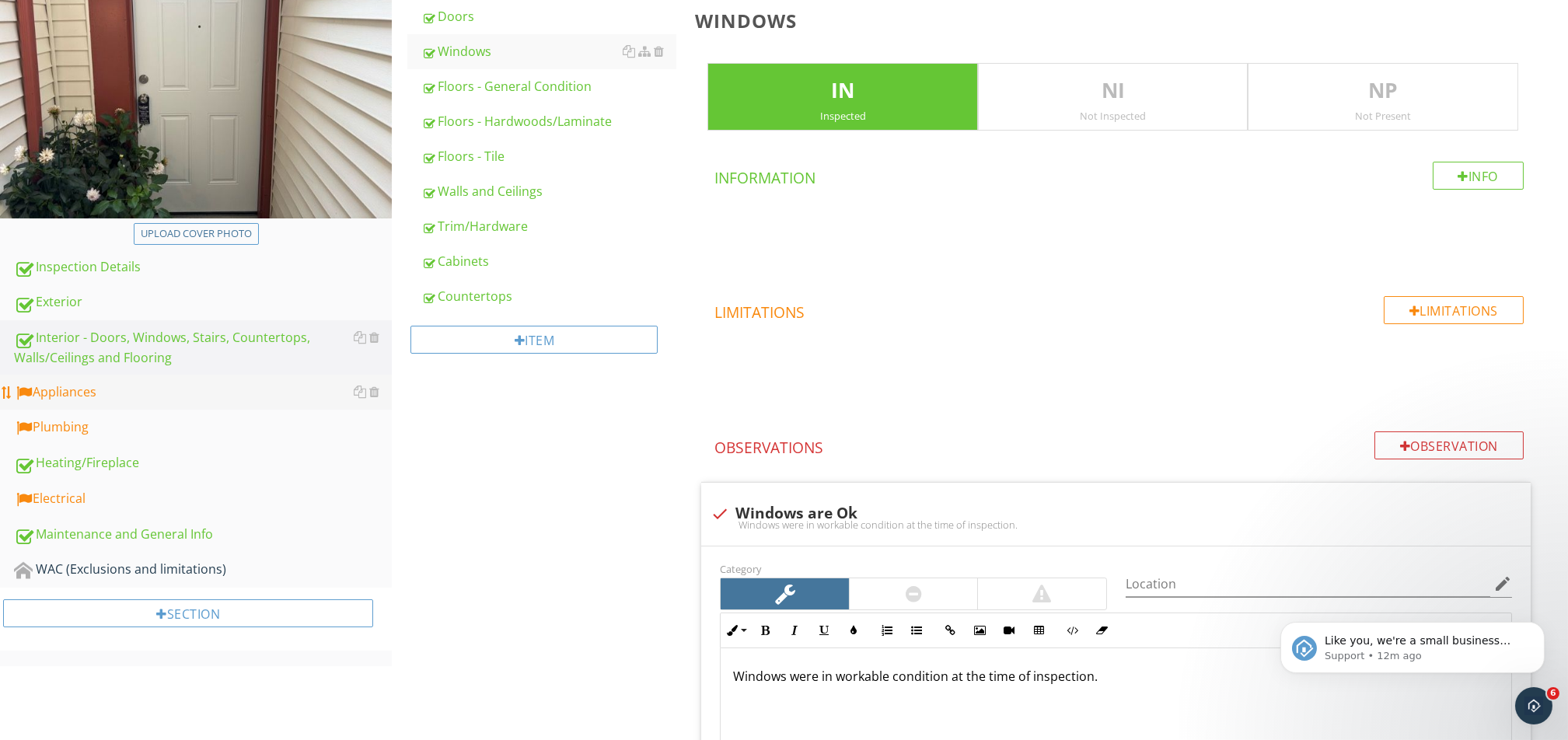
click at [185, 382] on div "Appliances" at bounding box center [203, 392] width 378 height 20
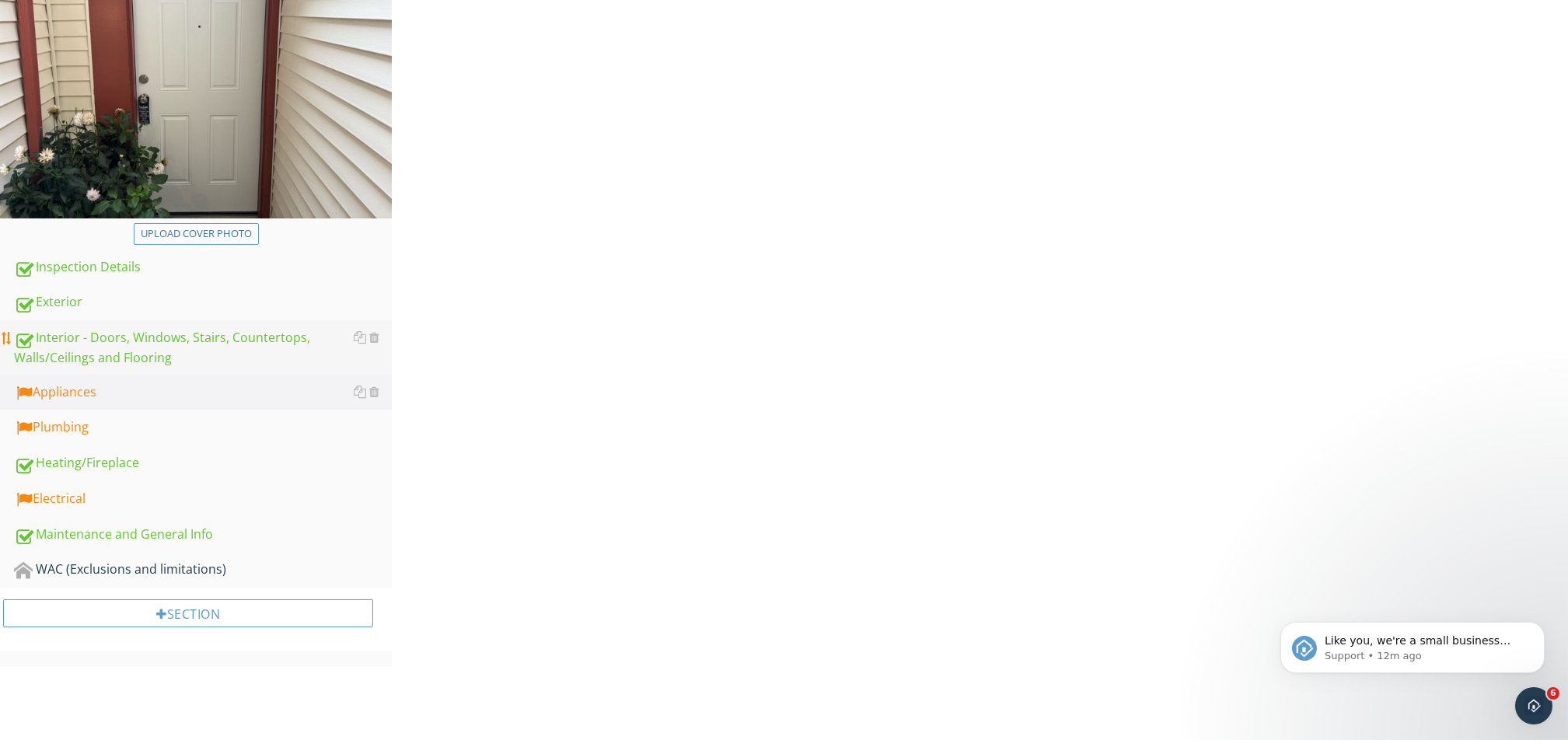
scroll to position [192, 0]
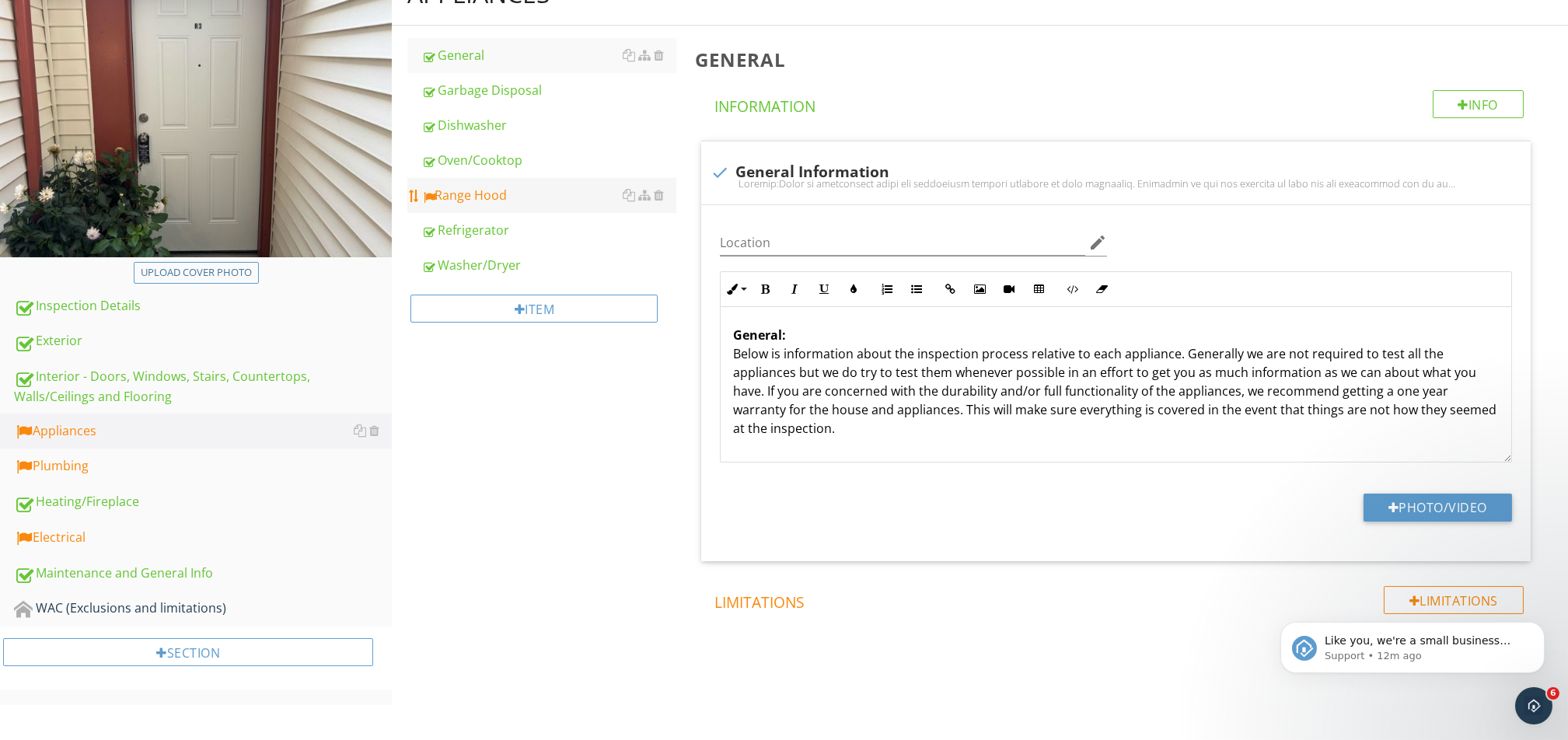
click at [543, 191] on div "Range Hood" at bounding box center [549, 195] width 255 height 19
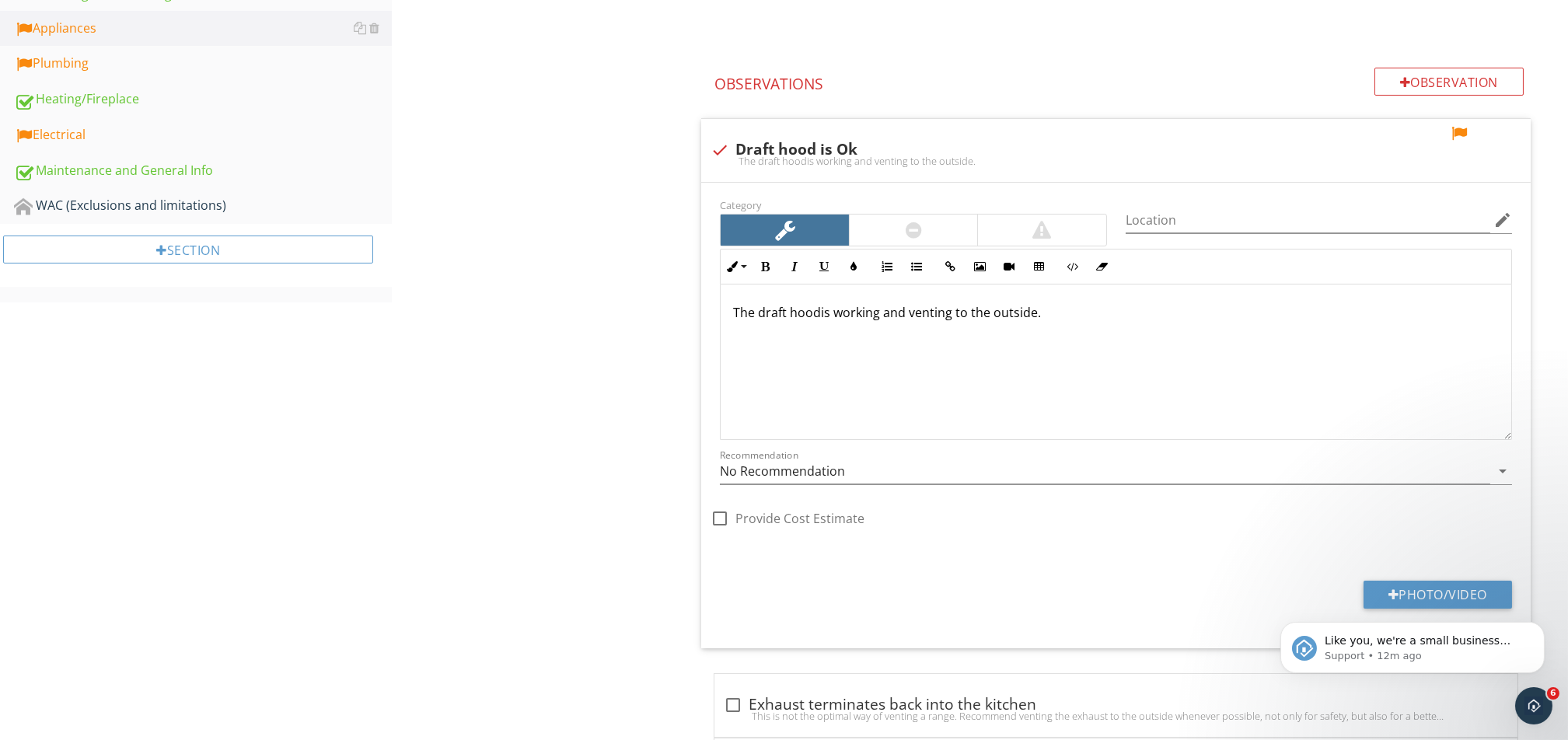
scroll to position [646, 0]
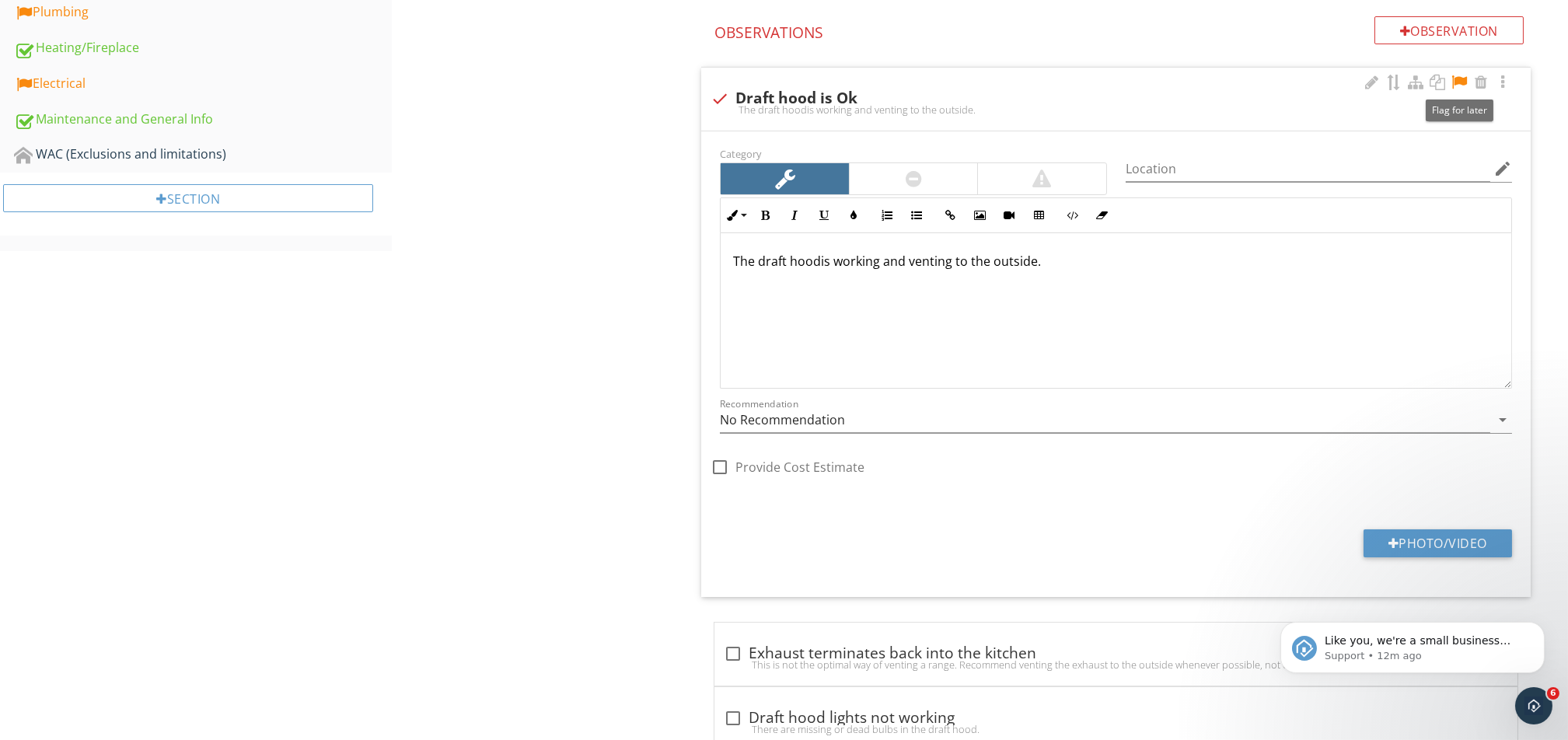
click at [1175, 78] on div at bounding box center [1459, 82] width 19 height 16
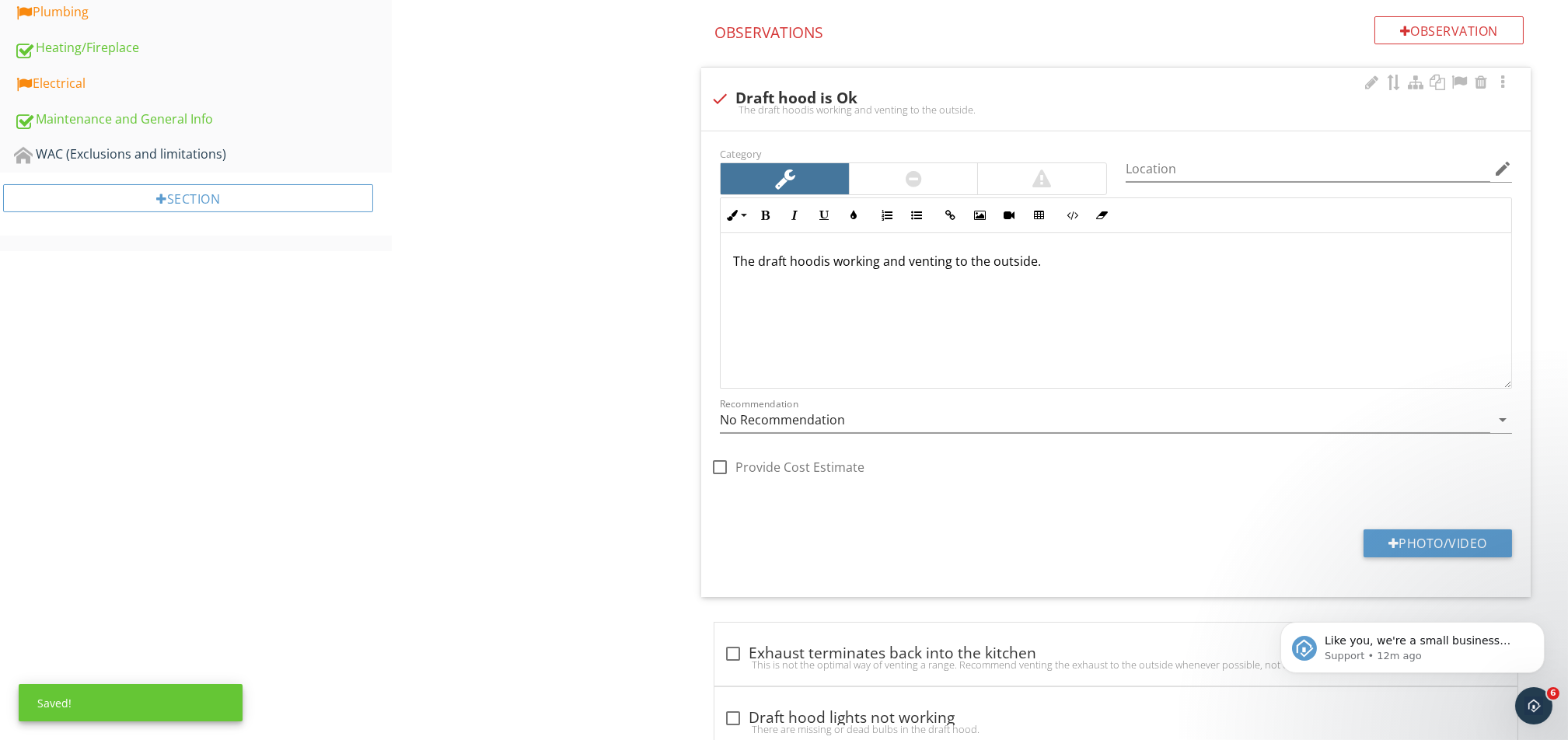
click at [741, 99] on div "check Draft hood is Ok" at bounding box center [1116, 99] width 810 height 19
checkbox input "true"
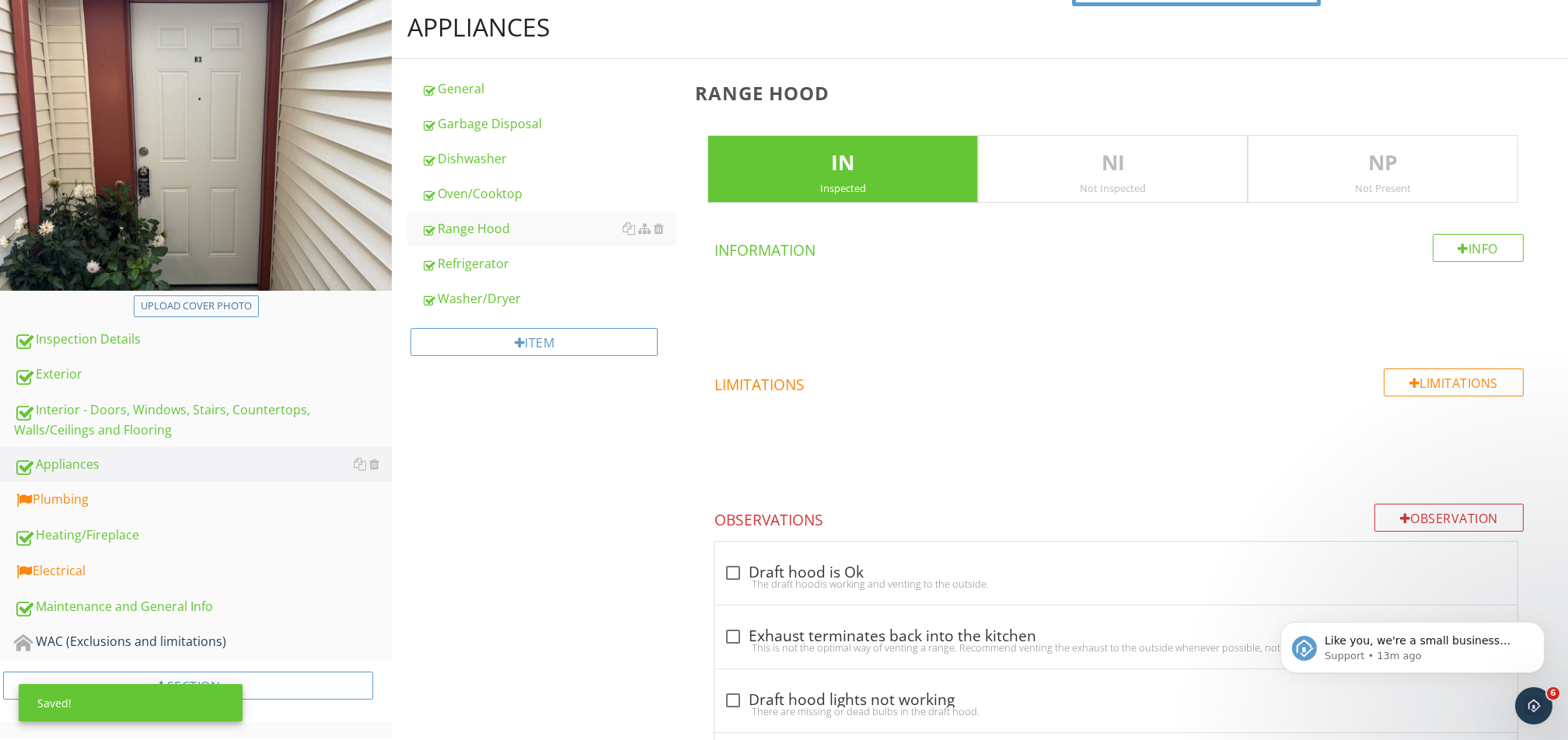
scroll to position [146, 0]
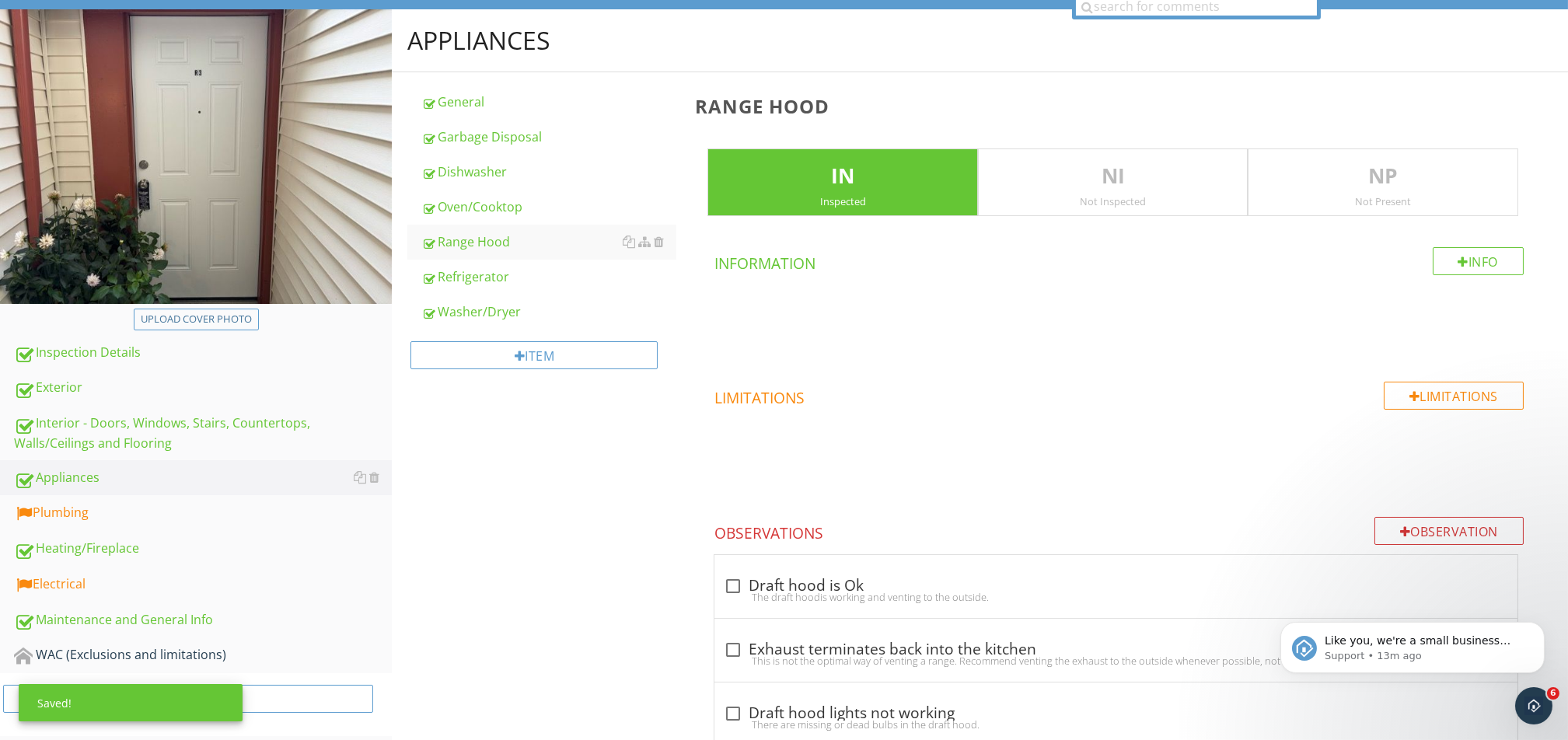
click at [1175, 169] on p "NP" at bounding box center [1383, 177] width 269 height 31
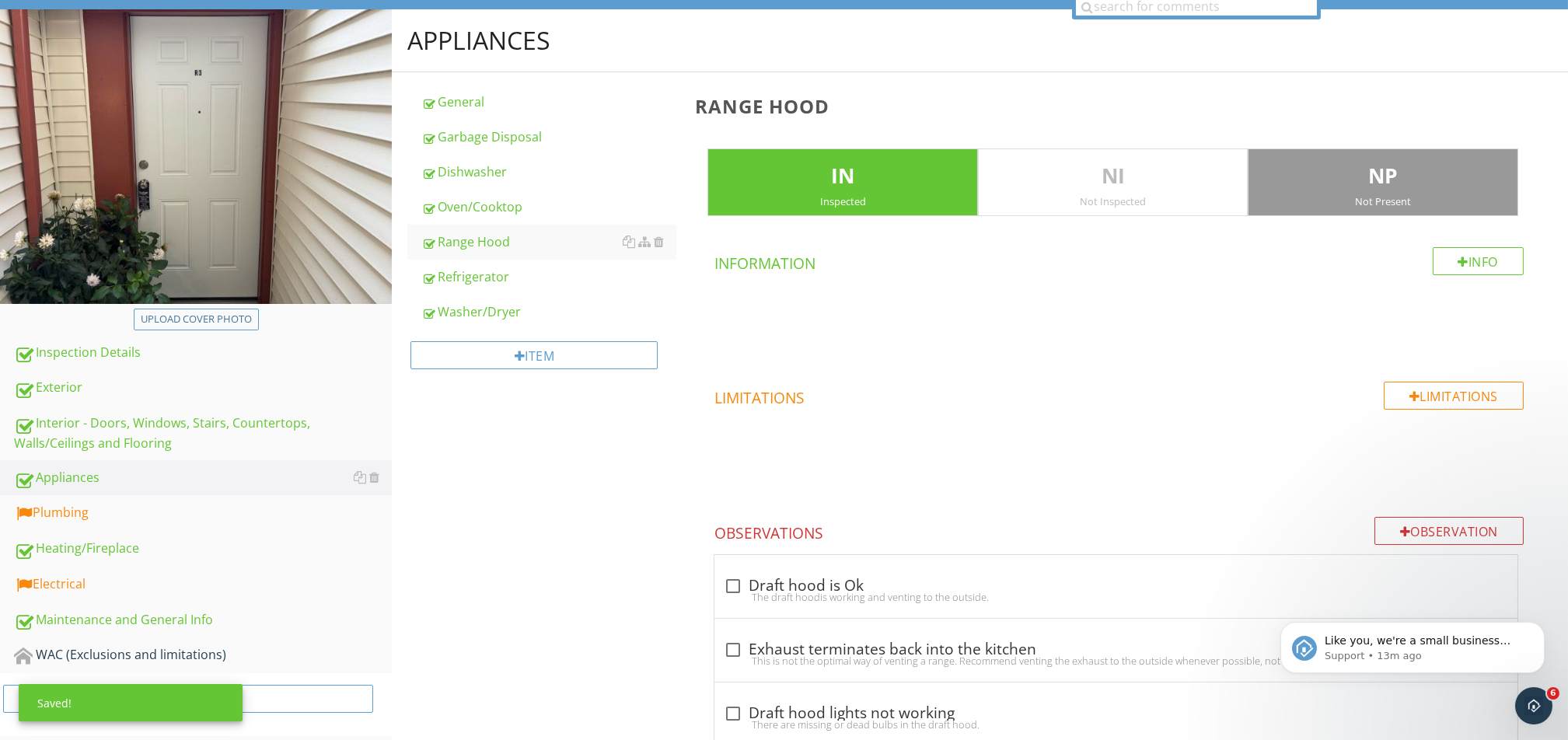
click at [910, 202] on div "Inspected" at bounding box center [843, 201] width 269 height 12
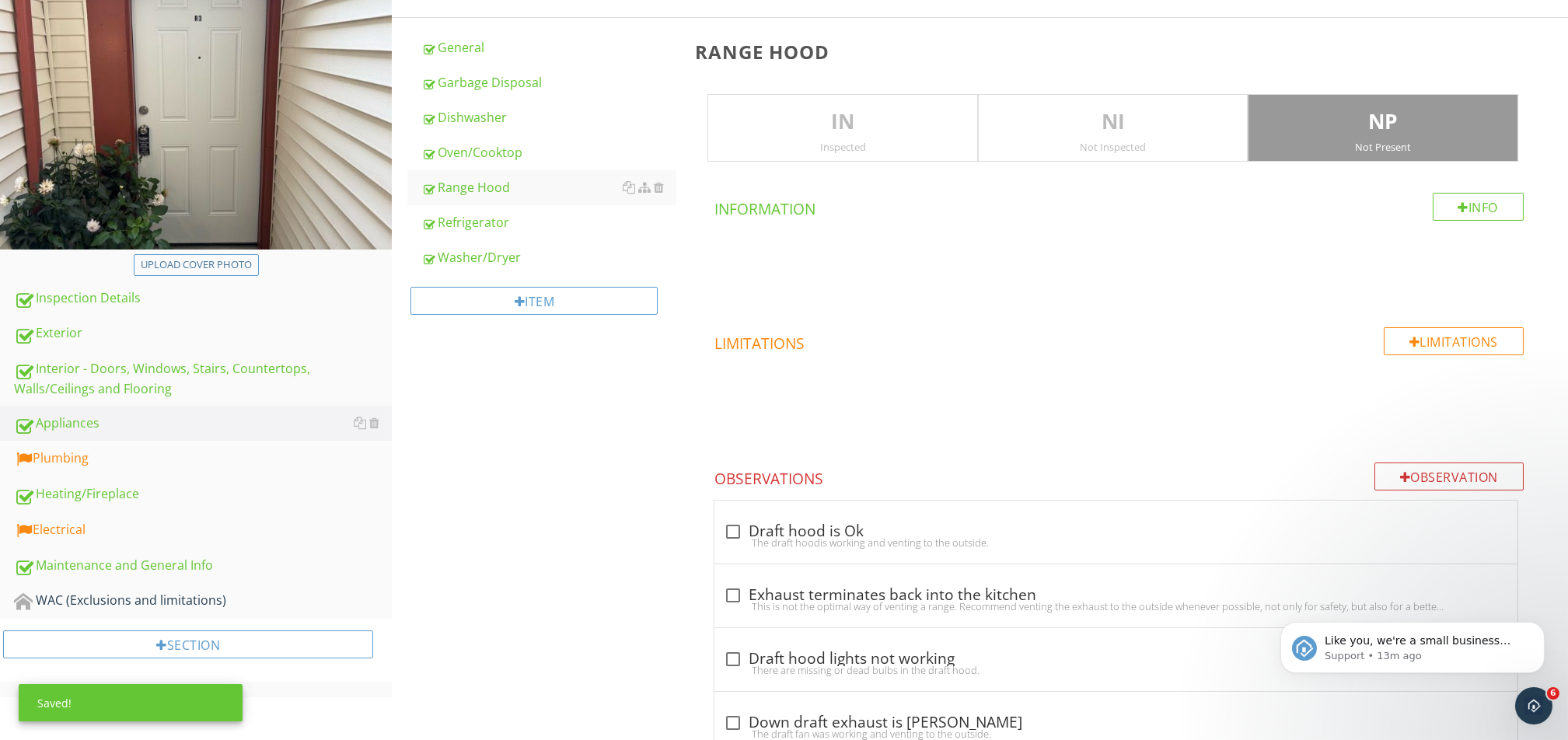
scroll to position [250, 0]
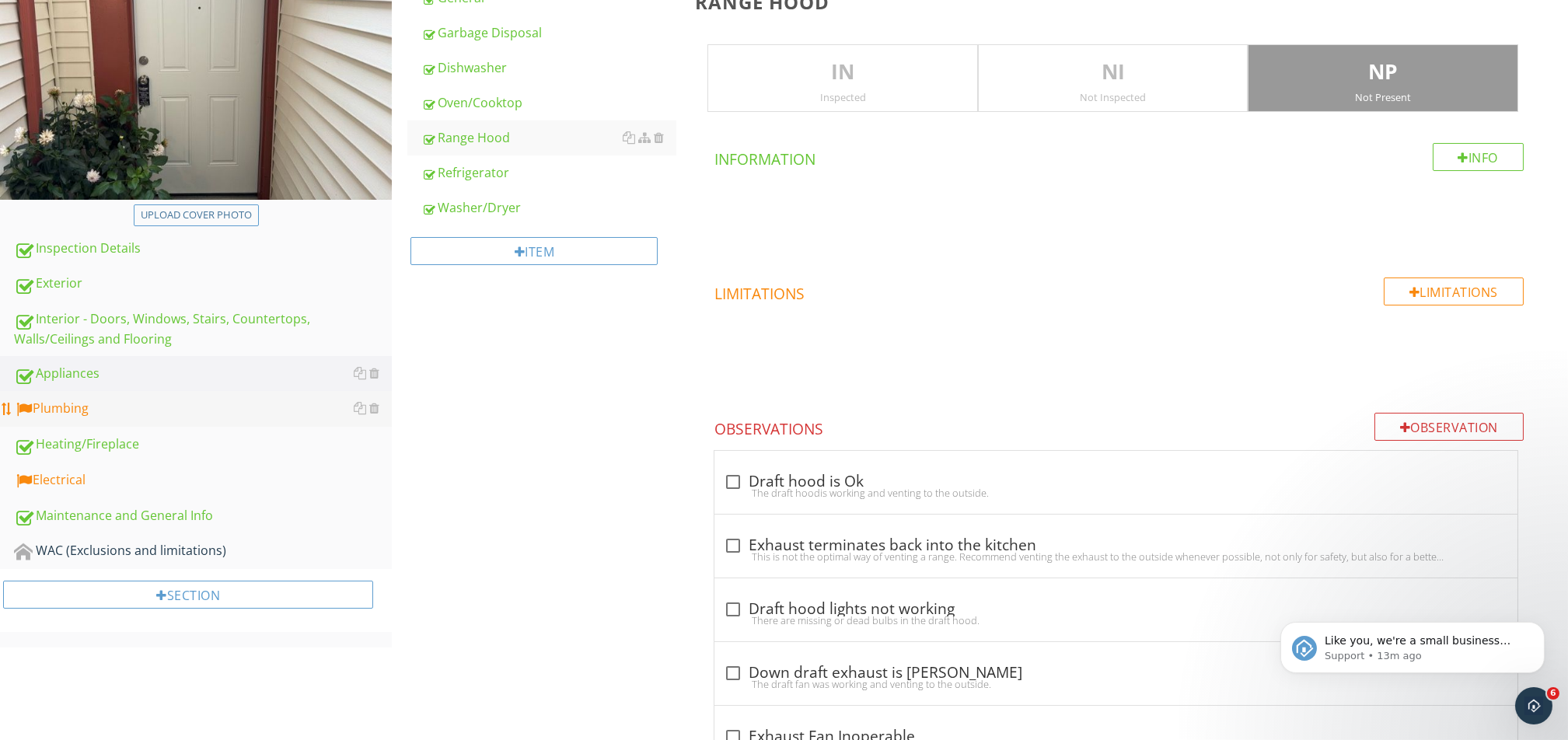
click at [107, 406] on div "Plumbing" at bounding box center [203, 408] width 378 height 20
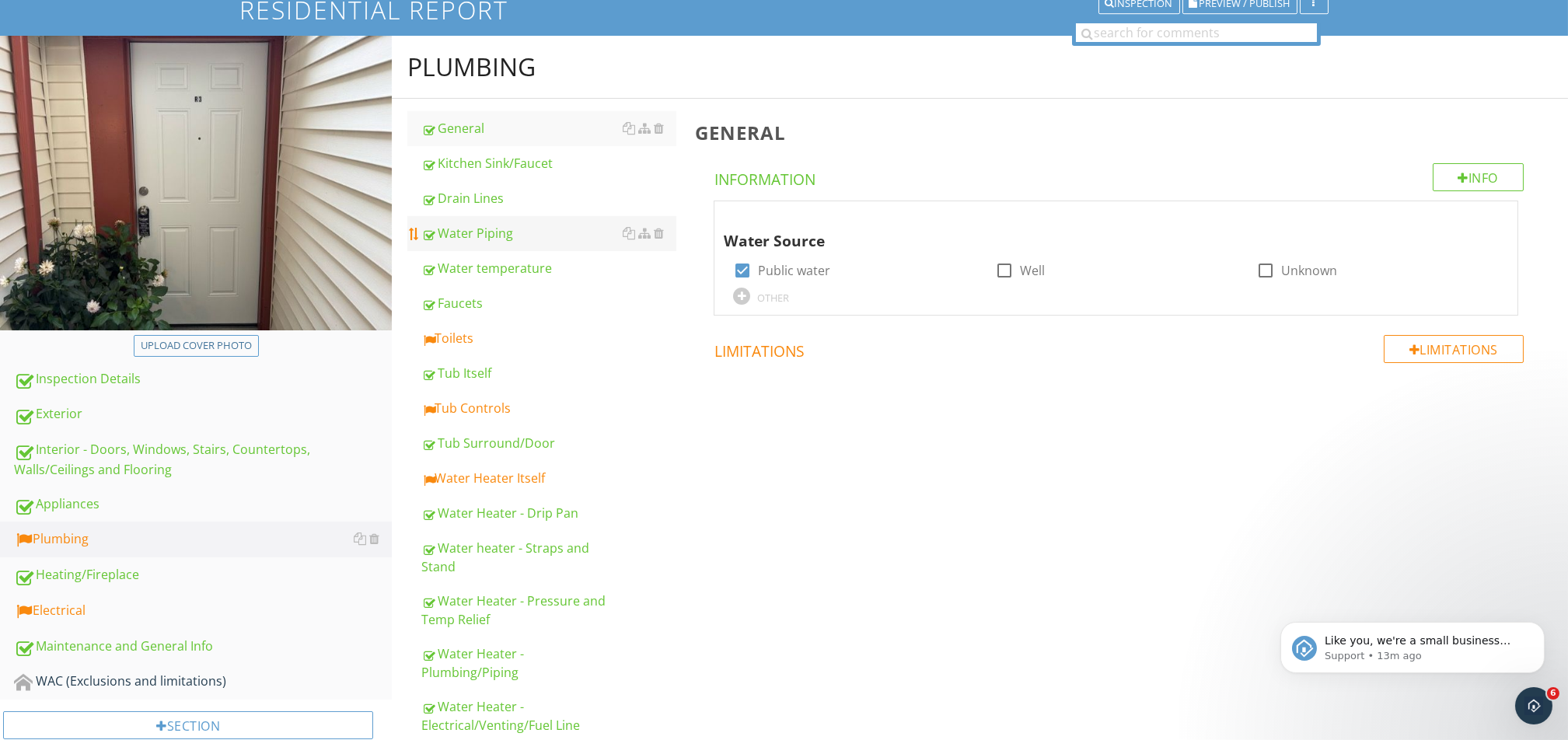
scroll to position [84, 0]
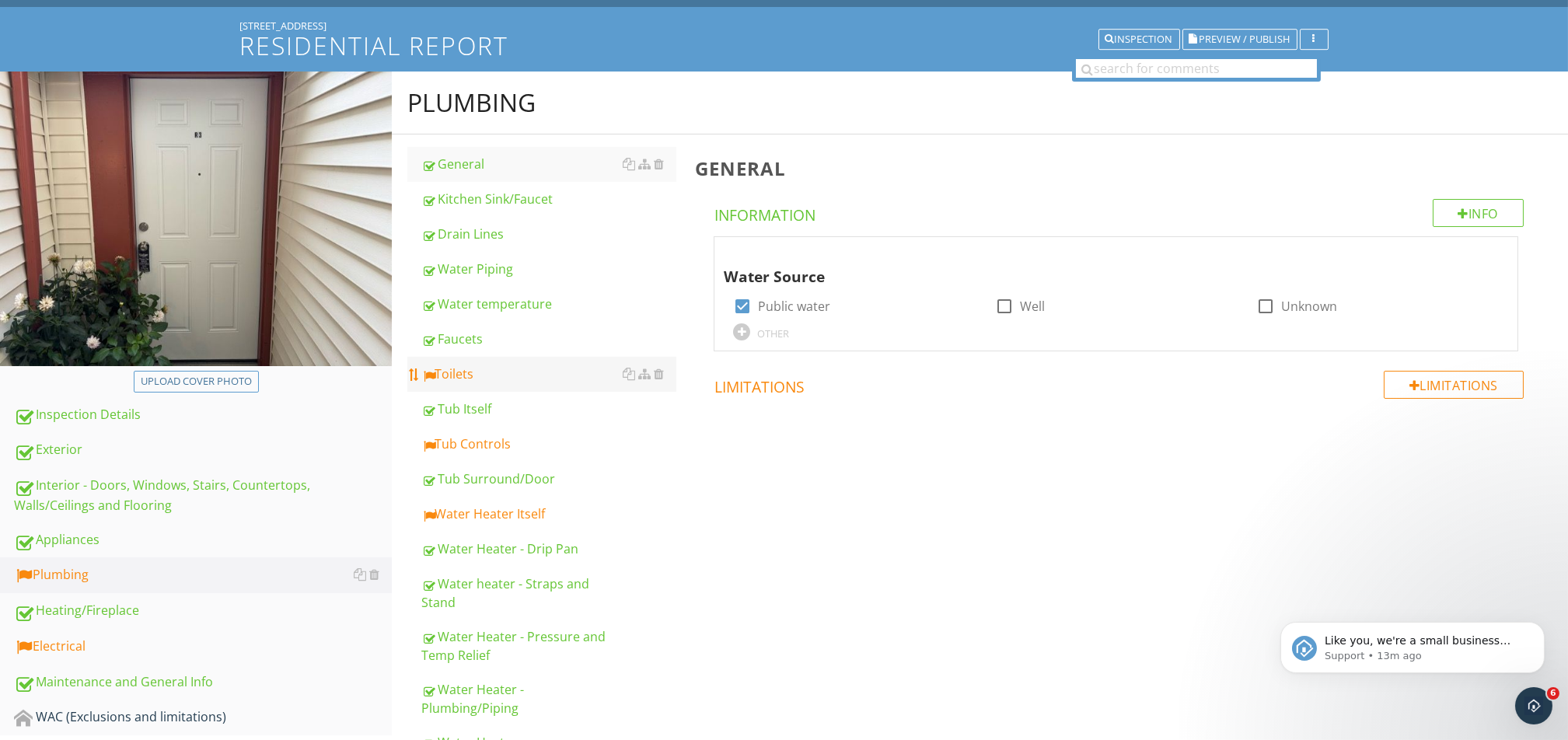
click at [513, 369] on div "Toilets" at bounding box center [549, 374] width 255 height 19
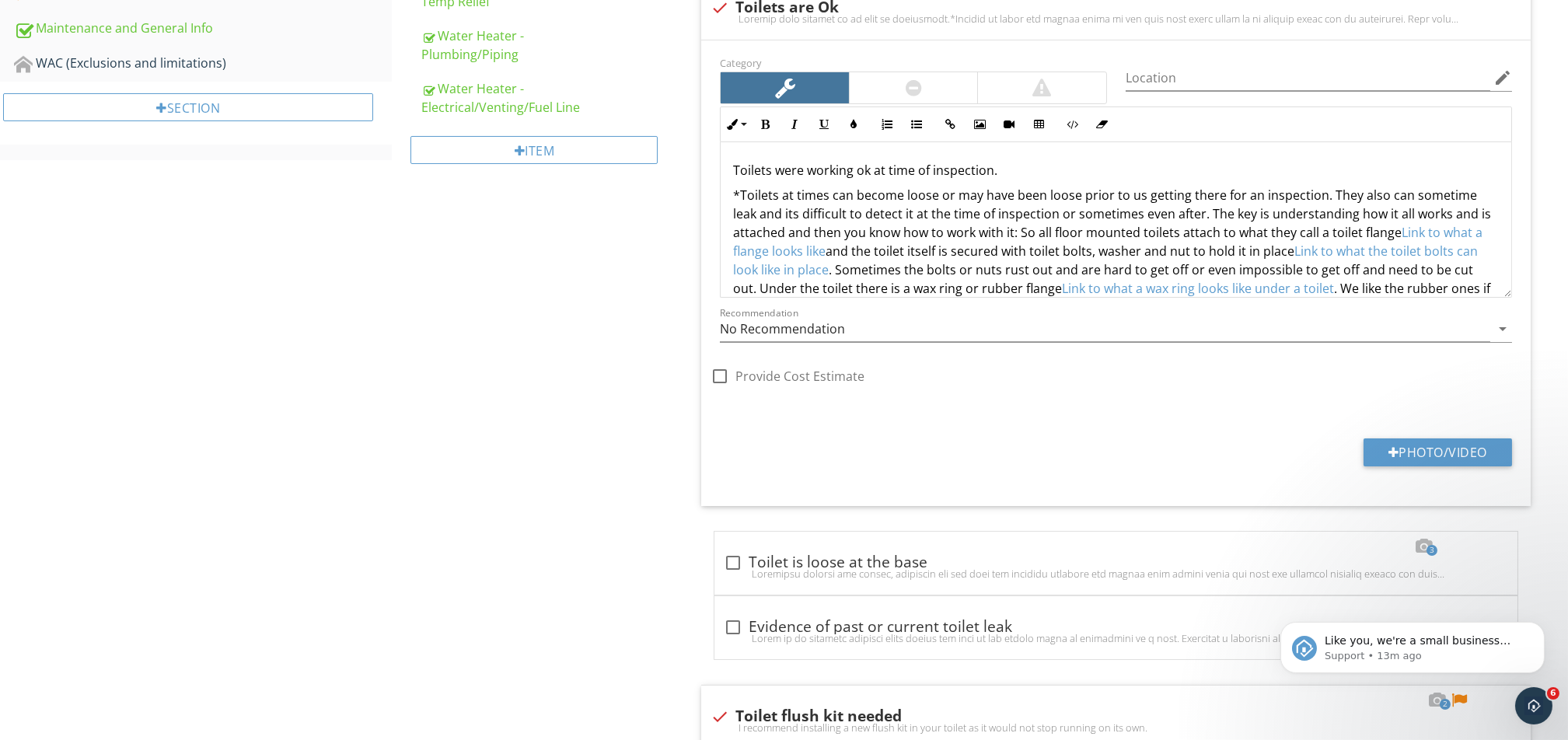
scroll to position [705, 0]
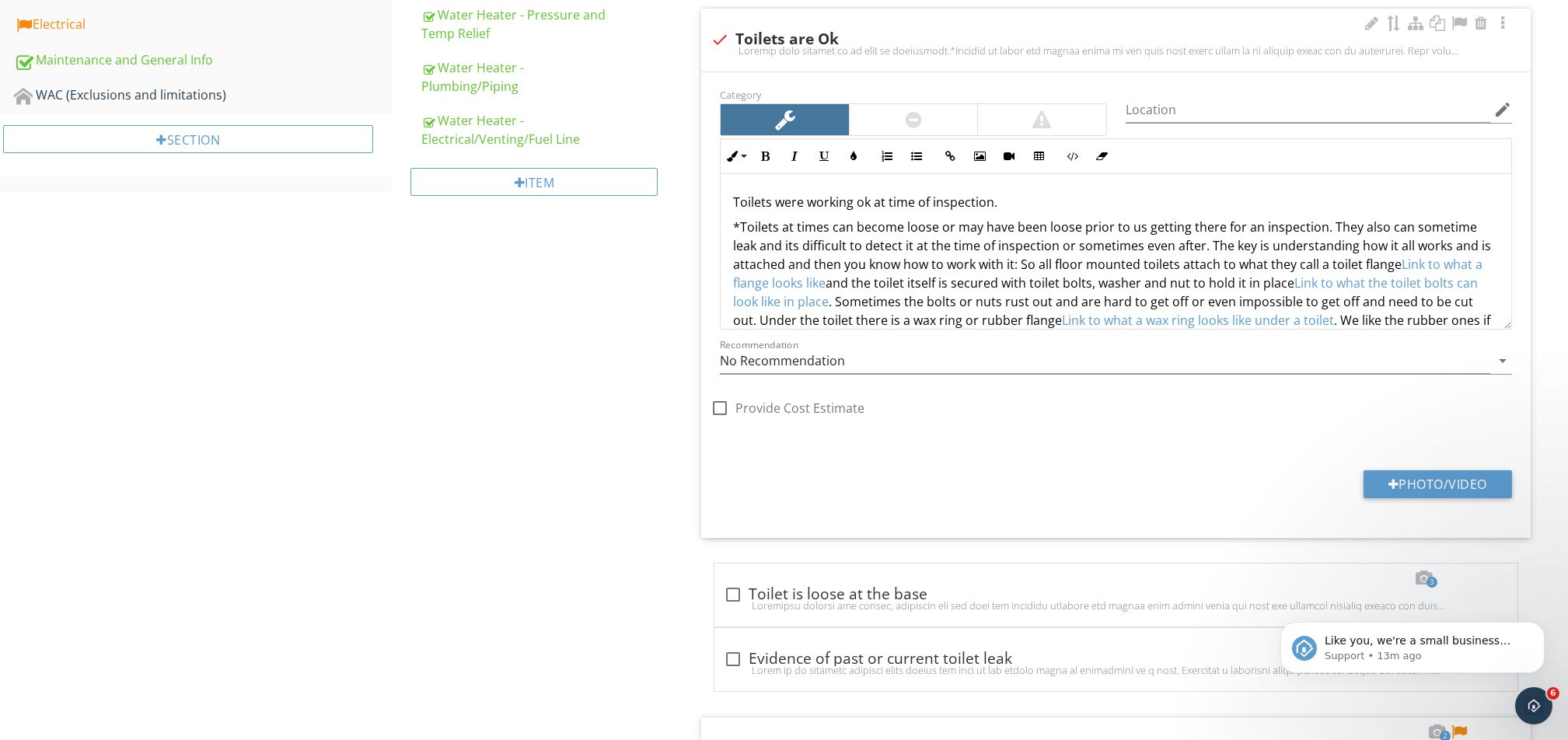
click at [723, 36] on div at bounding box center [719, 39] width 26 height 26
checkbox input "true"
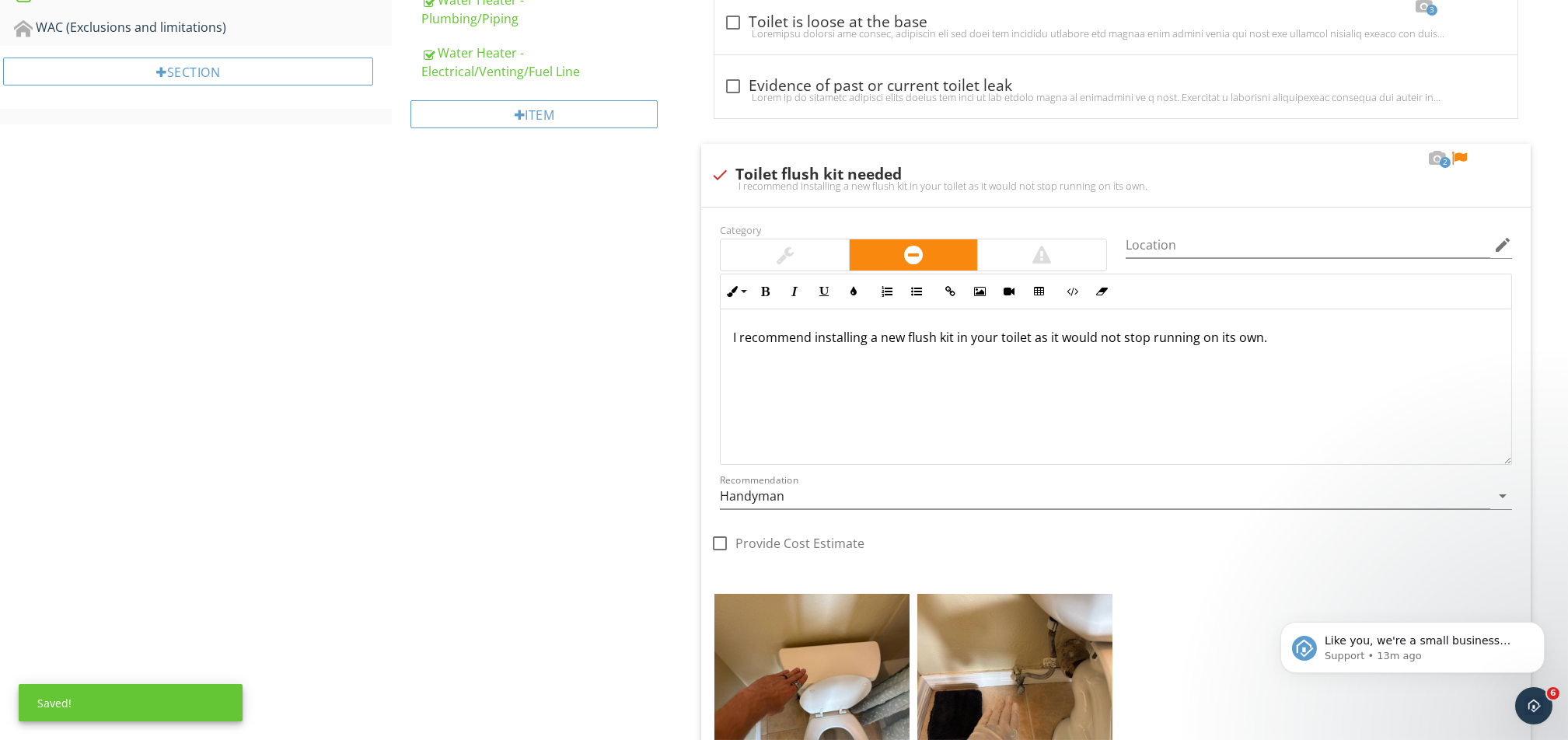
scroll to position [809, 0]
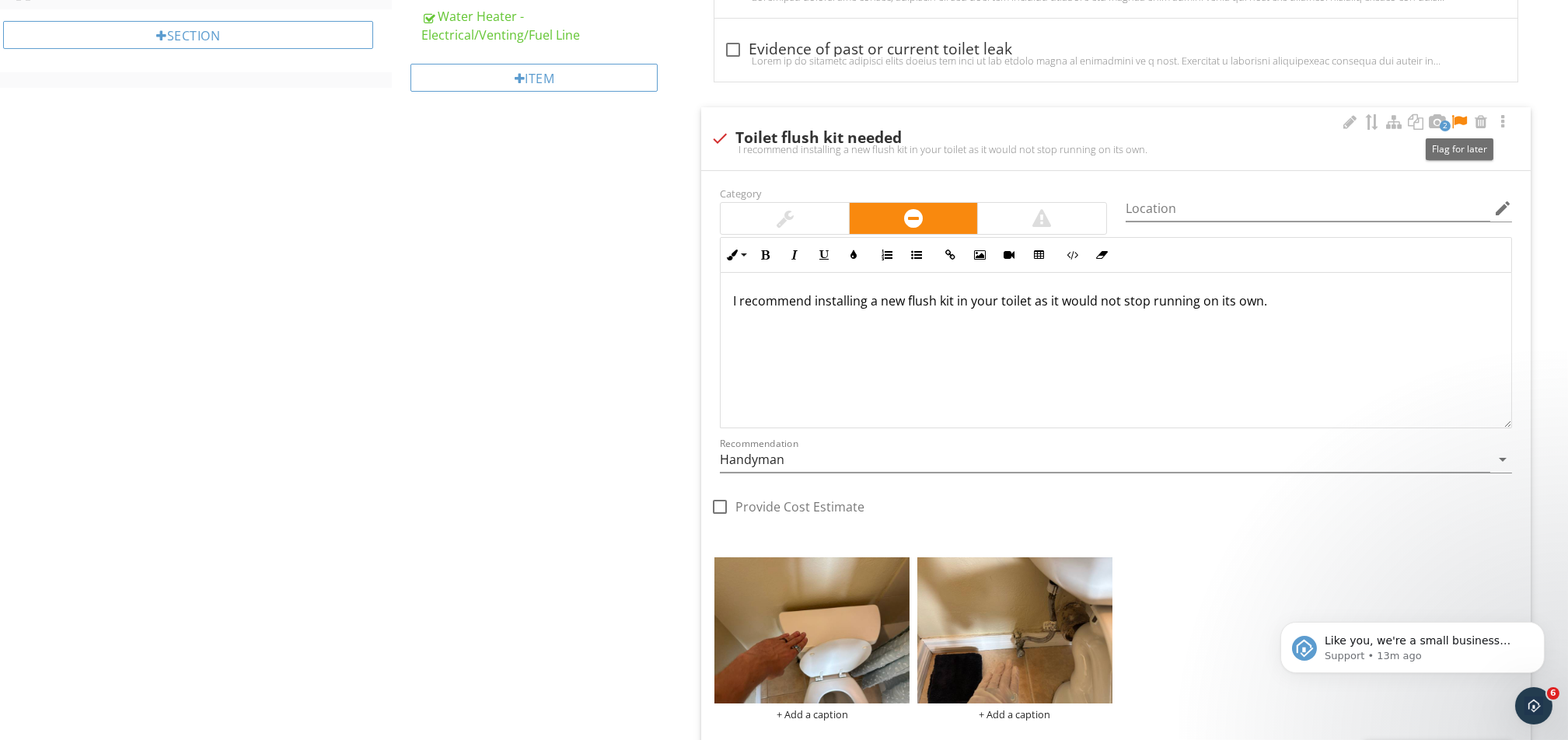
click at [1175, 121] on div at bounding box center [1459, 122] width 19 height 16
click at [1175, 129] on div at bounding box center [1350, 122] width 19 height 16
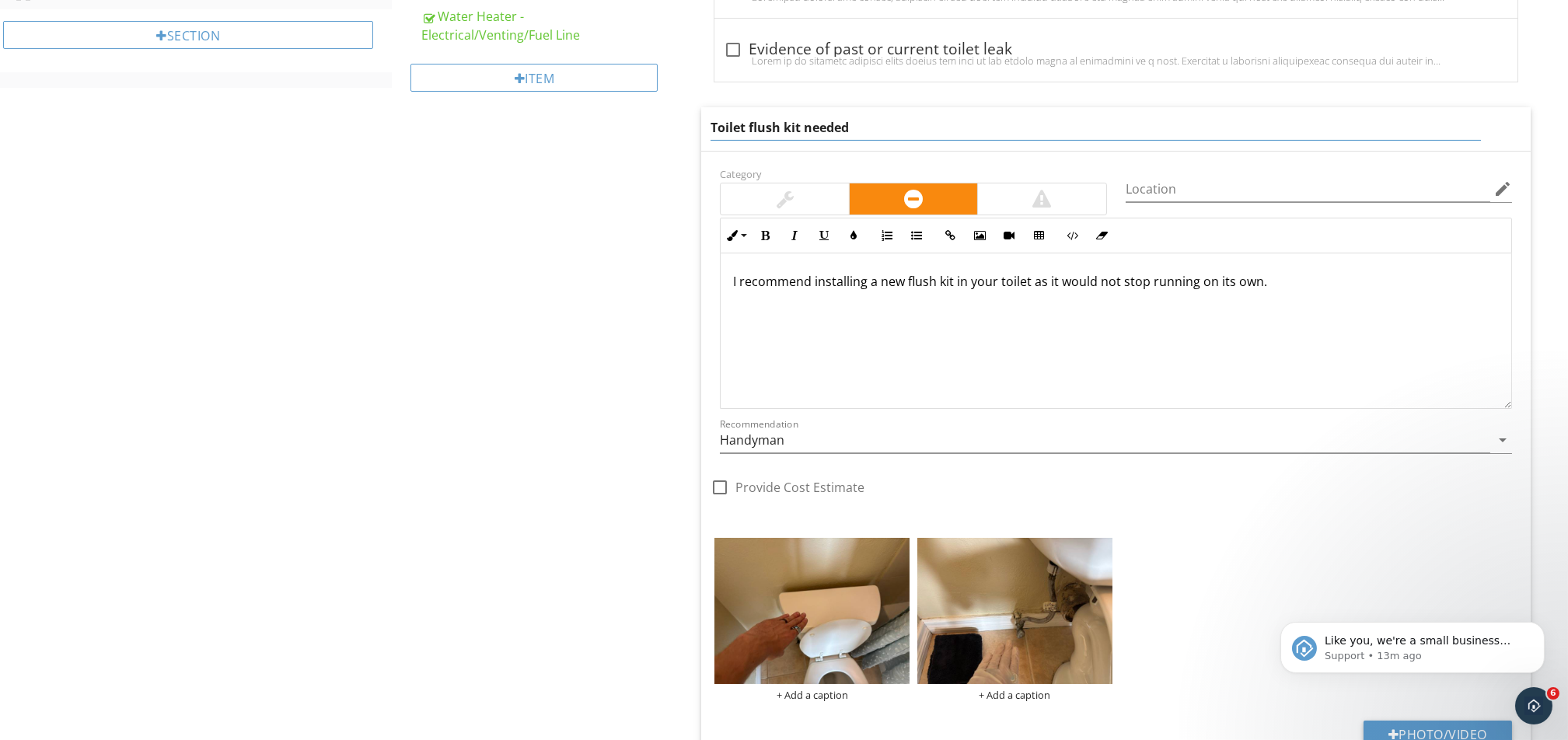
drag, startPoint x: 1200, startPoint y: 132, endPoint x: 620, endPoint y: 157, distance: 580.5
click at [620, 157] on div "Plumbing General Kitchen Sink/Faucet Drain Lines Water Piping Water temperature…" at bounding box center [979, 420] width 1176 height 2150
type input "Water was shutoff to the Toilet"
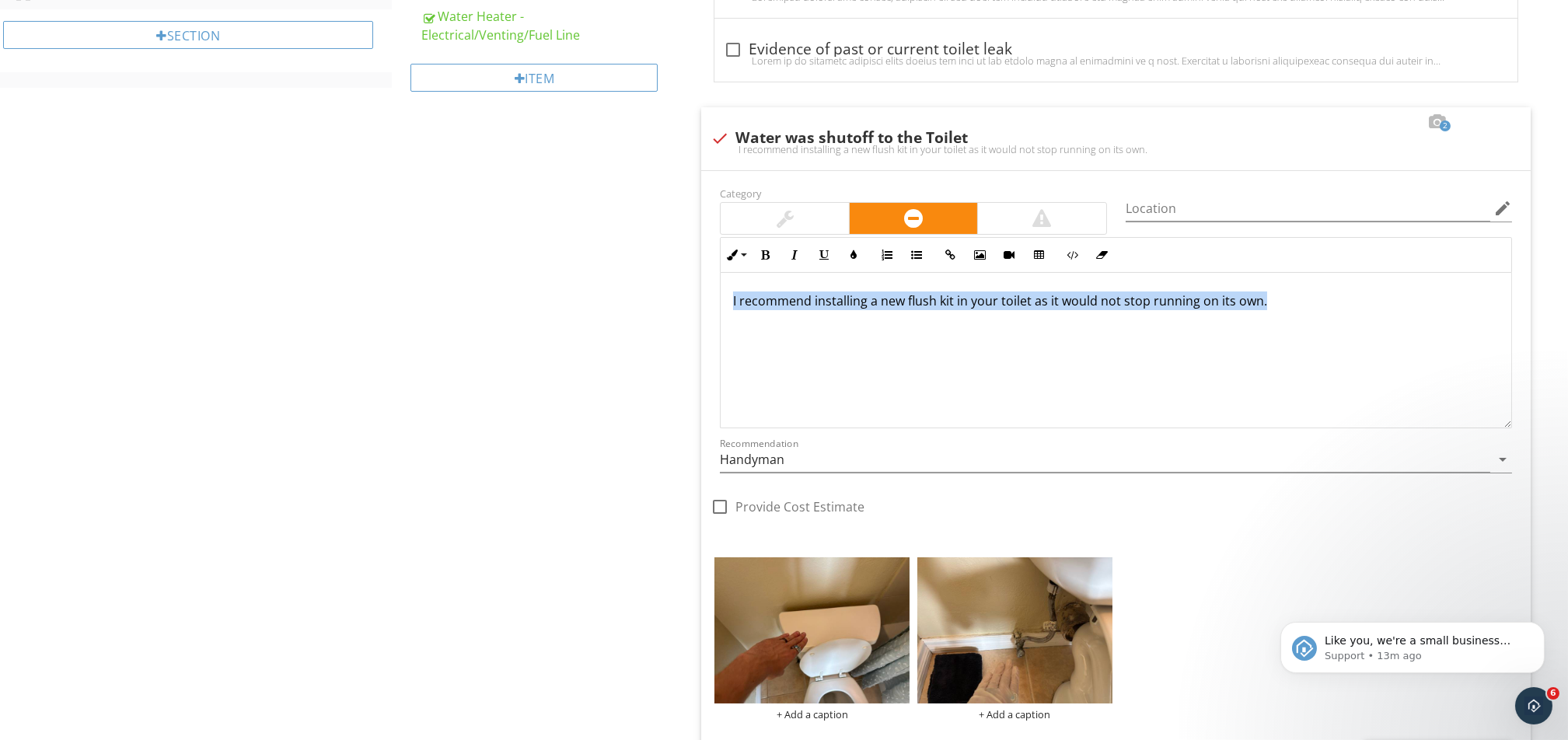
drag, startPoint x: 1295, startPoint y: 277, endPoint x: 498, endPoint y: 353, distance: 800.6
click at [498, 353] on div "Plumbing General Kitchen Sink/Faucet Drain Lines Water Piping Water temperature…" at bounding box center [979, 431] width 1176 height 2170
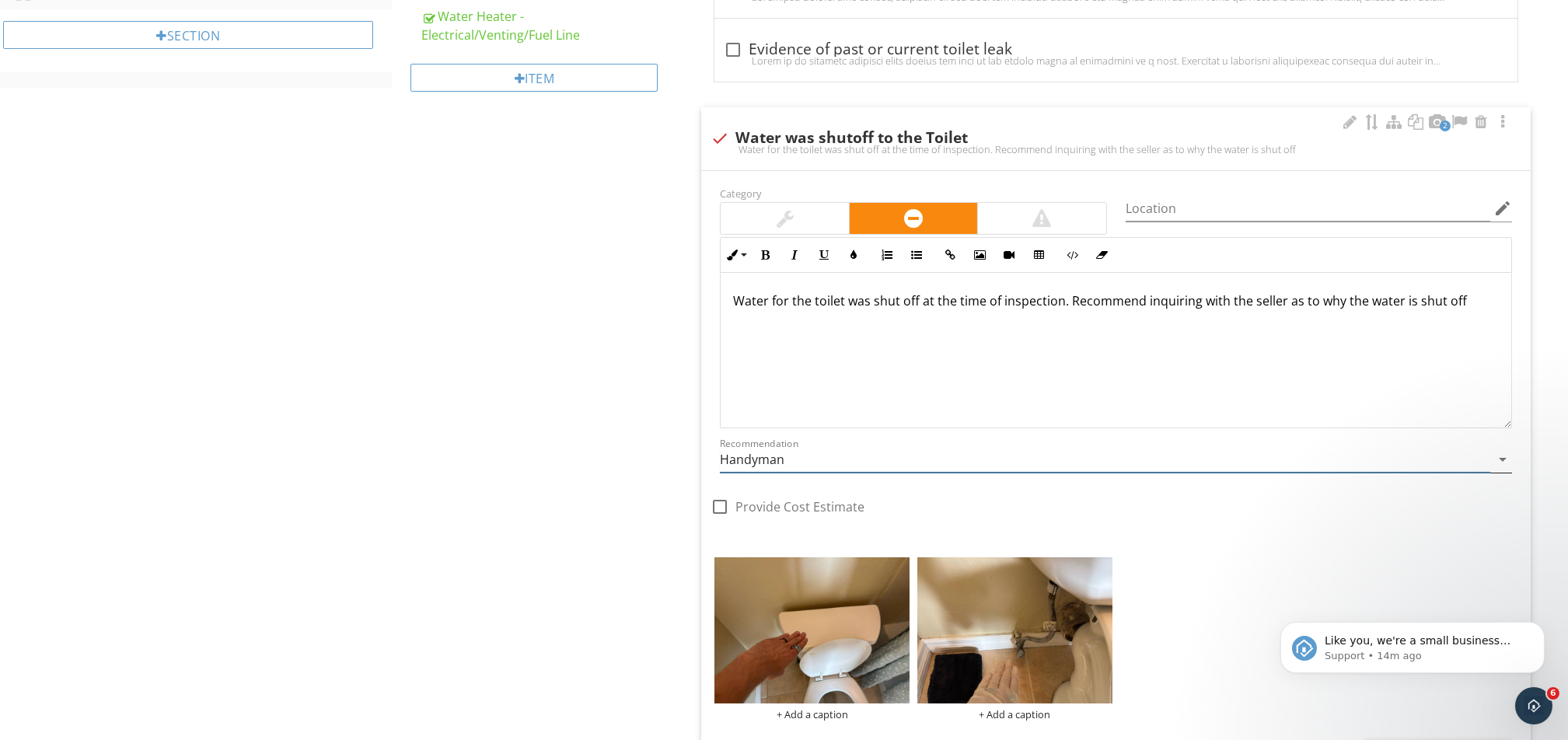
click at [966, 472] on div "Recommendation Handyman arrow_drop_down" at bounding box center [1116, 460] width 792 height 26
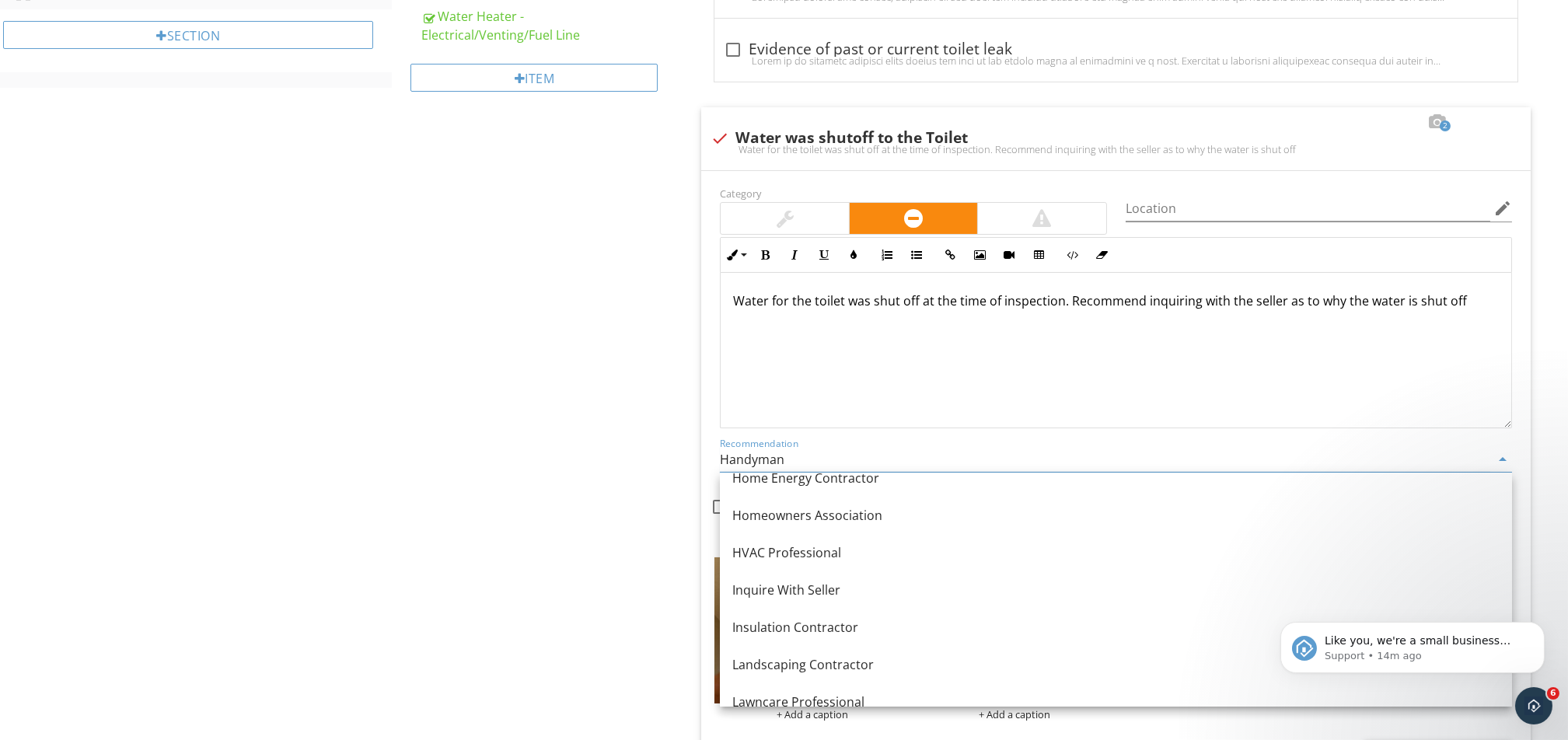
scroll to position [1243, 0]
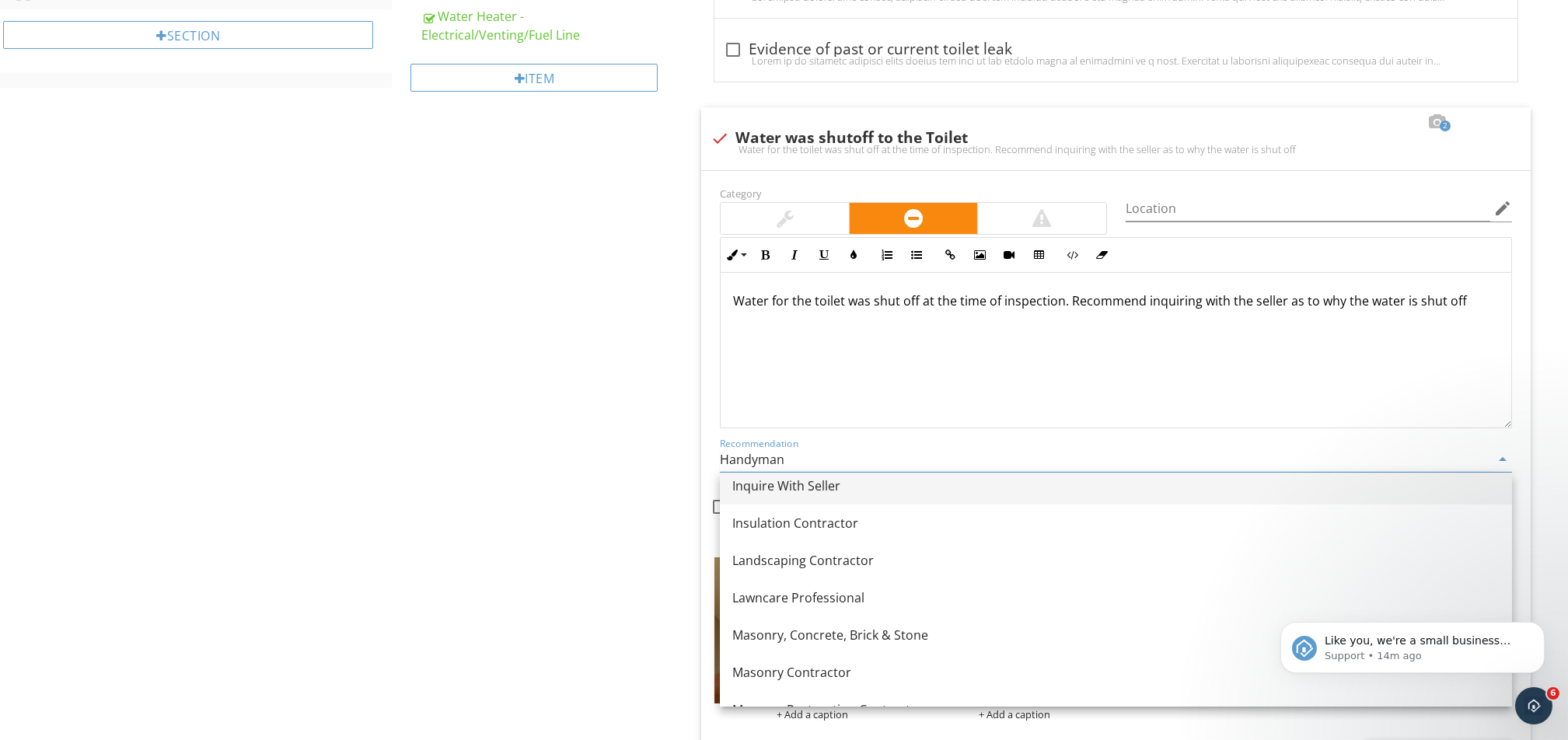
click at [817, 498] on link "Inquire With Seller" at bounding box center [1116, 485] width 792 height 37
type input "Inquire With Seller"
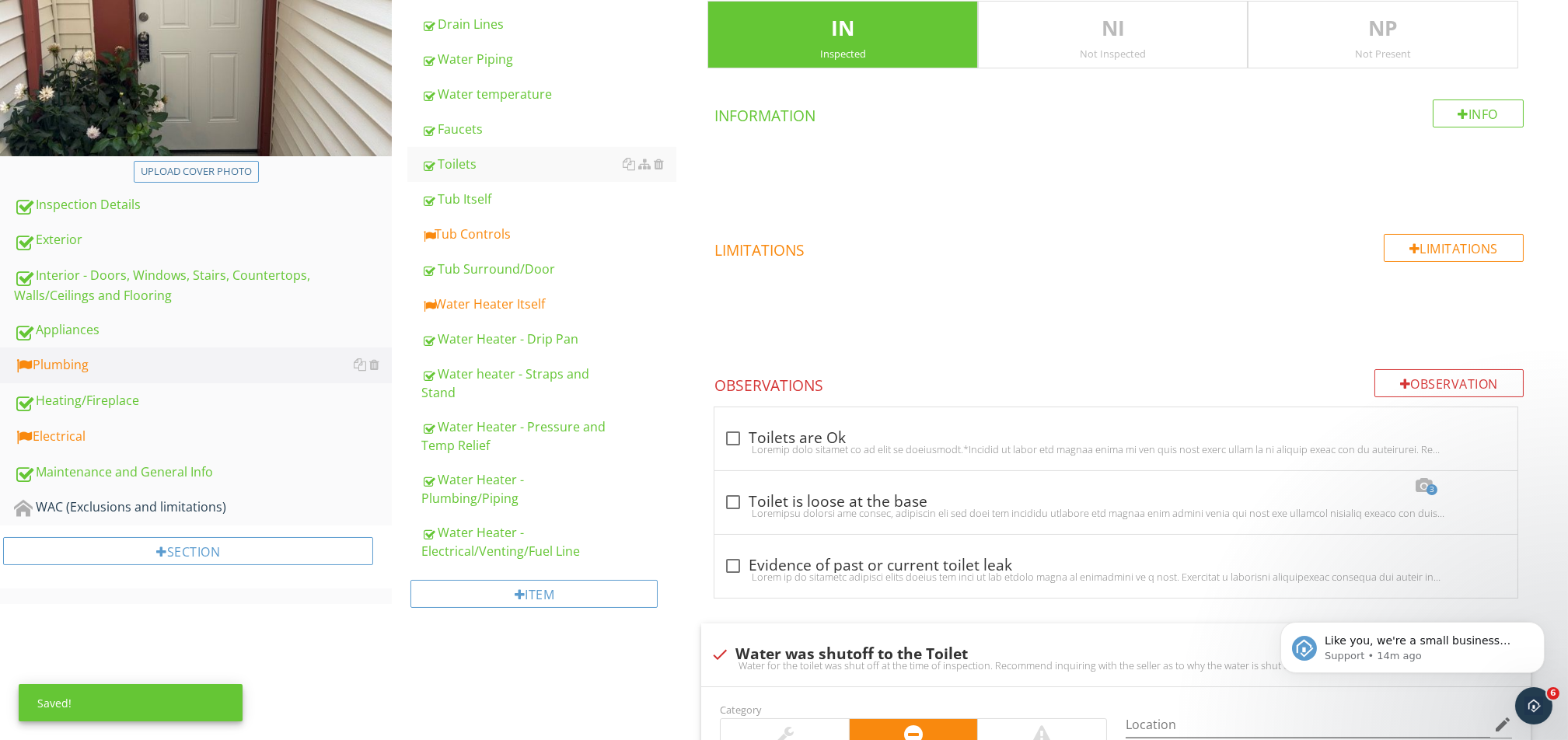
scroll to position [291, 0]
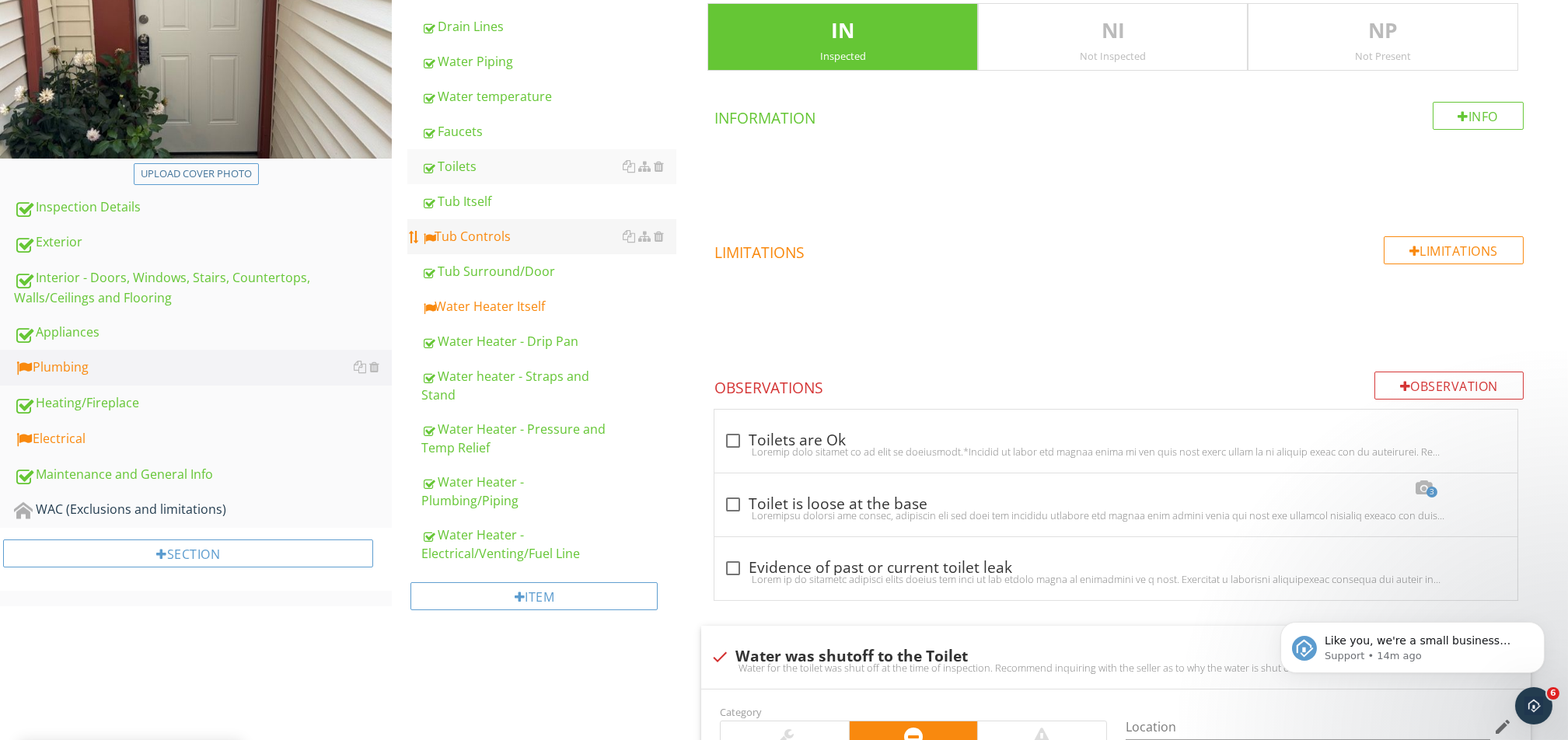
click at [526, 220] on link "Tub Controls" at bounding box center [549, 236] width 255 height 34
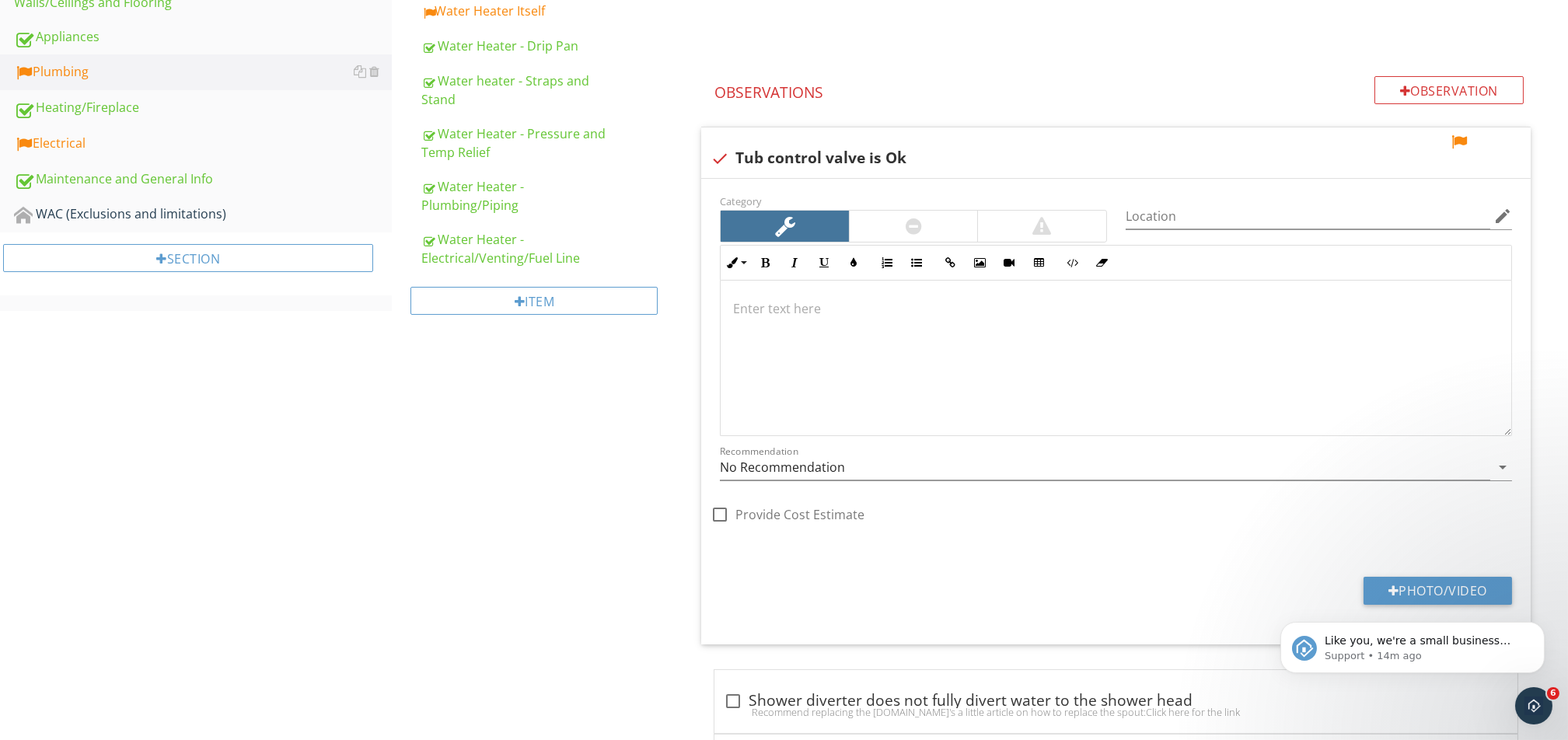
scroll to position [515, 0]
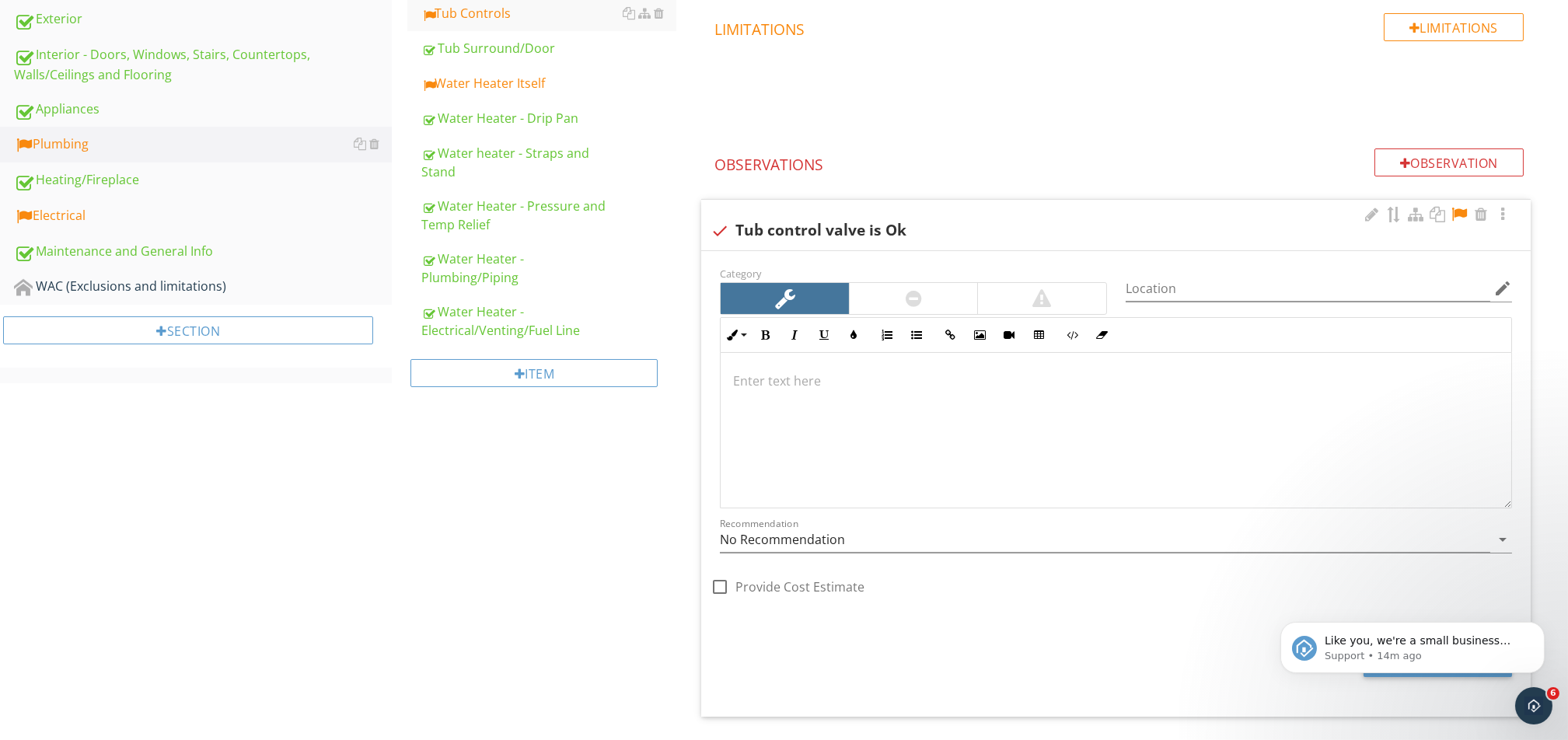
click at [1175, 215] on div at bounding box center [1459, 215] width 19 height 16
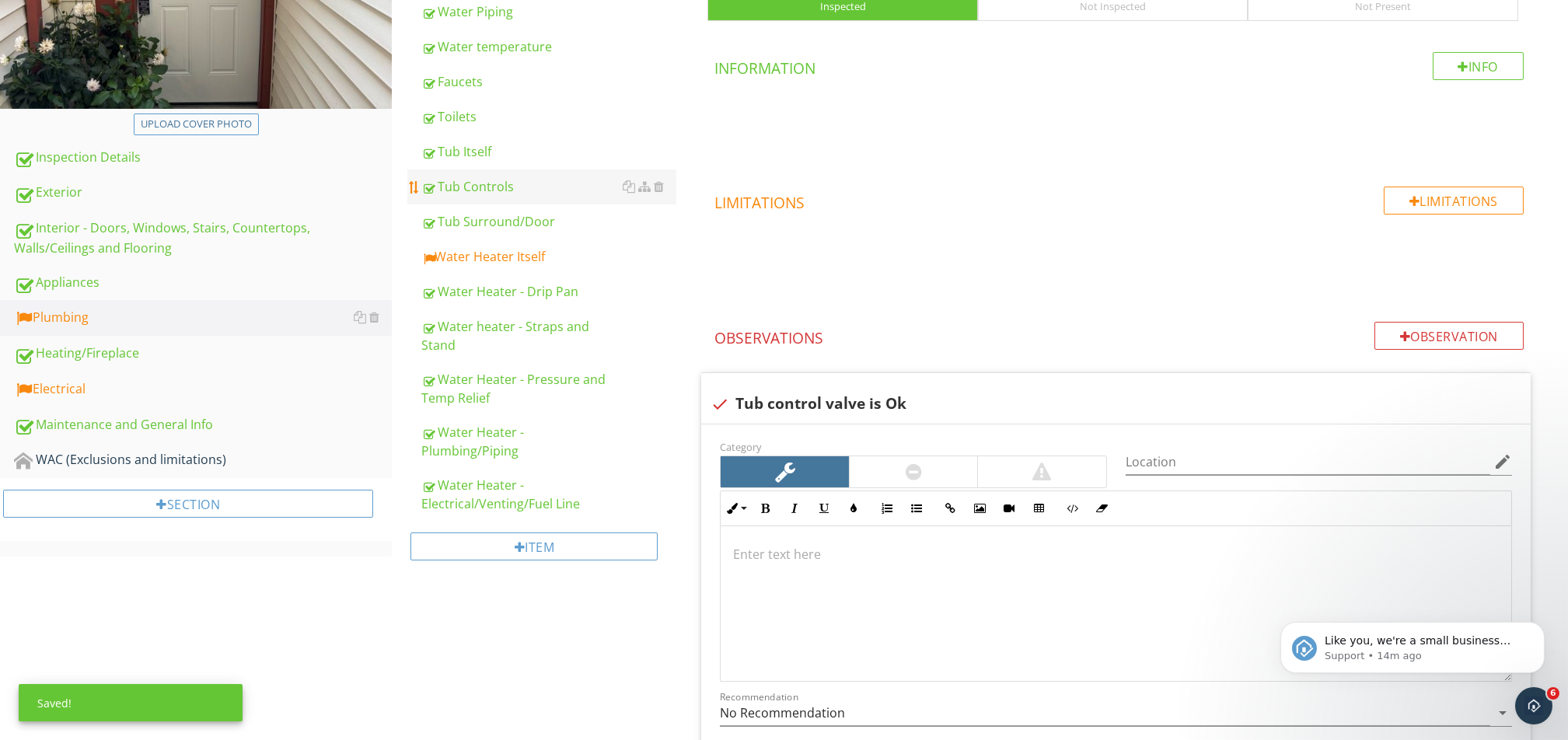
scroll to position [307, 0]
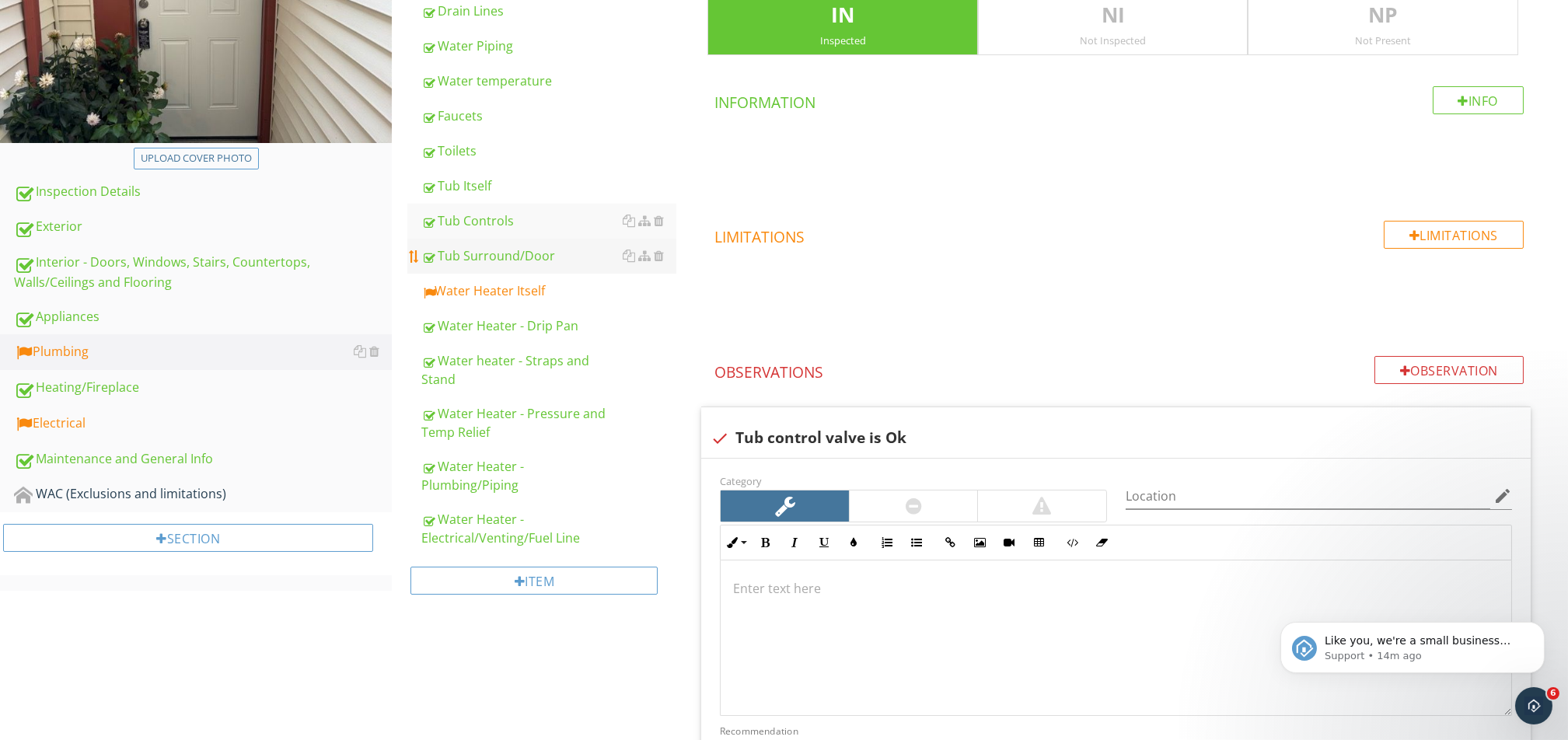
click at [511, 262] on div "Tub Surround/Door" at bounding box center [549, 256] width 255 height 19
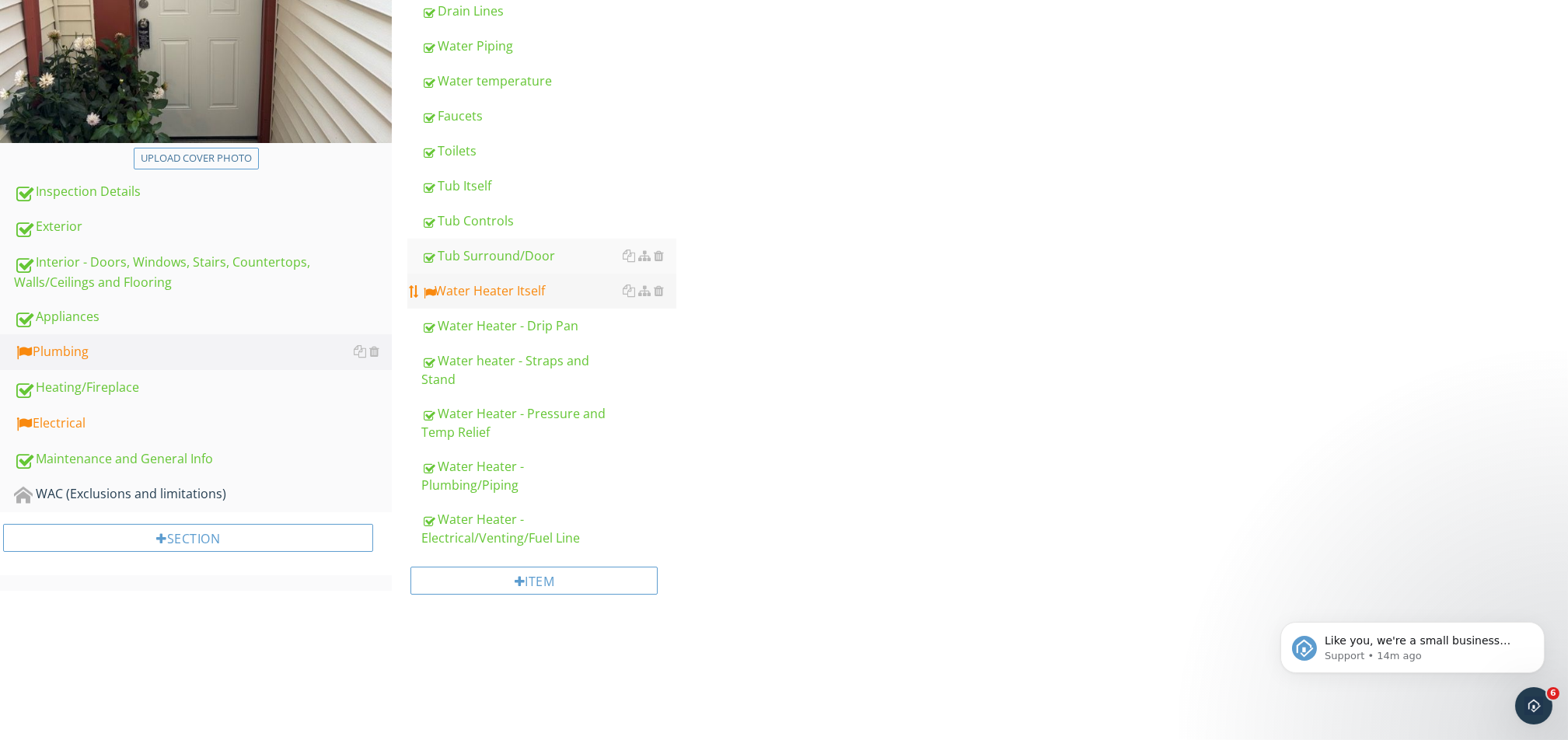
click at [511, 287] on div "Water Heater Itself" at bounding box center [549, 291] width 255 height 19
type textarea "<p>Recommend caulking both inside and outside the tub and keeping an eye on it …"
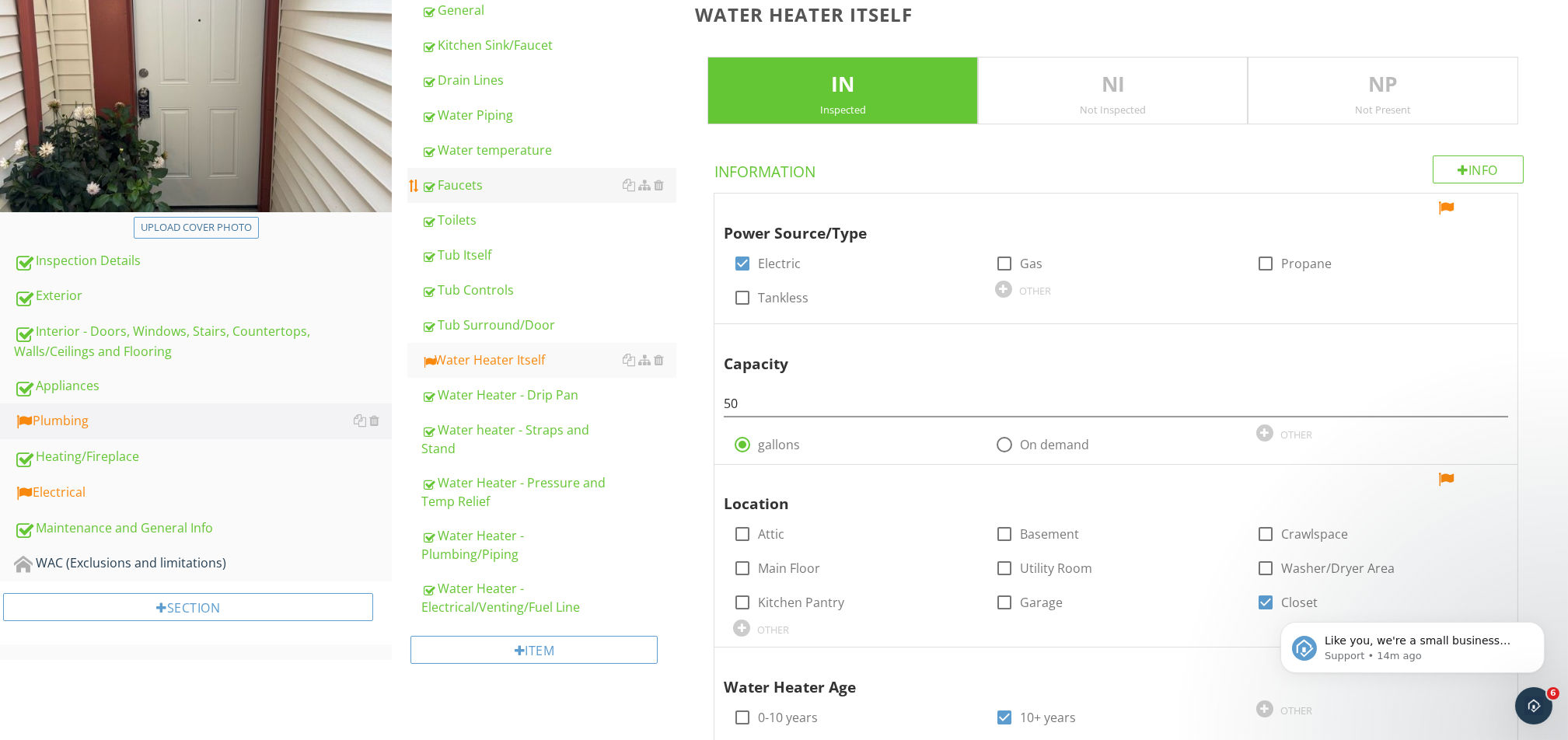
scroll to position [204, 0]
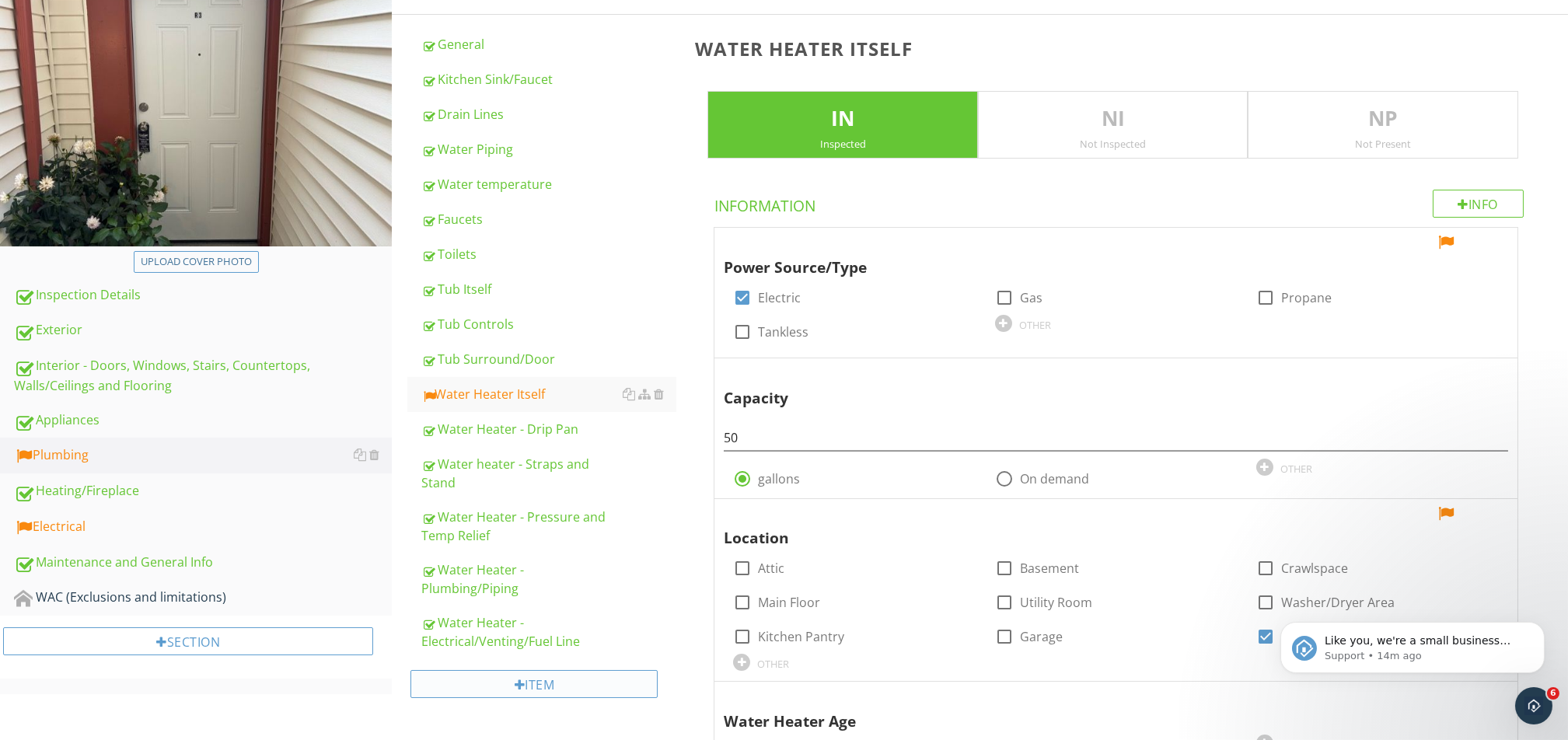
click at [569, 554] on div "Item" at bounding box center [533, 684] width 247 height 28
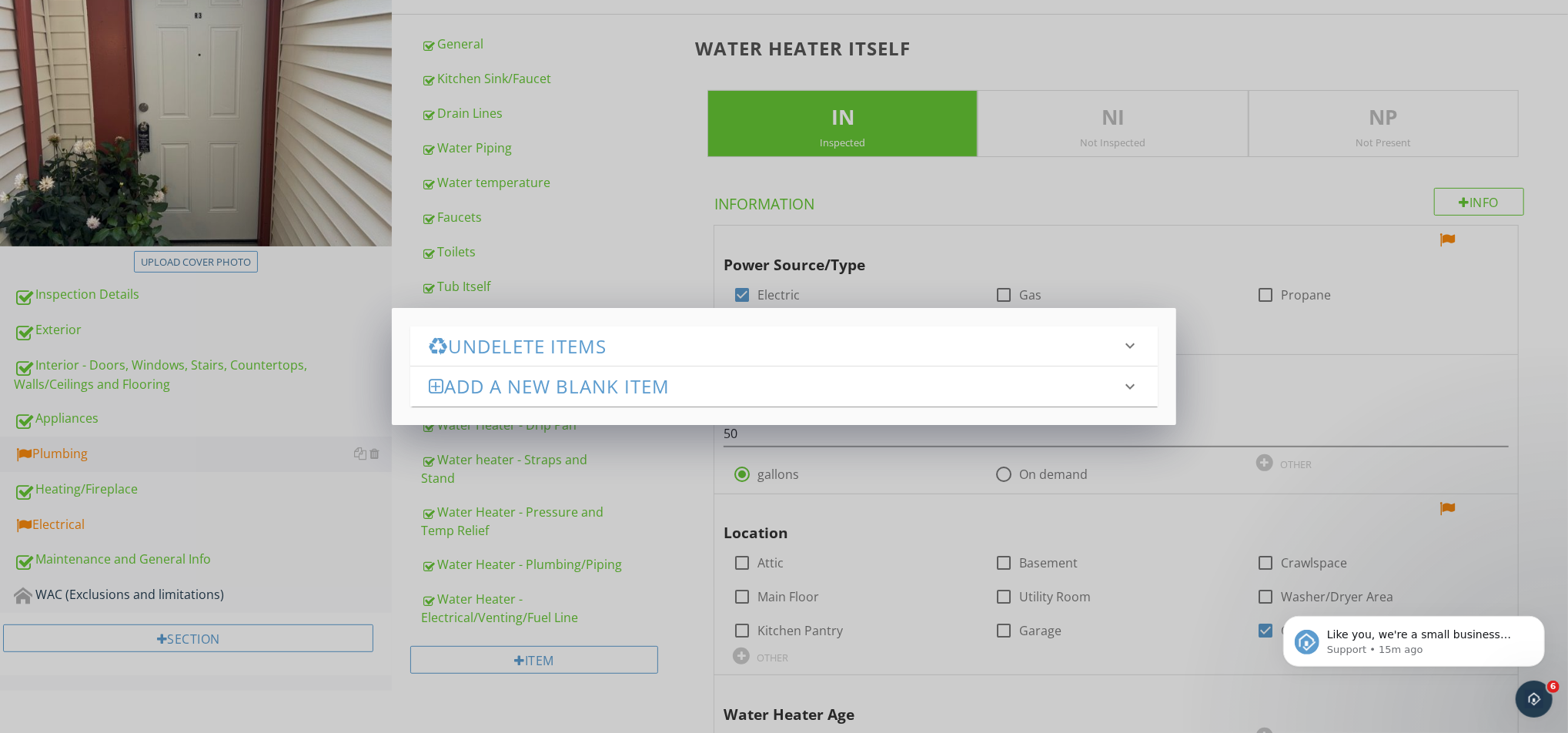
click at [551, 348] on h3 "Undelete Items" at bounding box center [774, 346] width 692 height 21
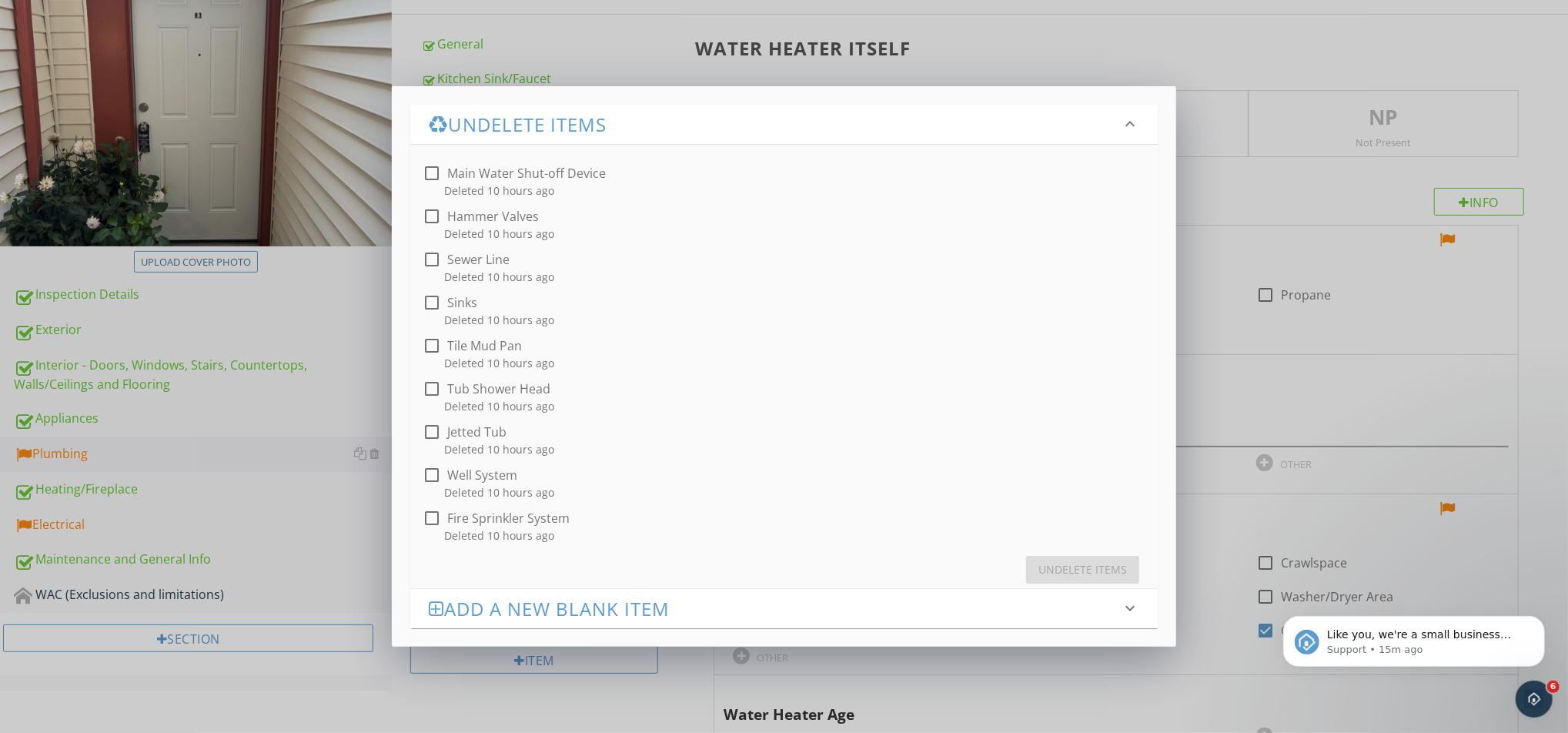
click at [427, 308] on div at bounding box center [432, 302] width 26 height 26
checkbox input "true"
click at [432, 261] on div at bounding box center [432, 259] width 26 height 26
checkbox input "true"
click at [437, 221] on div at bounding box center [432, 216] width 26 height 26
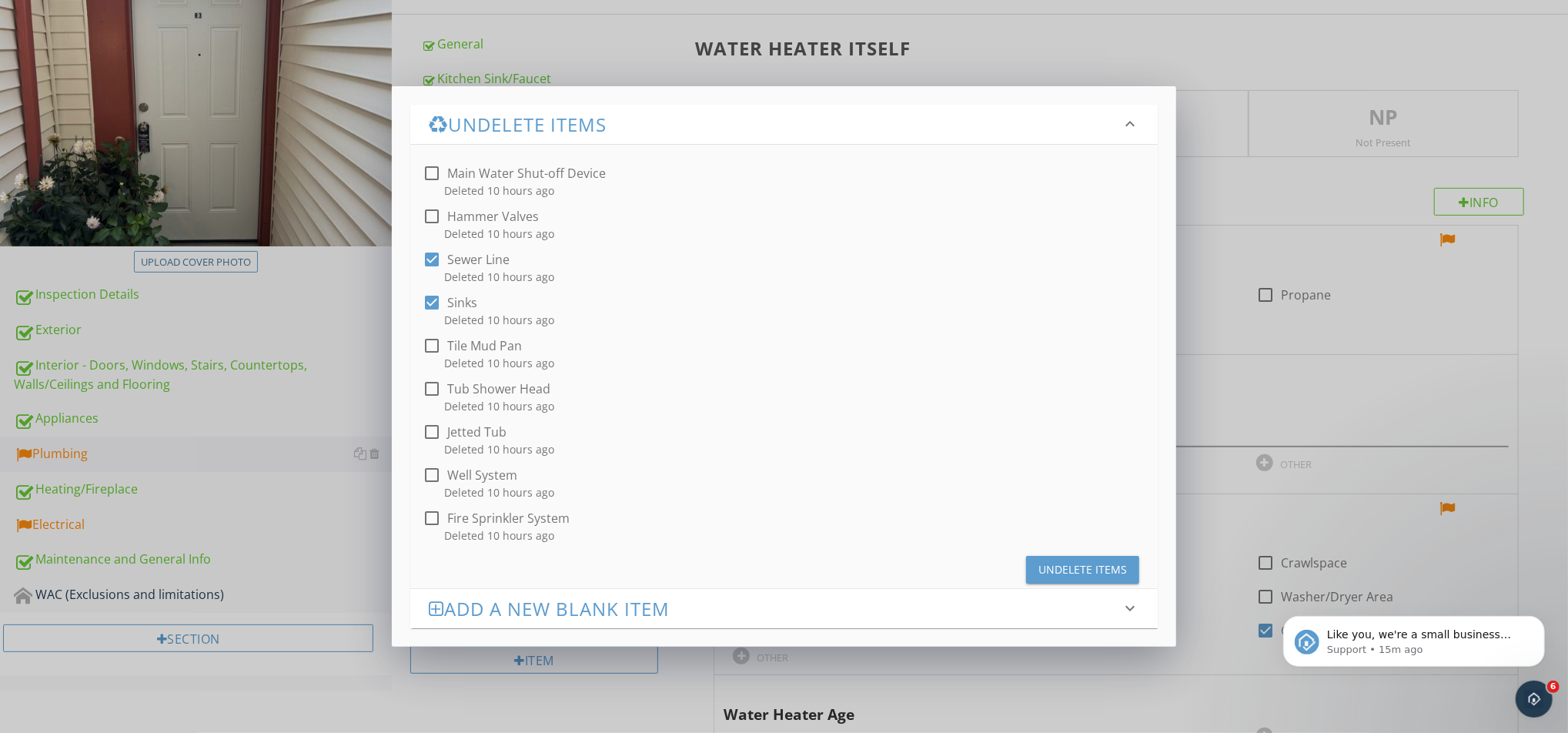
checkbox input "true"
click at [433, 177] on div at bounding box center [432, 173] width 26 height 26
checkbox input "true"
click at [427, 389] on div at bounding box center [432, 389] width 26 height 26
checkbox input "true"
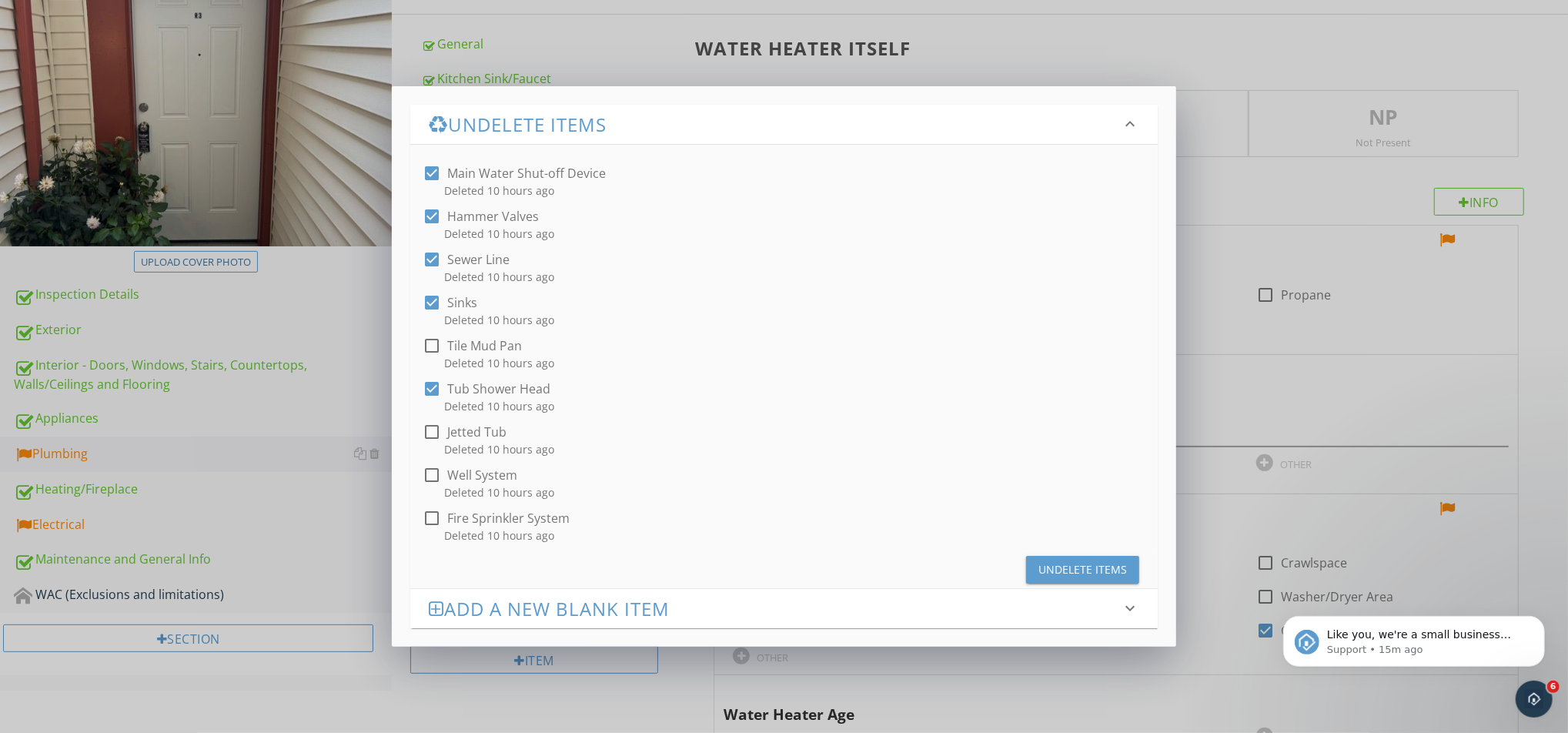
click at [1096, 548] on div "Undelete Items" at bounding box center [1082, 569] width 88 height 16
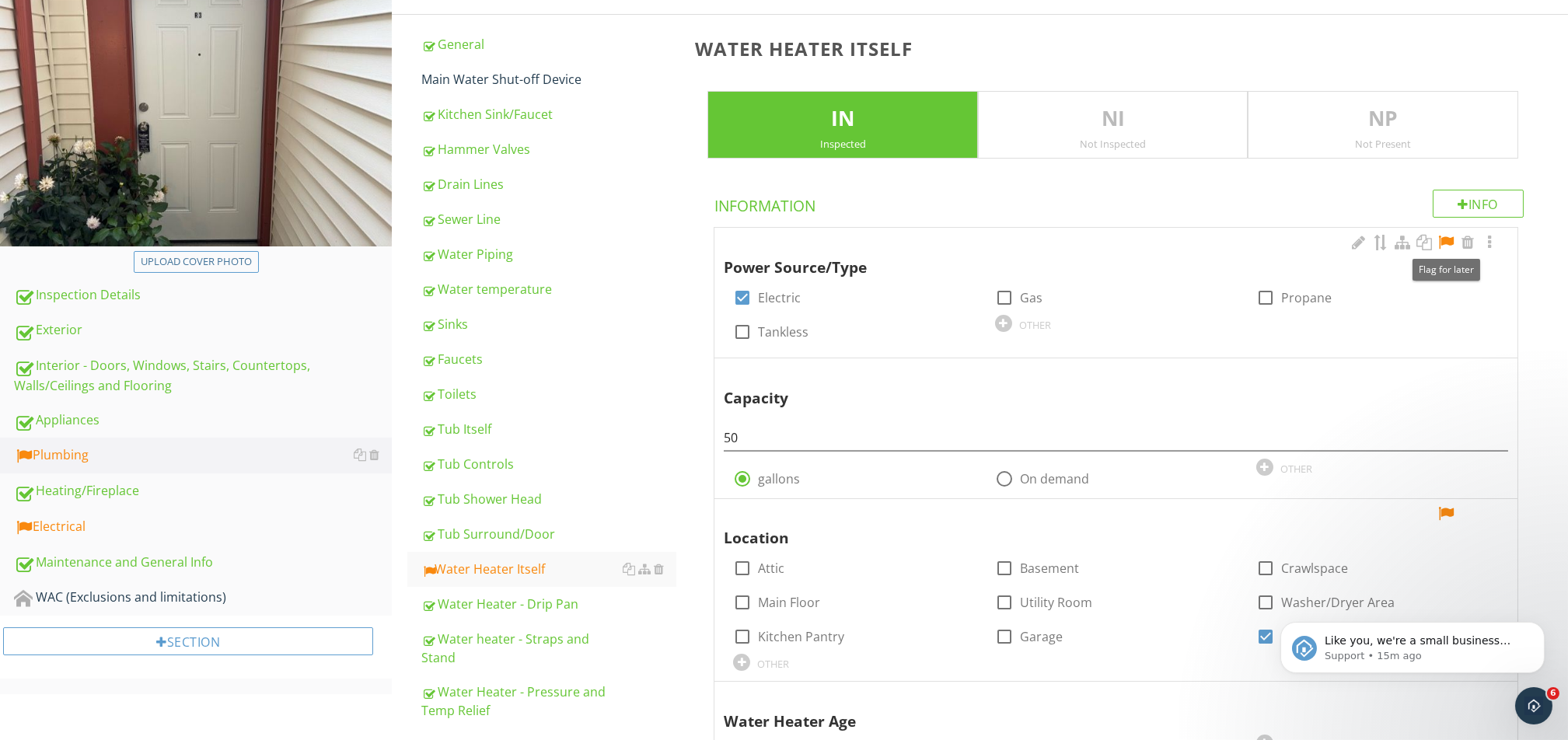
click at [1175, 244] on div at bounding box center [1446, 243] width 19 height 16
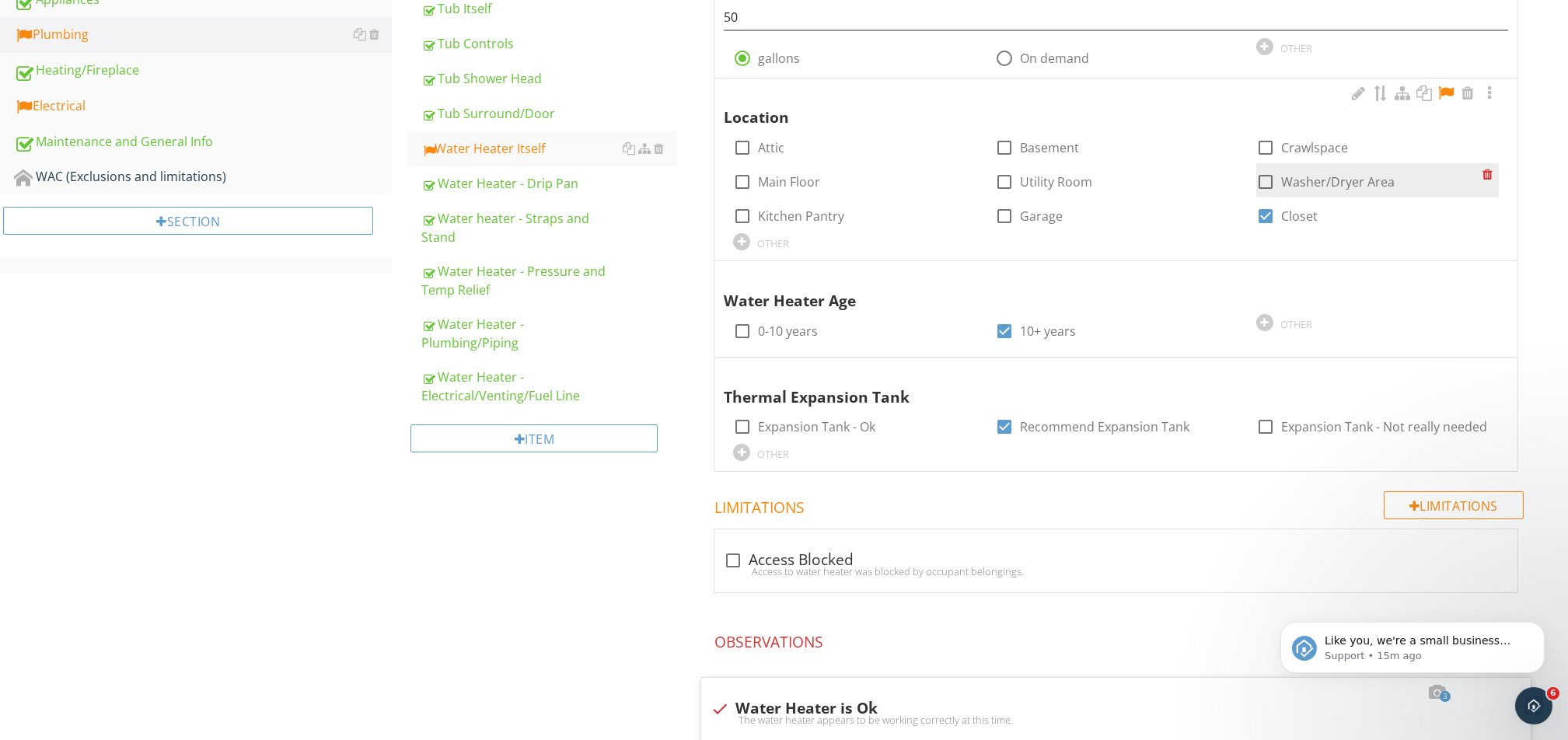
scroll to position [618, 0]
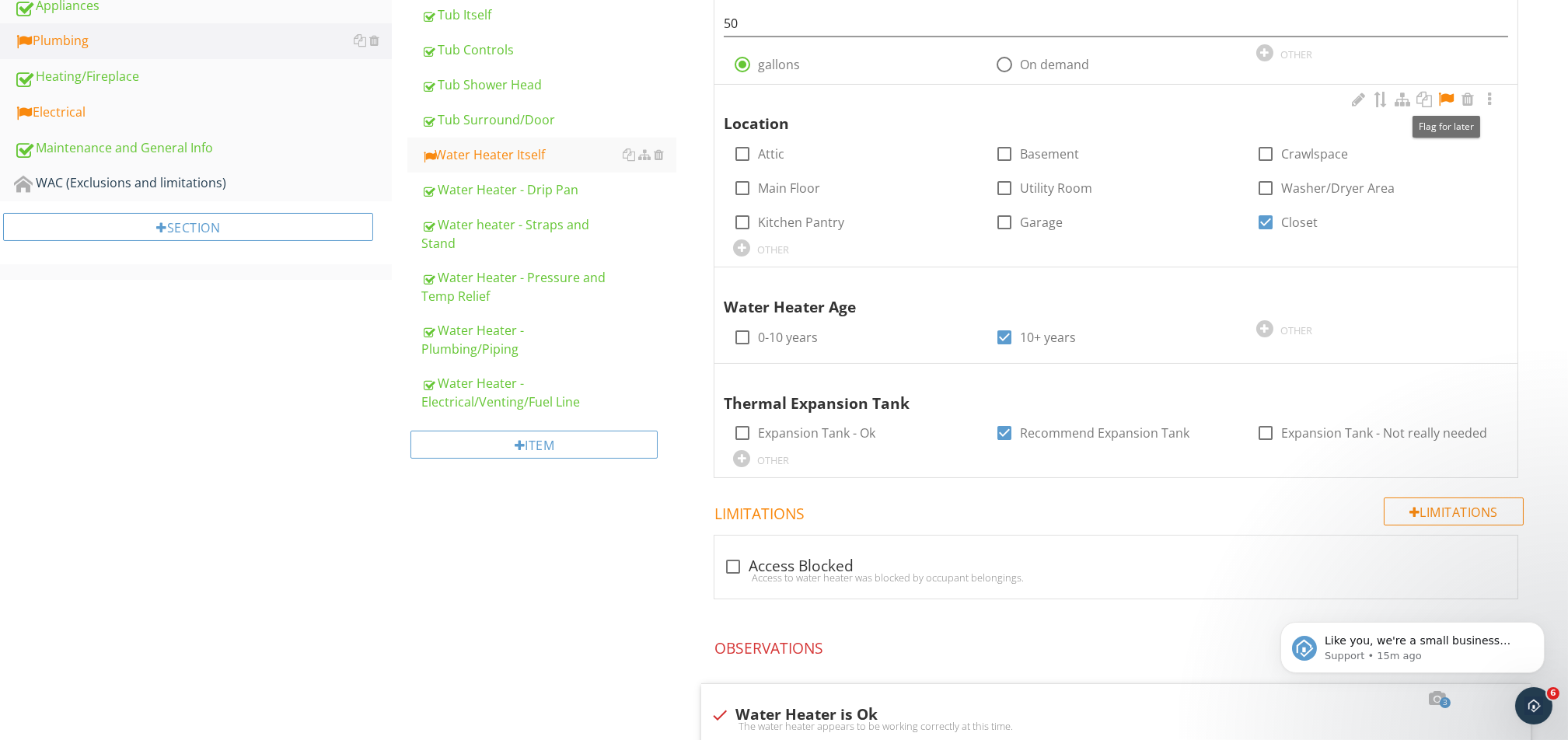
click at [1175, 94] on div at bounding box center [1446, 100] width 19 height 16
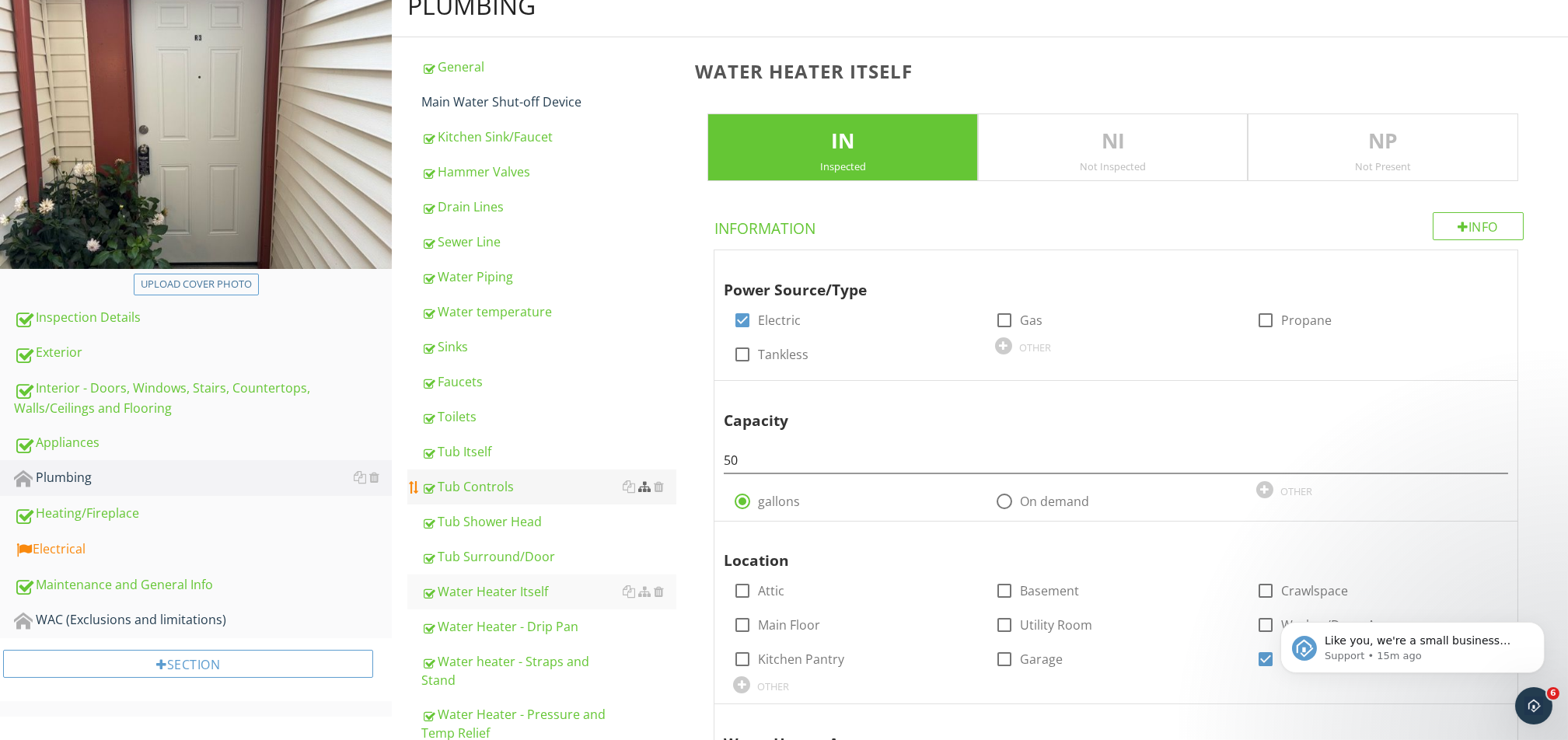
scroll to position [101, 0]
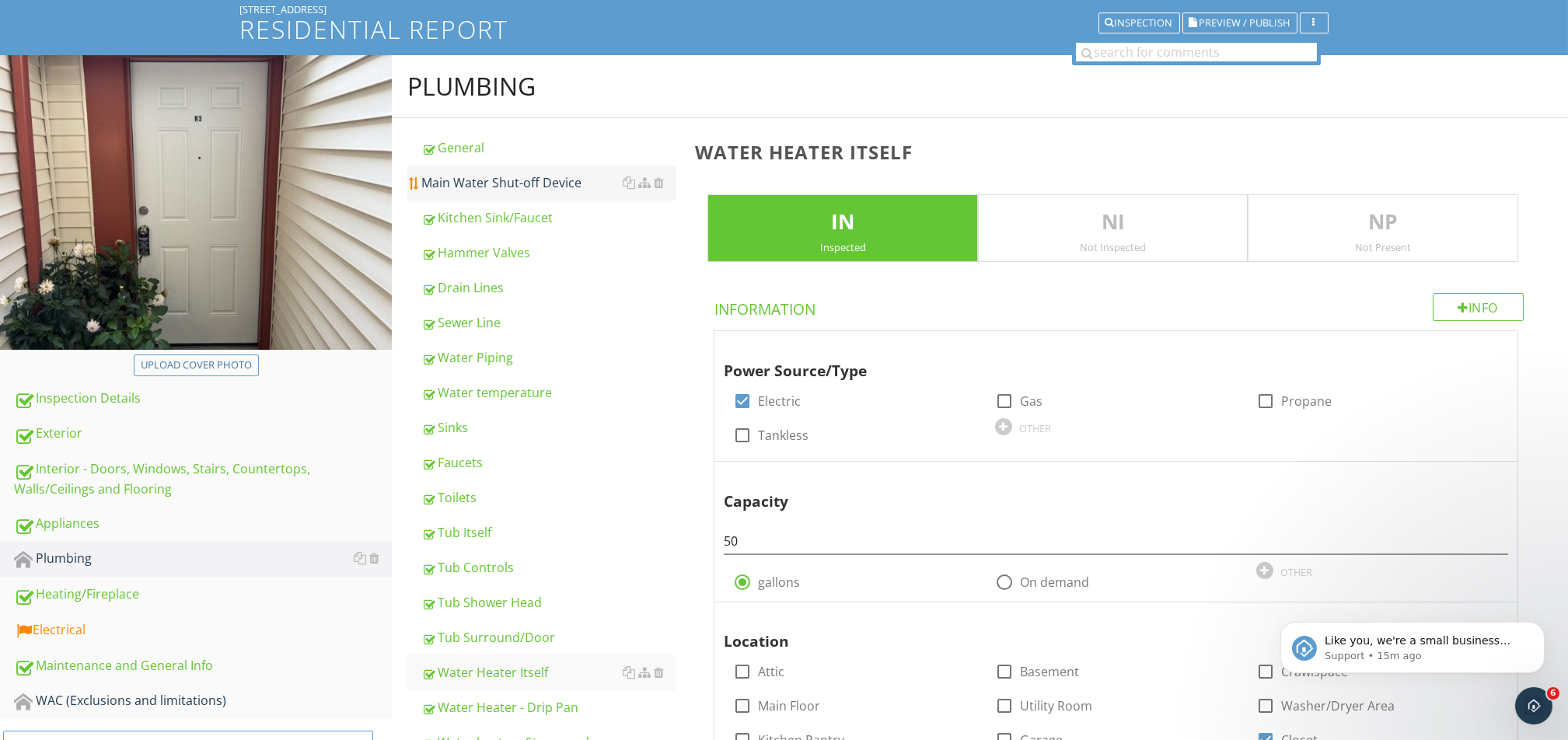
click at [561, 196] on link "Main Water Shut-off Device" at bounding box center [549, 182] width 255 height 34
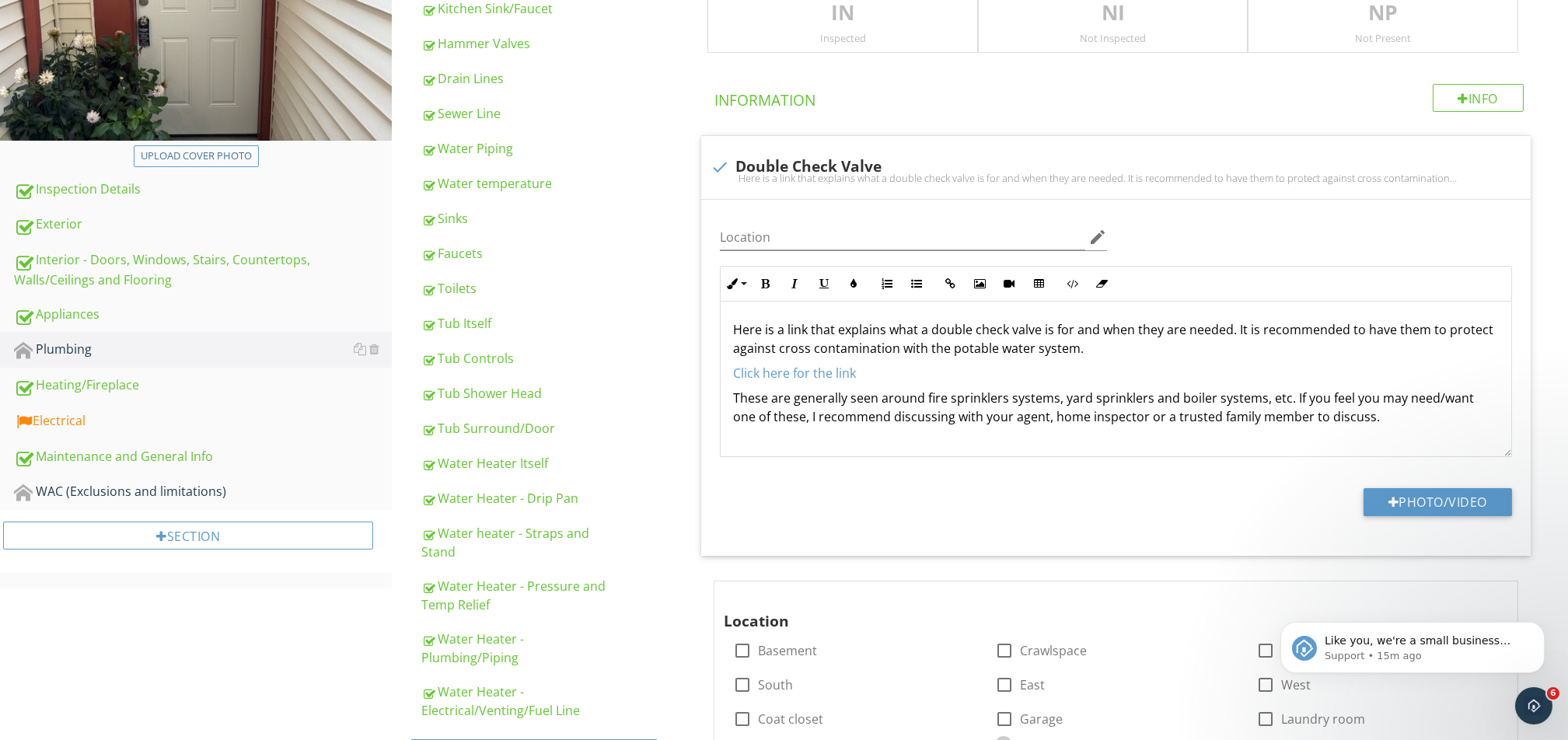
scroll to position [307, 0]
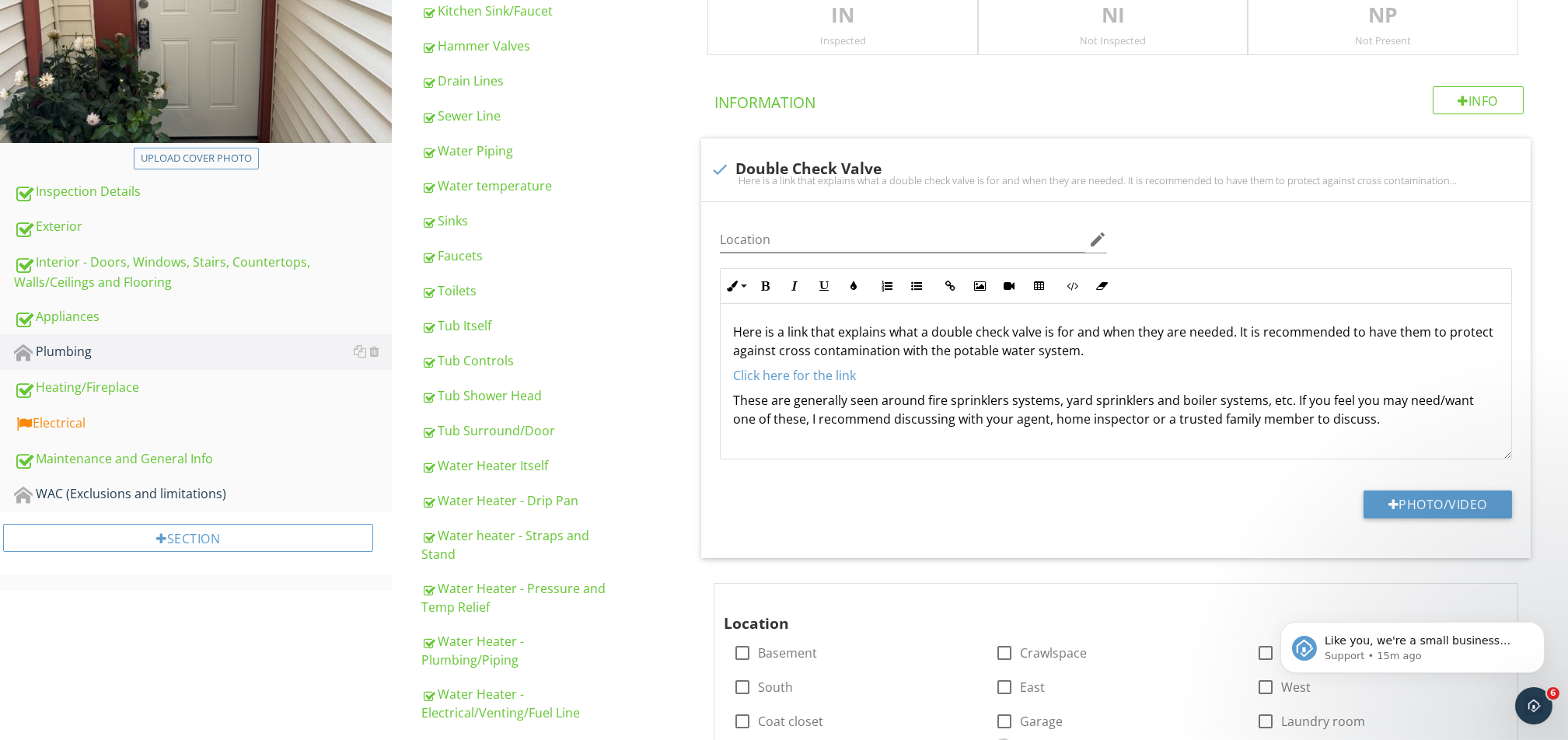
click at [802, 13] on p "IN" at bounding box center [843, 16] width 269 height 31
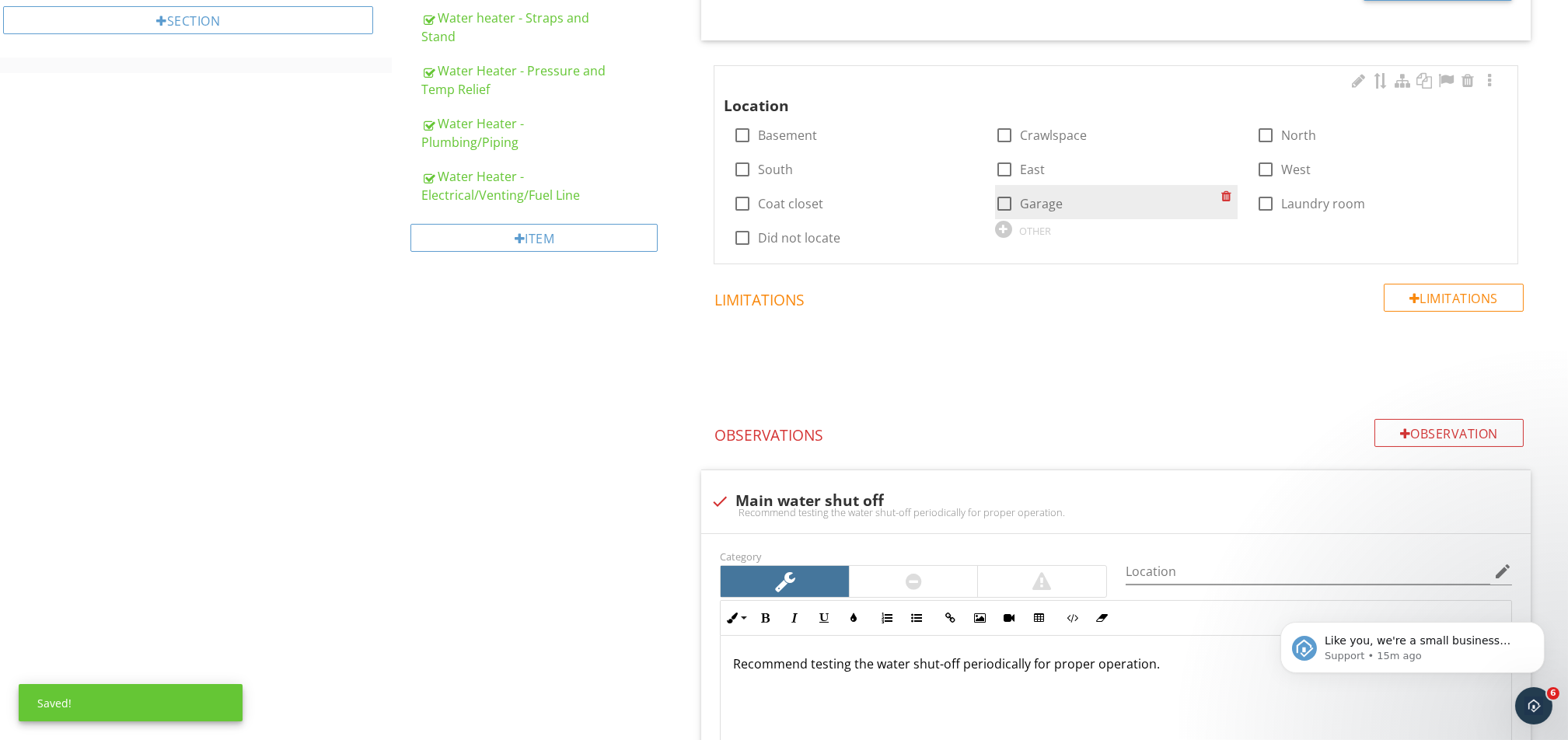
scroll to position [825, 0]
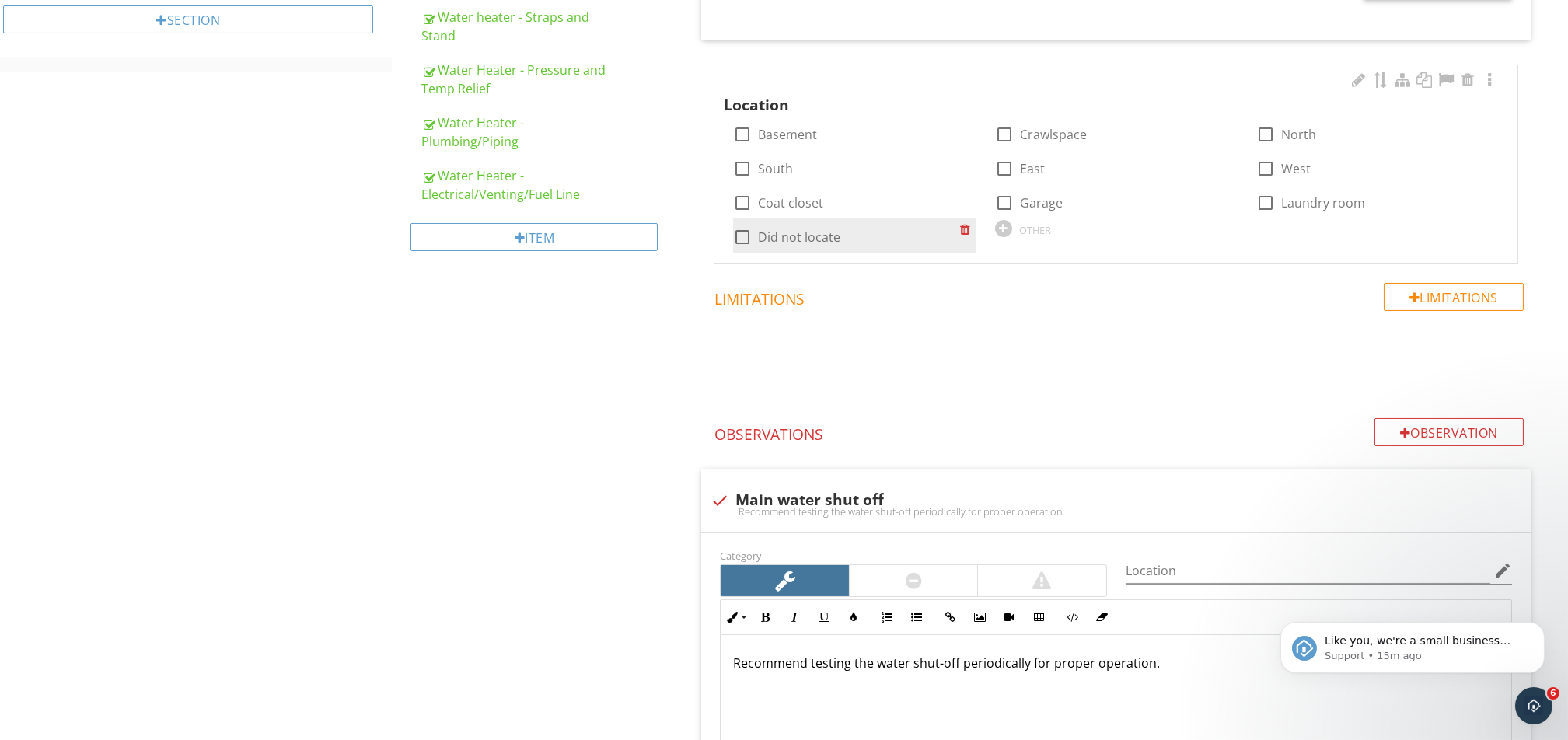
click at [781, 223] on div "check_box_outline_blank Did not locate" at bounding box center [855, 235] width 243 height 34
click at [743, 230] on div at bounding box center [742, 237] width 26 height 26
checkbox input "true"
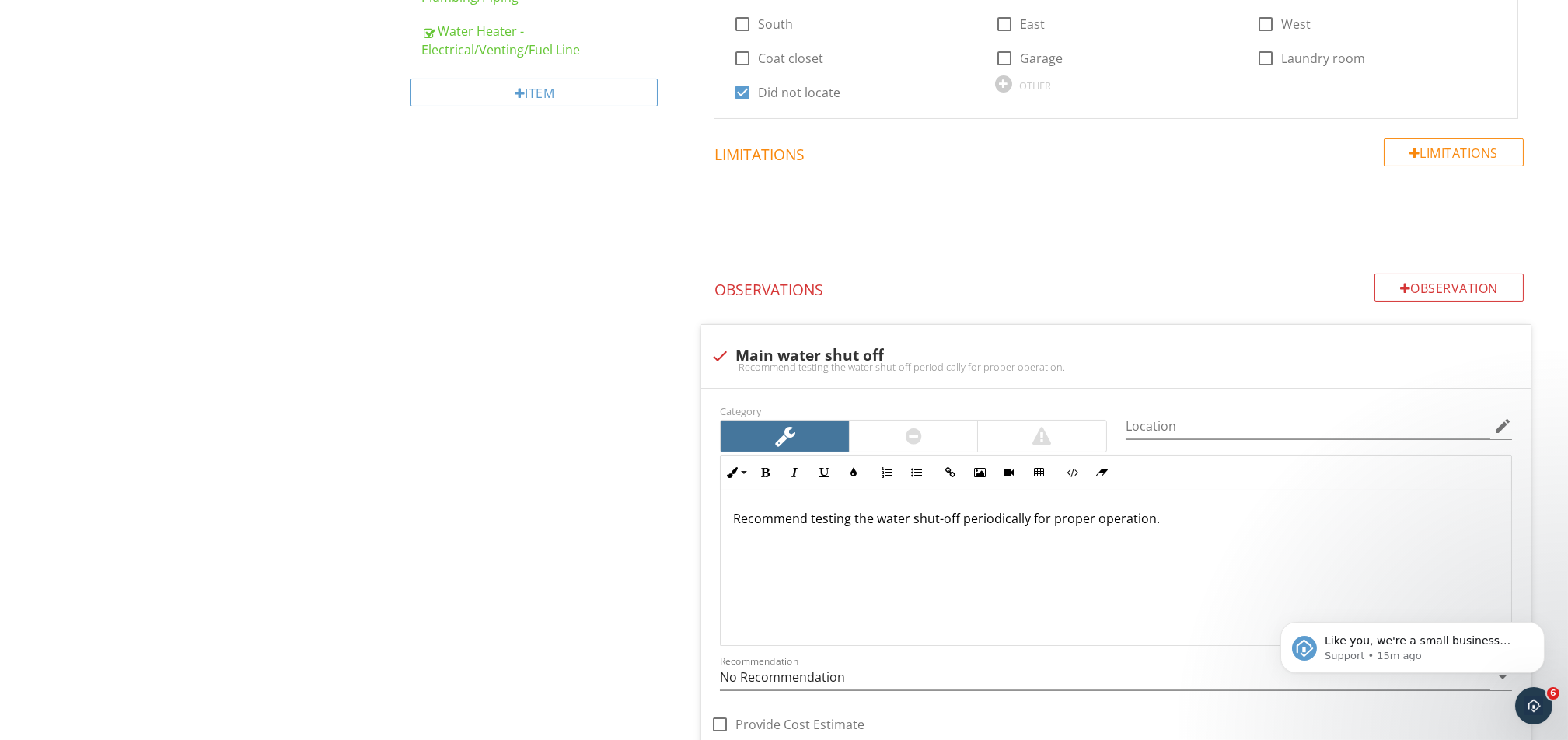
scroll to position [1136, 0]
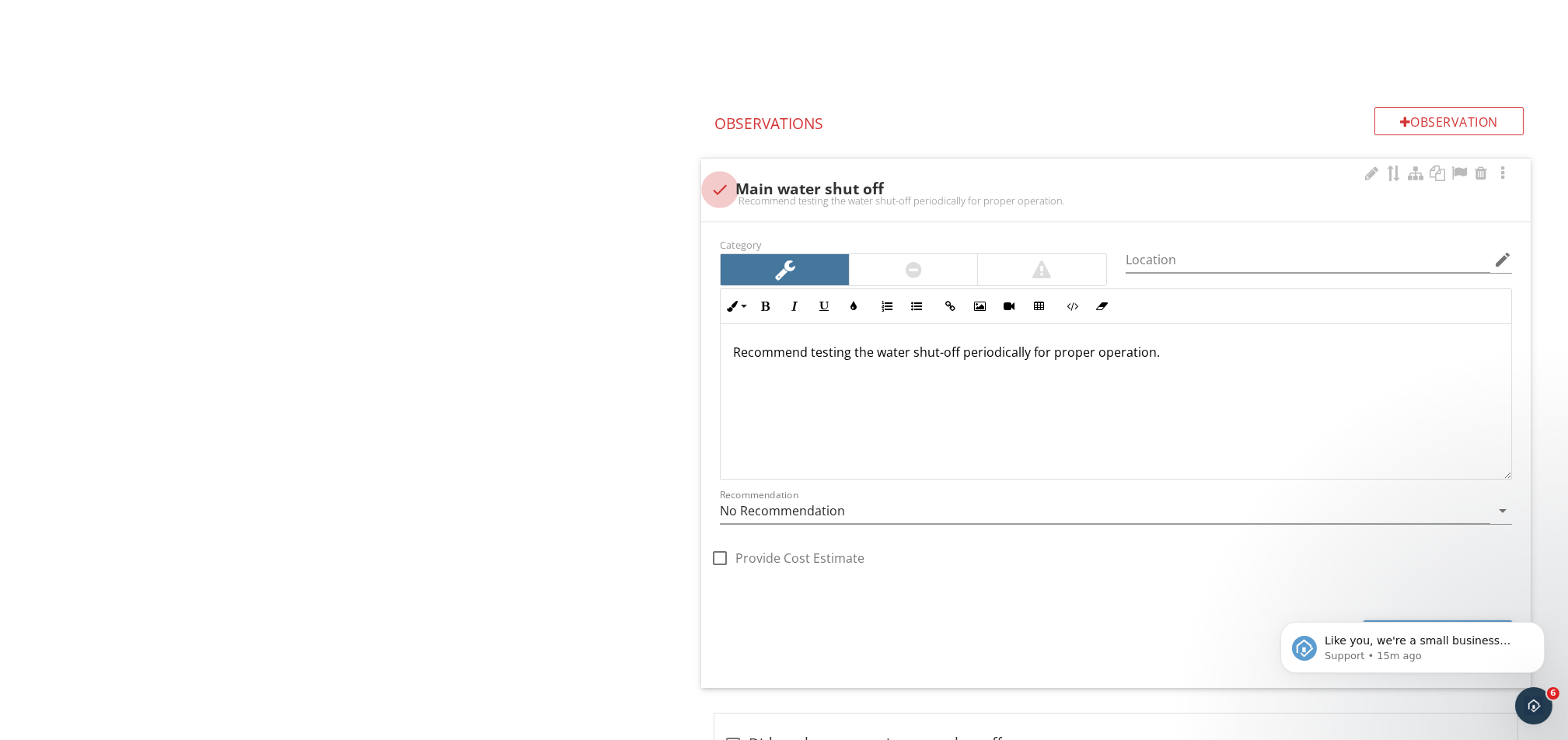
click at [719, 188] on div at bounding box center [719, 190] width 26 height 26
checkbox input "true"
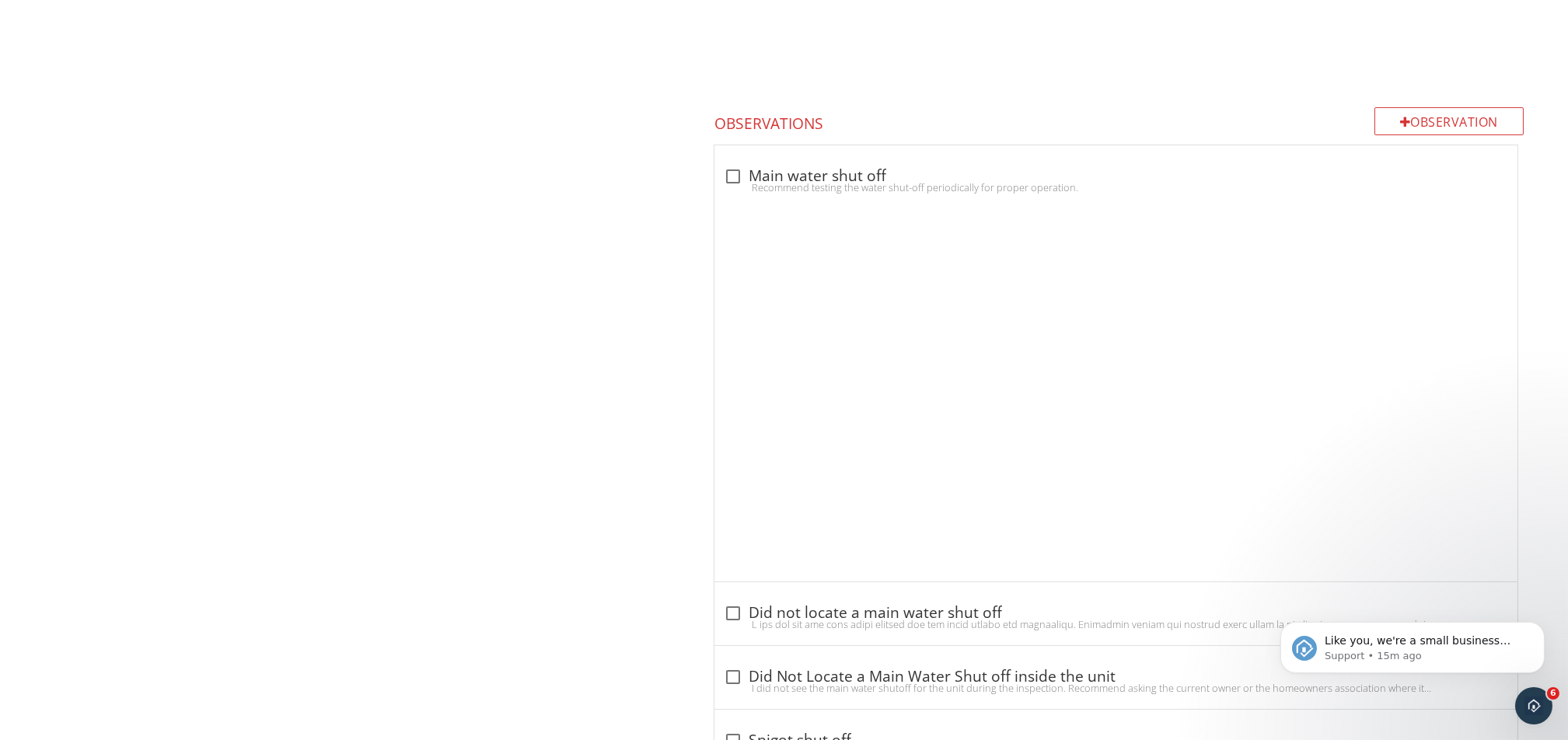
scroll to position [886, 0]
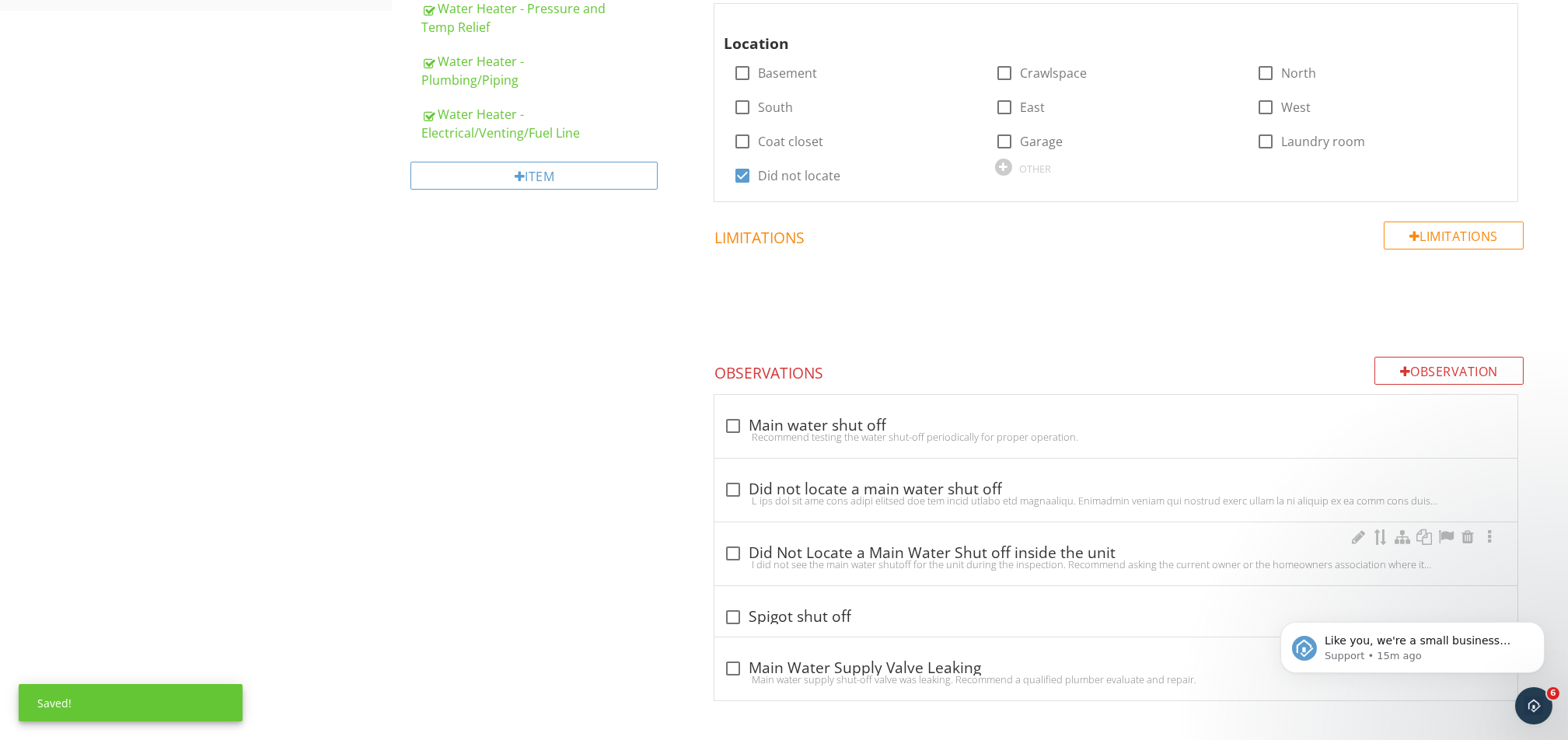
click at [734, 554] on div "I did not see the main water shutoff for the unit during the inspection. Recomm…" at bounding box center [1116, 564] width 784 height 12
checkbox input "true"
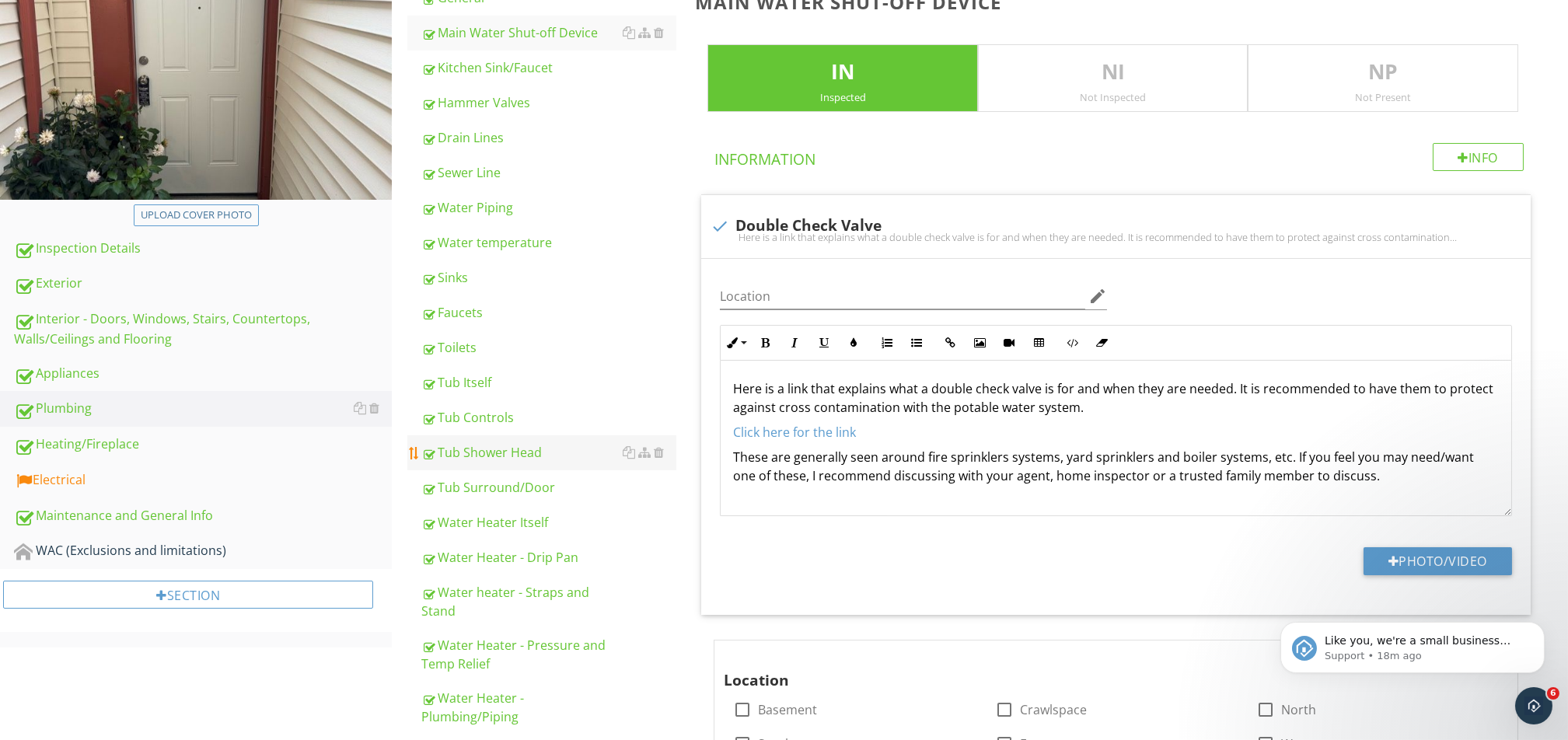
scroll to position [204, 0]
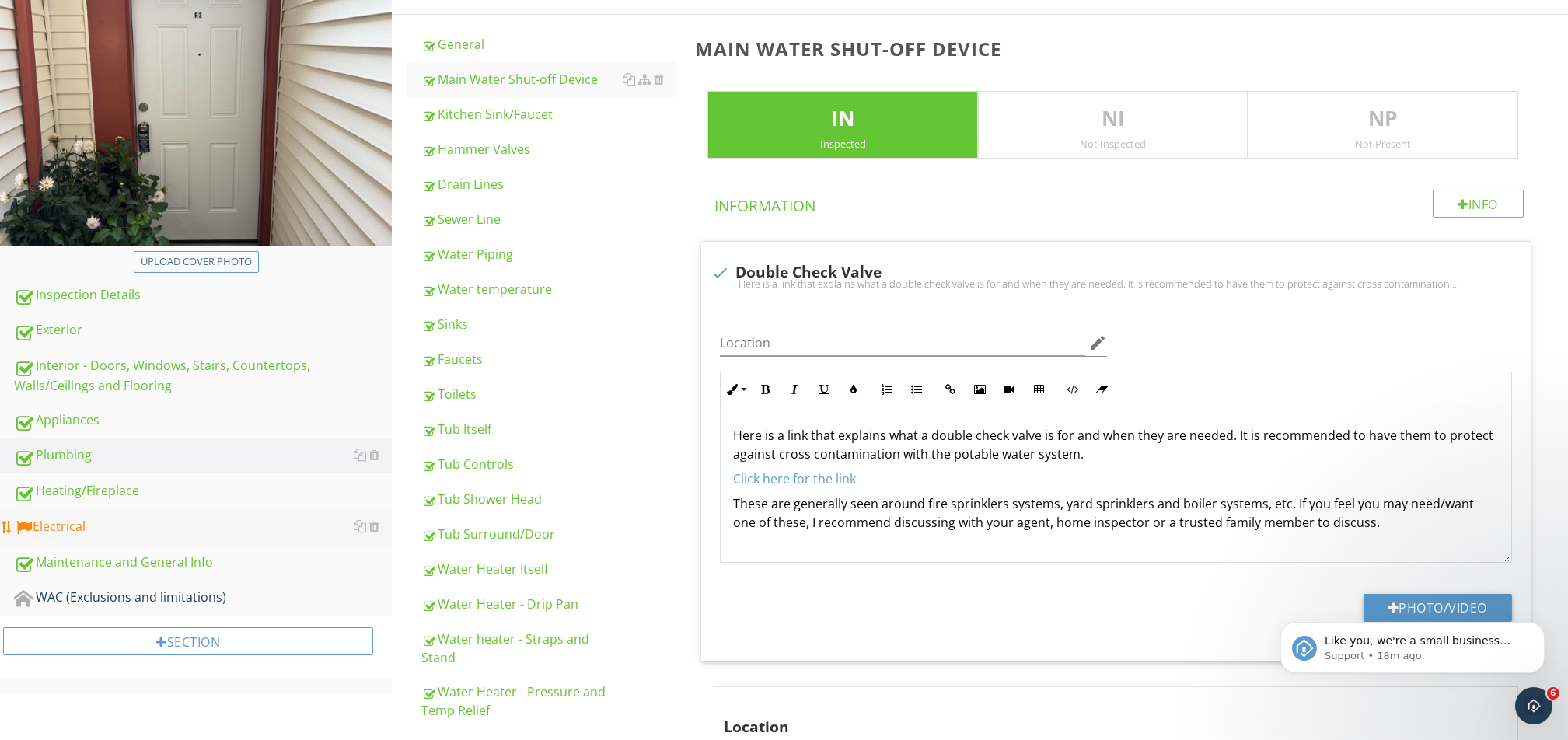
click at [121, 532] on div "Electrical" at bounding box center [203, 526] width 378 height 20
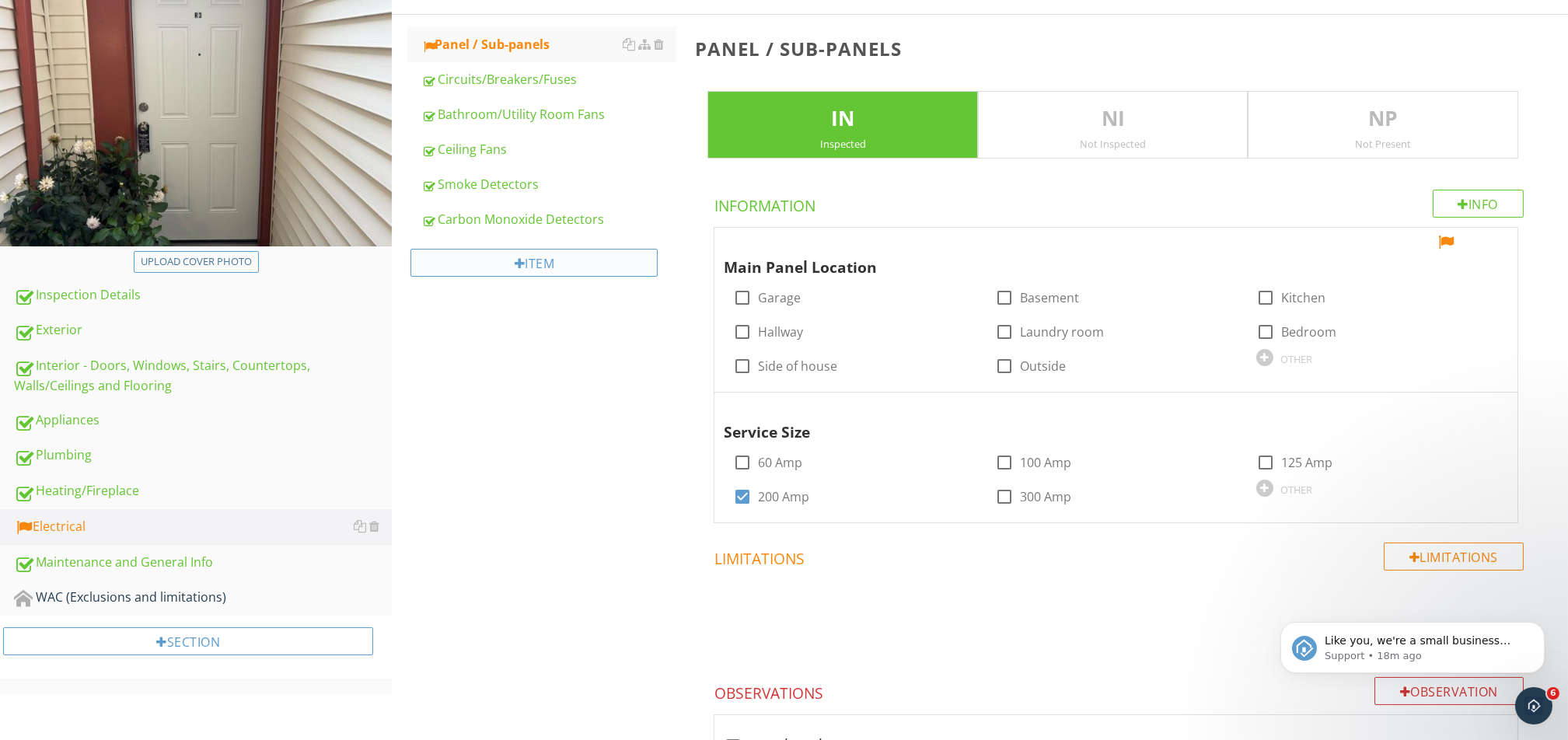
click at [494, 271] on div "Item" at bounding box center [533, 263] width 247 height 28
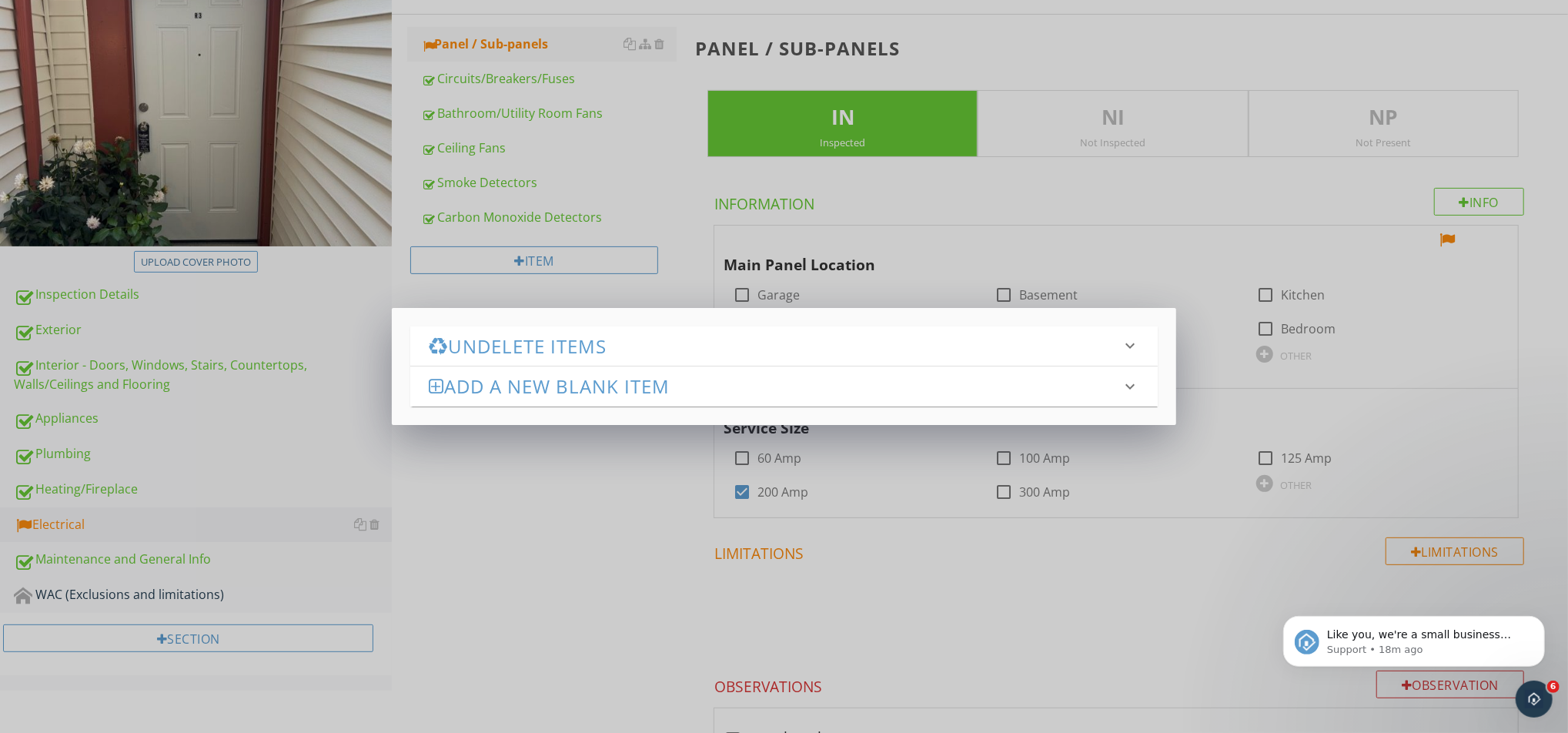
click at [482, 348] on h3 "Undelete Items" at bounding box center [774, 346] width 692 height 21
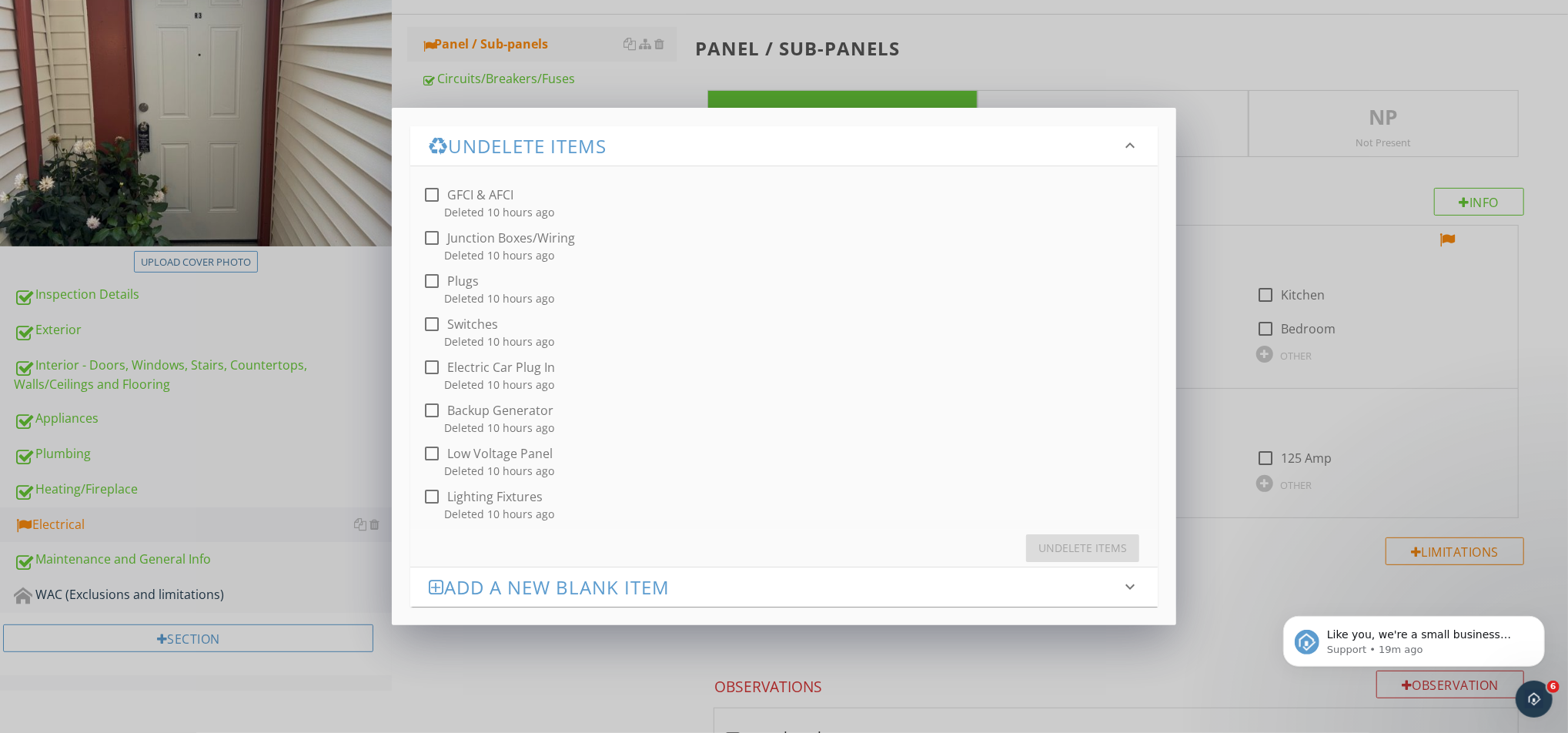
click at [428, 197] on div at bounding box center [432, 195] width 26 height 26
checkbox input "true"
click at [431, 241] on div at bounding box center [432, 238] width 26 height 26
checkbox input "true"
click at [436, 287] on div at bounding box center [432, 281] width 26 height 26
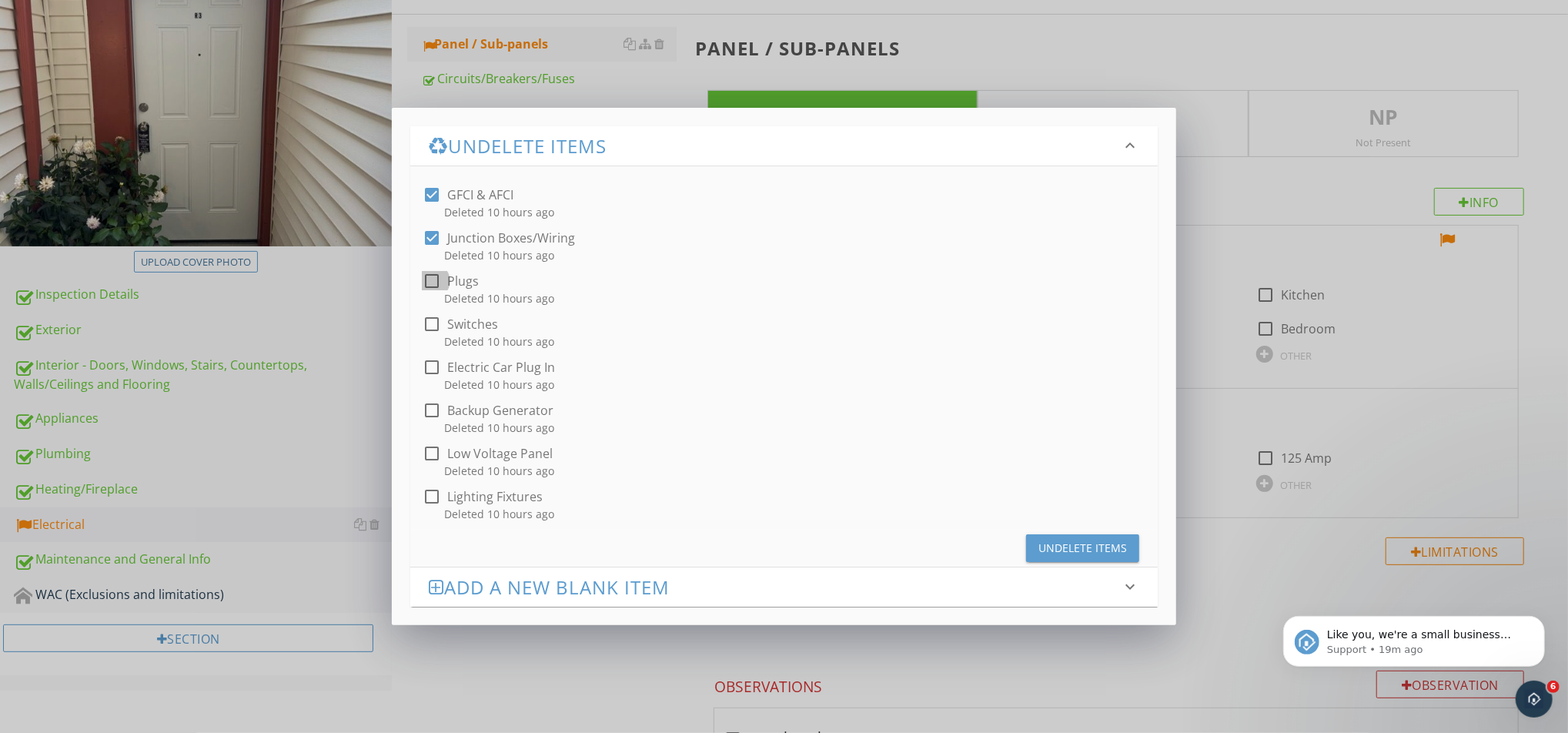
checkbox input "true"
click at [436, 336] on div "Deleted 10 hours ago" at bounding box center [787, 341] width 723 height 16
click at [433, 324] on div at bounding box center [432, 324] width 26 height 26
checkbox input "true"
click at [439, 502] on div at bounding box center [432, 496] width 26 height 26
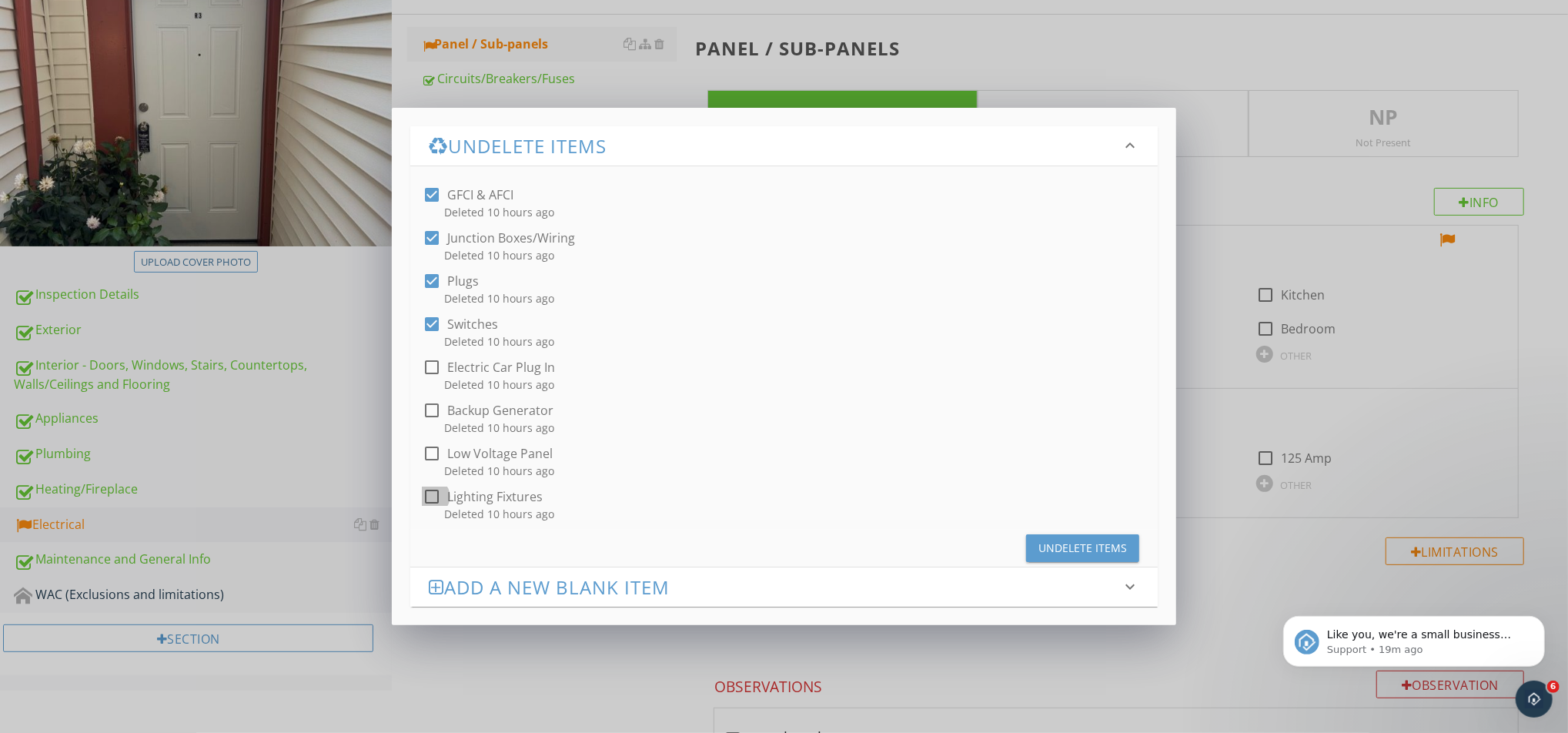
checkbox input "true"
click at [1102, 548] on div "Undelete Items" at bounding box center [1082, 548] width 88 height 16
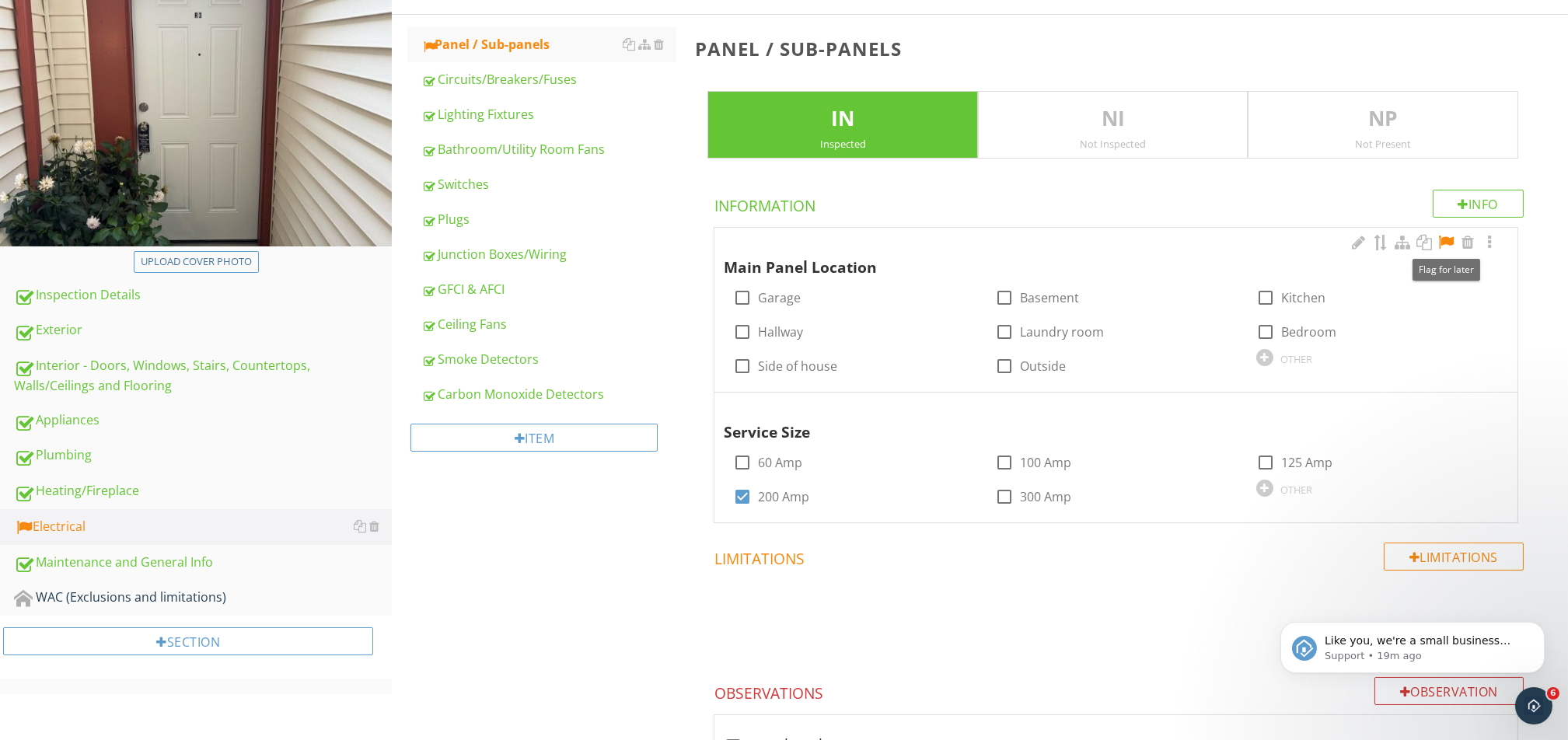
click at [1175, 240] on div at bounding box center [1446, 243] width 19 height 16
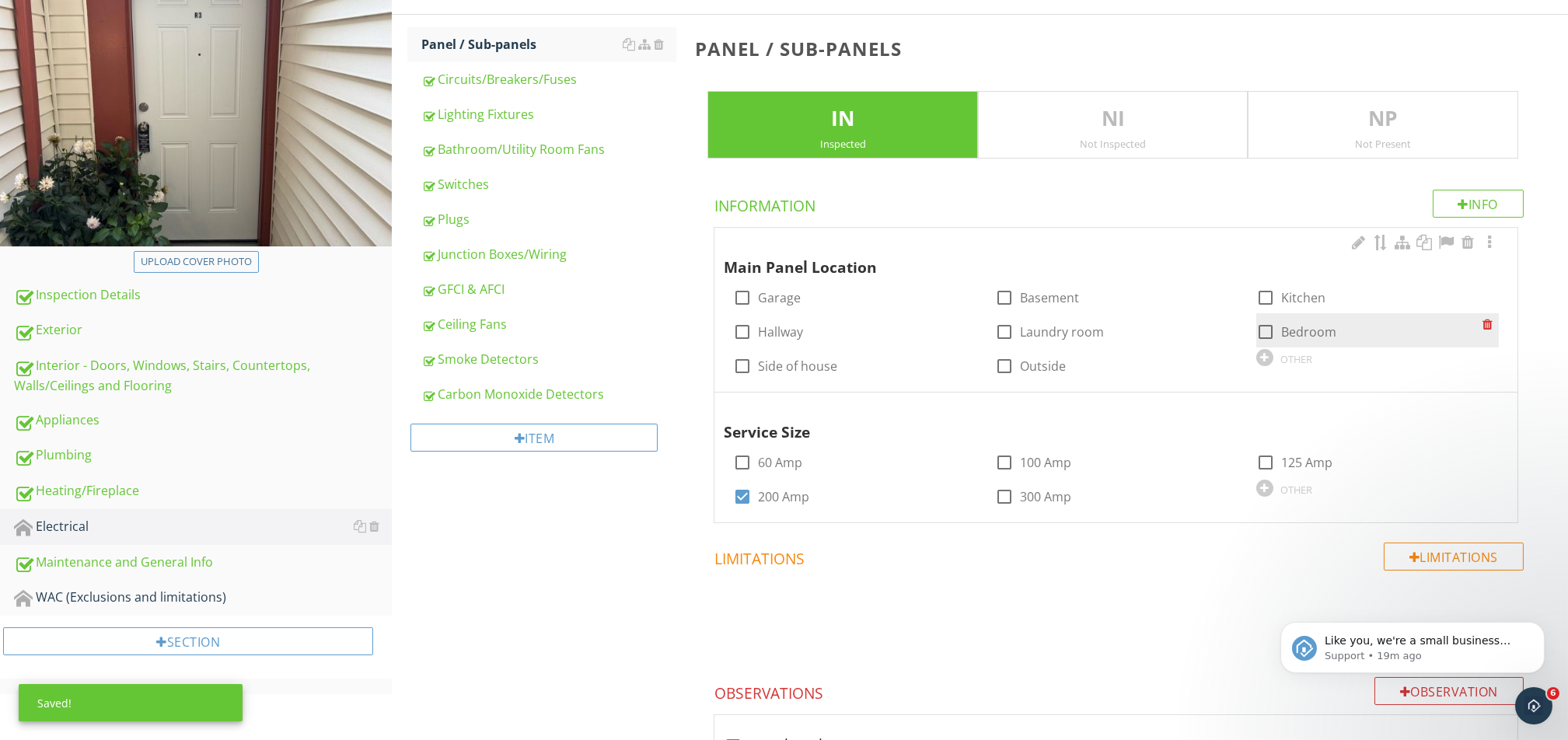
click at [1175, 327] on label "Bedroom" at bounding box center [1309, 332] width 55 height 16
checkbox input "true"
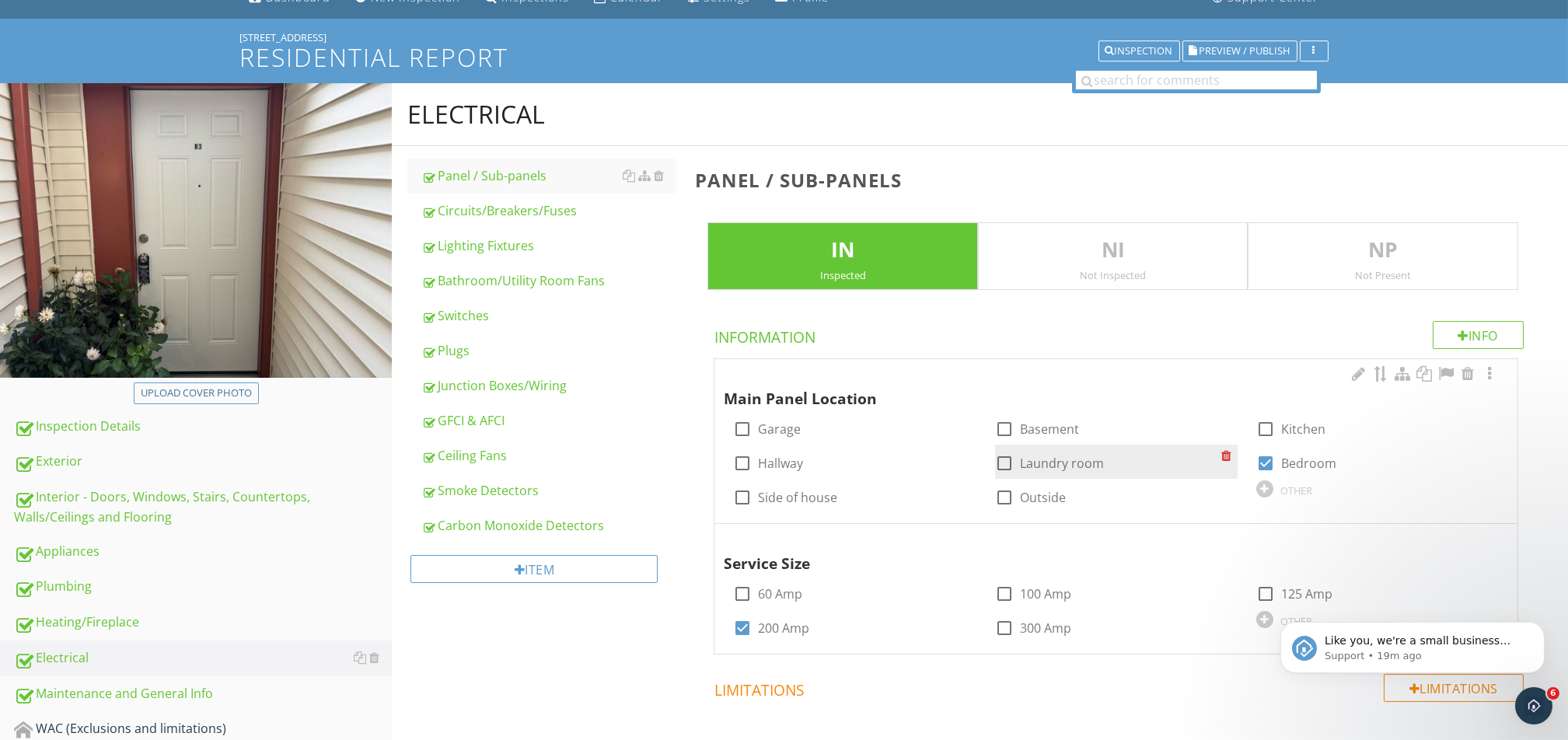
scroll to position [103, 0]
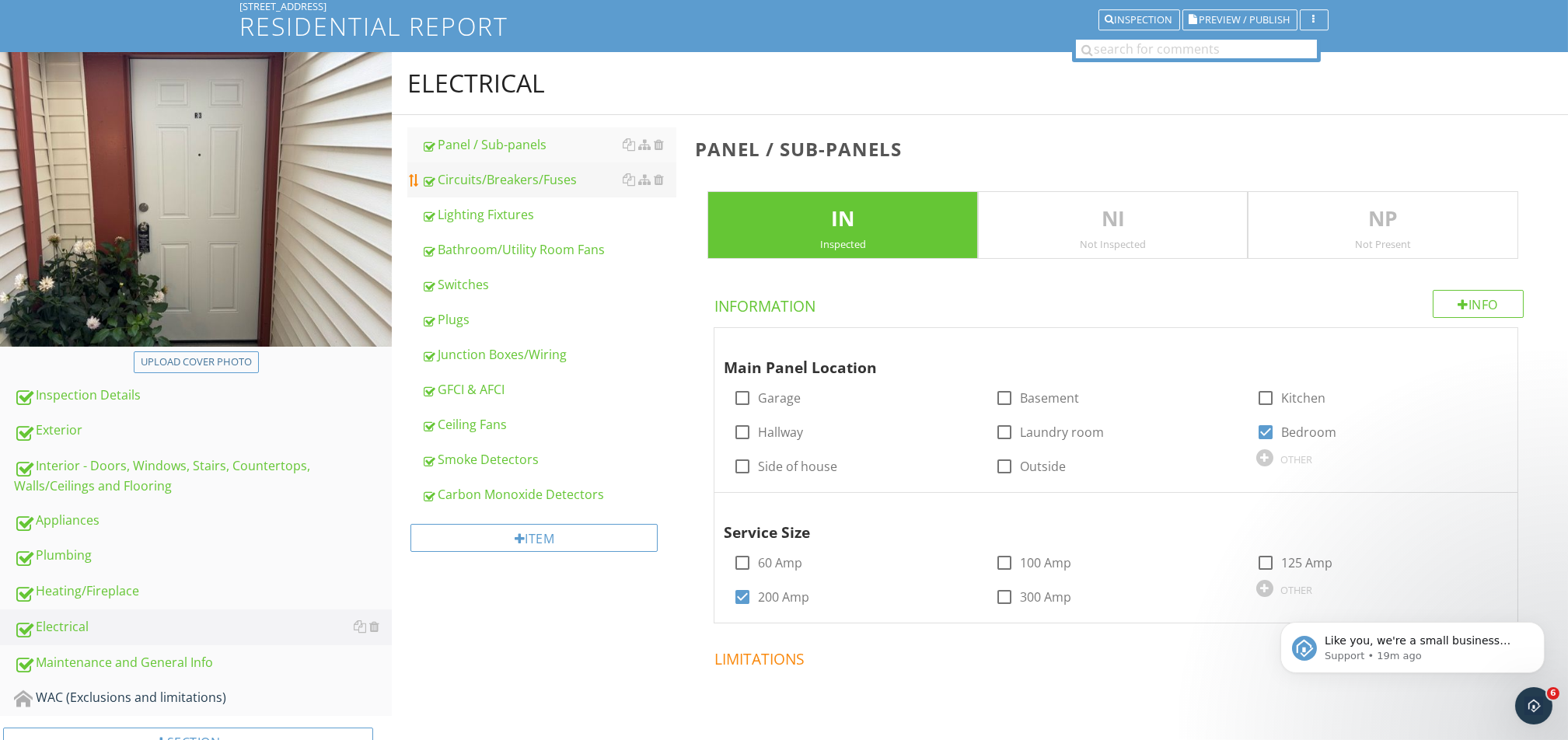
click at [515, 172] on div "Circuits/Breakers/Fuses" at bounding box center [549, 179] width 255 height 19
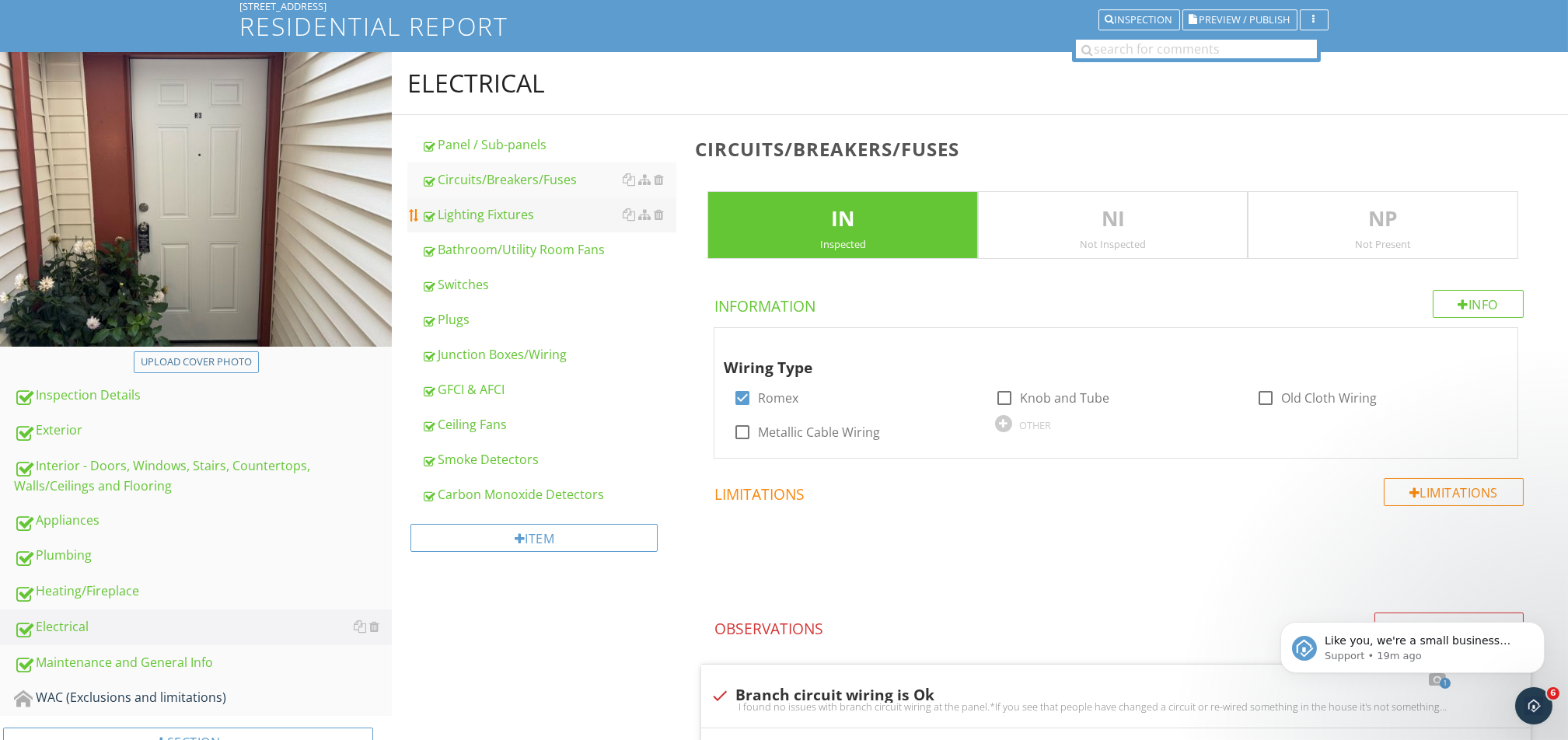
click at [506, 211] on div "Lighting Fixtures" at bounding box center [549, 215] width 255 height 19
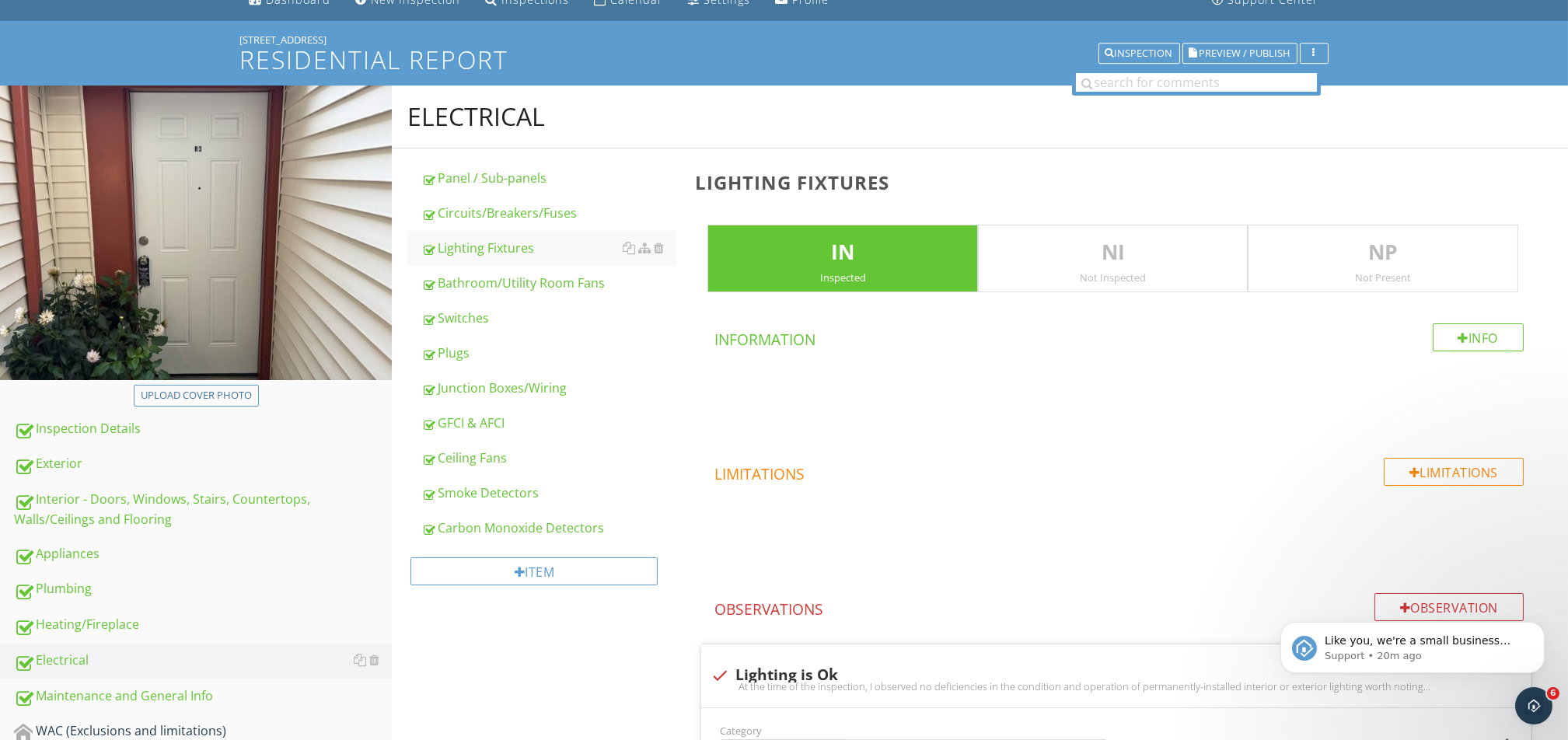
scroll to position [10, 0]
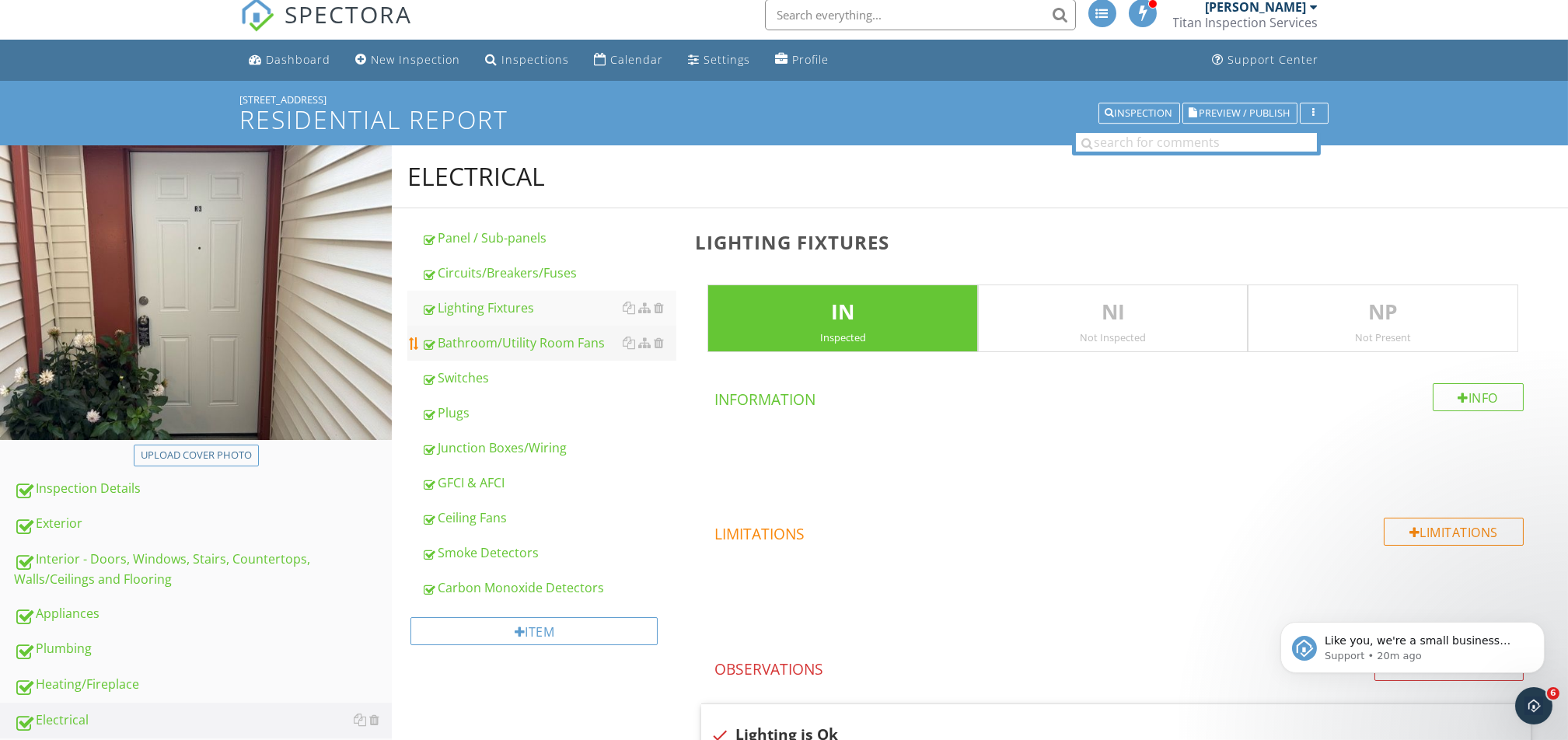
click at [530, 342] on div "Bathroom/Utility Room Fans" at bounding box center [549, 343] width 255 height 19
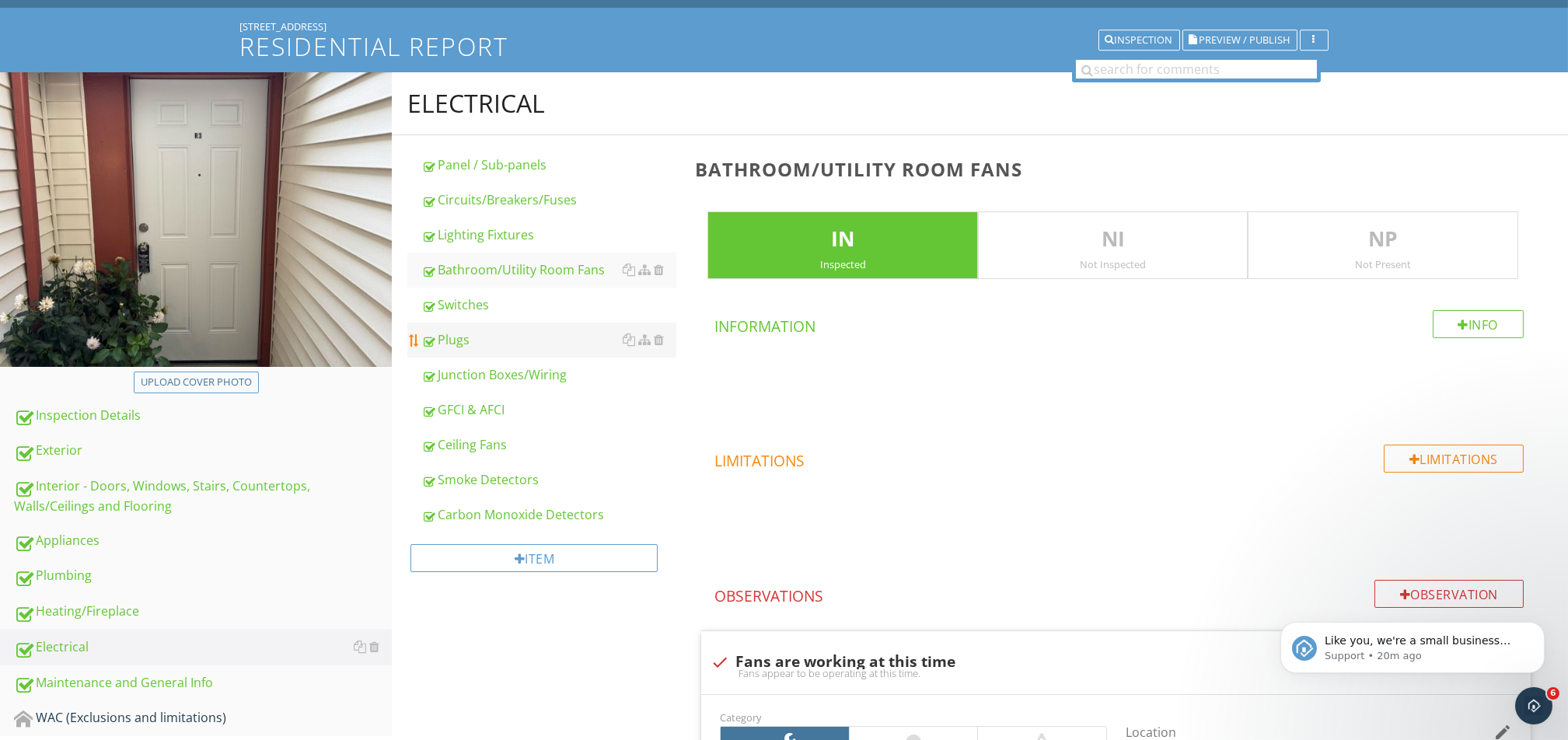
scroll to position [10, 0]
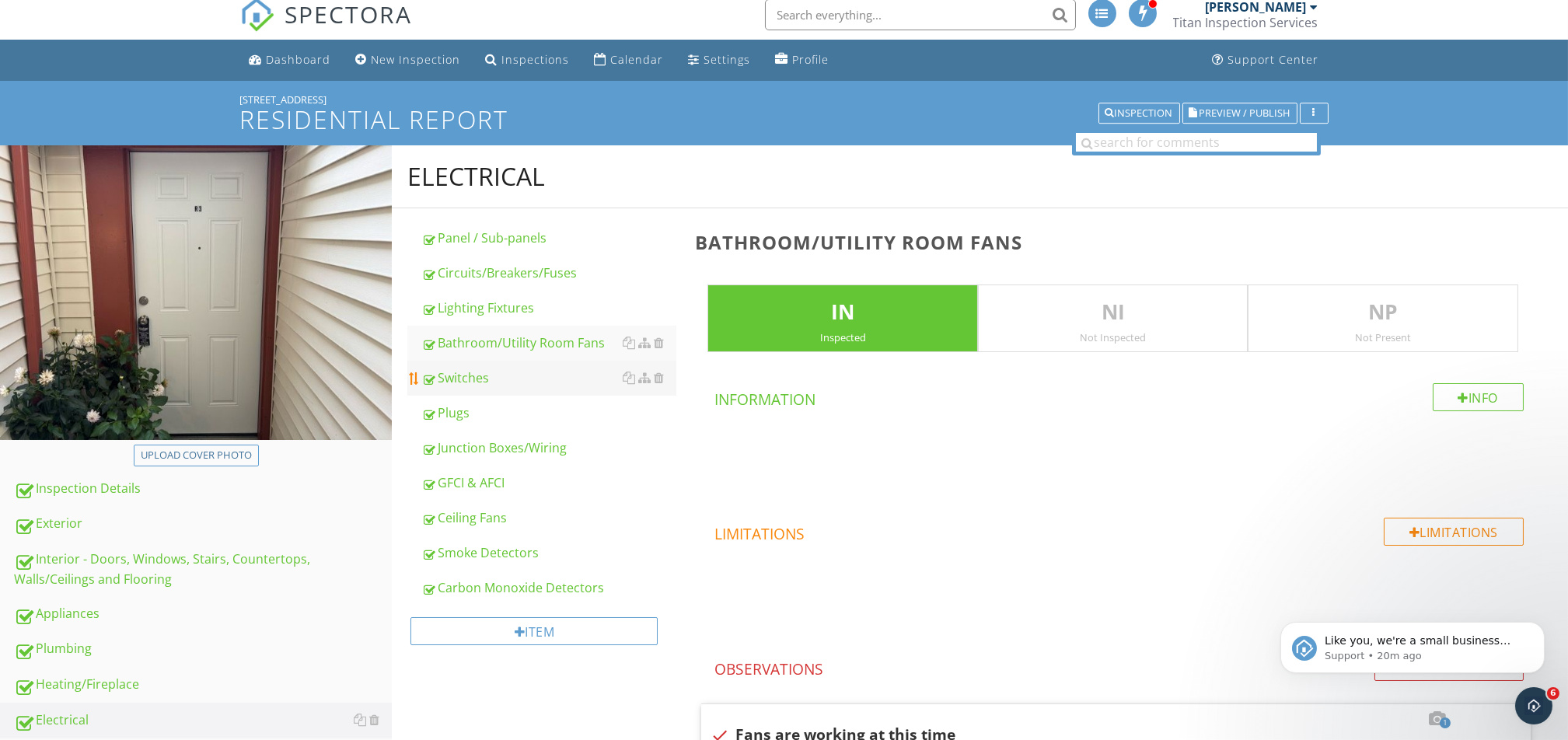
click at [512, 365] on link "Switches" at bounding box center [549, 377] width 255 height 34
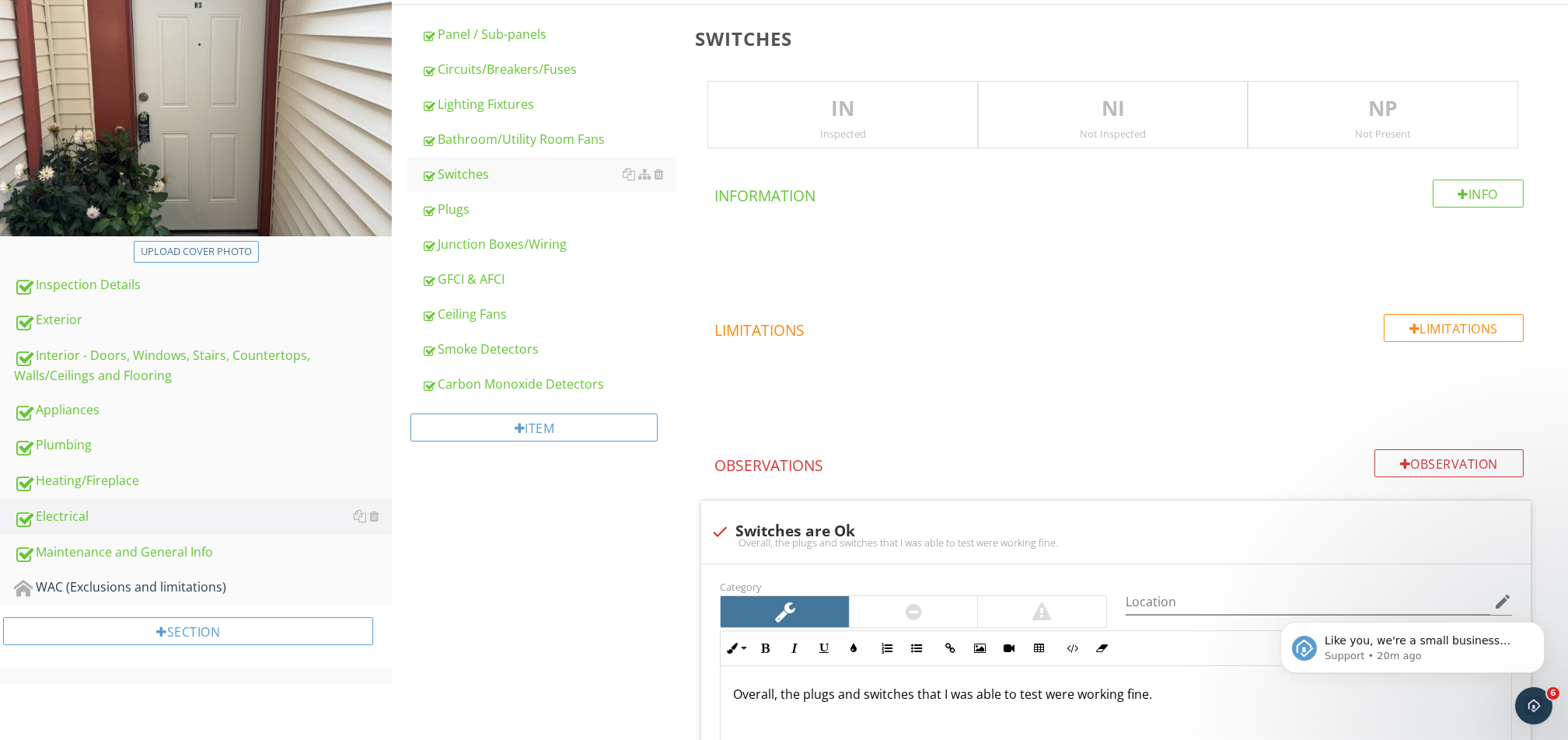
scroll to position [217, 0]
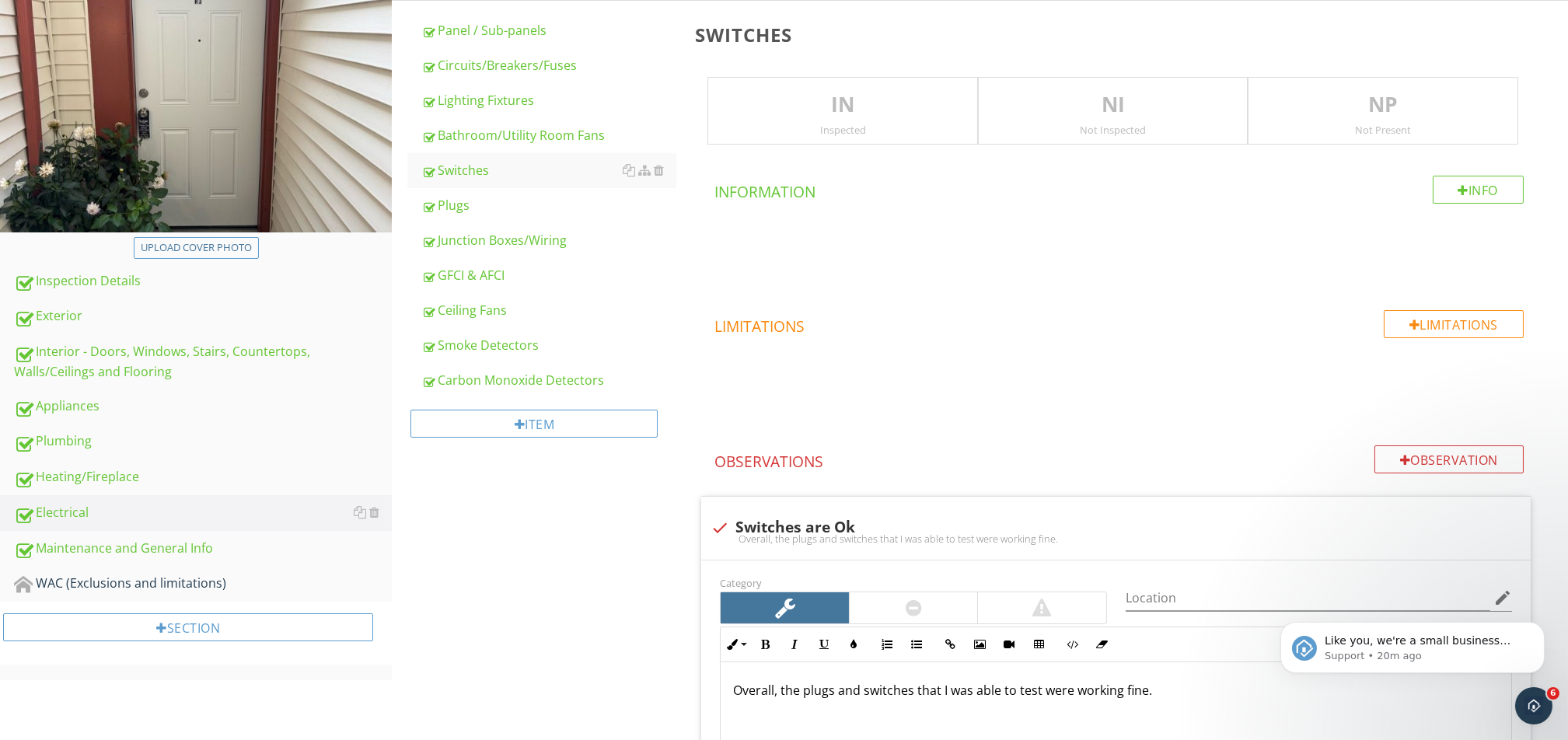
click at [862, 79] on div "IN Inspected" at bounding box center [843, 111] width 270 height 68
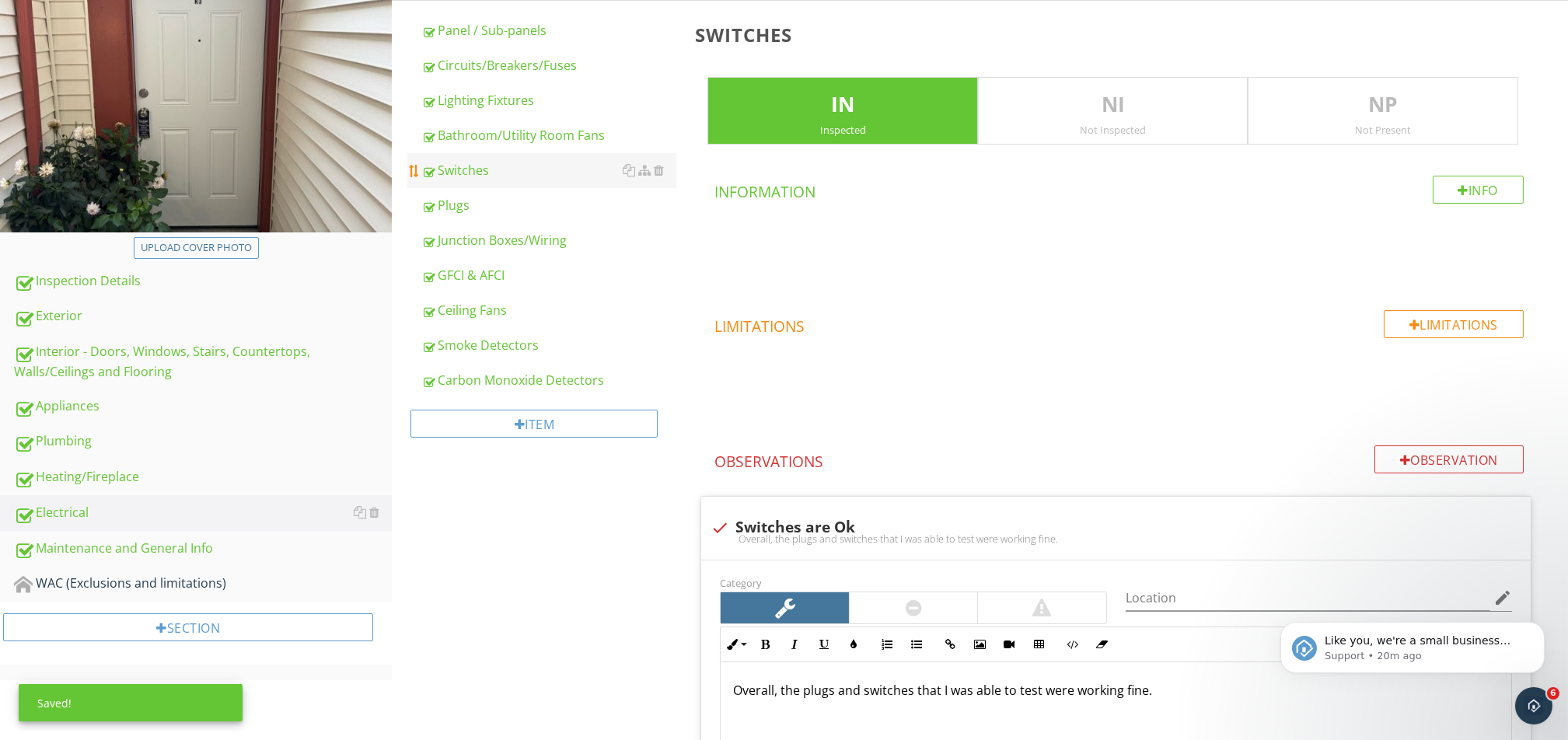
scroll to position [114, 0]
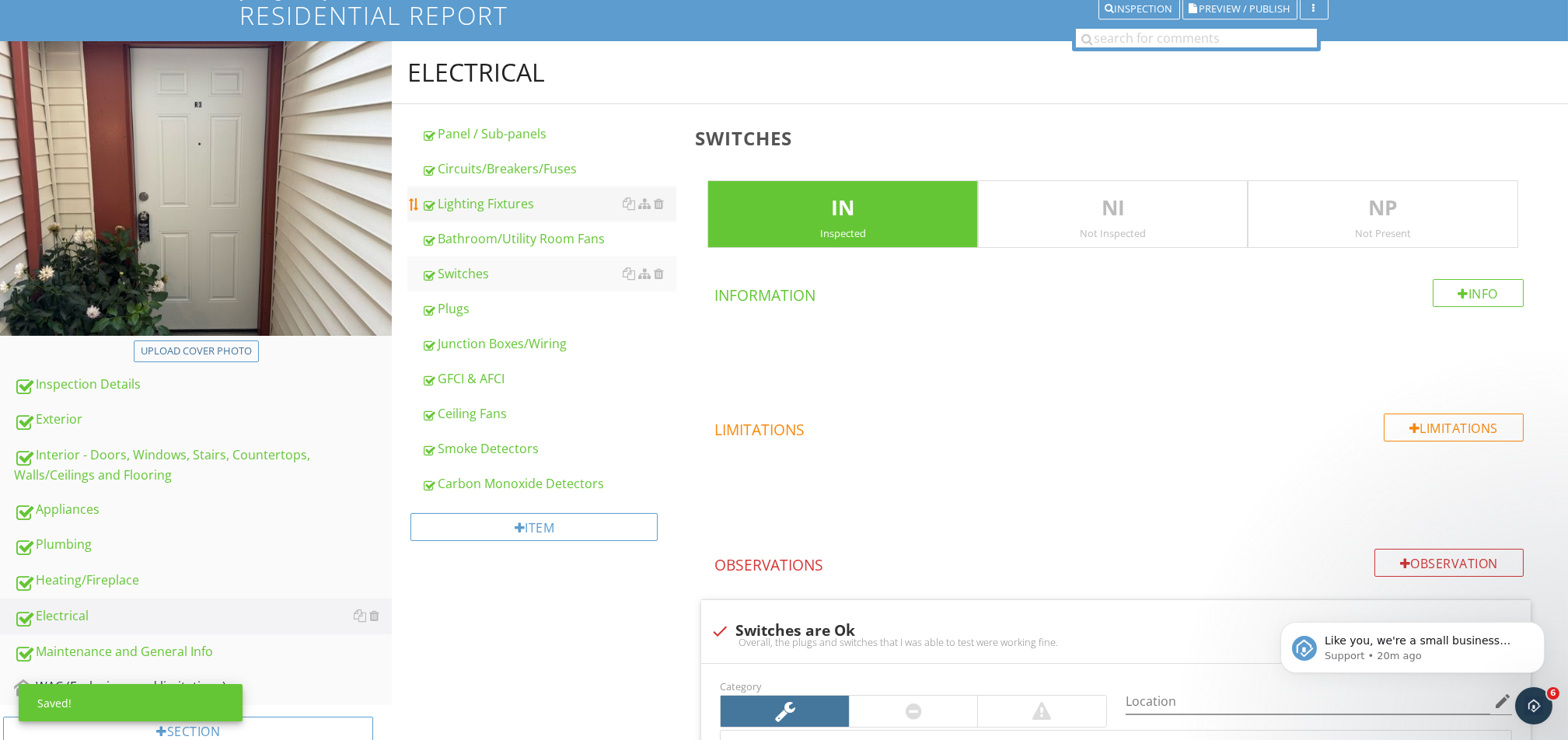
click at [505, 201] on div "Lighting Fixtures" at bounding box center [549, 204] width 255 height 19
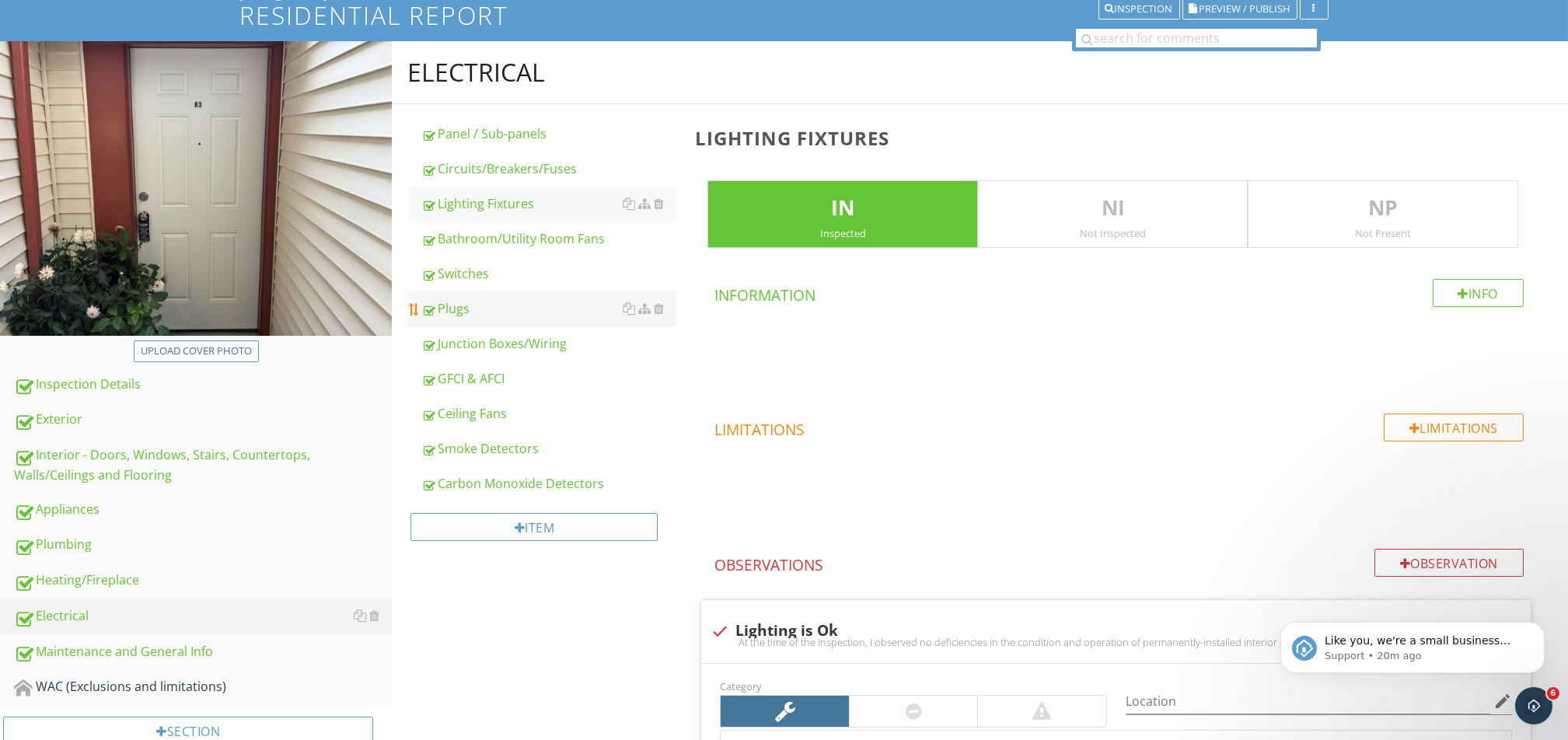
click at [493, 306] on div "Plugs" at bounding box center [549, 308] width 255 height 19
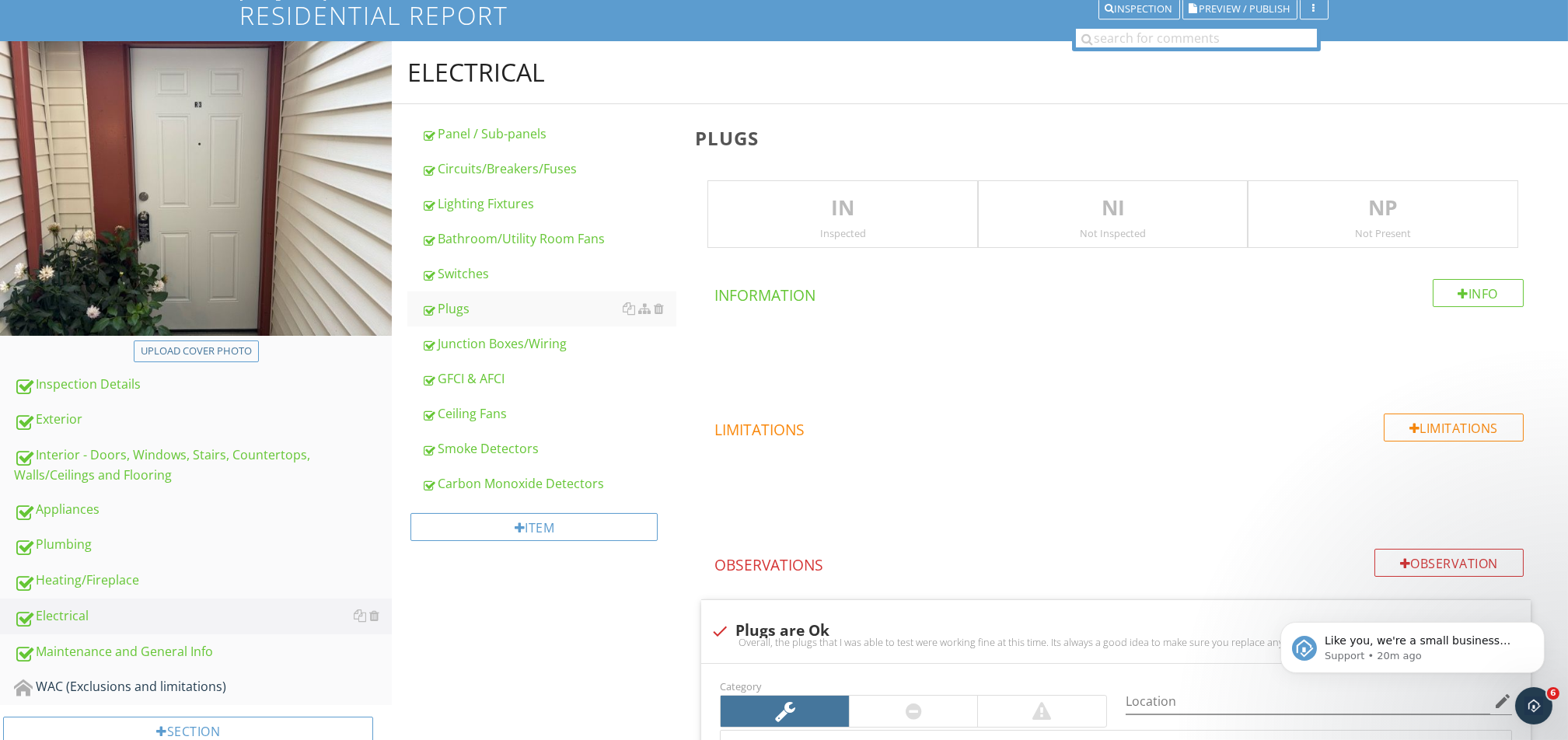
click at [900, 220] on p "IN" at bounding box center [843, 208] width 269 height 31
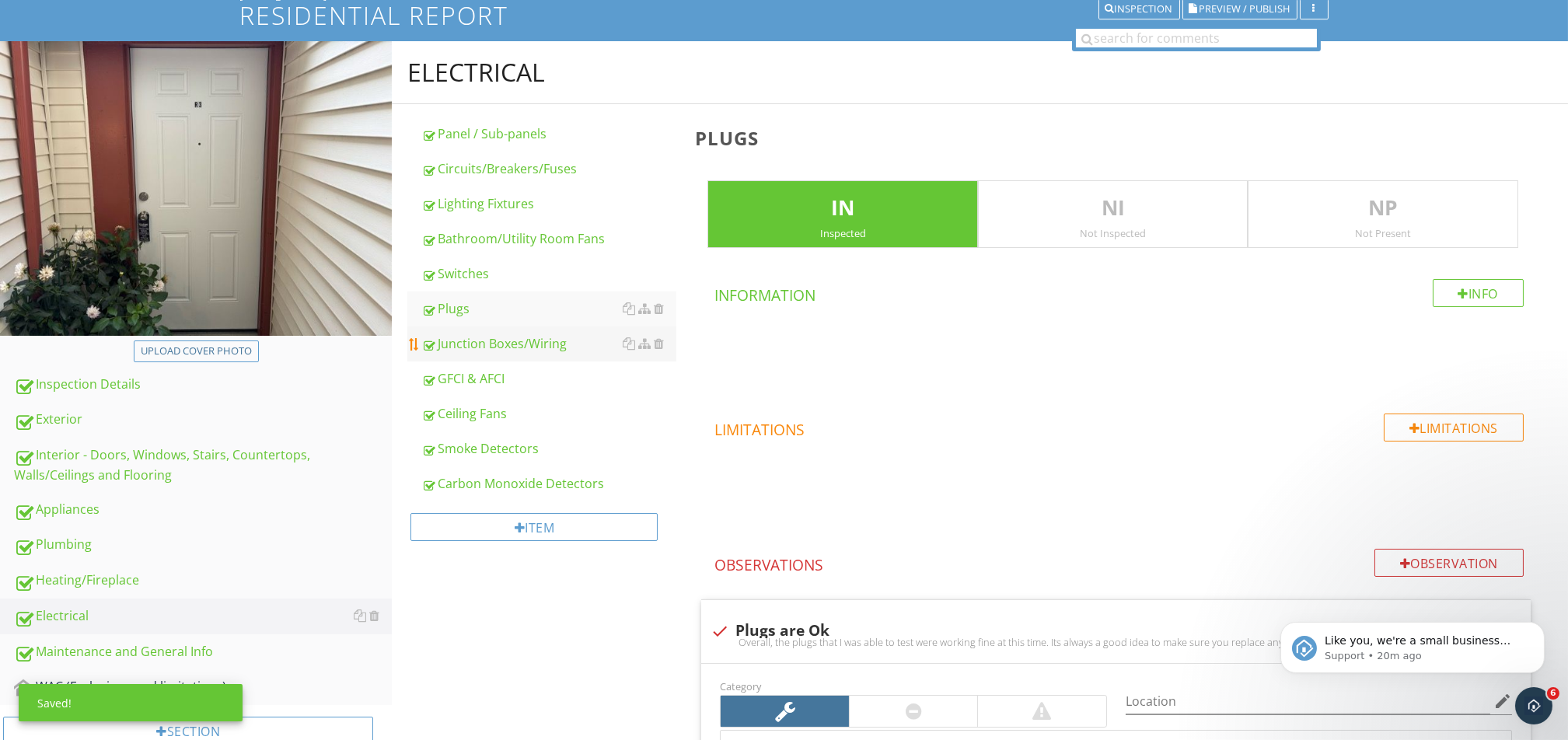
click at [517, 346] on div "Junction Boxes/Wiring" at bounding box center [549, 344] width 255 height 19
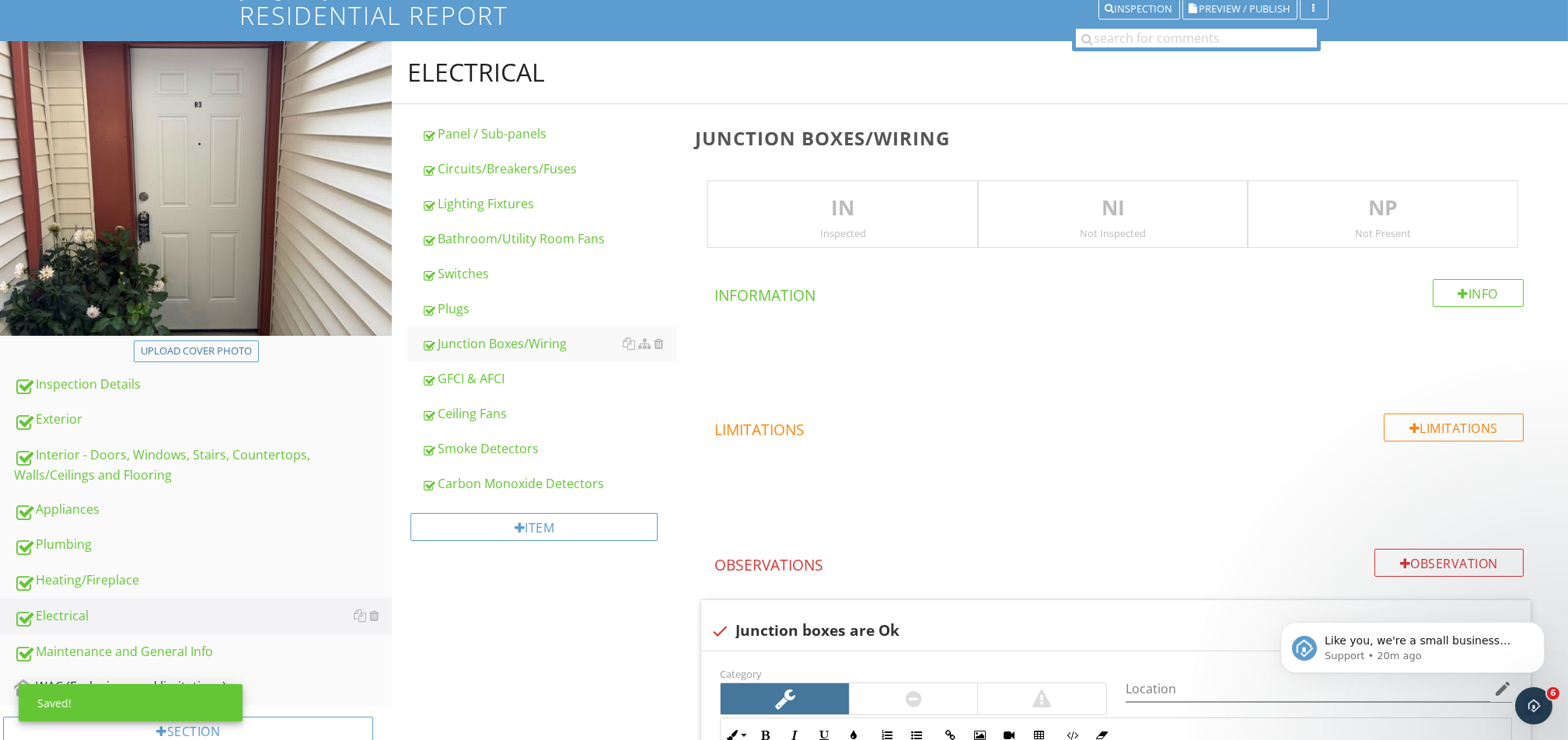
click at [876, 227] on div "Inspected" at bounding box center [843, 233] width 269 height 12
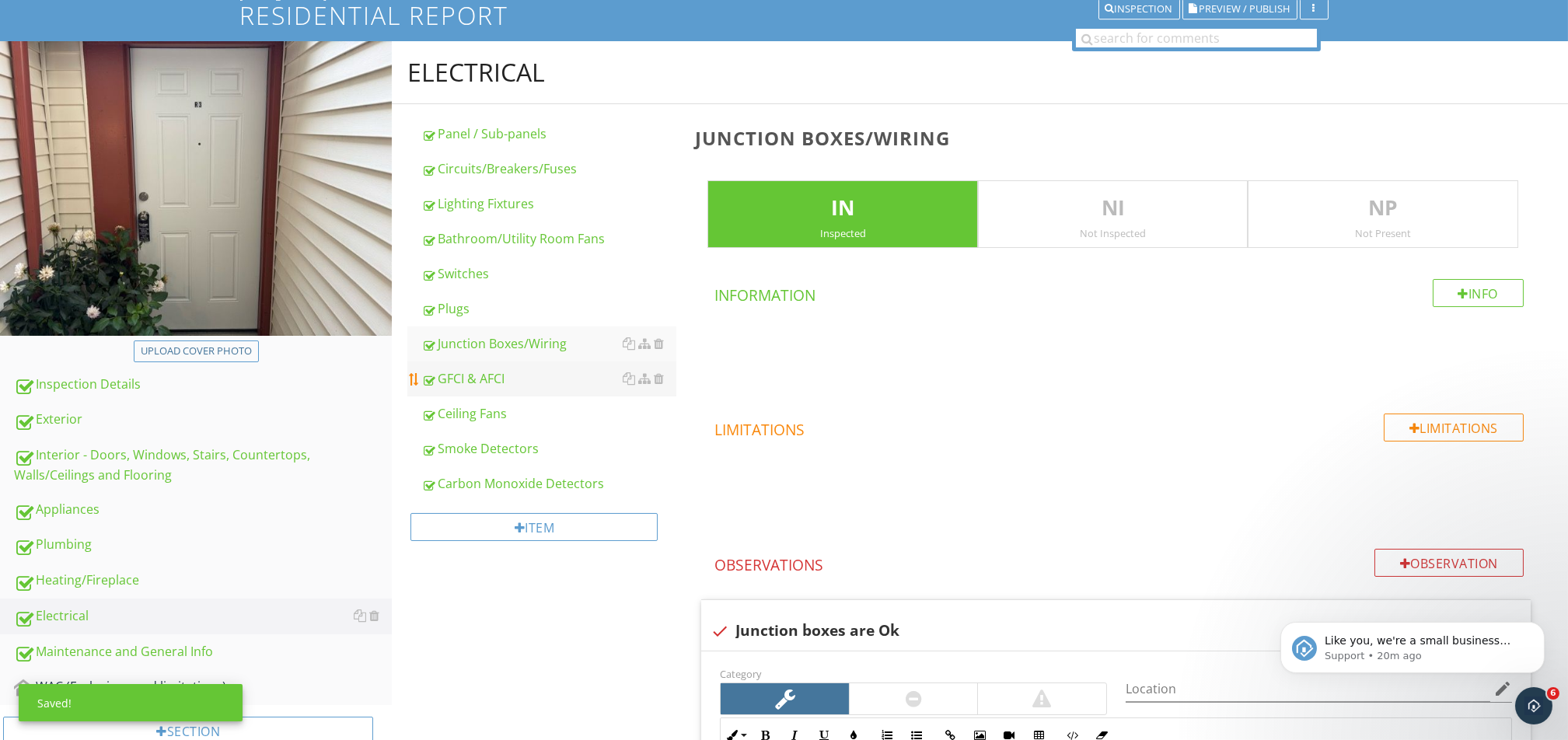
click at [532, 381] on div "GFCI & AFCI" at bounding box center [549, 379] width 255 height 19
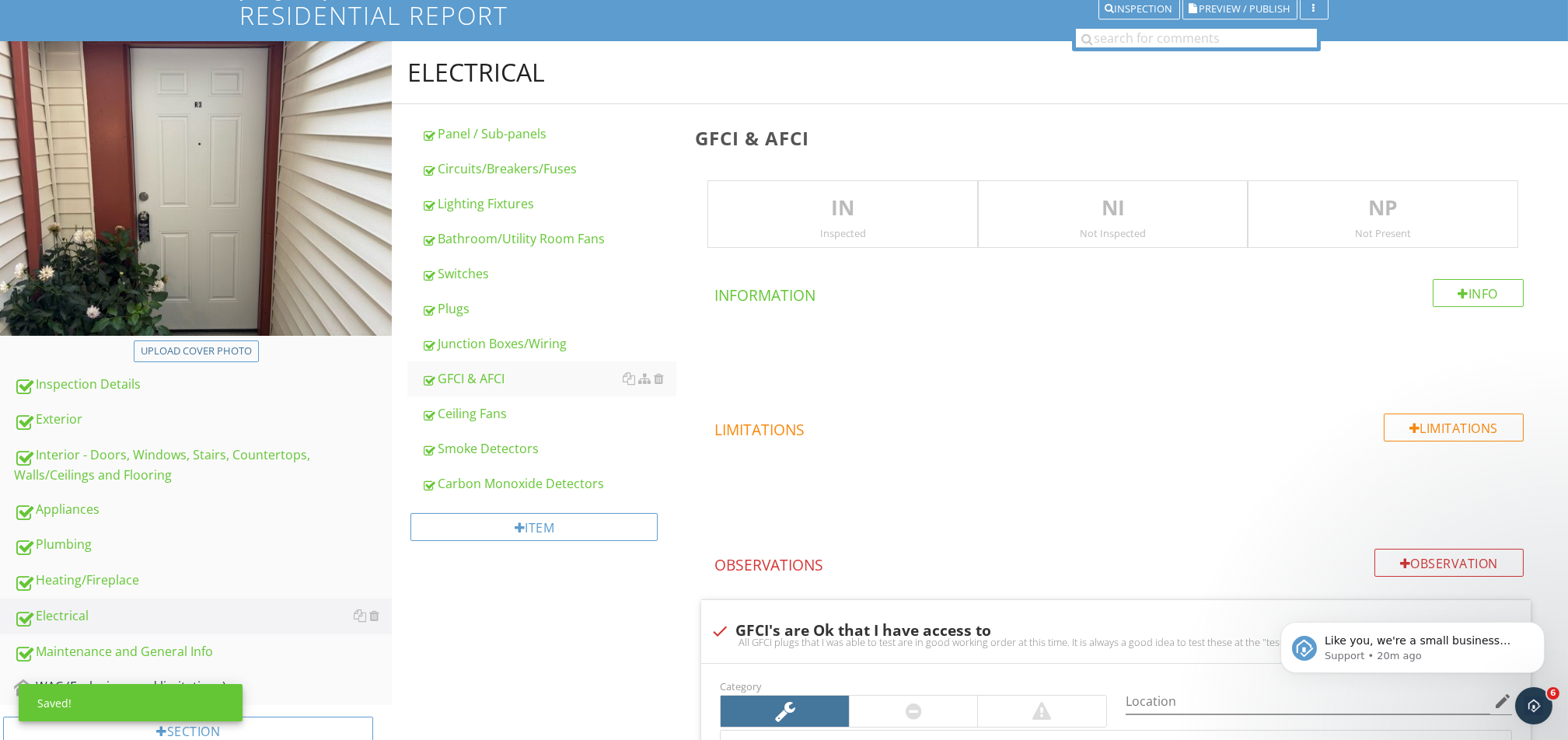
click at [847, 216] on p "IN" at bounding box center [843, 208] width 269 height 31
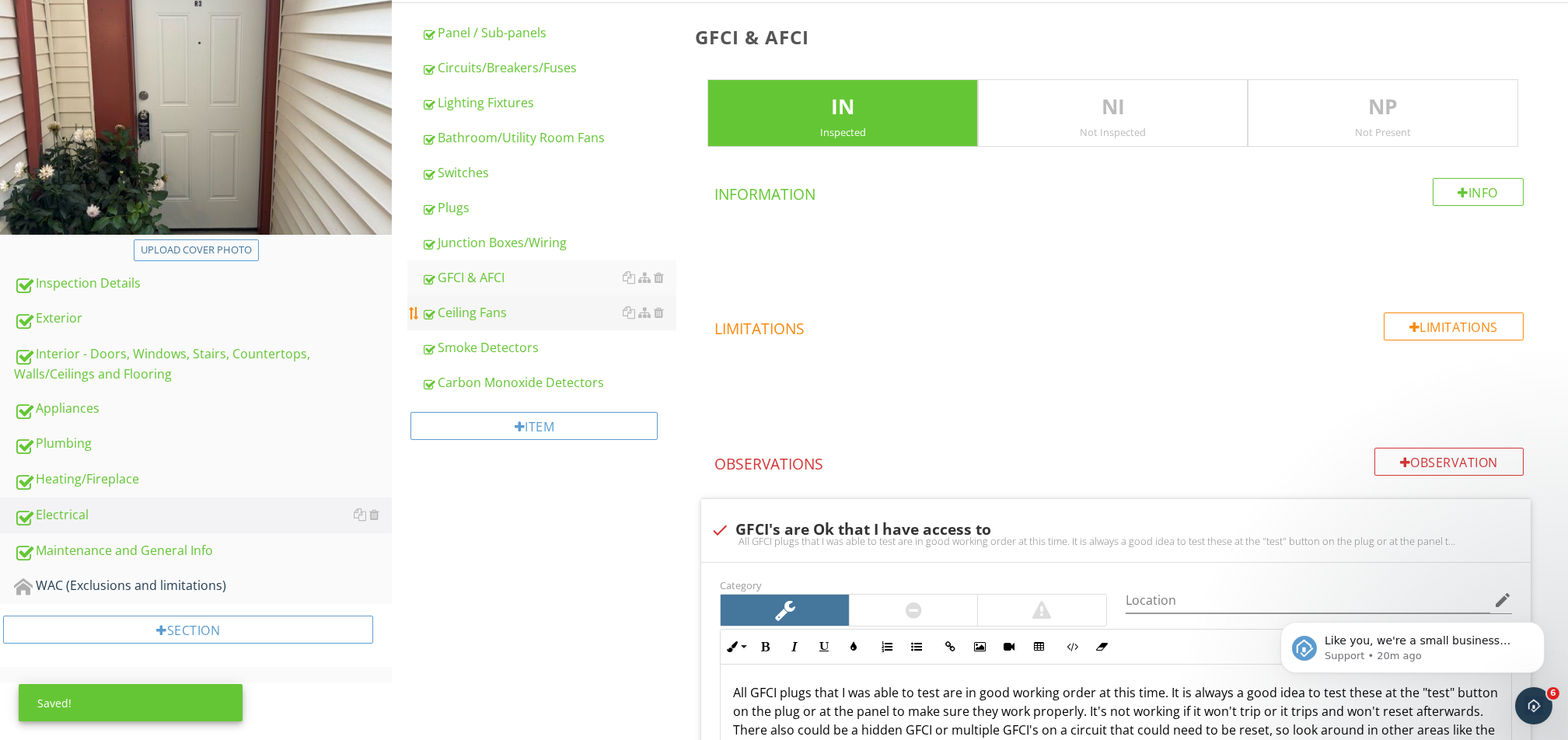
scroll to position [217, 0]
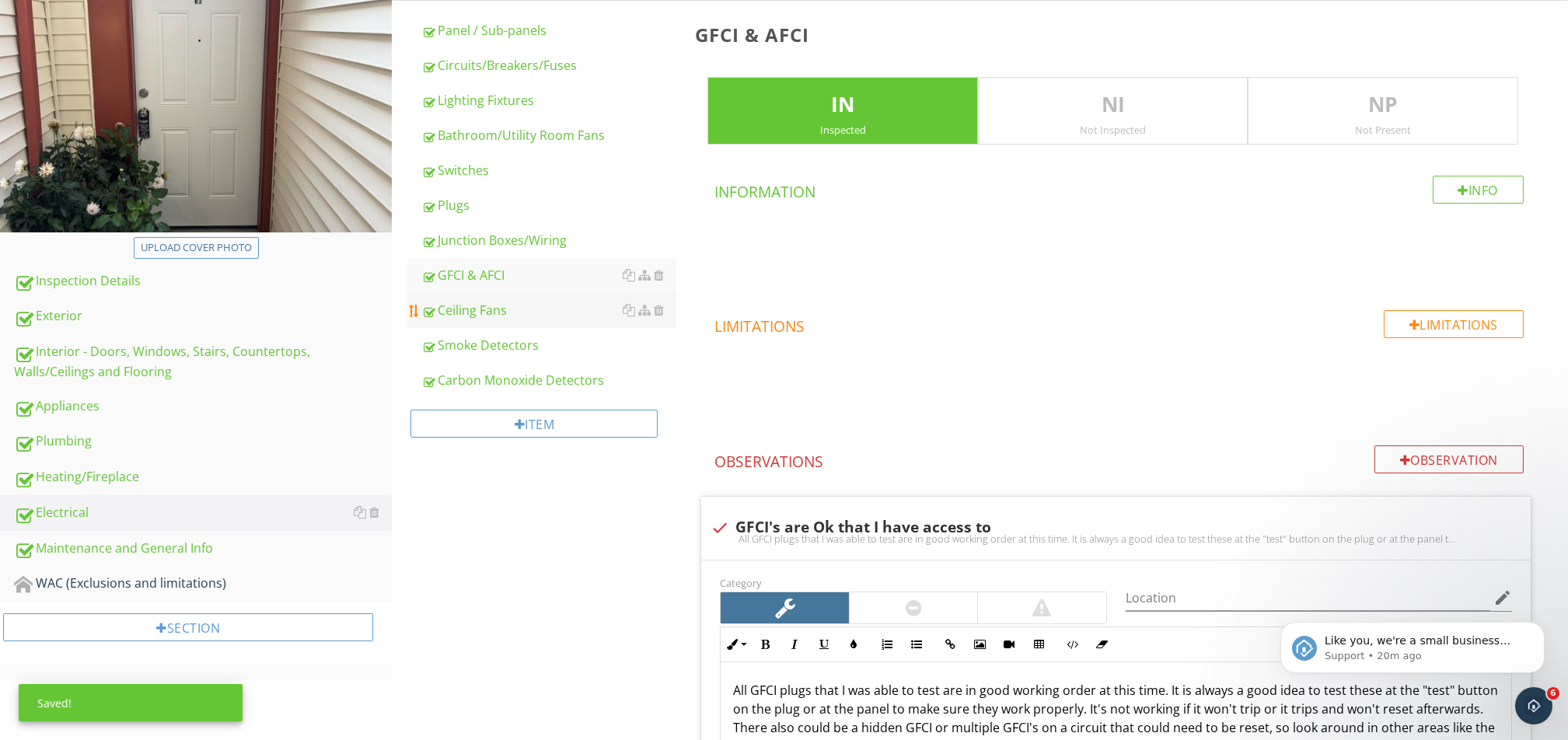
click at [508, 312] on div "Ceiling Fans" at bounding box center [549, 310] width 255 height 19
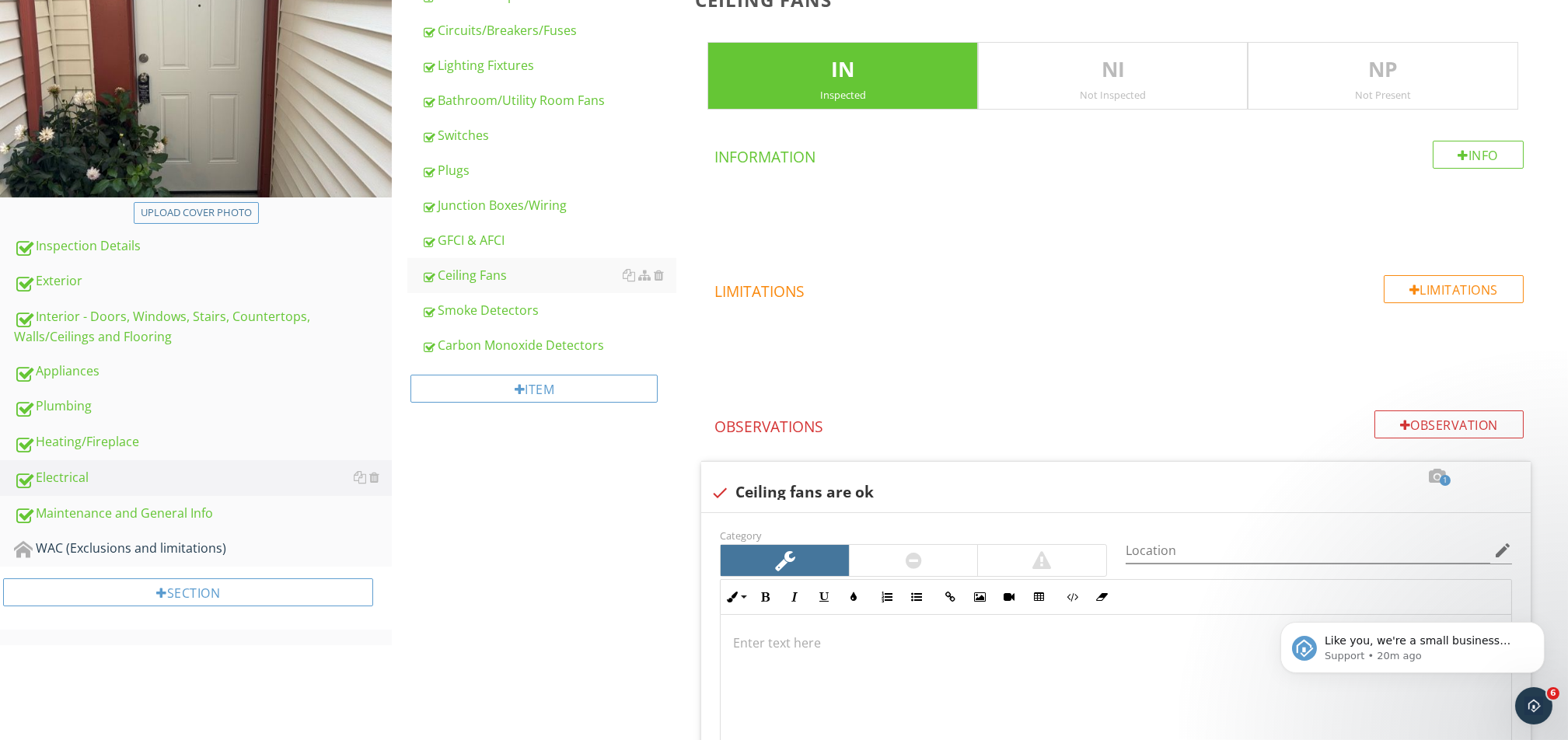
scroll to position [217, 0]
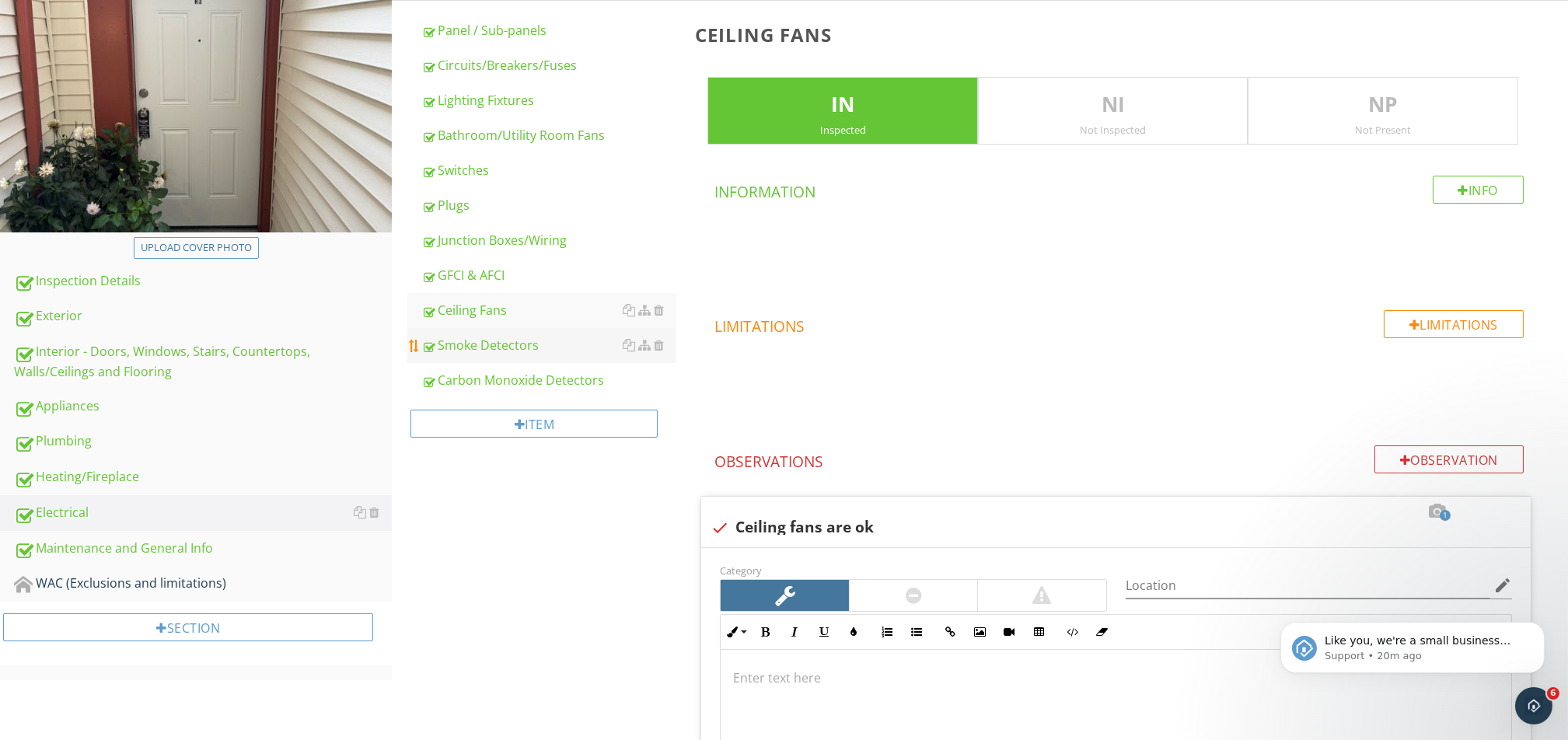
click at [513, 334] on link "Smoke Detectors" at bounding box center [549, 344] width 255 height 34
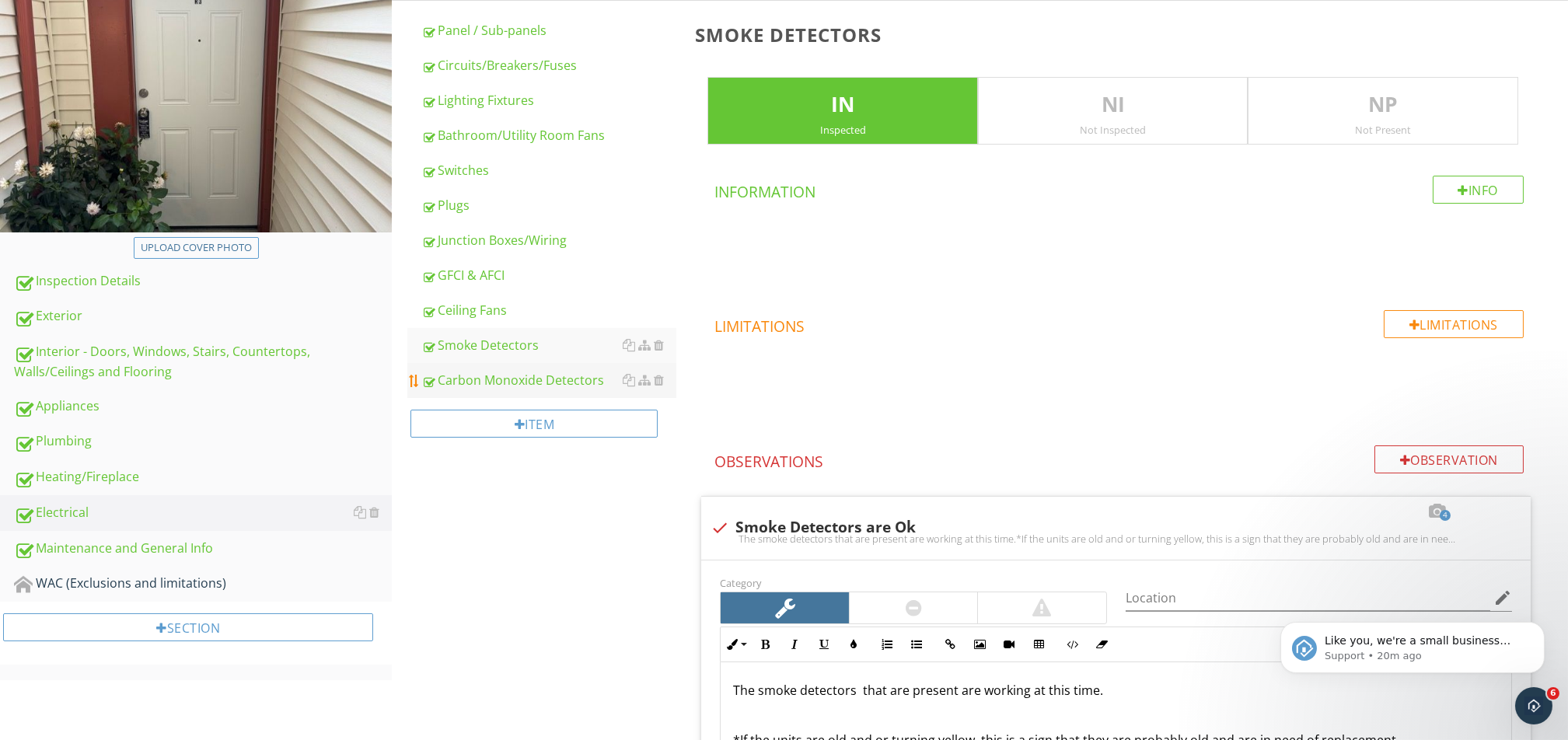
click at [516, 367] on link "Carbon Monoxide Detectors" at bounding box center [549, 380] width 255 height 34
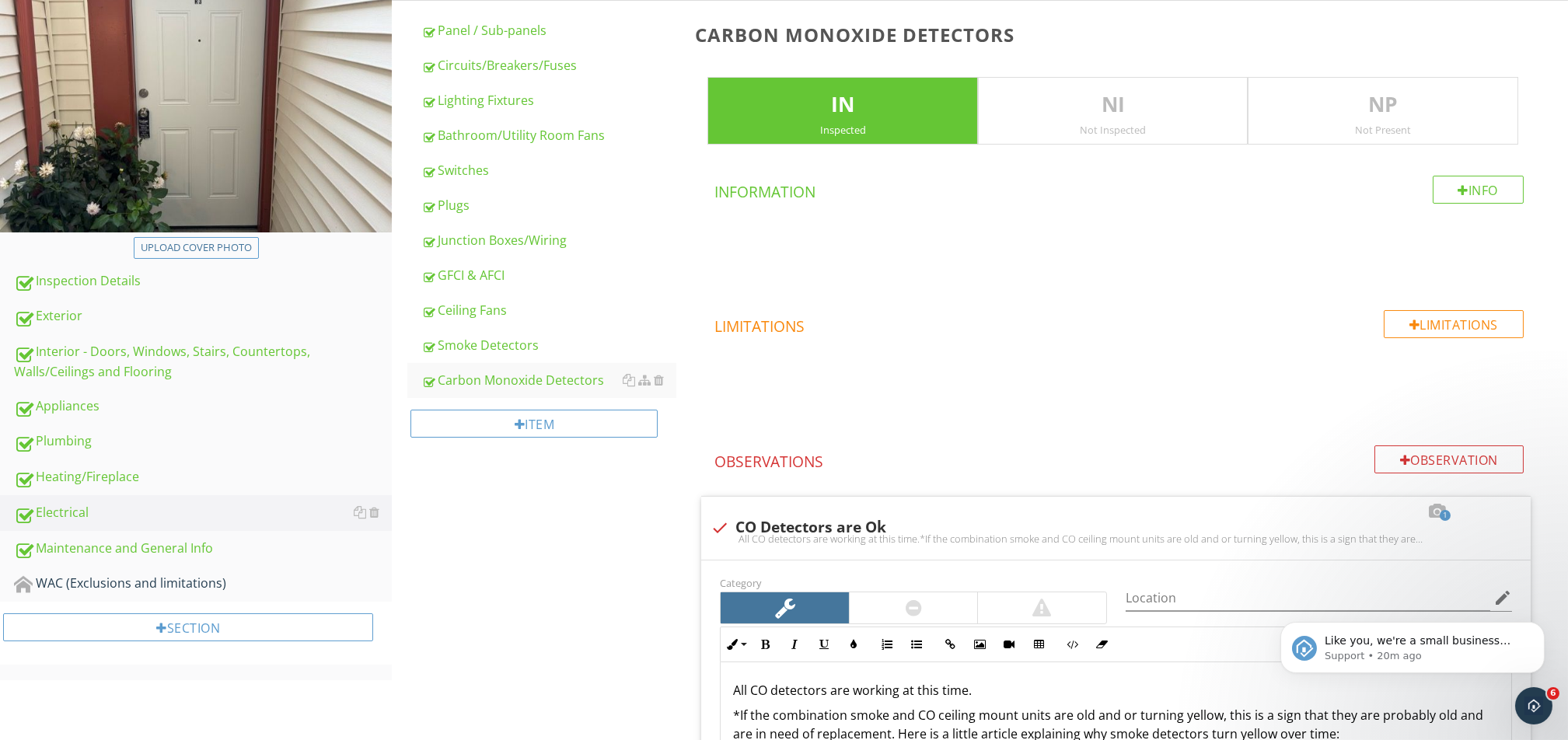
click at [518, 485] on div "Electrical Panel / Sub-panels Circuits/Breakers/Fuses Lighting Fixtures Bathroo…" at bounding box center [979, 631] width 1176 height 1387
click at [87, 444] on div "Plumbing" at bounding box center [203, 441] width 378 height 20
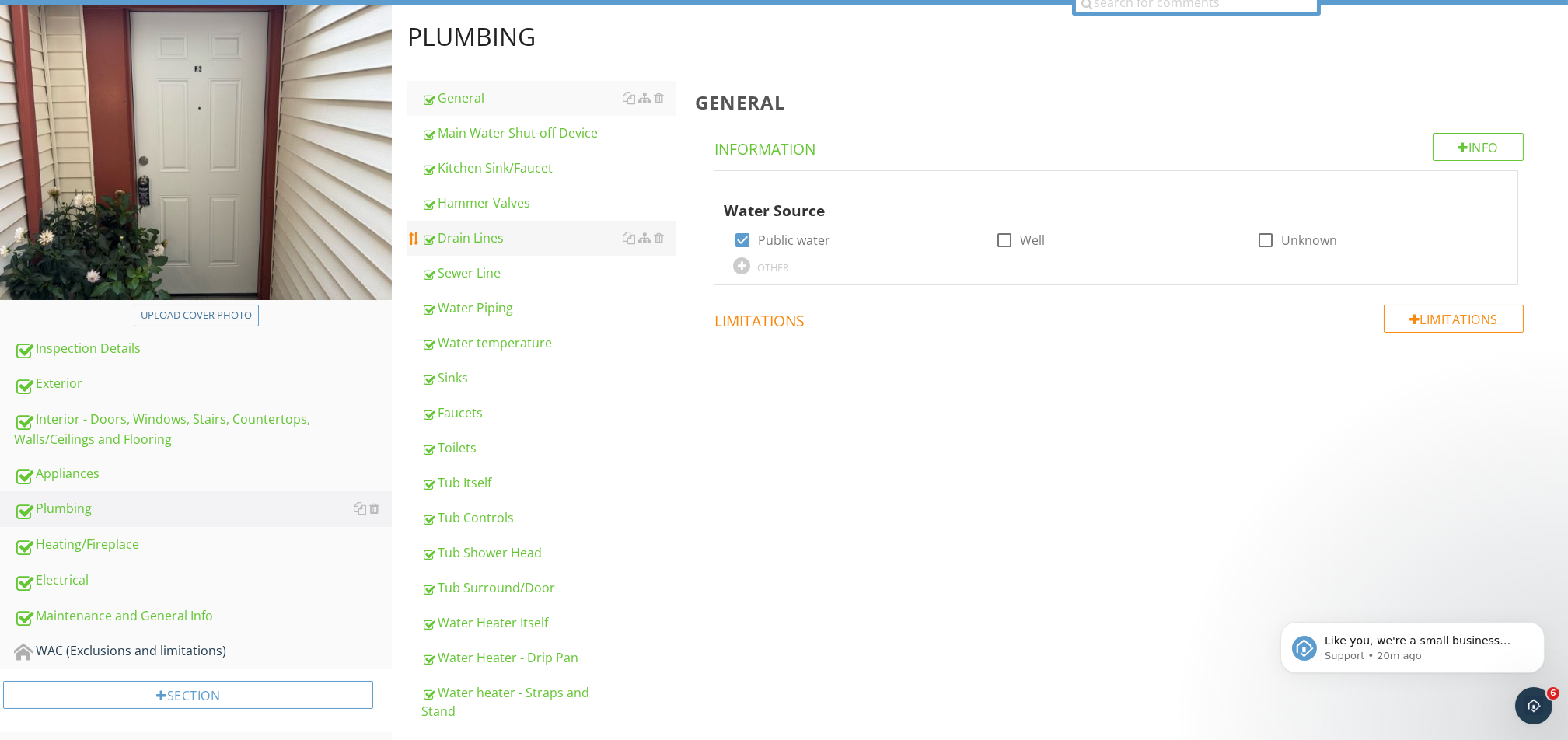
scroll to position [114, 0]
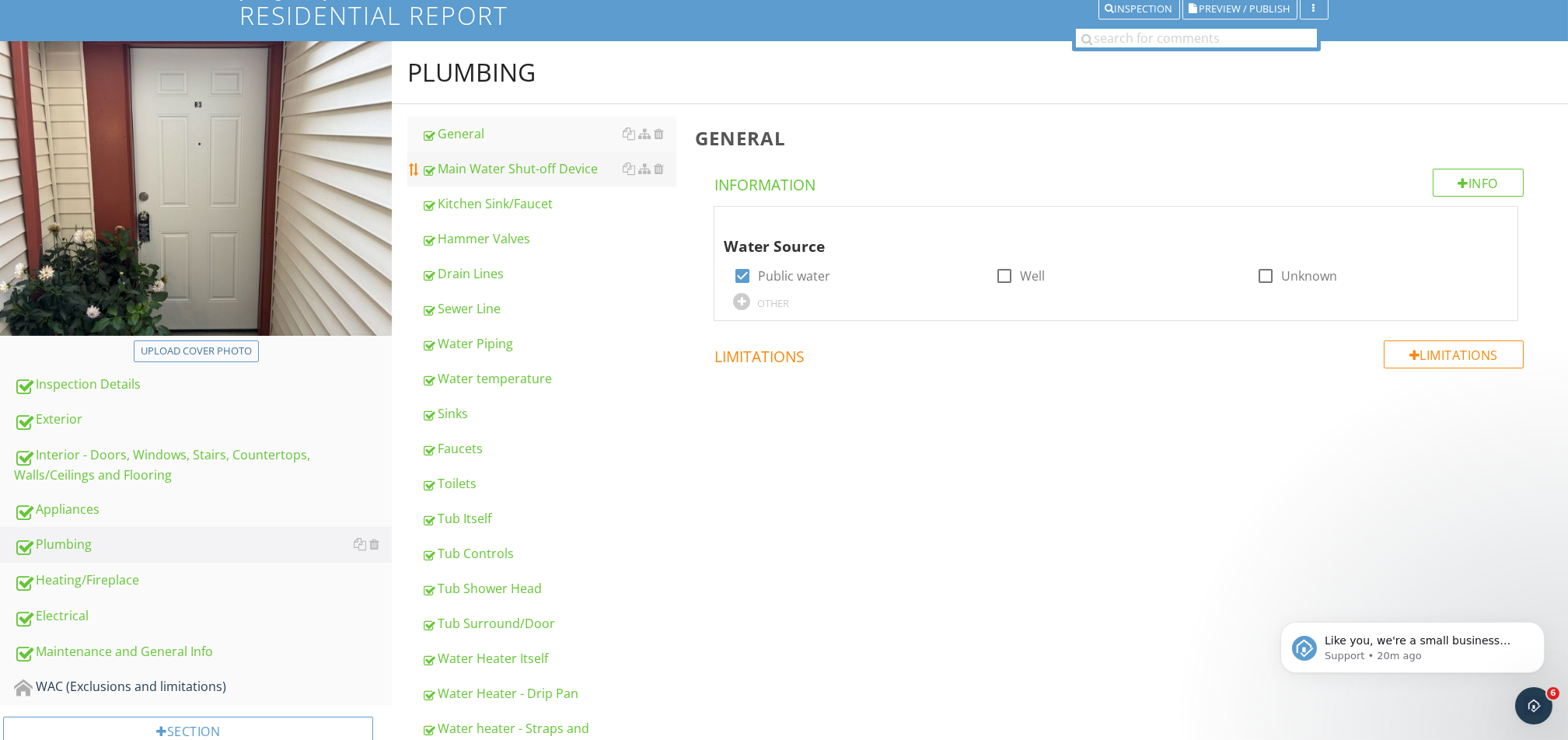
click at [496, 166] on div "Main Water Shut-off Device" at bounding box center [549, 169] width 255 height 19
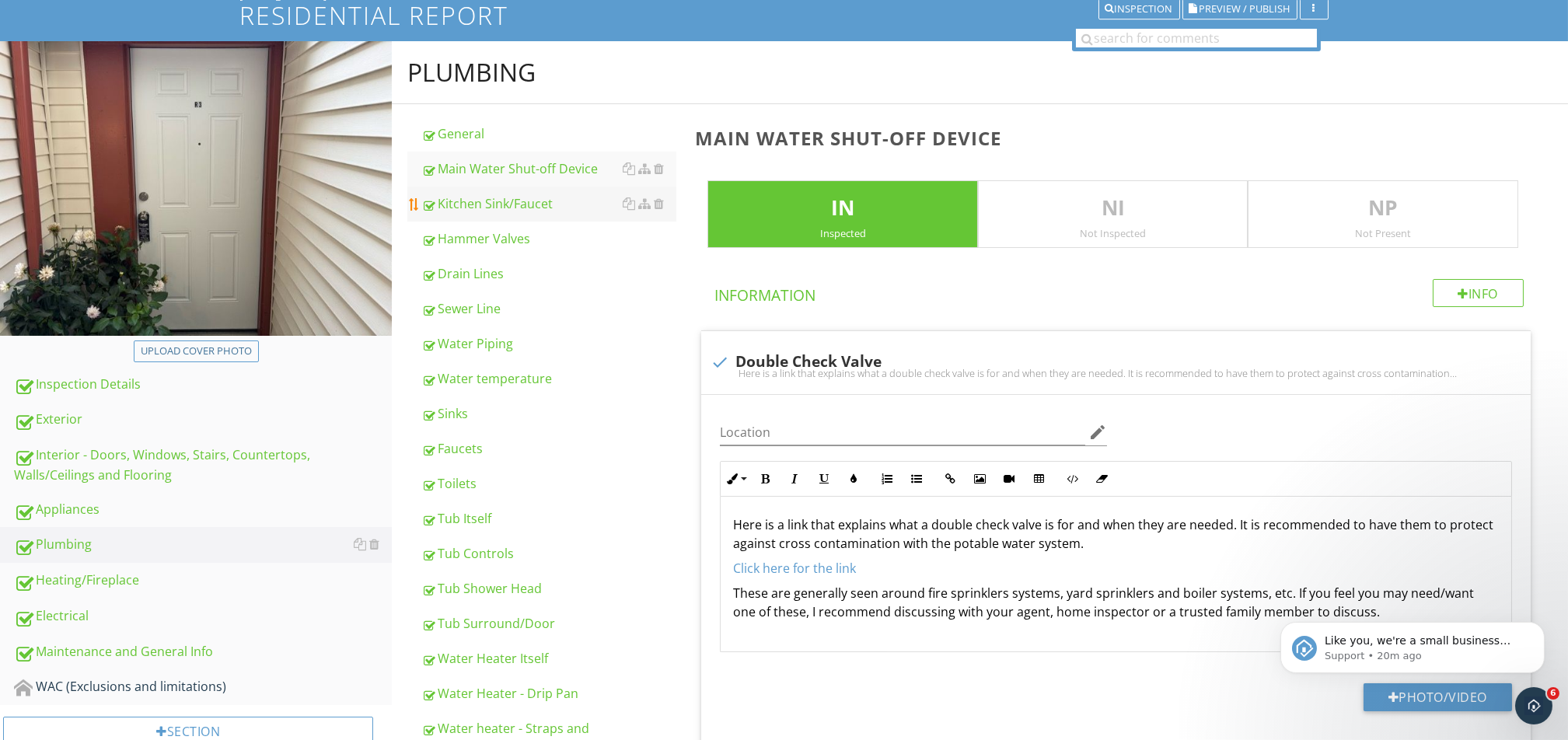
click at [493, 199] on div "Kitchen Sink/Faucet" at bounding box center [549, 204] width 255 height 19
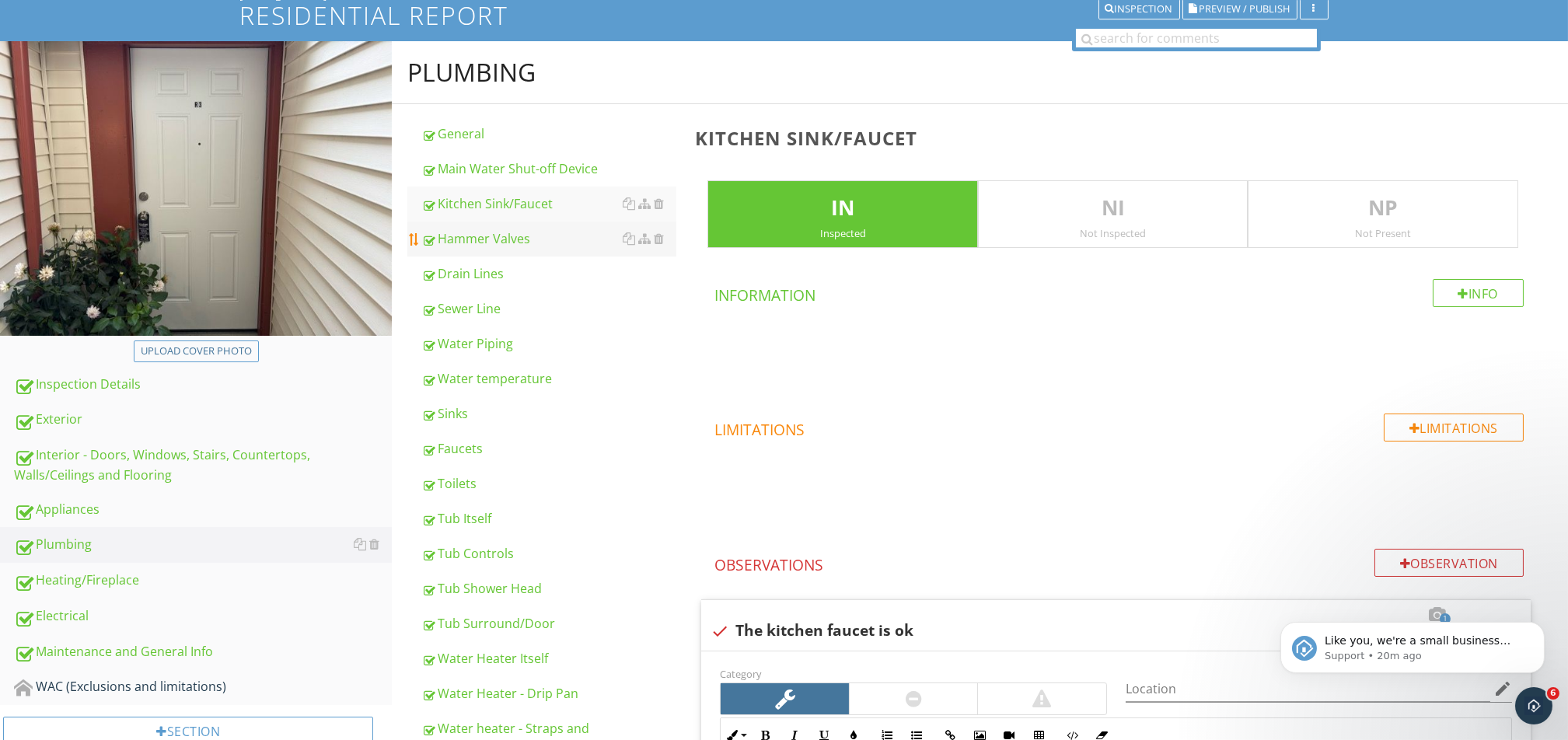
click at [491, 237] on div "Hammer Valves" at bounding box center [549, 239] width 255 height 19
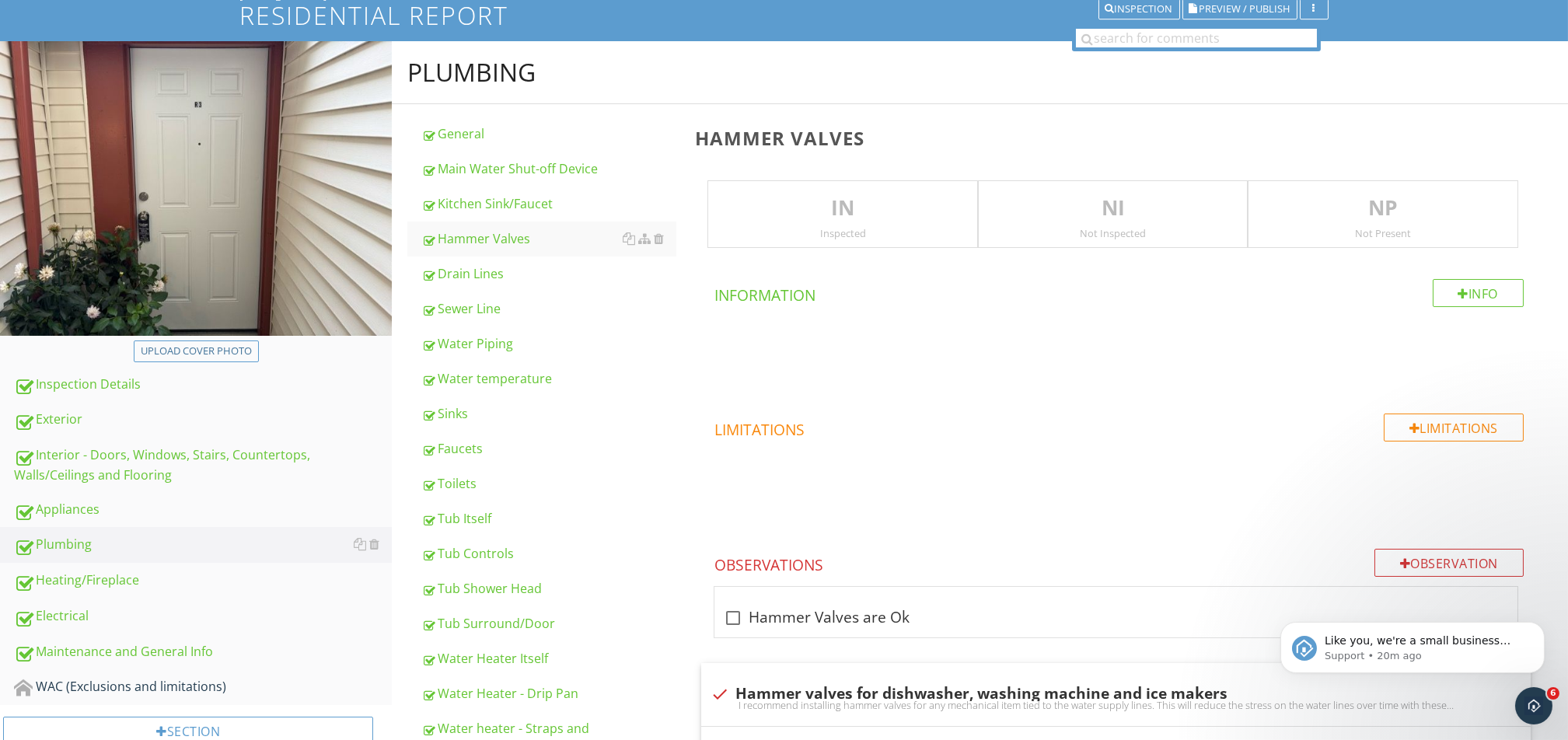
click at [773, 223] on div "IN Inspected" at bounding box center [843, 214] width 270 height 68
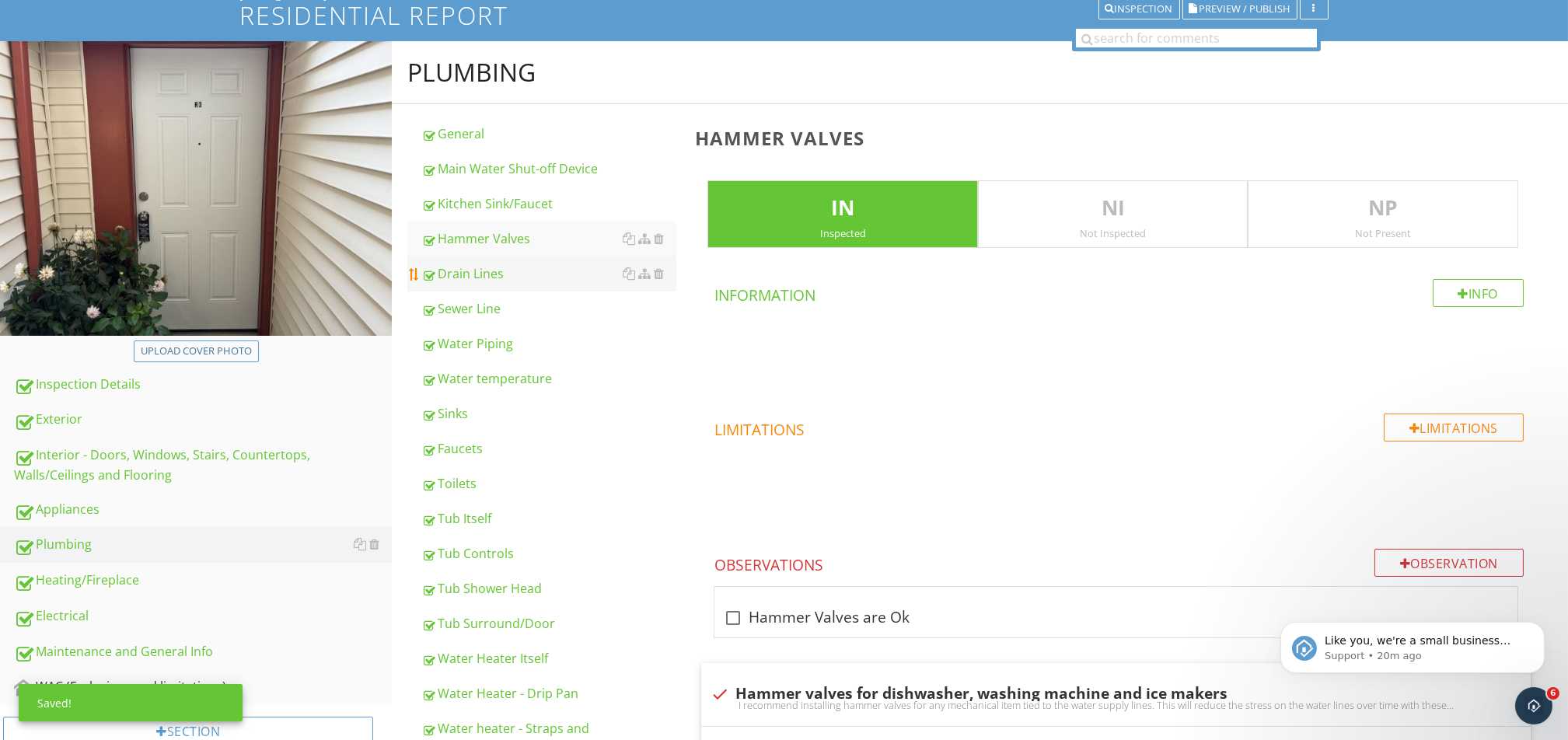
click at [513, 276] on div "Drain Lines" at bounding box center [549, 274] width 255 height 19
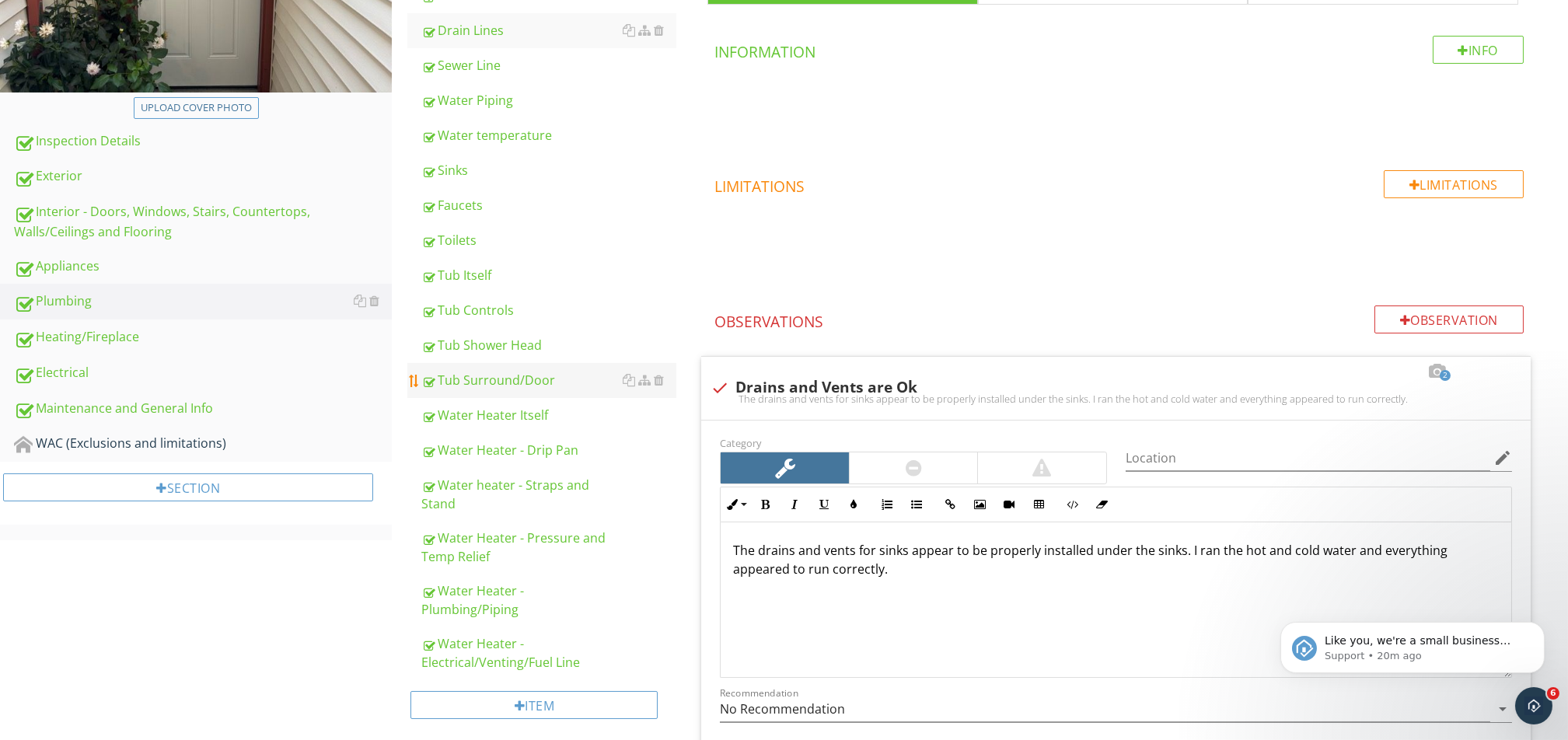
scroll to position [321, 0]
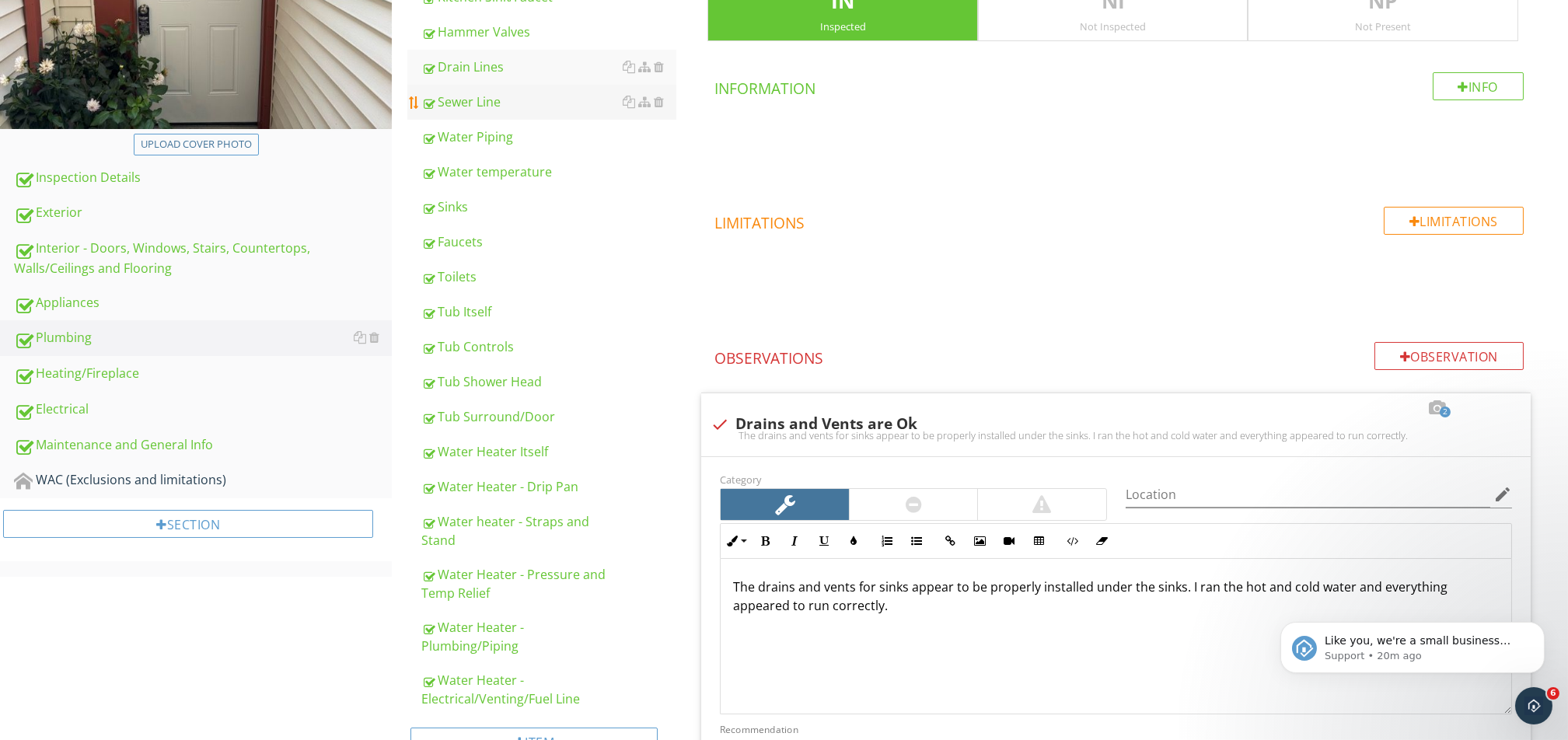
click at [494, 103] on div "Sewer Line" at bounding box center [549, 102] width 255 height 19
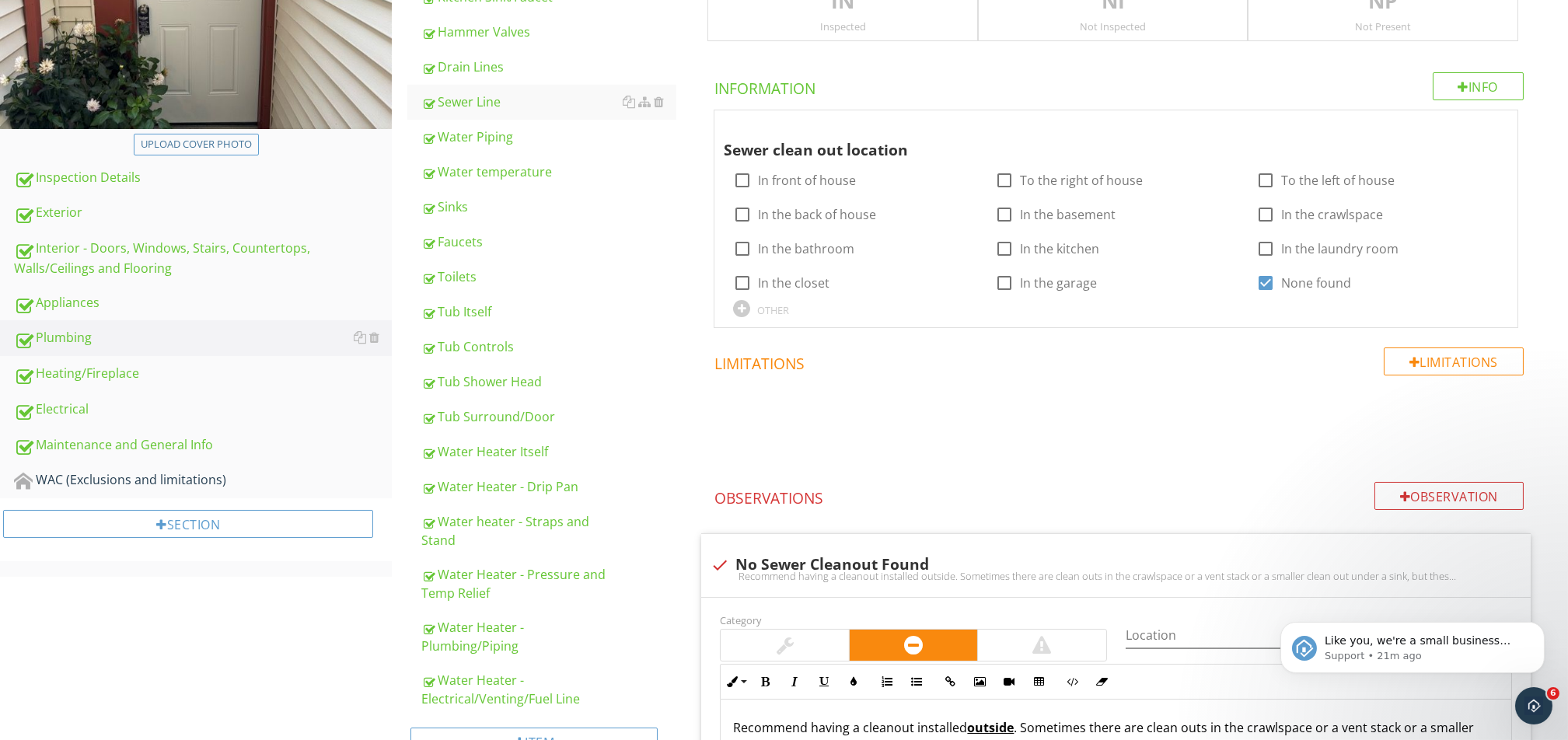
click at [886, 21] on div "Inspected" at bounding box center [843, 26] width 269 height 12
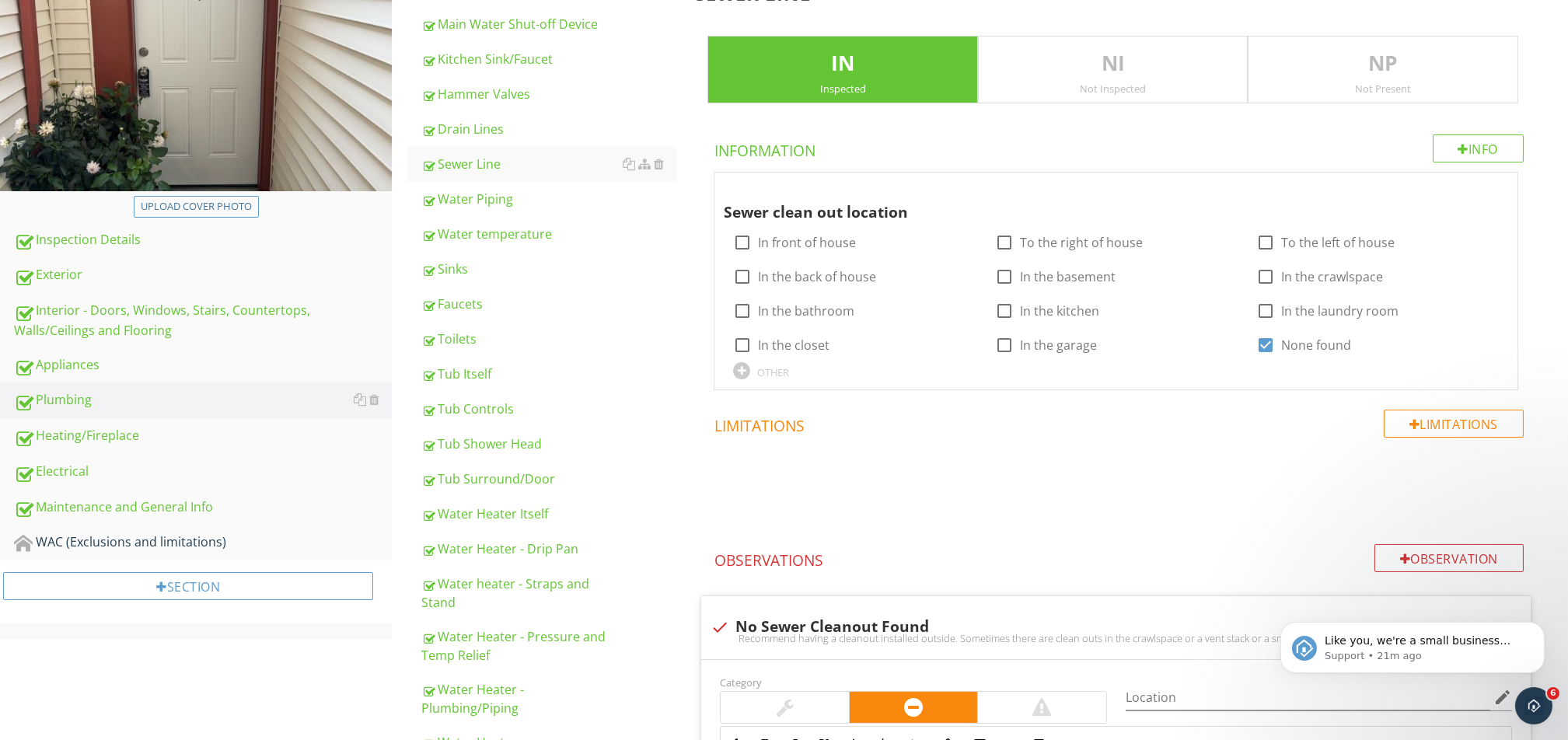
scroll to position [254, 0]
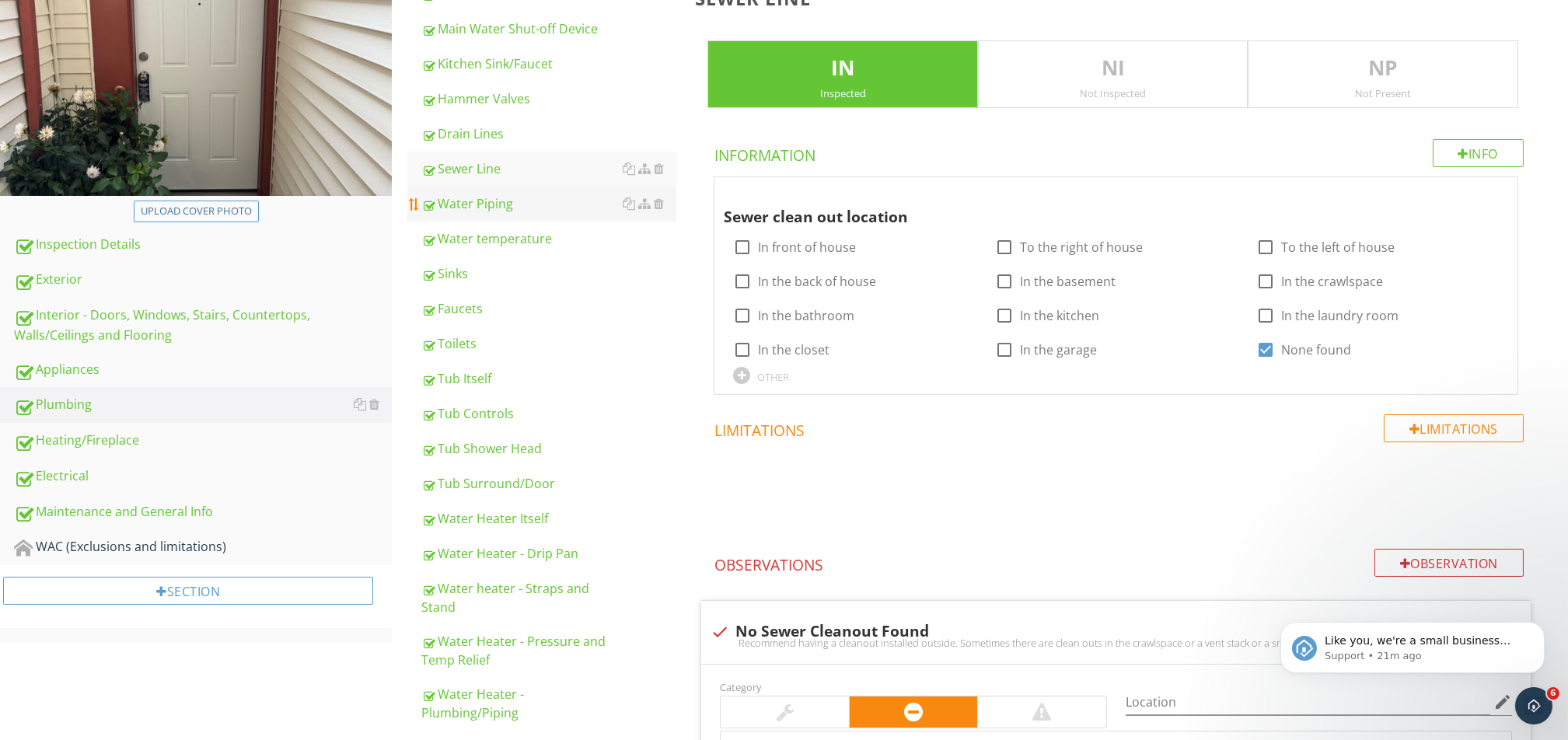
click at [511, 202] on div "Water Piping" at bounding box center [549, 204] width 255 height 19
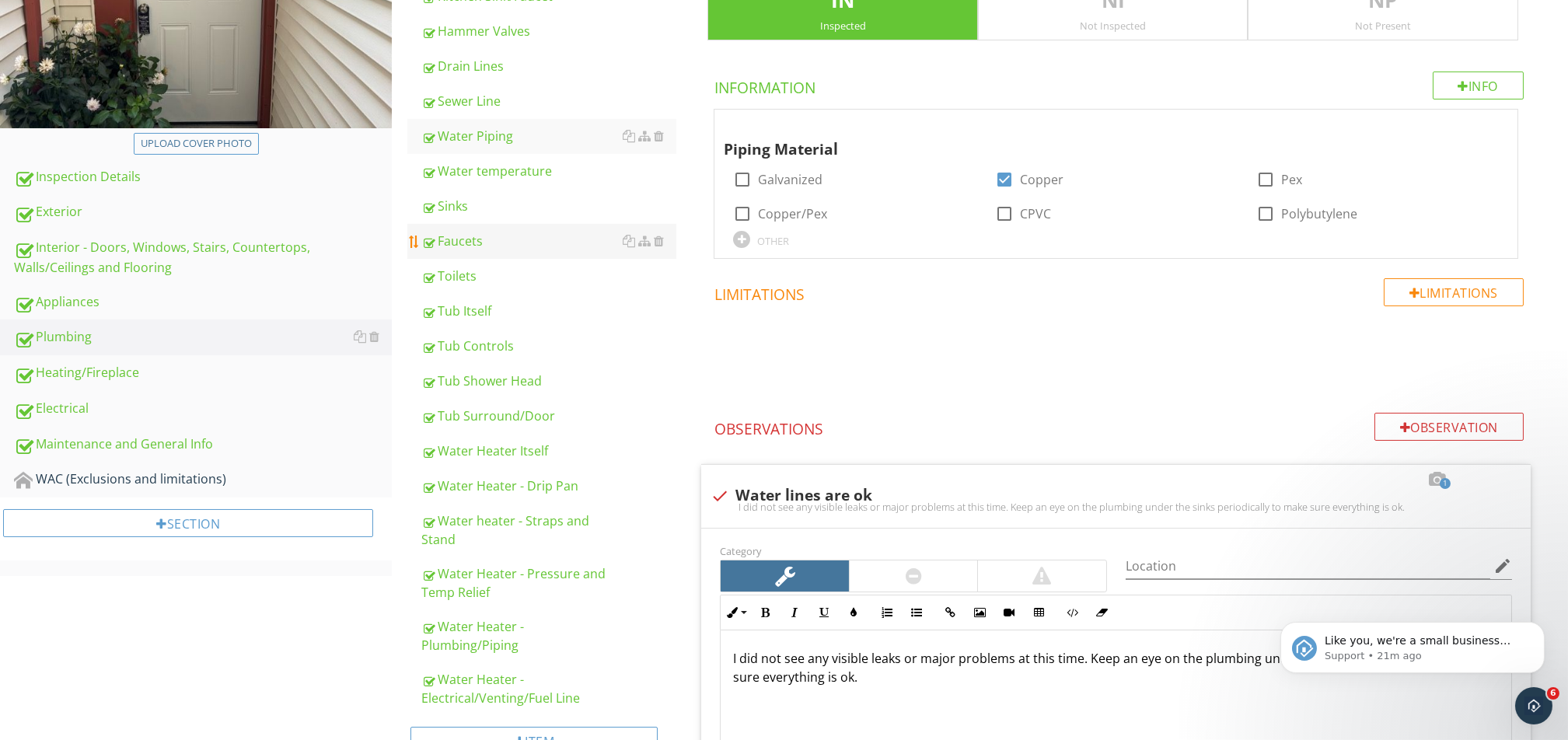
scroll to position [357, 0]
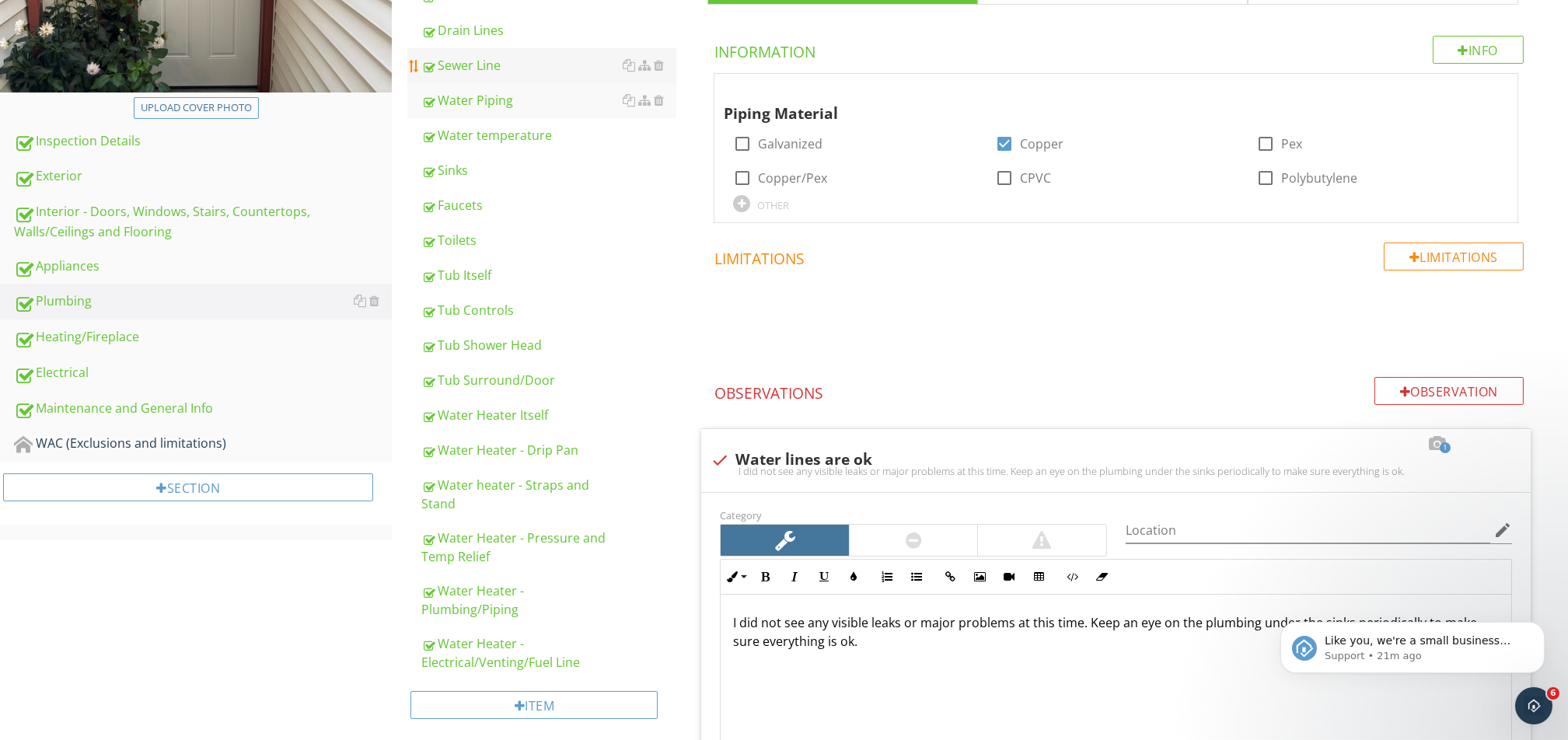
click at [486, 56] on div "Sewer Line" at bounding box center [549, 66] width 255 height 19
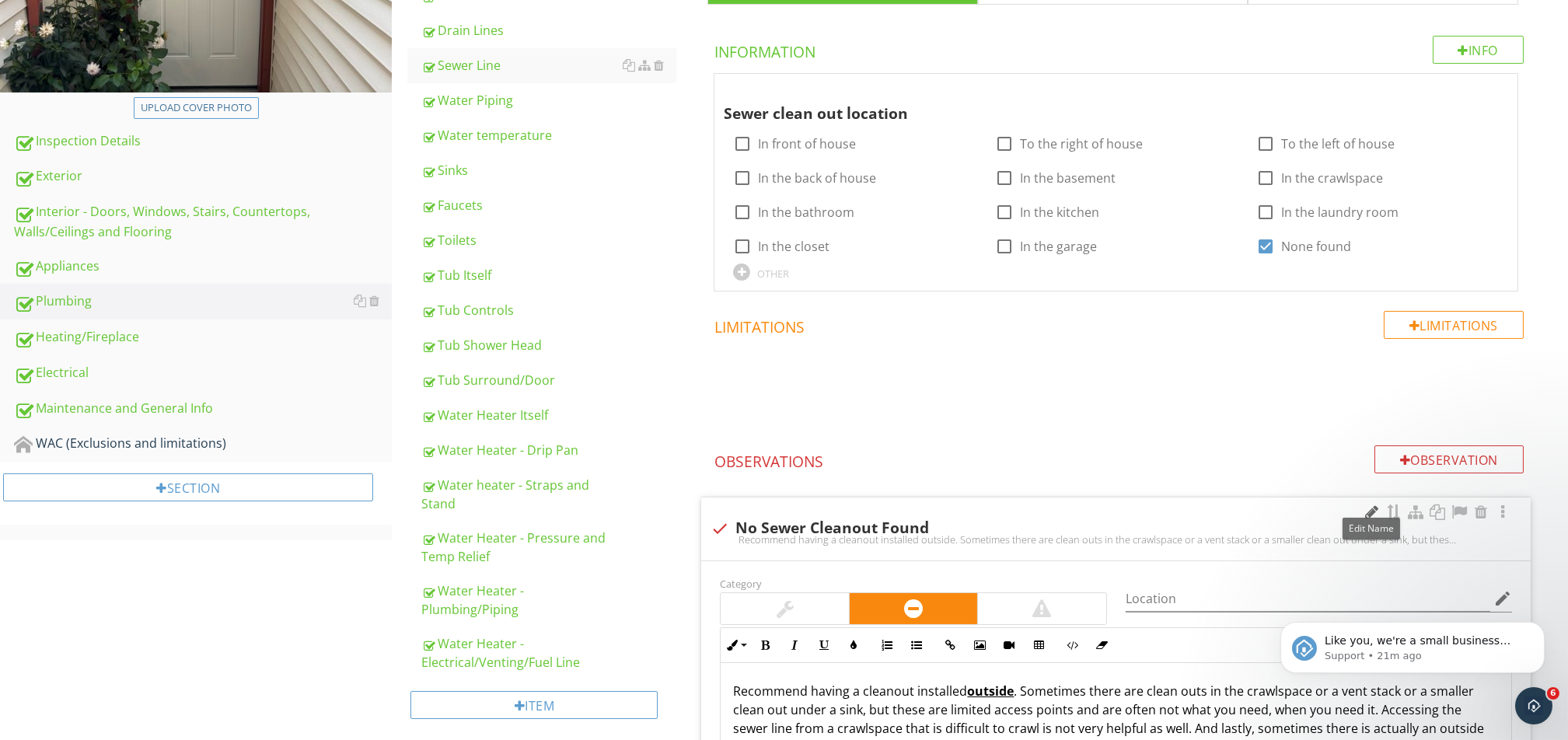
click at [1175, 515] on div at bounding box center [1372, 512] width 19 height 16
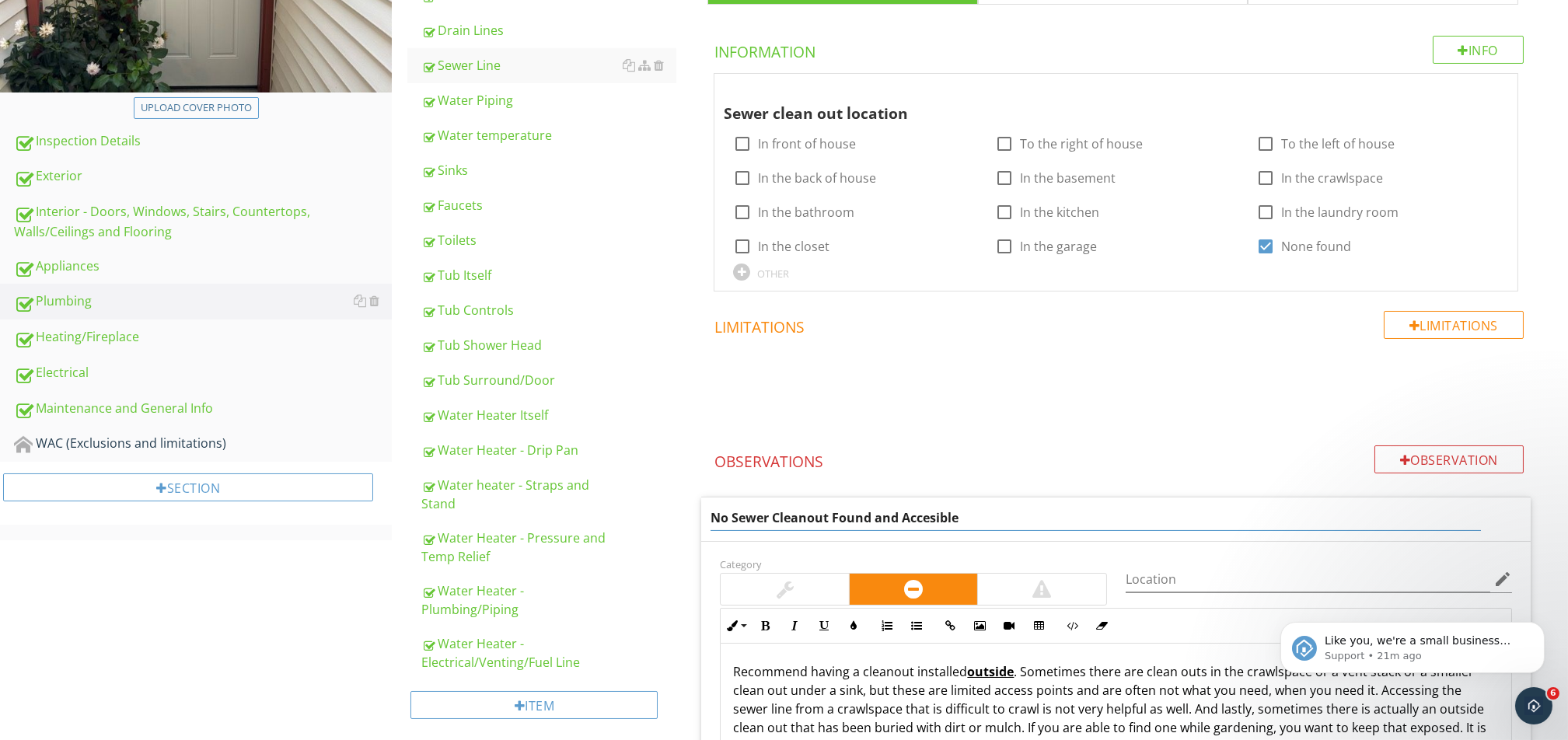
type input "No Sewer Cleanout Found and Accessible"
click at [952, 398] on span at bounding box center [1119, 387] width 848 height 78
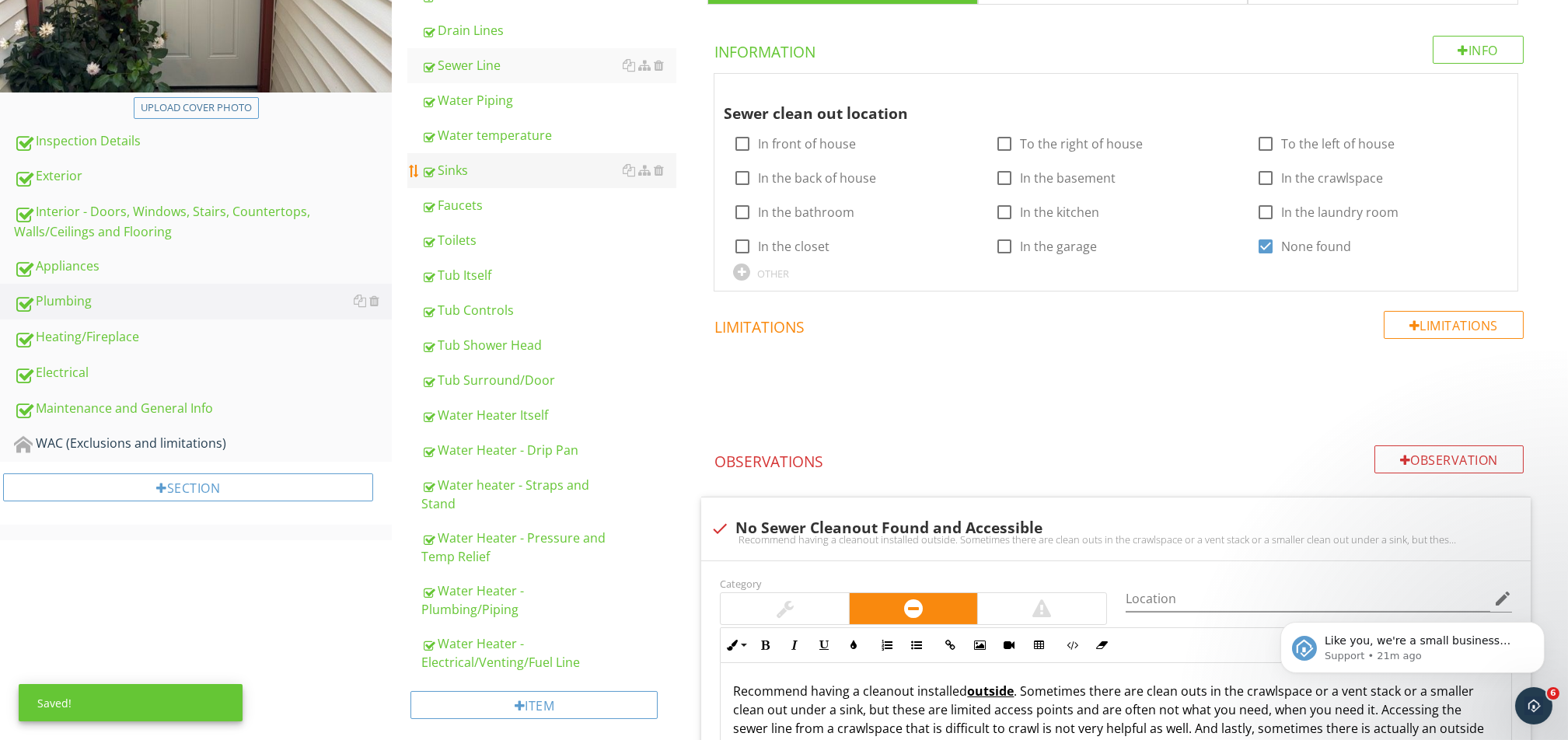
click at [492, 169] on div "Sinks" at bounding box center [549, 171] width 255 height 19
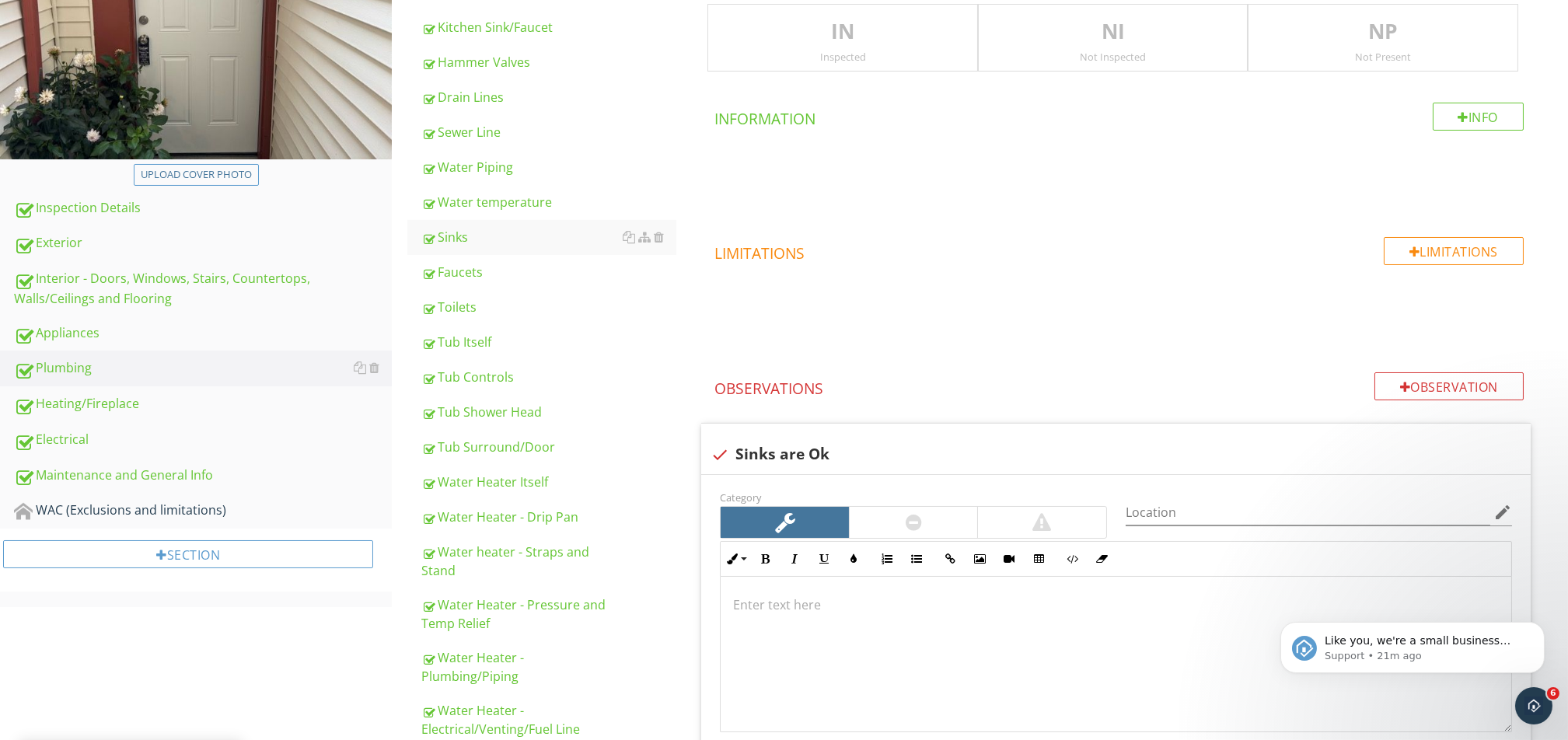
scroll to position [254, 0]
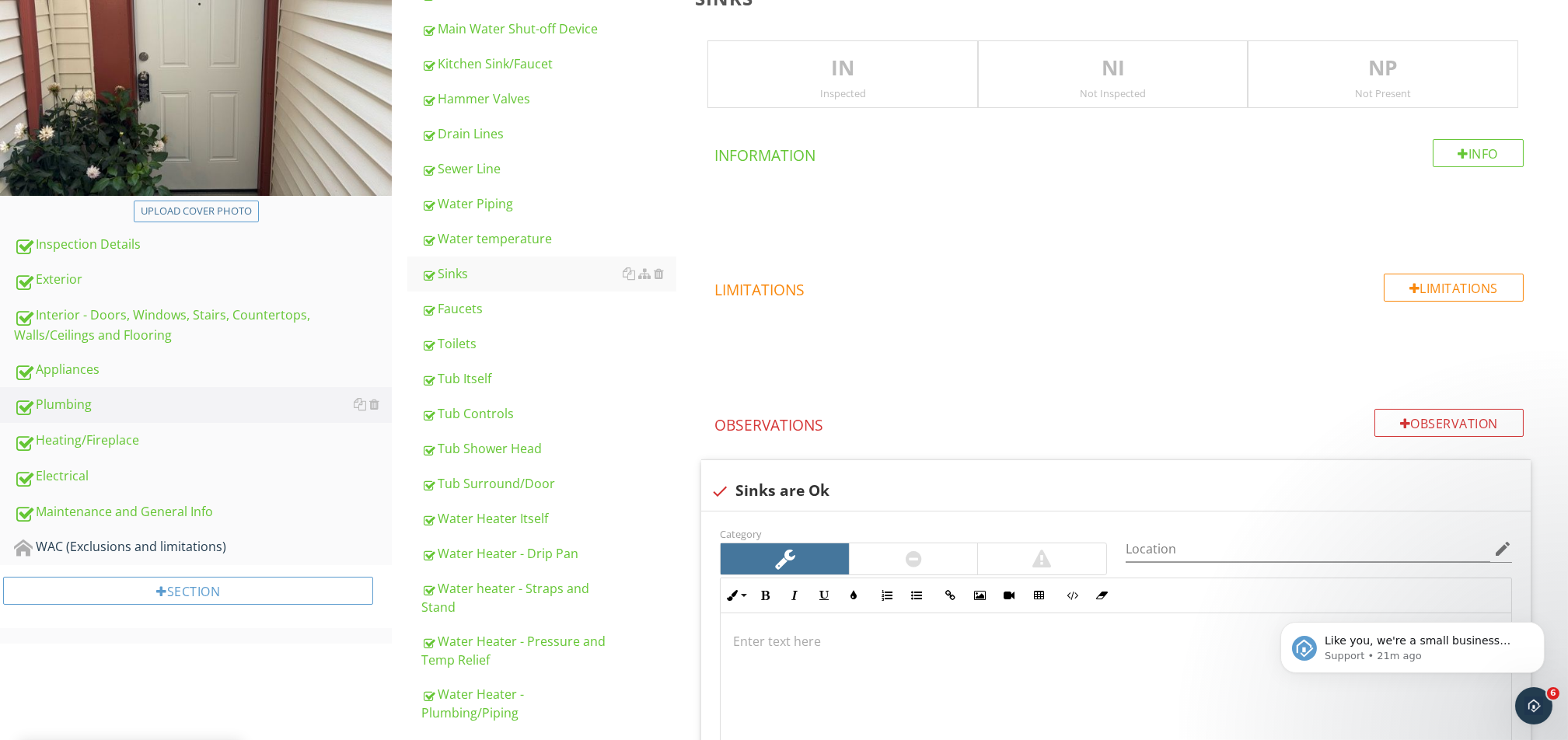
click at [806, 83] on div "IN Inspected" at bounding box center [843, 75] width 270 height 68
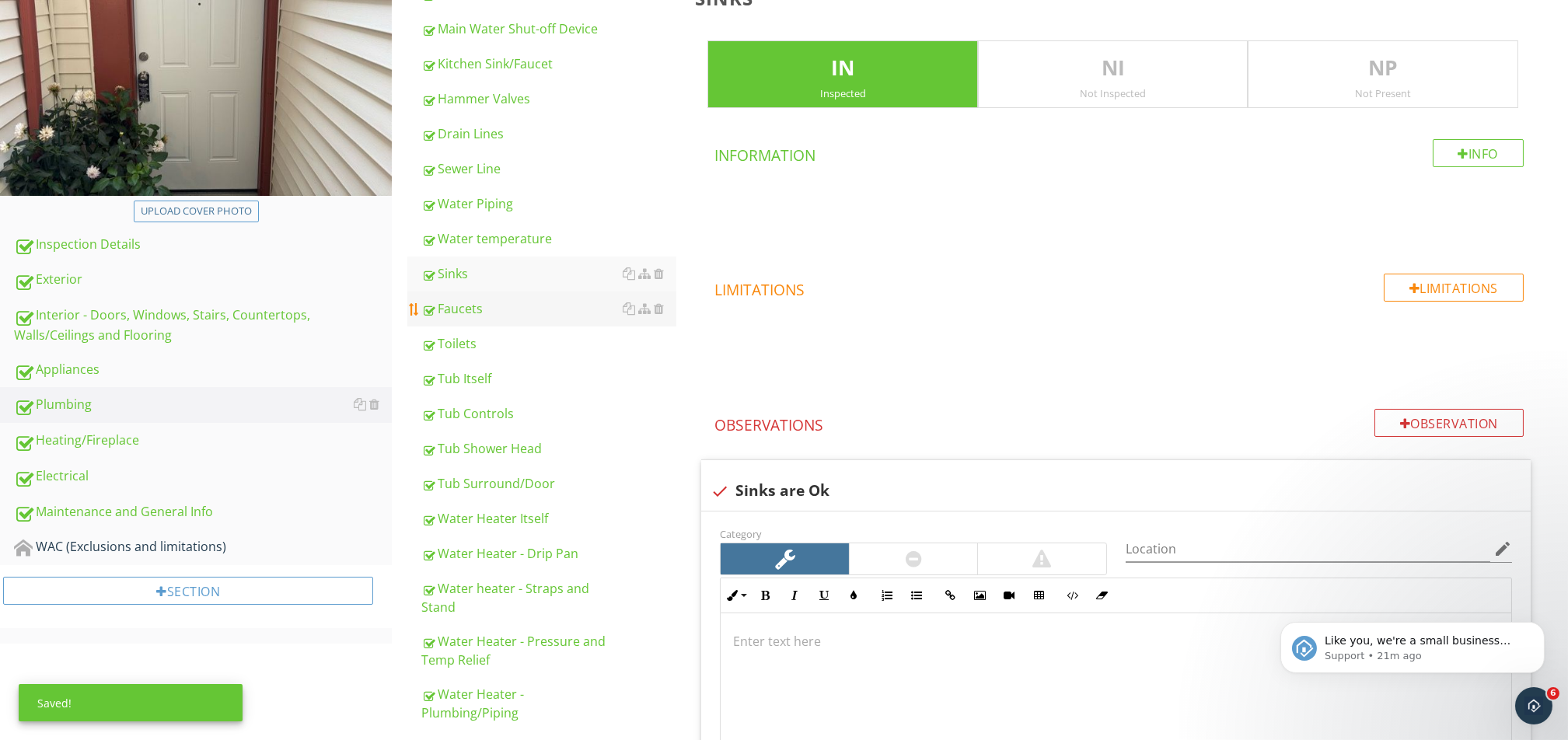
click at [459, 308] on div "Faucets" at bounding box center [549, 308] width 255 height 19
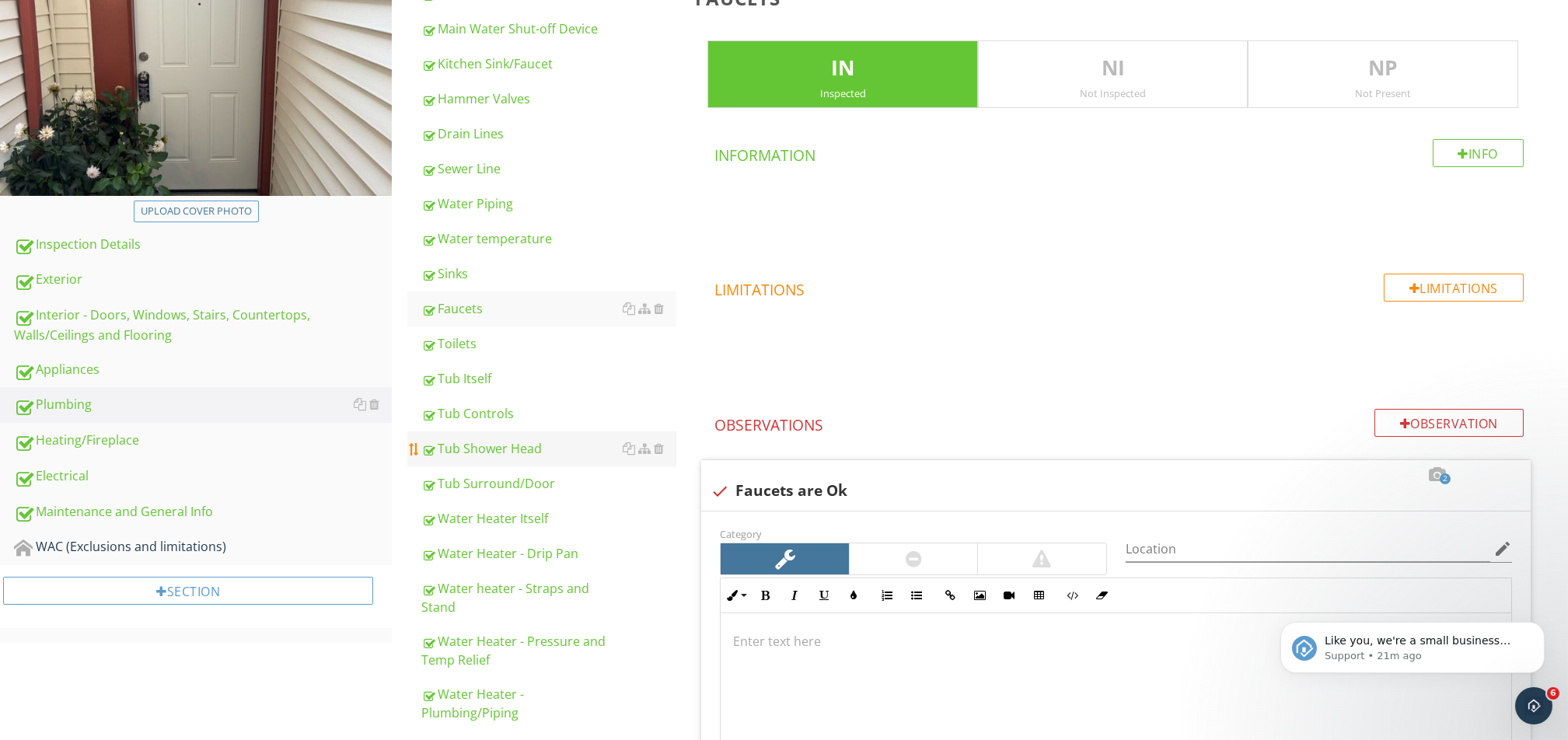
click at [525, 441] on div "Tub Shower Head" at bounding box center [549, 449] width 255 height 19
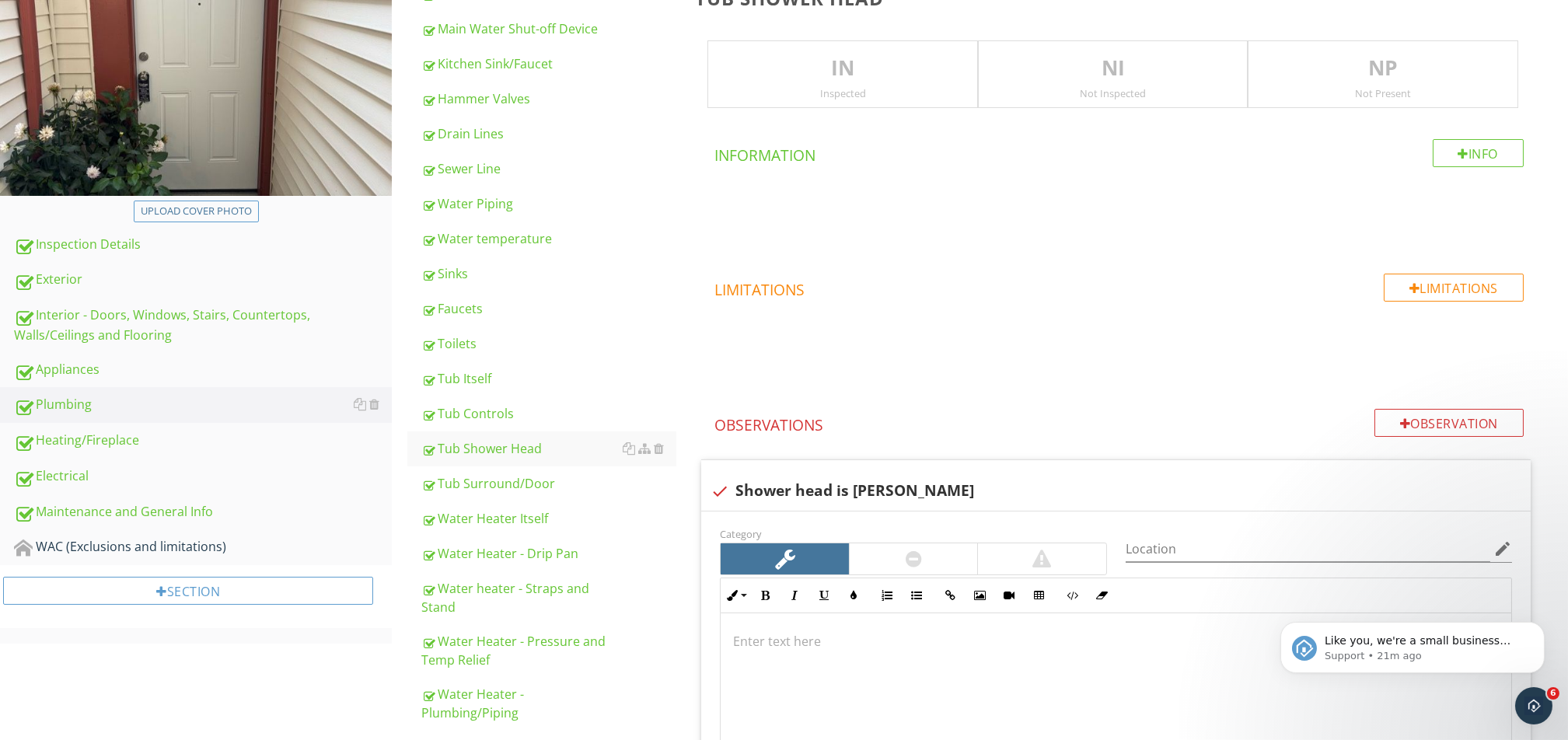
click at [849, 77] on p "IN" at bounding box center [843, 68] width 269 height 31
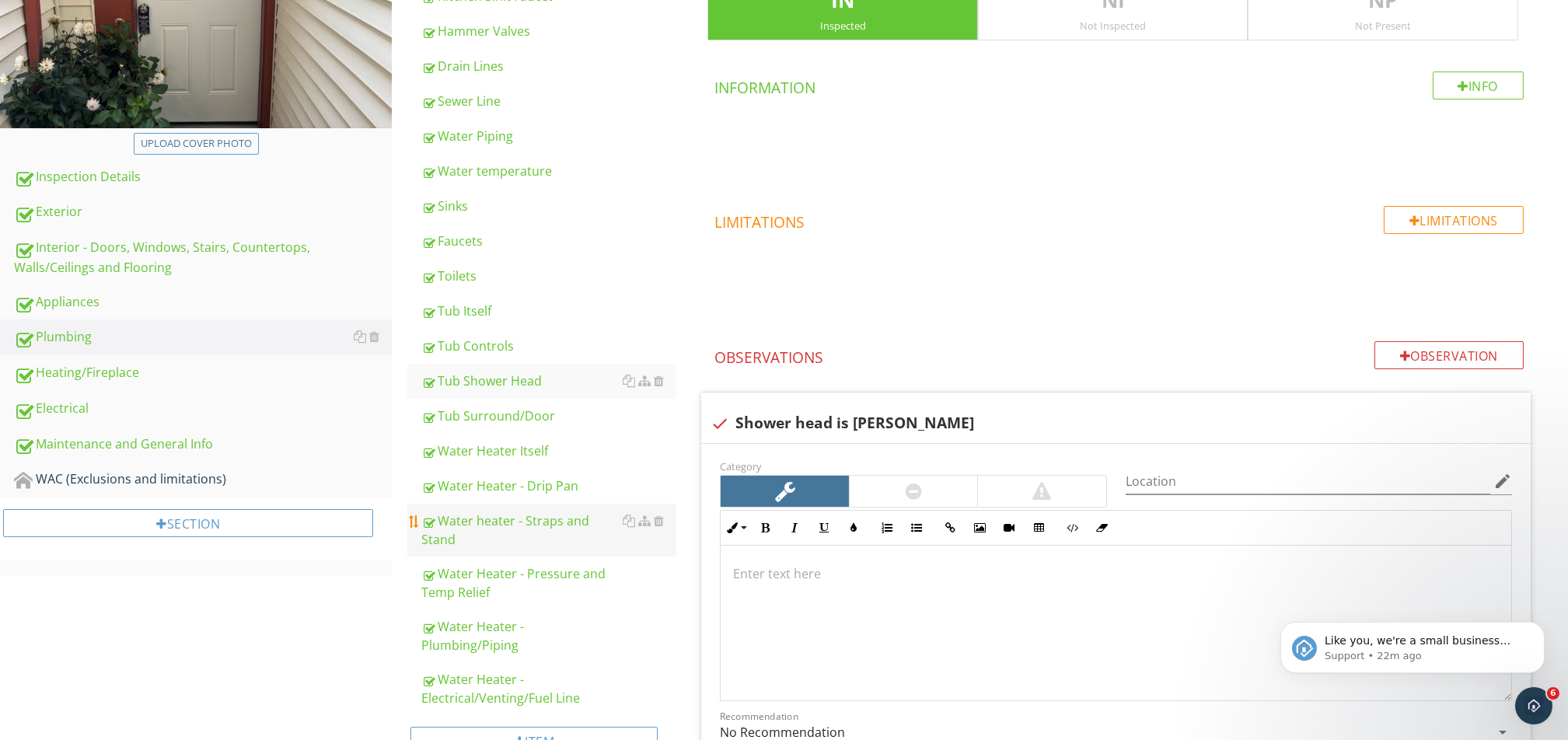
scroll to position [357, 0]
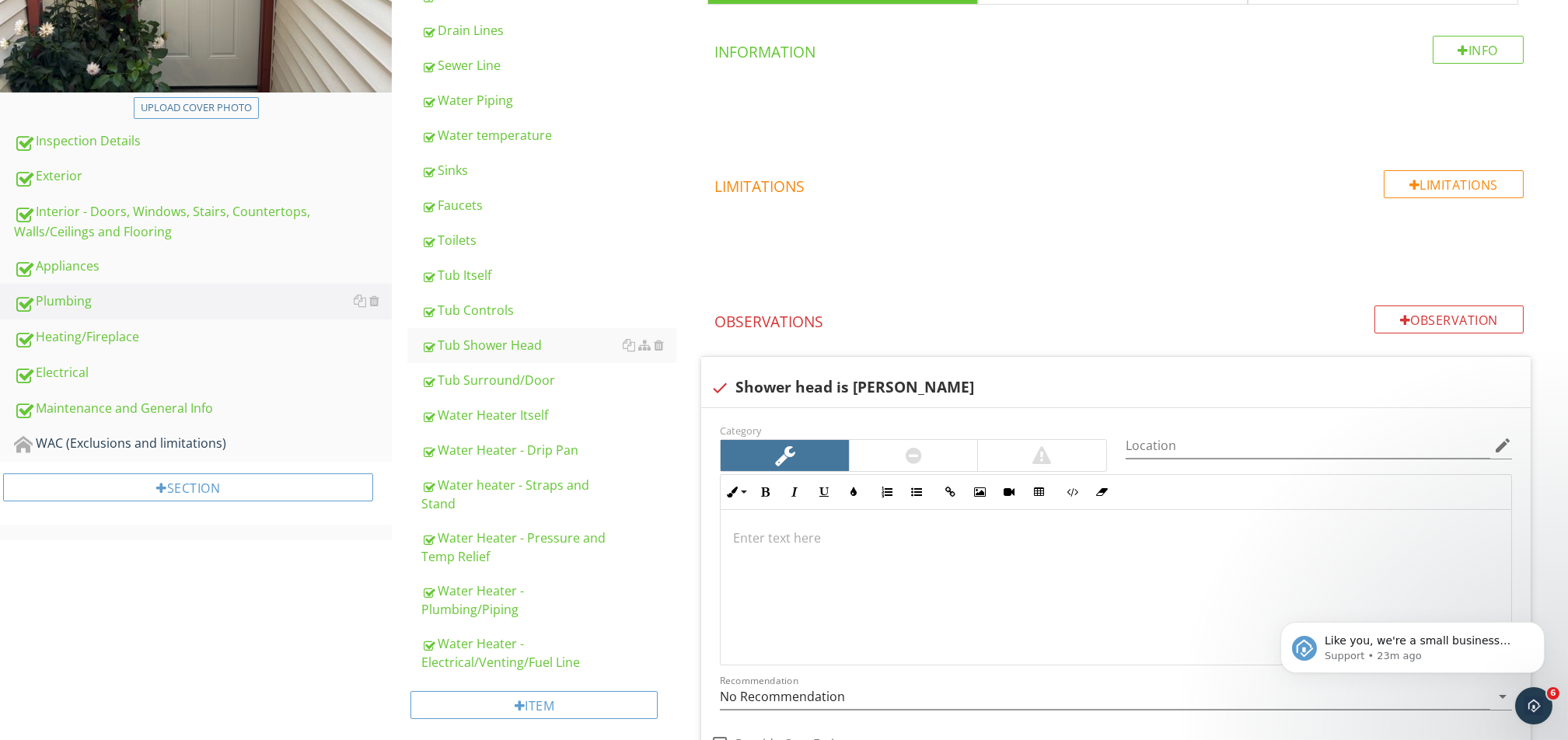
drag, startPoint x: 660, startPoint y: 598, endPoint x: 300, endPoint y: 646, distance: 363.2
click at [303, 554] on div "Upload cover photo Inspection Details Exterior Interior - Doors, Windows, Stair…" at bounding box center [784, 529] width 1568 height 1462
click at [512, 388] on link "Tub Surround/Door" at bounding box center [549, 380] width 255 height 34
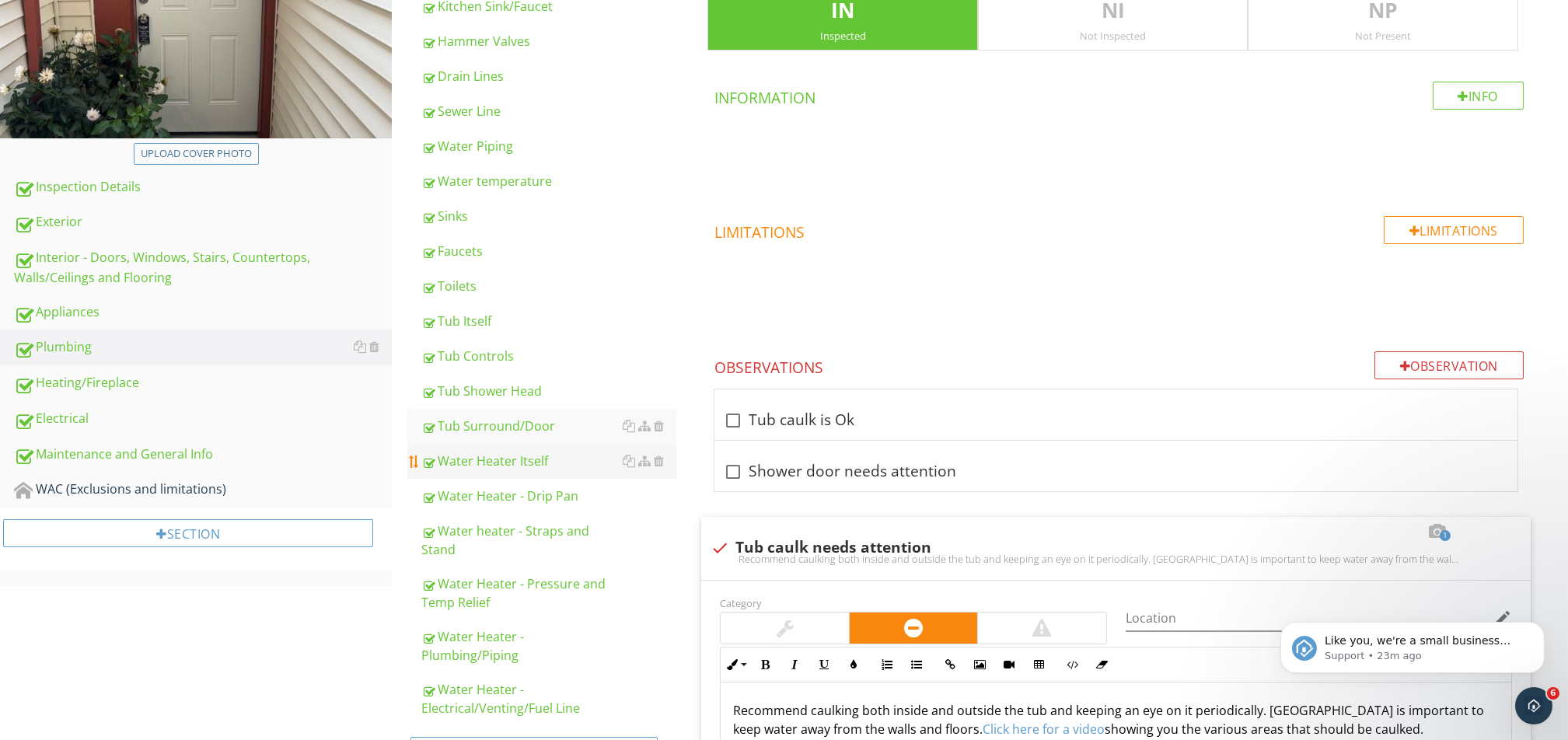
scroll to position [357, 0]
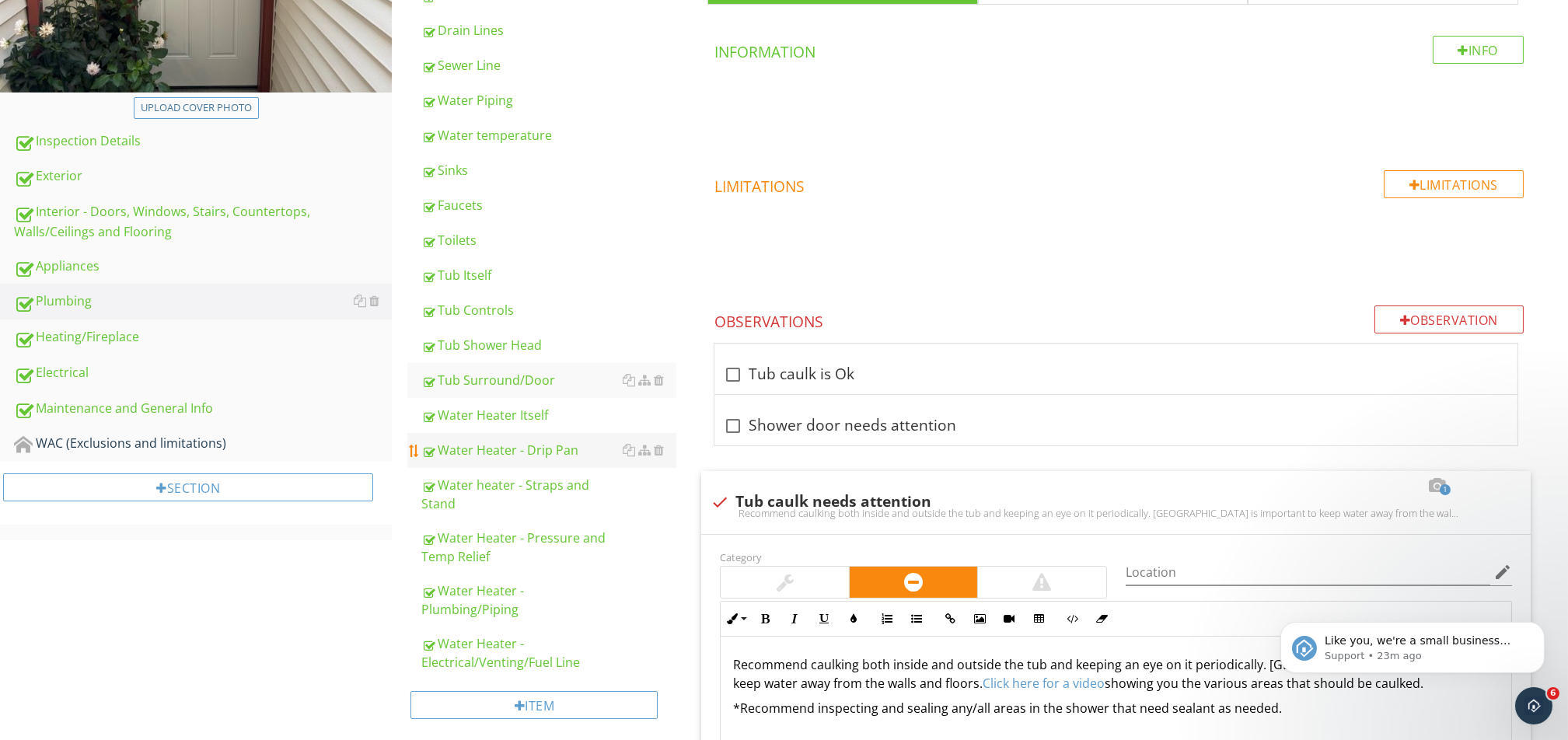
click at [498, 437] on link "Water Heater - Drip Pan" at bounding box center [549, 449] width 255 height 34
type textarea "<p>Recommend caulking both inside and outside the tub and keeping an eye on it …"
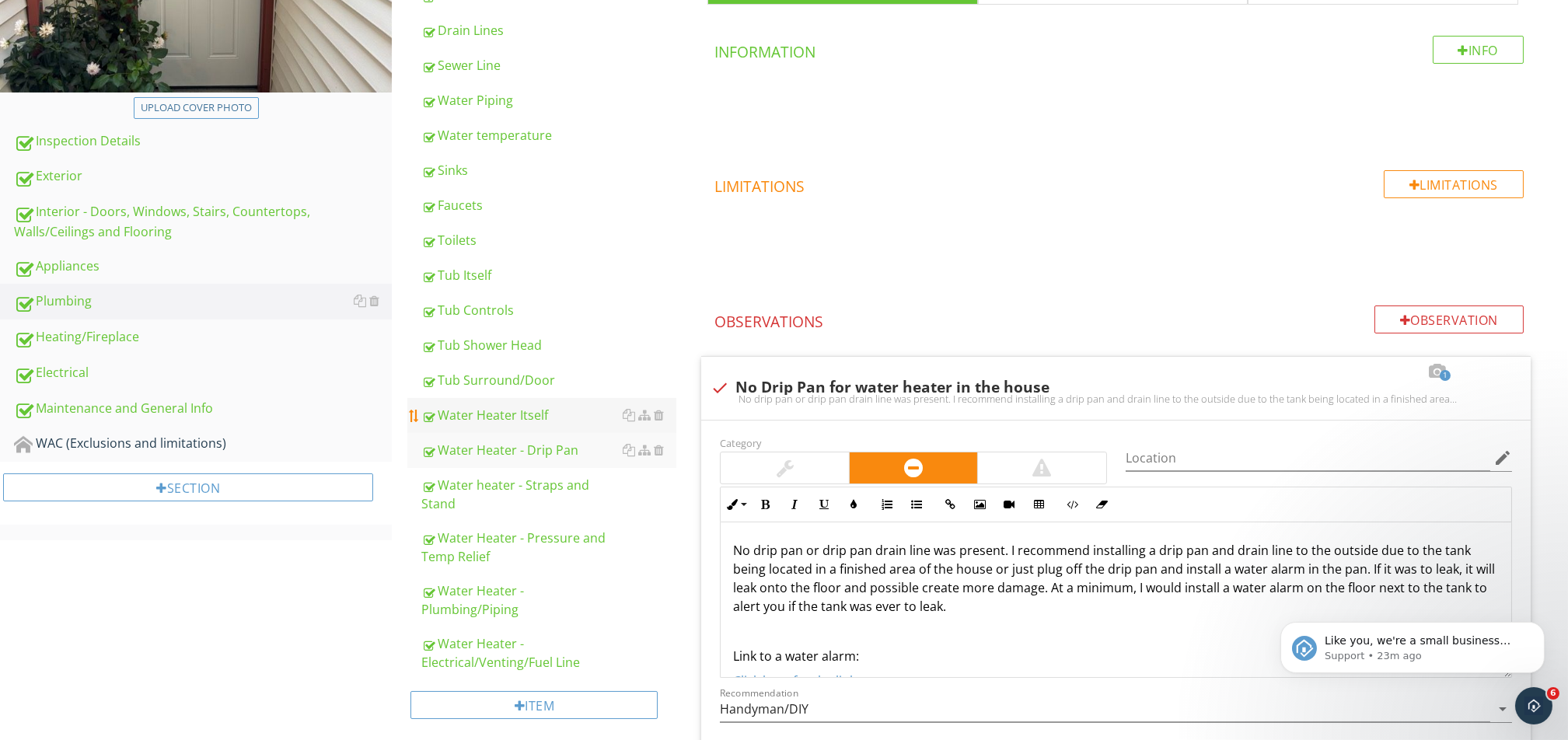
click at [495, 410] on div "Water Heater Itself" at bounding box center [549, 415] width 255 height 19
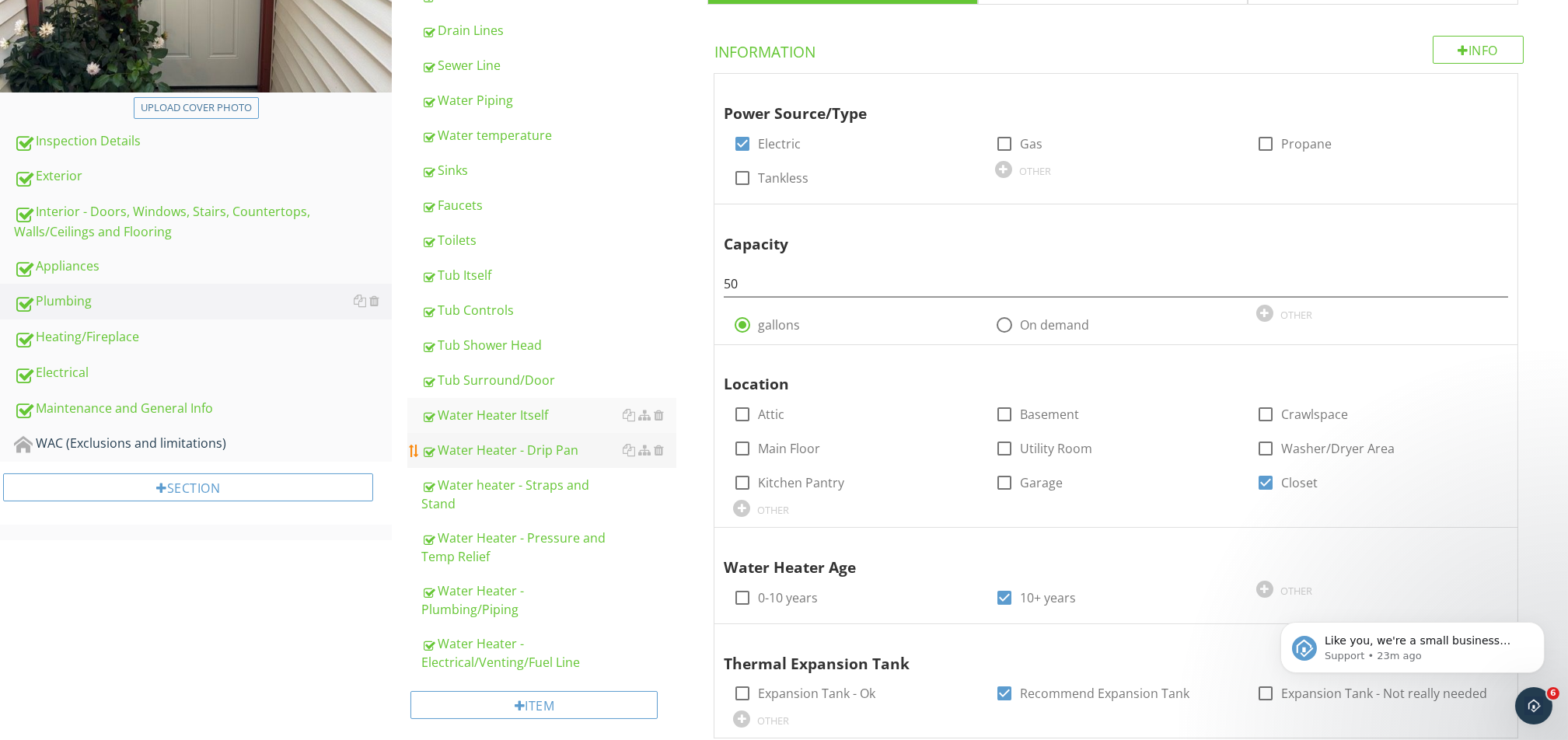
click at [493, 440] on div "Water Heater - Drip Pan" at bounding box center [549, 450] width 255 height 19
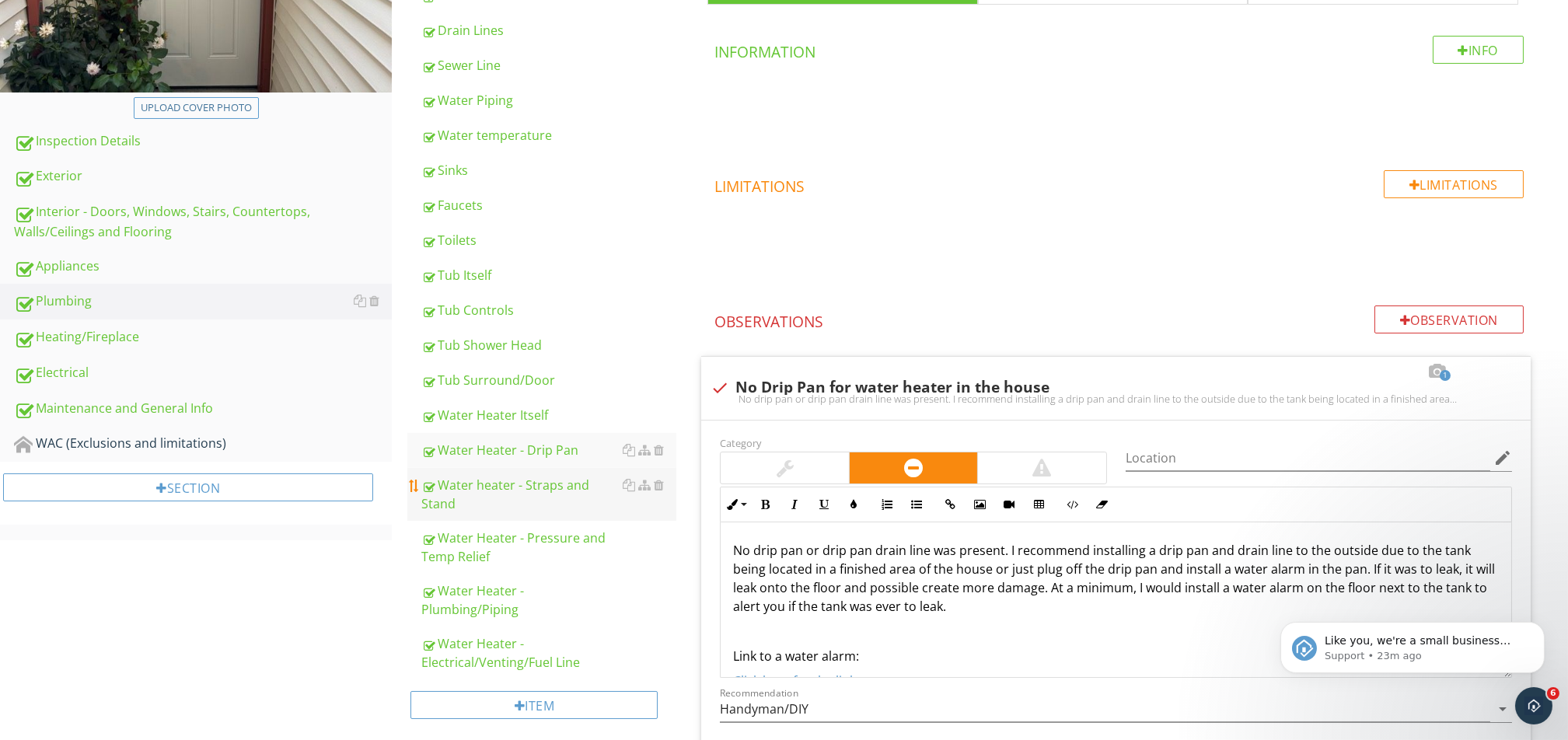
click at [494, 480] on div "Water heater - Straps and Stand" at bounding box center [549, 494] width 255 height 37
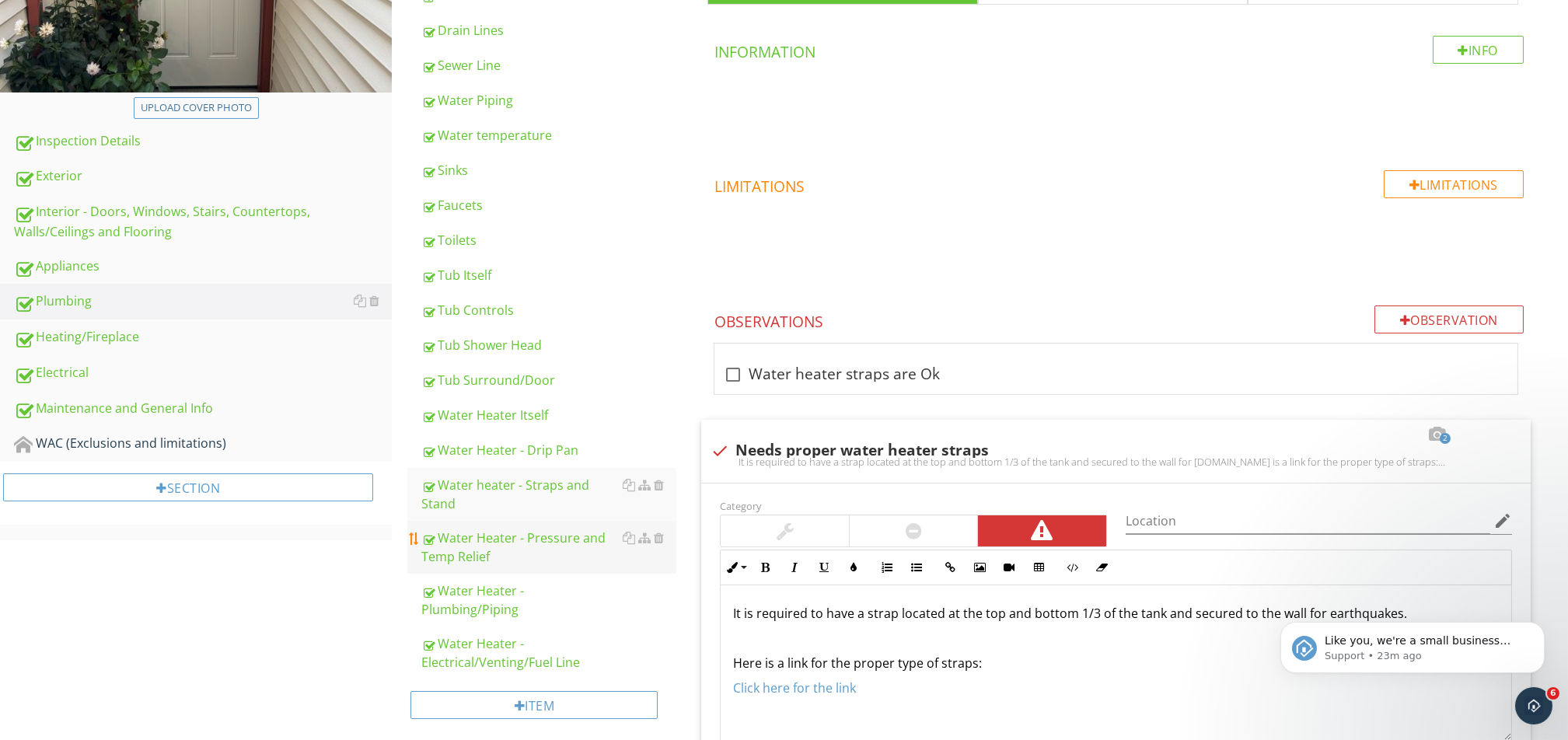
click at [499, 529] on div "Water Heater - Pressure and Temp Relief" at bounding box center [549, 547] width 255 height 37
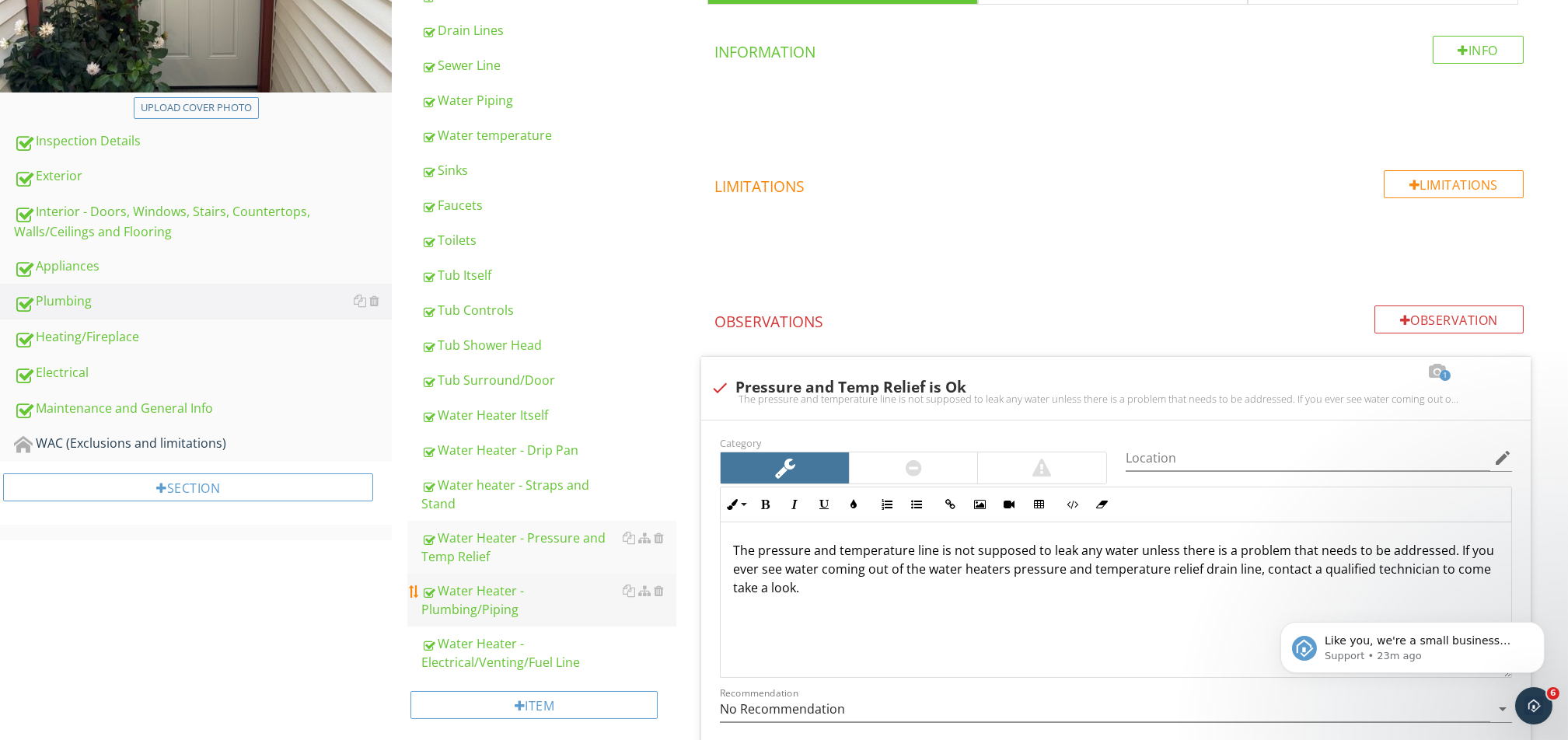
click at [496, 554] on link "Water Heater - Plumbing/Piping" at bounding box center [549, 600] width 255 height 53
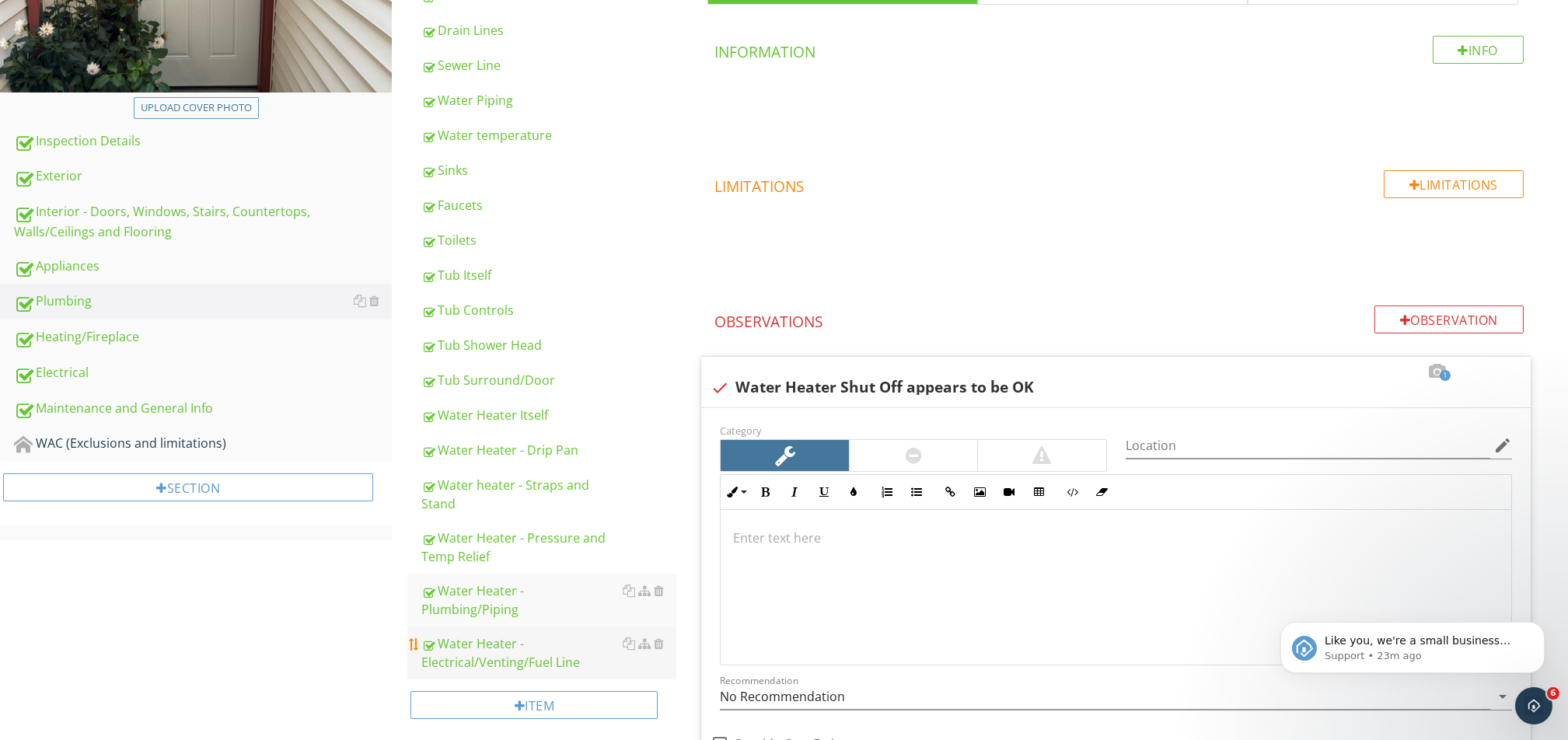
click at [491, 554] on div "Water Heater - Electrical/Venting/Fuel Line" at bounding box center [549, 652] width 255 height 37
click at [90, 344] on div "Heating/Fireplace" at bounding box center [203, 337] width 378 height 20
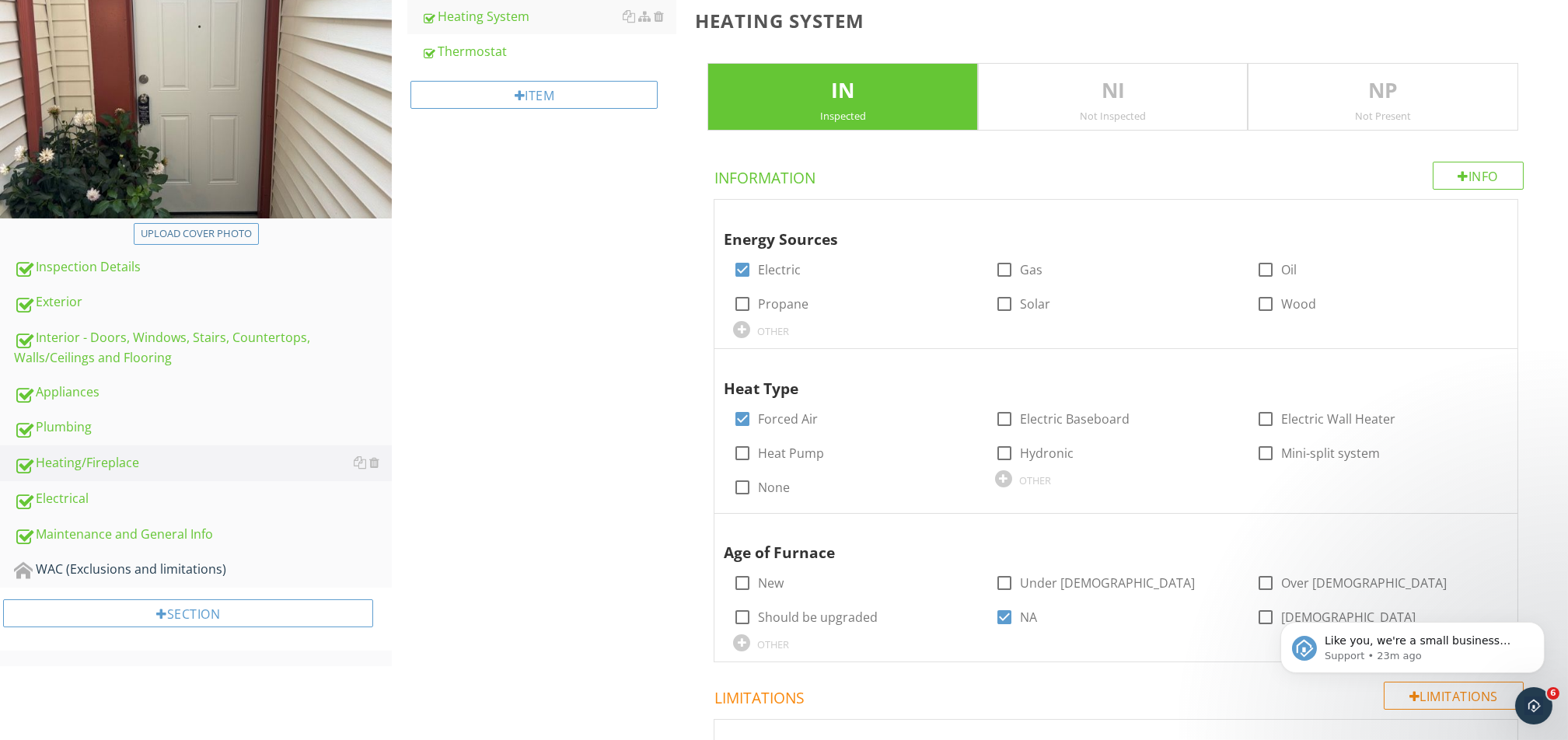
scroll to position [268, 0]
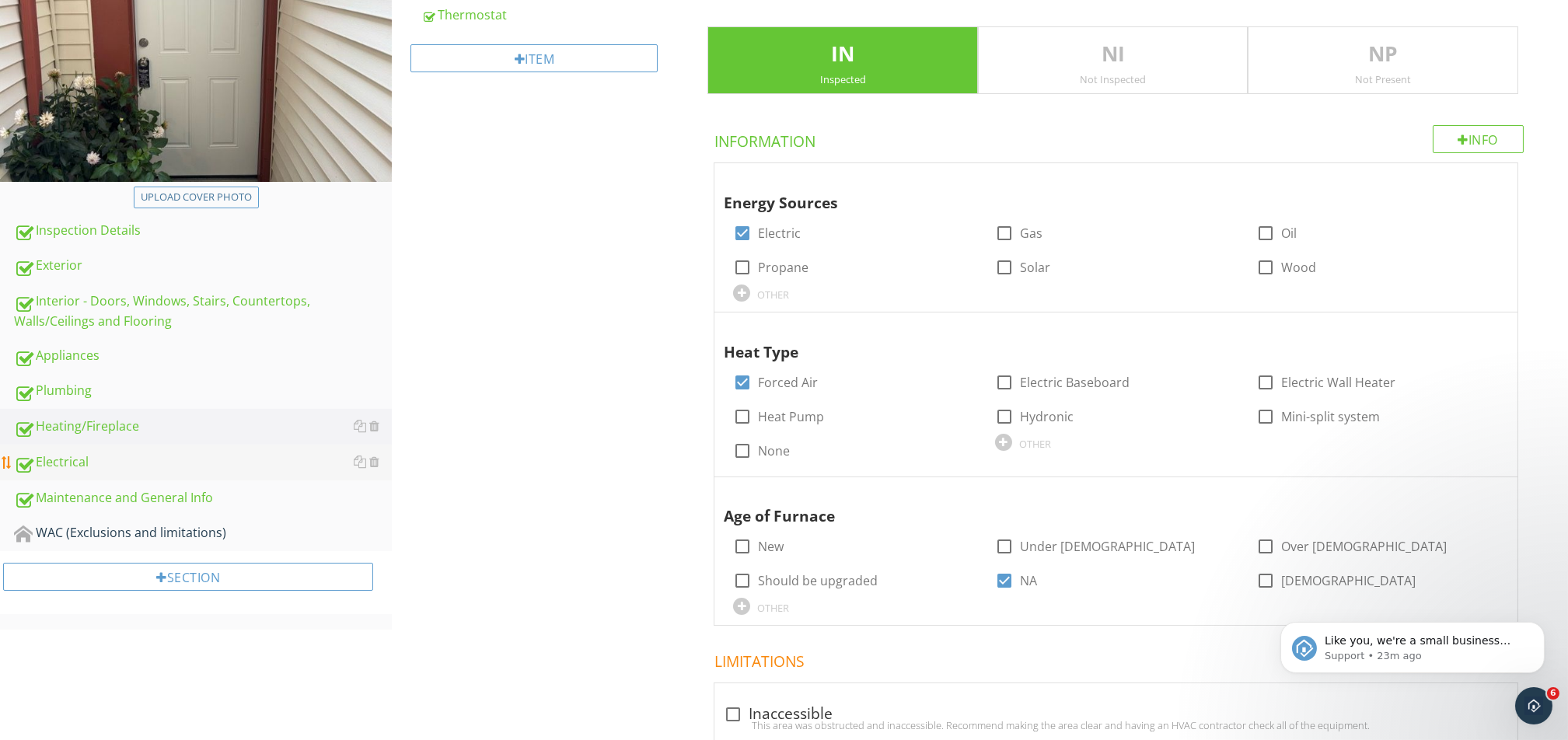
click at [118, 470] on div "Electrical" at bounding box center [203, 462] width 378 height 20
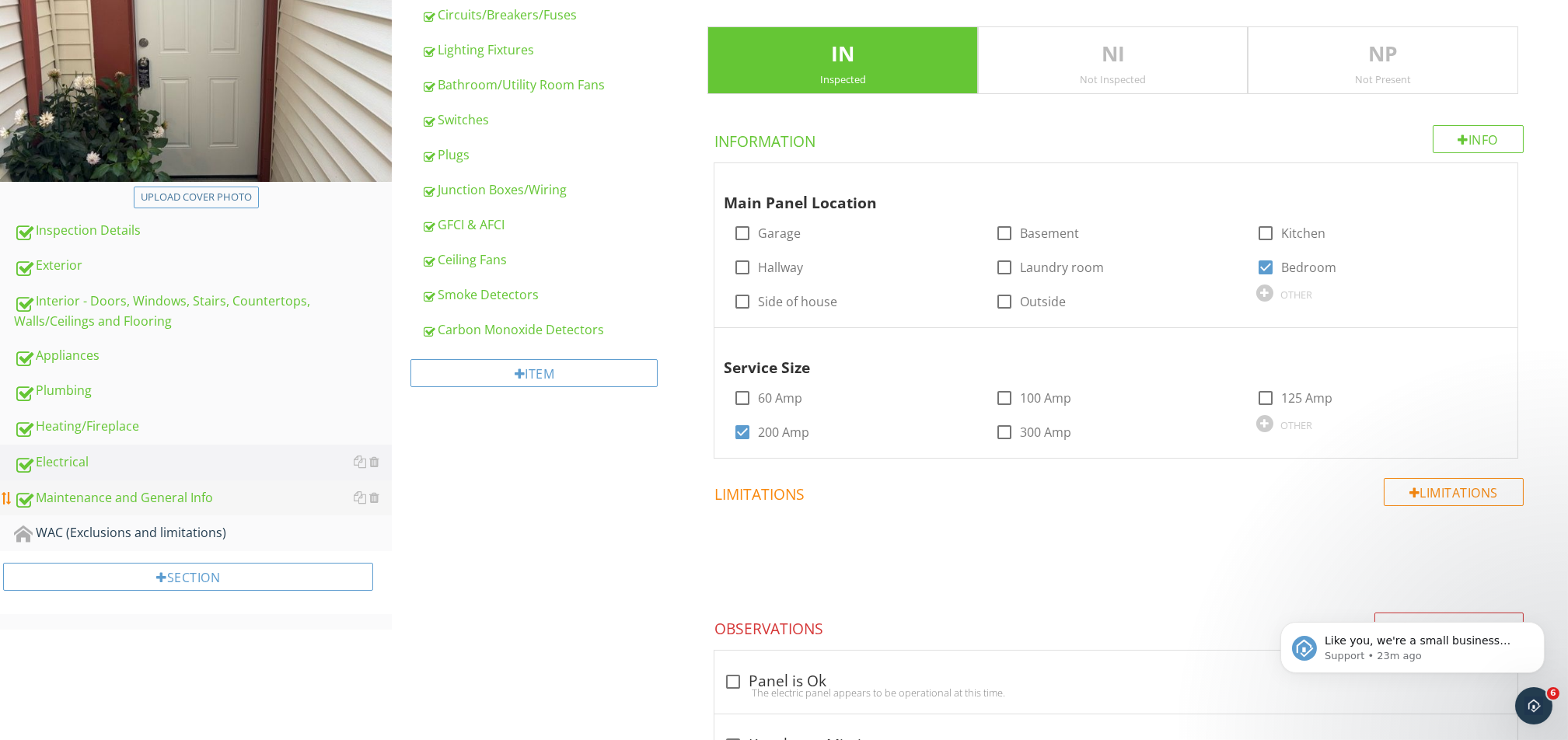
click at [165, 503] on div "Maintenance and General Info" at bounding box center [203, 497] width 378 height 20
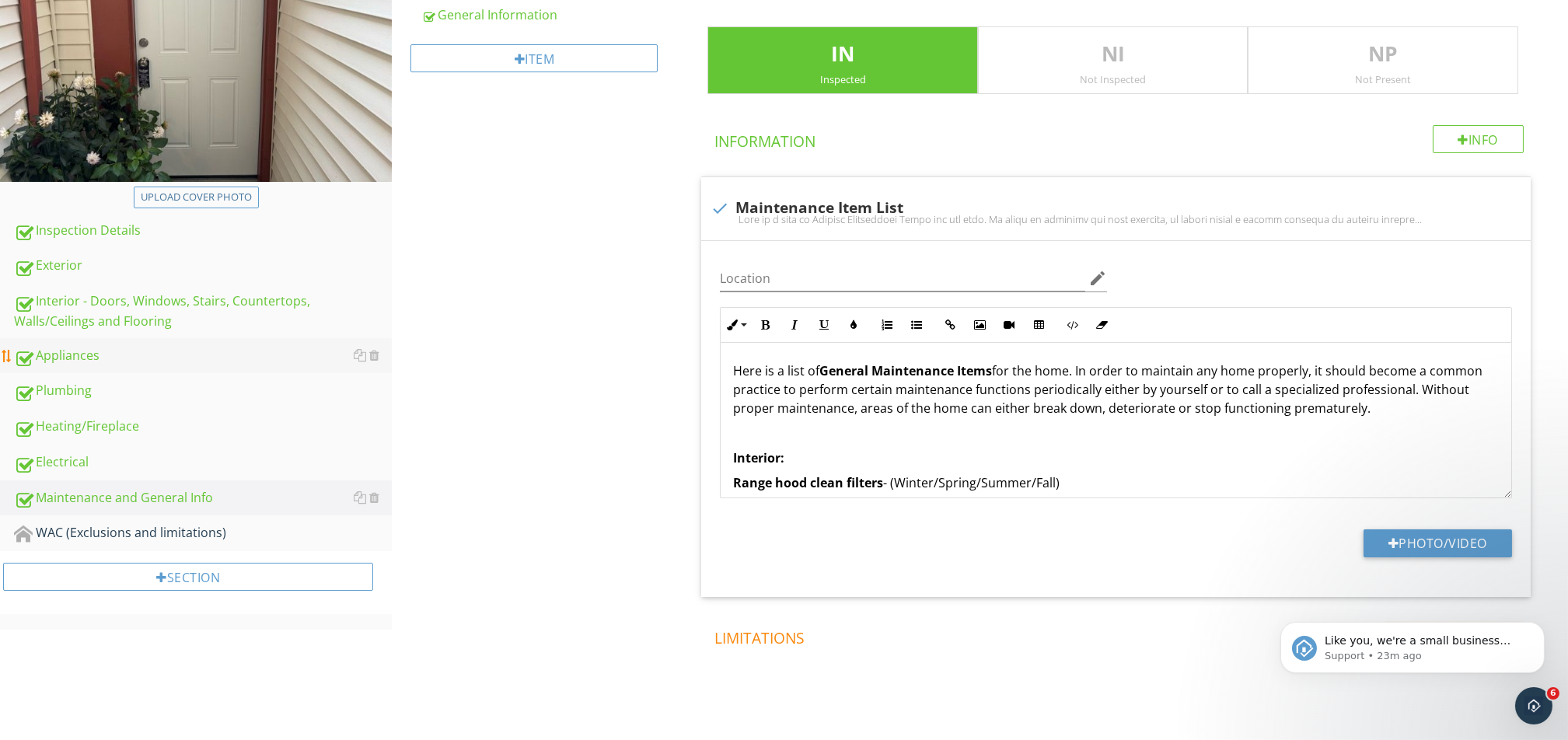
click at [70, 351] on div "Appliances" at bounding box center [203, 355] width 378 height 20
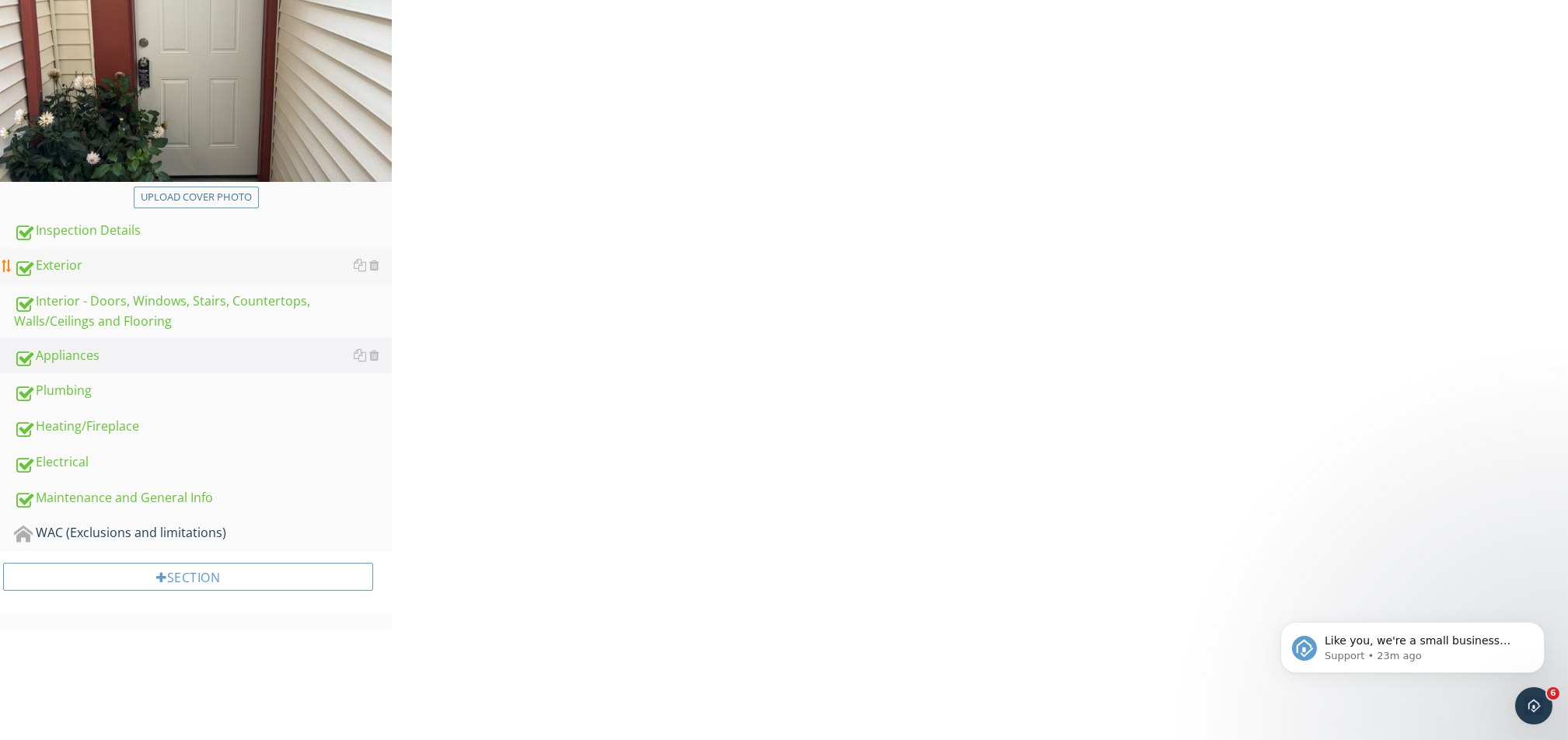
scroll to position [192, 0]
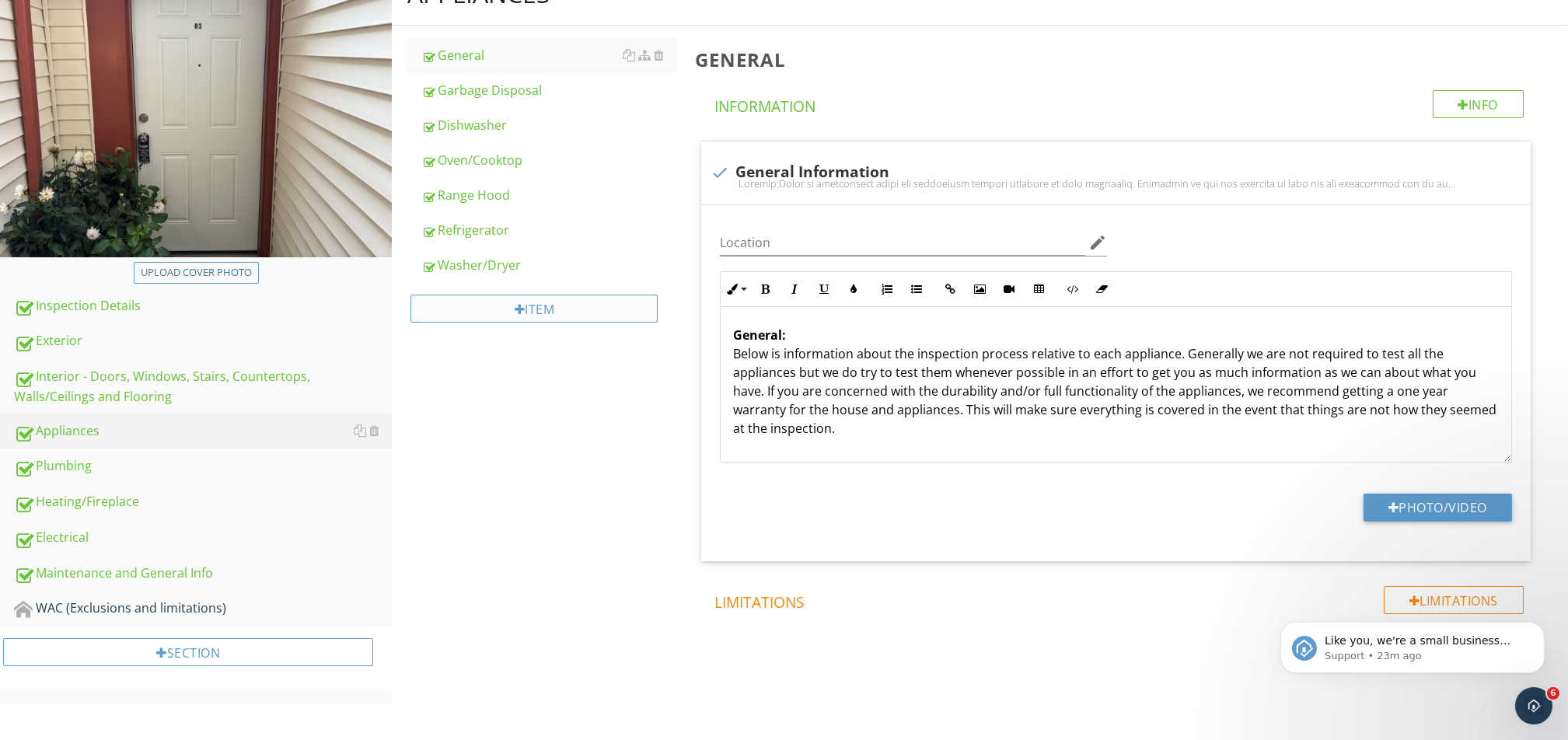
click at [507, 312] on div "Item" at bounding box center [533, 308] width 247 height 28
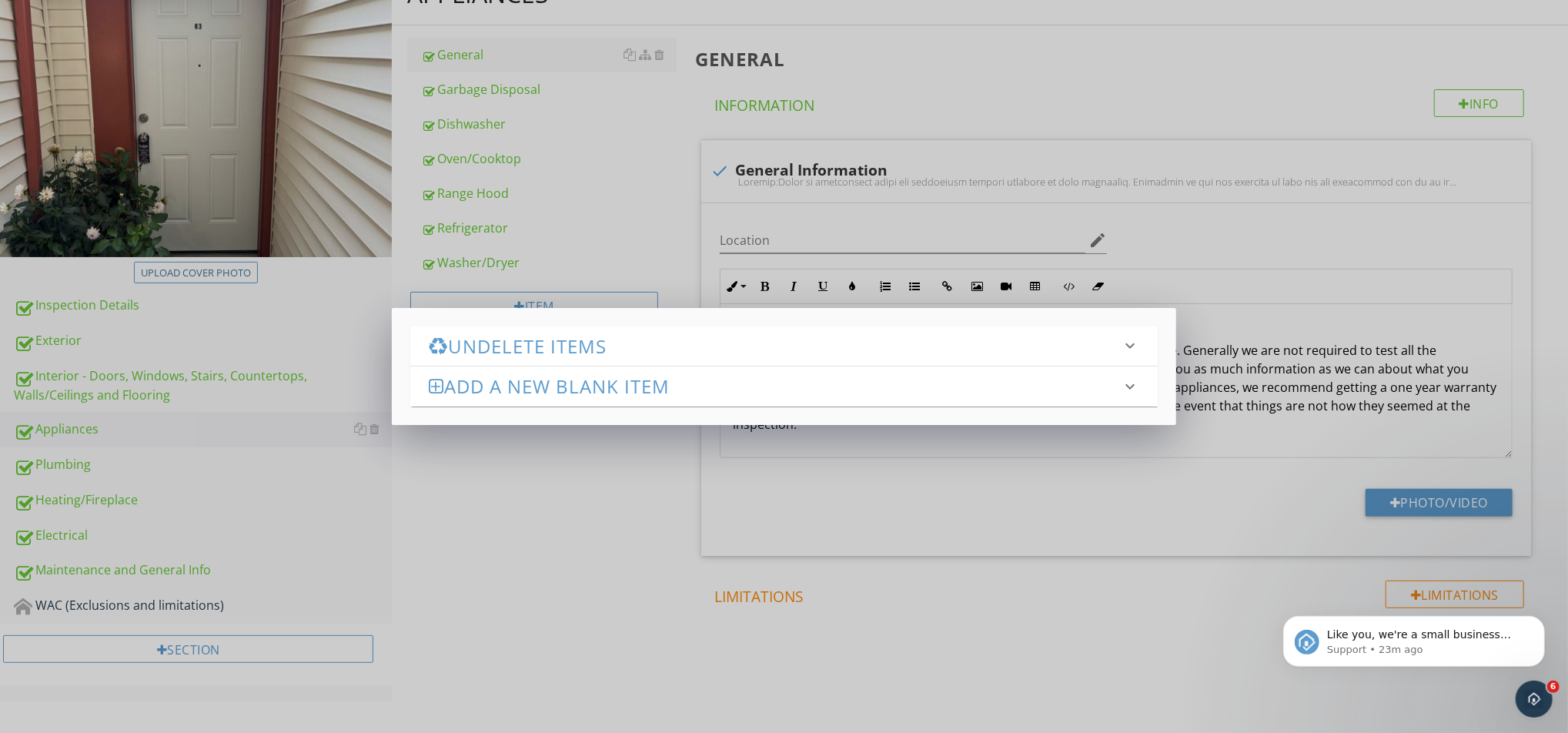
click at [507, 352] on h3 "Undelete Items" at bounding box center [774, 346] width 692 height 21
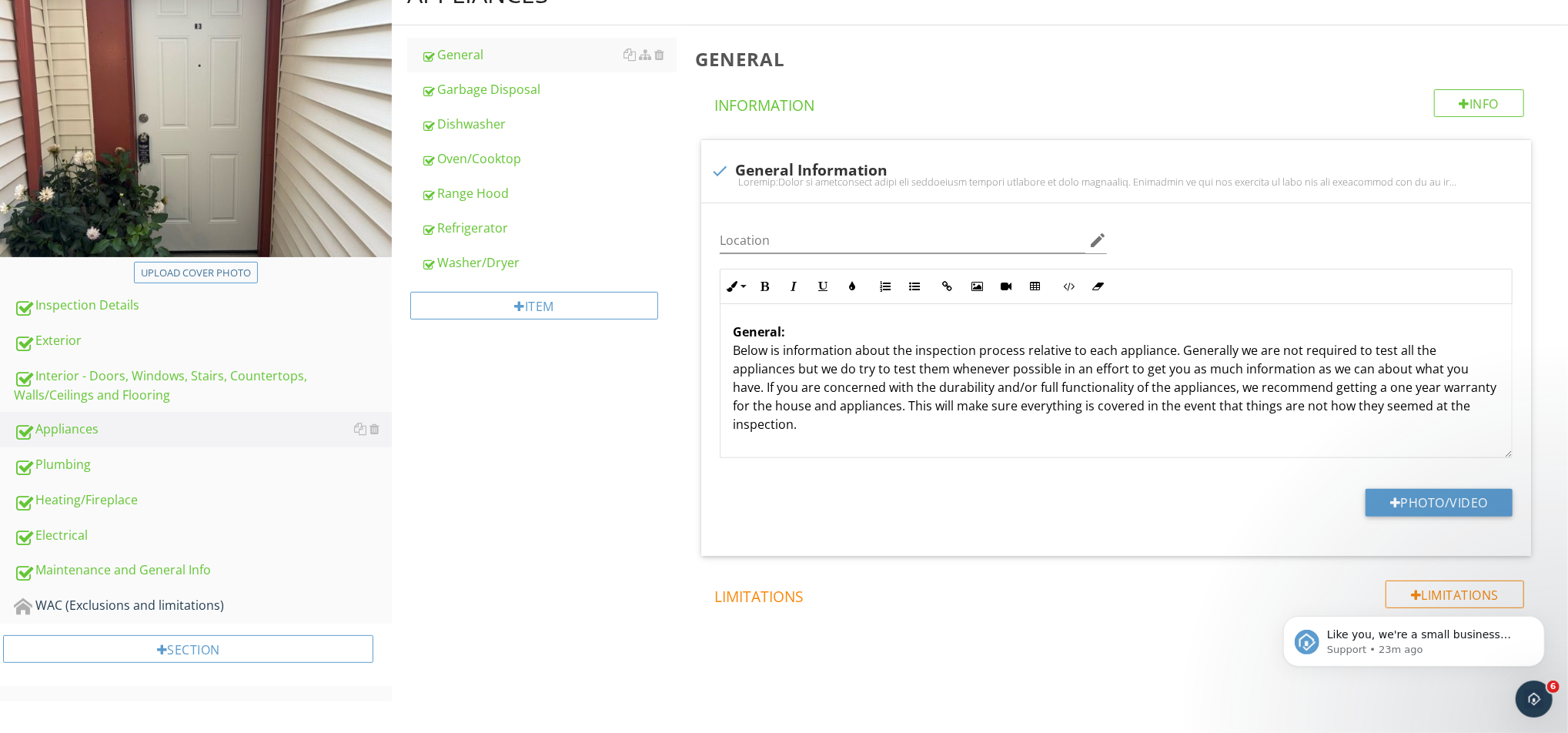
click at [515, 518] on div at bounding box center [784, 366] width 1568 height 733
click at [518, 312] on div "Item" at bounding box center [528, 306] width 245 height 27
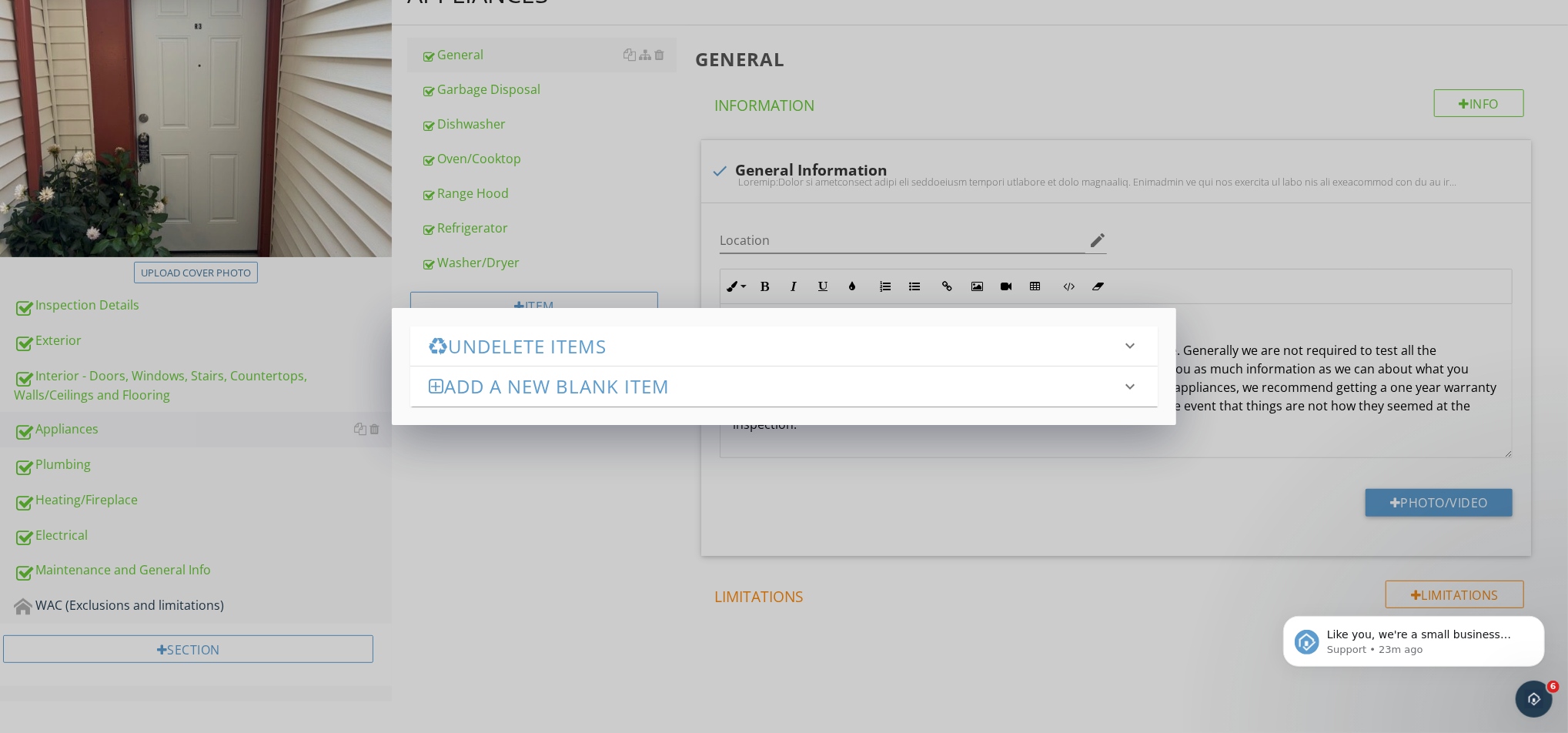
click at [490, 336] on h3 "Undelete Items" at bounding box center [774, 346] width 692 height 21
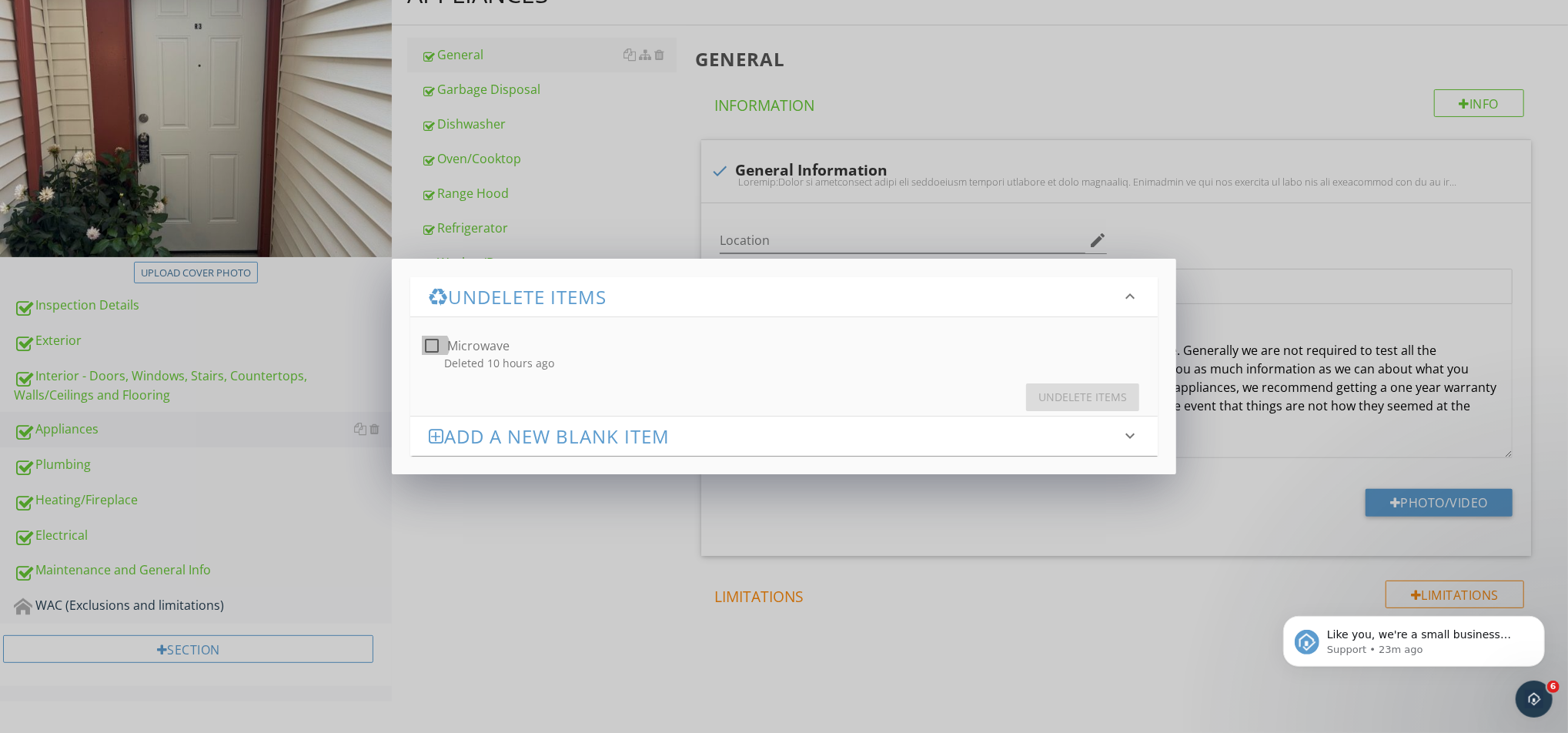
click at [428, 347] on div at bounding box center [432, 345] width 26 height 26
checkbox input "true"
click at [1087, 398] on div "Undelete Items" at bounding box center [1082, 397] width 88 height 16
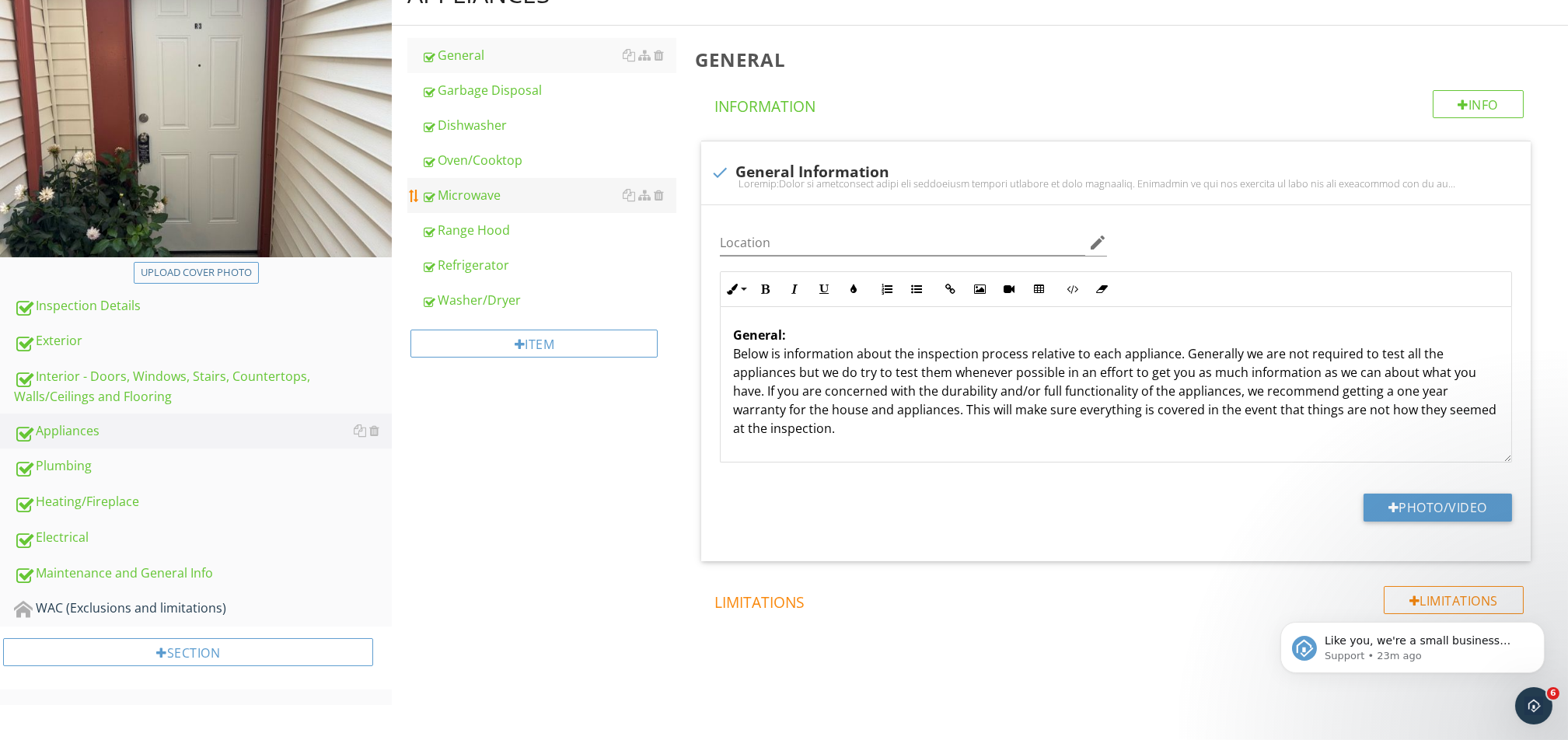
click at [469, 185] on div "Microwave" at bounding box center [549, 195] width 255 height 19
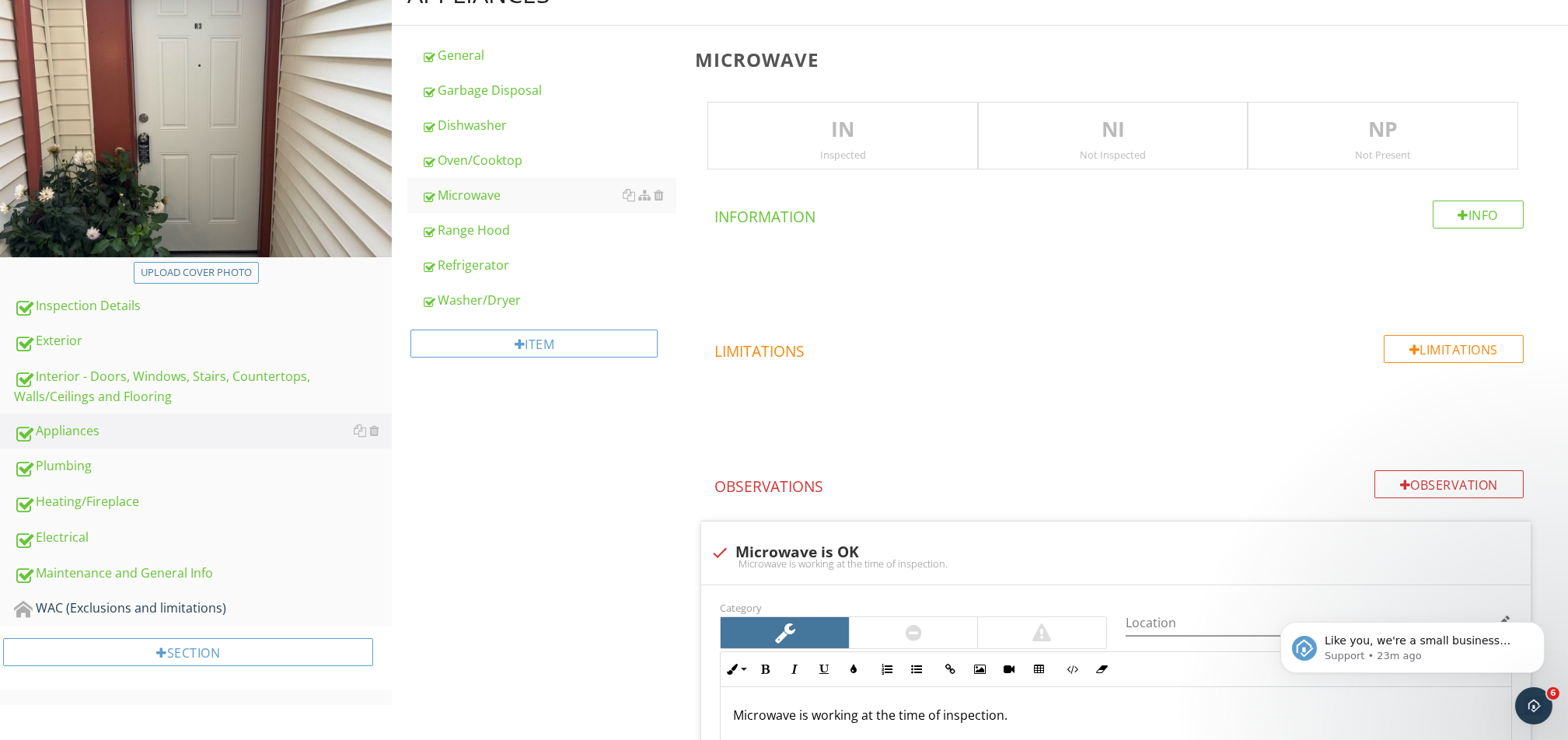
click at [827, 118] on p "IN" at bounding box center [843, 130] width 269 height 31
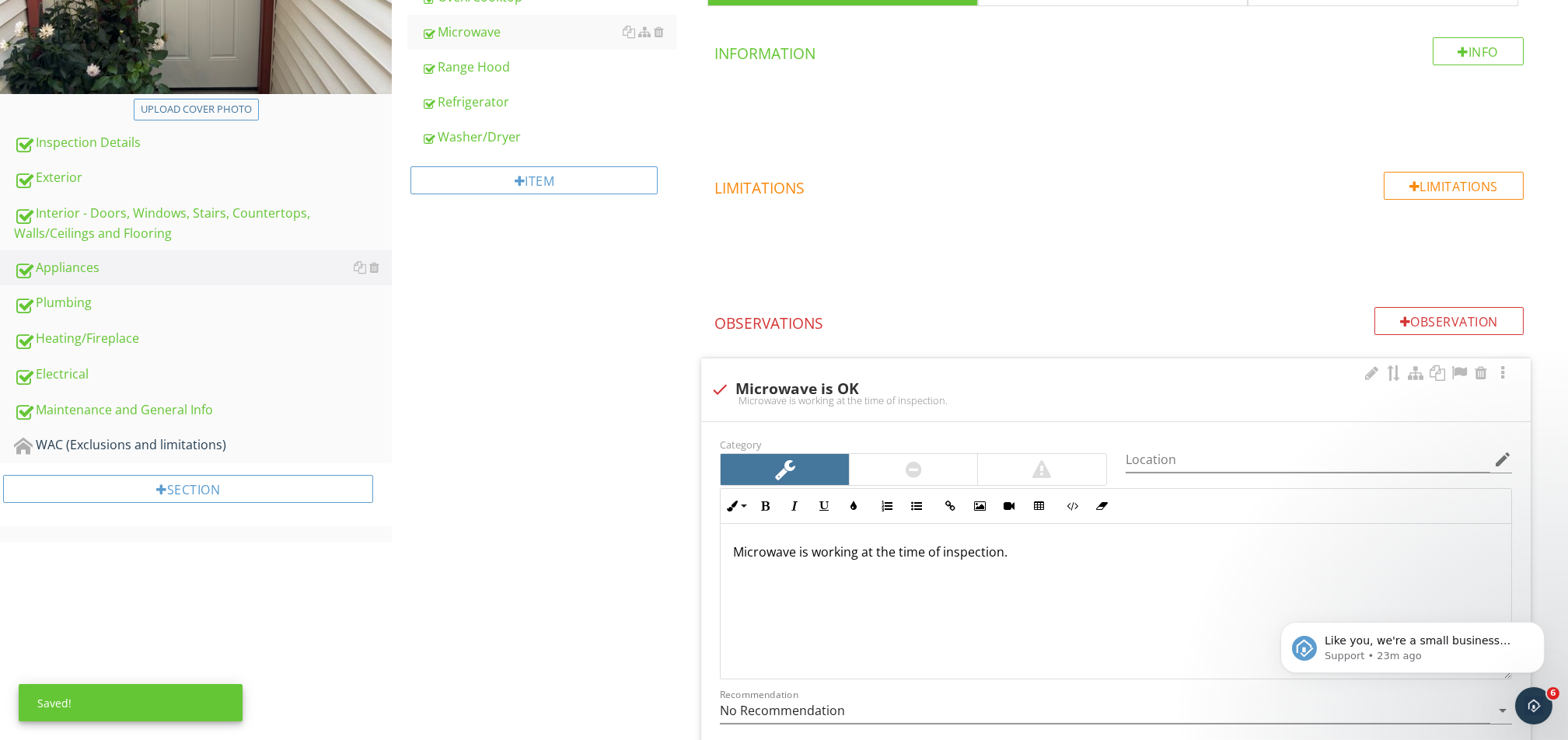
scroll to position [503, 0]
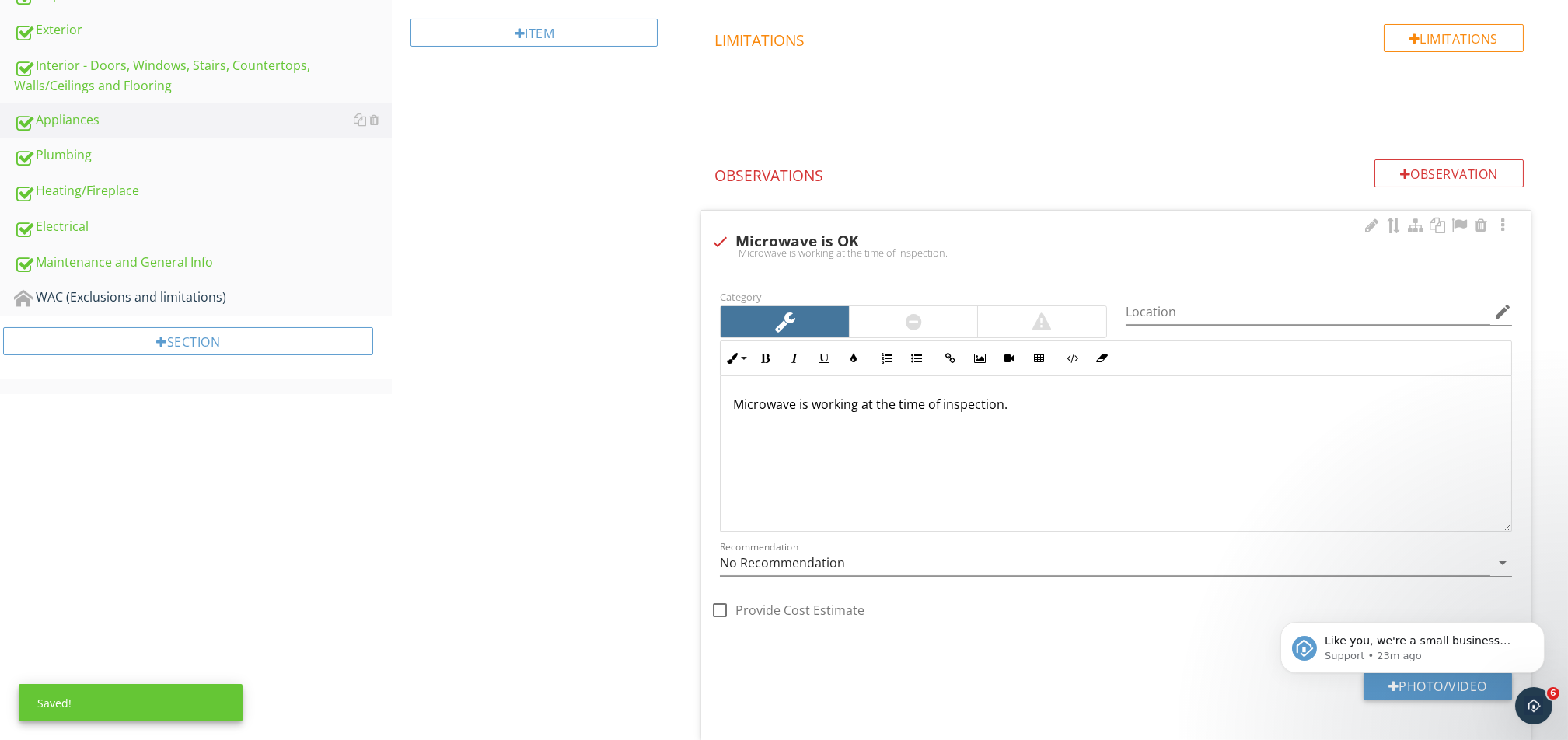
click at [703, 236] on div "check Microwave is OK Microwave is working at the time of inspection." at bounding box center [1116, 242] width 830 height 63
checkbox input "true"
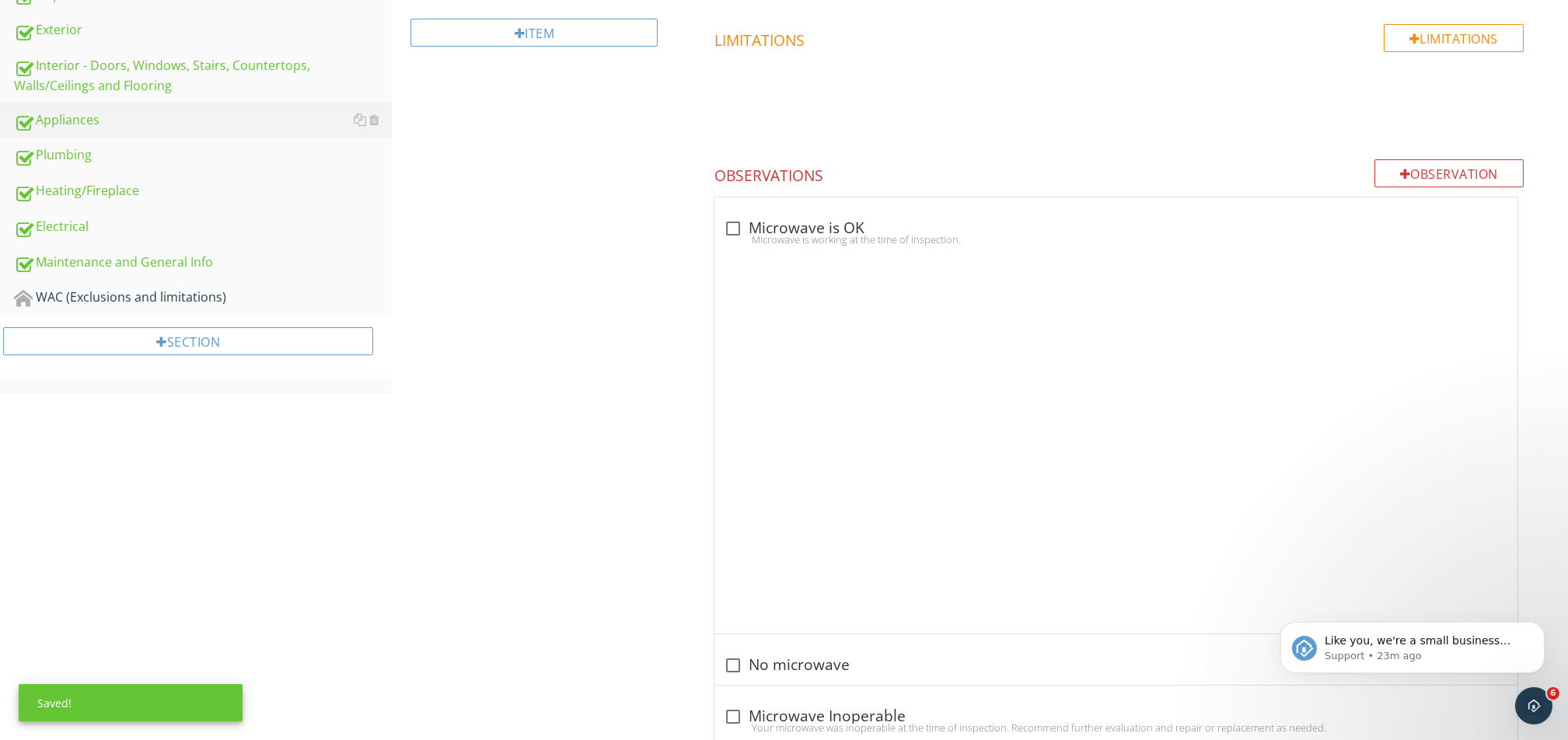
scroll to position [242, 0]
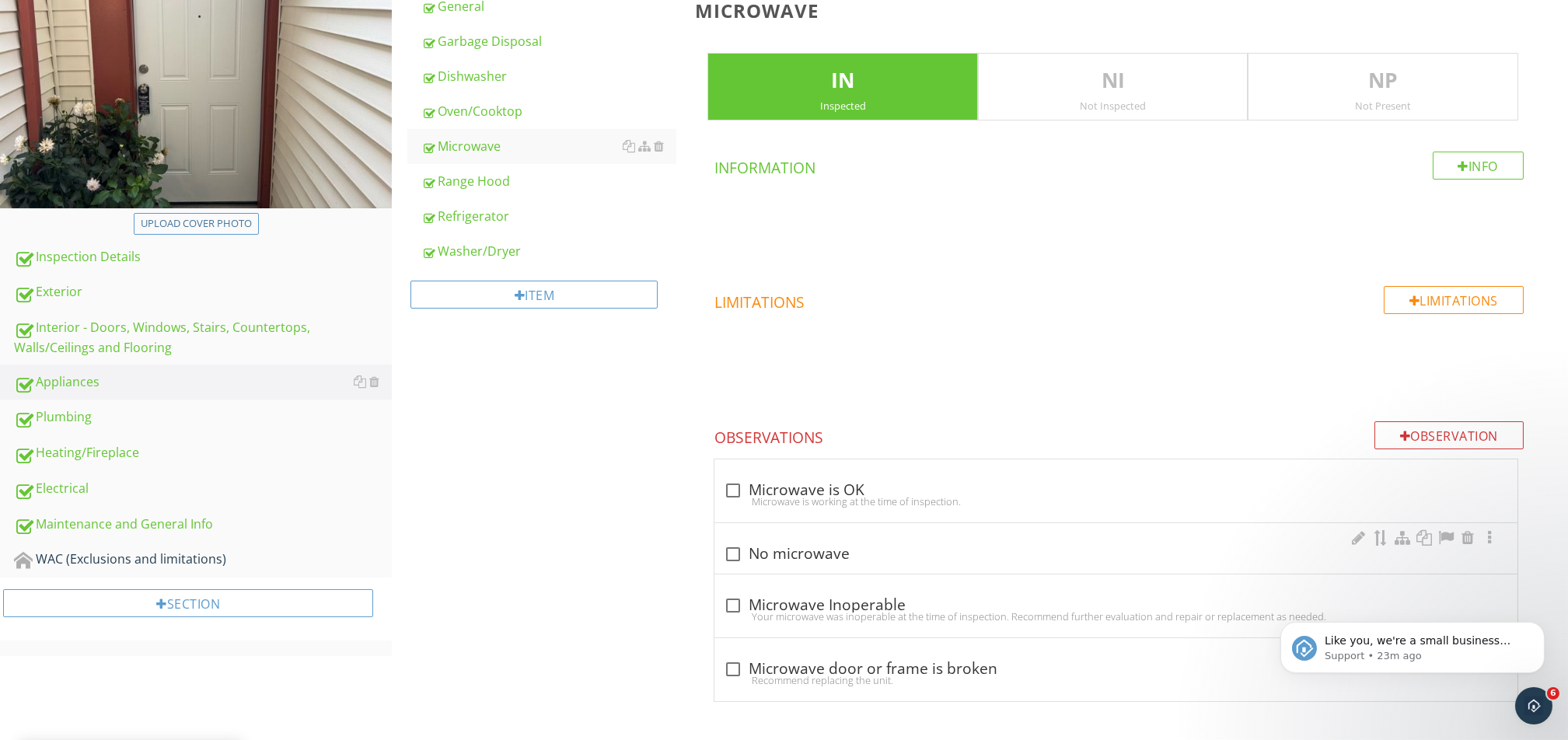
click at [742, 548] on div at bounding box center [732, 554] width 26 height 26
checkbox input "true"
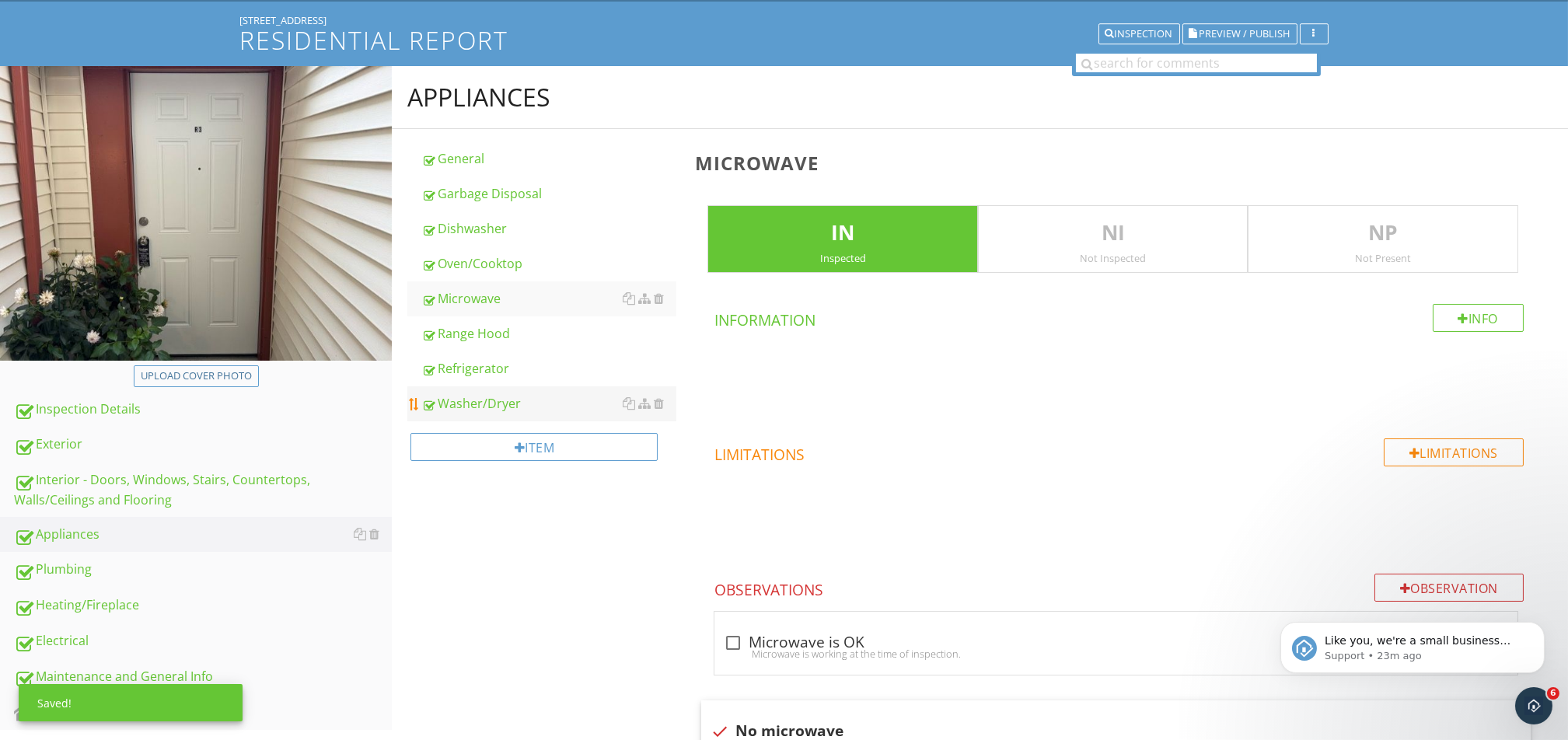
scroll to position [296, 0]
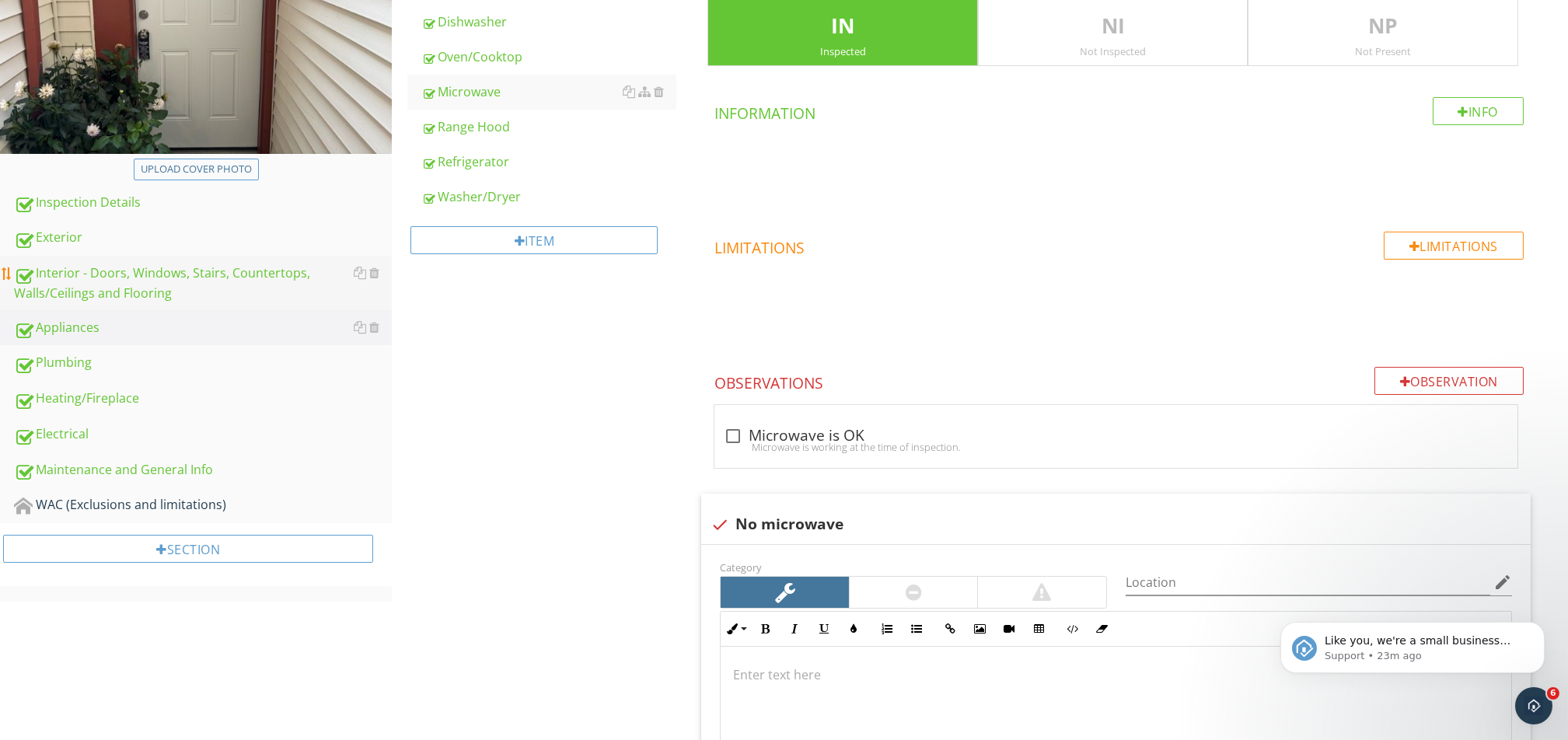
click at [165, 276] on div "Interior - Doors, Windows, Stairs, Countertops, Walls/Ceilings and Flooring" at bounding box center [203, 282] width 378 height 39
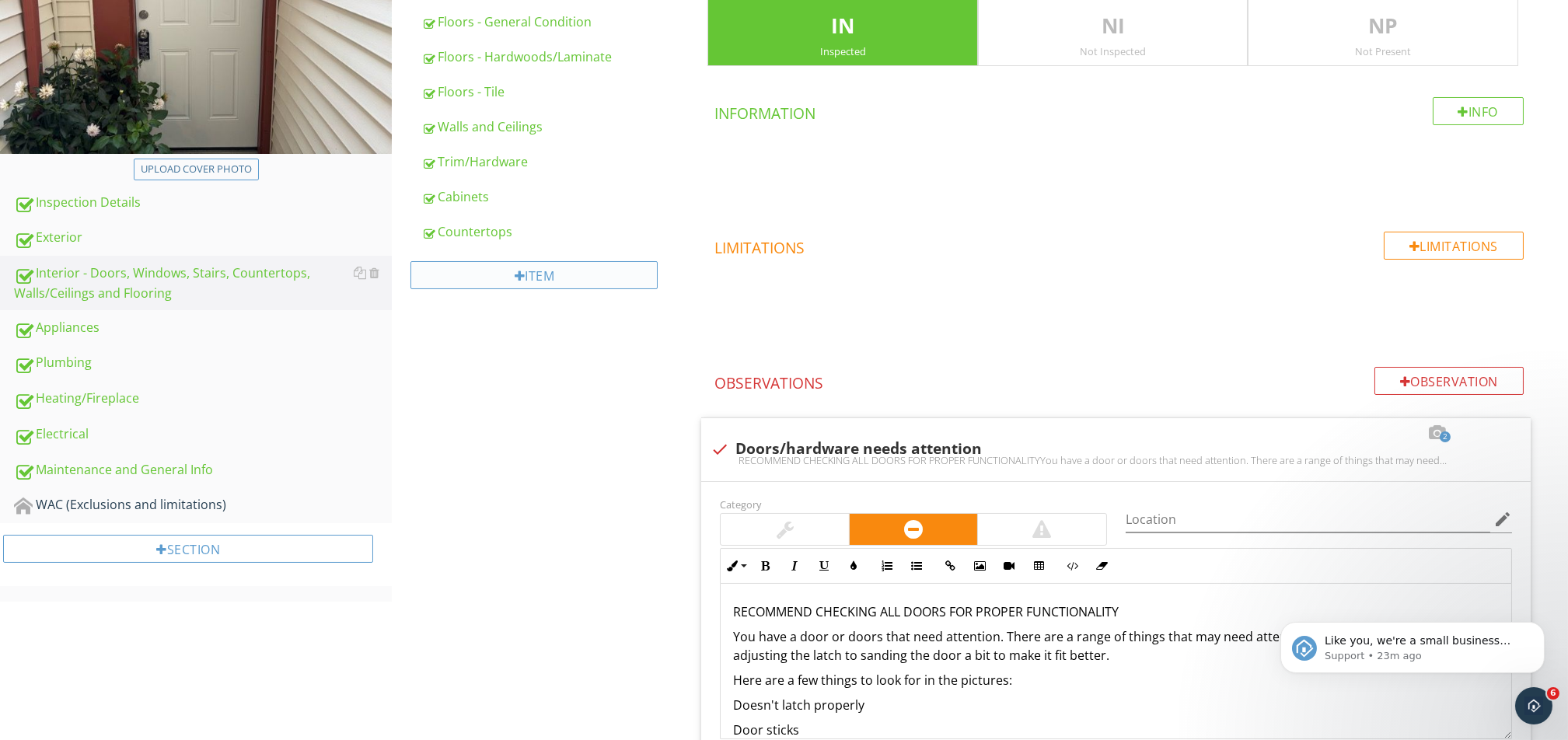
click at [471, 282] on div "Item" at bounding box center [533, 275] width 247 height 28
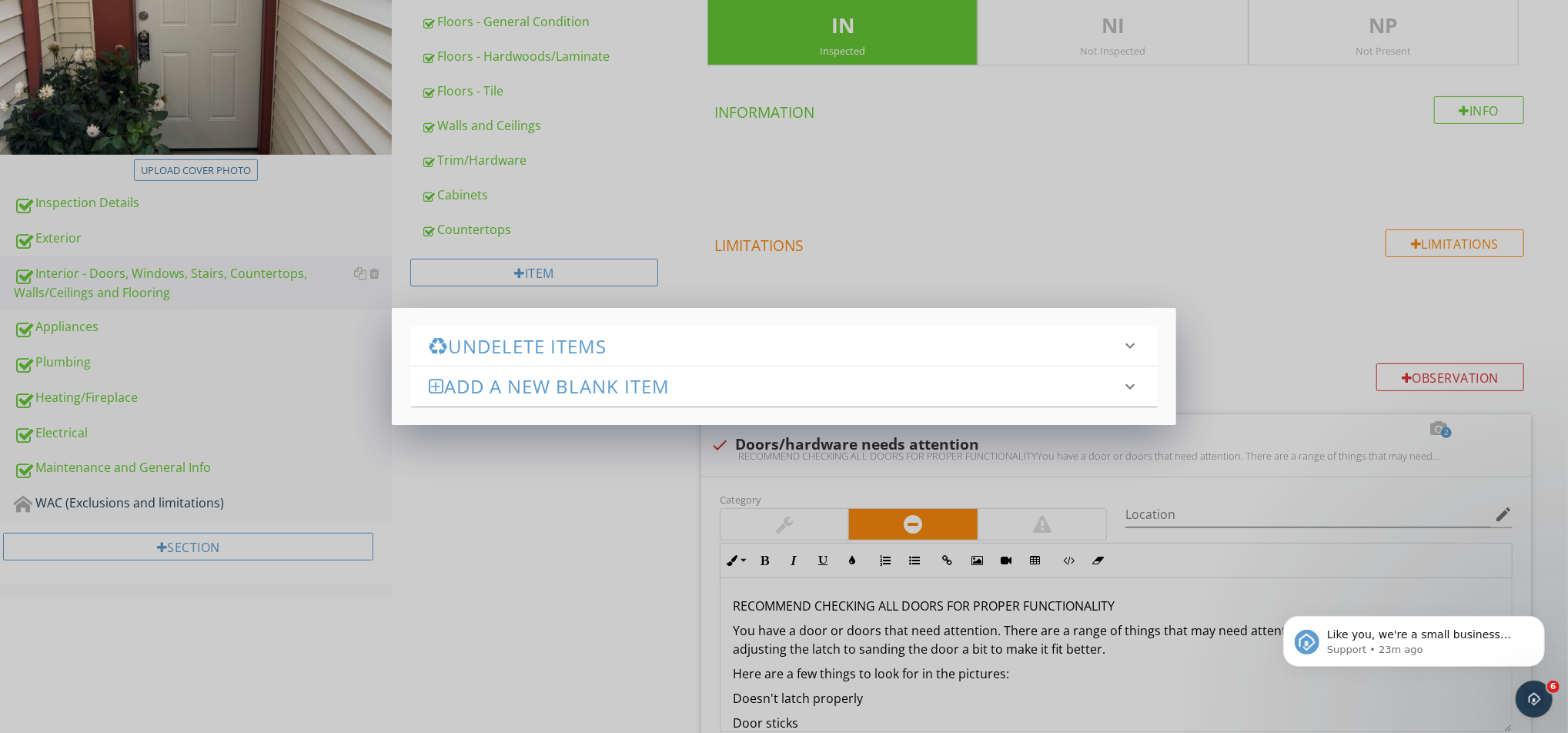
click at [483, 337] on h3 "Undelete Items" at bounding box center [774, 346] width 692 height 21
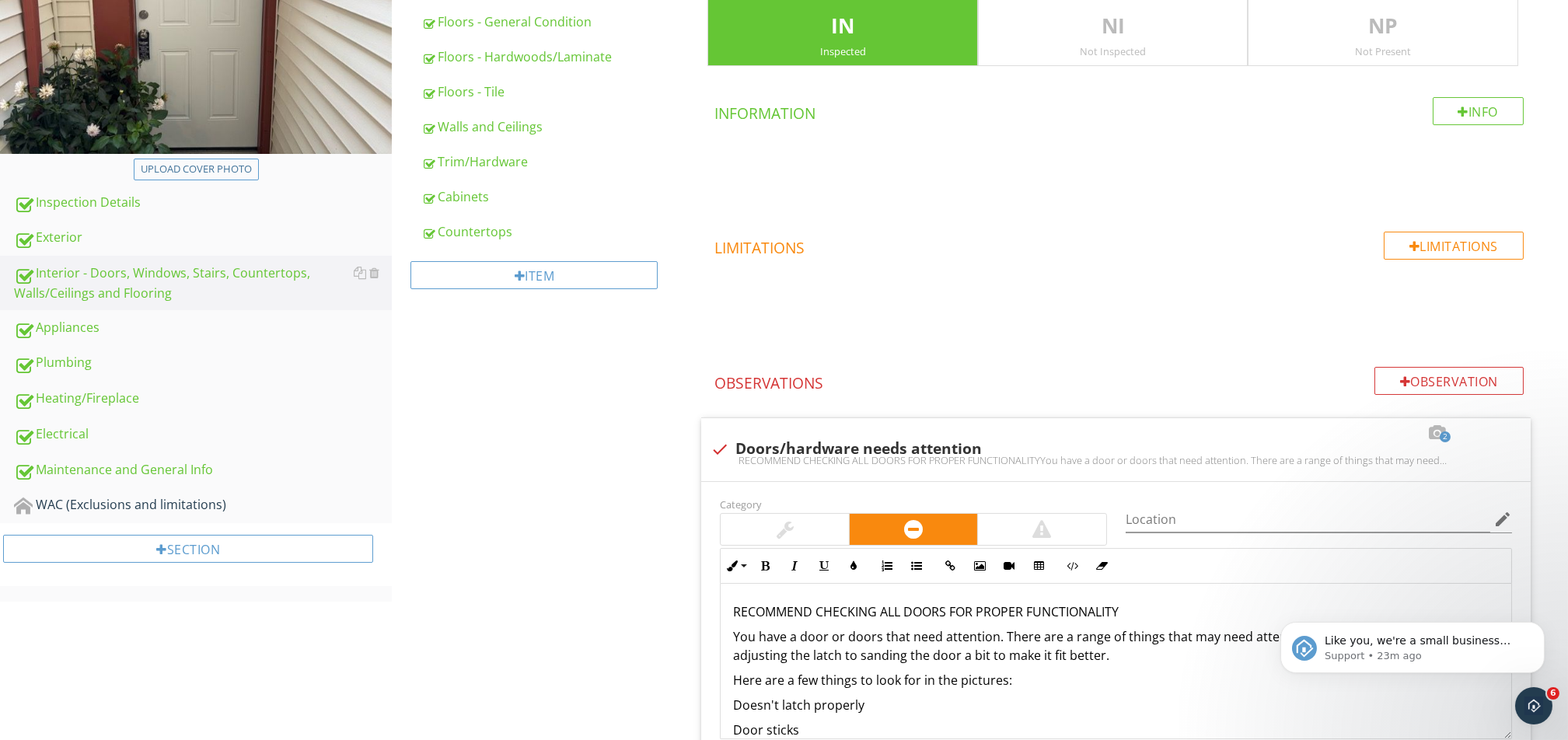
click at [495, 554] on div at bounding box center [784, 370] width 1568 height 740
click at [78, 225] on link "Exterior" at bounding box center [203, 237] width 378 height 36
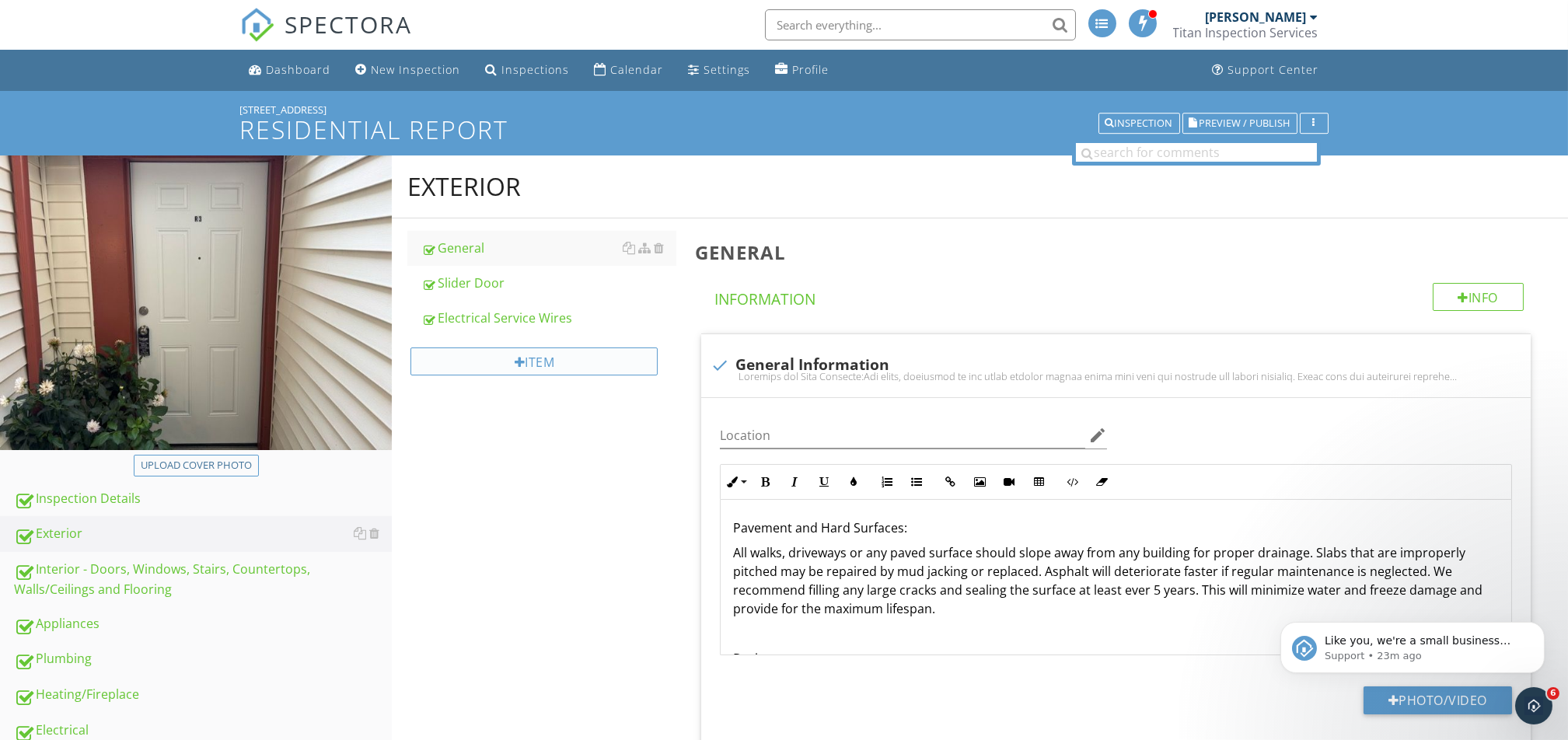
click at [530, 360] on div "Item" at bounding box center [533, 361] width 247 height 28
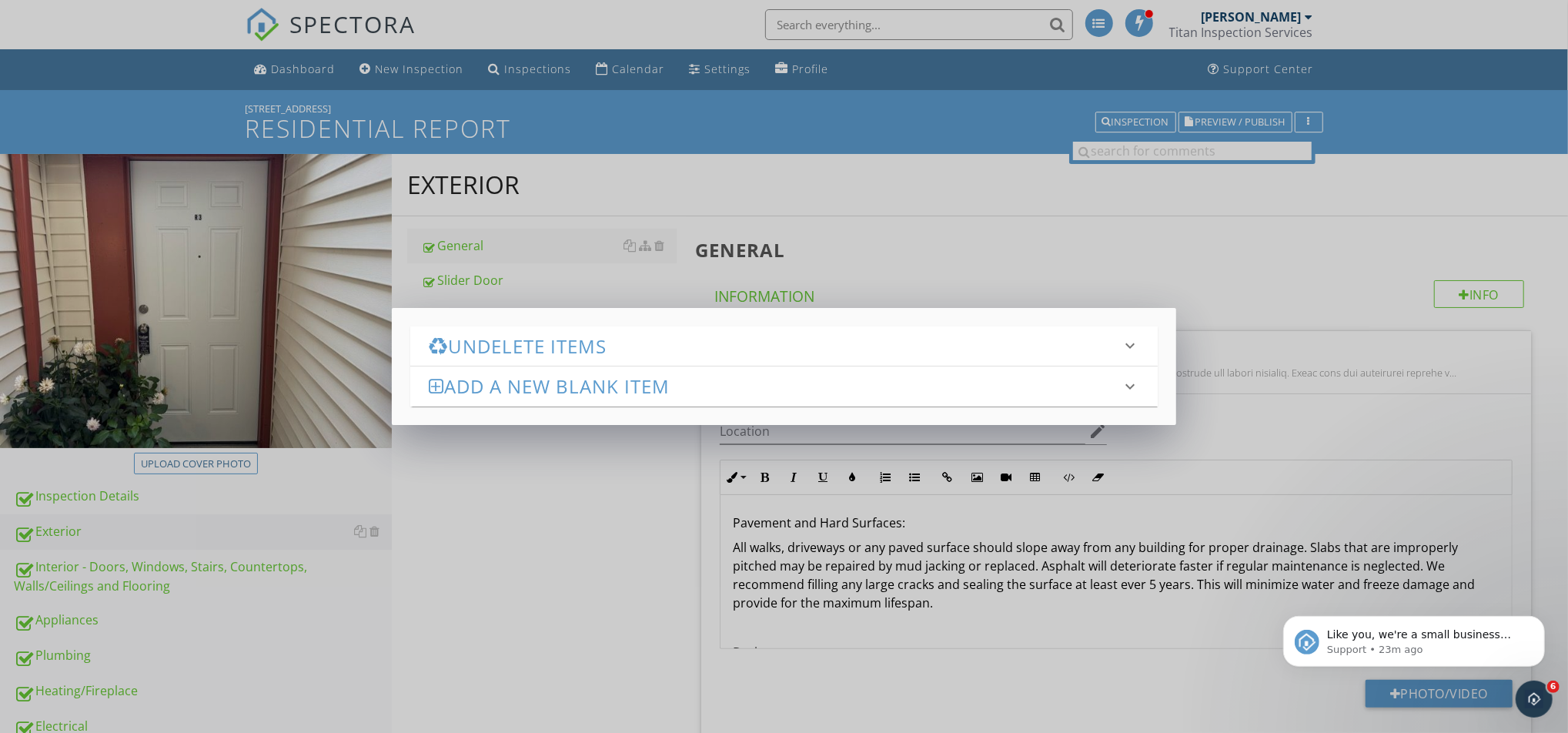
click at [510, 341] on h3 "Undelete Items" at bounding box center [774, 346] width 692 height 21
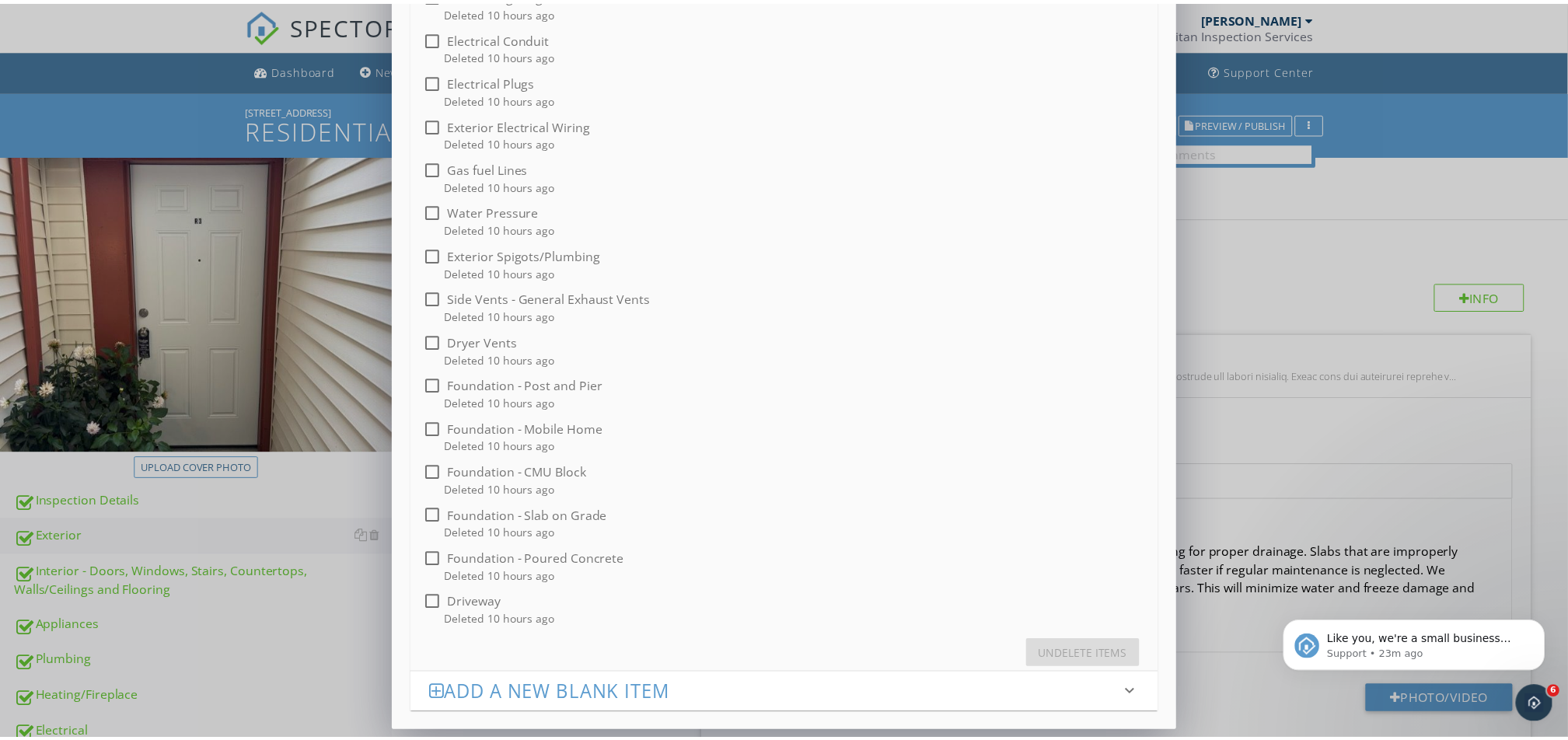
scroll to position [140, 0]
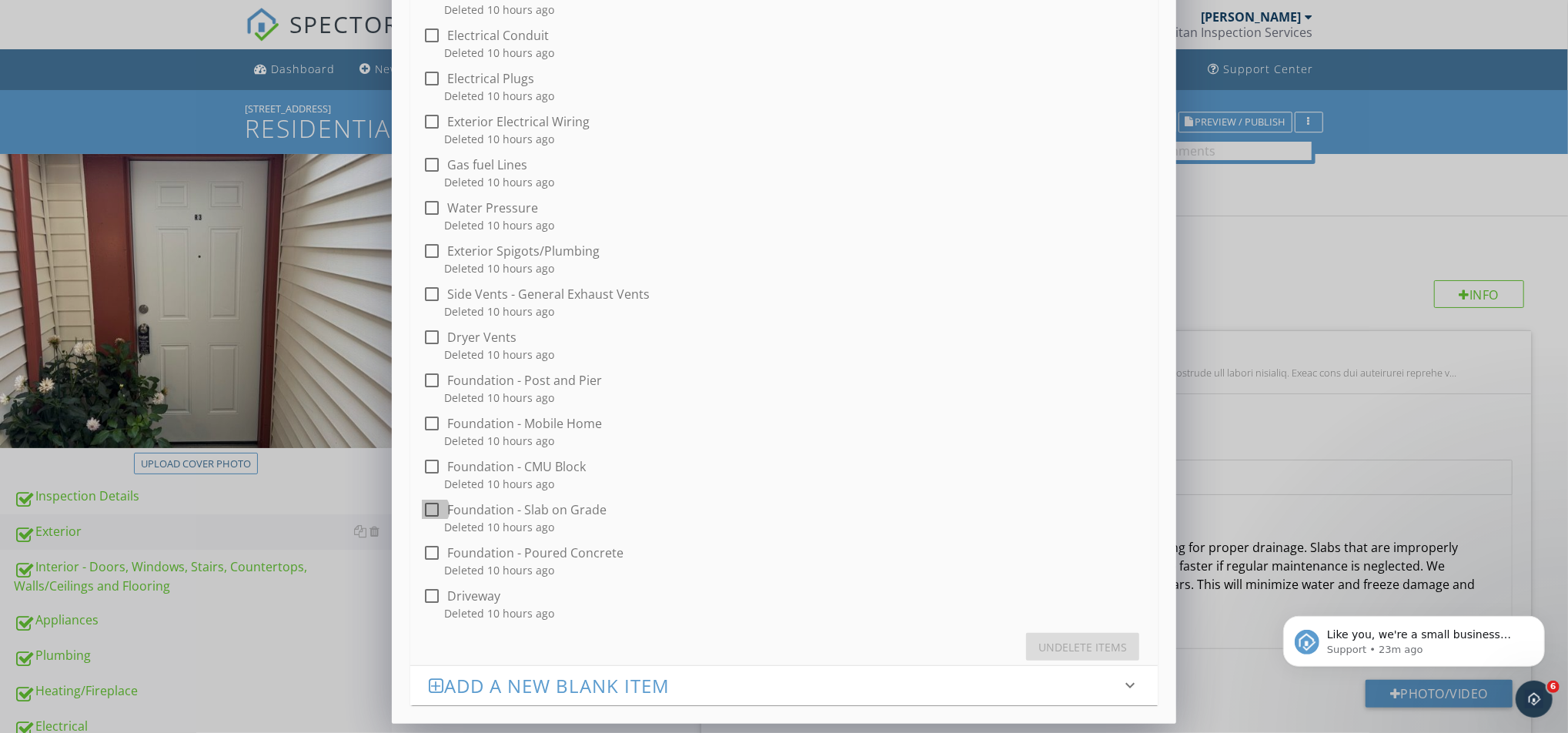
click at [434, 512] on div at bounding box center [432, 509] width 26 height 26
checkbox input "false"
click at [347, 548] on div "Undelete Items keyboard_arrow_down check_box_outline_blank AC/Heat Pump Deleted…" at bounding box center [784, 297] width 1568 height 871
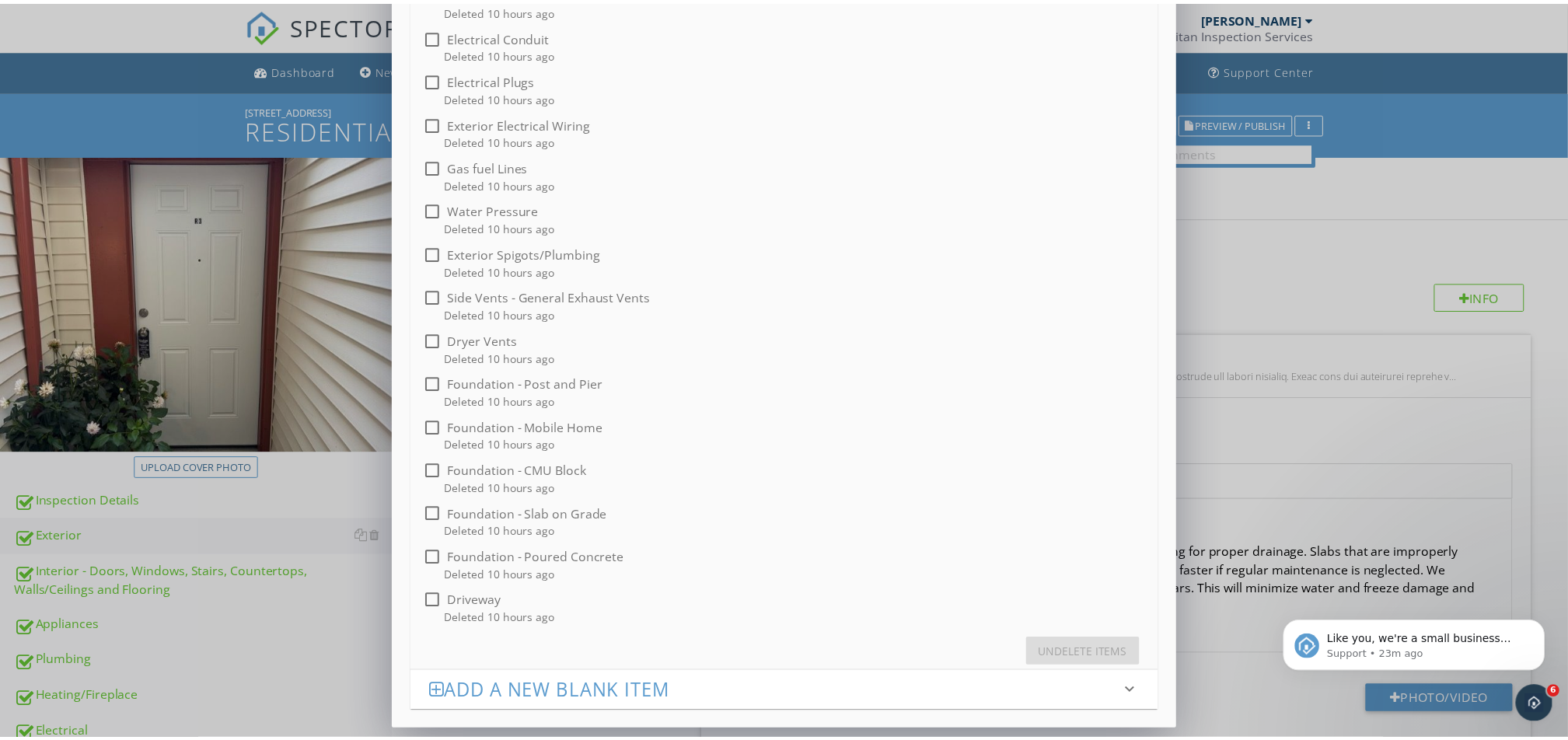
scroll to position [0, 0]
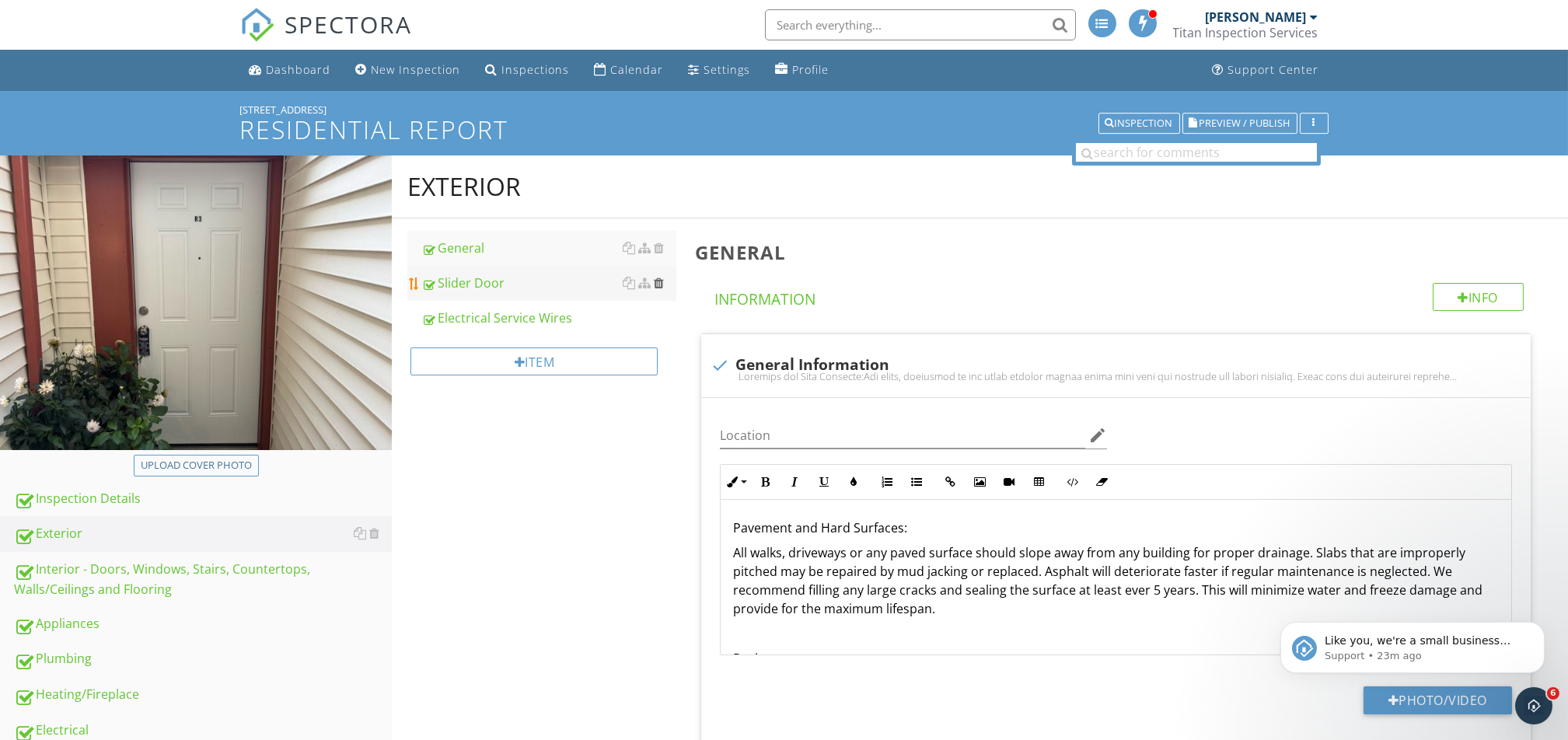
click at [660, 283] on div at bounding box center [659, 282] width 10 height 12
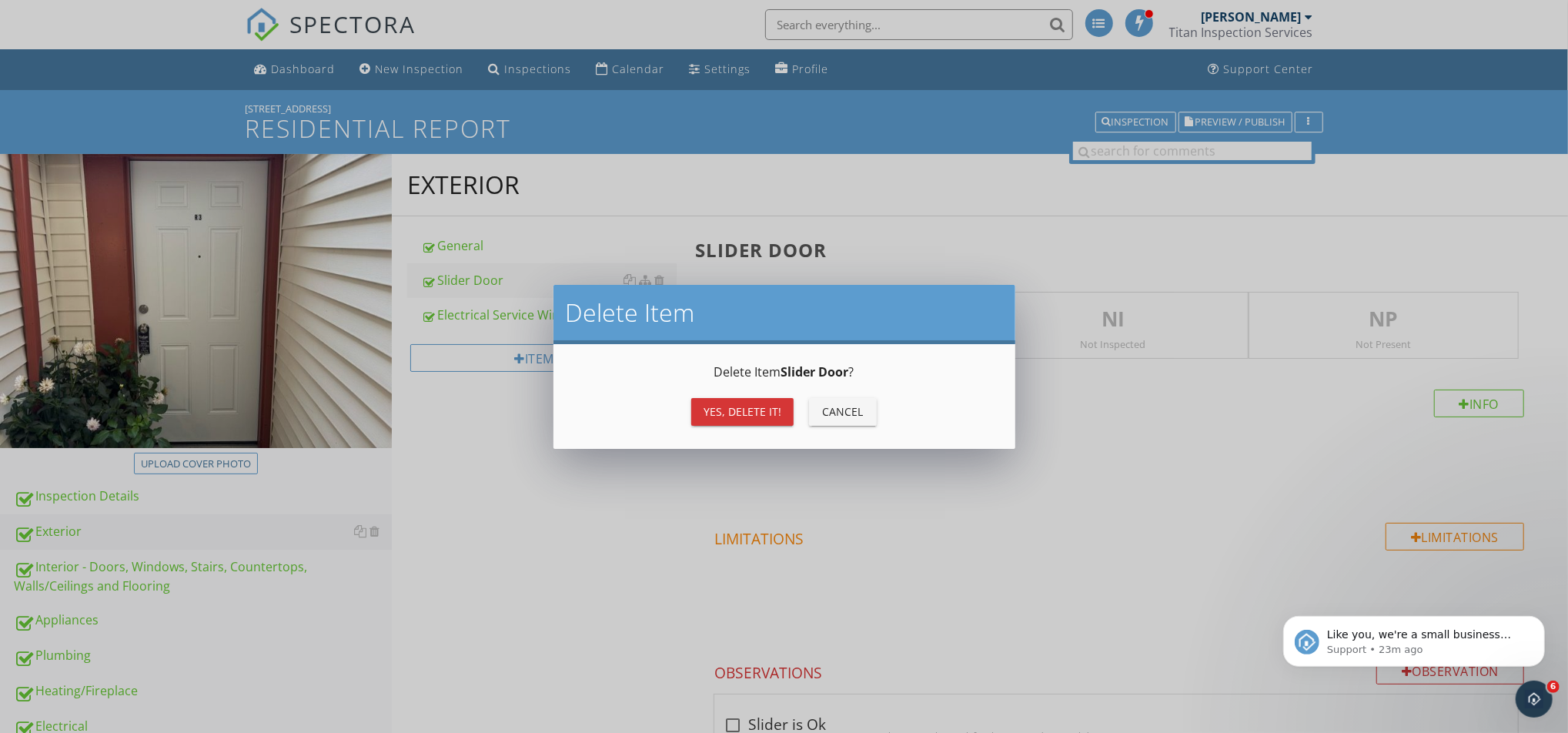
click at [716, 409] on div "Yes, Delete it!" at bounding box center [742, 411] width 78 height 16
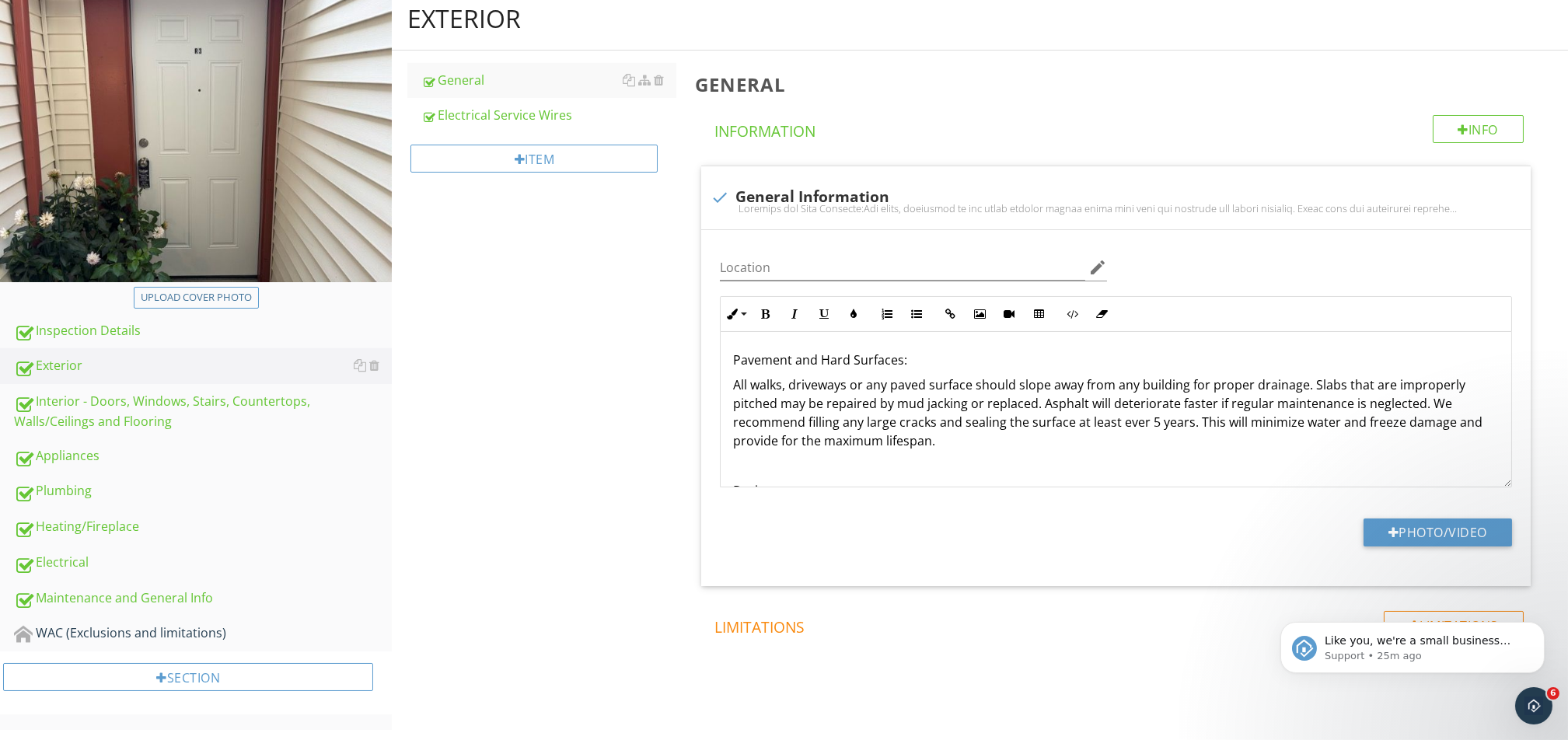
scroll to position [192, 0]
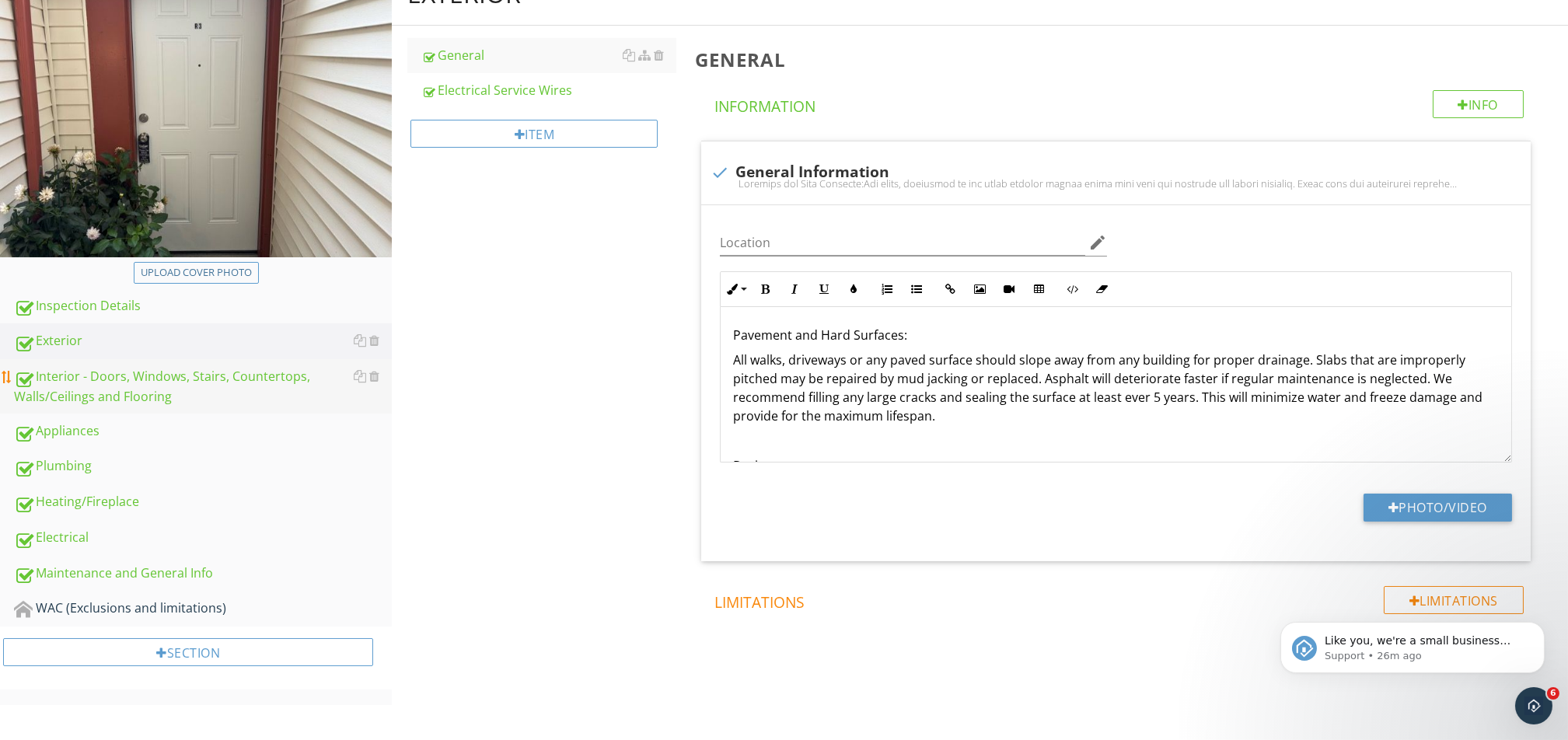
click at [101, 385] on div "Interior - Doors, Windows, Stairs, Countertops, Walls/Ceilings and Flooring" at bounding box center [203, 386] width 378 height 39
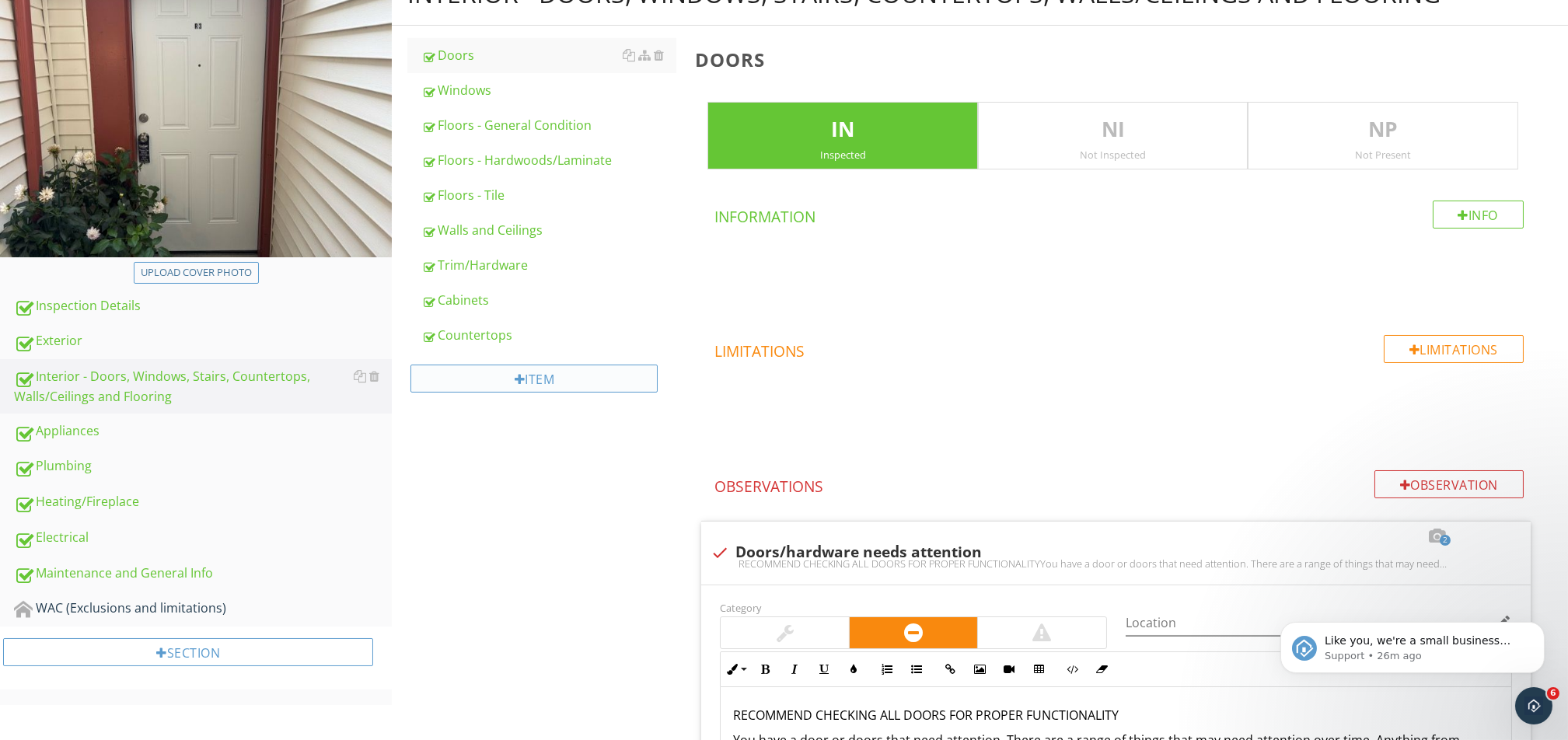
click at [520, 377] on div at bounding box center [520, 379] width 11 height 12
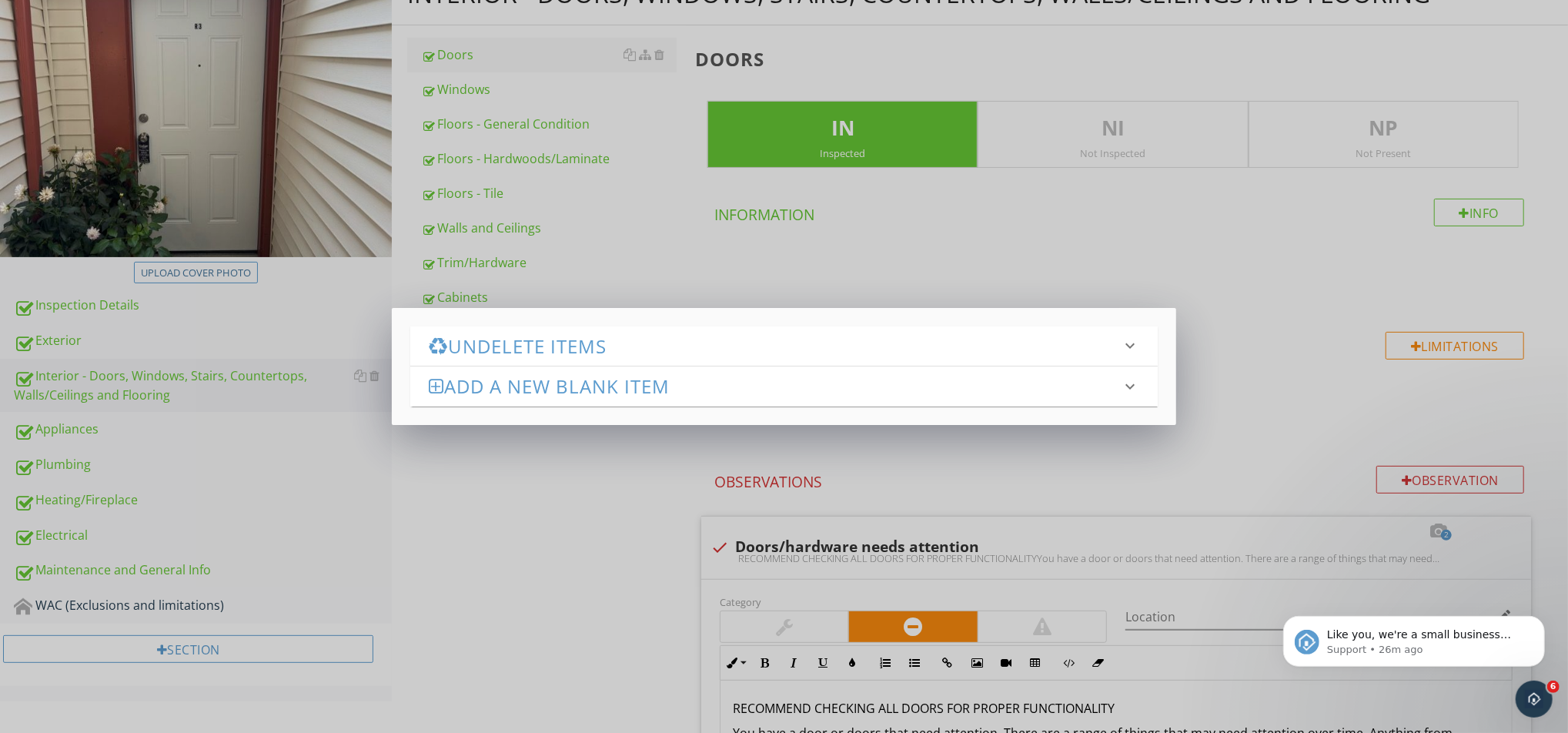
click at [512, 339] on h3 "Undelete Items" at bounding box center [774, 346] width 692 height 21
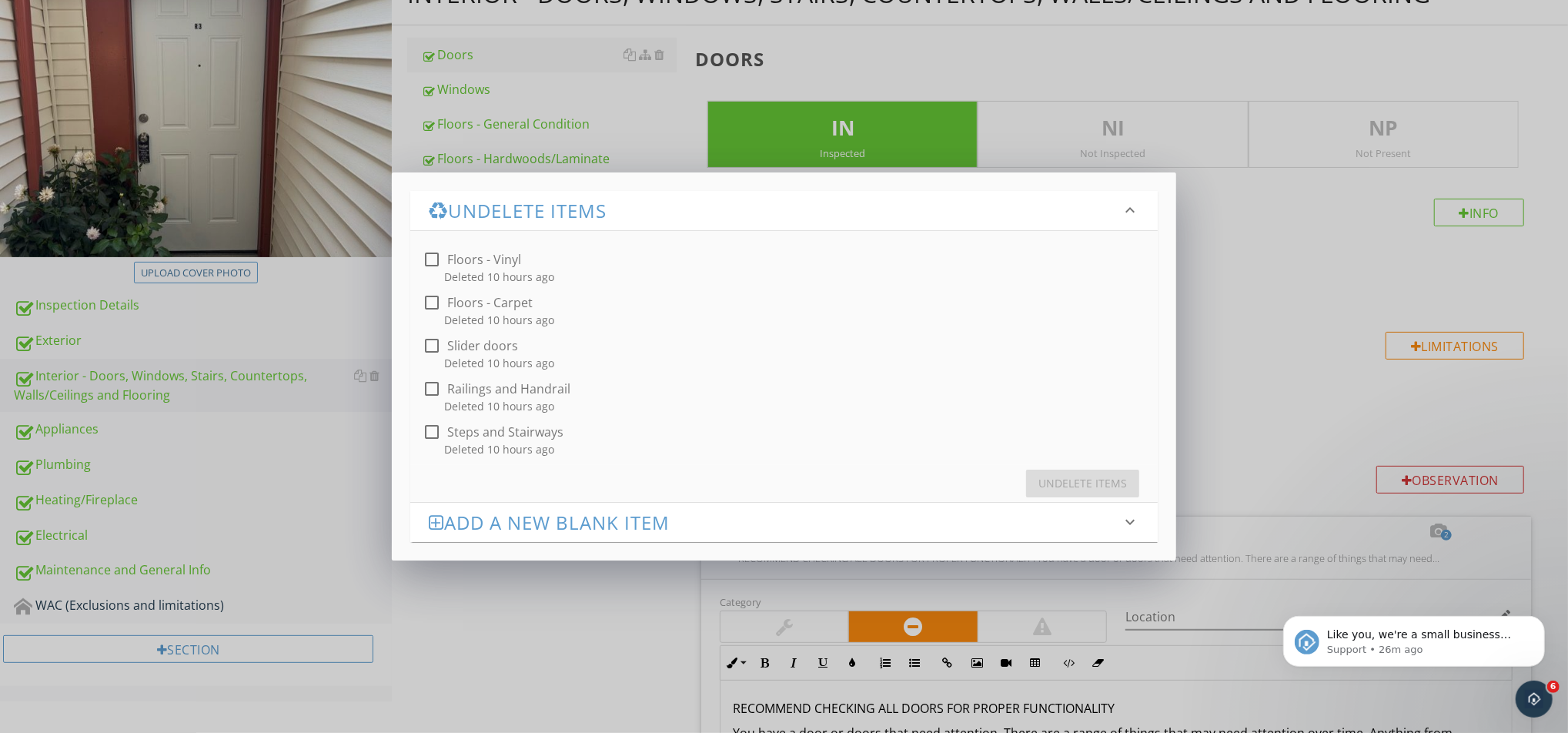
click at [489, 548] on div "Undelete Items keyboard_arrow_down check_box_outline_blank Floors - Vinyl Delet…" at bounding box center [784, 366] width 1568 height 733
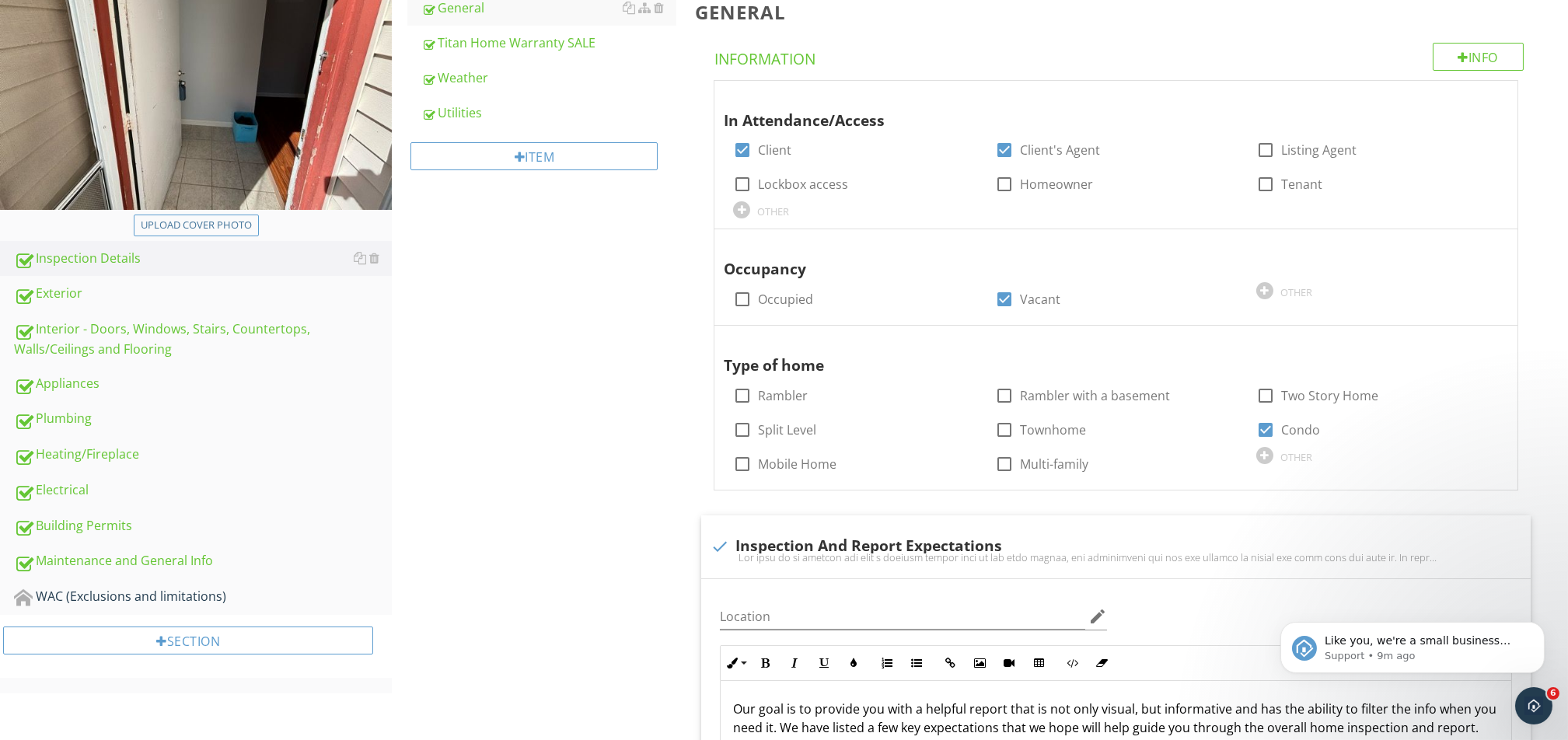
scroll to position [207, 0]
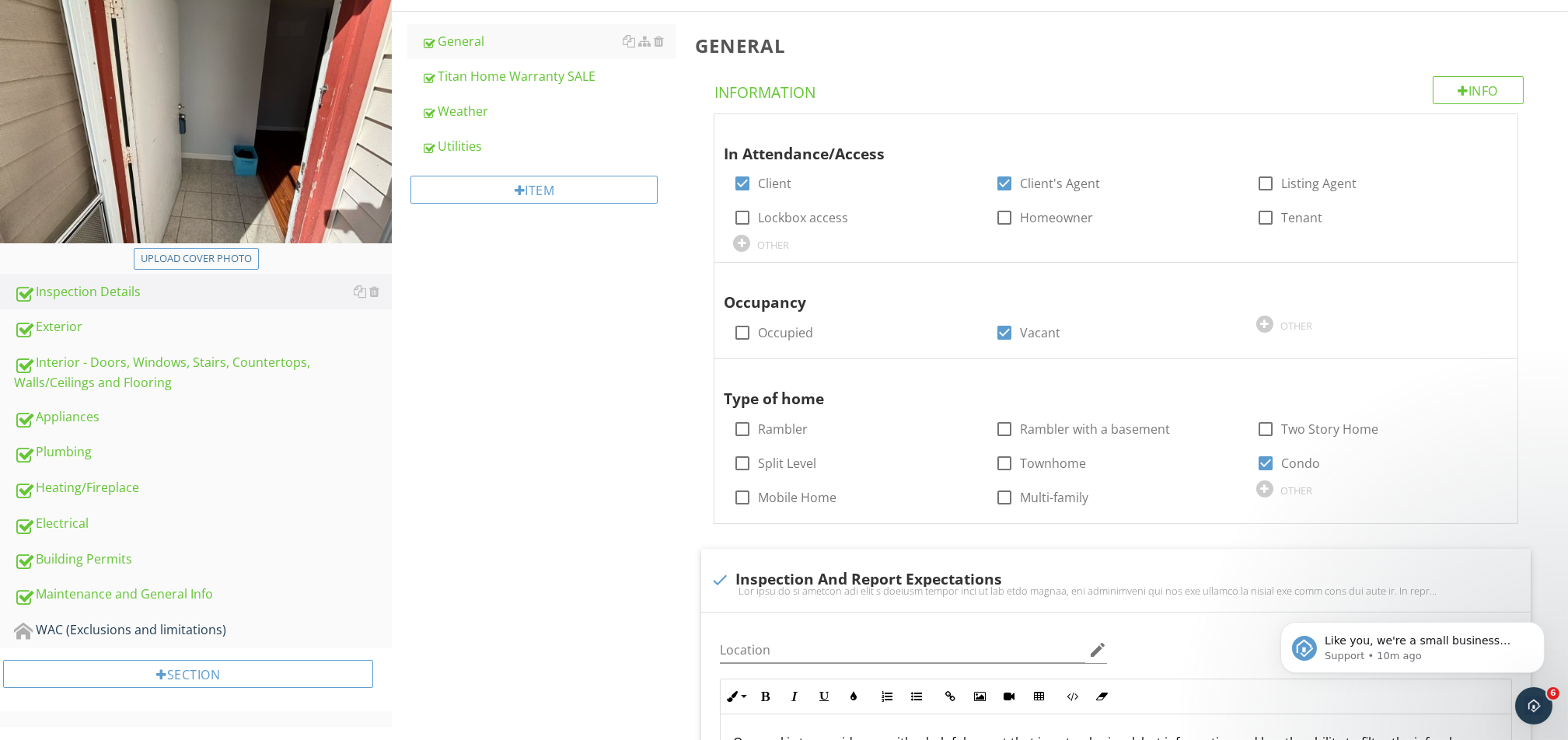
click at [514, 493] on div "Inspection Details General Titan Home Warranty SALE Weather Utilities Item Gene…" at bounding box center [979, 548] width 1176 height 1198
click at [112, 376] on div "Interior - Doors, Windows, Stairs, Countertops, Walls/Ceilings and Flooring" at bounding box center [203, 372] width 378 height 39
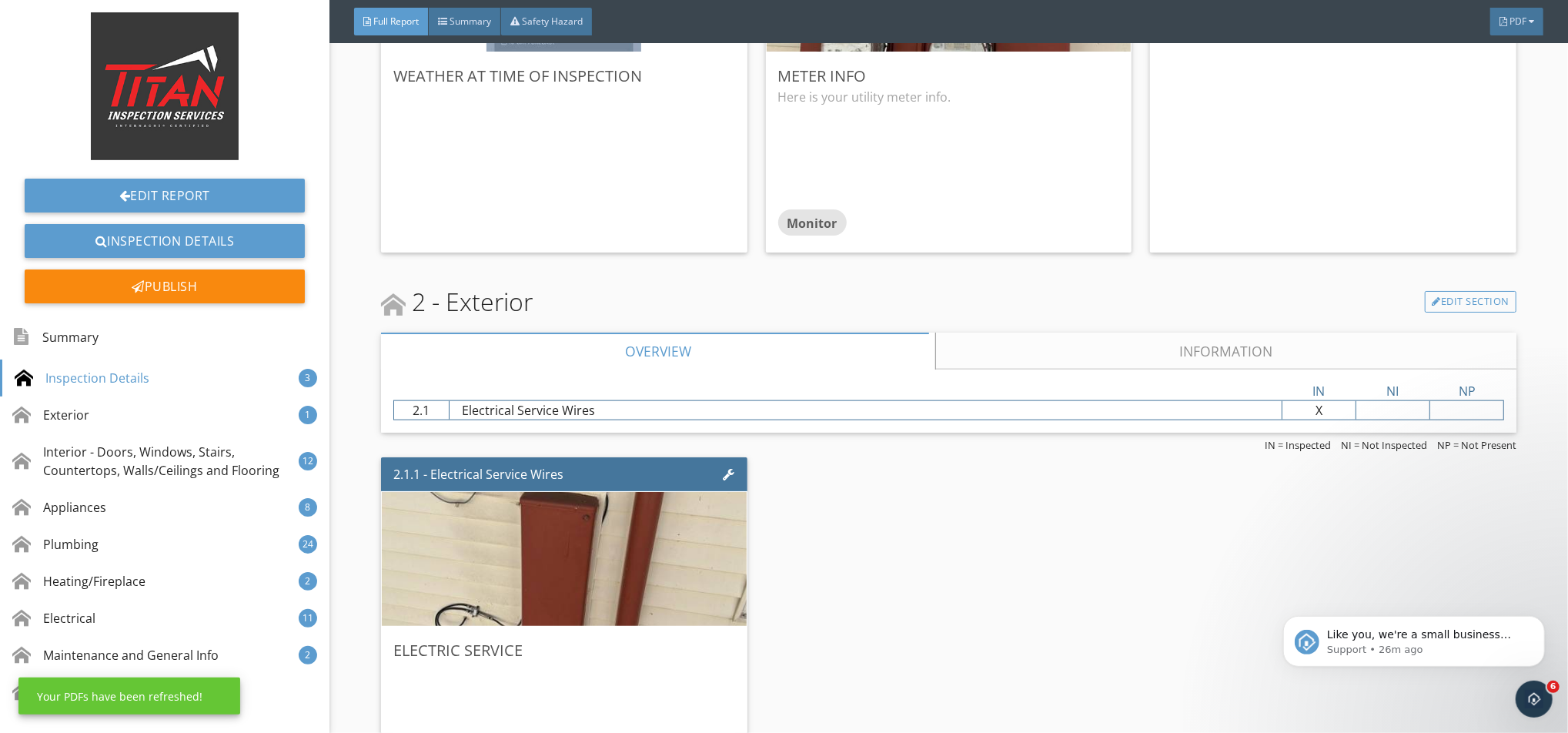
scroll to position [1436, 0]
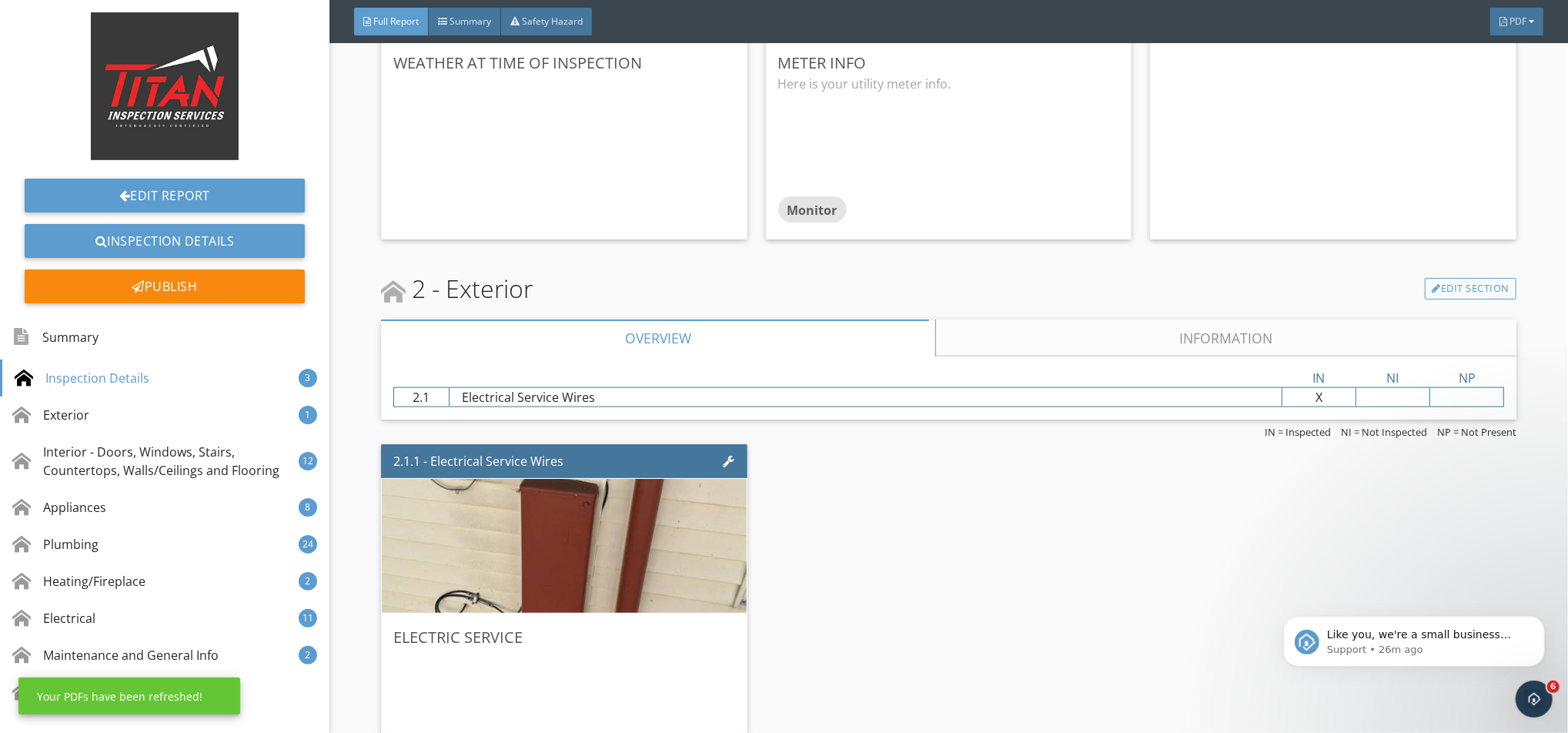
click at [1004, 319] on link "Information" at bounding box center [1226, 337] width 581 height 37
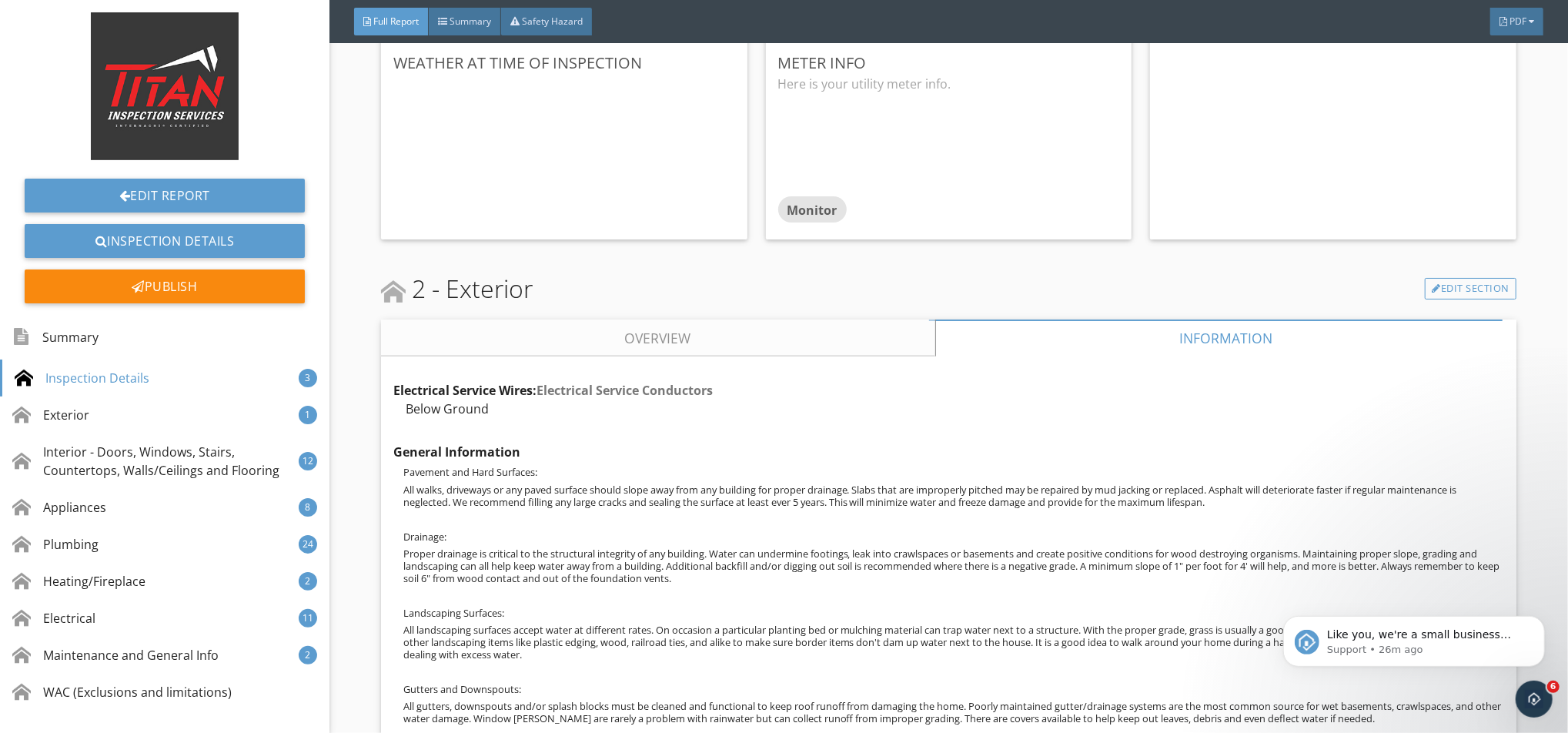
click at [853, 330] on link "Overview" at bounding box center [658, 337] width 554 height 37
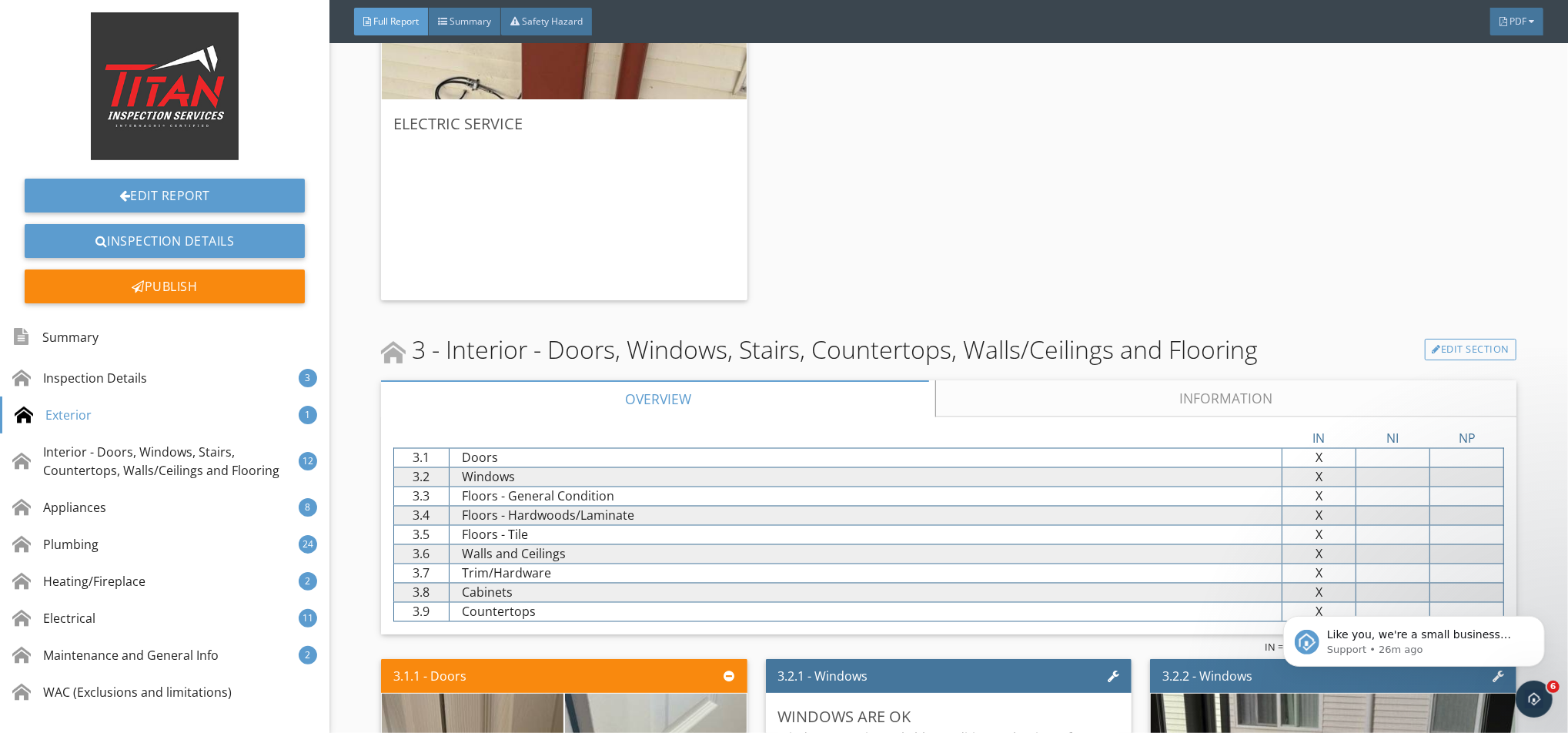
scroll to position [2052, 0]
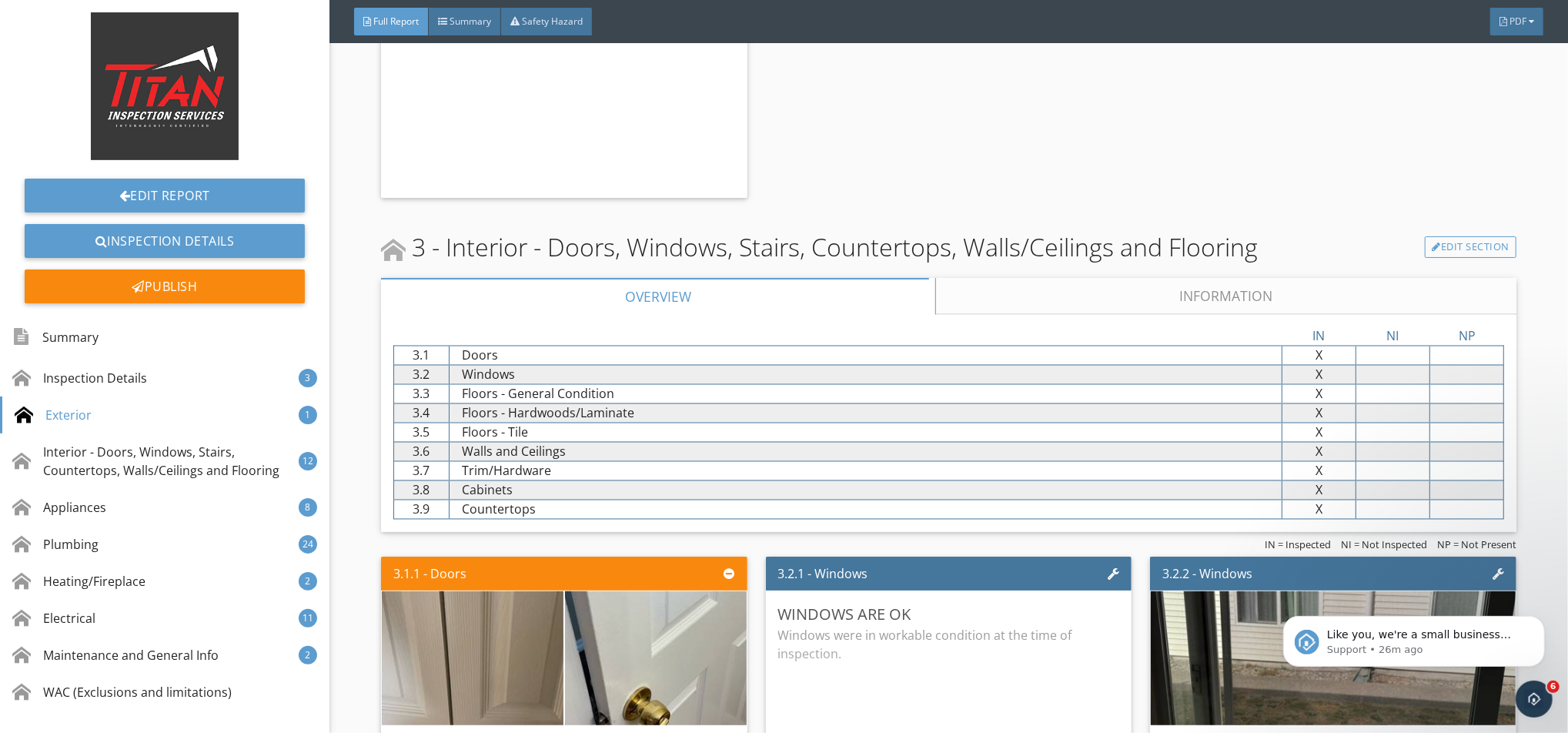
click at [965, 297] on link "Information" at bounding box center [1226, 296] width 581 height 37
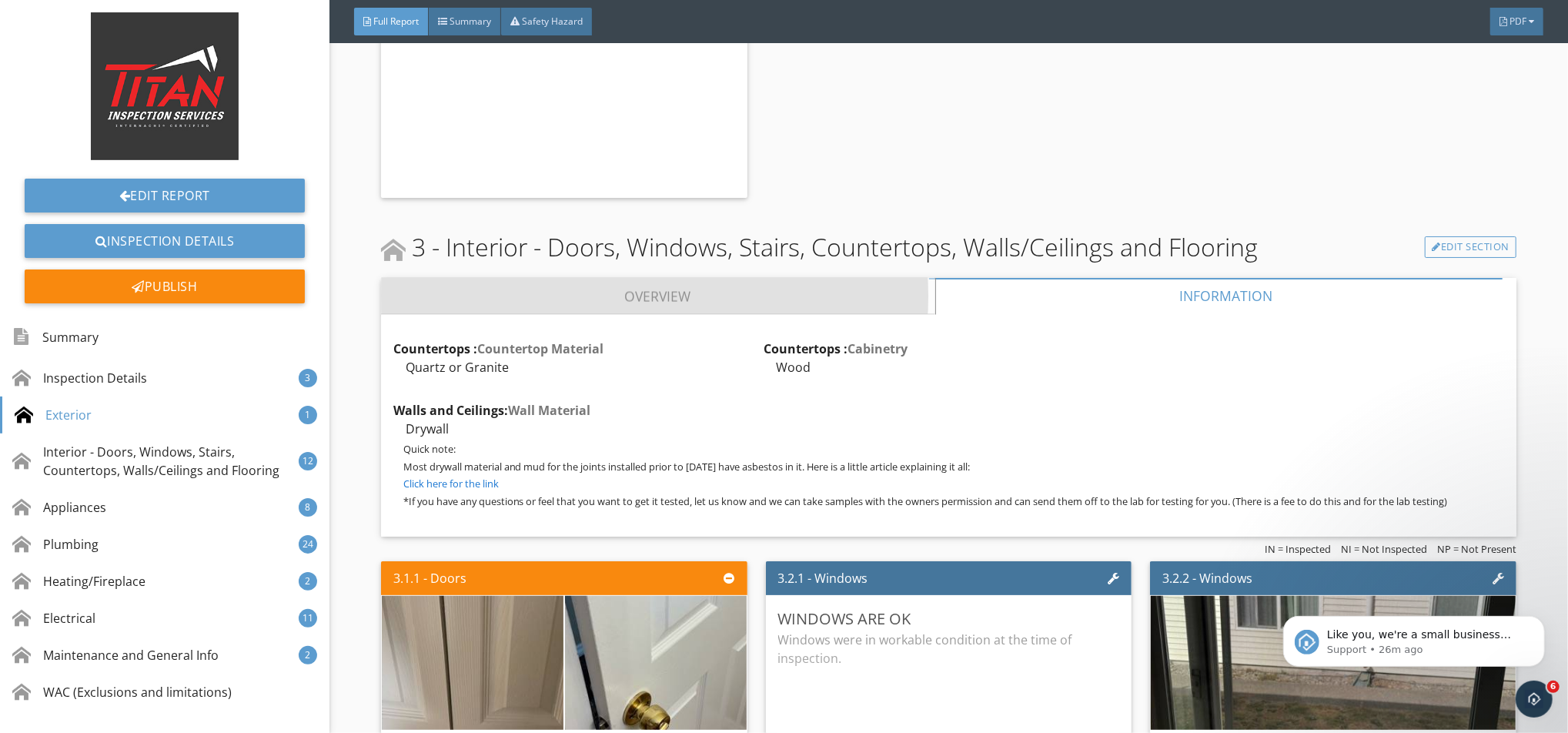
click at [851, 286] on link "Overview" at bounding box center [658, 296] width 554 height 37
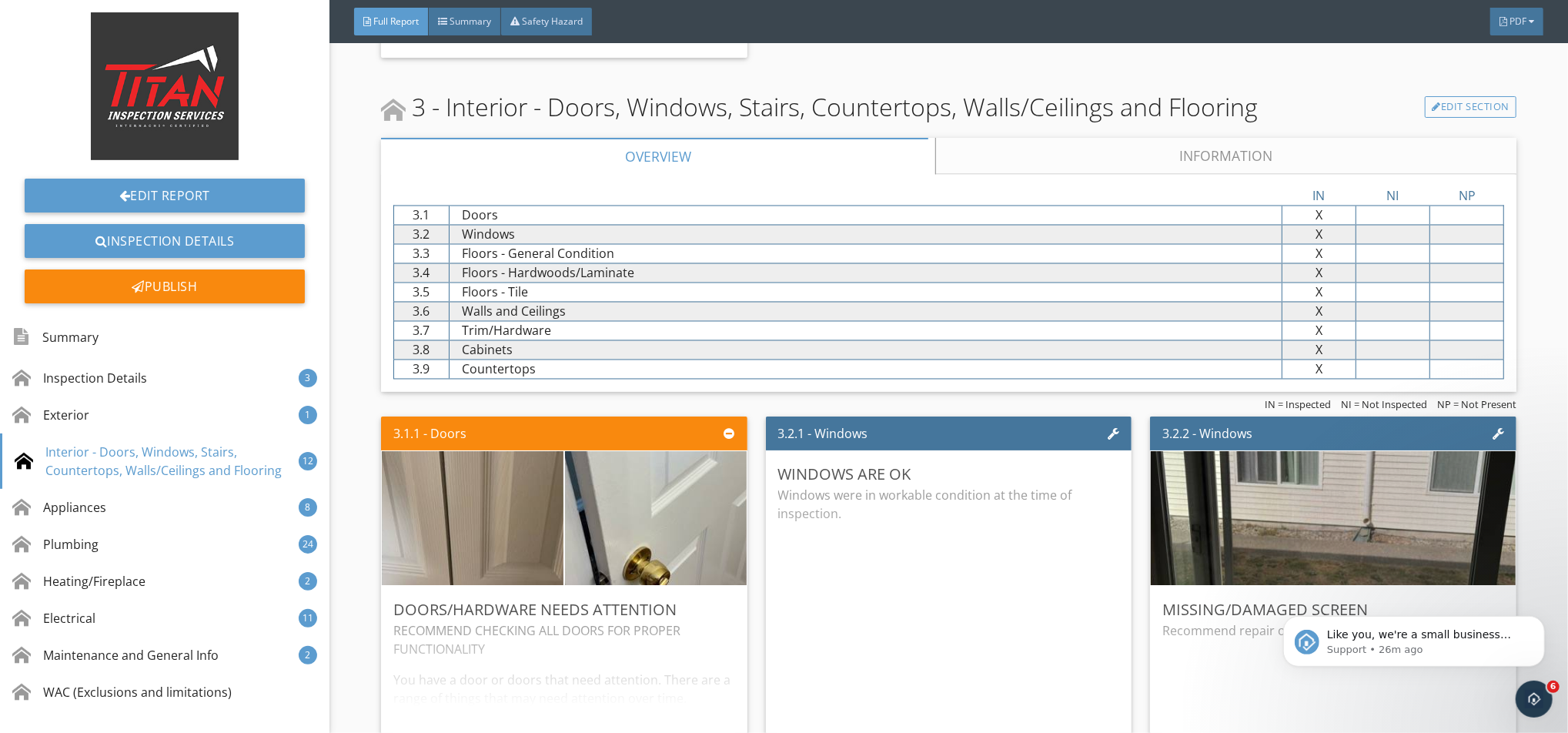
scroll to position [2360, 0]
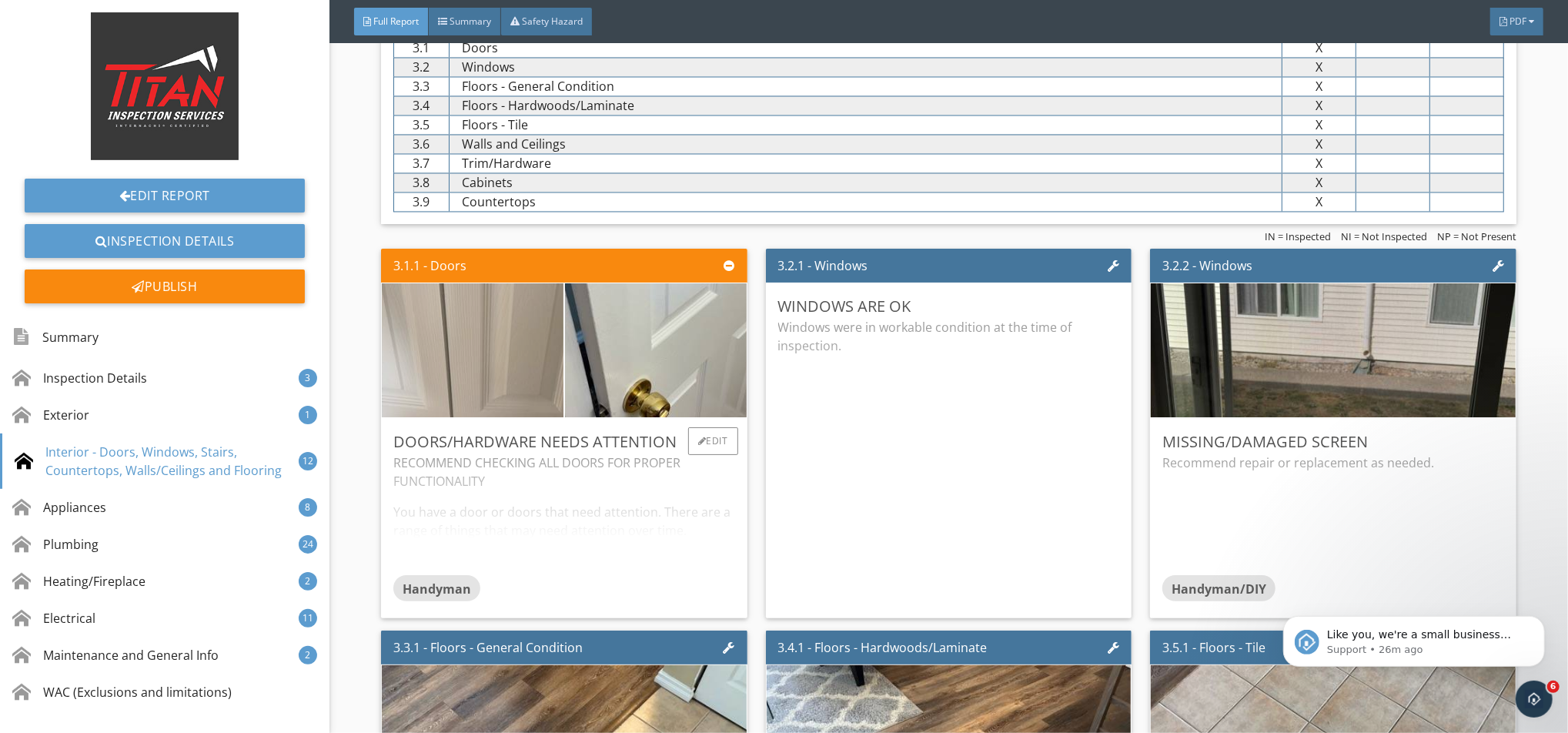
click at [546, 348] on img at bounding box center [473, 350] width 446 height 335
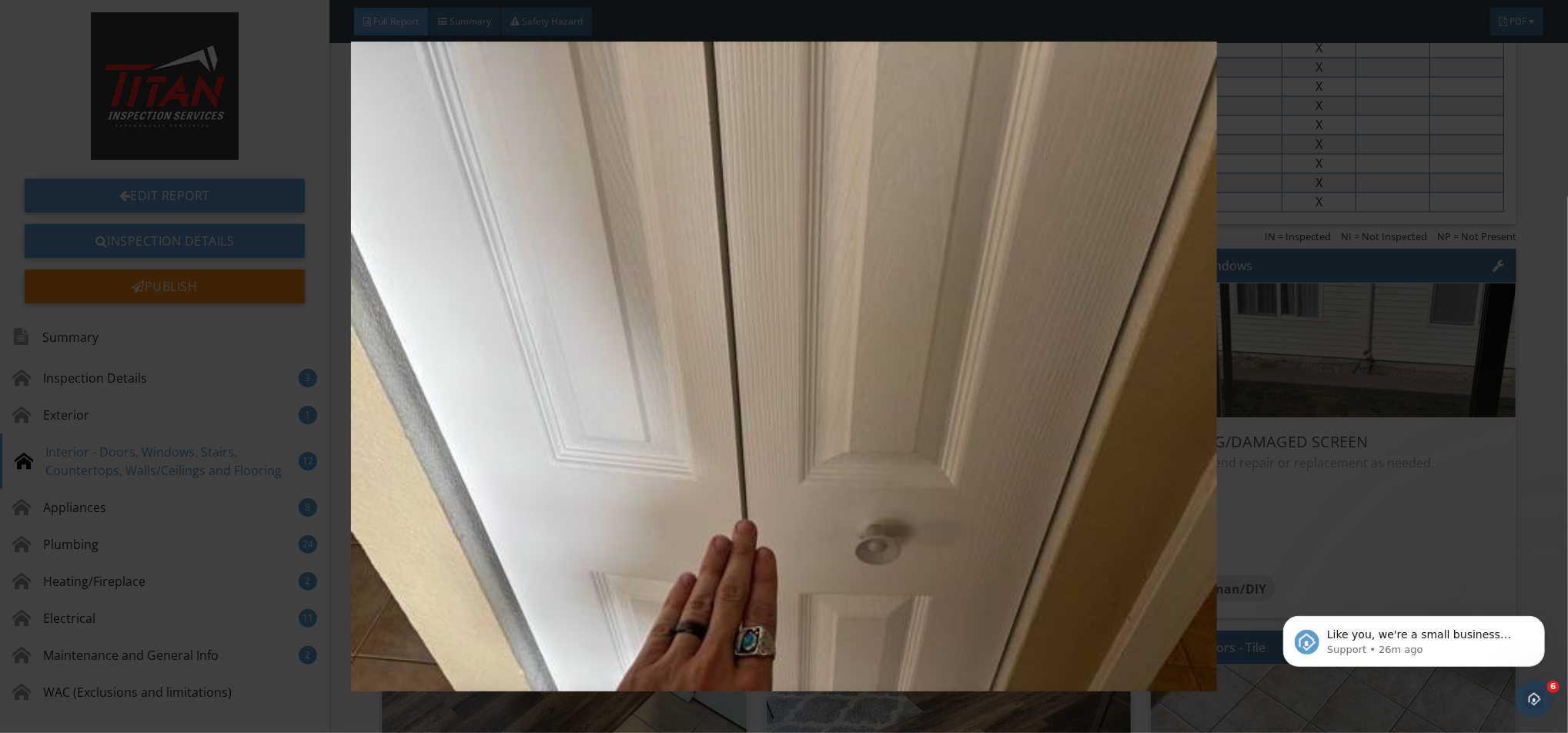
click at [814, 376] on img at bounding box center [784, 366] width 1442 height 650
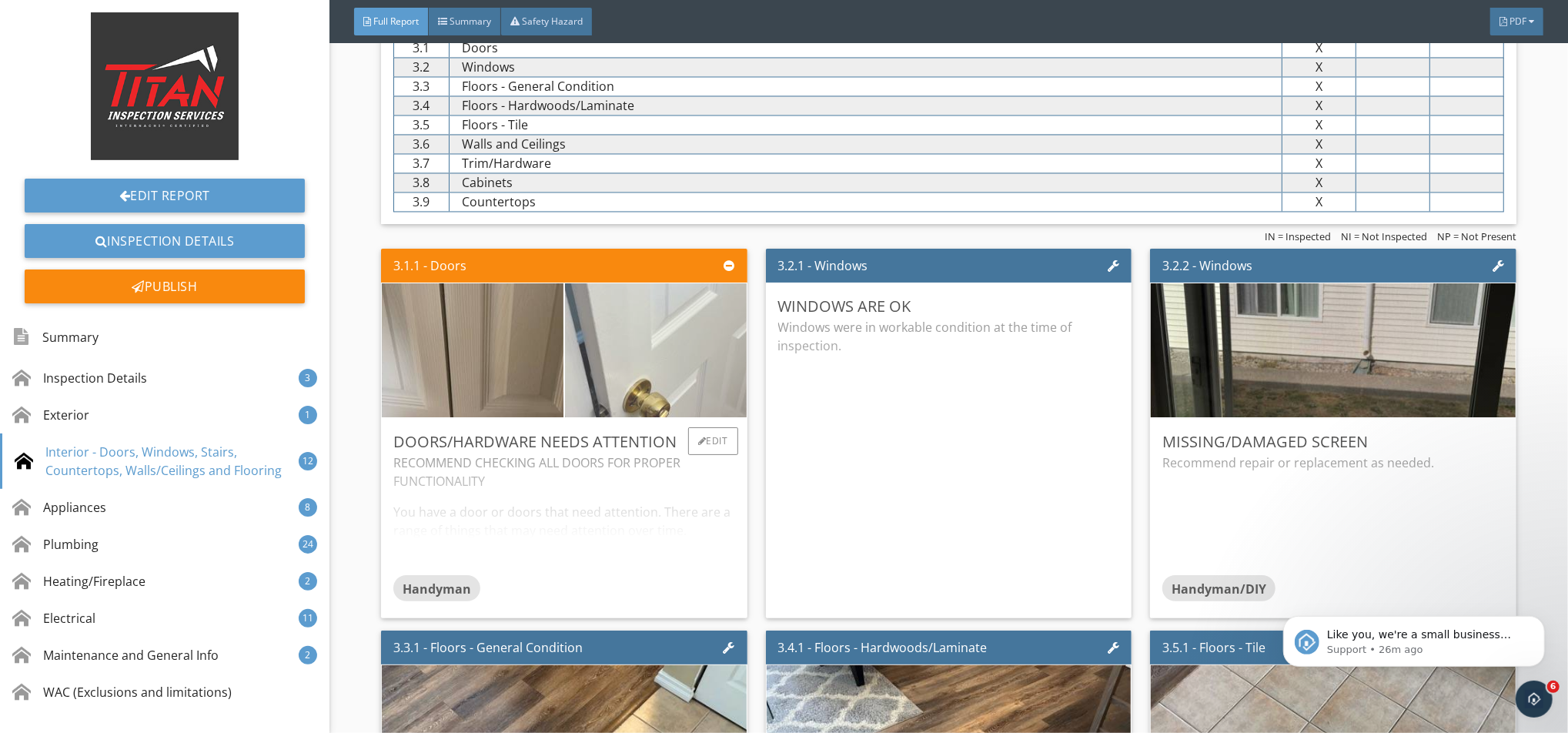
click at [619, 361] on img at bounding box center [656, 350] width 446 height 335
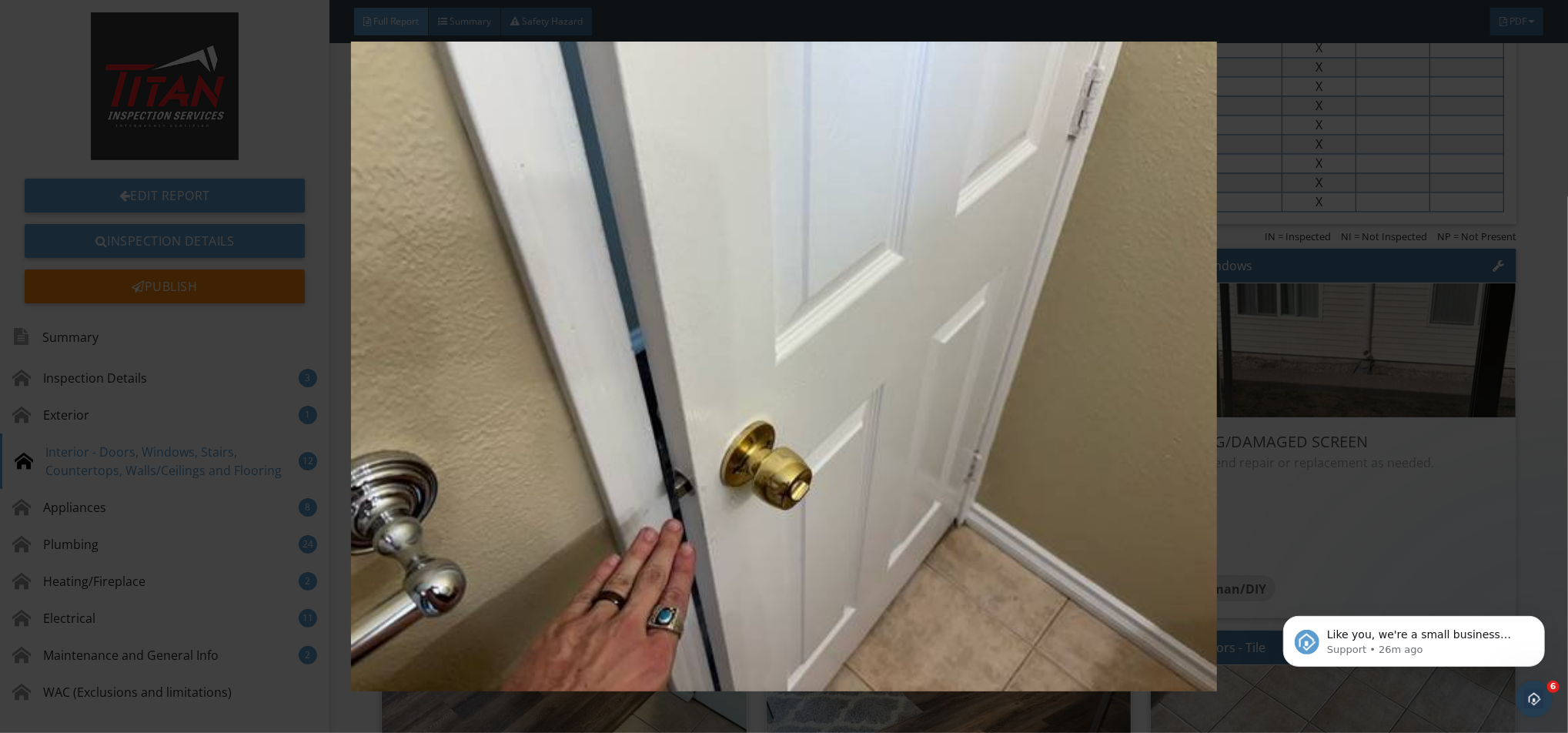
click at [619, 361] on img at bounding box center [784, 366] width 1442 height 650
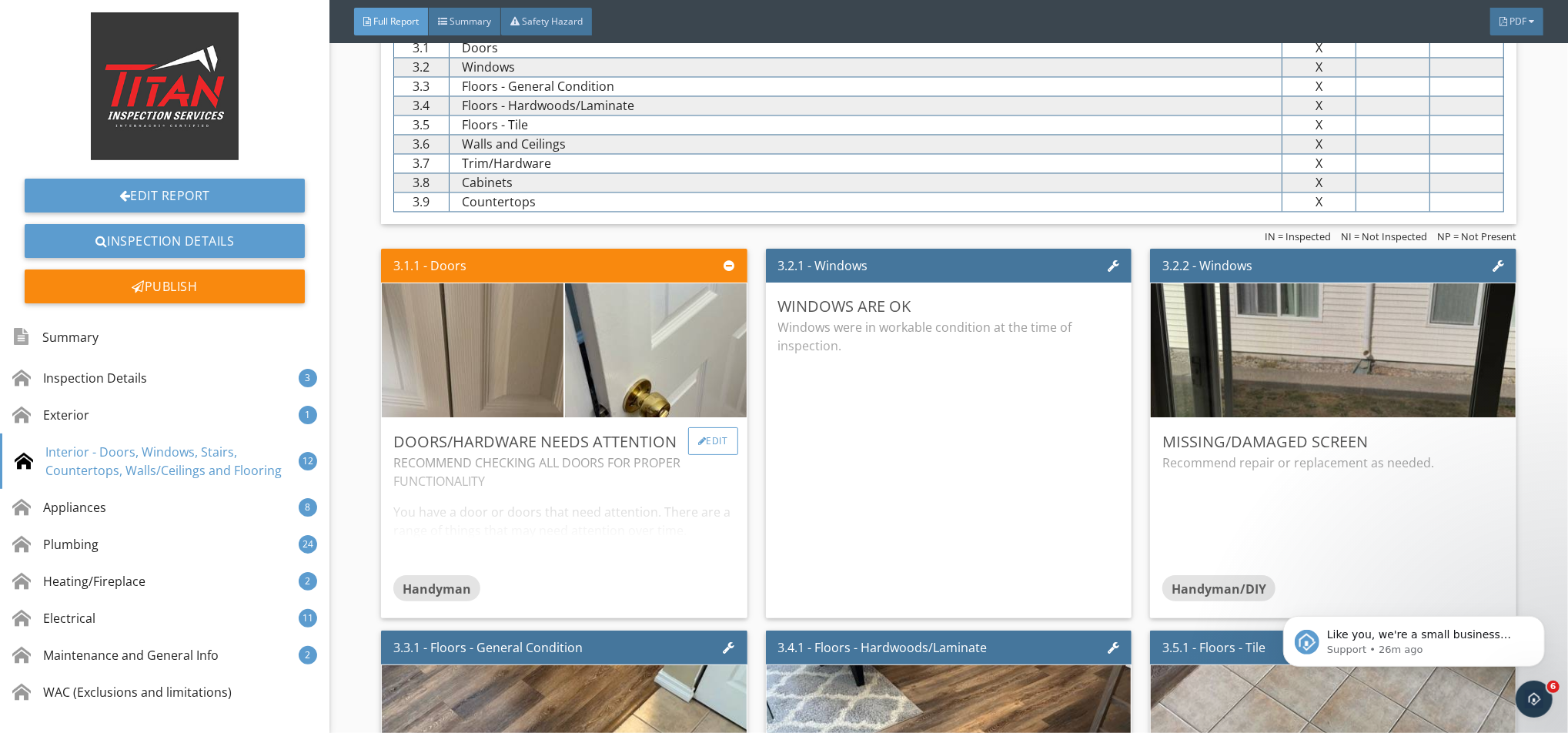
click at [699, 444] on div "Edit" at bounding box center [713, 441] width 50 height 27
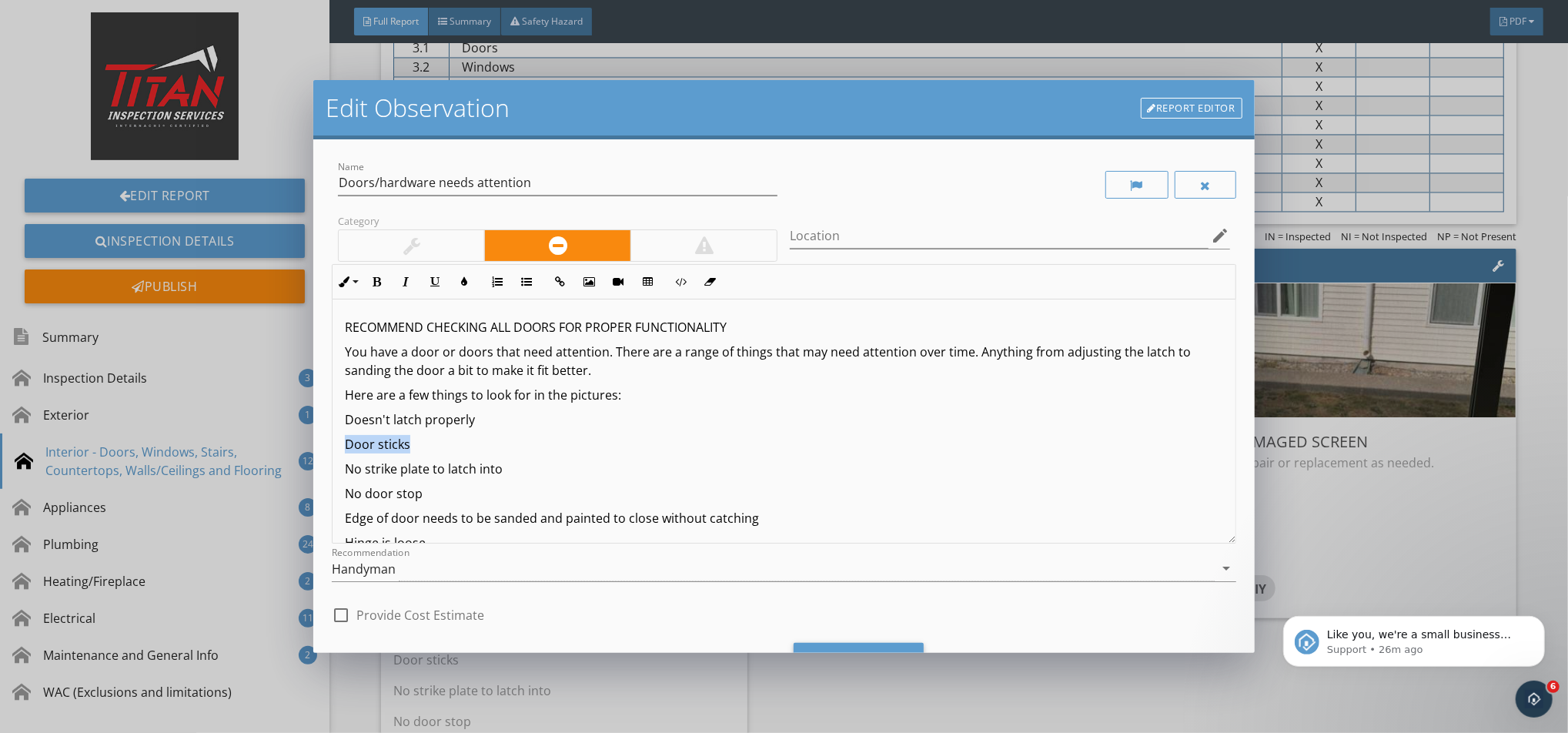
drag, startPoint x: 390, startPoint y: 447, endPoint x: 323, endPoint y: 447, distance: 67.0
click at [324, 447] on div "Name Doors/hardware needs attention Category Location edit Inline Style XLarge …" at bounding box center [784, 395] width 941 height 512
click at [373, 284] on icon "button" at bounding box center [376, 282] width 11 height 11
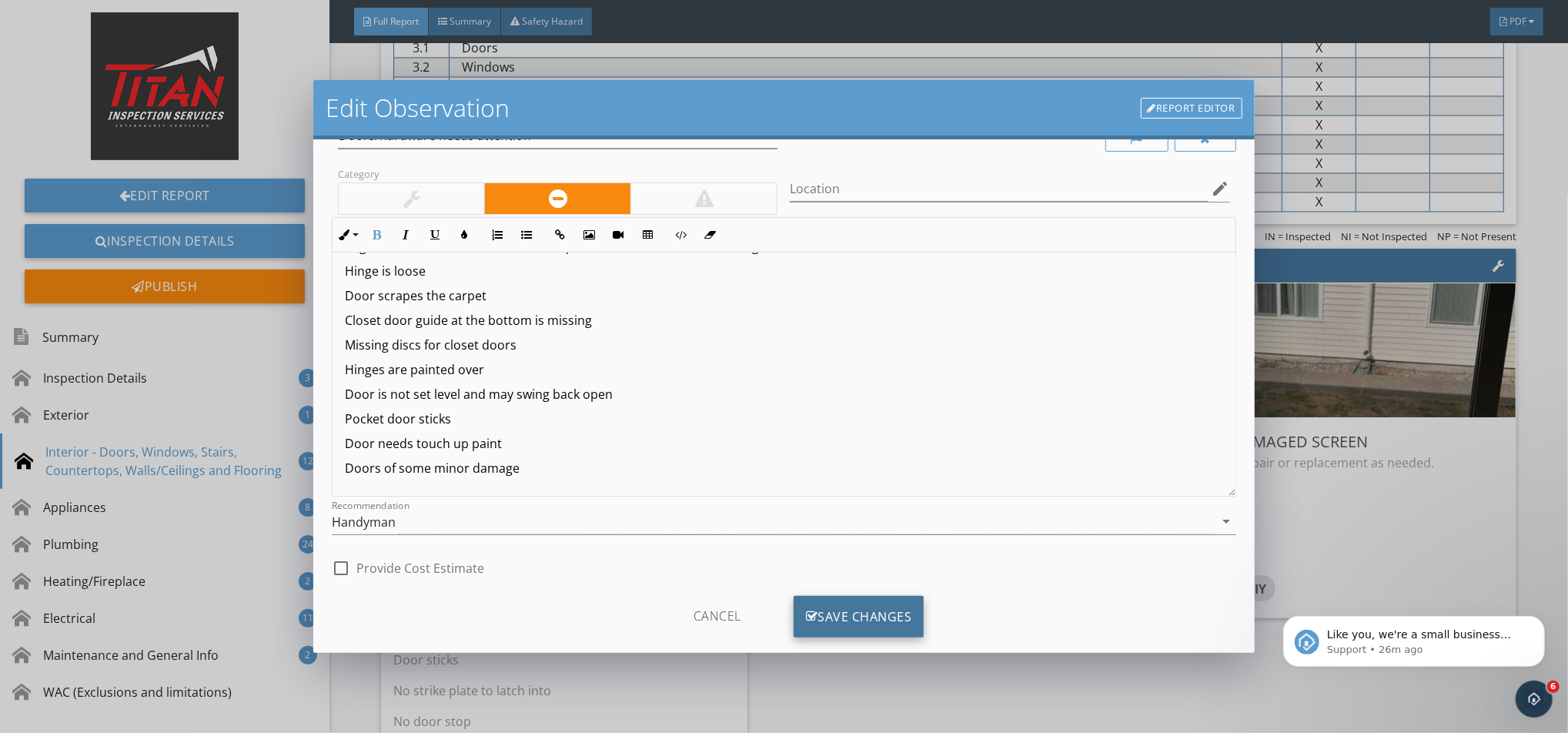
scroll to position [74, 0]
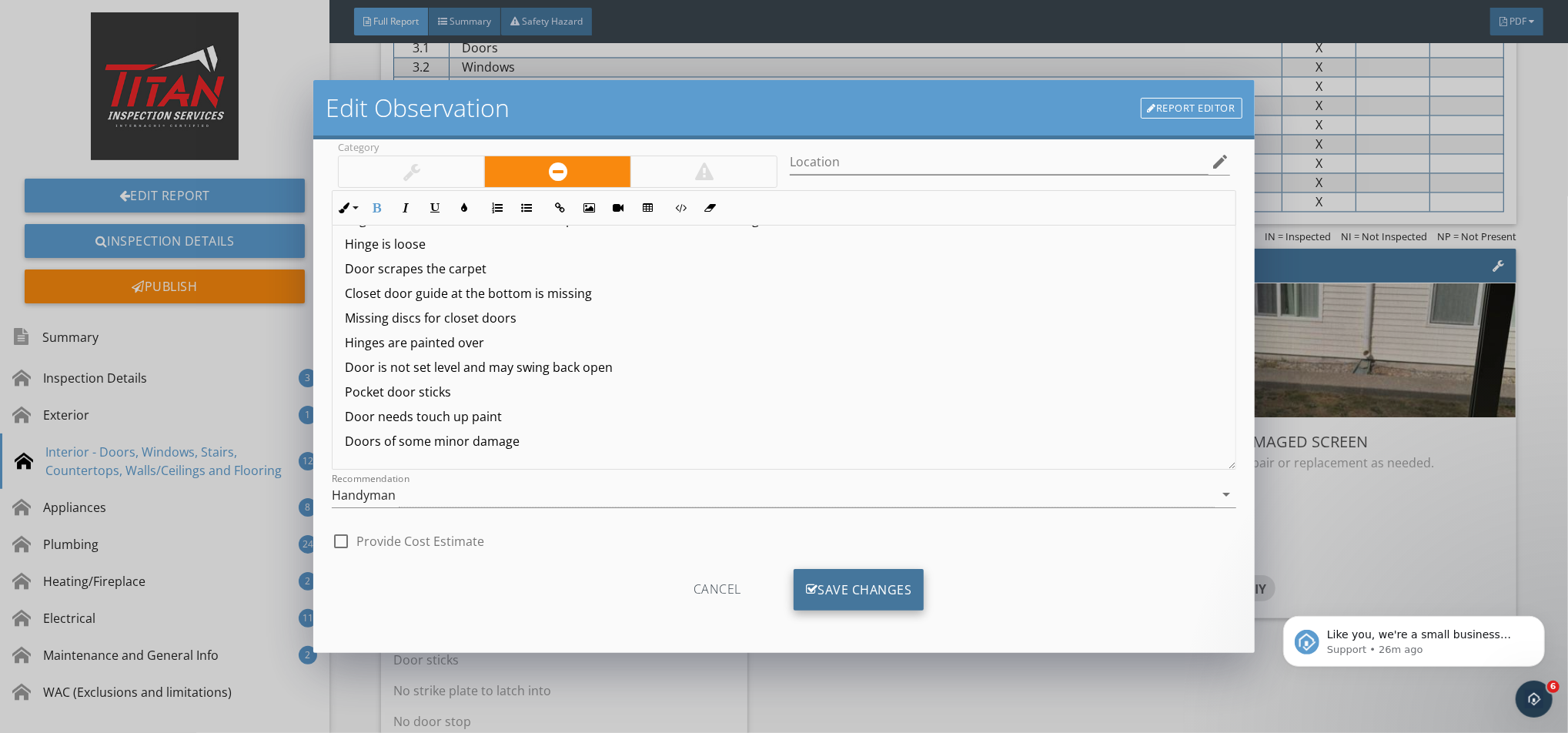
click at [887, 570] on div "Save Changes" at bounding box center [859, 590] width 130 height 41
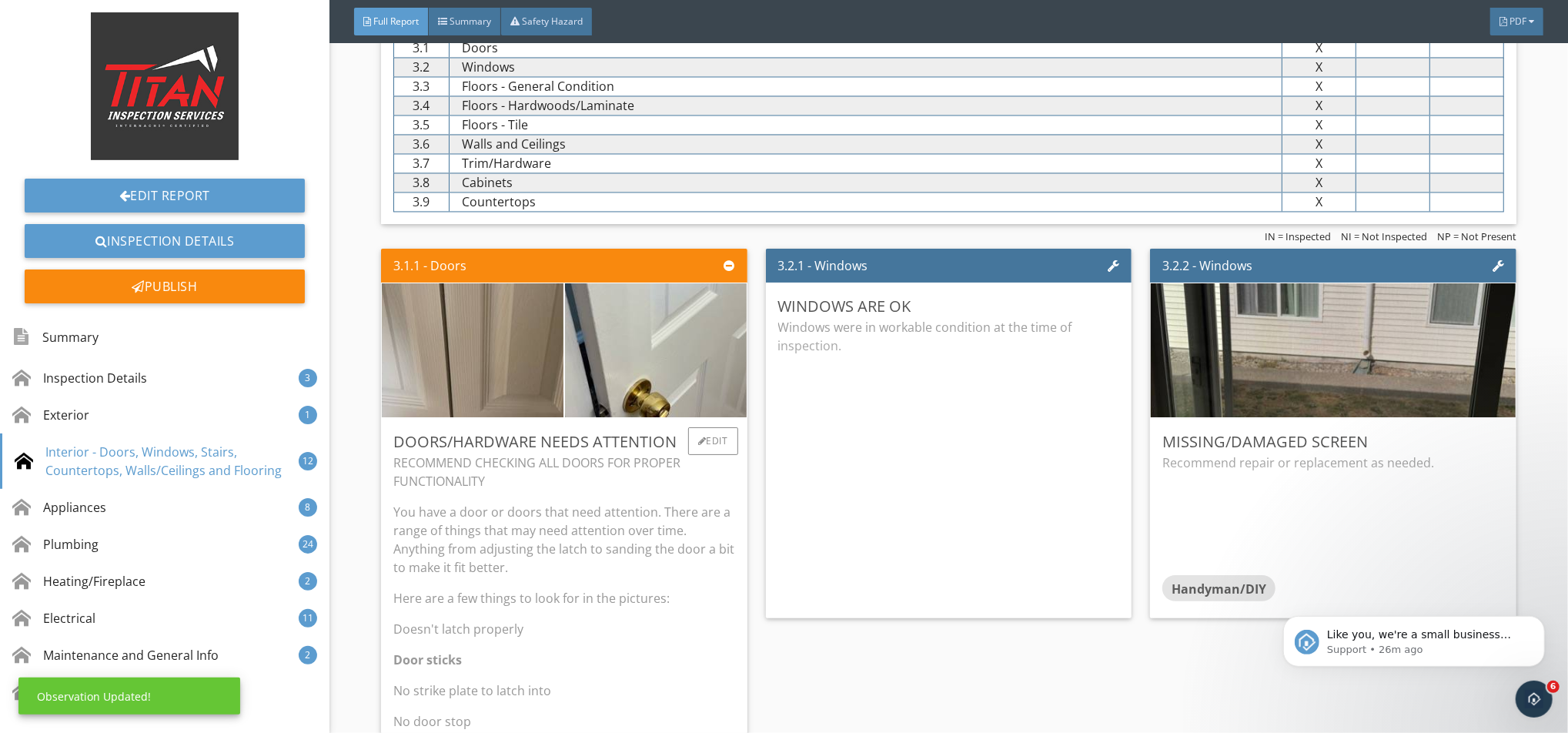
click at [609, 542] on p "You have a door or doors that need attention. There are a range of things that …" at bounding box center [564, 540] width 342 height 74
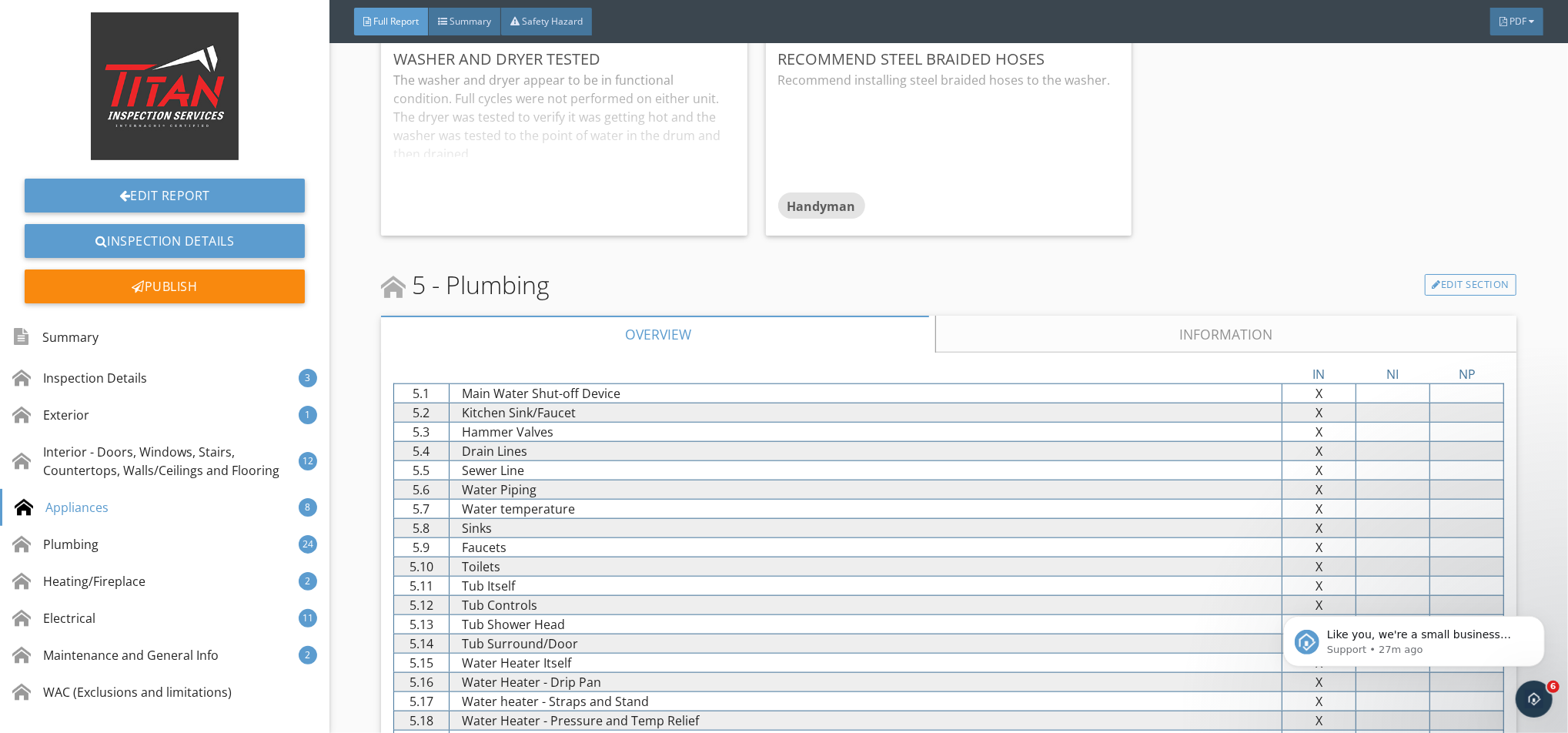
scroll to position [5746, 0]
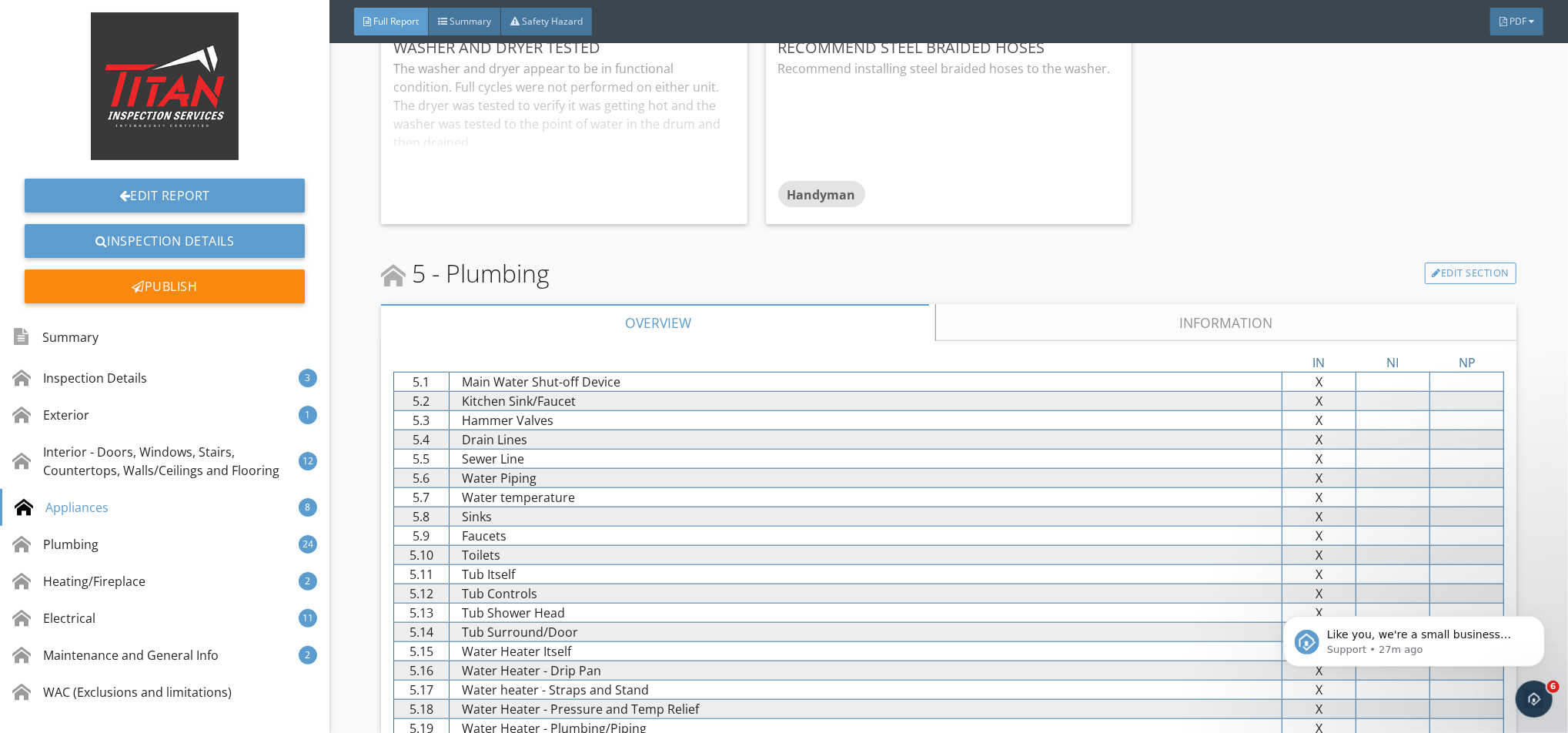
click at [1056, 314] on link "Information" at bounding box center [1226, 322] width 581 height 37
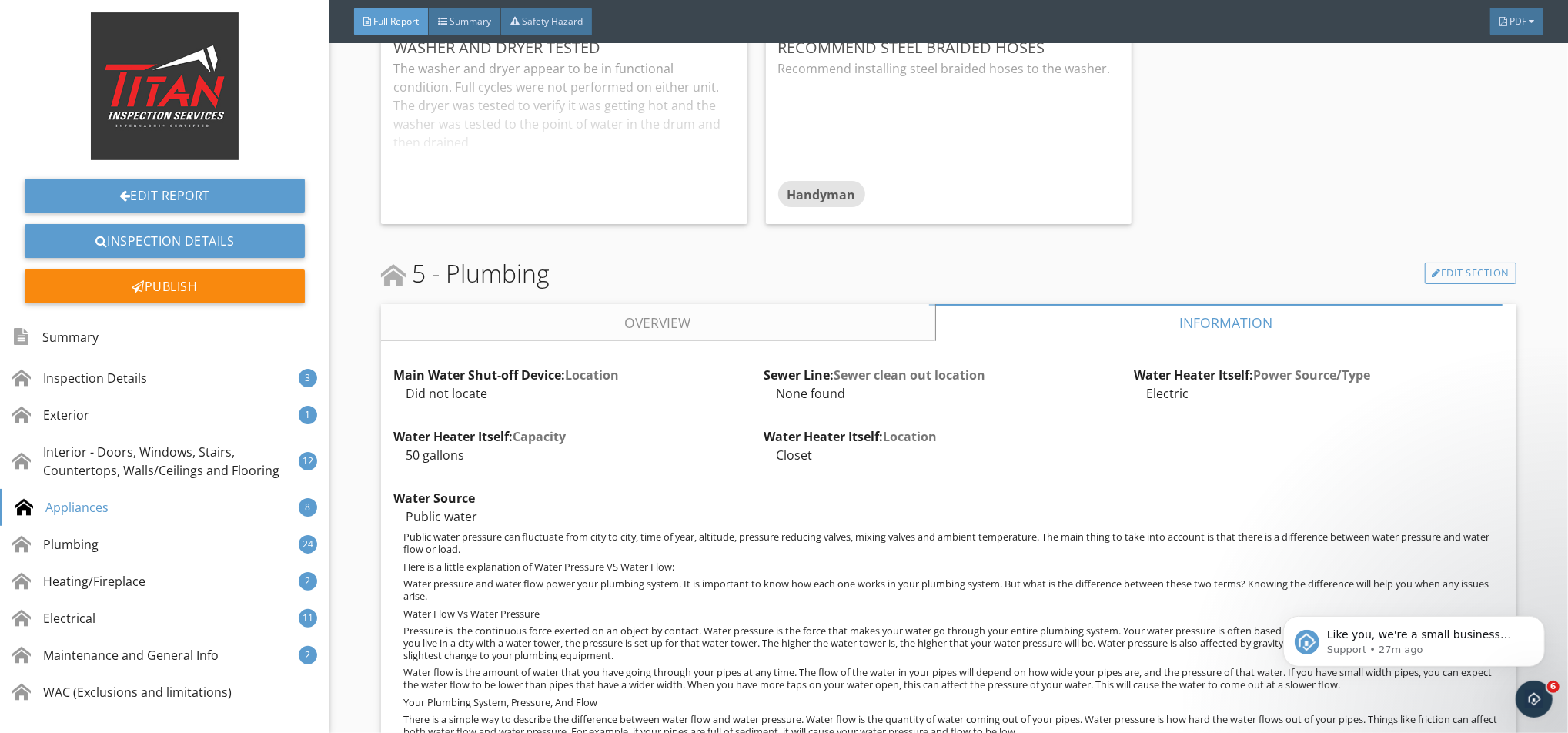
click at [616, 310] on link "Overview" at bounding box center [658, 322] width 554 height 37
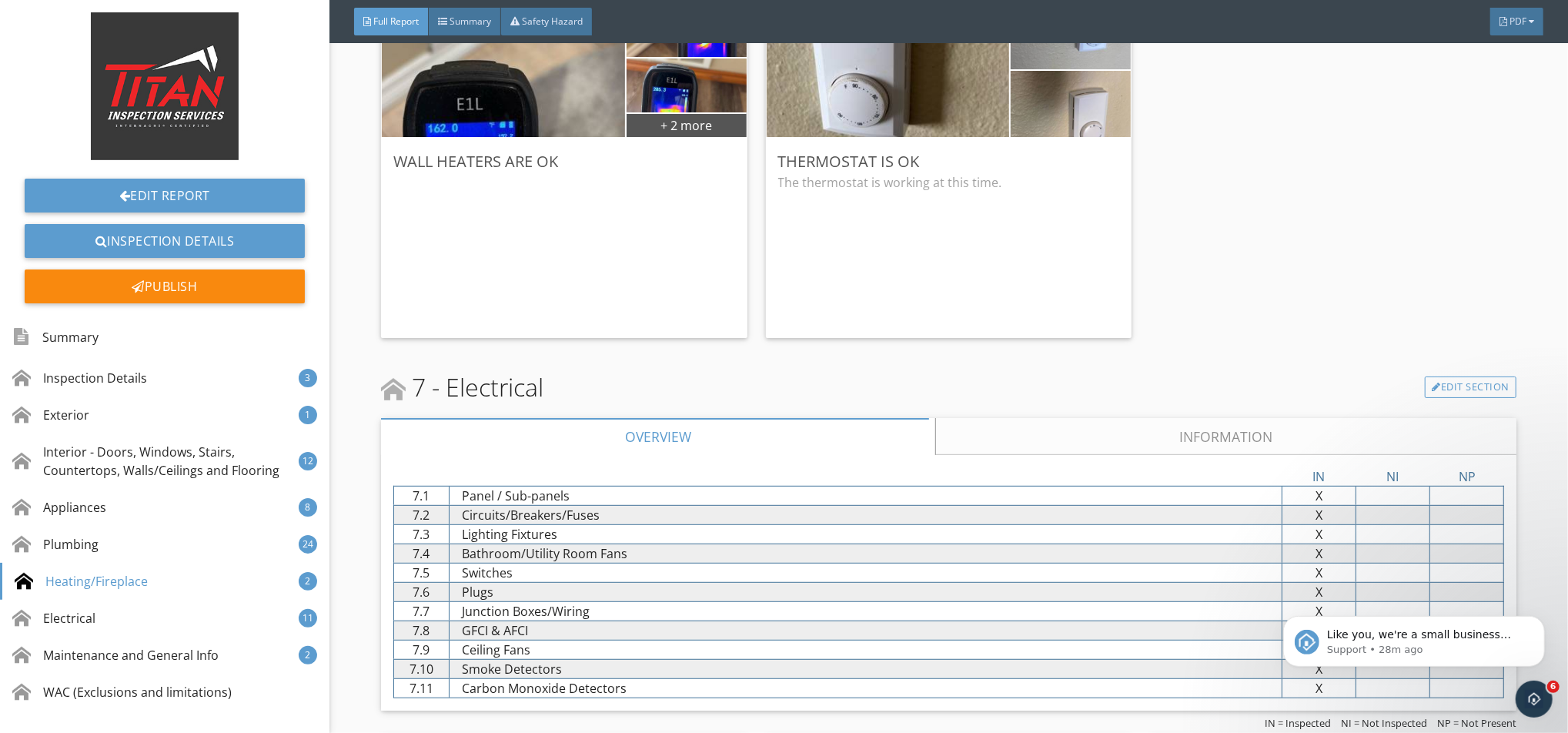
scroll to position [9852, 0]
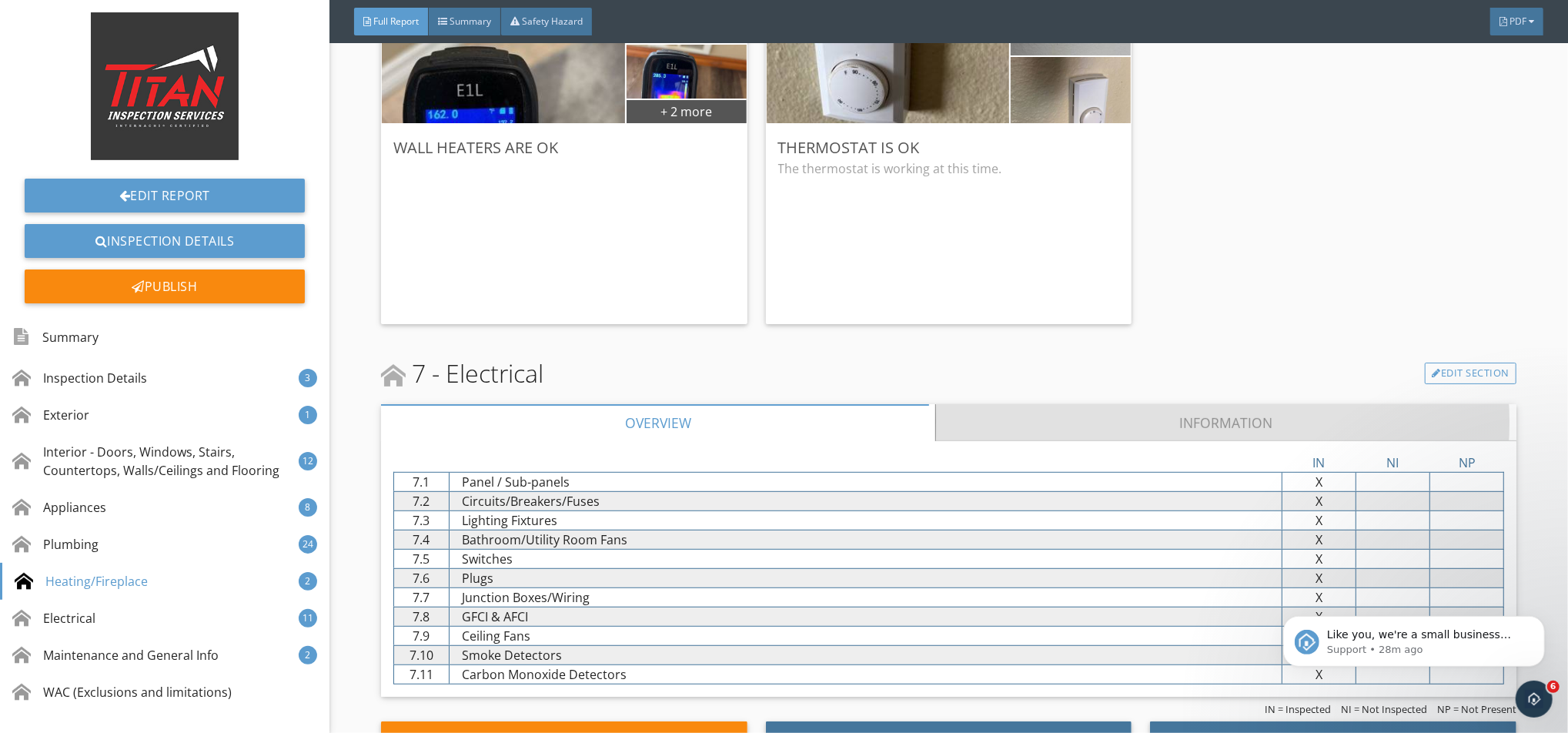
drag, startPoint x: 1123, startPoint y: 430, endPoint x: 972, endPoint y: 439, distance: 151.3
click at [1123, 430] on link "Information" at bounding box center [1226, 422] width 581 height 37
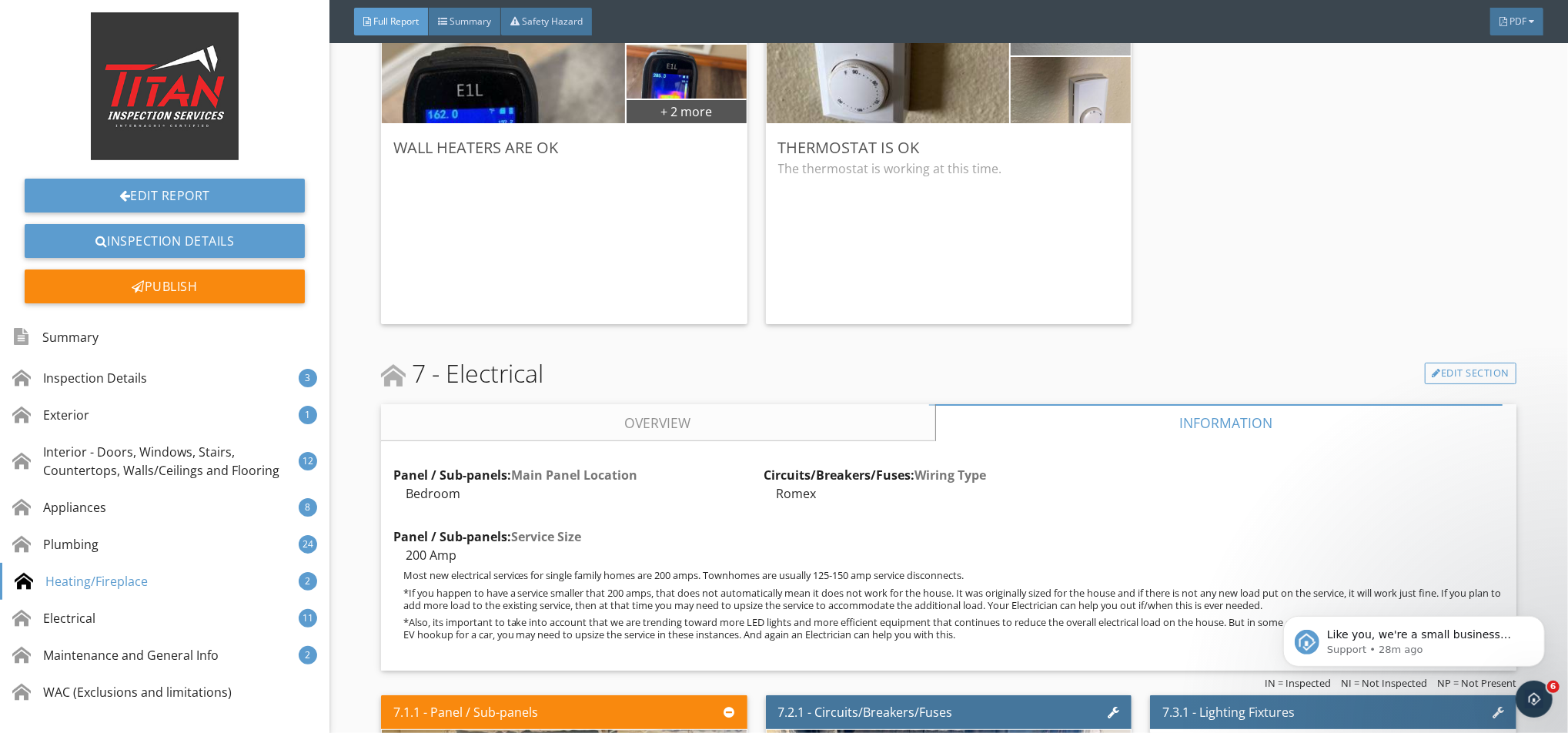
click at [814, 434] on link "Overview" at bounding box center [658, 422] width 554 height 37
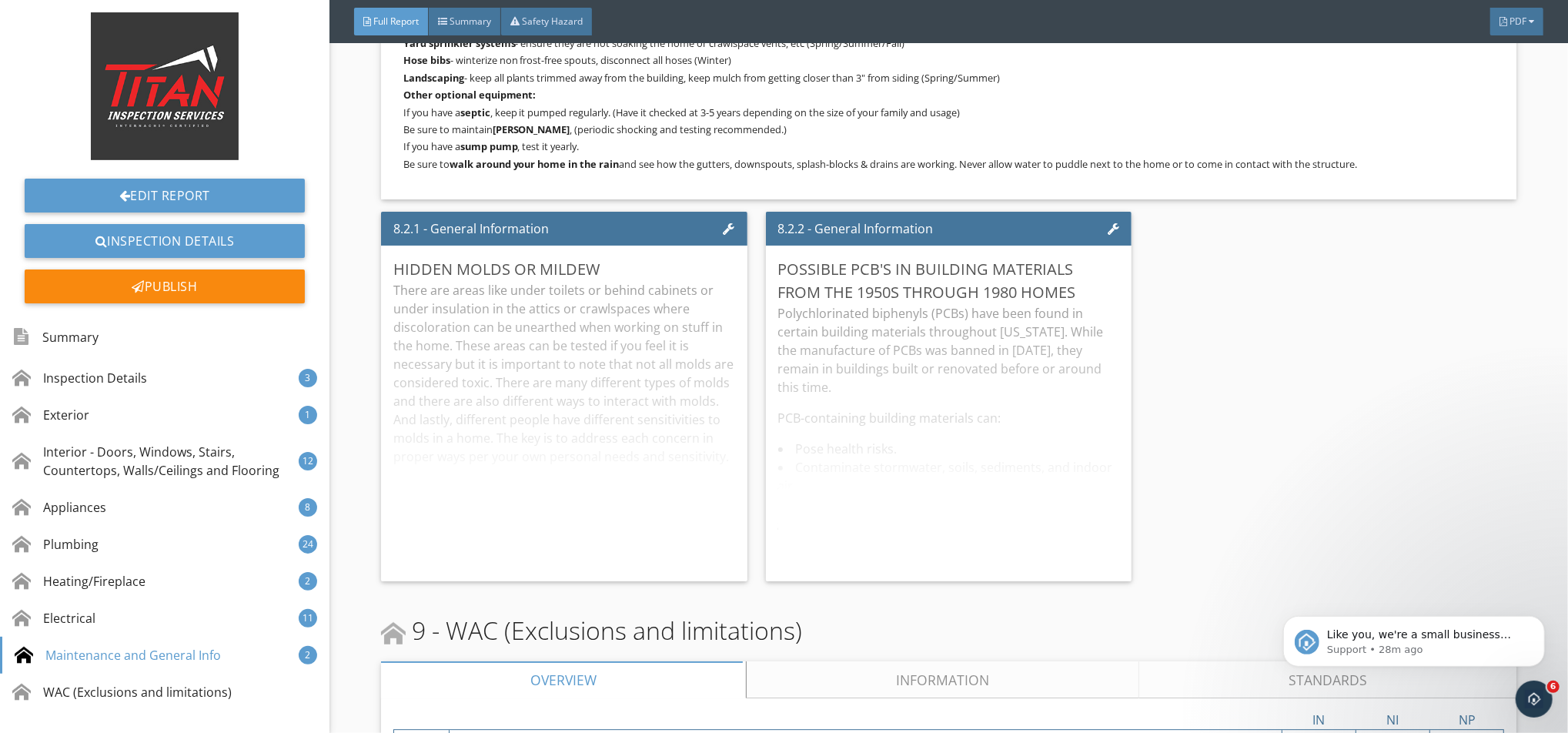
scroll to position [12760, 0]
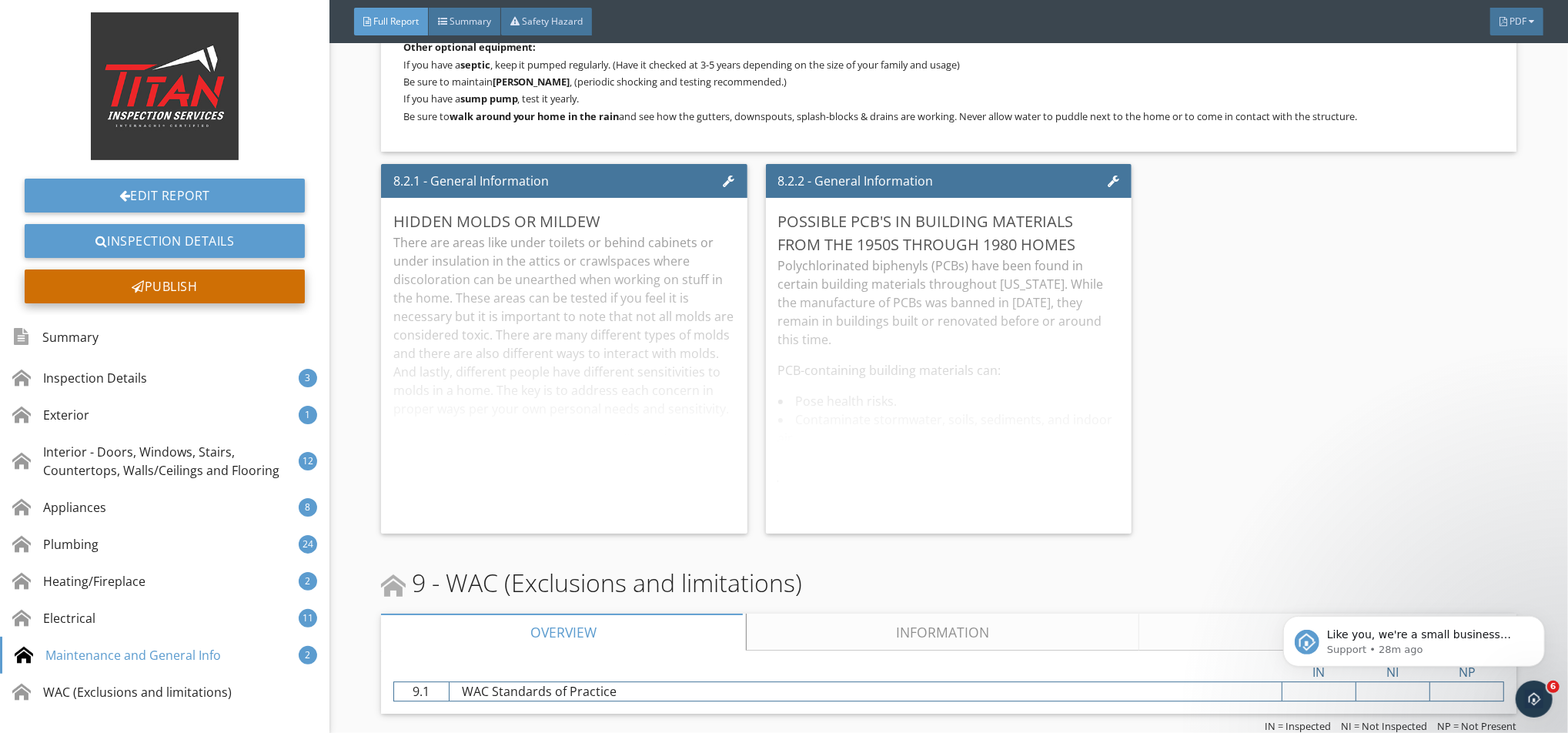
click at [153, 286] on div "Publish" at bounding box center [165, 286] width 280 height 33
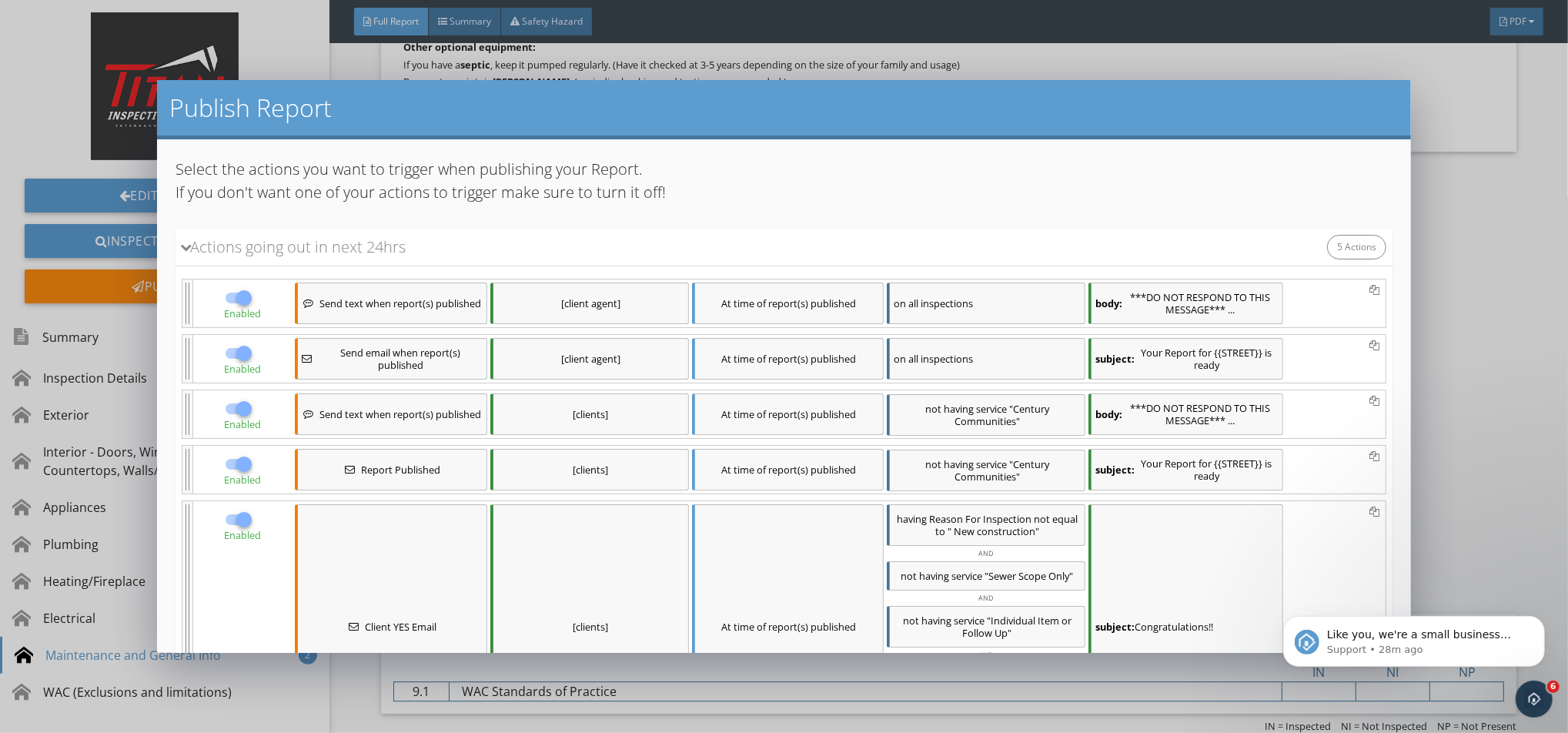
scroll to position [203, 0]
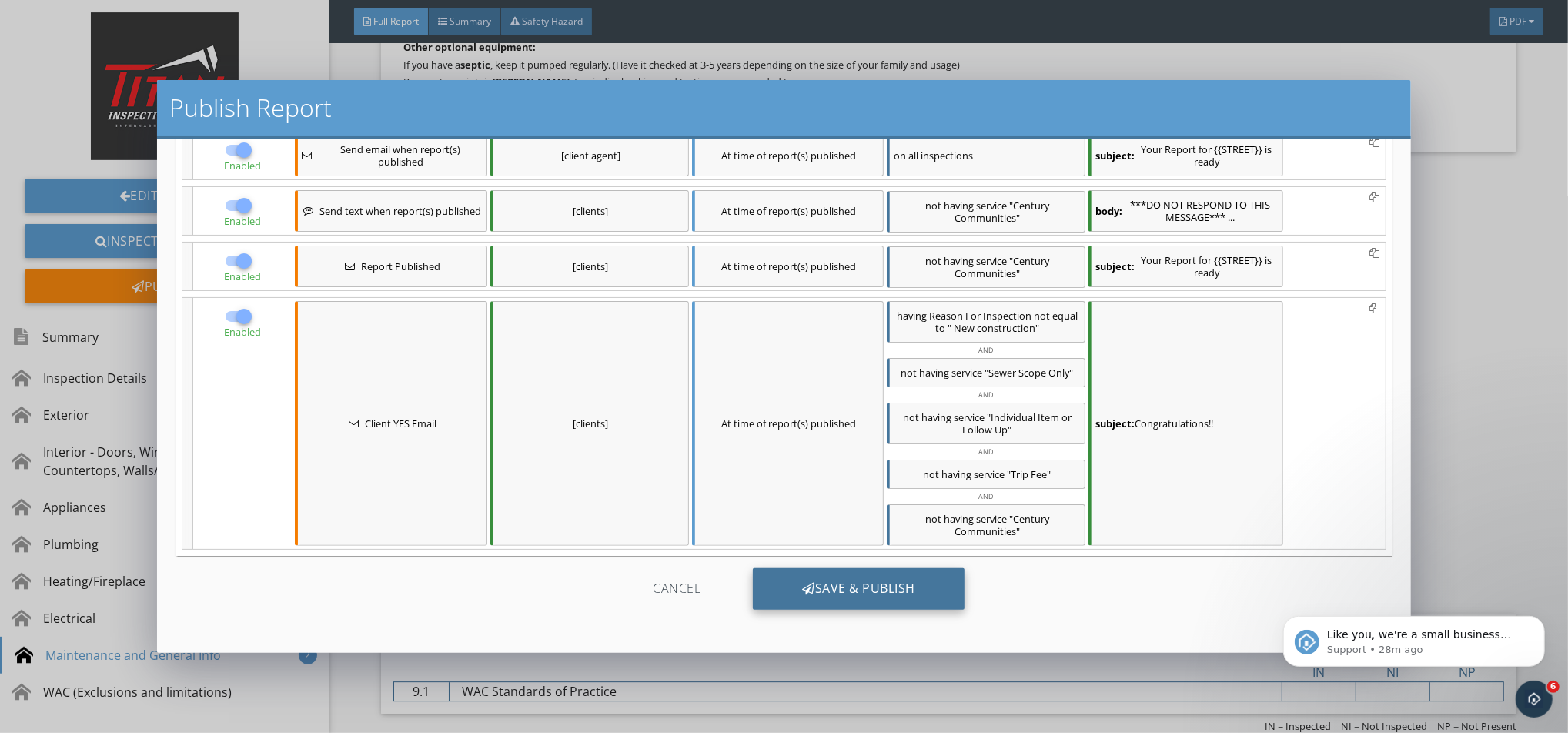
click at [905, 600] on div "Save & Publish" at bounding box center [858, 589] width 212 height 41
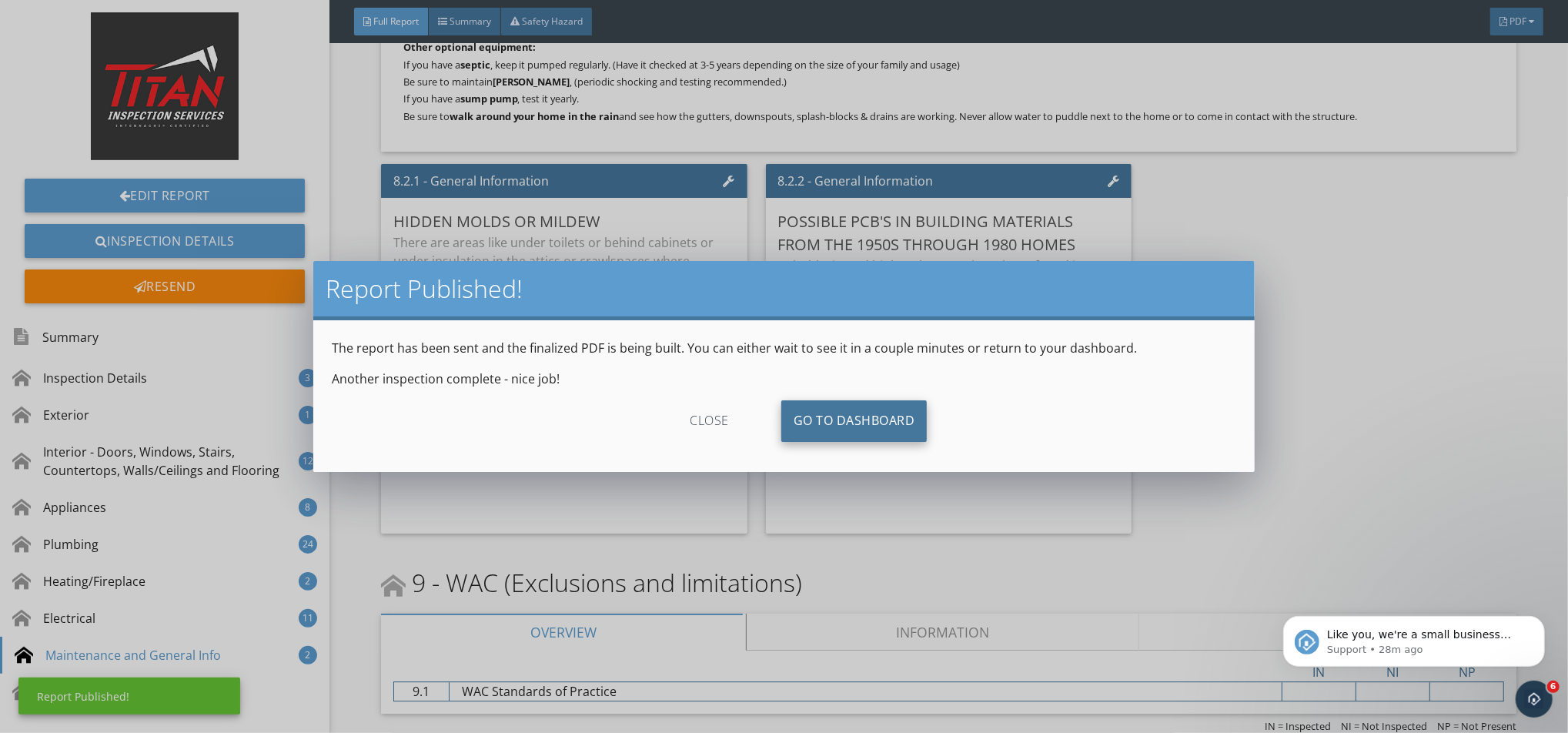
click at [839, 426] on link "Go To Dashboard" at bounding box center [854, 421] width 146 height 41
